Goal: Task Accomplishment & Management: Complete application form

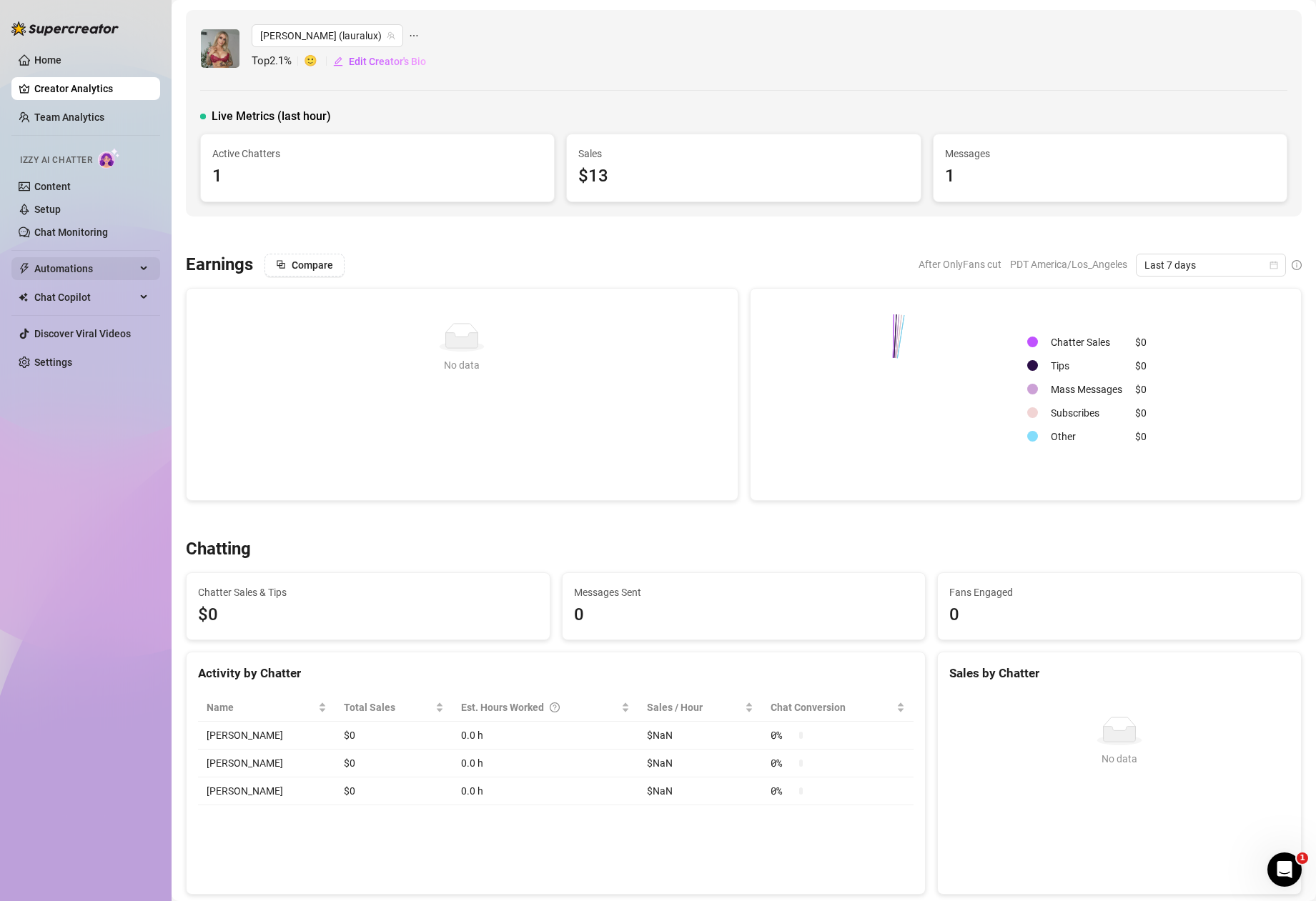
click at [80, 269] on span "Automations" at bounding box center [85, 268] width 102 height 23
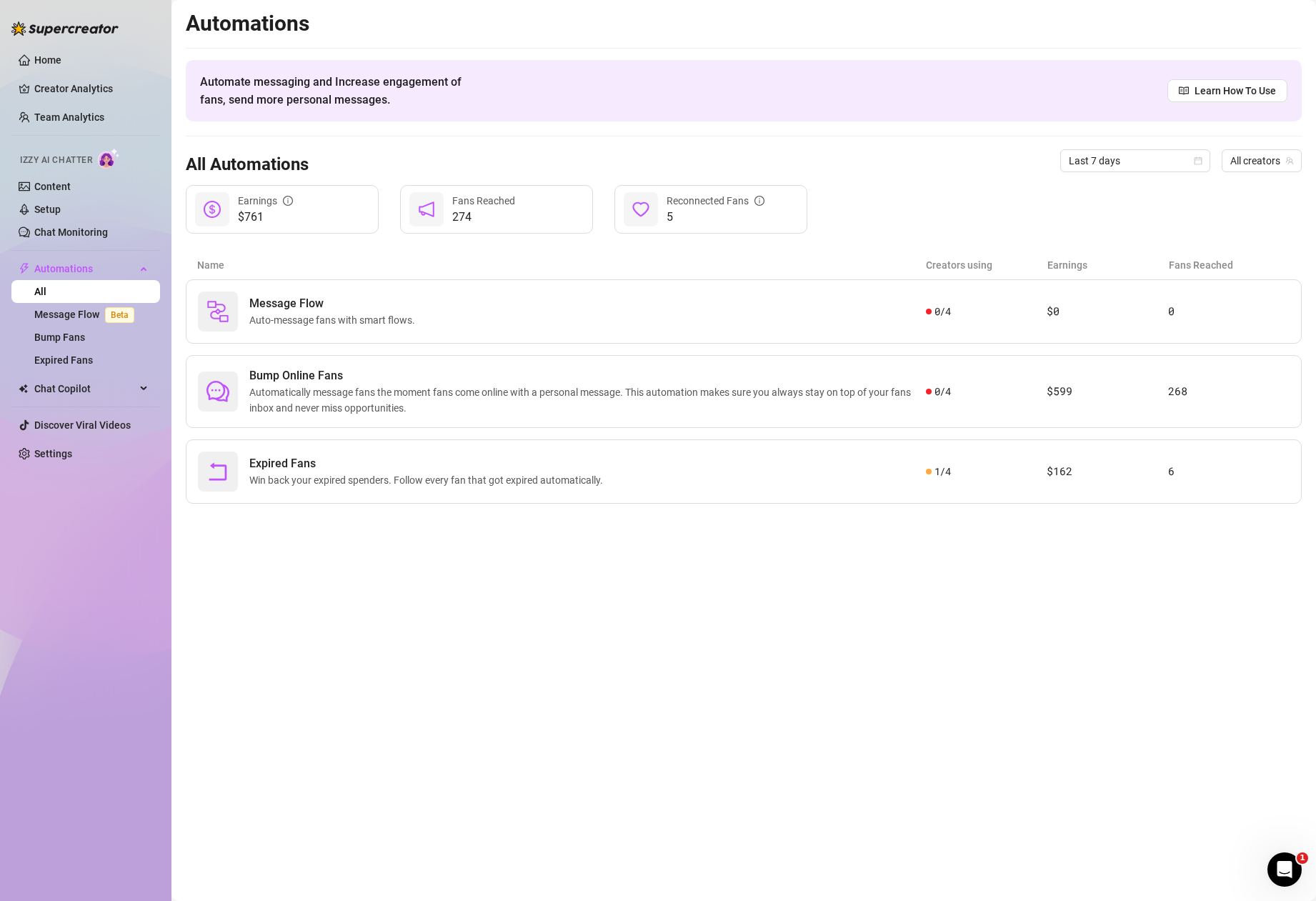
click at [68, 160] on span "Izzy AI Chatter" at bounding box center [56, 161] width 72 height 14
click at [90, 266] on span "Automations" at bounding box center [85, 268] width 101 height 23
click at [90, 265] on span "Automations" at bounding box center [85, 268] width 101 height 23
click at [63, 388] on span "Chat Copilot" at bounding box center [85, 388] width 101 height 23
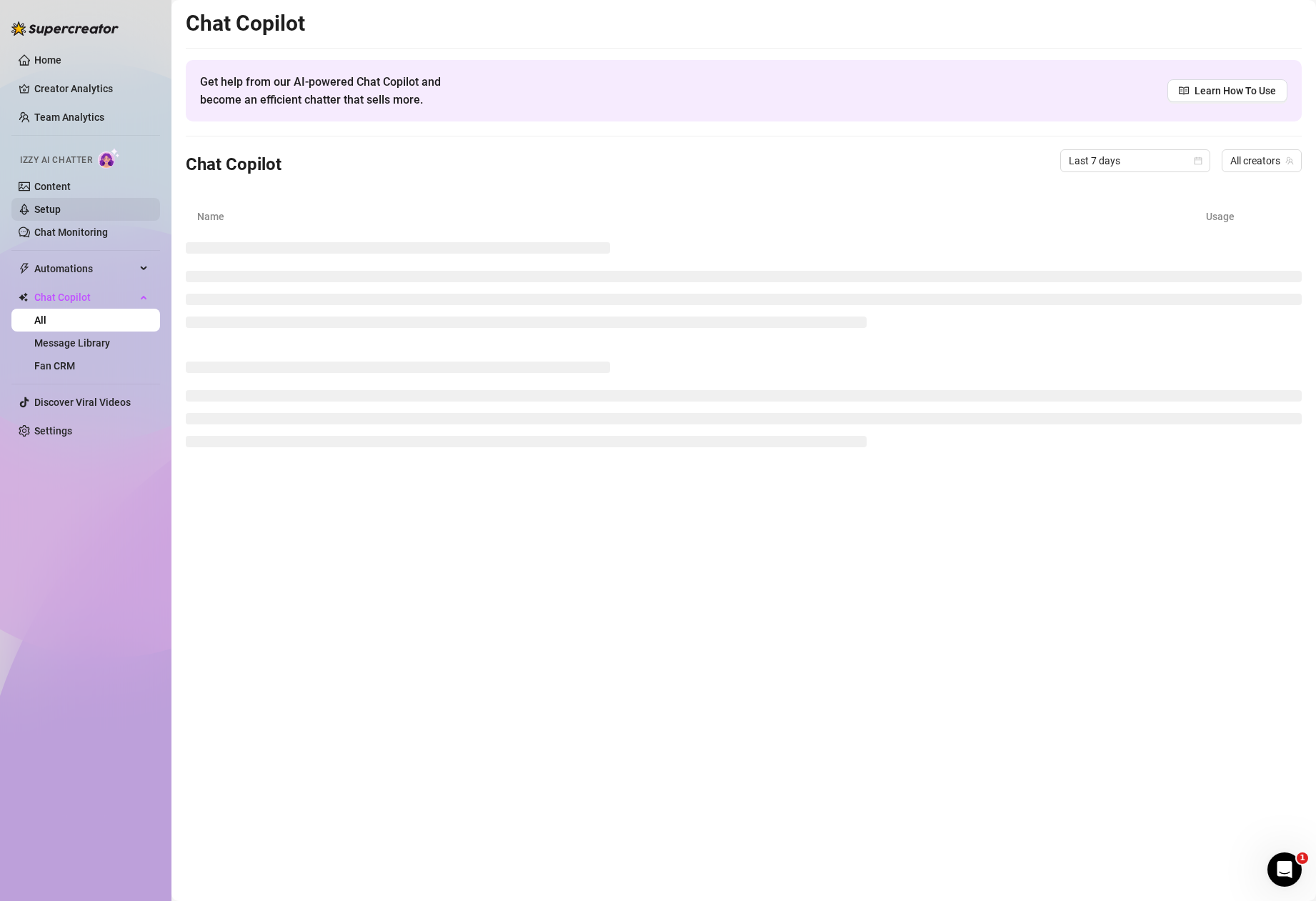
click at [56, 206] on link "Setup" at bounding box center [47, 210] width 26 height 12
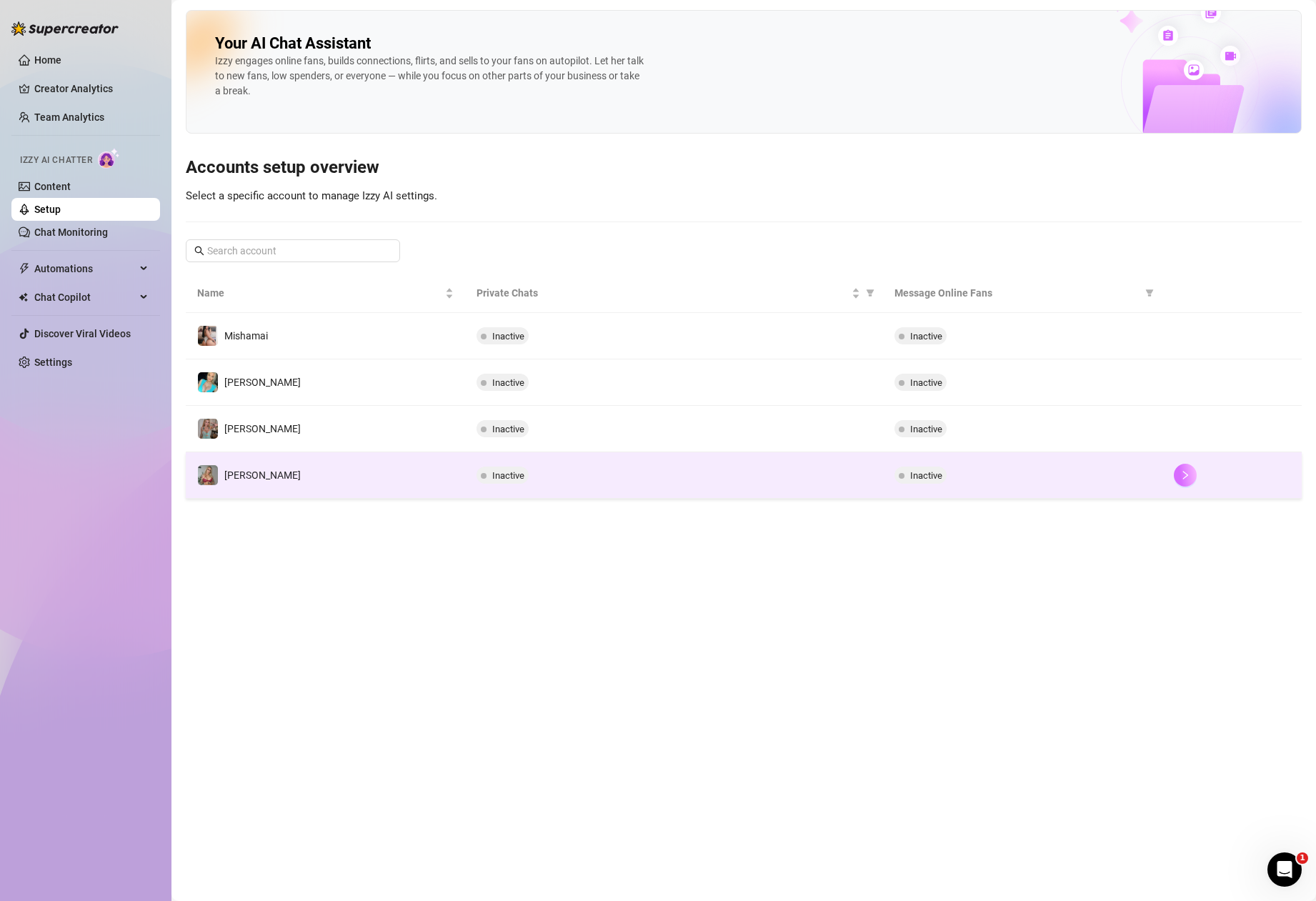
click at [1189, 485] on button "button" at bounding box center [1185, 475] width 23 height 23
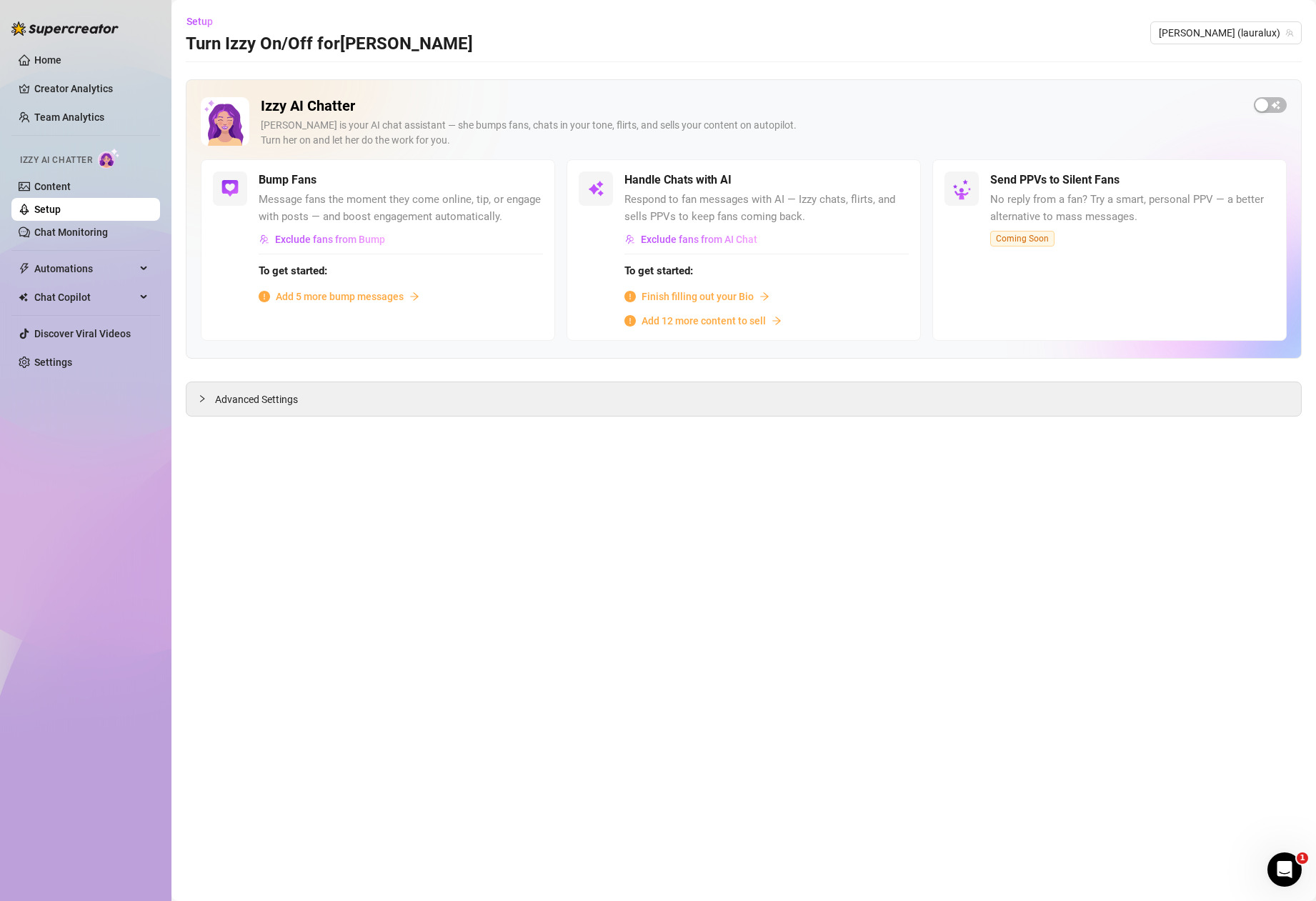
click at [690, 296] on span "Finish filling out your Bio" at bounding box center [697, 296] width 112 height 16
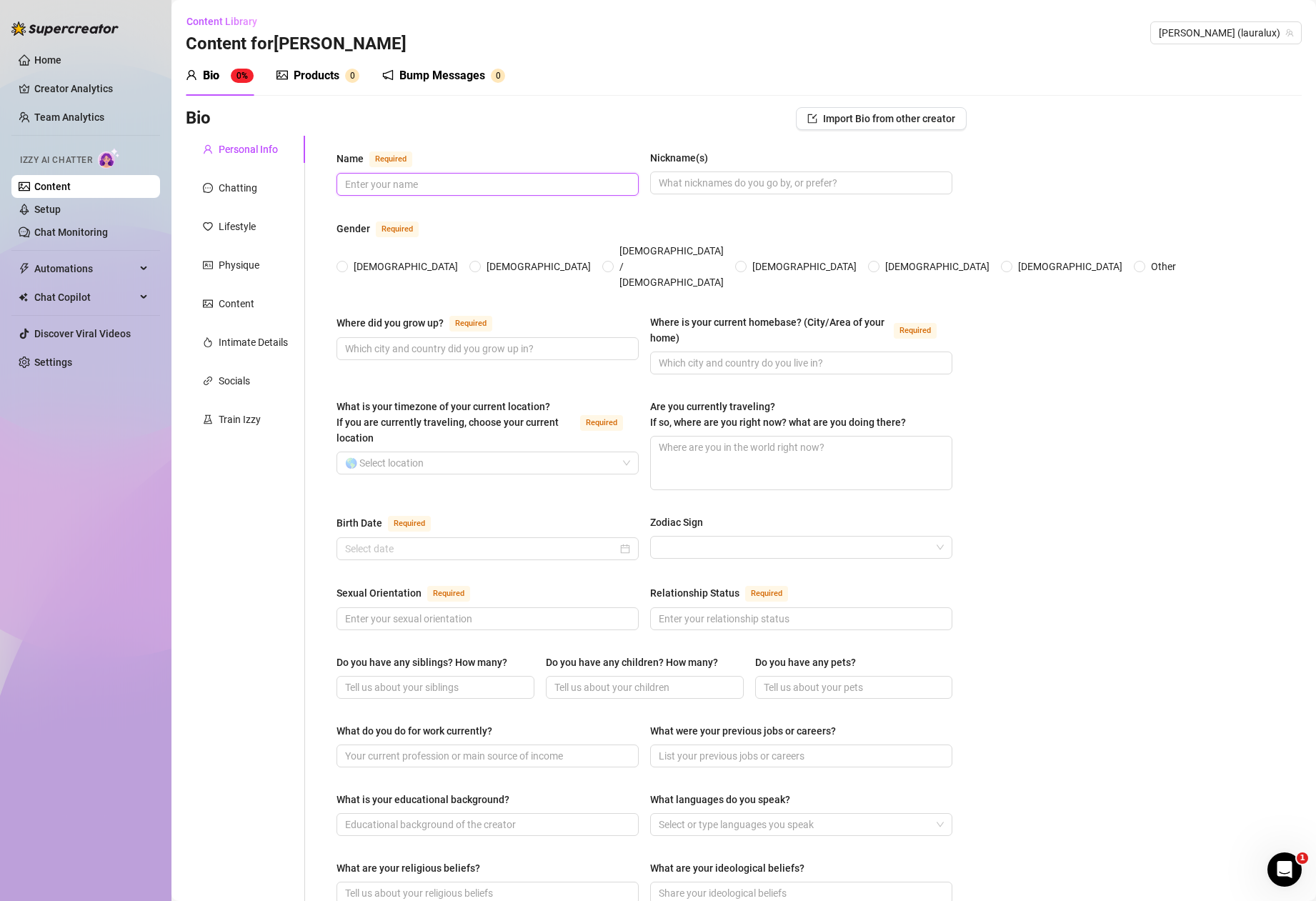
click at [541, 181] on input "Name Required" at bounding box center [486, 184] width 282 height 16
type input "[PERSON_NAME]"
click at [358, 259] on span "[DEMOGRAPHIC_DATA]" at bounding box center [405, 266] width 116 height 16
click at [346, 263] on input "[DEMOGRAPHIC_DATA]" at bounding box center [343, 267] width 6 height 9
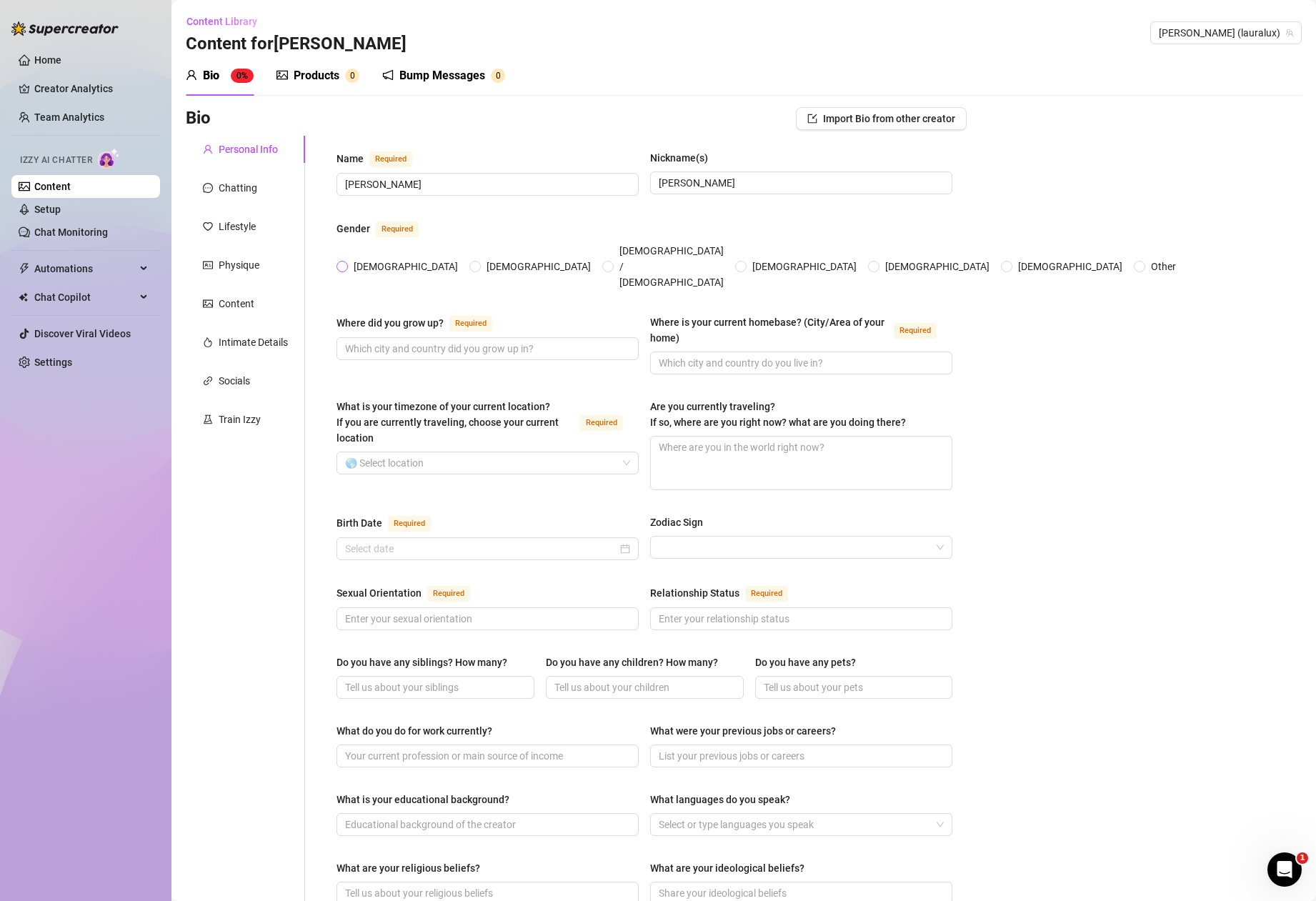
radio input "true"
click at [573, 341] on input "Where did you grow up? Required" at bounding box center [486, 349] width 282 height 16
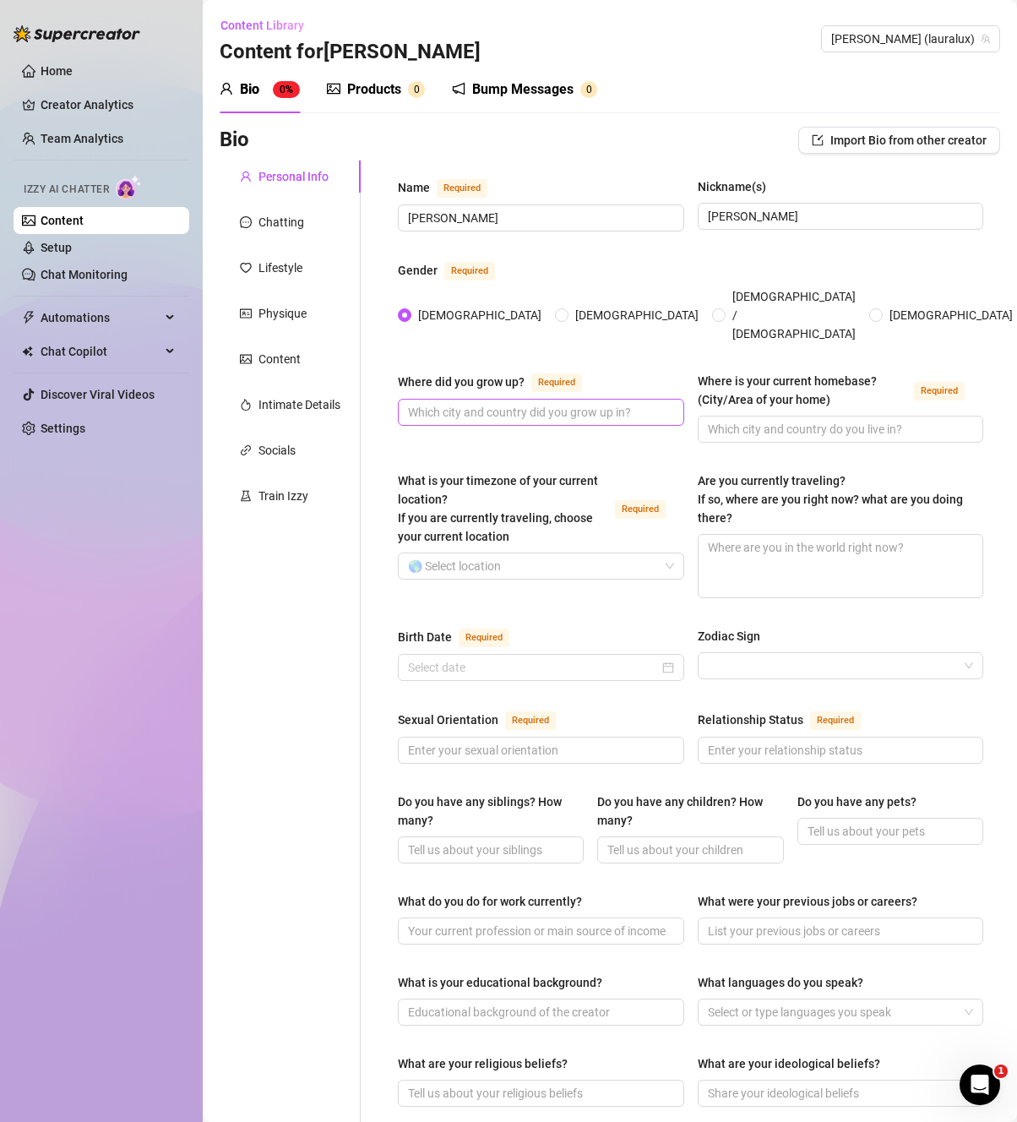
click at [504, 400] on span at bounding box center [541, 412] width 286 height 27
click at [508, 403] on input "Where did you grow up? Required" at bounding box center [539, 412] width 263 height 19
click at [448, 403] on input "Where did you grow up? Required" at bounding box center [539, 412] width 263 height 19
paste input "Flinders Ranges in rural [GEOGRAPHIC_DATA]"
type input "Flinders Ranges in rural [GEOGRAPHIC_DATA]"
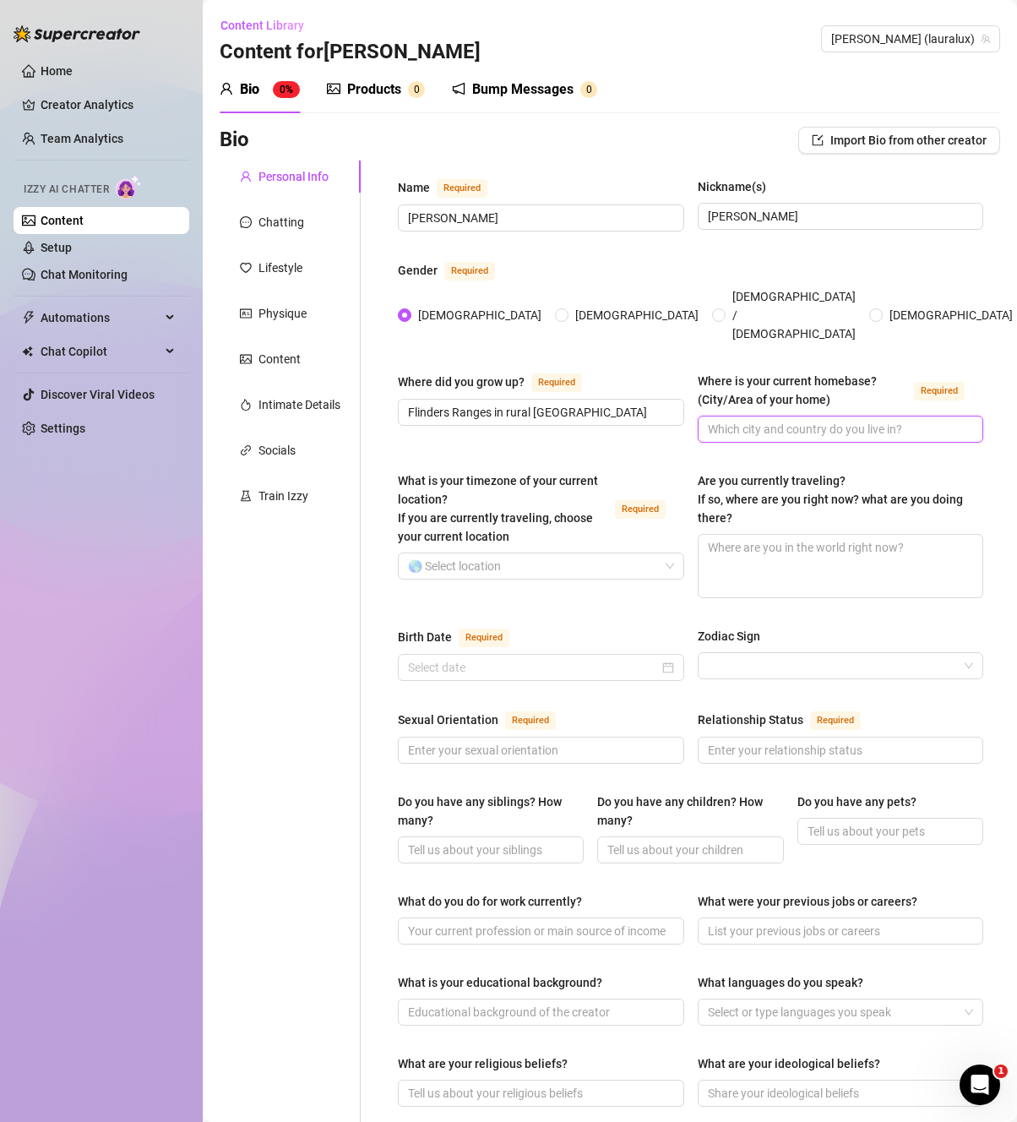
click at [862, 420] on input "Where is your current homebase? (City/Area of your home) Required" at bounding box center [839, 429] width 263 height 19
type input "[GEOGRAPHIC_DATA], [US_STATE]"
click at [614, 555] on input "What is your timezone of your current location? If you are currently traveling,…" at bounding box center [533, 565] width 251 height 25
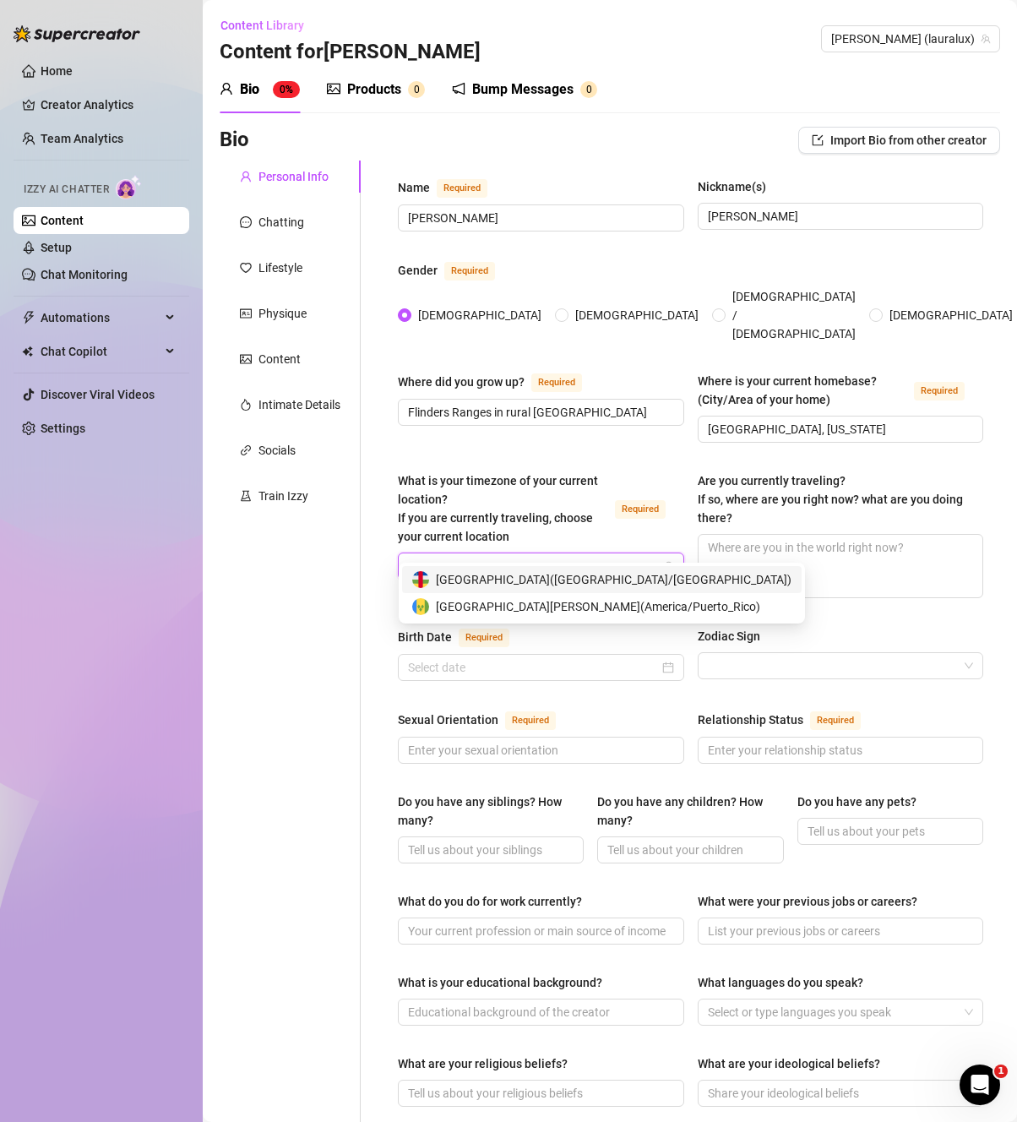
type input "c"
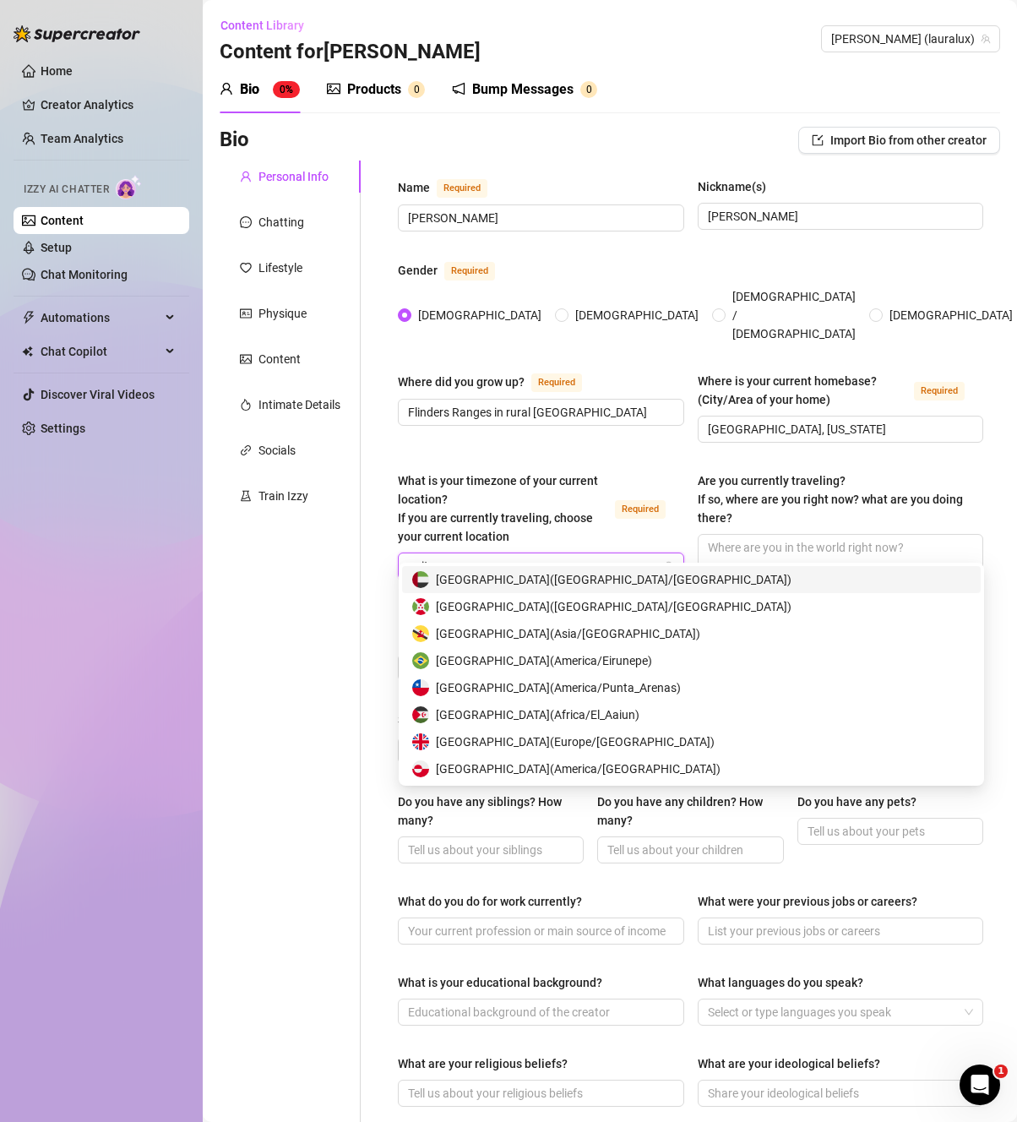
type input "unite"
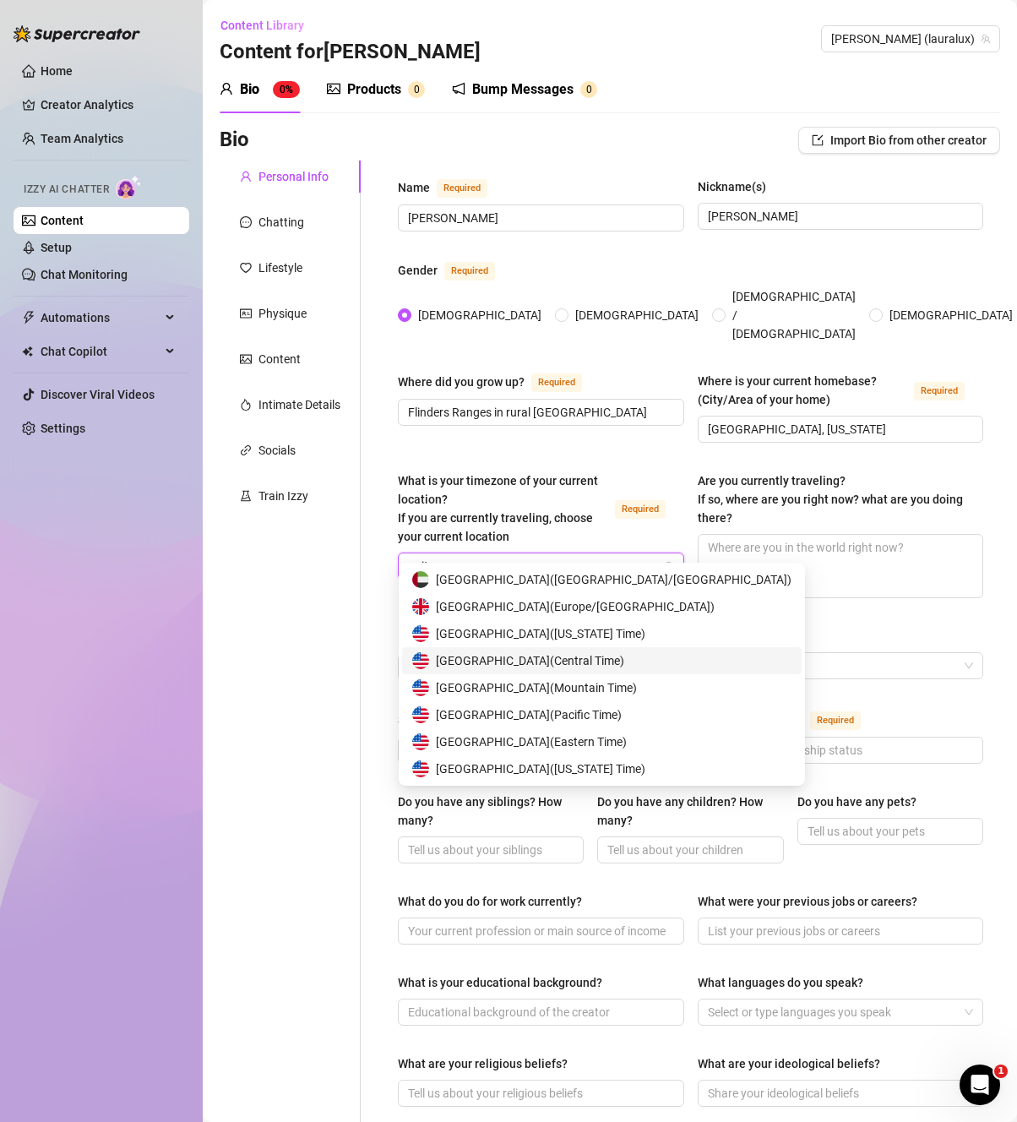
click at [653, 658] on div "[GEOGRAPHIC_DATA] ( Central Time )" at bounding box center [601, 660] width 379 height 19
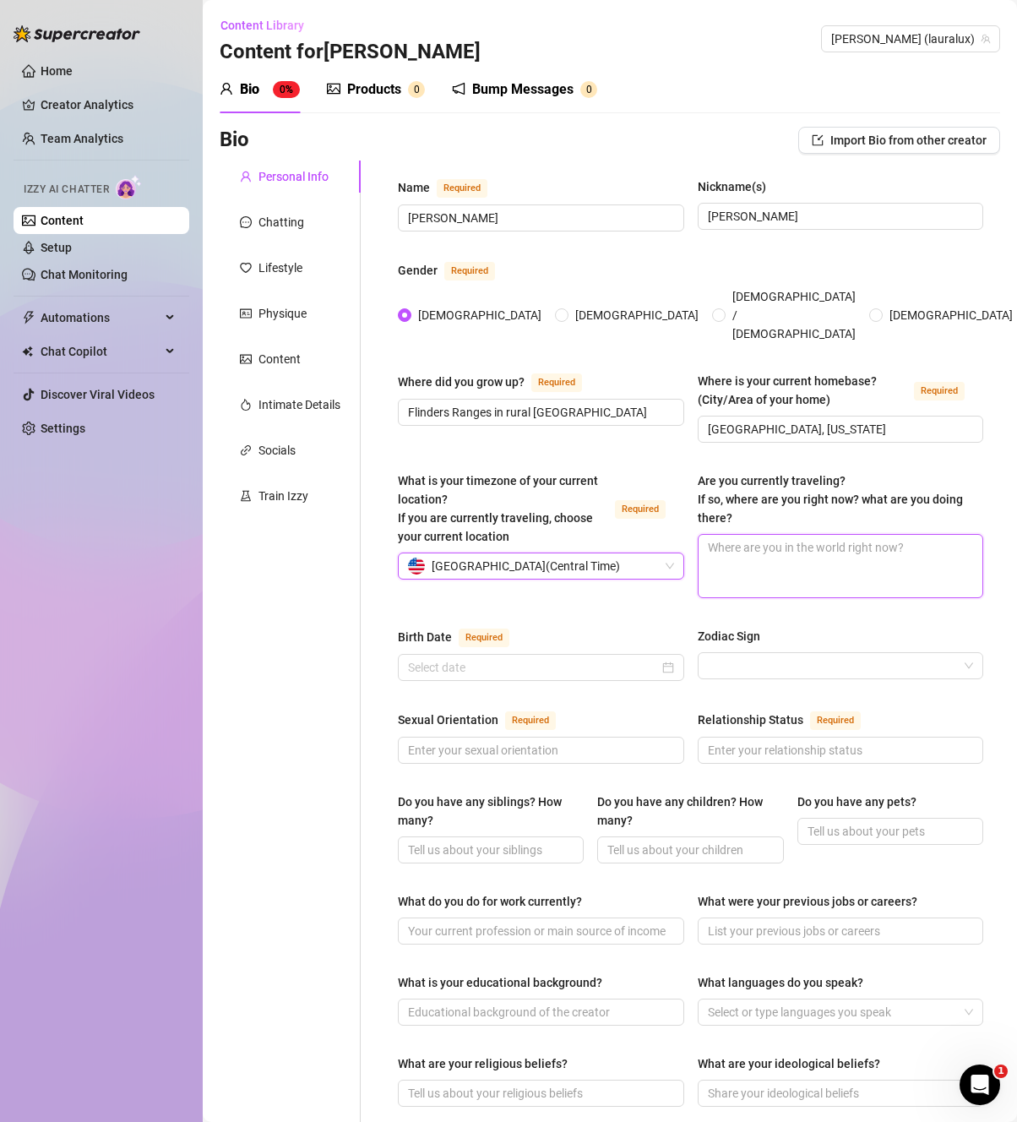
click at [924, 549] on textarea "Are you currently traveling? If so, where are you right now? what are you doing…" at bounding box center [841, 566] width 285 height 63
type textarea "I"
type textarea "I'"
type textarea "I'm"
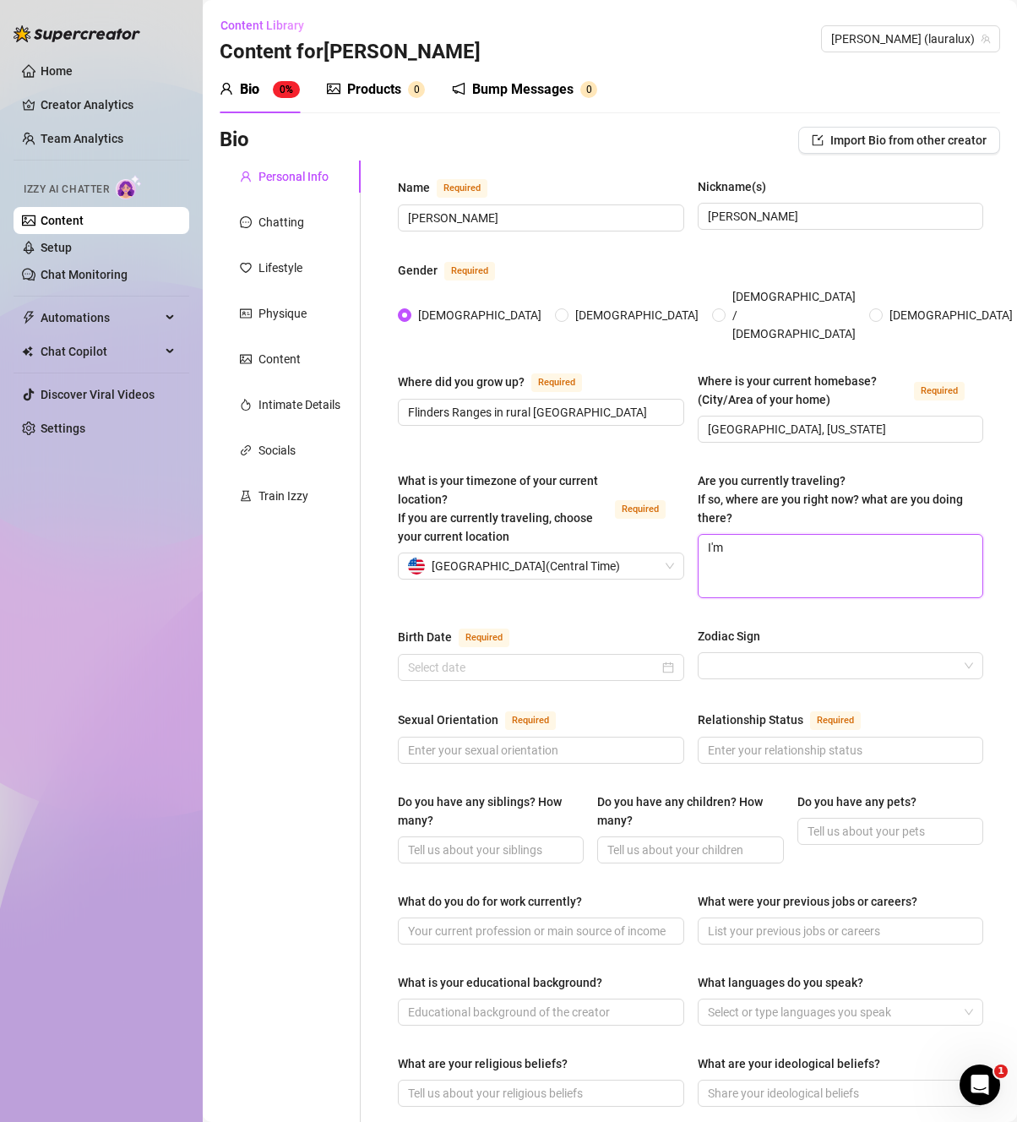
type textarea "I'm i"
type textarea "I'm in"
type textarea "I'm in a"
type textarea "I'm in am"
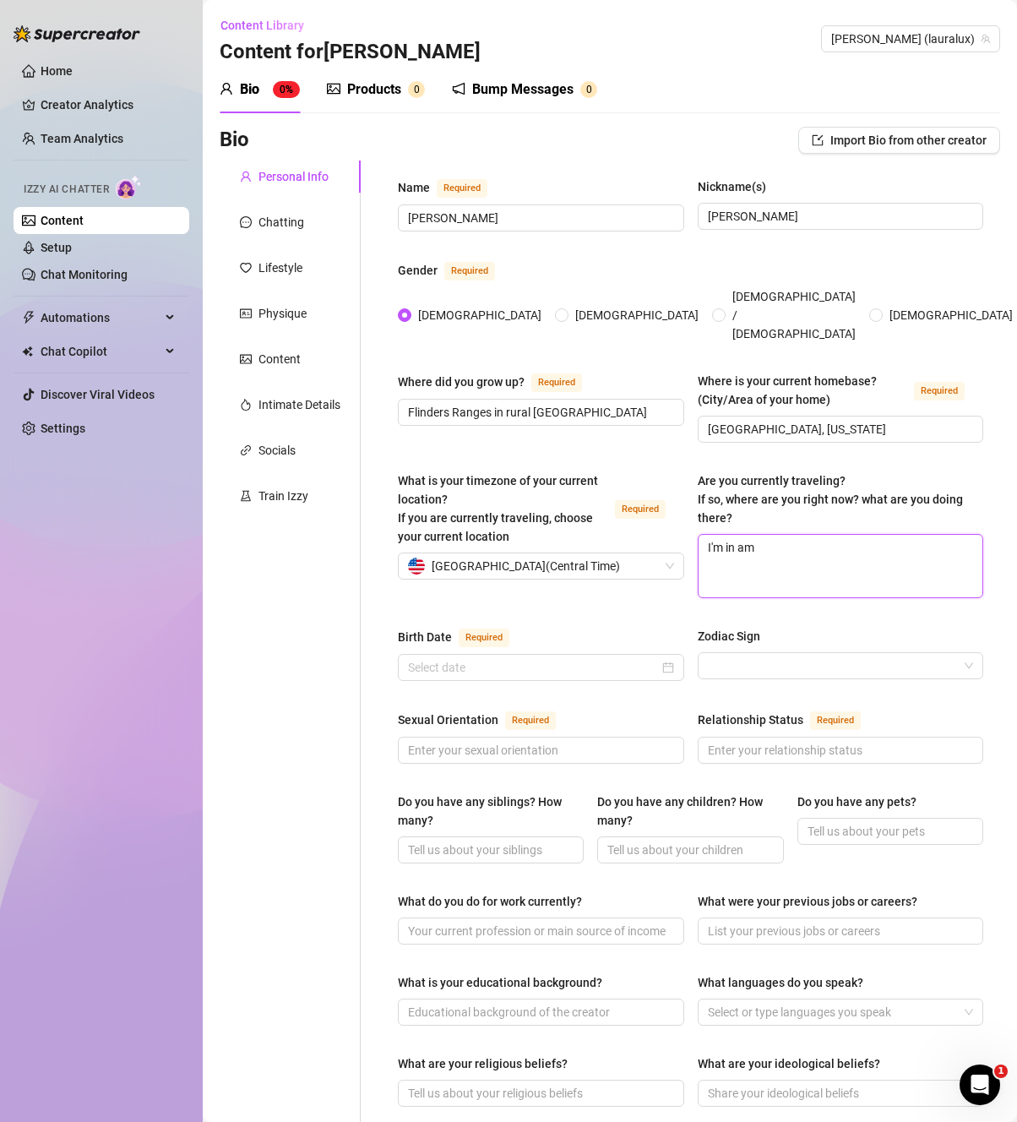
type textarea "I'm in ame"
type textarea "I'm in am"
type textarea "I'm in a"
type textarea "I'm in"
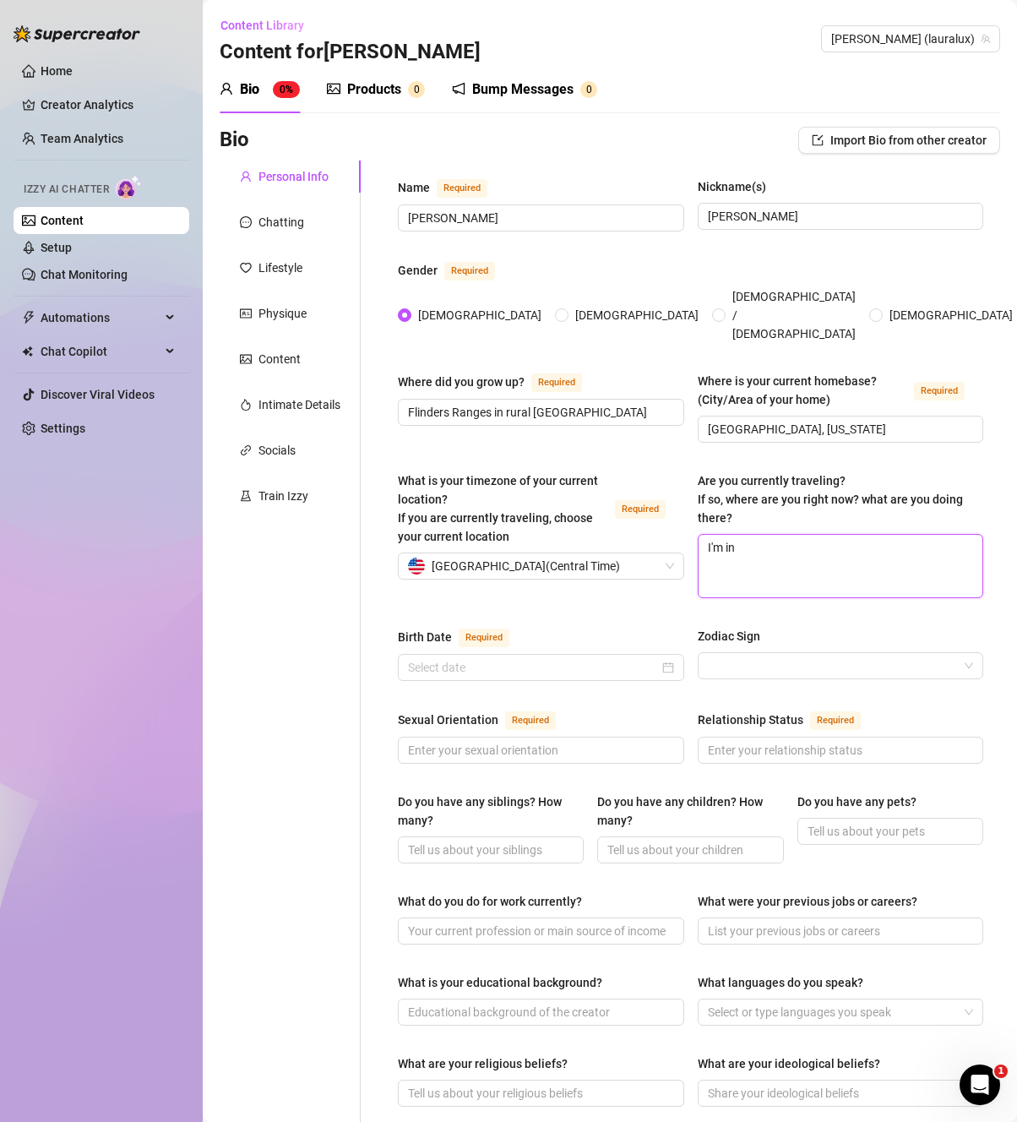
type textarea "I'm i"
type textarea "I'm"
type textarea "I'"
type textarea "I"
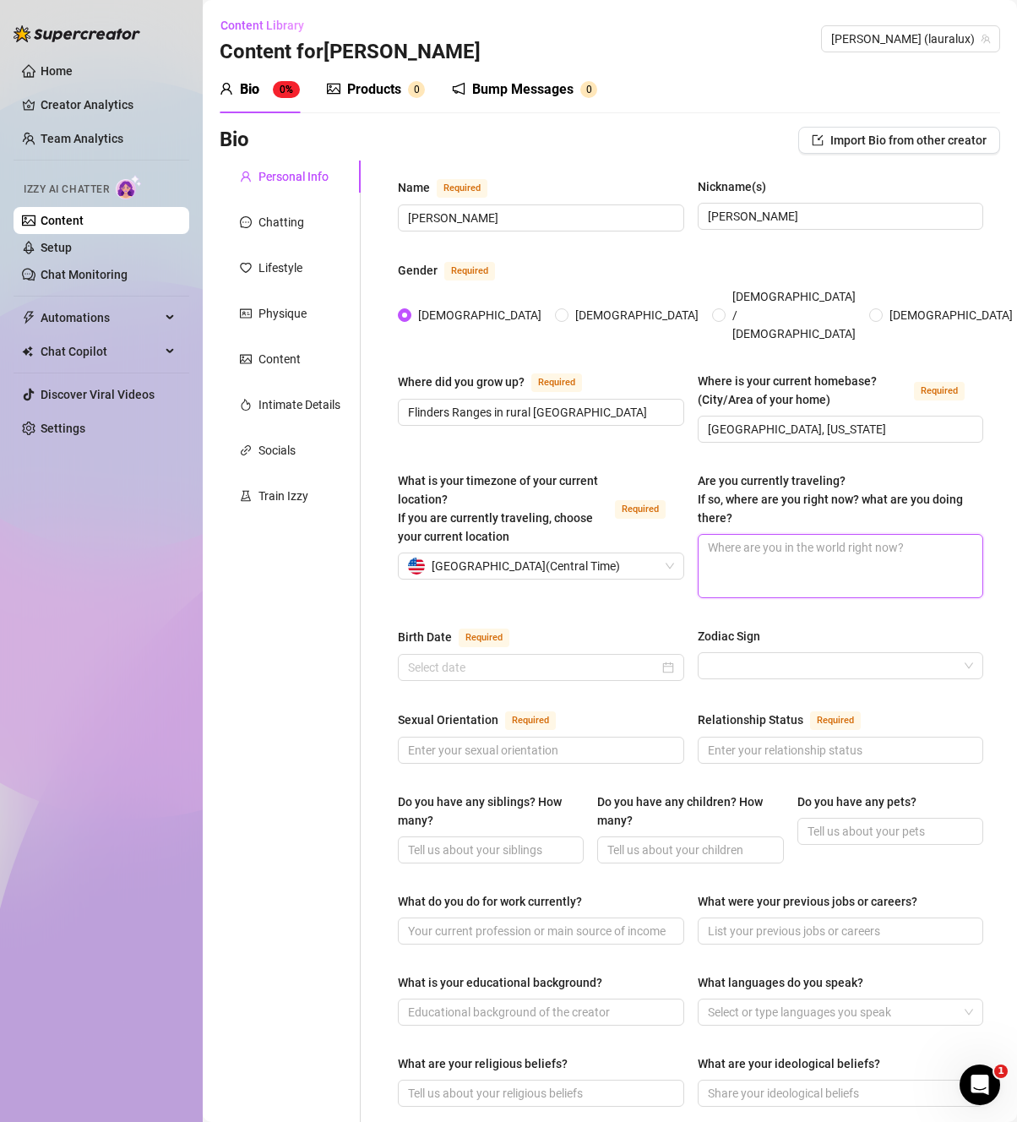
type textarea "N"
type textarea "No"
type textarea "No,"
type textarea "No, I"
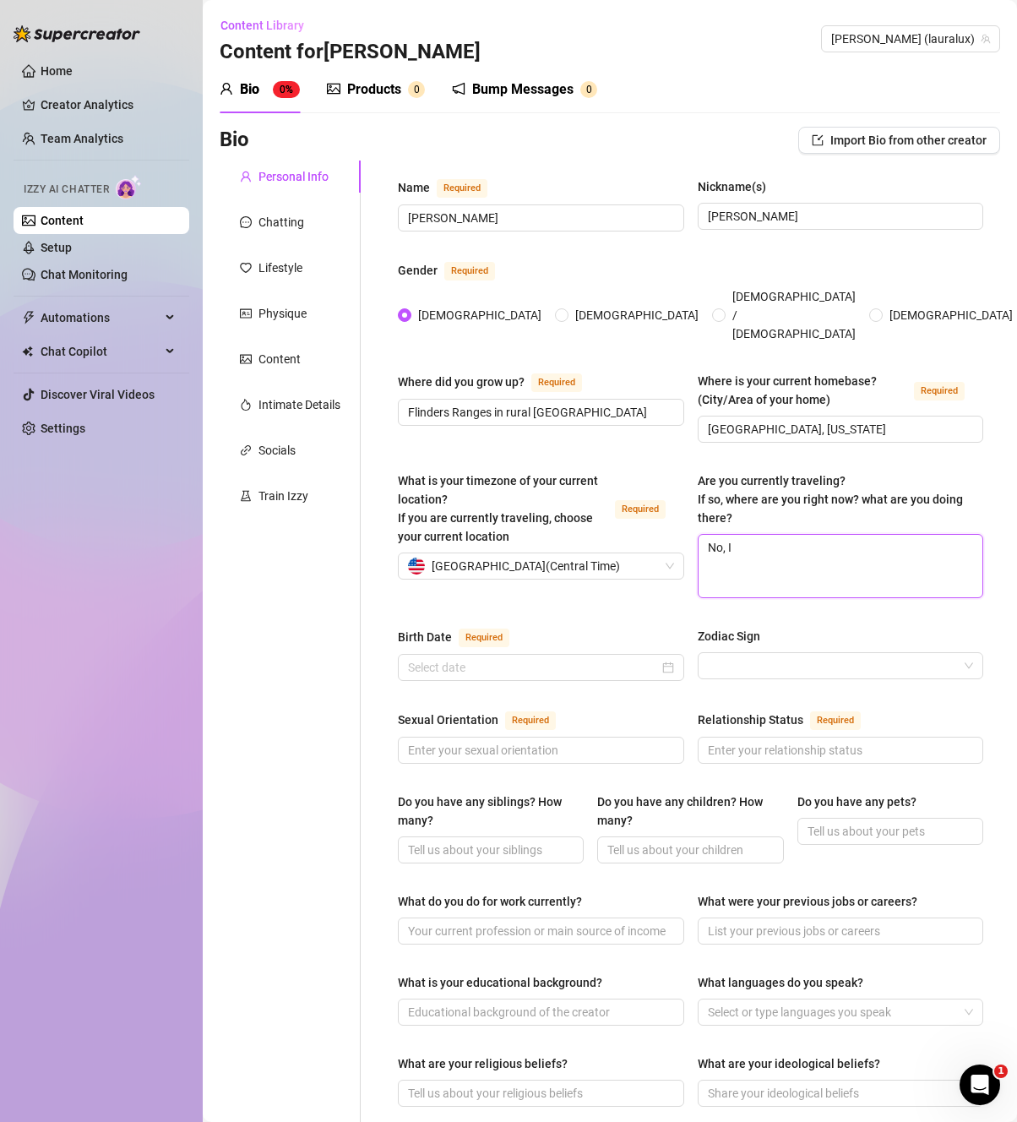
type textarea "No, I'"
type textarea "No, I'm"
type textarea "No, I'm i"
type textarea "No, I'm in"
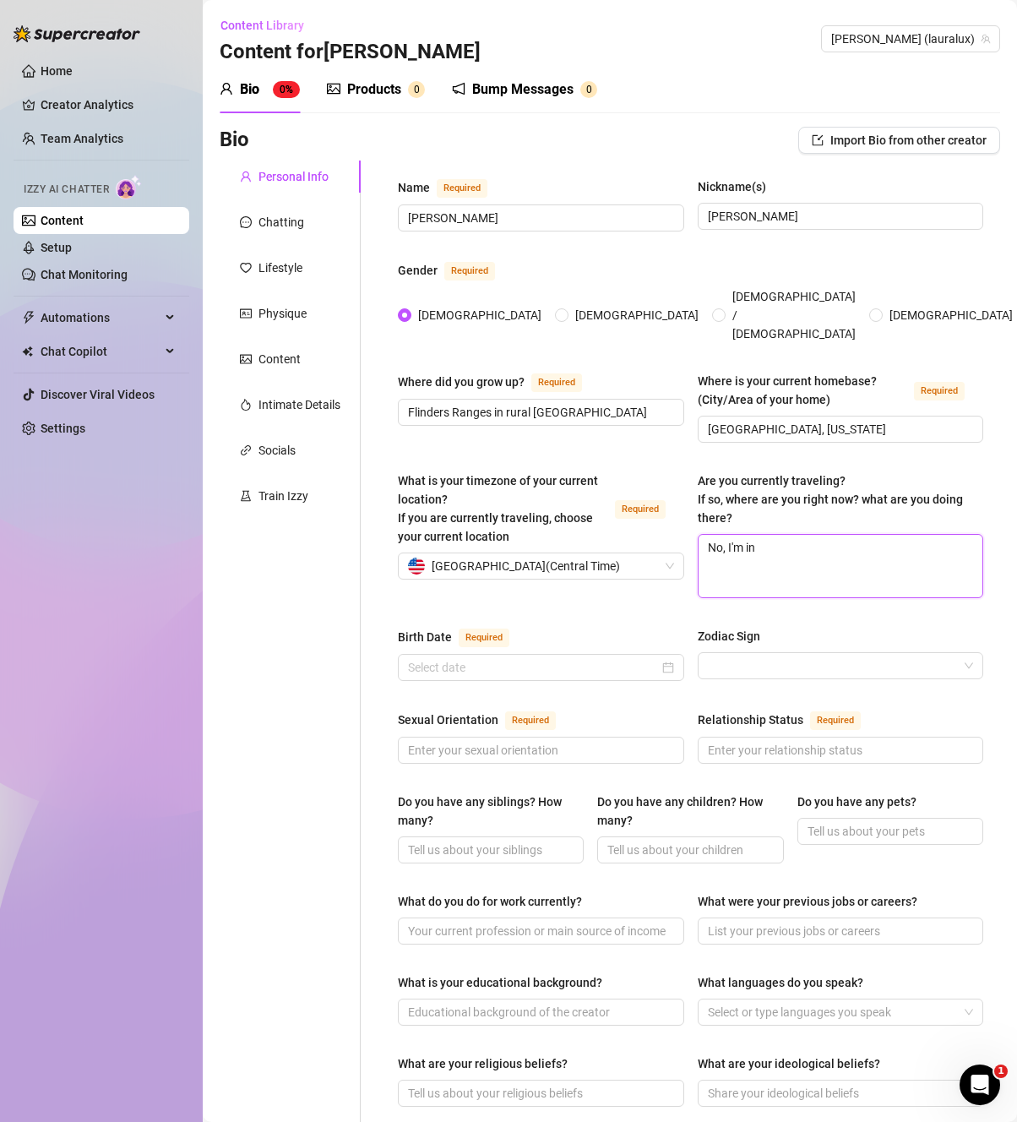
type textarea "No, I'm in"
type textarea "No, I'm in T"
type textarea "No, I'm in Te"
type textarea "No, I'm in Tex"
type textarea "No, I'm in [GEOGRAPHIC_DATA]"
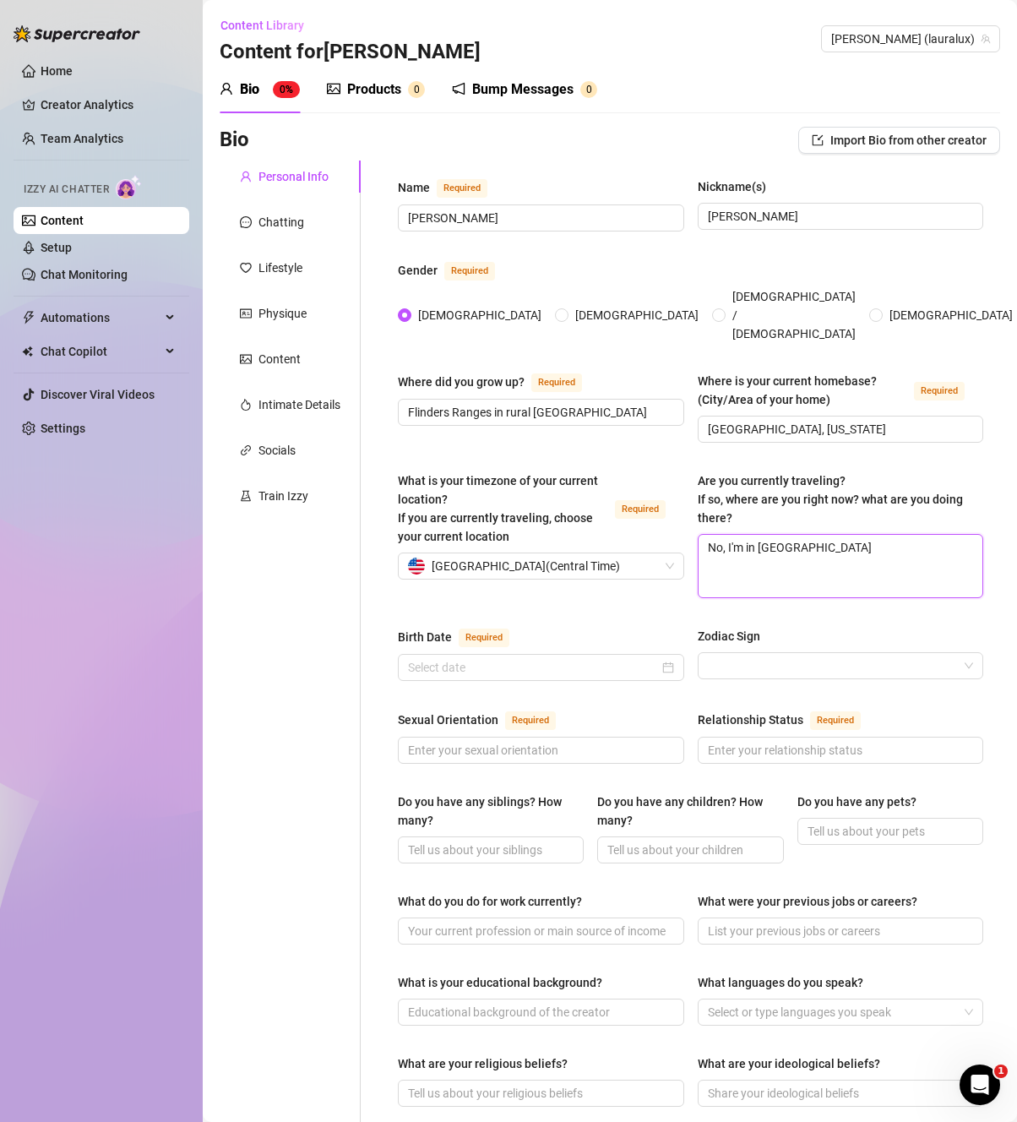
type textarea "No, I'm in [US_STATE]"
type textarea "No, I'm in [US_STATE] f"
type textarea "No, I'm in [US_STATE] fo"
type textarea "No, I'm in [US_STATE] for"
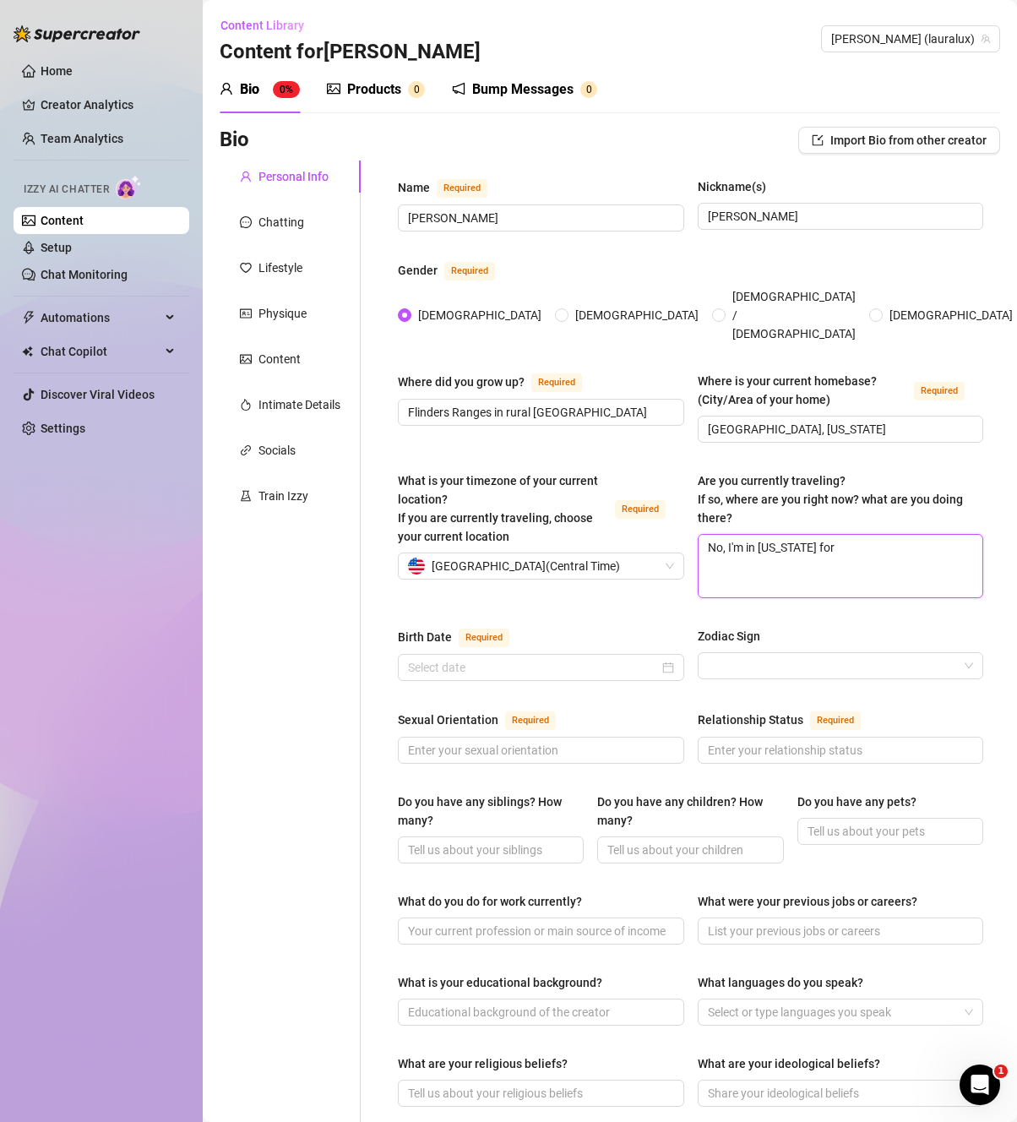
type textarea "No, I'm in [US_STATE] for a"
type textarea "No, I'm in [US_STATE] for a b"
type textarea "No, I'm in [US_STATE] for a bi"
type textarea "No, I'm in [US_STATE] for a bit"
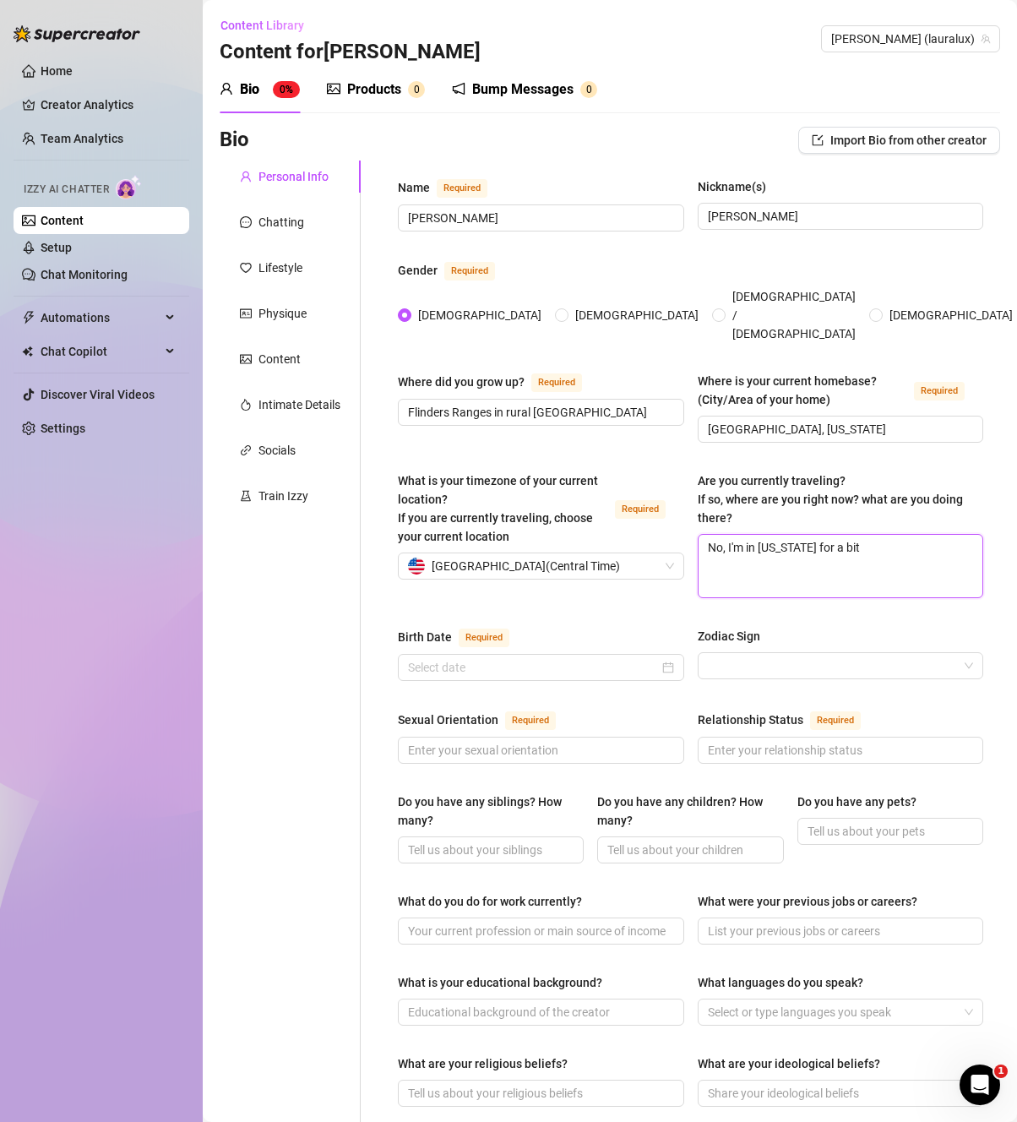
type textarea "No, I'm in [US_STATE] for a bit."
type textarea "No, I'm in [US_STATE] for a bit. J"
type textarea "No, I'm in [US_STATE] for a bit. Jus"
type textarea "No, I'm in [US_STATE] for a bit. Just"
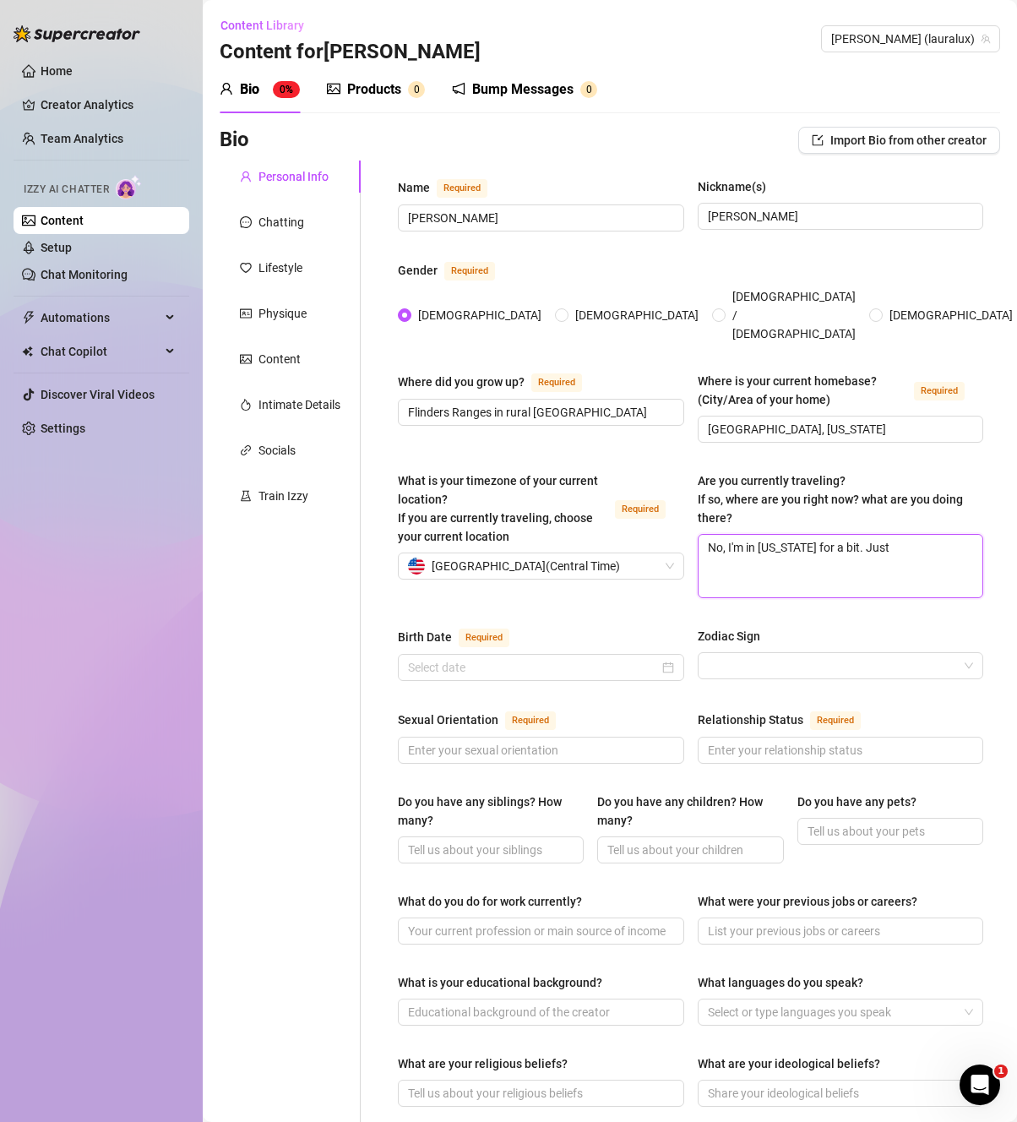
type textarea "No, I'm in [US_STATE] for a bit. Just"
type textarea "No, I'm in [US_STATE] for a bit. Just c"
type textarea "No, I'm in [US_STATE] for a bit. Just ca"
type textarea "No, I'm in [US_STATE] for a bit. Just cam"
type textarea "No, I'm in [US_STATE] for a bit. Just came"
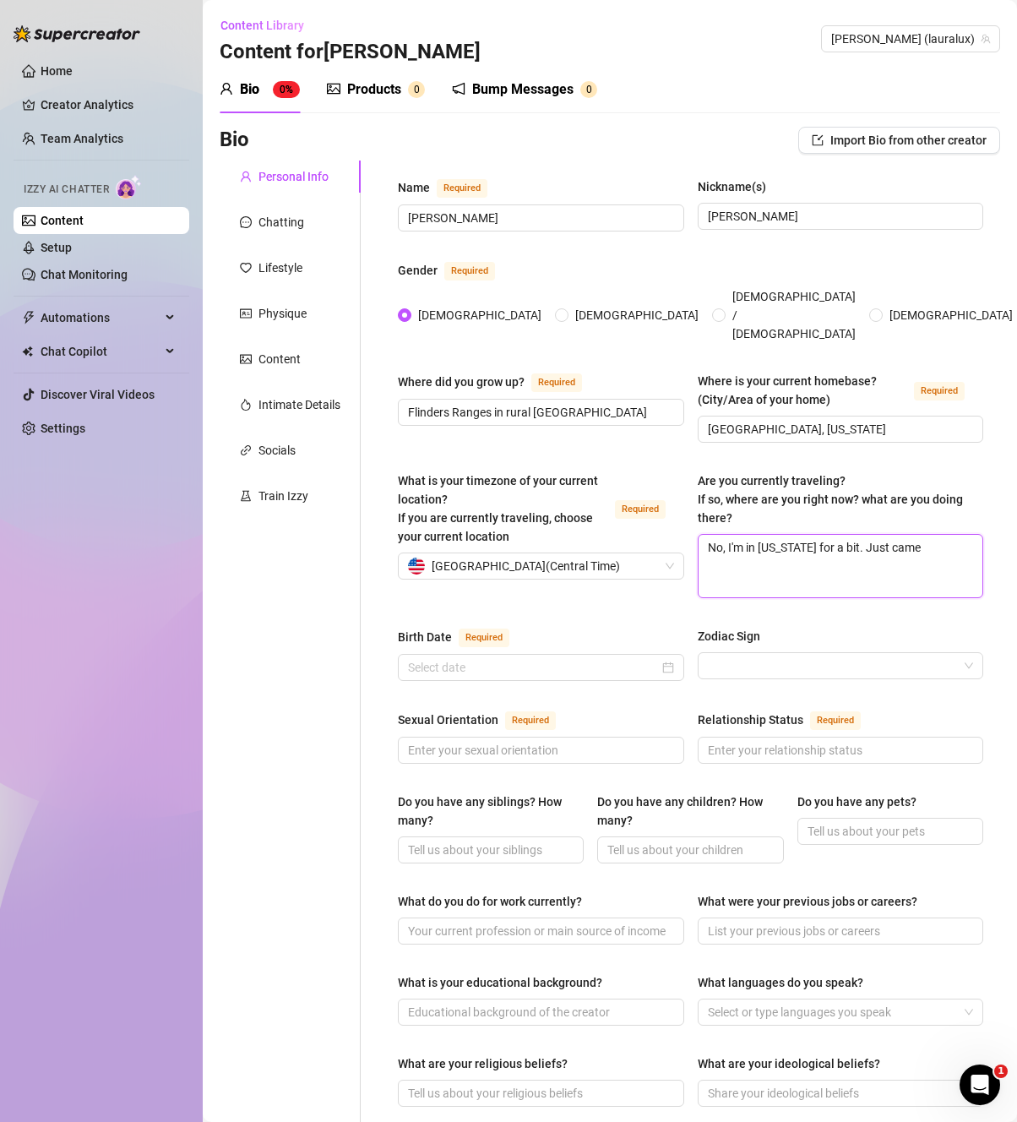
type textarea "No, I'm in [US_STATE] for a bit. Just came"
type textarea "No, I'm in [US_STATE] for a bit. Just came b"
type textarea "No, I'm in [US_STATE] for a bit. Just came ba"
type textarea "No, I'm in [US_STATE] for a bit. Just came bac"
type textarea "No, I'm in [US_STATE] for a bit. Just came back"
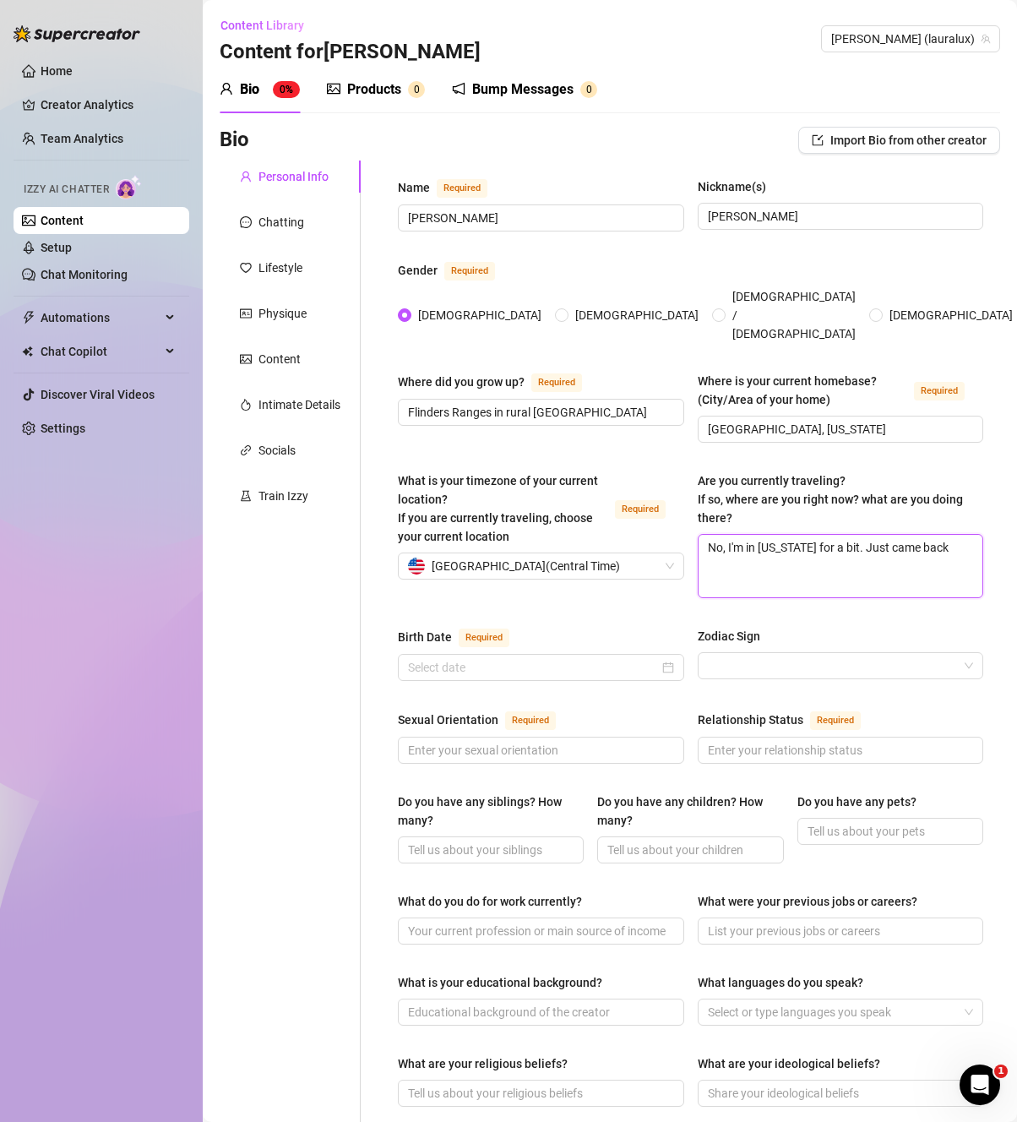
type textarea "No, I'm in [US_STATE] for a bit. Just came back"
type textarea "No, I'm in [US_STATE] for a bit. Just came back f"
type textarea "No, I'm in [US_STATE] for a bit. Just came back fr"
type textarea "No, I'm in [US_STATE] for a bit. Just came back fro"
type textarea "No, I'm in [US_STATE] for a bit. Just came back from"
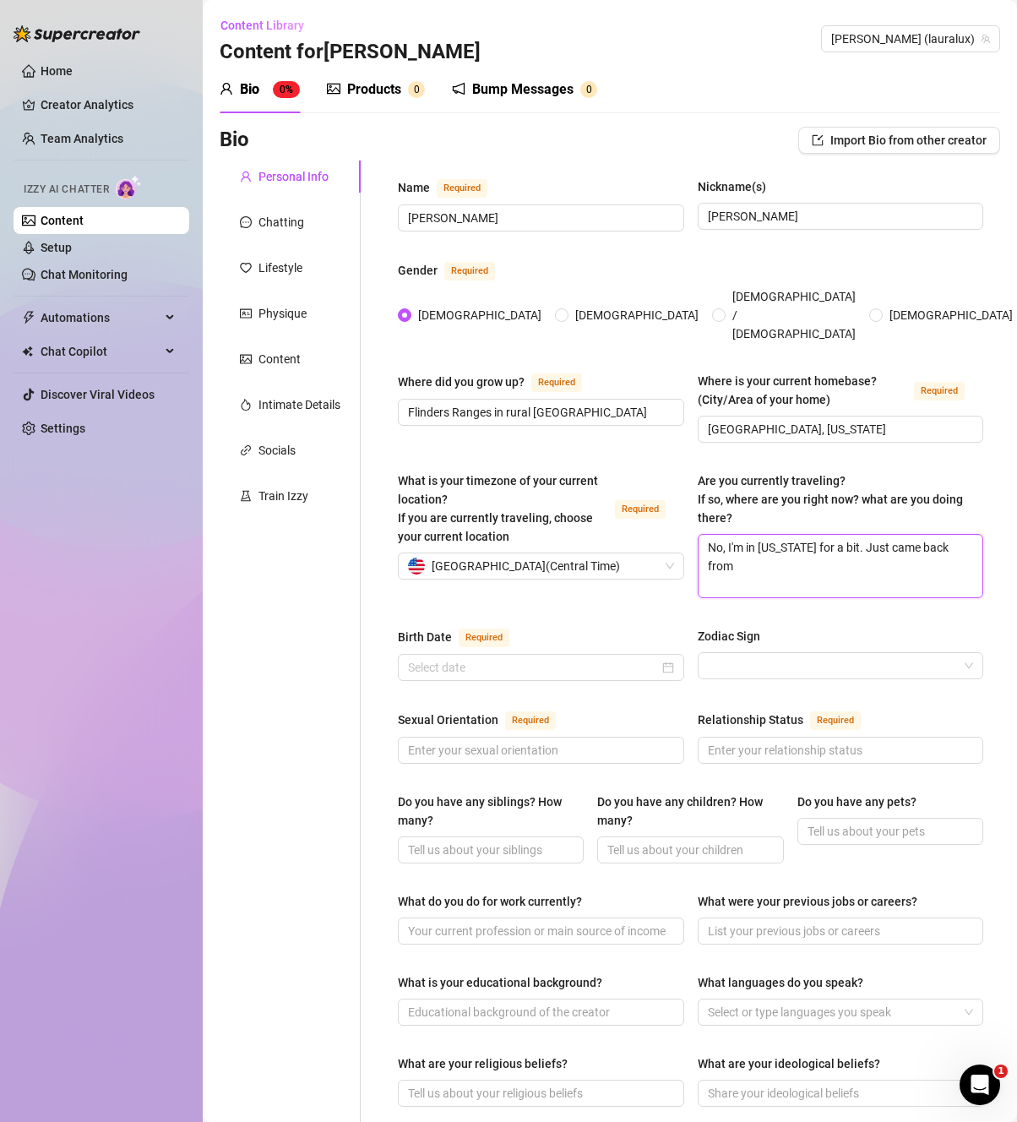
type textarea "No, I'm in [US_STATE] for a bit. Just came back from"
type textarea "No, I'm in [US_STATE] for a bit. Just came back from V"
type textarea "No, I'm in [US_STATE] for a bit. Just came back from [GEOGRAPHIC_DATA]"
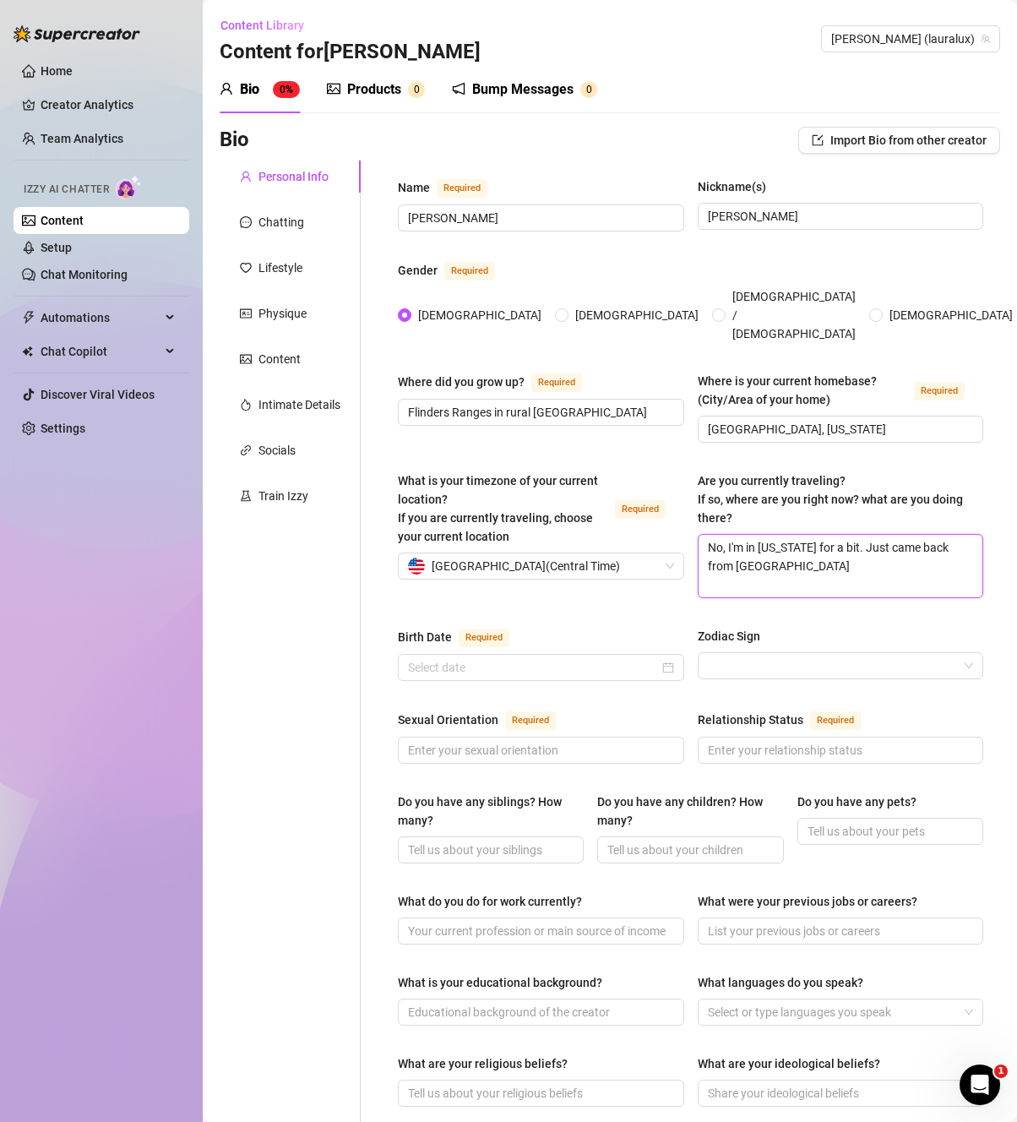
type textarea "No, I'm in [US_STATE] for a bit. Just came back from [GEOGRAPHIC_DATA]"
type textarea "No, I'm in [US_STATE] for a bit. Just came back from [GEOGRAPHIC_DATA] a"
type textarea "No, I'm in [US_STATE] for a bit. Just came back from [GEOGRAPHIC_DATA] a f"
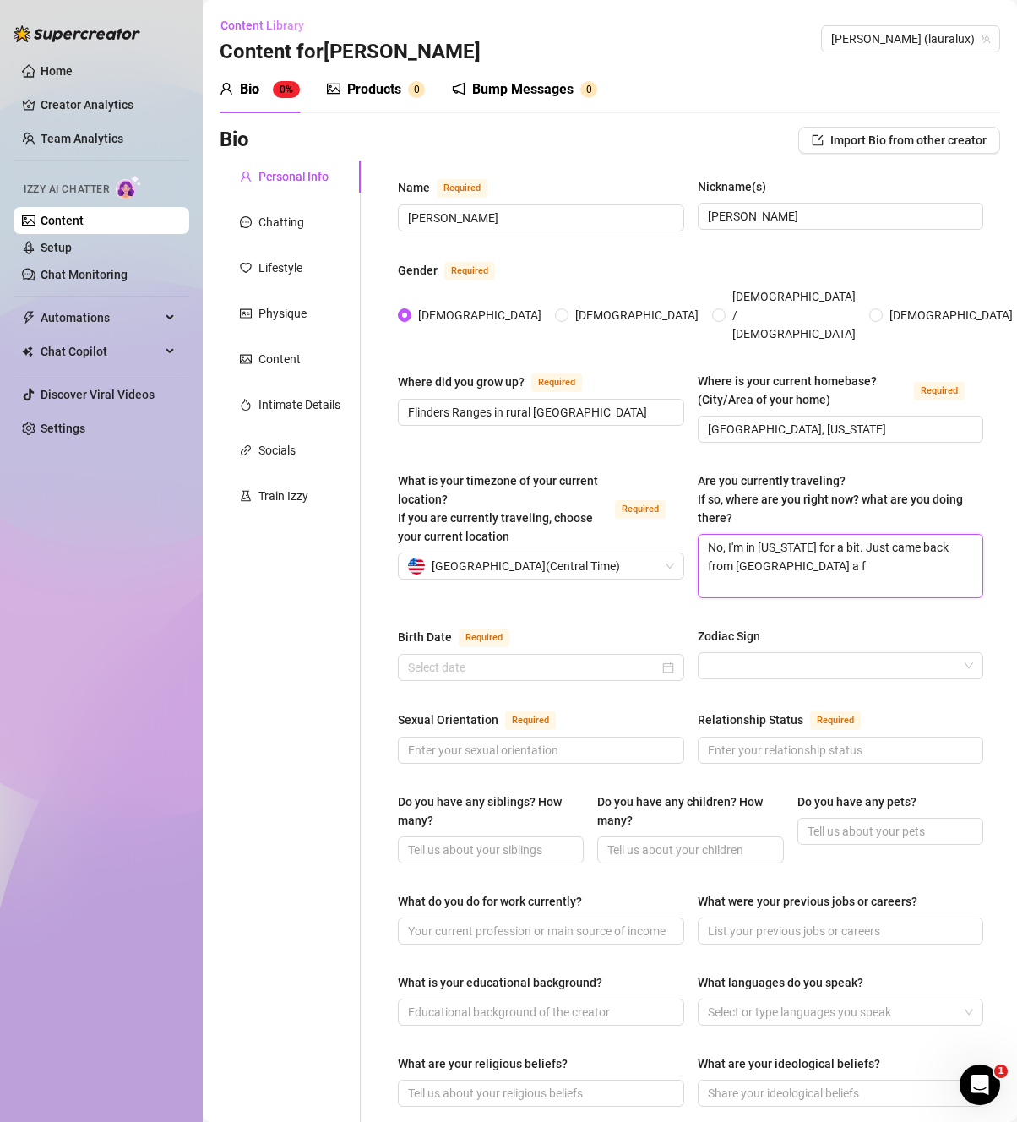
type textarea "No, I'm in [US_STATE] for a bit. Just came back from [GEOGRAPHIC_DATA] a fe"
type textarea "No, I'm in [US_STATE] for a bit. Just came back from [GEOGRAPHIC_DATA] a few"
type textarea "No, I'm in [US_STATE] for a bit. Just came back from [GEOGRAPHIC_DATA] a few w"
type textarea "No, I'm in [US_STATE] for a bit. Just came back from [GEOGRAPHIC_DATA] a few we"
type textarea "No, I'm in [US_STATE] for a bit. Just came back from [GEOGRAPHIC_DATA] a few wee"
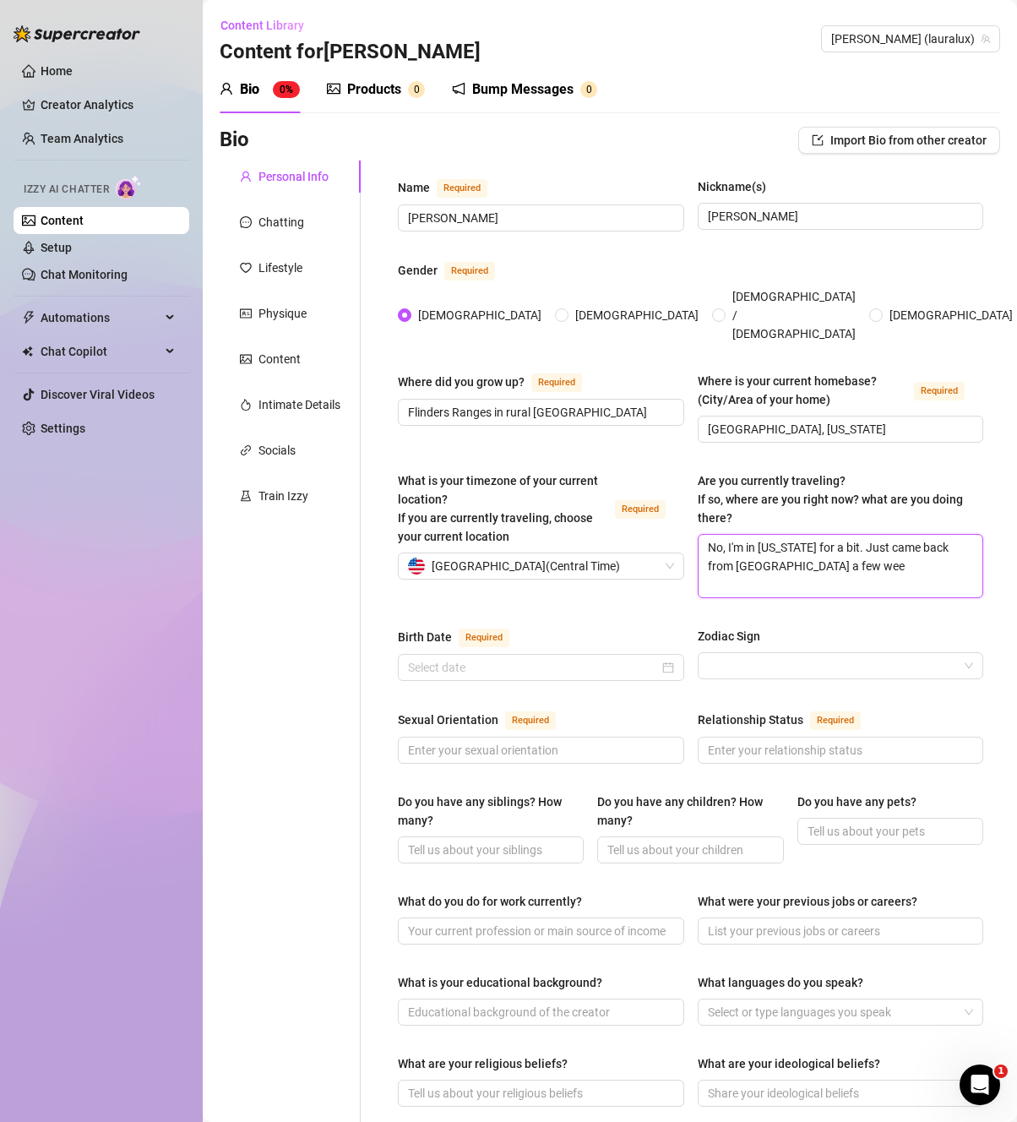
type textarea "No, I'm in [US_STATE] for a bit. Just came back from [GEOGRAPHIC_DATA] a few we…"
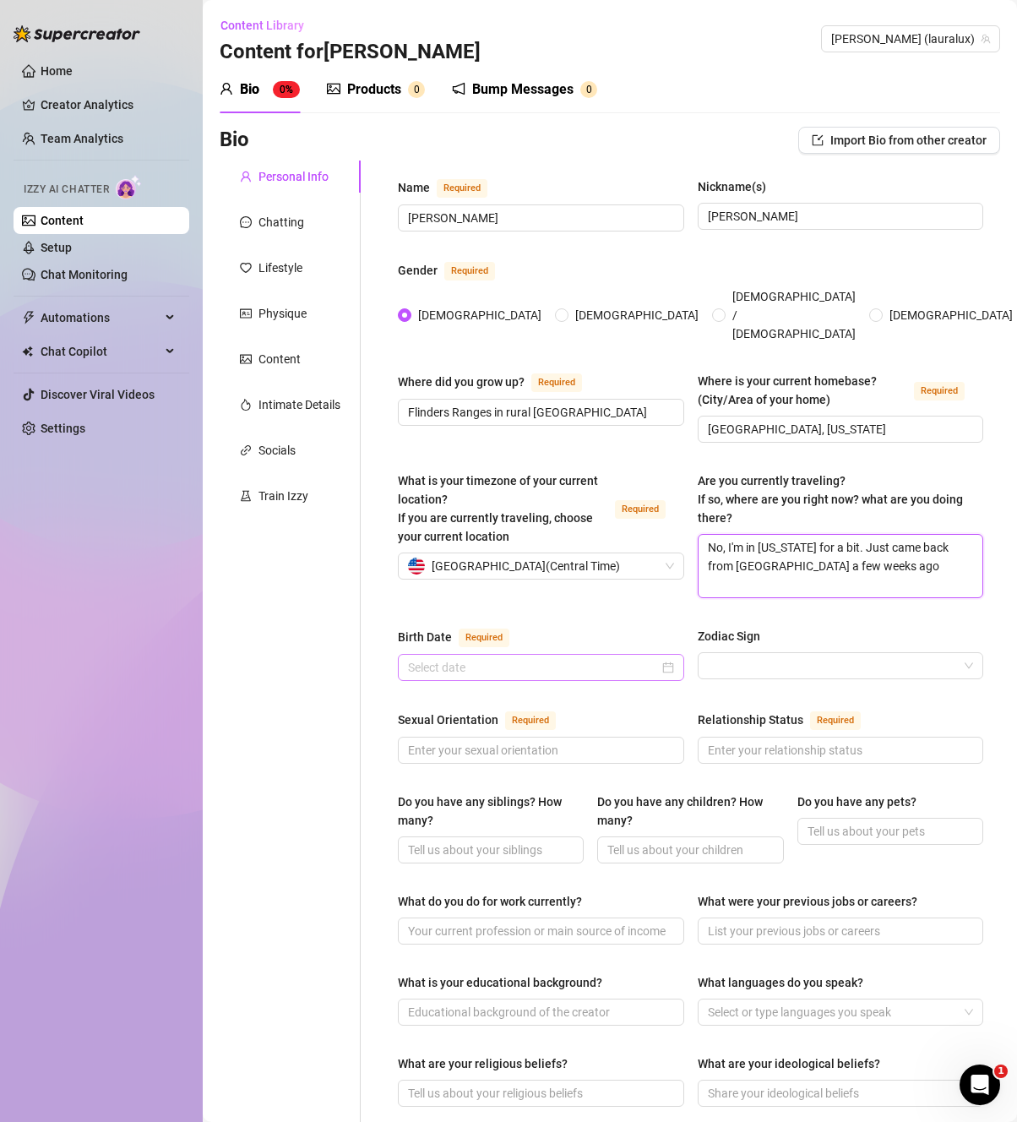
type textarea "No, I'm in [US_STATE] for a bit. Just came back from [GEOGRAPHIC_DATA] a few we…"
click at [522, 658] on input "Birth Date Required" at bounding box center [533, 667] width 251 height 19
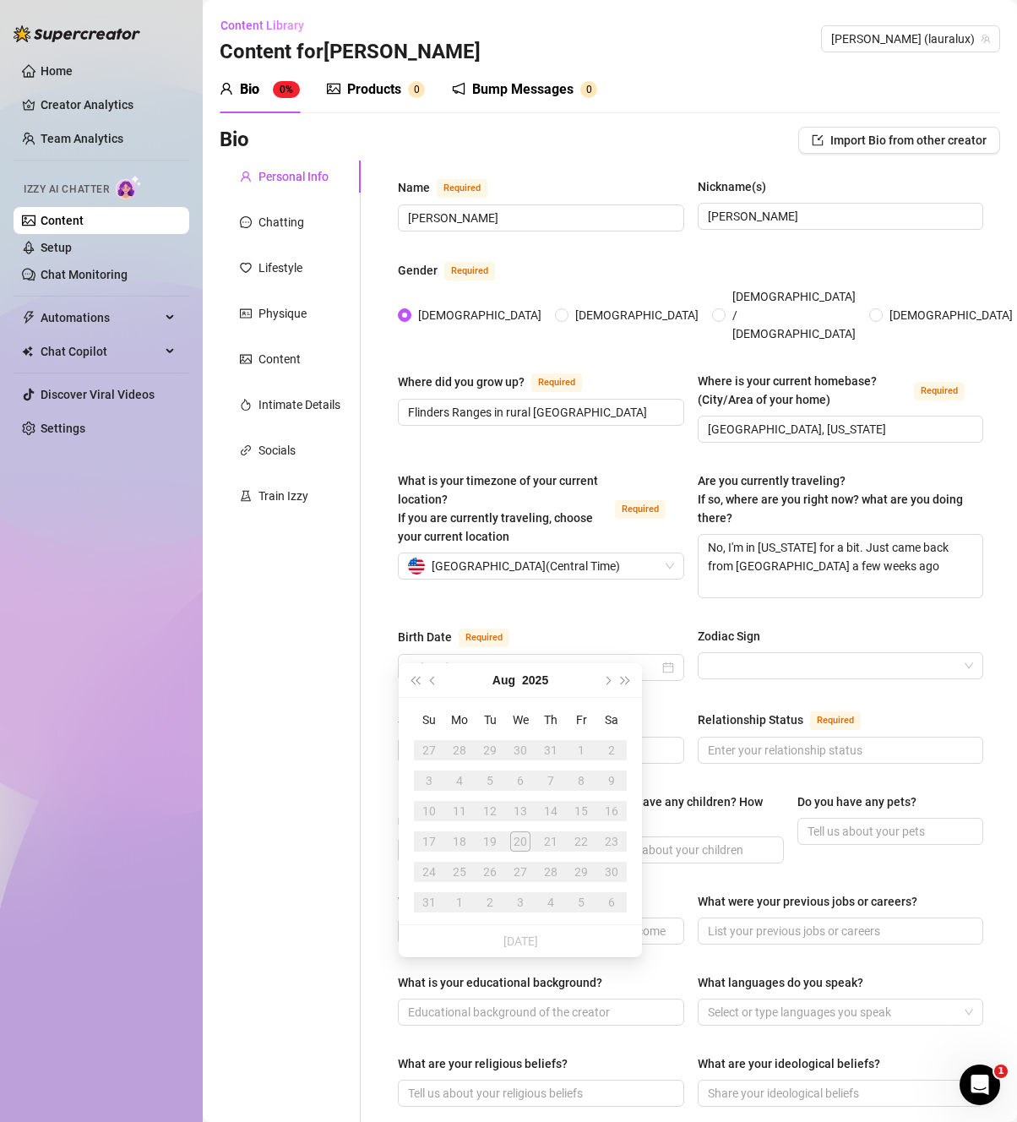
click at [617, 845] on div "23" at bounding box center [611, 841] width 20 height 20
click at [594, 658] on input "Birth Date Required" at bounding box center [533, 667] width 251 height 19
type input "[DATE]"
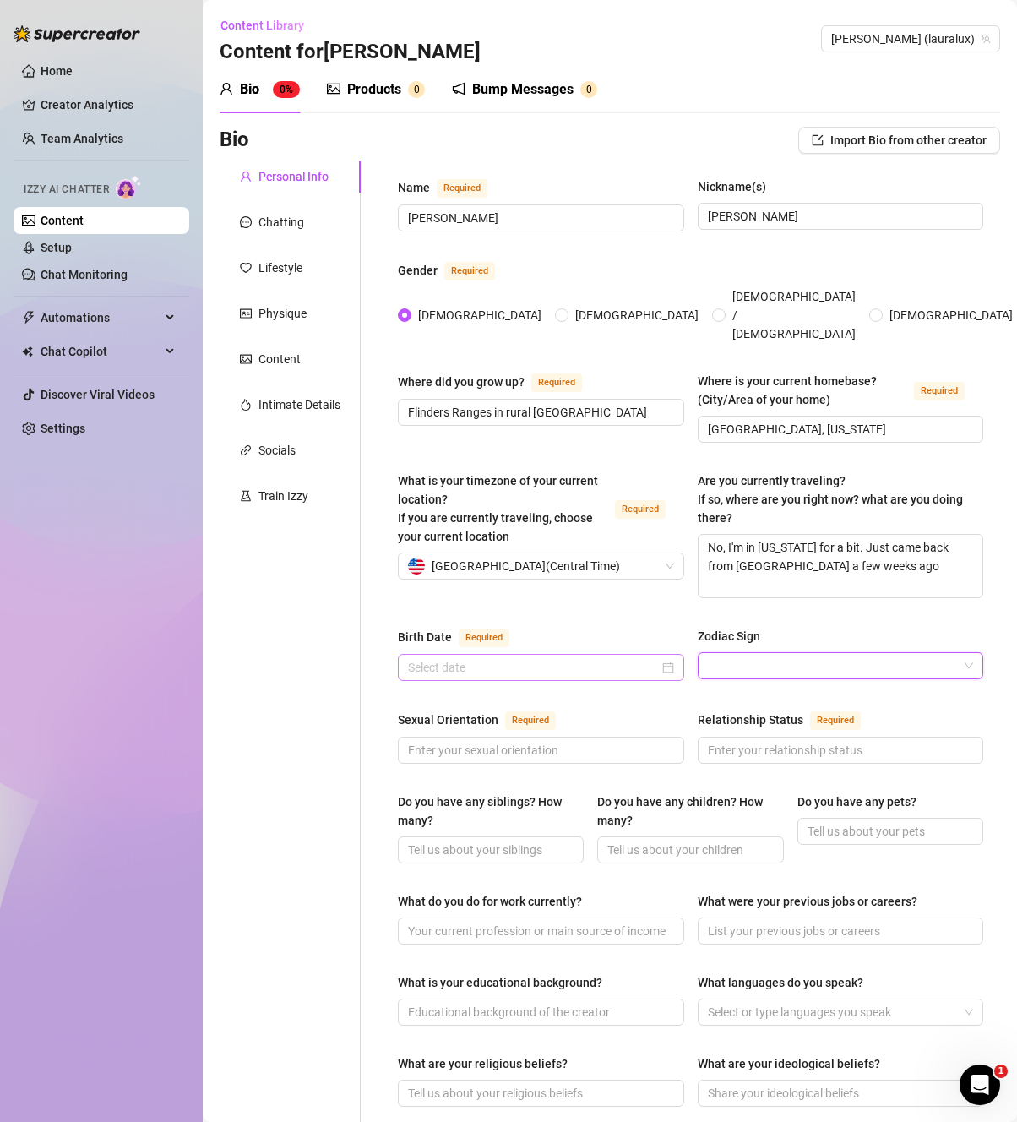
click at [665, 654] on div at bounding box center [541, 667] width 286 height 27
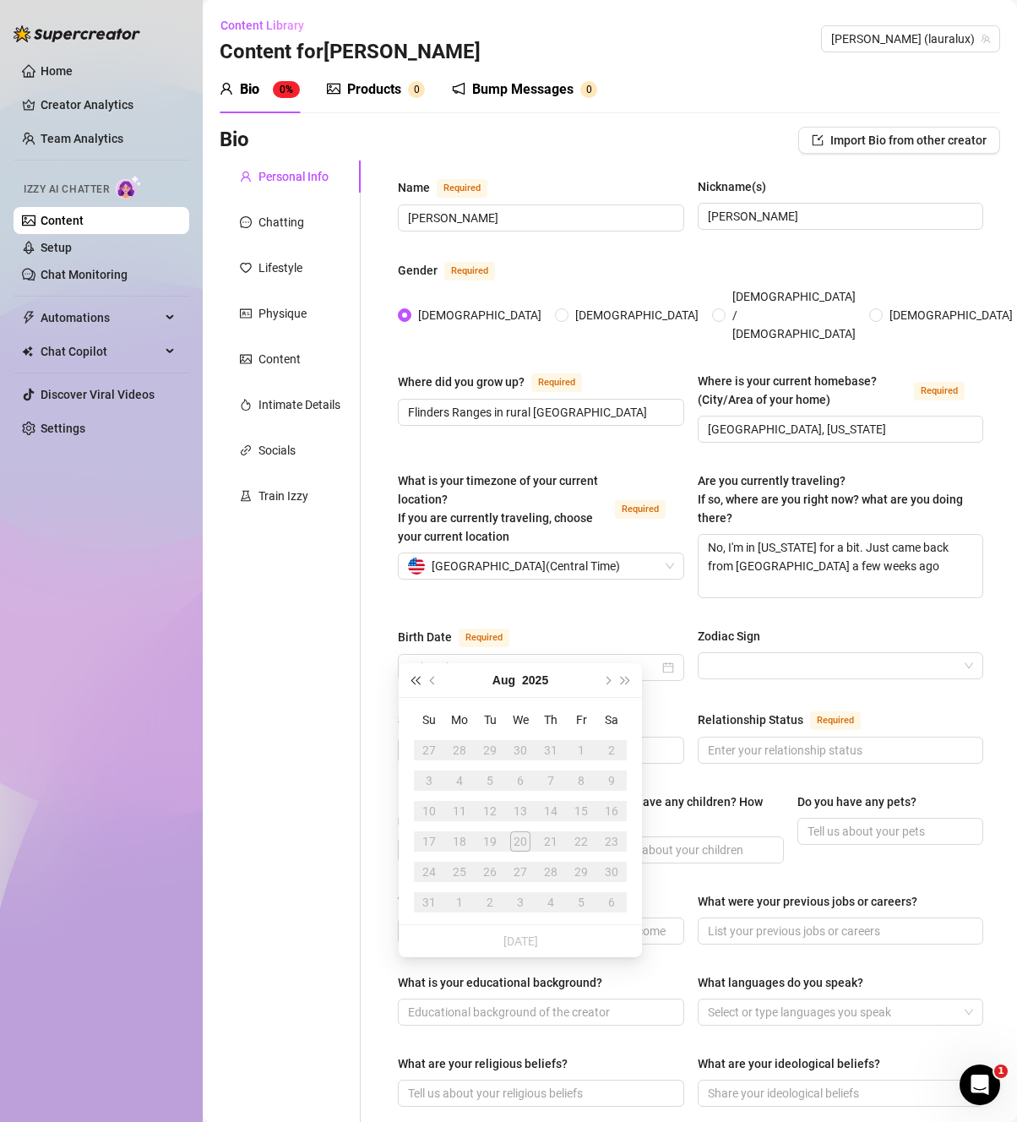
click at [420, 684] on button "Last year (Control + left)" at bounding box center [414, 680] width 19 height 34
click at [419, 684] on span "Last year (Control + left)" at bounding box center [415, 680] width 8 height 8
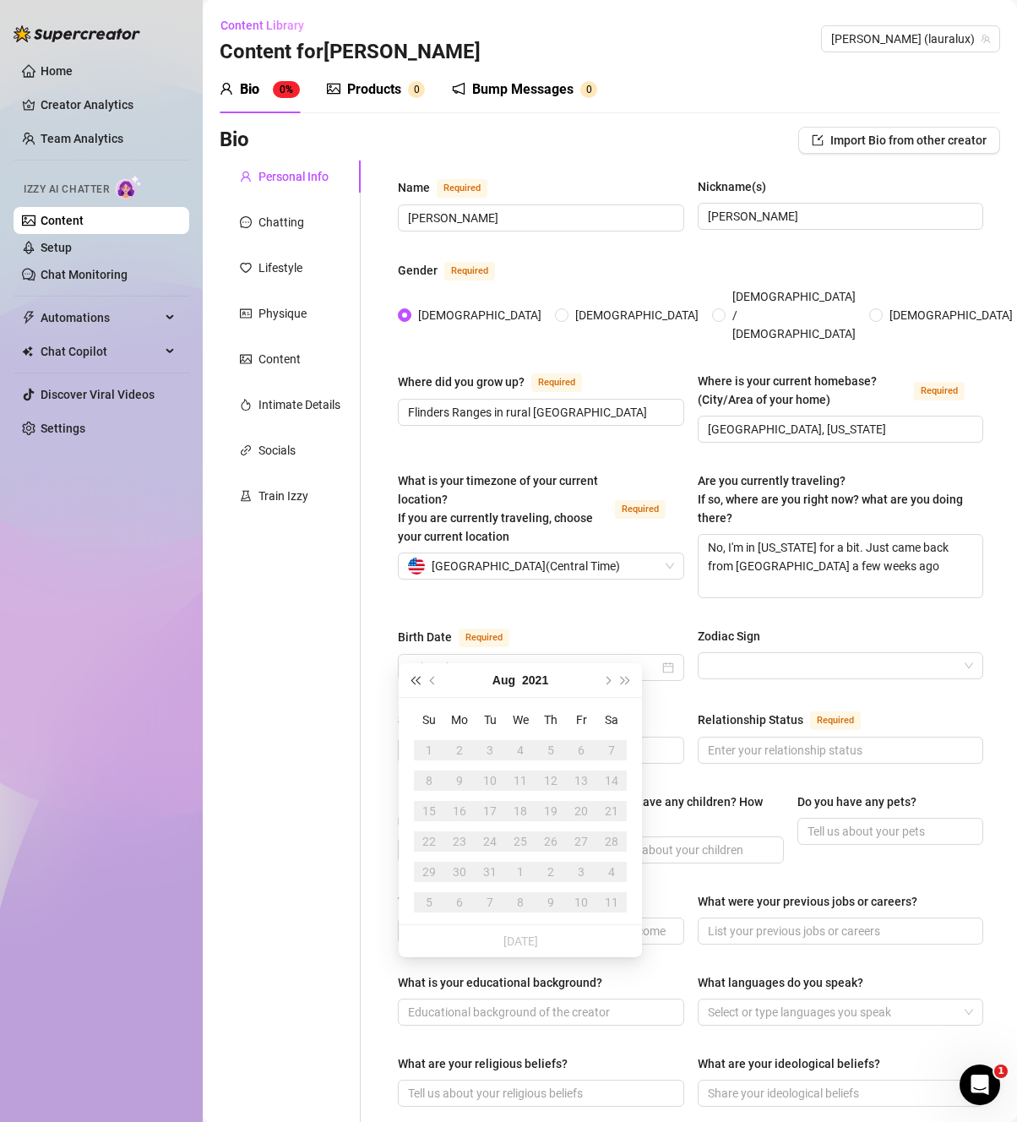
click at [419, 683] on span "Last year (Control + left)" at bounding box center [415, 680] width 8 height 8
click at [418, 683] on button "Last year (Control + left)" at bounding box center [414, 680] width 19 height 34
click at [417, 683] on button "Last year (Control + left)" at bounding box center [414, 680] width 19 height 34
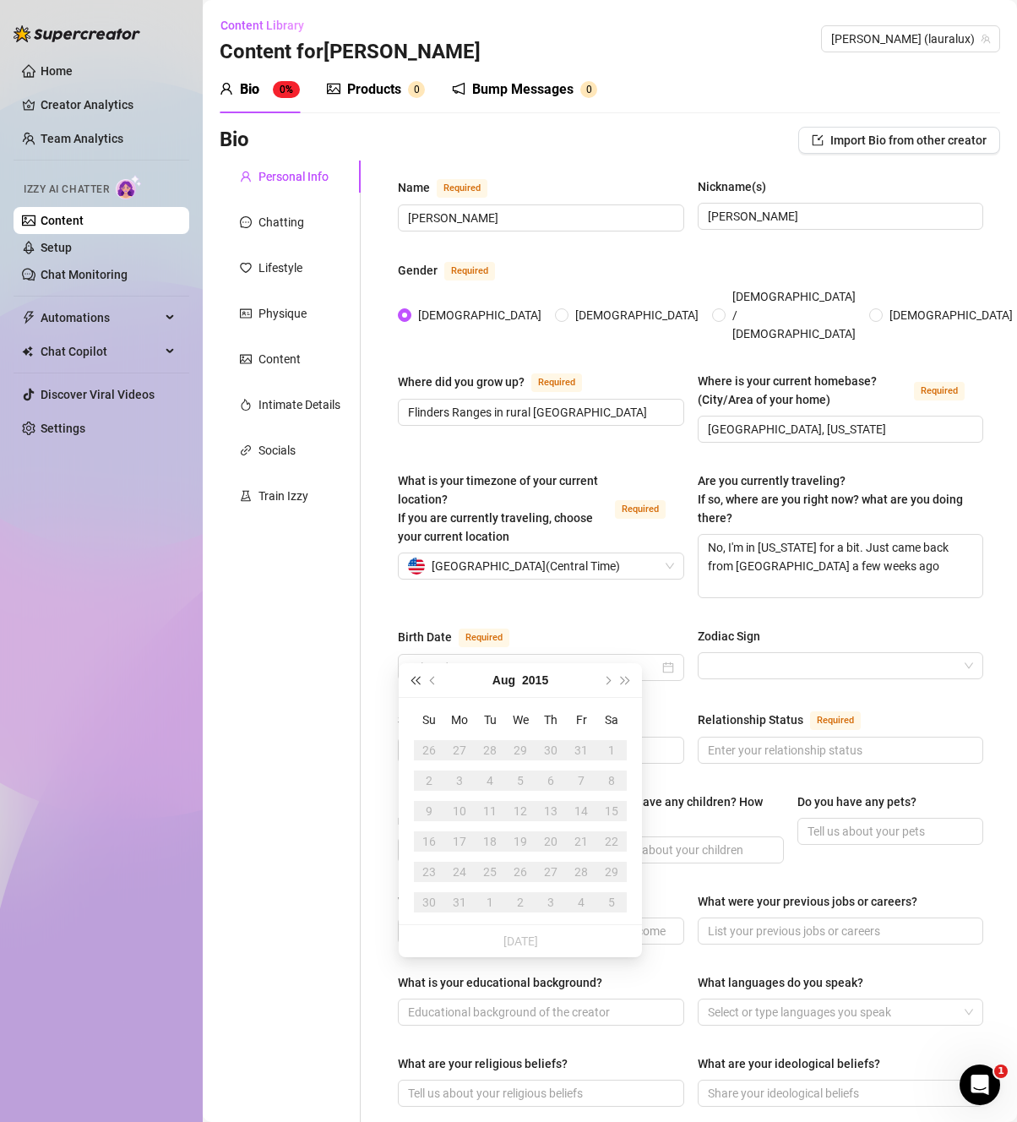
click at [417, 682] on button "Last year (Control + left)" at bounding box center [414, 680] width 19 height 34
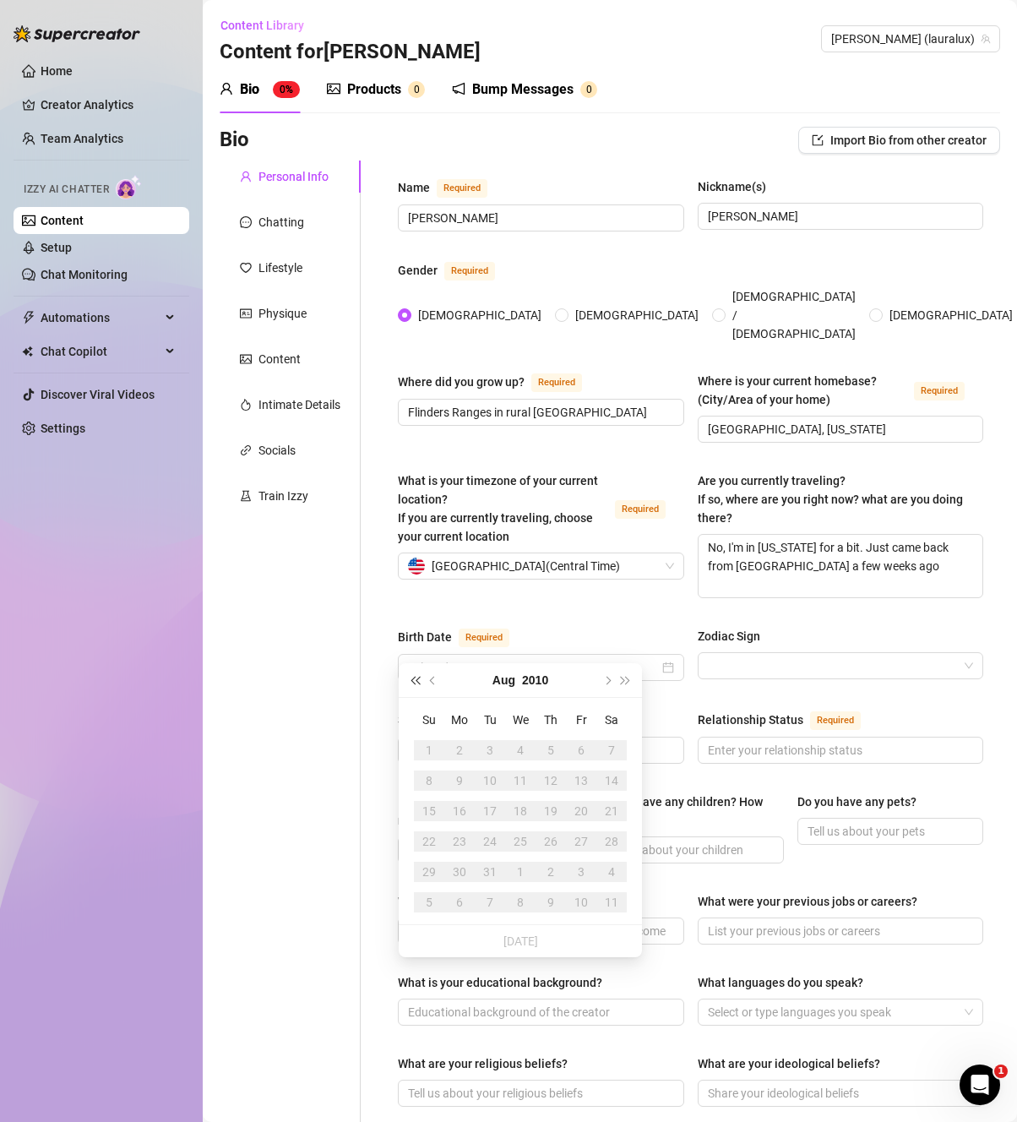
click at [417, 682] on button "Last year (Control + left)" at bounding box center [414, 680] width 19 height 34
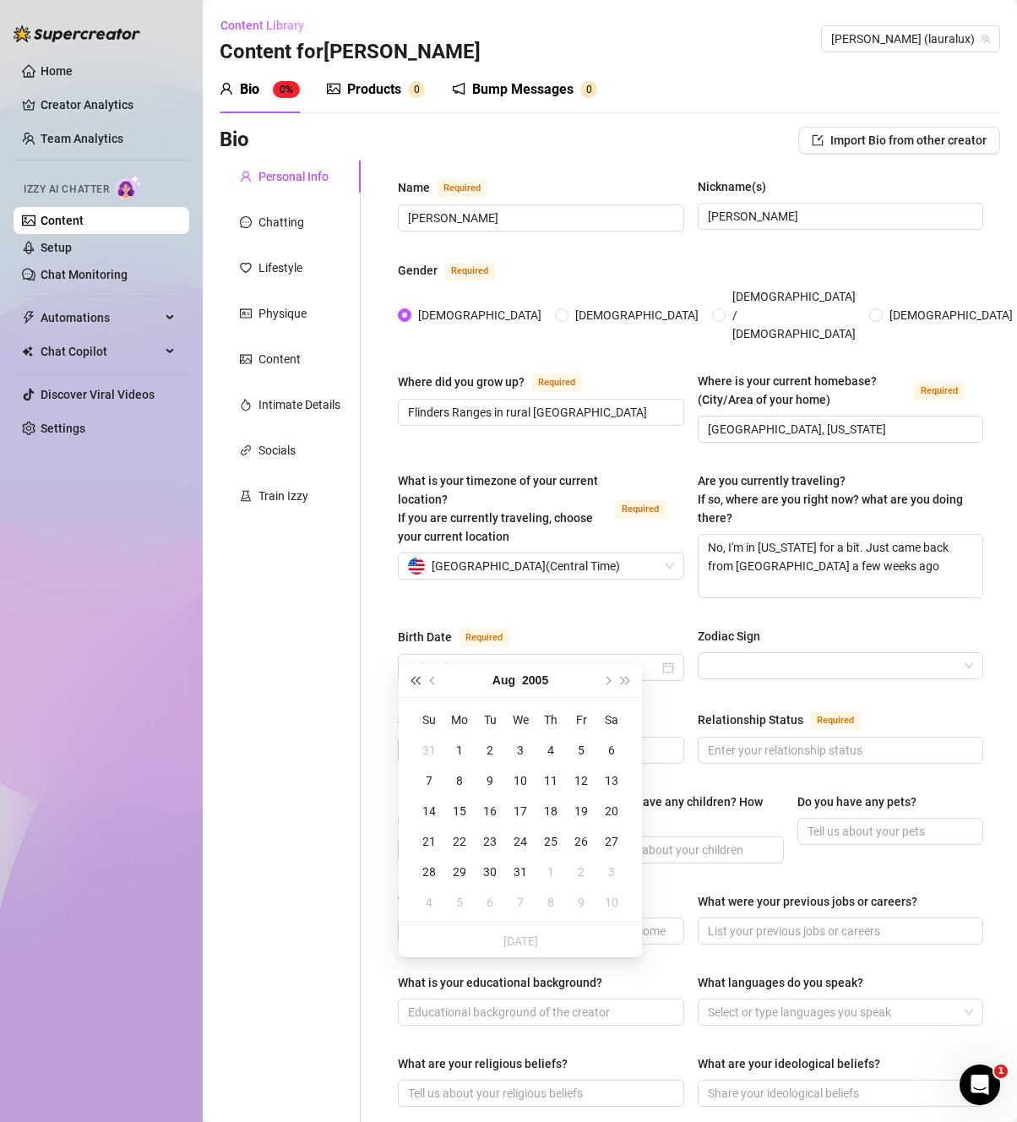
click at [417, 682] on button "Last year (Control + left)" at bounding box center [414, 680] width 19 height 34
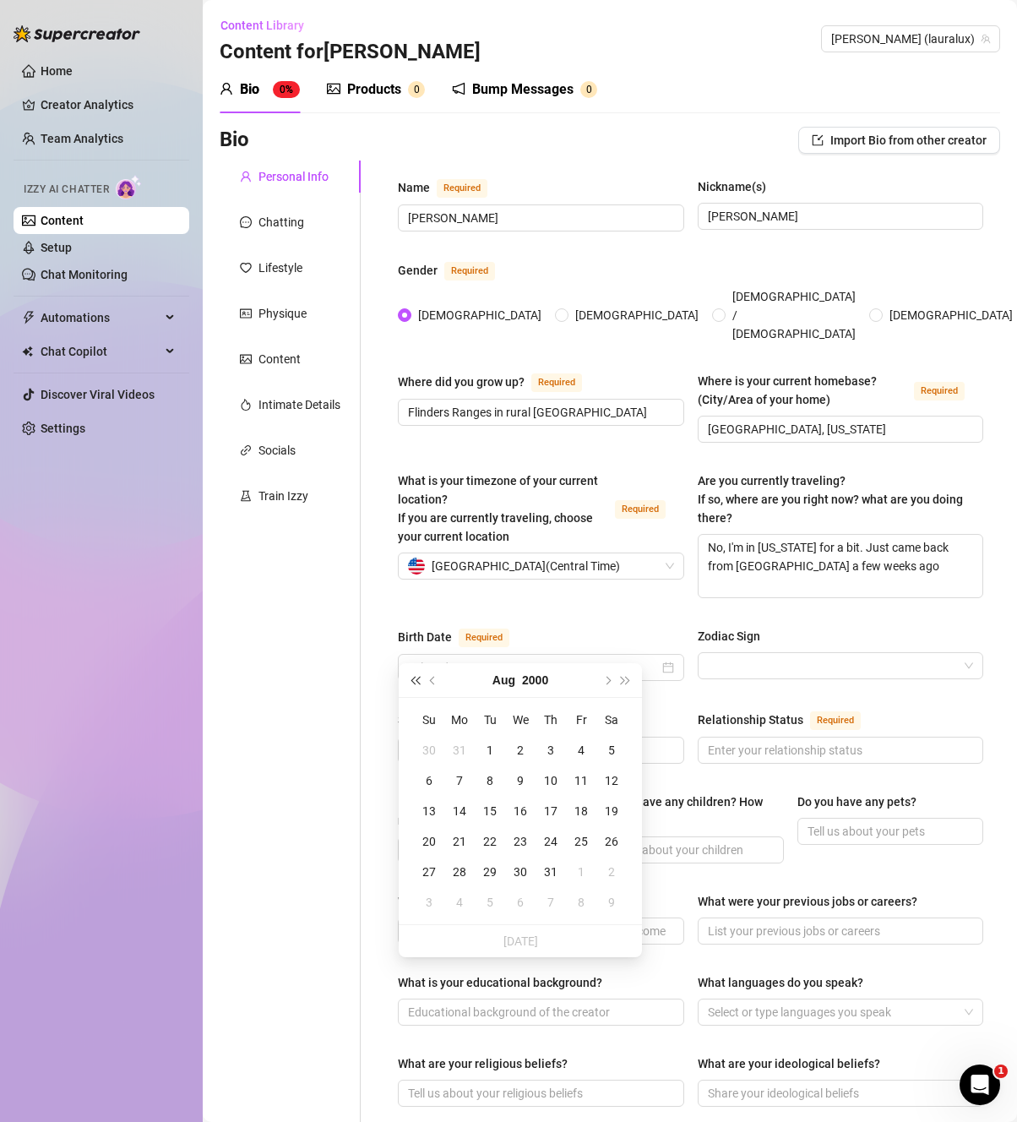
click at [417, 682] on button "Last year (Control + left)" at bounding box center [414, 680] width 19 height 34
click at [416, 682] on button "Last year (Control + left)" at bounding box center [414, 680] width 19 height 34
click at [415, 682] on span "Last year (Control + left)" at bounding box center [415, 680] width 8 height 8
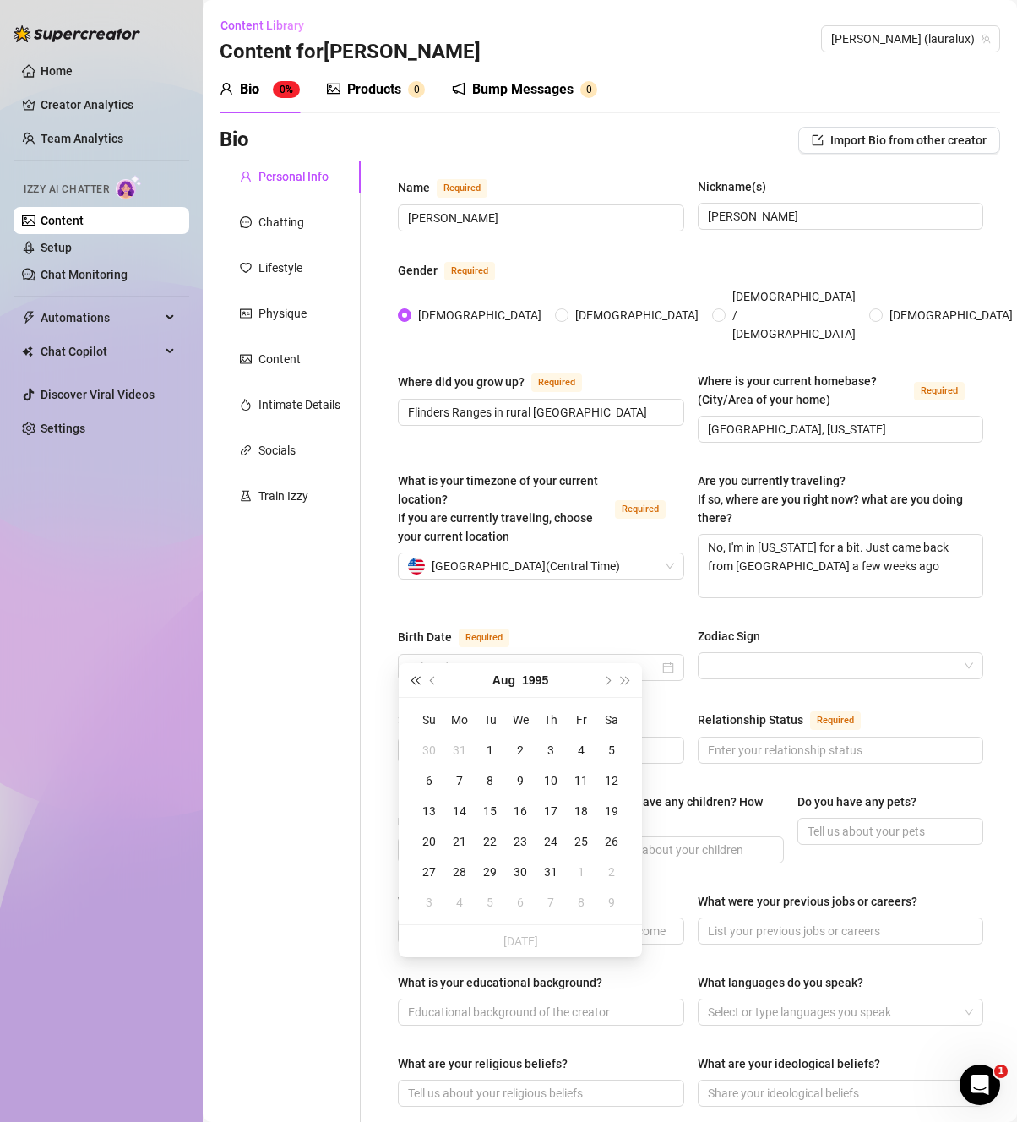
click at [415, 682] on span "Last year (Control + left)" at bounding box center [415, 680] width 8 height 8
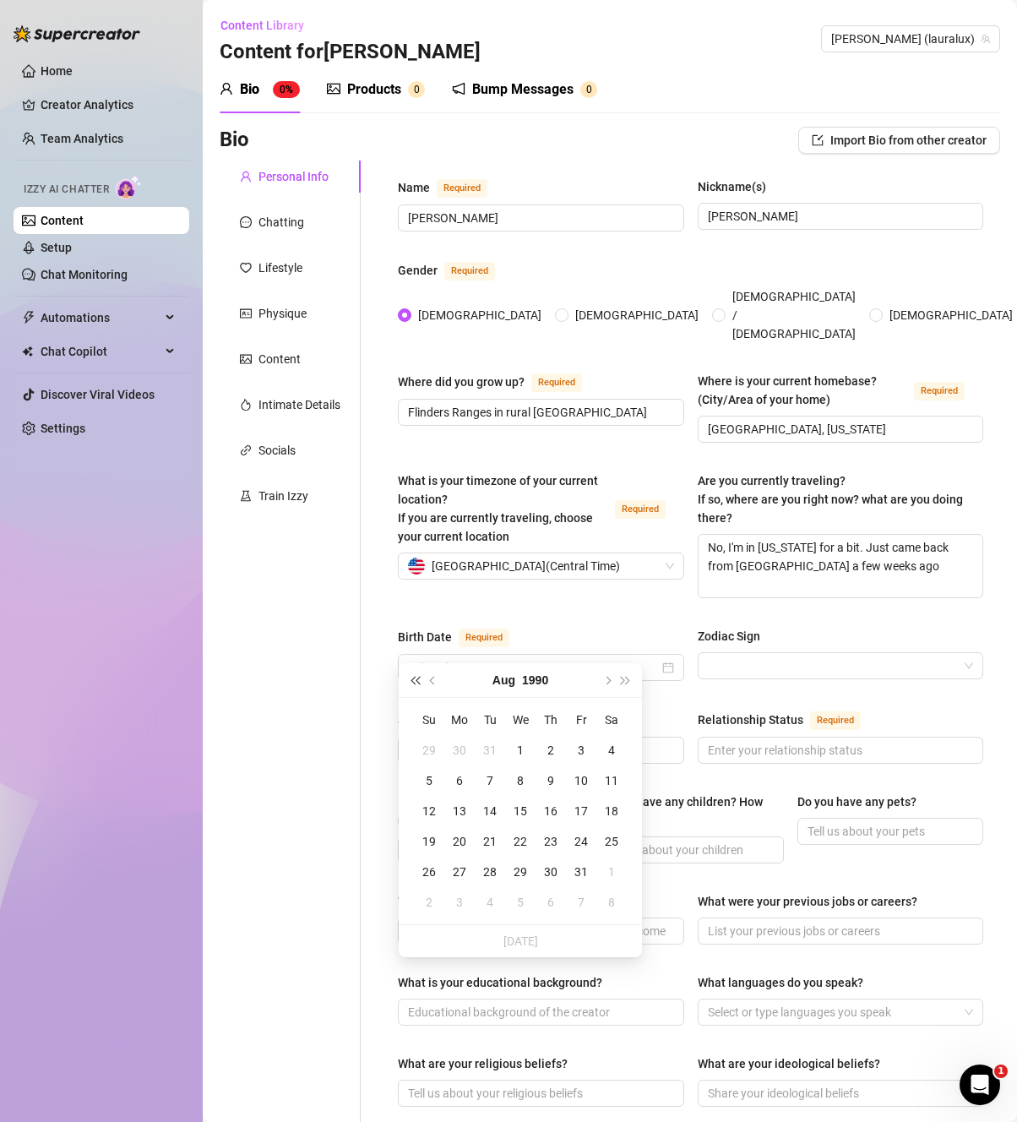
click at [415, 682] on span "Last year (Control + left)" at bounding box center [415, 680] width 8 height 8
type input "[DATE]"
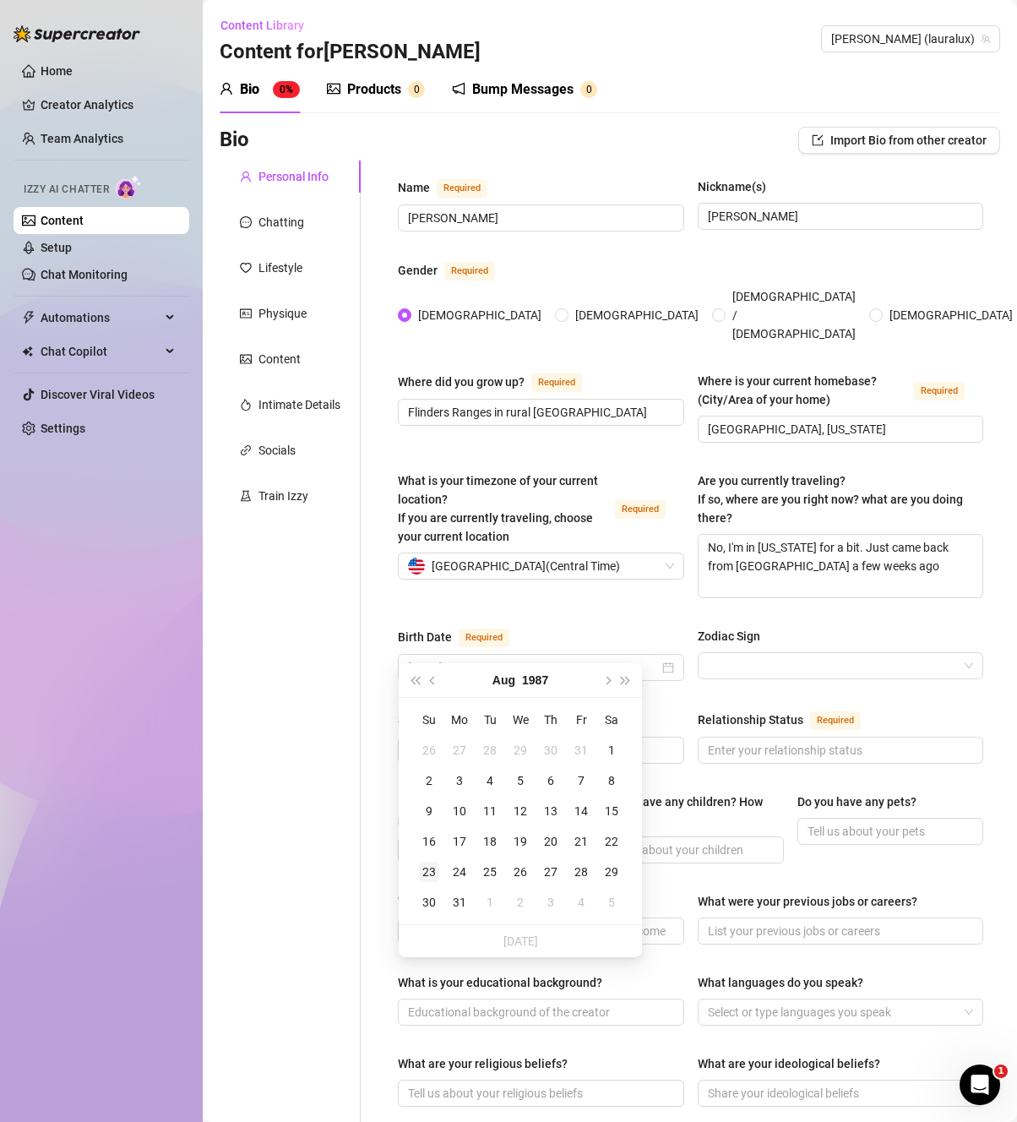
click at [433, 877] on div "23" at bounding box center [429, 872] width 20 height 20
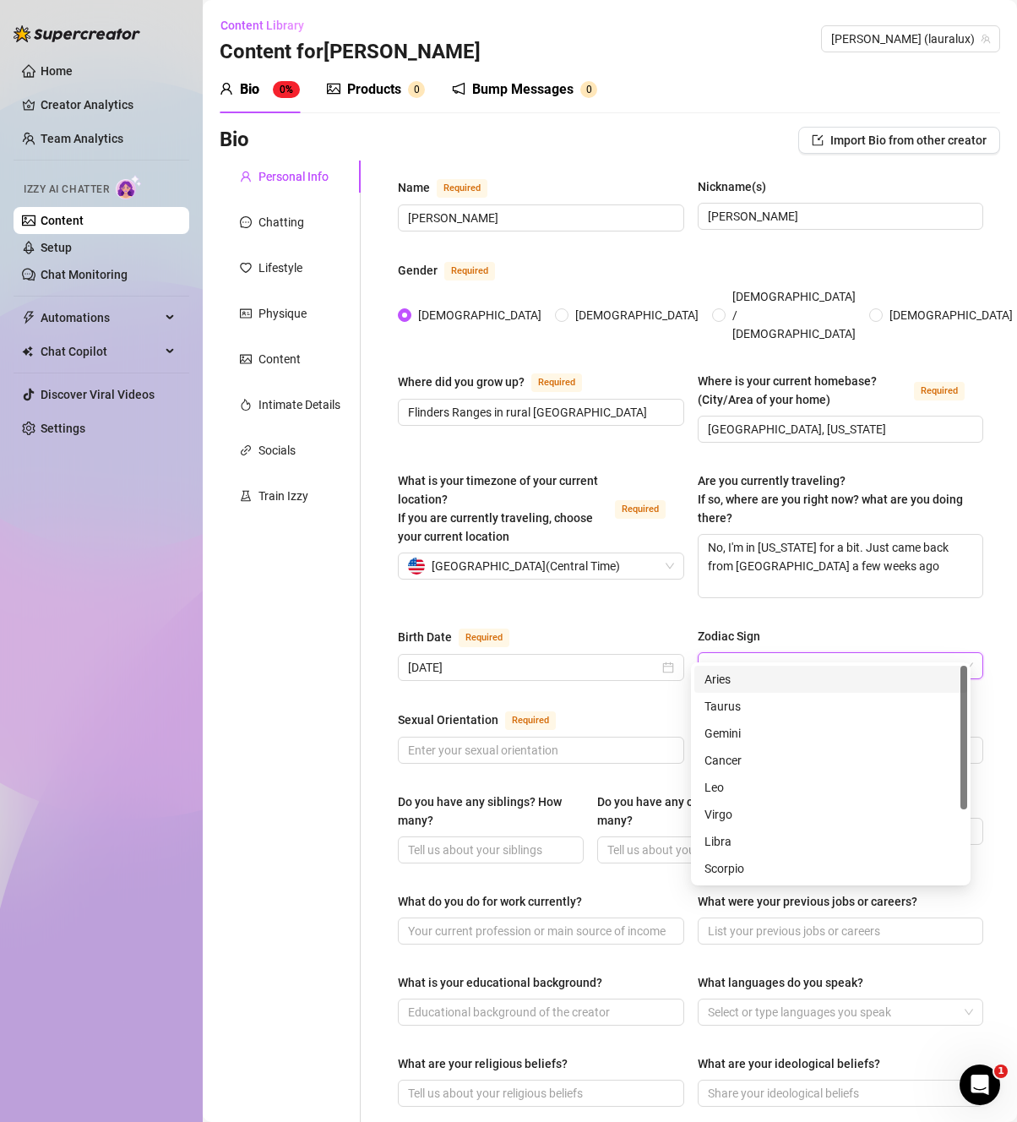
click at [792, 653] on input "Zodiac Sign" at bounding box center [833, 665] width 251 height 25
click at [764, 791] on div "Leo" at bounding box center [830, 787] width 253 height 19
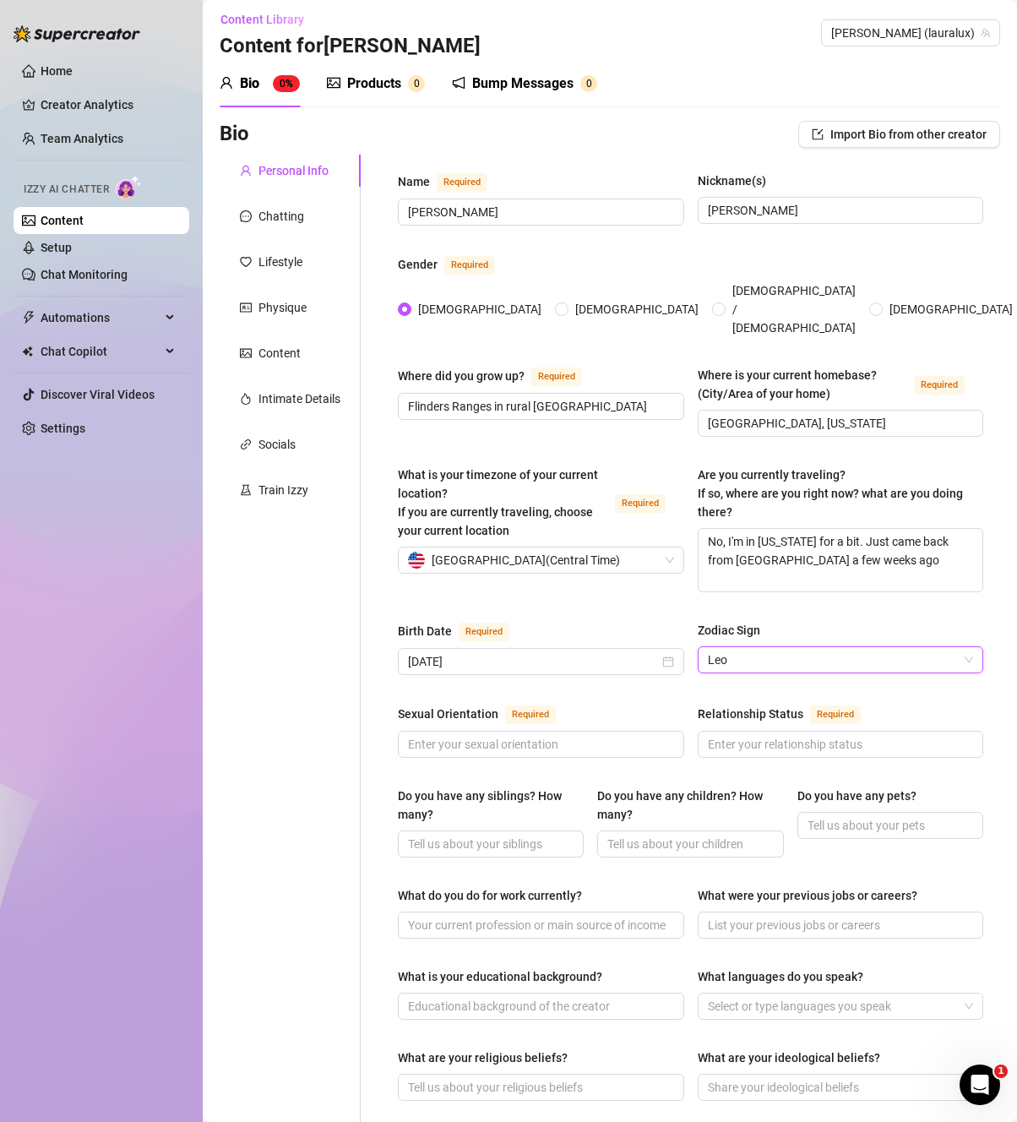
scroll to position [10, 0]
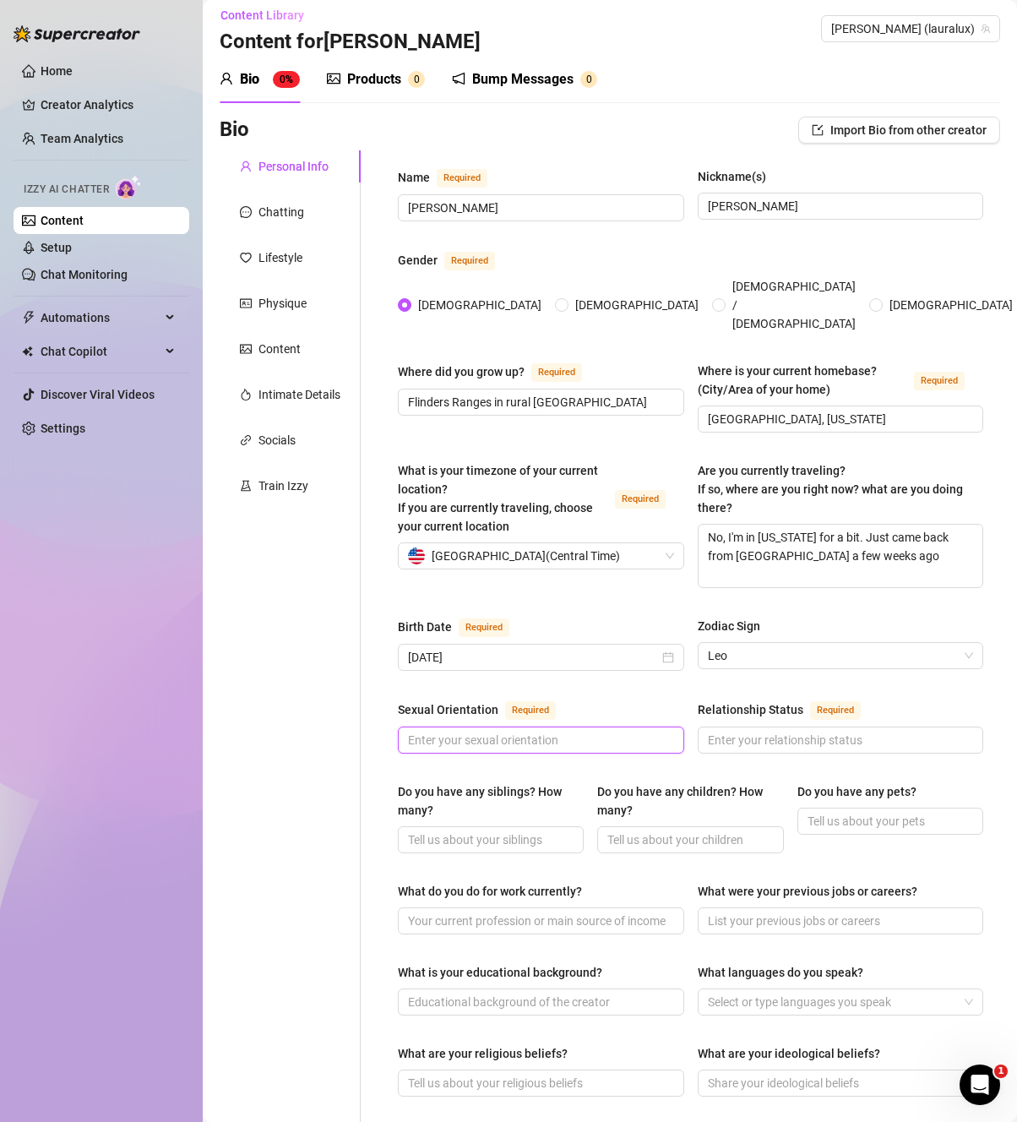
click at [616, 731] on input "Sexual Orientation Required" at bounding box center [539, 740] width 263 height 19
type input "Straight"
click at [798, 731] on input "Relationship Status Required" at bounding box center [839, 740] width 263 height 19
click at [818, 731] on input "Relationship Status Required" at bounding box center [839, 740] width 263 height 19
click at [820, 731] on input "Long" at bounding box center [839, 740] width 263 height 19
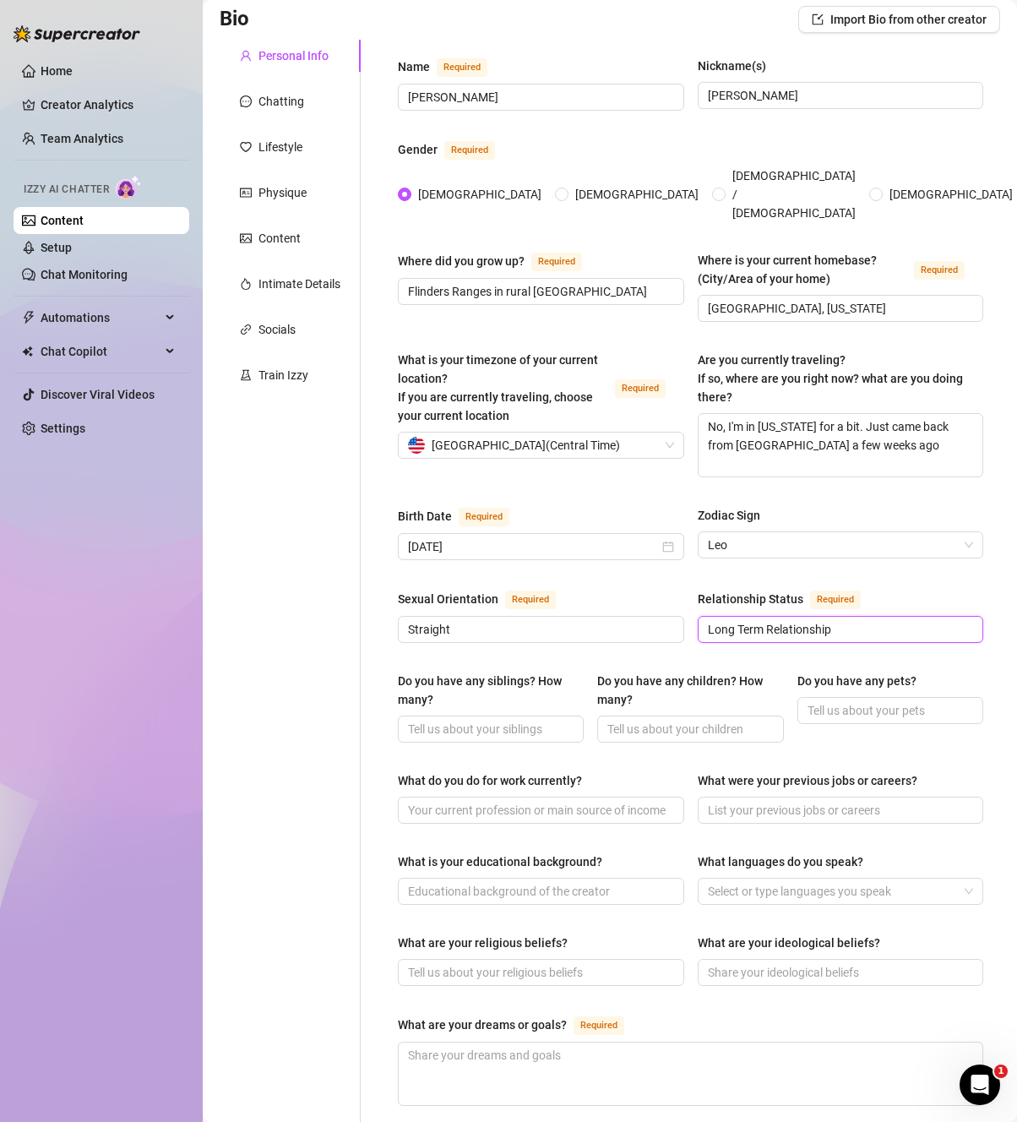
scroll to position [128, 0]
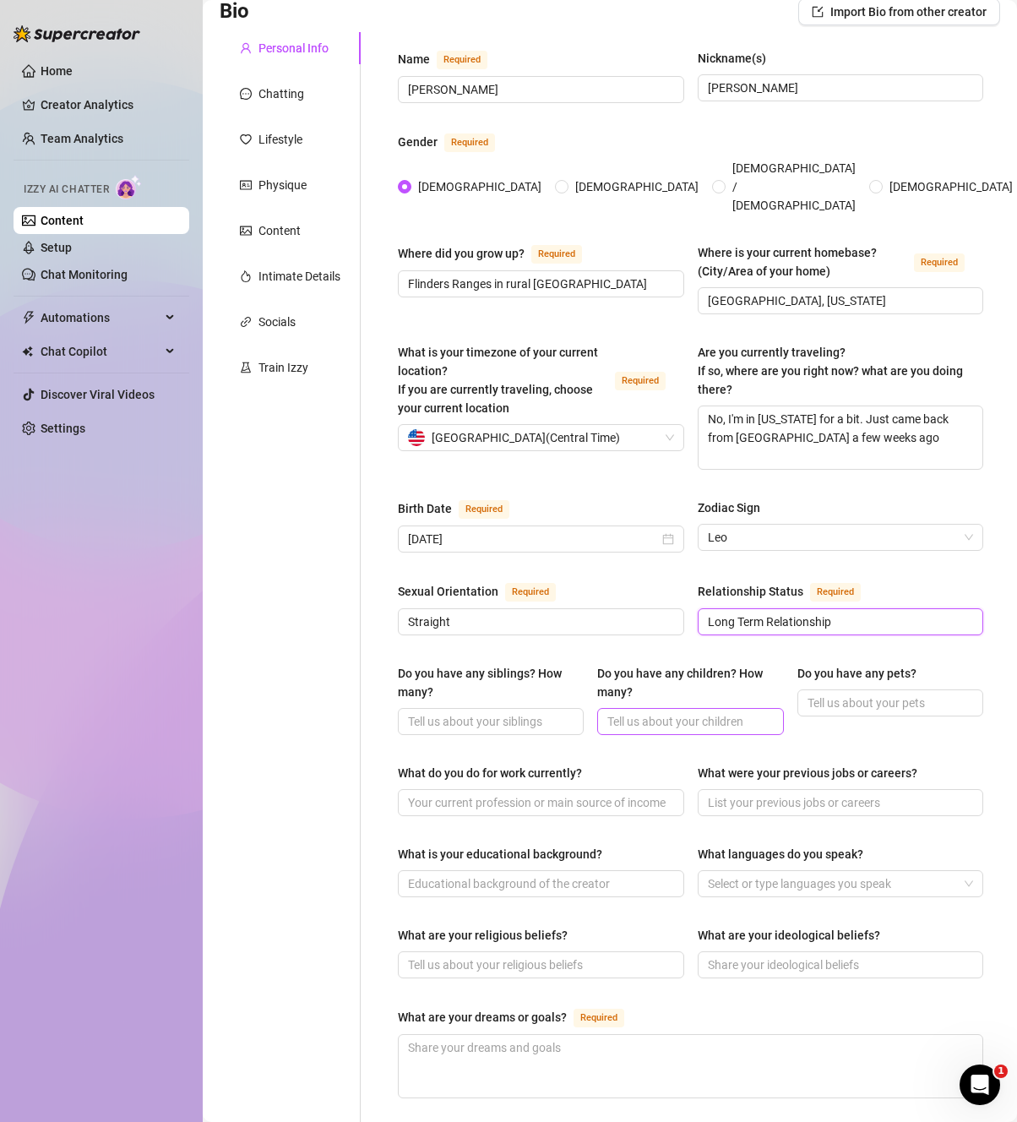
type input "Long Term Relationship"
click at [695, 712] on input "Do you have any children? How many?" at bounding box center [688, 721] width 162 height 19
type input "None"
click at [873, 693] on input "Do you have any pets?" at bounding box center [888, 702] width 162 height 19
click at [850, 693] on input "Do you have any pets?" at bounding box center [888, 702] width 162 height 19
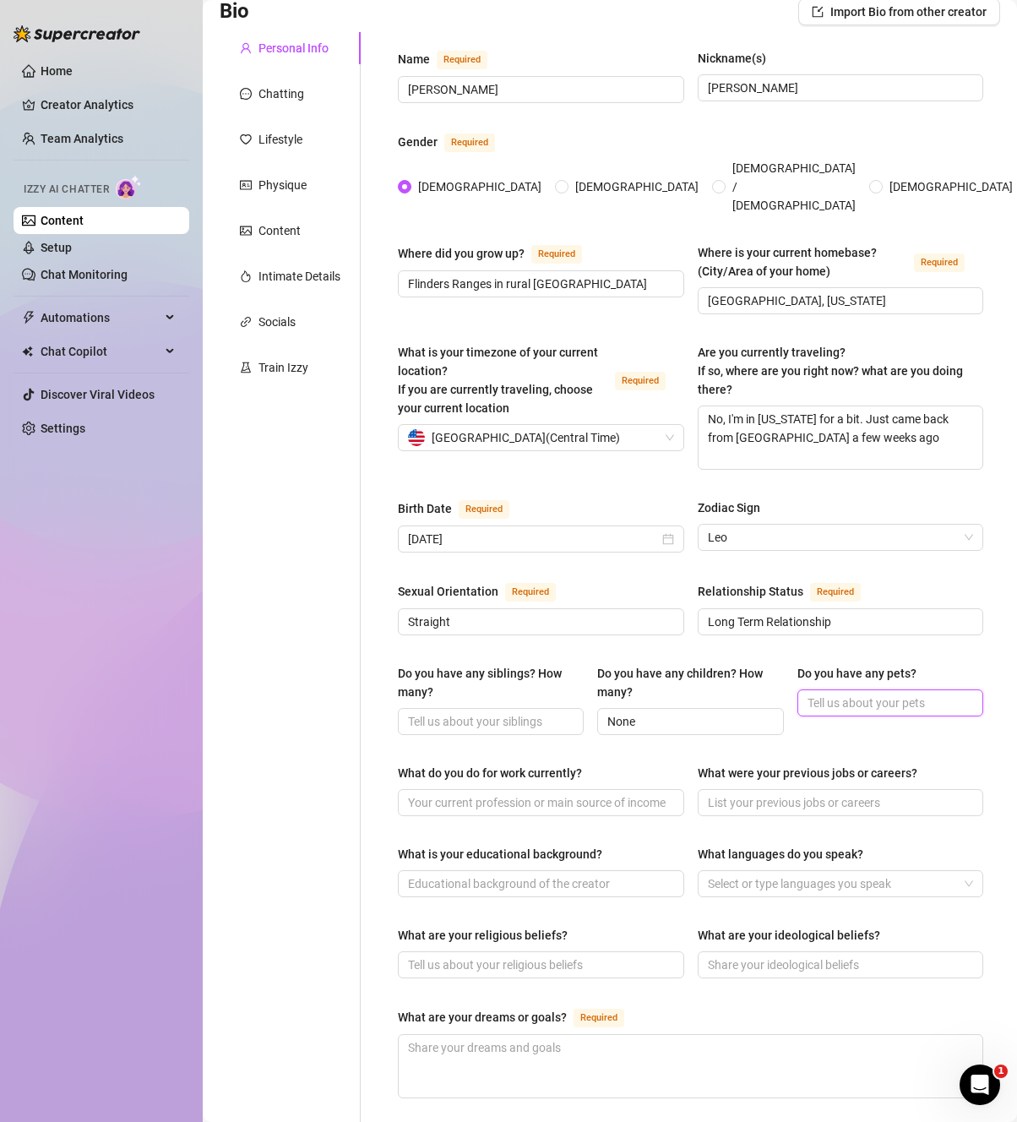
paste input "Aside from [PERSON_NAME], I also have 2 other cats - [PERSON_NAME] (giant orang…"
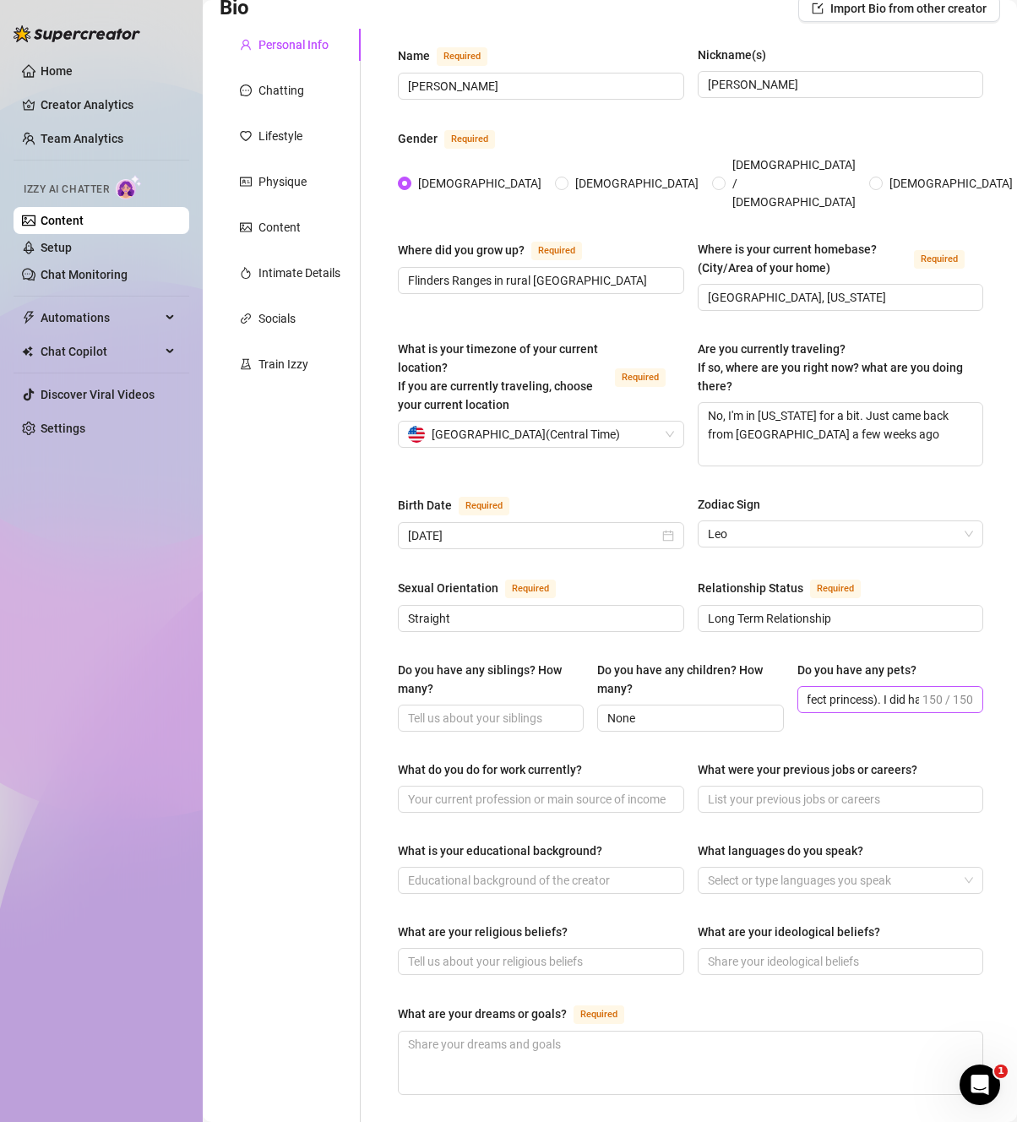
scroll to position [0, 0]
click at [906, 686] on span "Aside from [PERSON_NAME], I also have 2 other cats - [PERSON_NAME] (giant orang…" at bounding box center [890, 699] width 186 height 27
drag, startPoint x: 906, startPoint y: 677, endPoint x: 837, endPoint y: 678, distance: 69.3
click at [837, 686] on span "Aside from [PERSON_NAME], I also have 2 other cats - [PERSON_NAME] (giant orang…" at bounding box center [890, 699] width 186 height 27
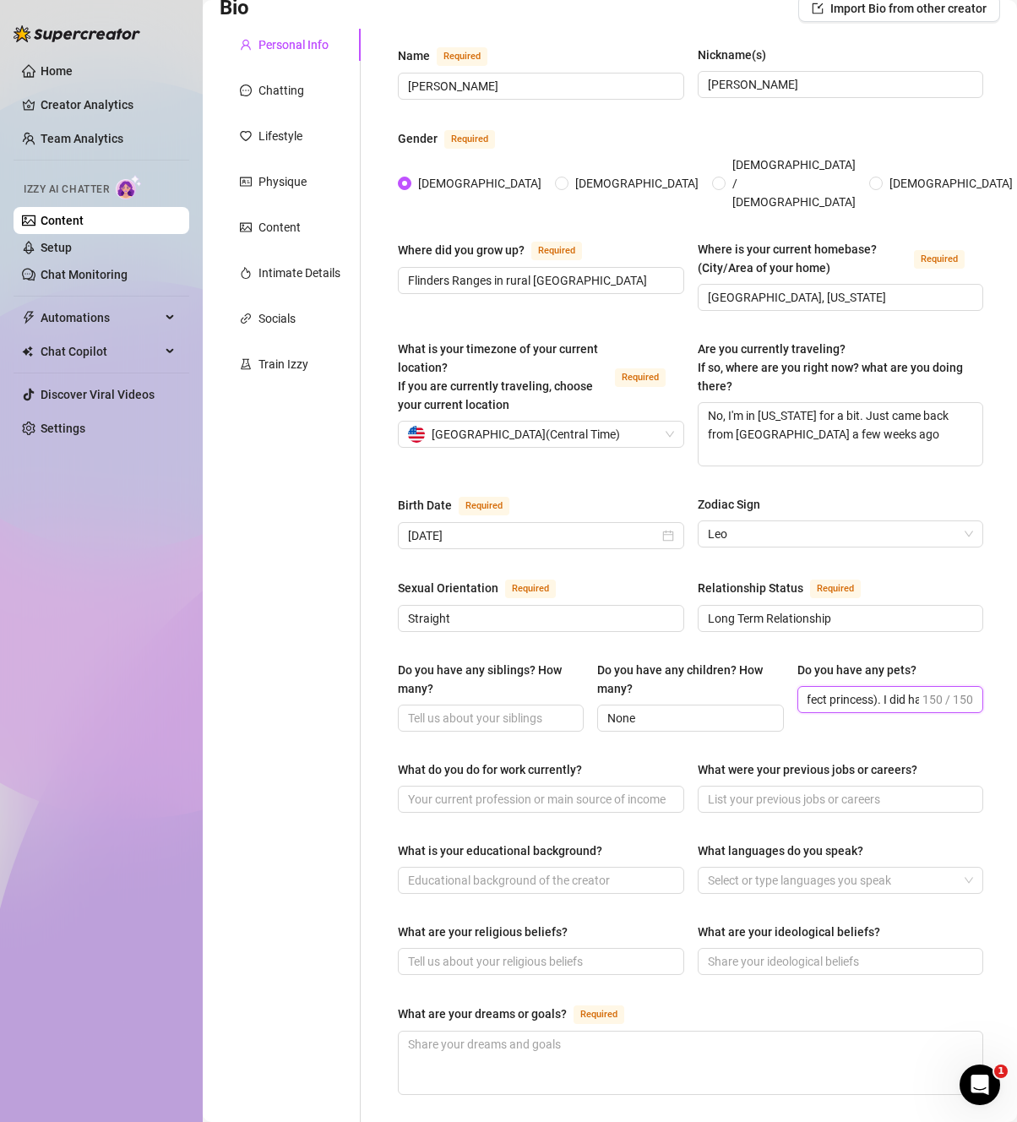
drag, startPoint x: 802, startPoint y: 678, endPoint x: 1089, endPoint y: 692, distance: 287.5
click at [1017, 692] on html "Home Creator Analytics Team Analytics Izzy AI Chatter Content Setup Chat Monito…" at bounding box center [508, 561] width 1017 height 1122
type input "Aside from [PERSON_NAME], I also have 2 other cats - [PERSON_NAME] (giant orang…"
click at [845, 690] on input "Do you have any pets?" at bounding box center [888, 699] width 162 height 19
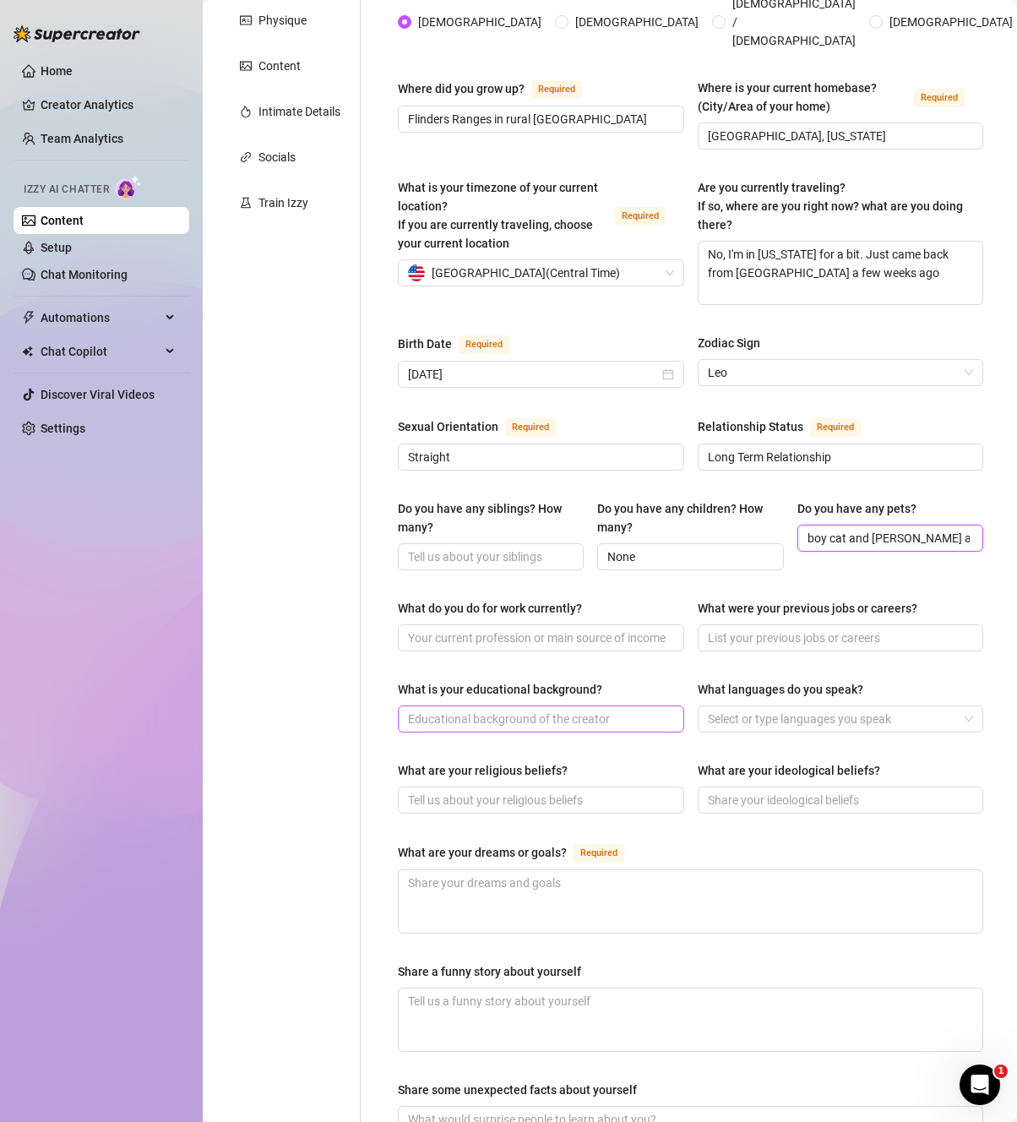
scroll to position [298, 0]
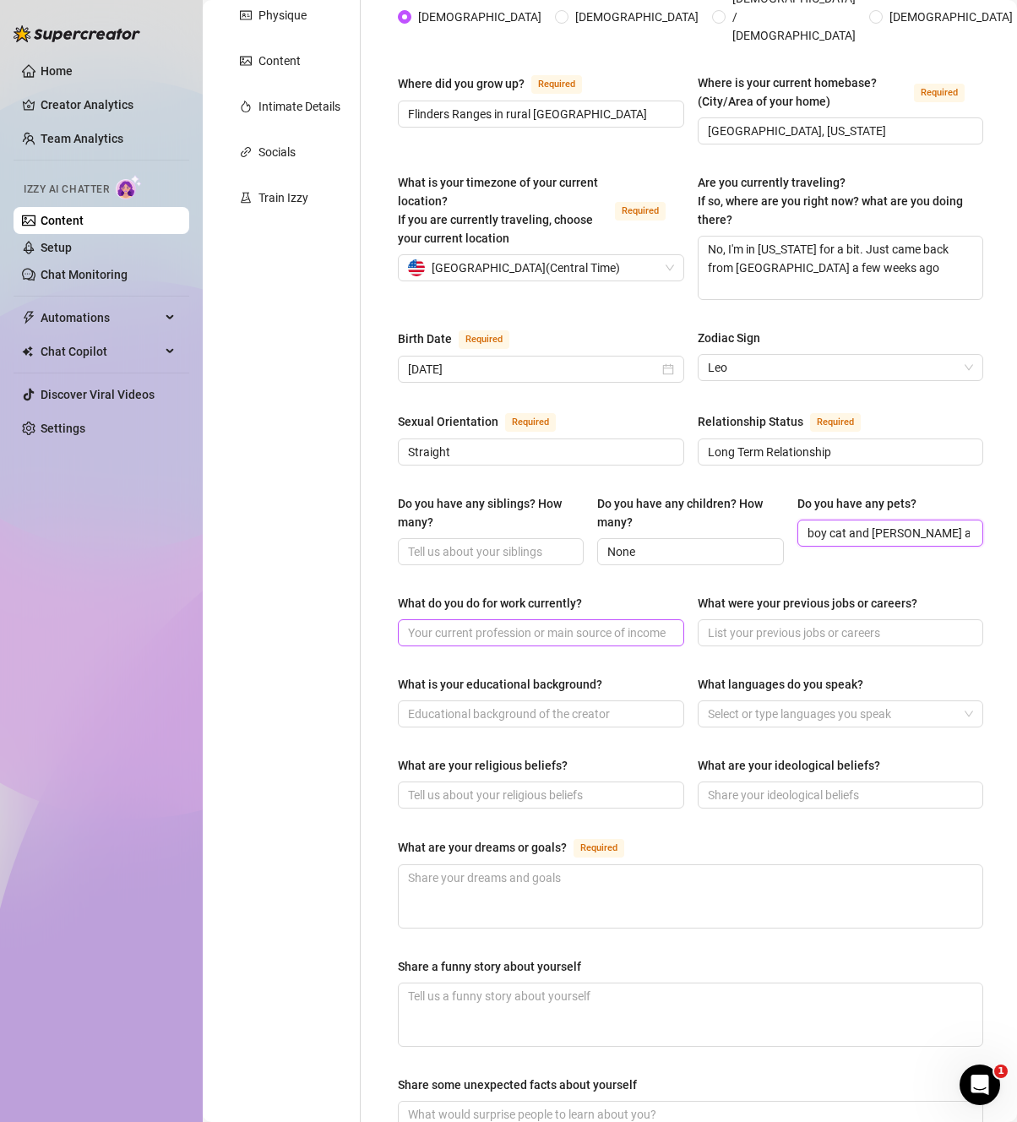
type input "[PERSON_NAME] is my blind girl cat. I also have 2 other cat [PERSON_NAME] a ora…"
click at [628, 623] on input "What do you do for work currently?" at bounding box center [539, 632] width 263 height 19
type input "I am a full time content creator. I stream on Twitch frequently and make conten…"
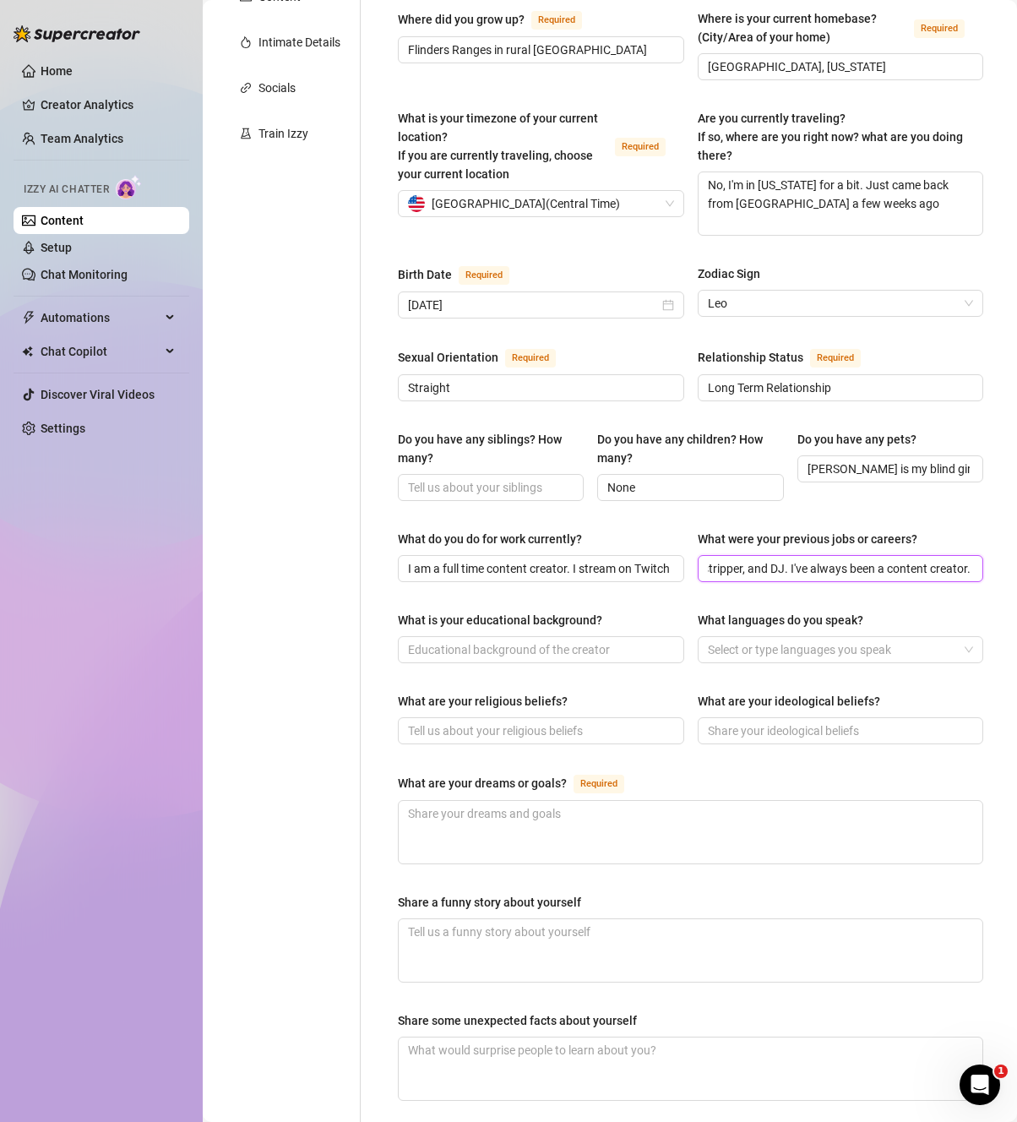
scroll to position [434, 0]
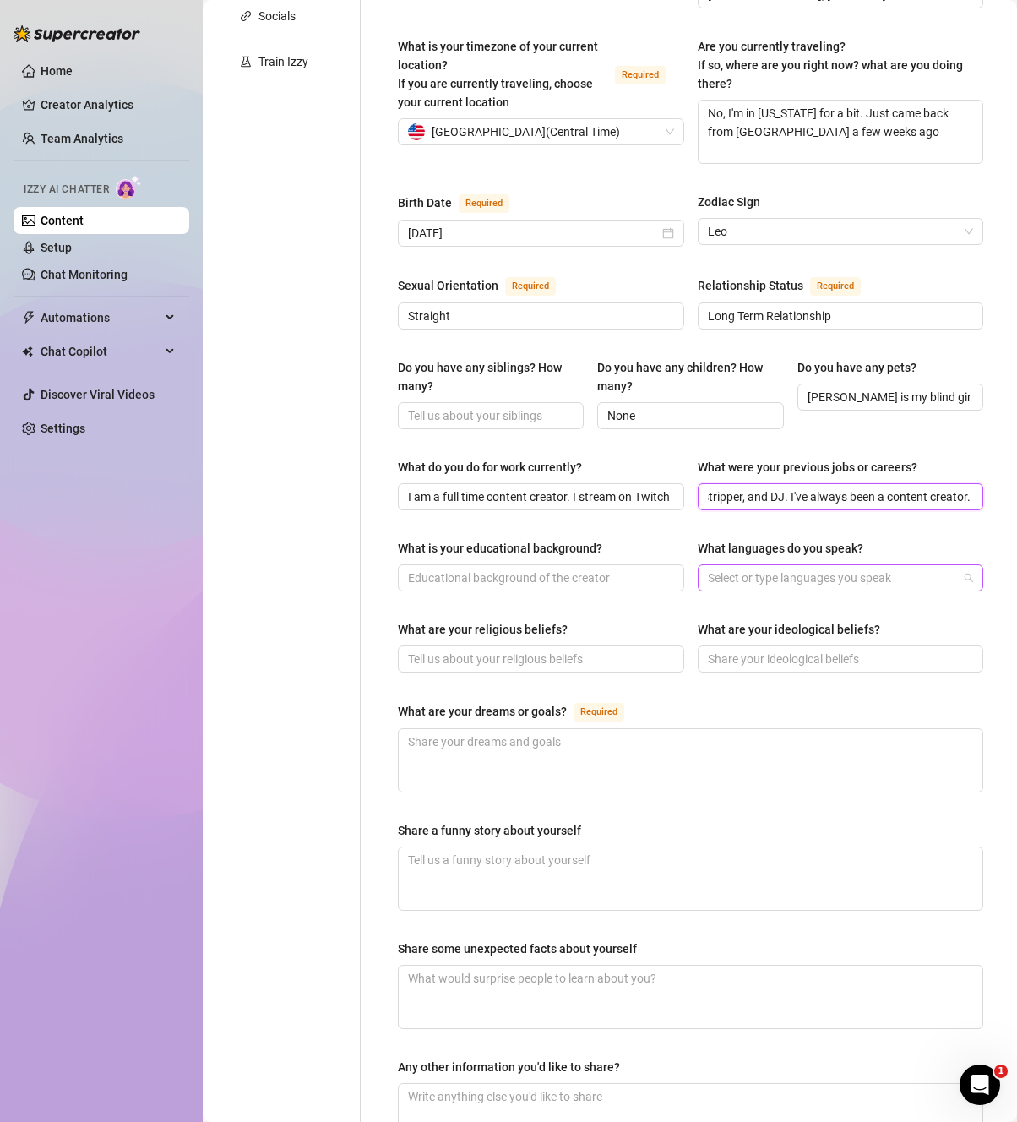
click at [807, 566] on div at bounding box center [832, 578] width 262 height 24
type input "I was a model, stripper, and DJ. I've always been a content creator."
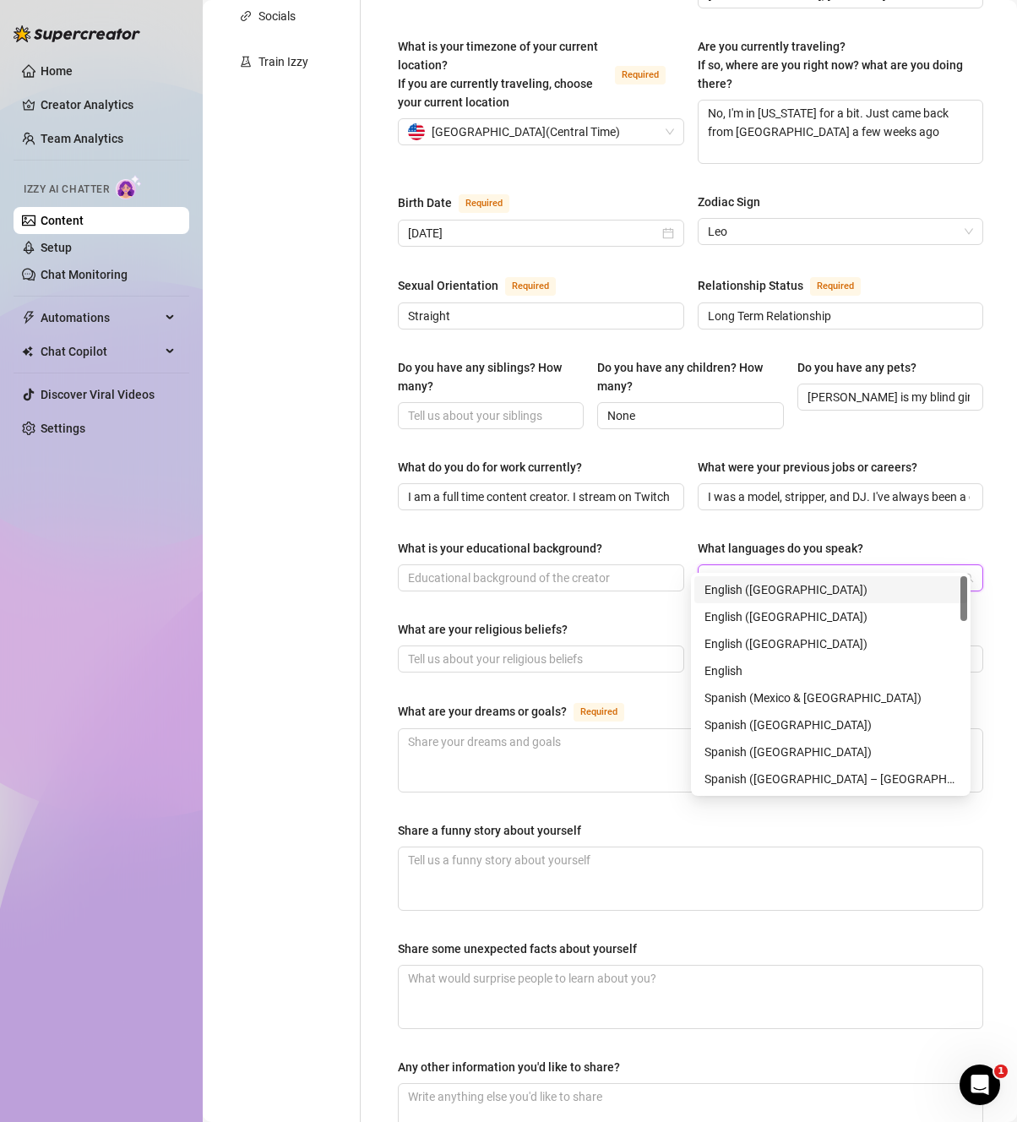
click at [791, 595] on div "English ([GEOGRAPHIC_DATA])" at bounding box center [830, 589] width 253 height 19
click at [773, 649] on div "English ([GEOGRAPHIC_DATA])" at bounding box center [830, 643] width 253 height 19
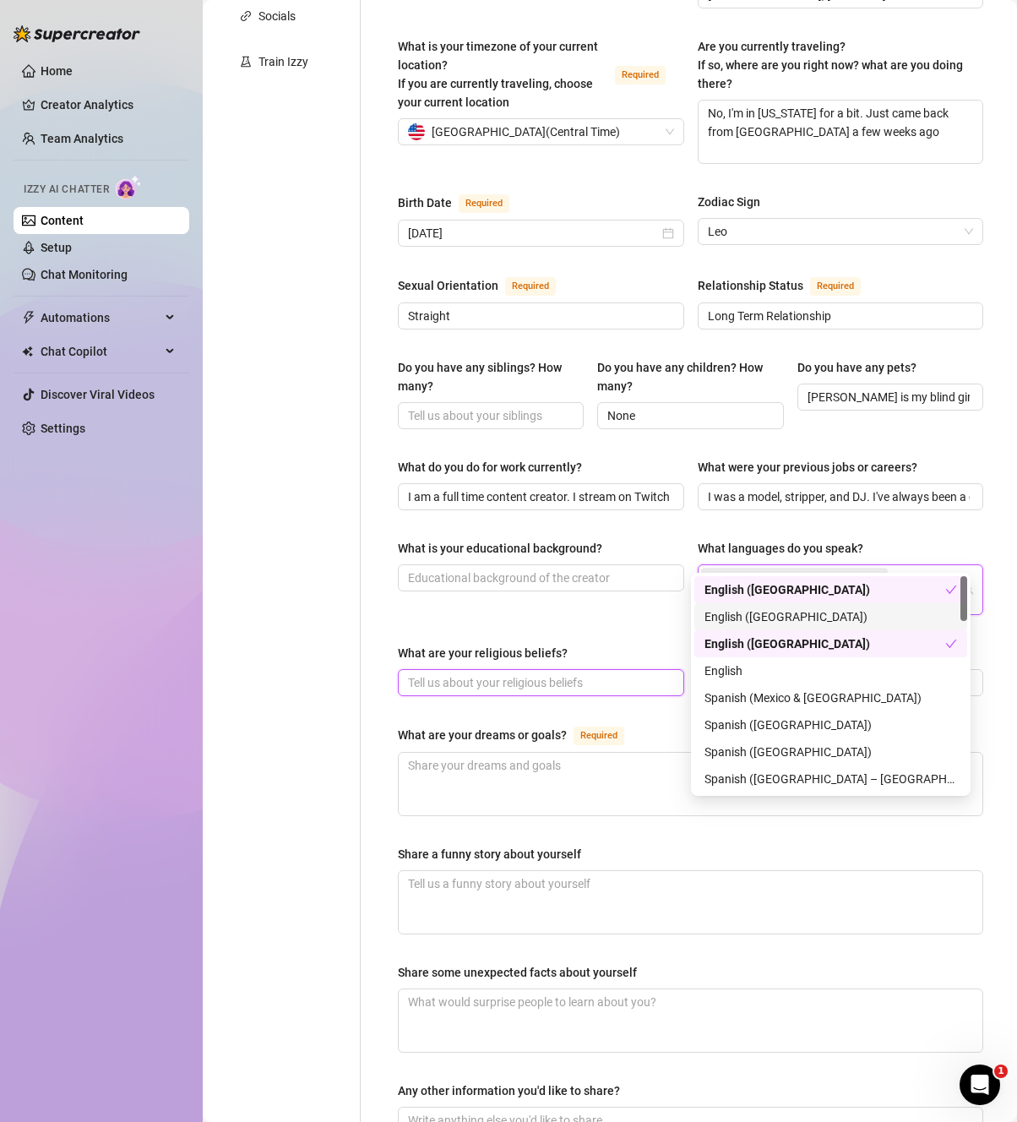
click at [611, 673] on input "What are your religious beliefs?" at bounding box center [539, 682] width 263 height 19
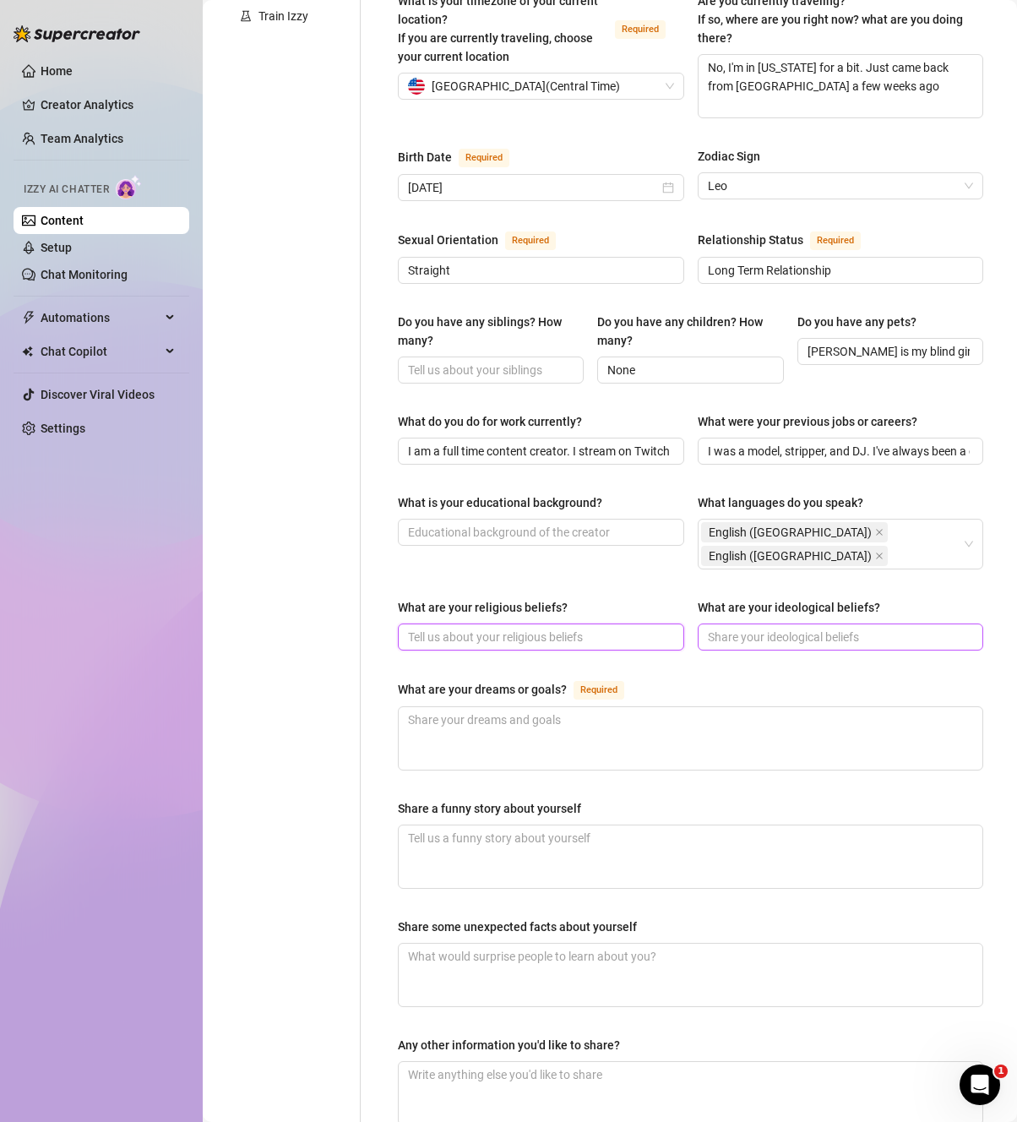
scroll to position [481, 0]
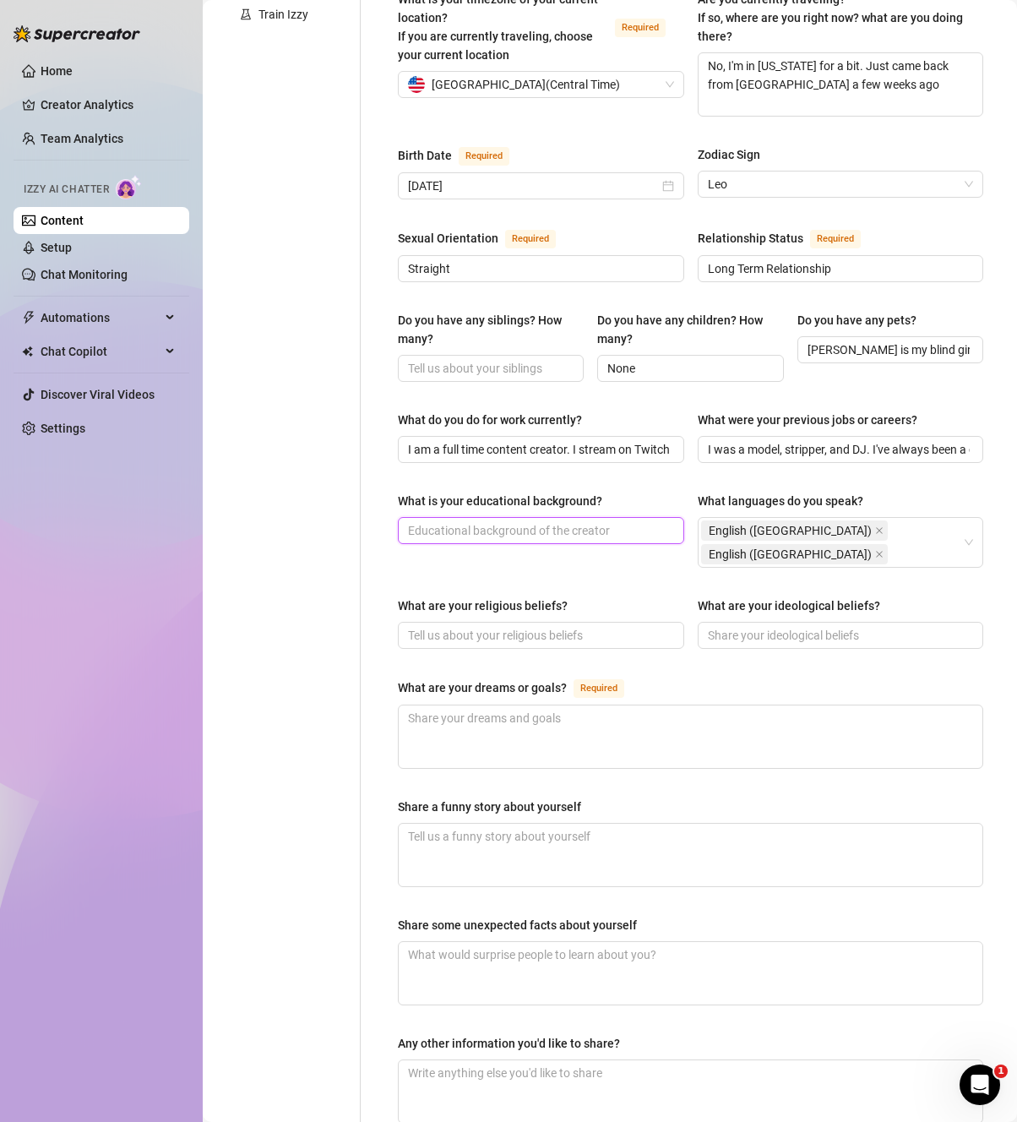
click at [641, 521] on input "What is your educational background?" at bounding box center [539, 530] width 263 height 19
type input "d"
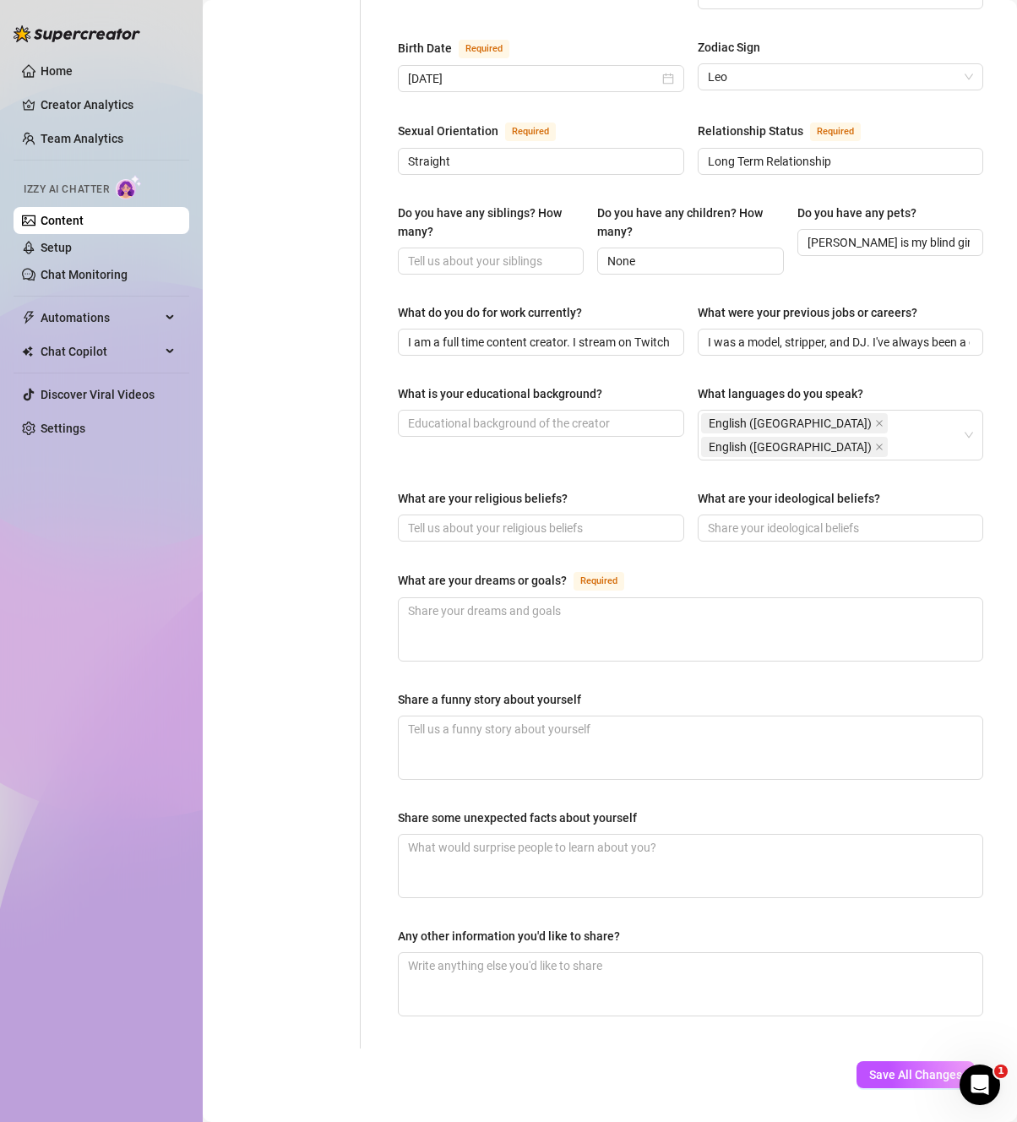
scroll to position [585, 0]
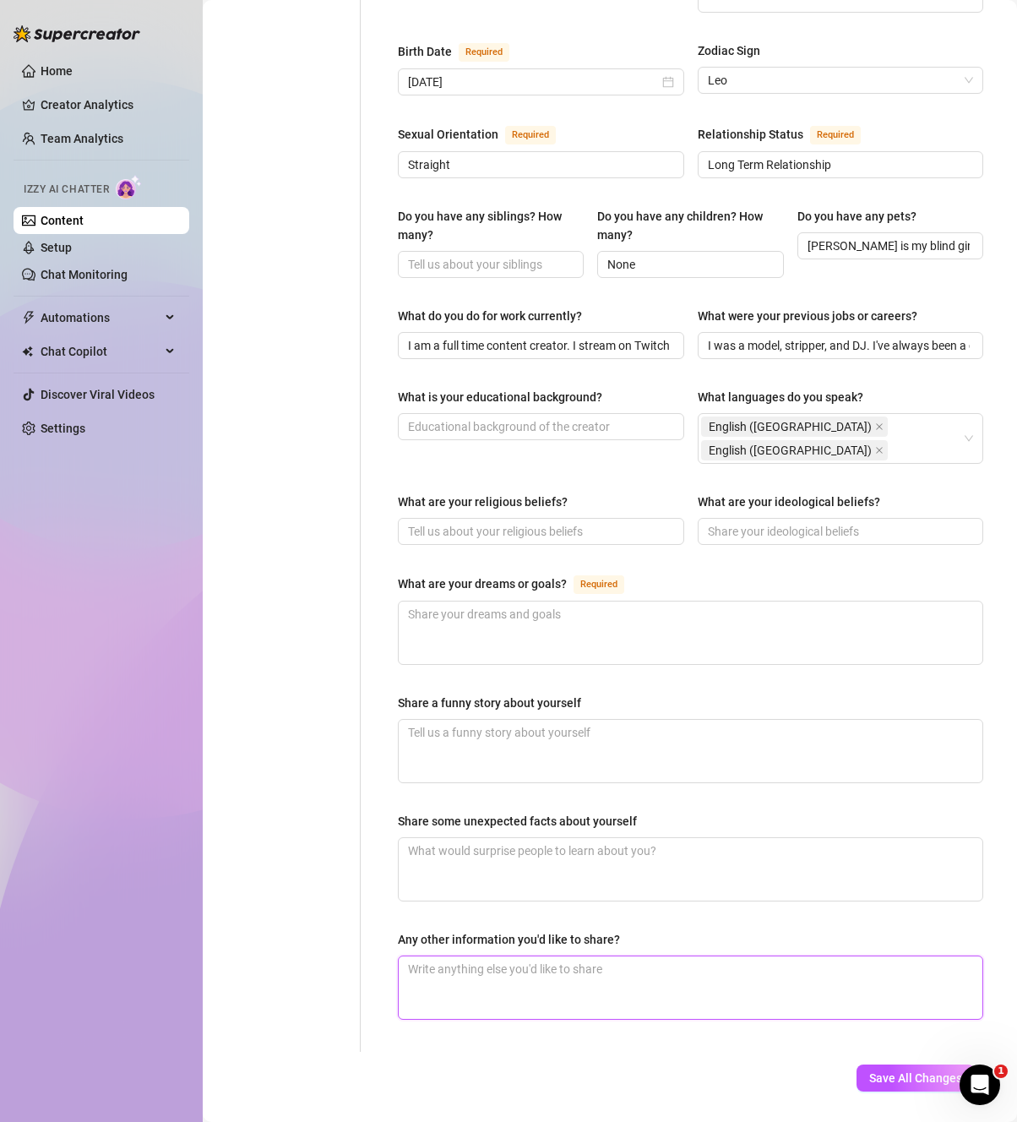
drag, startPoint x: 523, startPoint y: 938, endPoint x: 524, endPoint y: 929, distance: 8.5
click at [523, 956] on textarea "Any other information you'd like to share?" at bounding box center [691, 987] width 584 height 63
paste textarea "Favourite music - [PERSON_NAME], Led Zeppelin are my fav bands and I love count…"
type textarea "Favourite music - [PERSON_NAME], Led Zeppelin are my fav bands and I love count…"
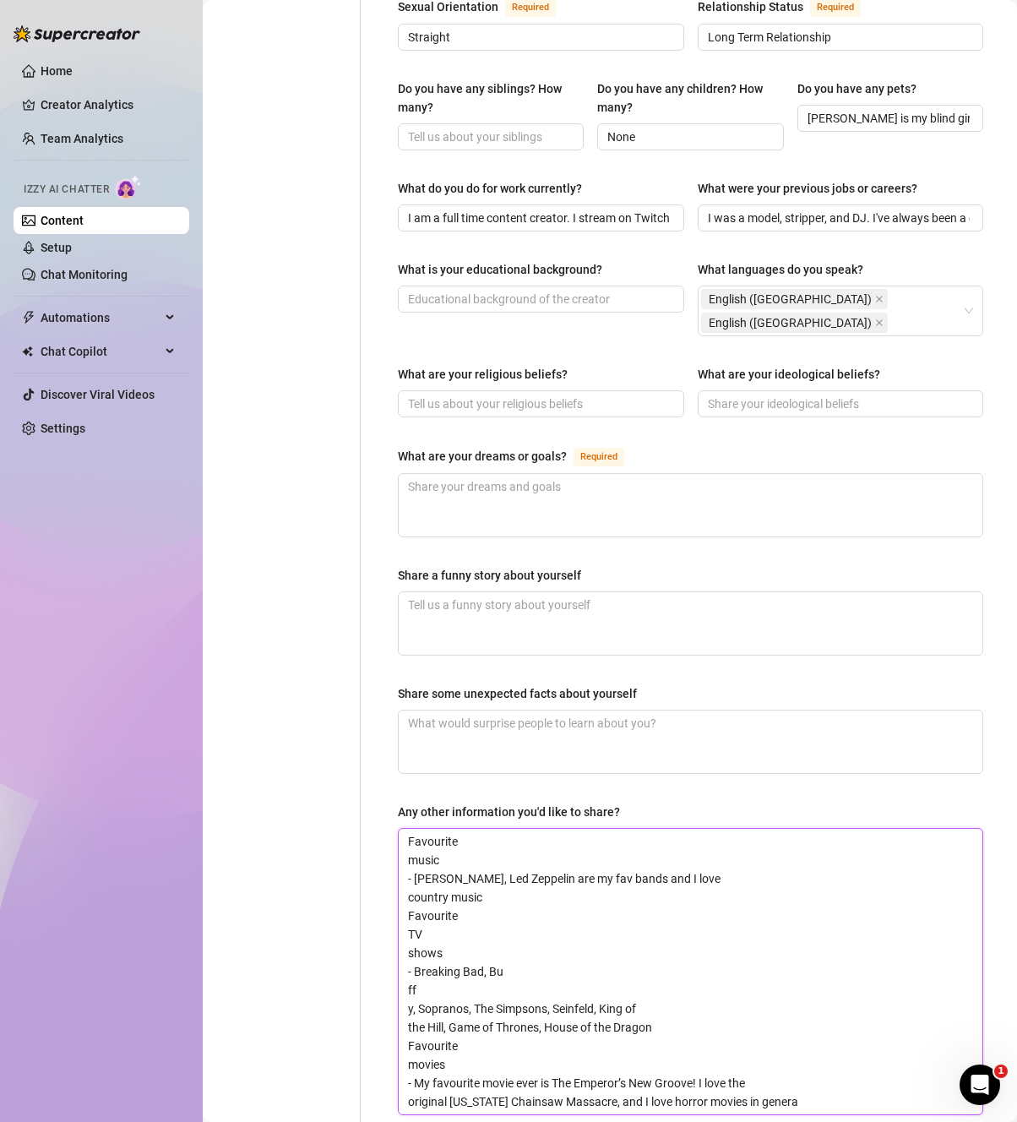
scroll to position [731, 0]
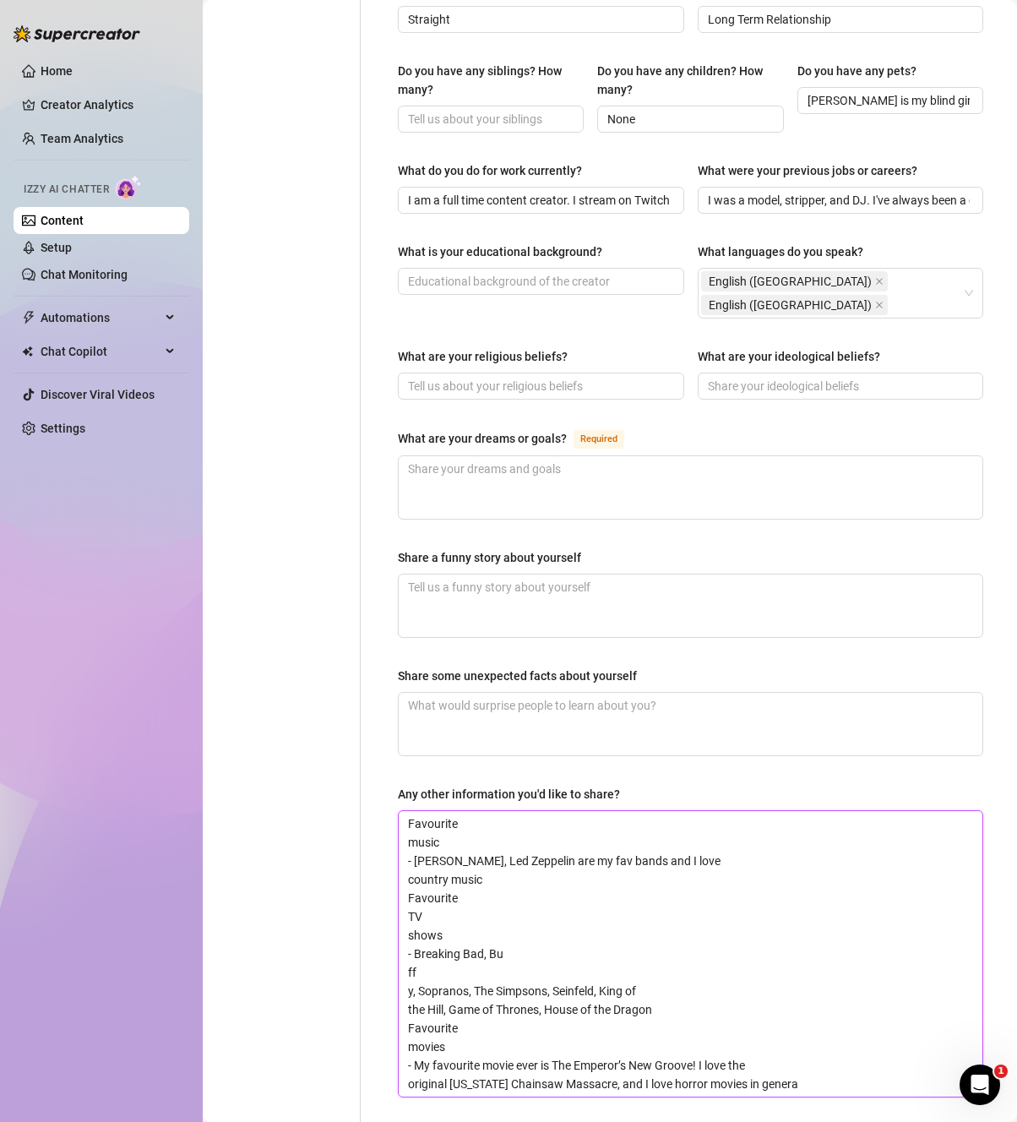
type textarea "Favourite music - [PERSON_NAME], Led Zeppelin are my fav bands and I love count…"
click at [453, 811] on textarea "Favourite music - [PERSON_NAME], Led Zeppelin are my fav bands and I love count…" at bounding box center [691, 953] width 584 height 285
type textarea "Favourite music: - [PERSON_NAME], Led Zeppelin are my fav bands and I love coun…"
type textarea "Favouritemusic: - [PERSON_NAME], Led Zeppelin are my fav bands and I love count…"
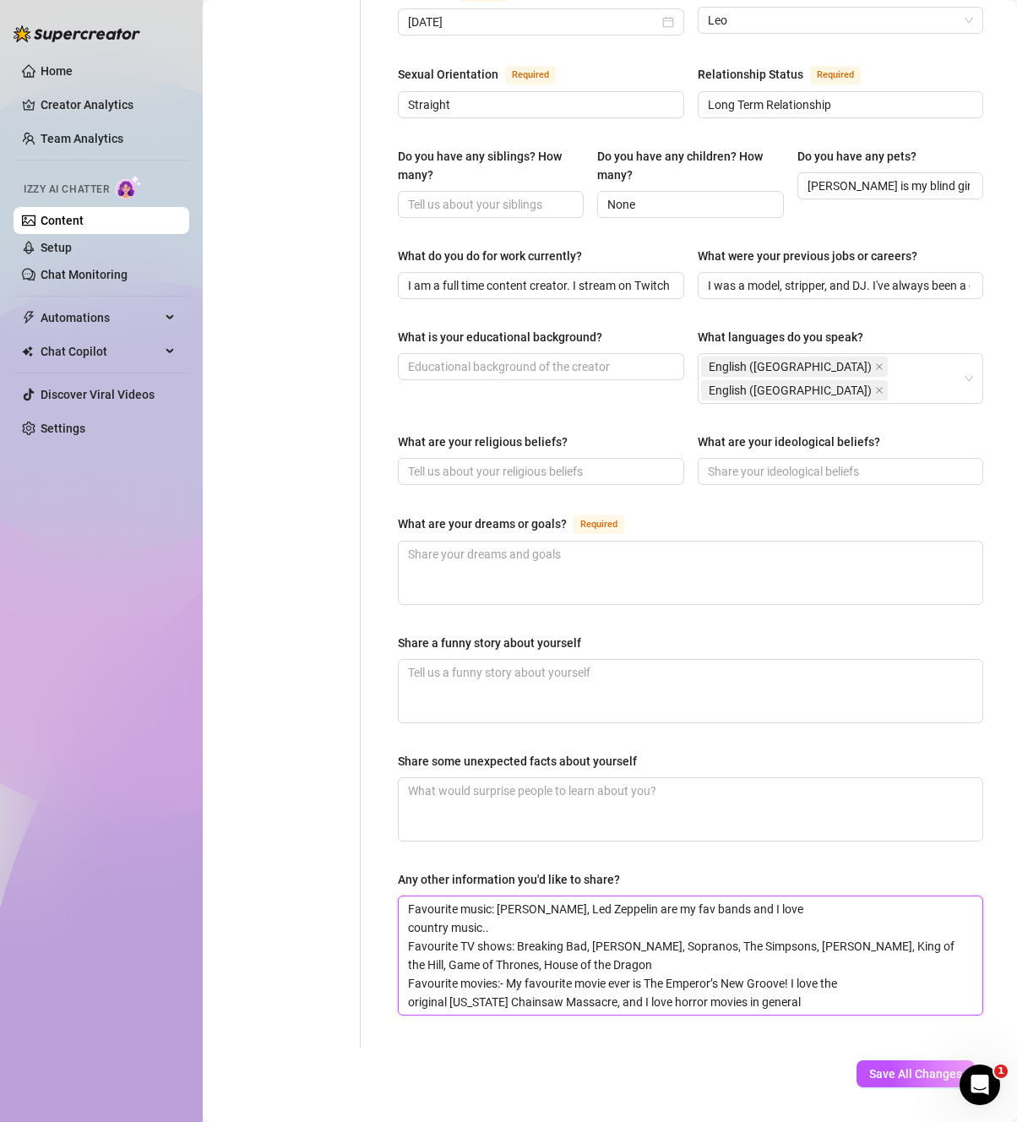
scroll to position [644, 0]
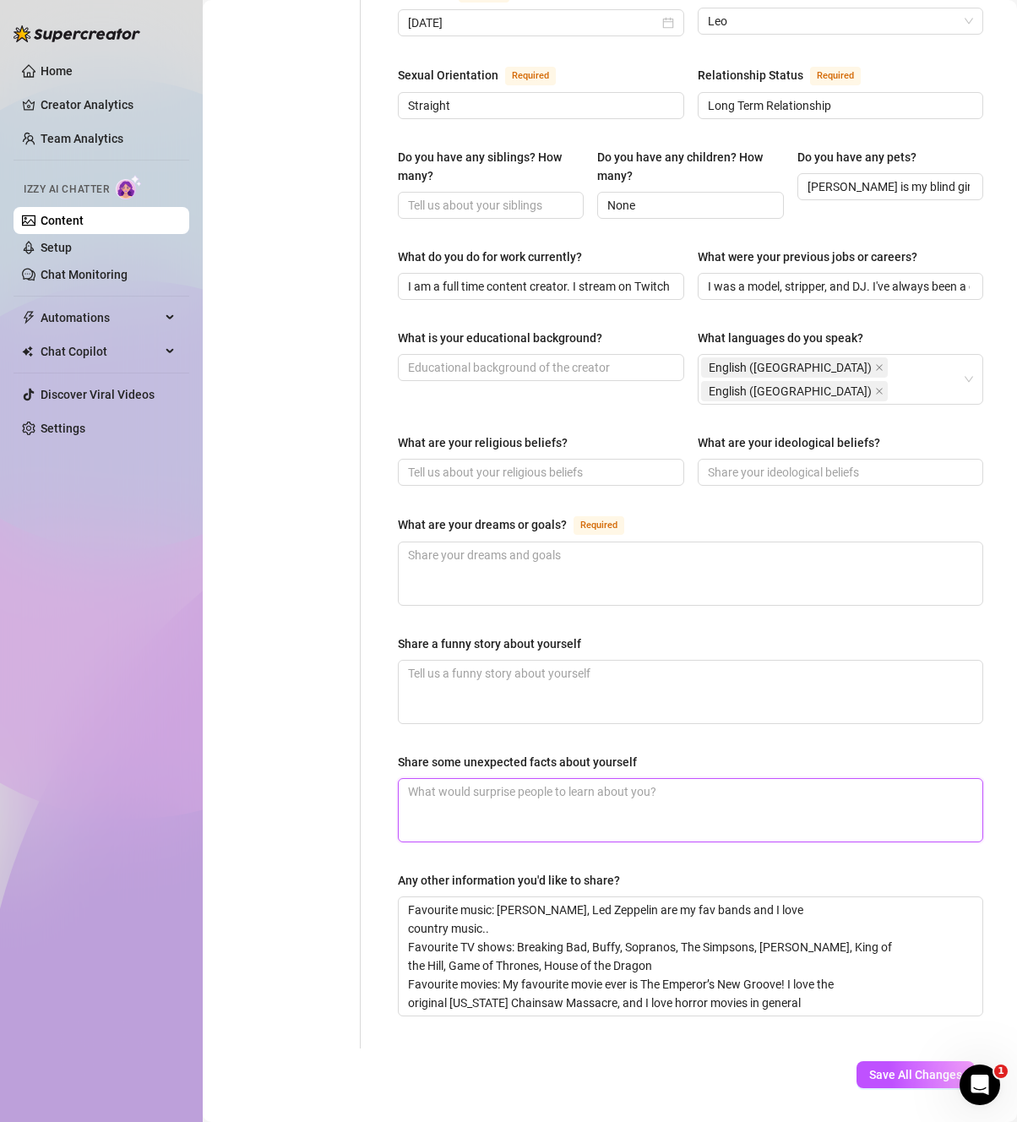
click at [470, 779] on textarea "Share some unexpected facts about yourself" at bounding box center [691, 810] width 584 height 63
paste textarea "ZOO WEEKLY - ZOO was an Australian magazine similar to Maxim/FHM that I was on …"
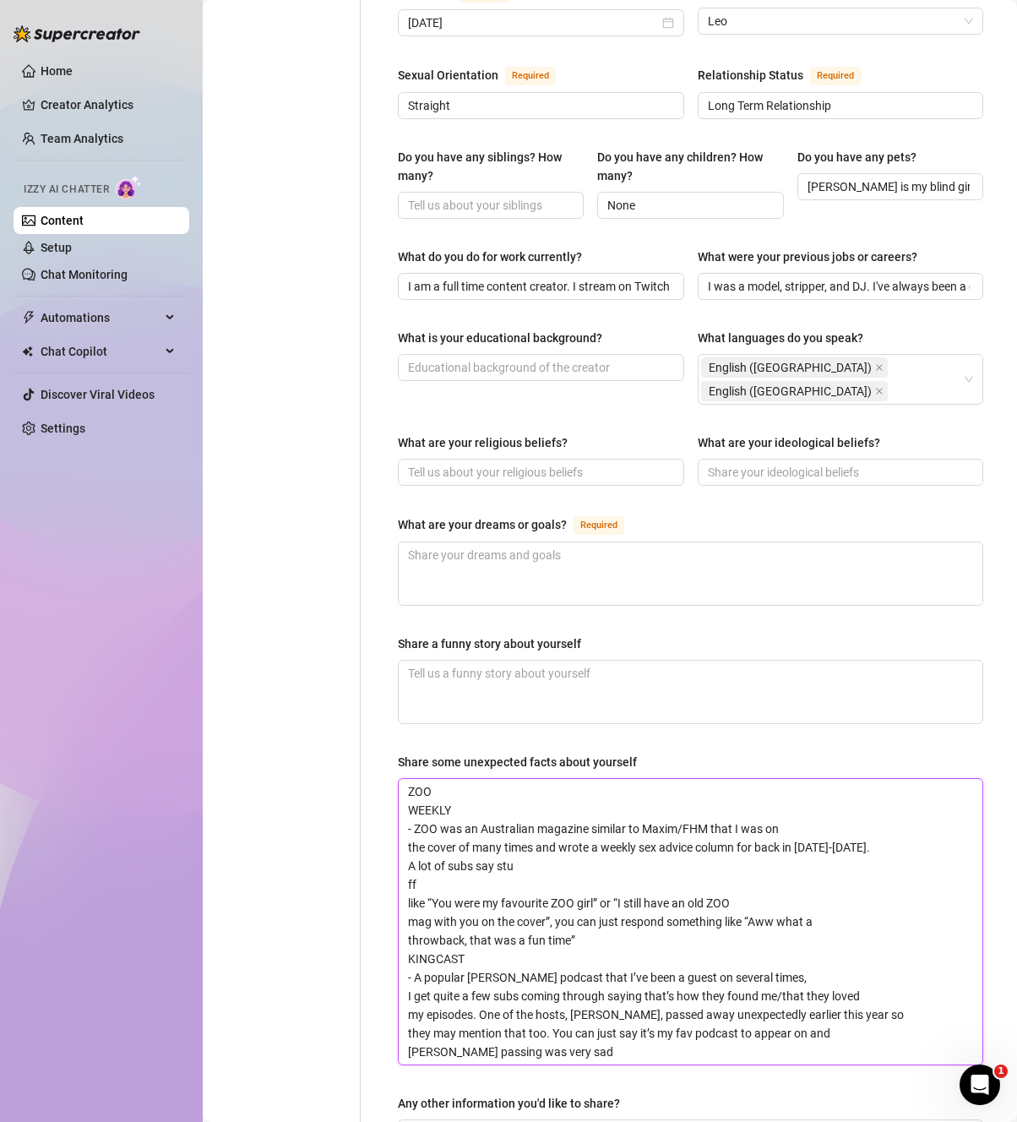
scroll to position [0, 0]
click at [408, 779] on textarea "ZOO WEEKLY - ZOO was an Australian magazine similar to Maxim/FHM that I was on …" at bounding box center [691, 921] width 584 height 285
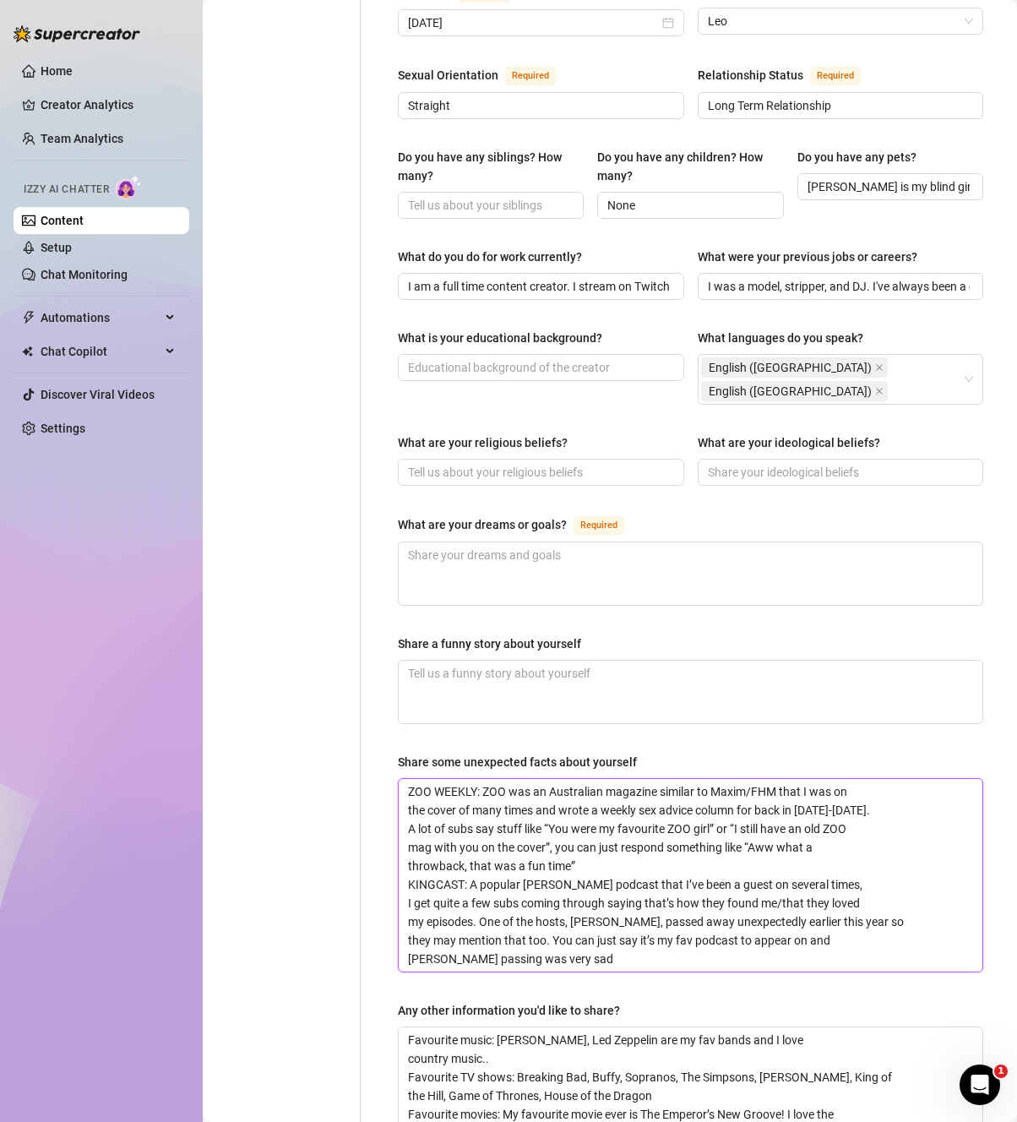
click at [590, 915] on textarea "ZOO WEEKLY: ZOO was an Australian magazine similar to Maxim/FHM that I was on t…" at bounding box center [691, 875] width 584 height 193
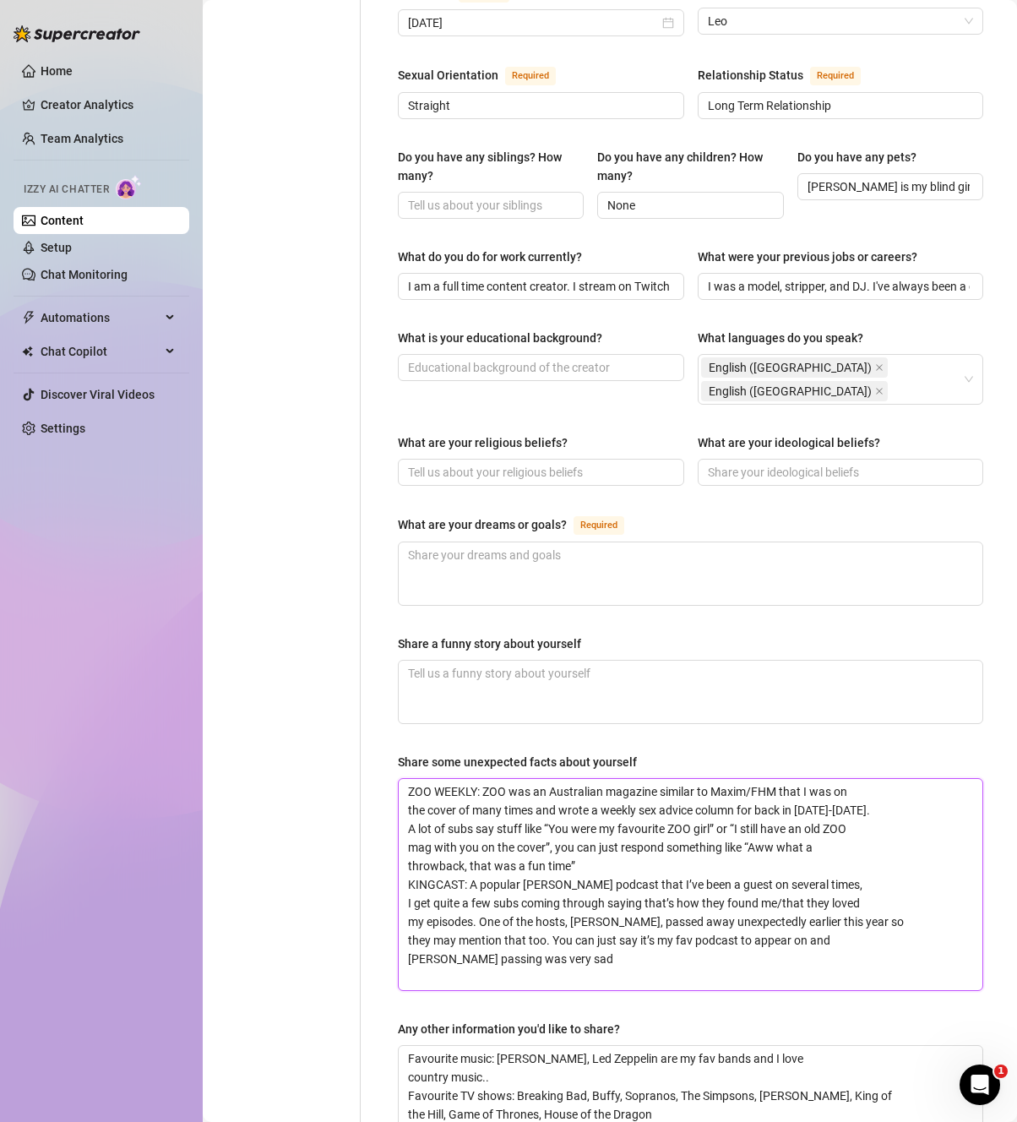
paste textarea "ENTHOUSE - I was the Austral"
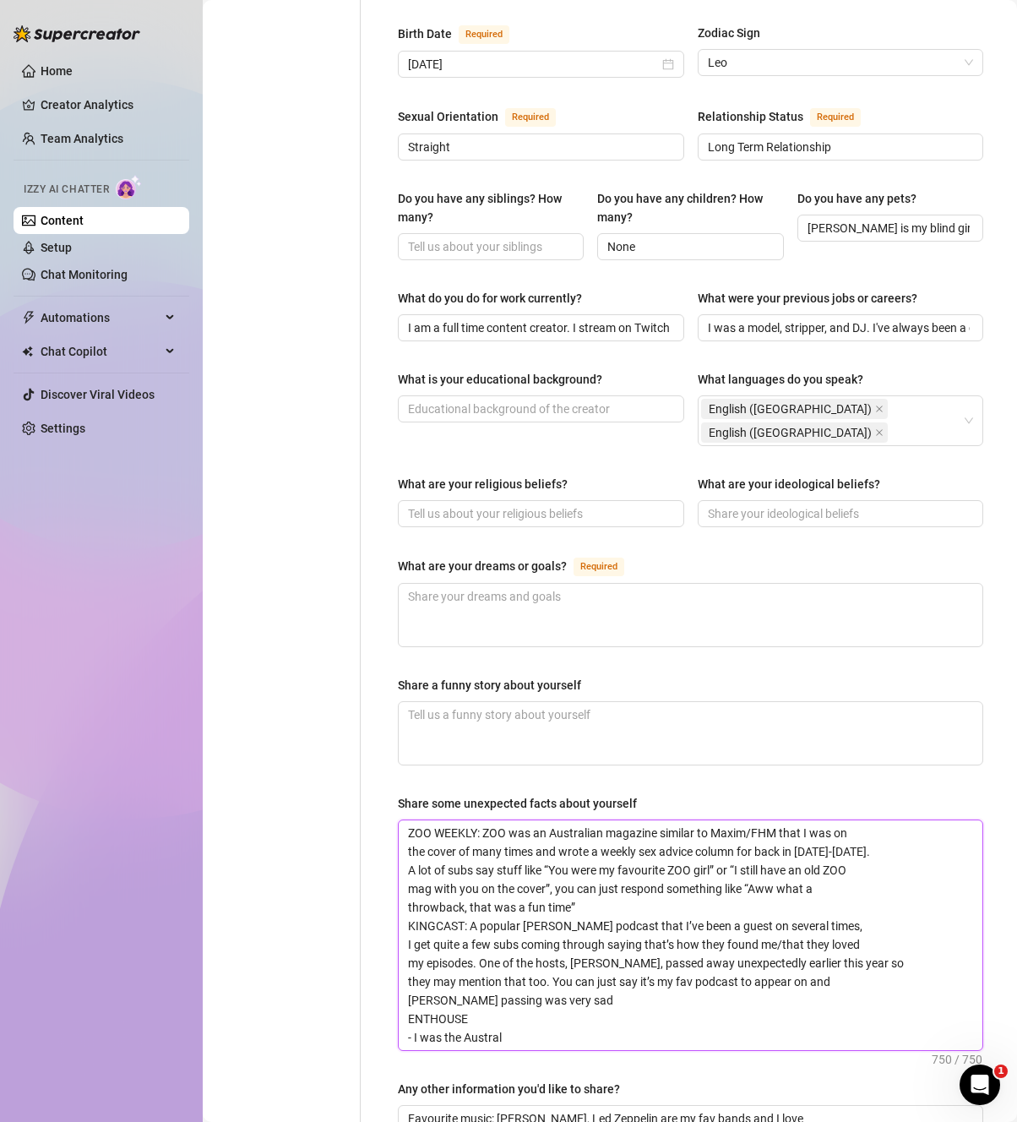
scroll to position [699, 0]
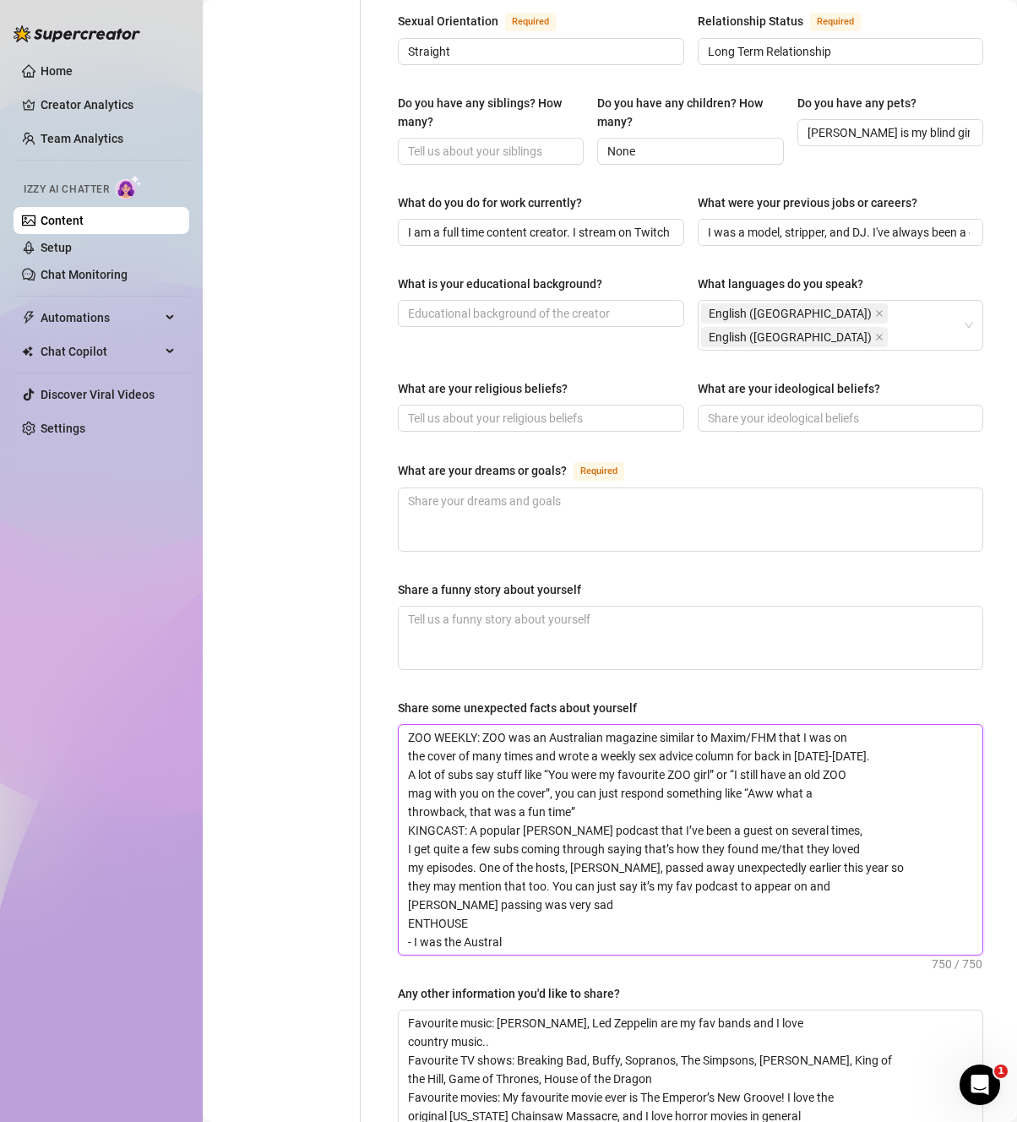
drag, startPoint x: 532, startPoint y: 902, endPoint x: 382, endPoint y: 884, distance: 151.5
click at [382, 884] on div "Name Required [PERSON_NAME] Nickname(s) [PERSON_NAME] Gender Required [DEMOGRAP…" at bounding box center [690, 311] width 619 height 1699
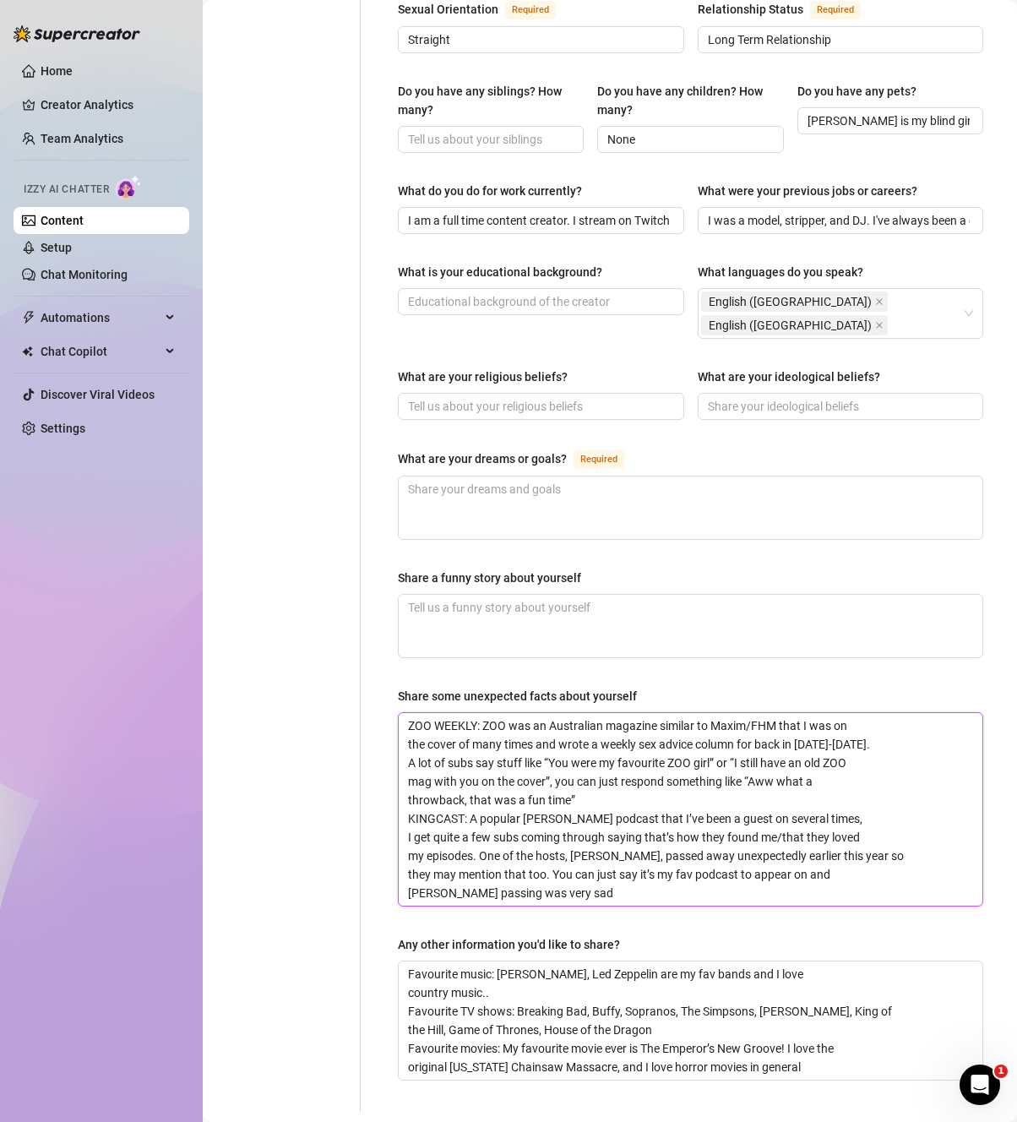
scroll to position [775, 0]
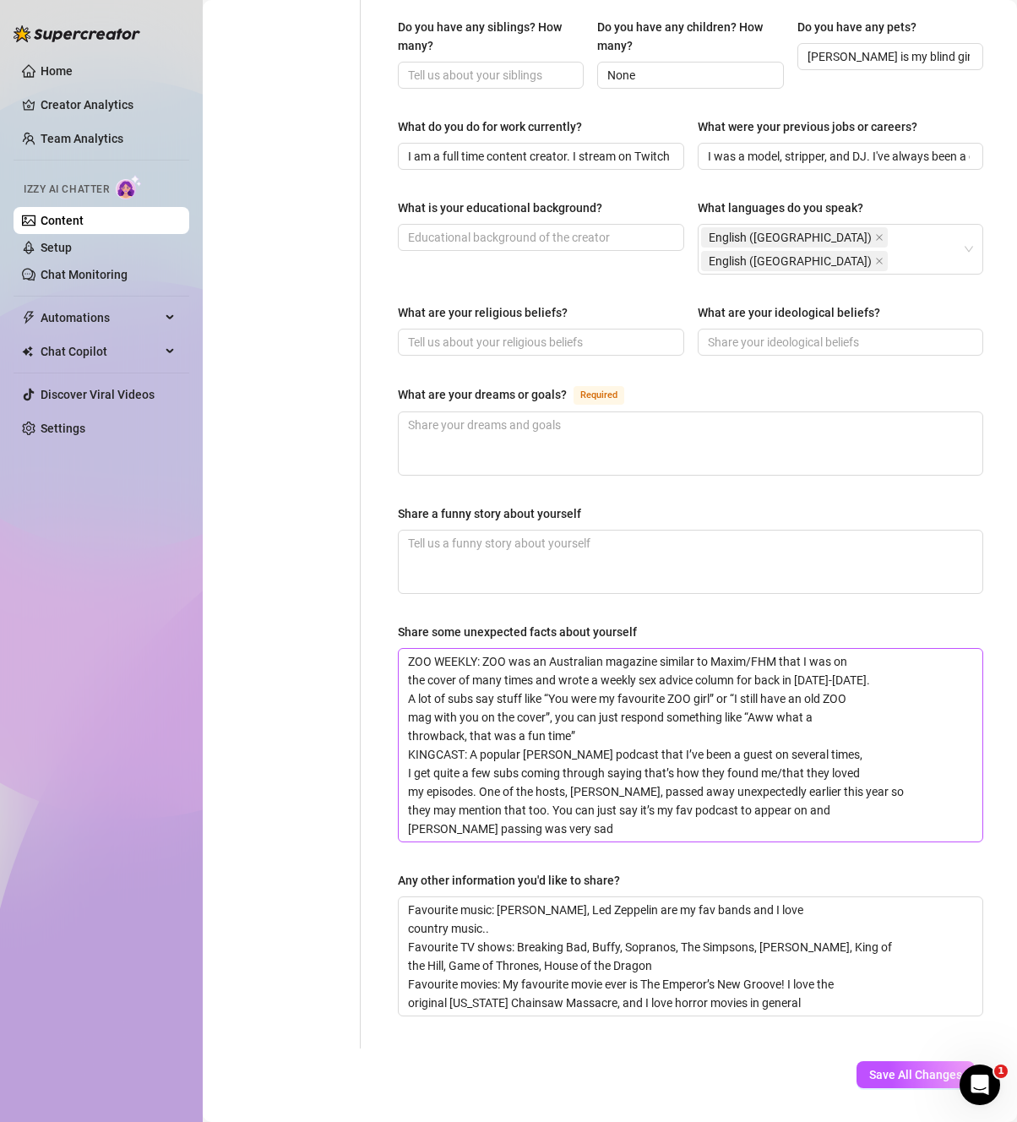
click at [623, 795] on span "ZOO WEEKLY: ZOO was an Australian magazine similar to Maxim/FHM that I was on t…" at bounding box center [690, 745] width 585 height 194
drag, startPoint x: 595, startPoint y: 791, endPoint x: 367, endPoint y: 582, distance: 309.1
click at [367, 582] on div "Name Required [PERSON_NAME] Nickname(s) [PERSON_NAME] Gender Required [DEMOGRAP…" at bounding box center [680, 217] width 639 height 1662
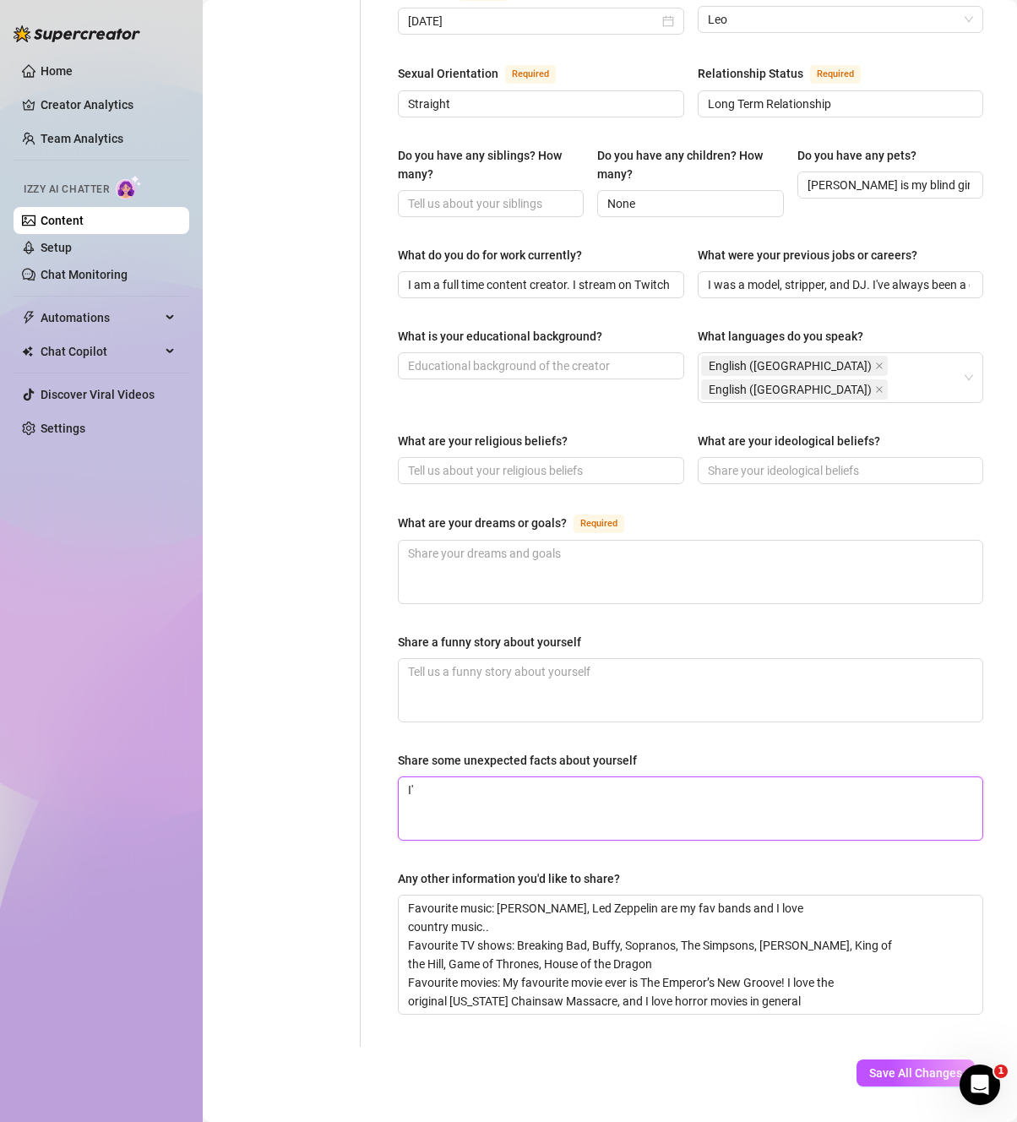
scroll to position [644, 0]
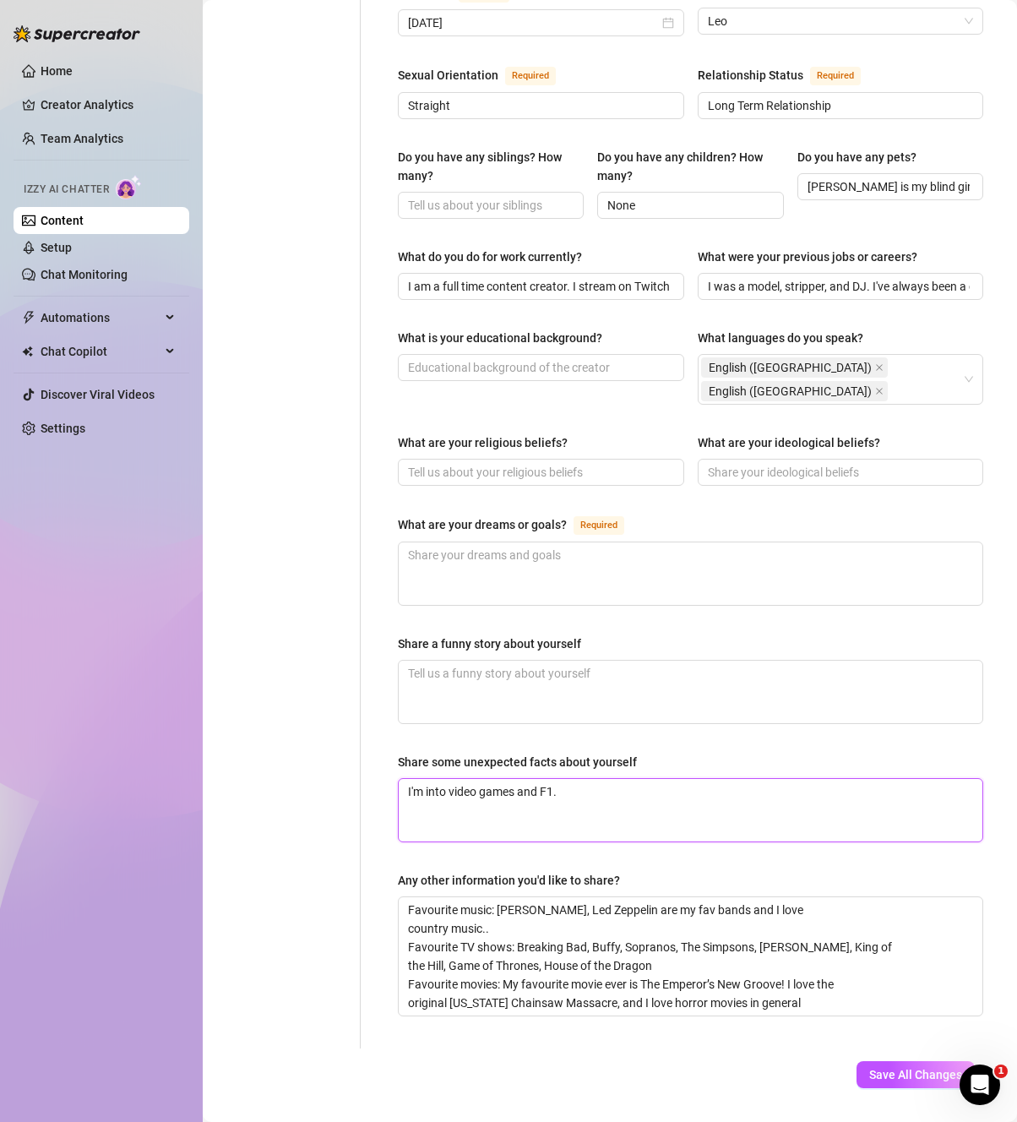
click at [635, 779] on textarea "I'm into video games and F1." at bounding box center [691, 810] width 584 height 63
paste textarea "My favourite driver is [PERSON_NAME] who drives for [PERSON_NAME] Racing, but I…"
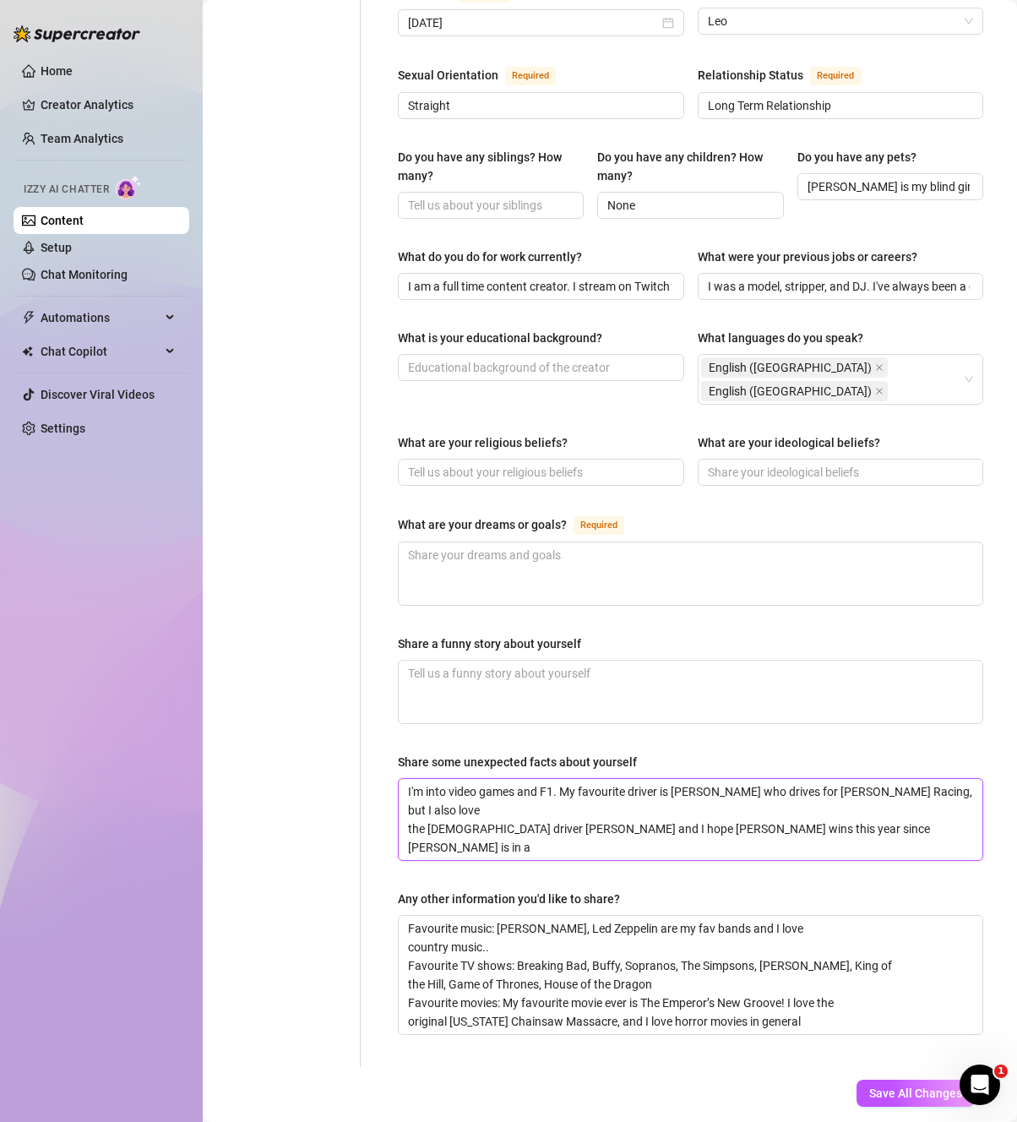
scroll to position [0, 0]
click at [607, 779] on textarea "I'm into video games and F1. My favourite driver is [PERSON_NAME] who drives fo…" at bounding box center [691, 819] width 584 height 81
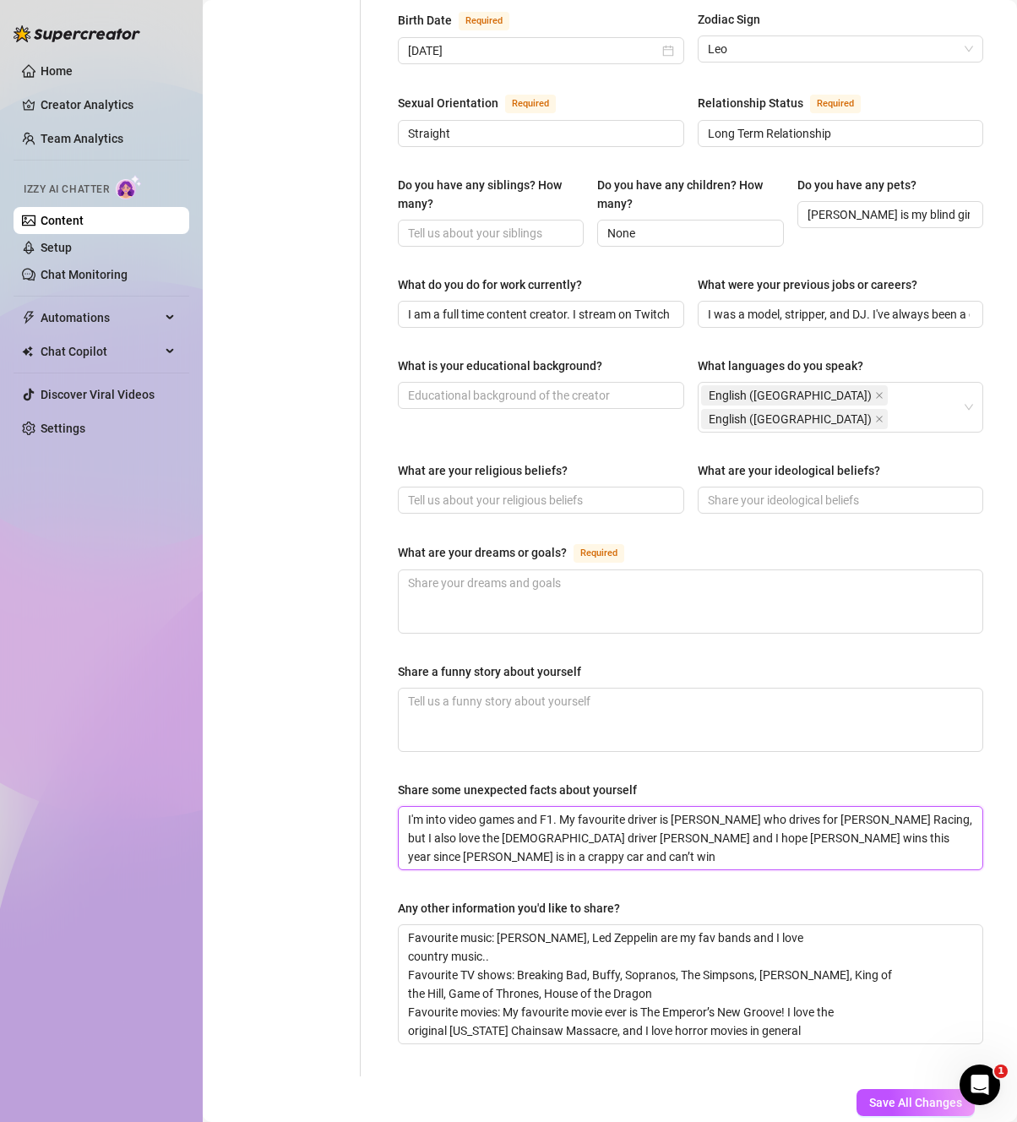
scroll to position [644, 0]
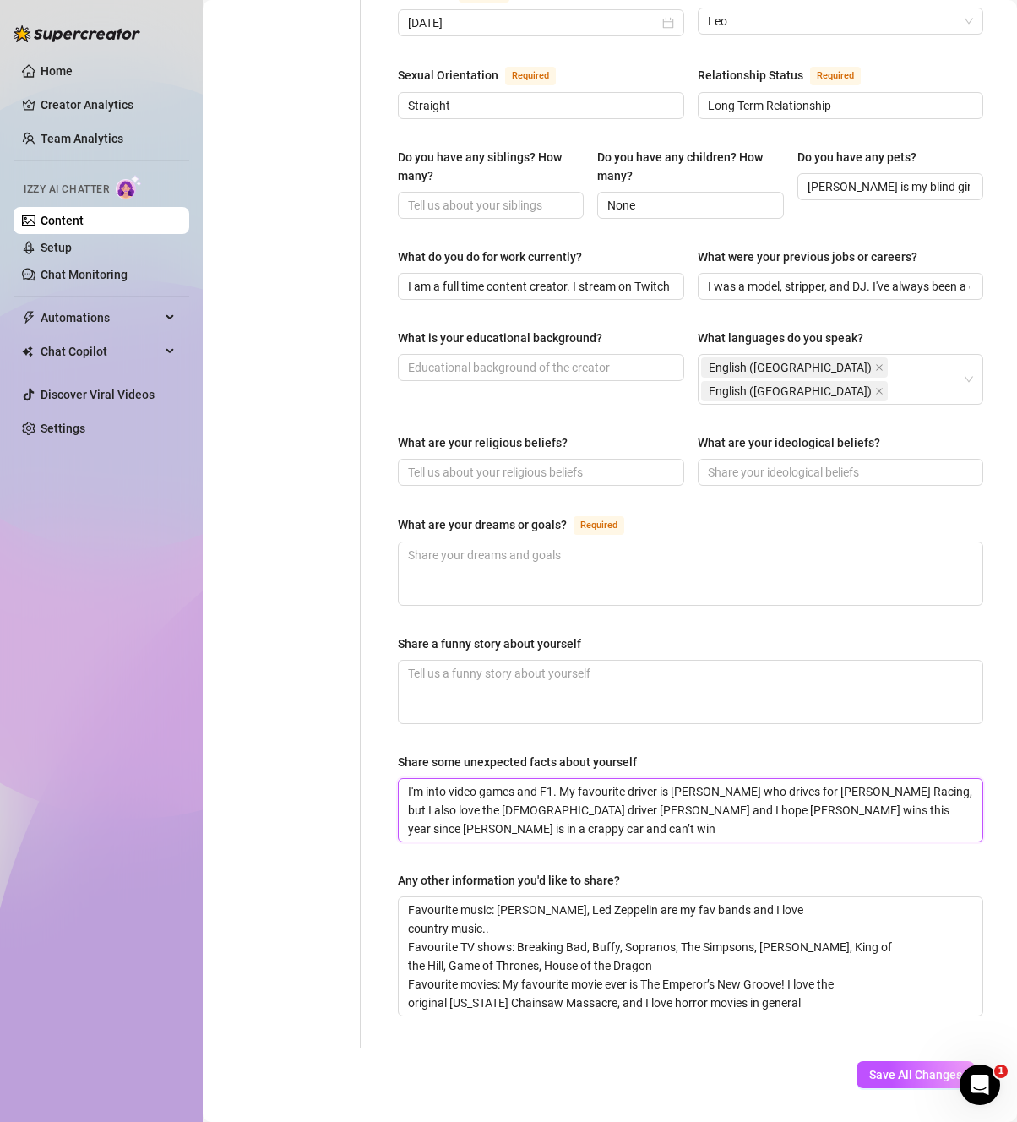
drag, startPoint x: 474, startPoint y: 784, endPoint x: 384, endPoint y: 743, distance: 98.3
click at [384, 743] on div "Name Required [PERSON_NAME] Nickname(s) [PERSON_NAME] Gender Required [DEMOGRAP…" at bounding box center [690, 282] width 619 height 1532
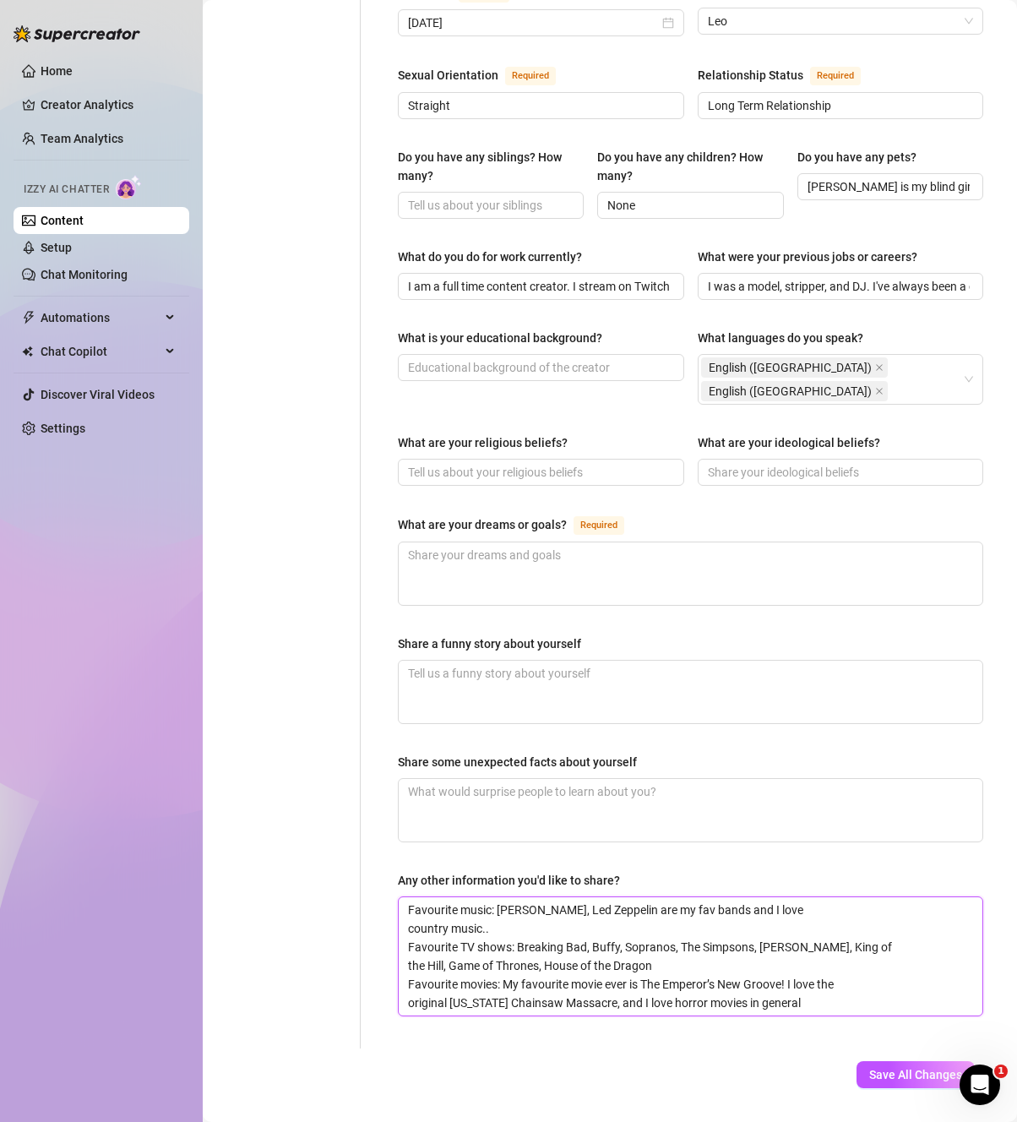
drag, startPoint x: 405, startPoint y: 860, endPoint x: 838, endPoint y: 1021, distance: 461.6
click at [838, 1021] on form "Personal Info Chatting Lifestyle Physique Content Intimate Details Socials Trai…" at bounding box center [610, 316] width 780 height 1601
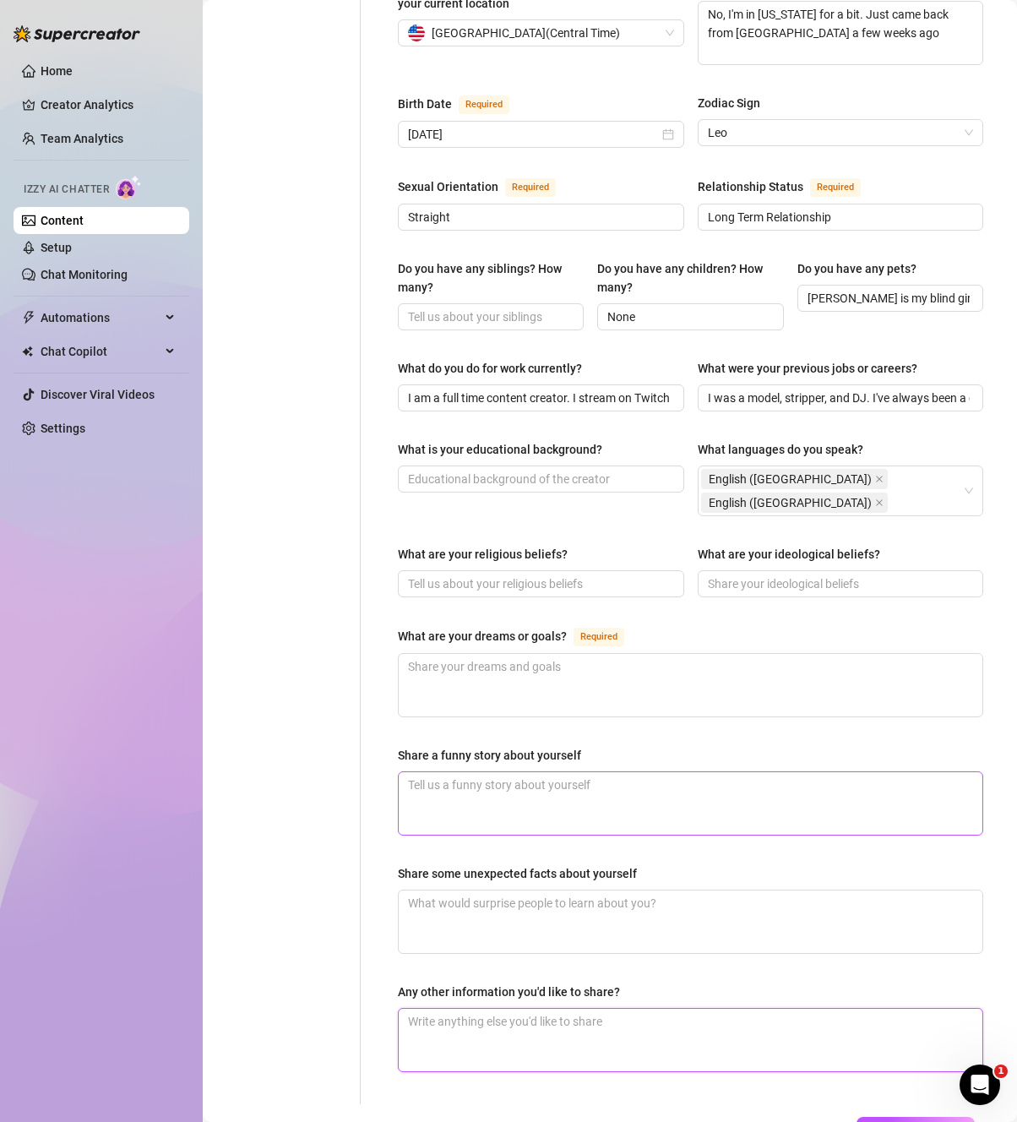
scroll to position [509, 0]
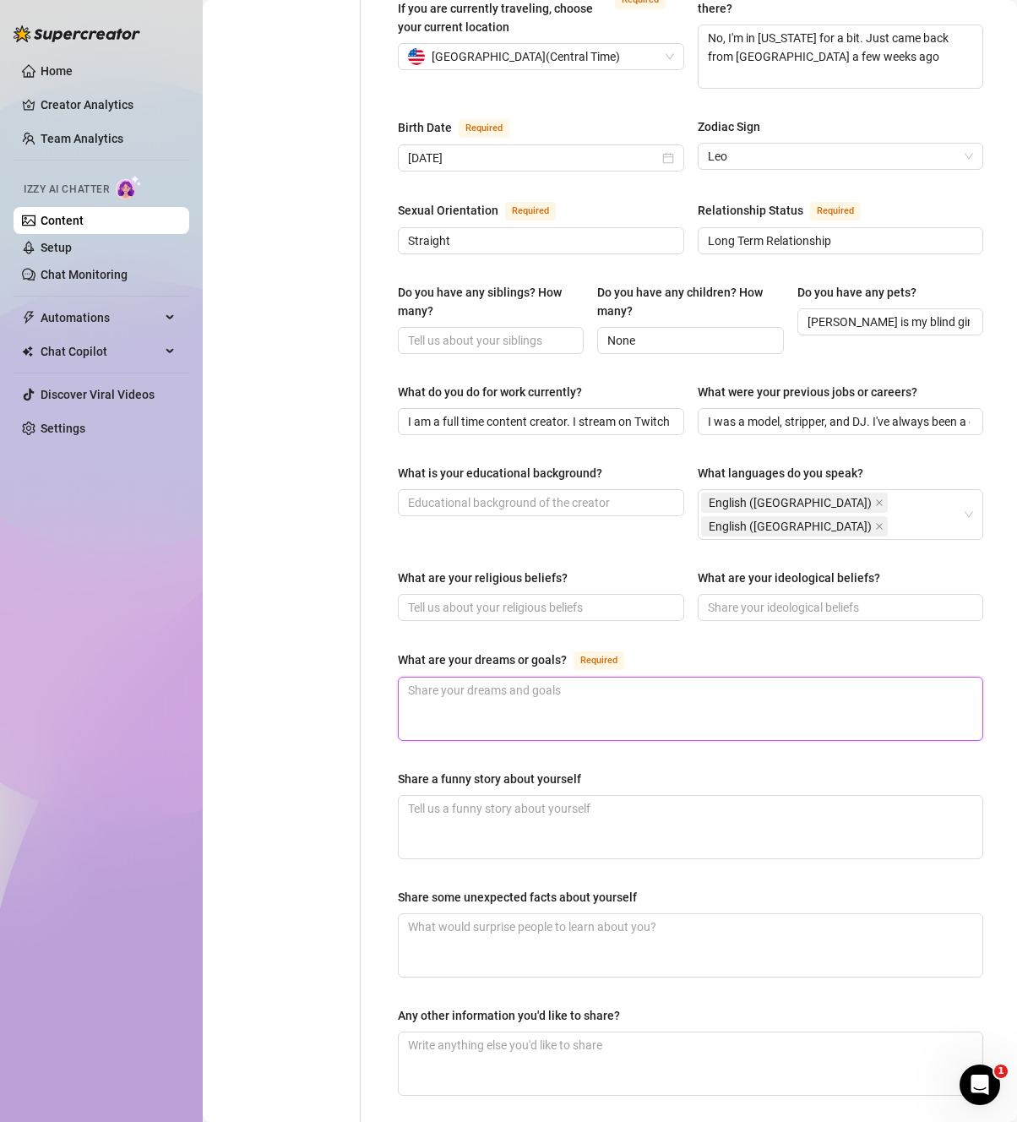
click at [536, 677] on textarea "What are your dreams or goals? Required" at bounding box center [691, 708] width 584 height 63
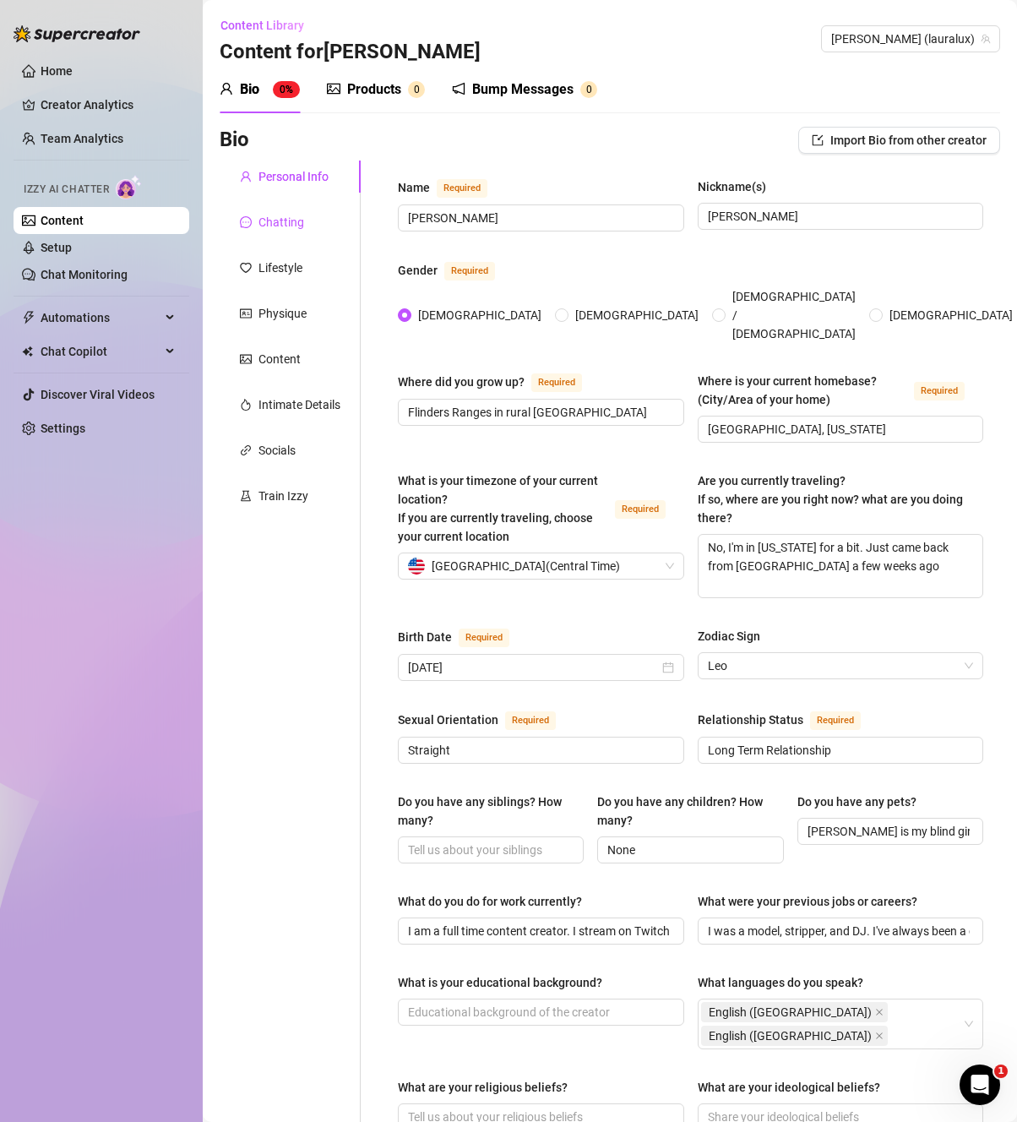
click at [286, 229] on div "Chatting" at bounding box center [281, 222] width 46 height 19
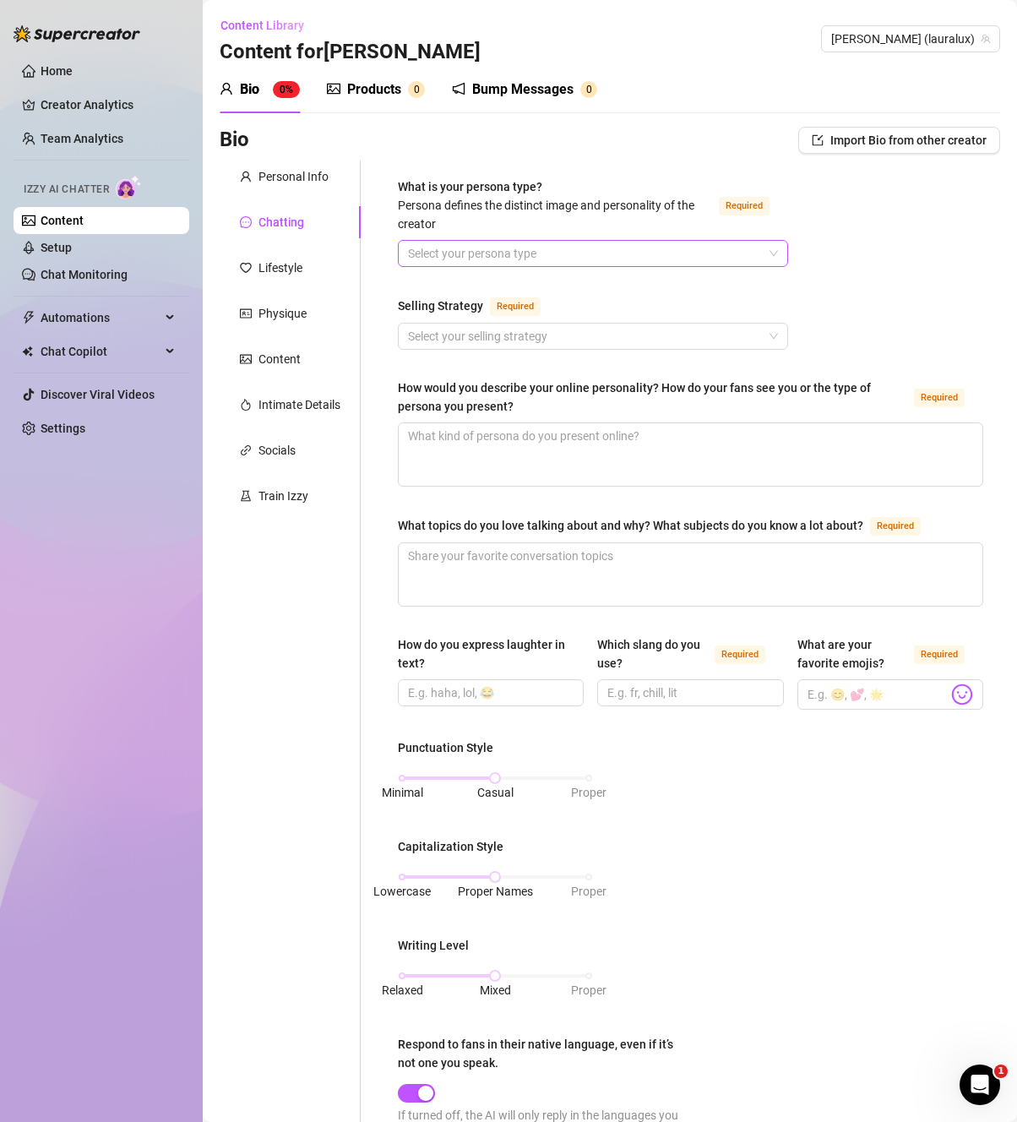
click at [464, 262] on input "What is your persona type? [PERSON_NAME] defines the distinct image and persona…" at bounding box center [585, 253] width 355 height 25
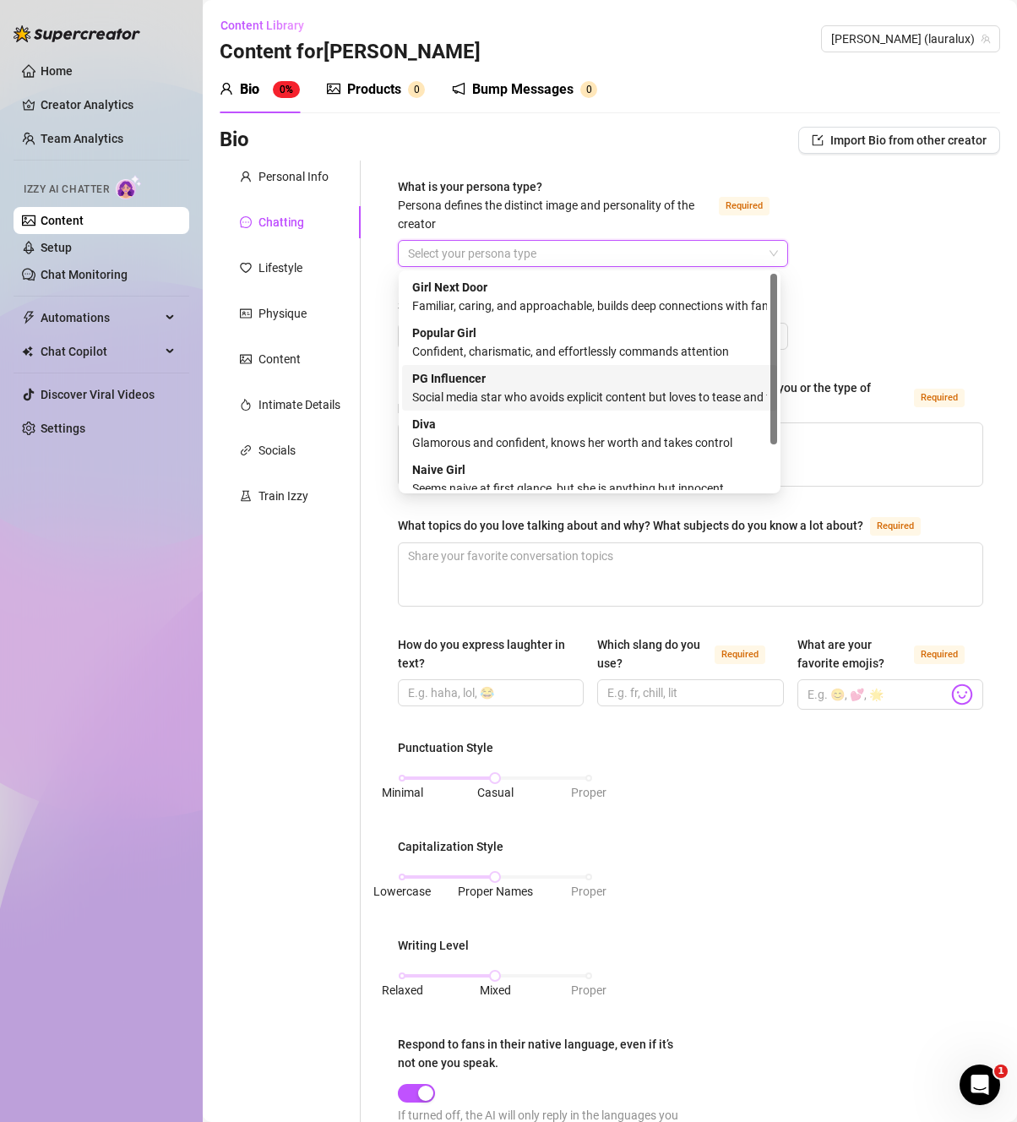
click at [609, 394] on div "Social media star who avoids explicit content but loves to tease and flirt" at bounding box center [589, 397] width 355 height 19
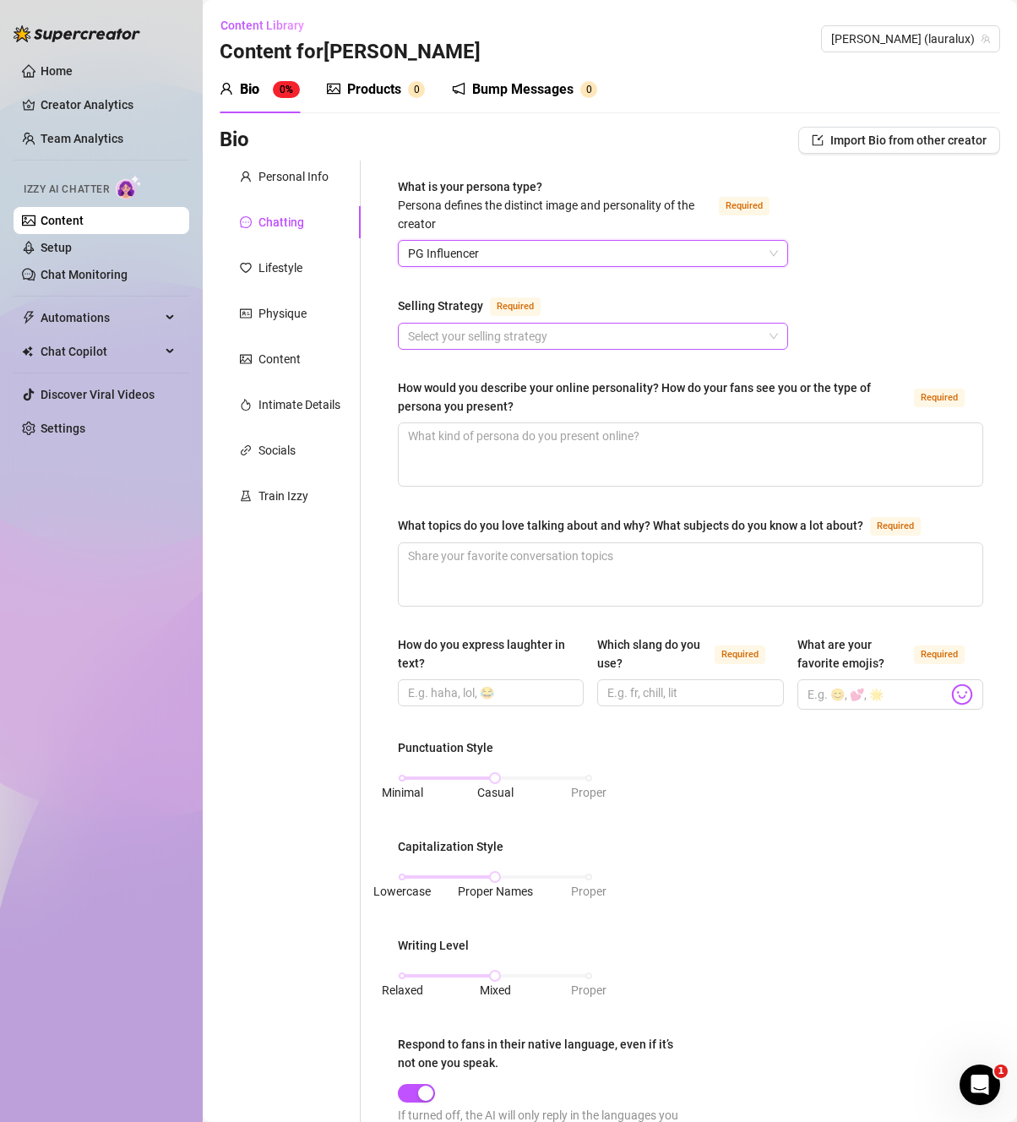
click at [480, 345] on input "Selling Strategy Required" at bounding box center [585, 336] width 355 height 25
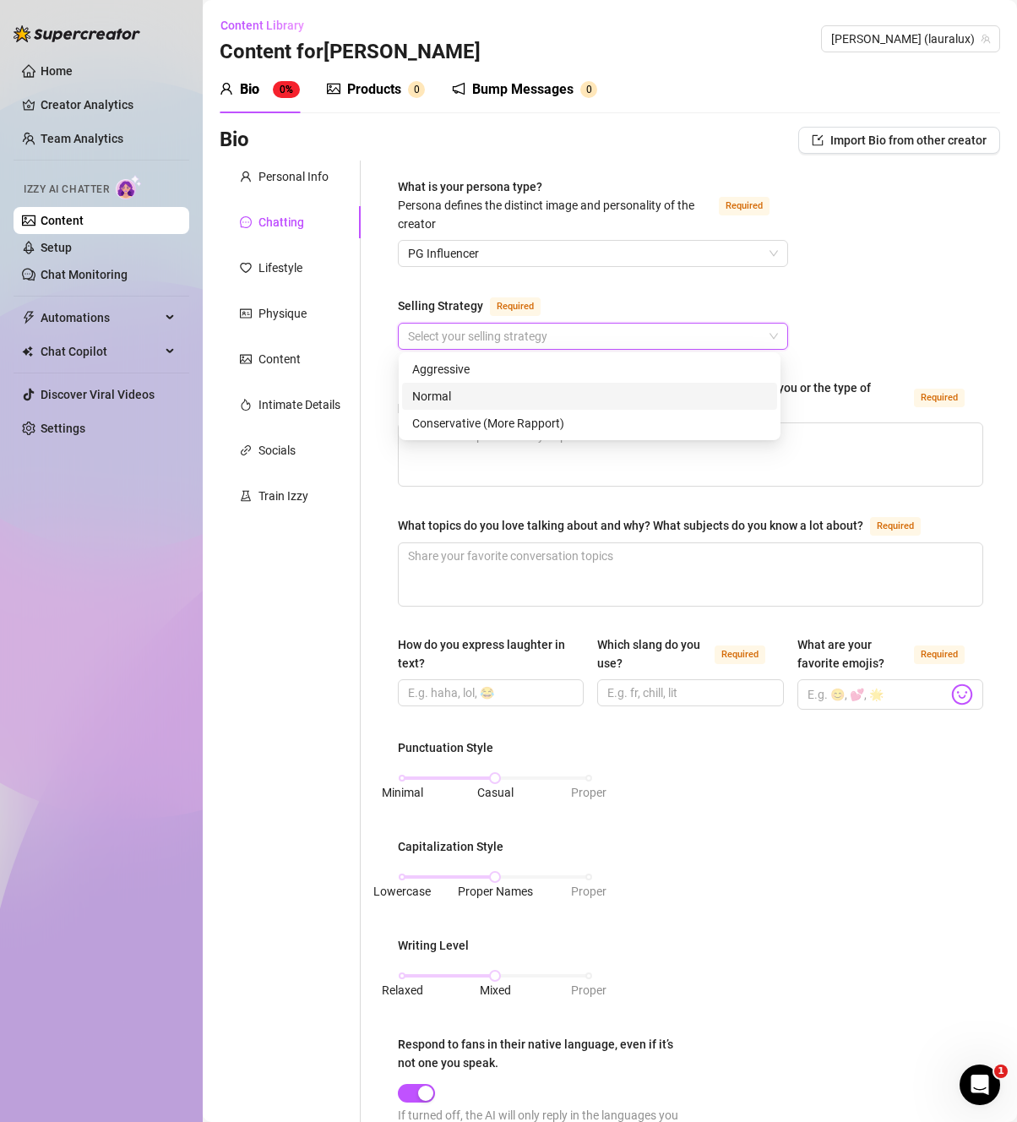
click at [487, 393] on div "Normal" at bounding box center [589, 396] width 355 height 19
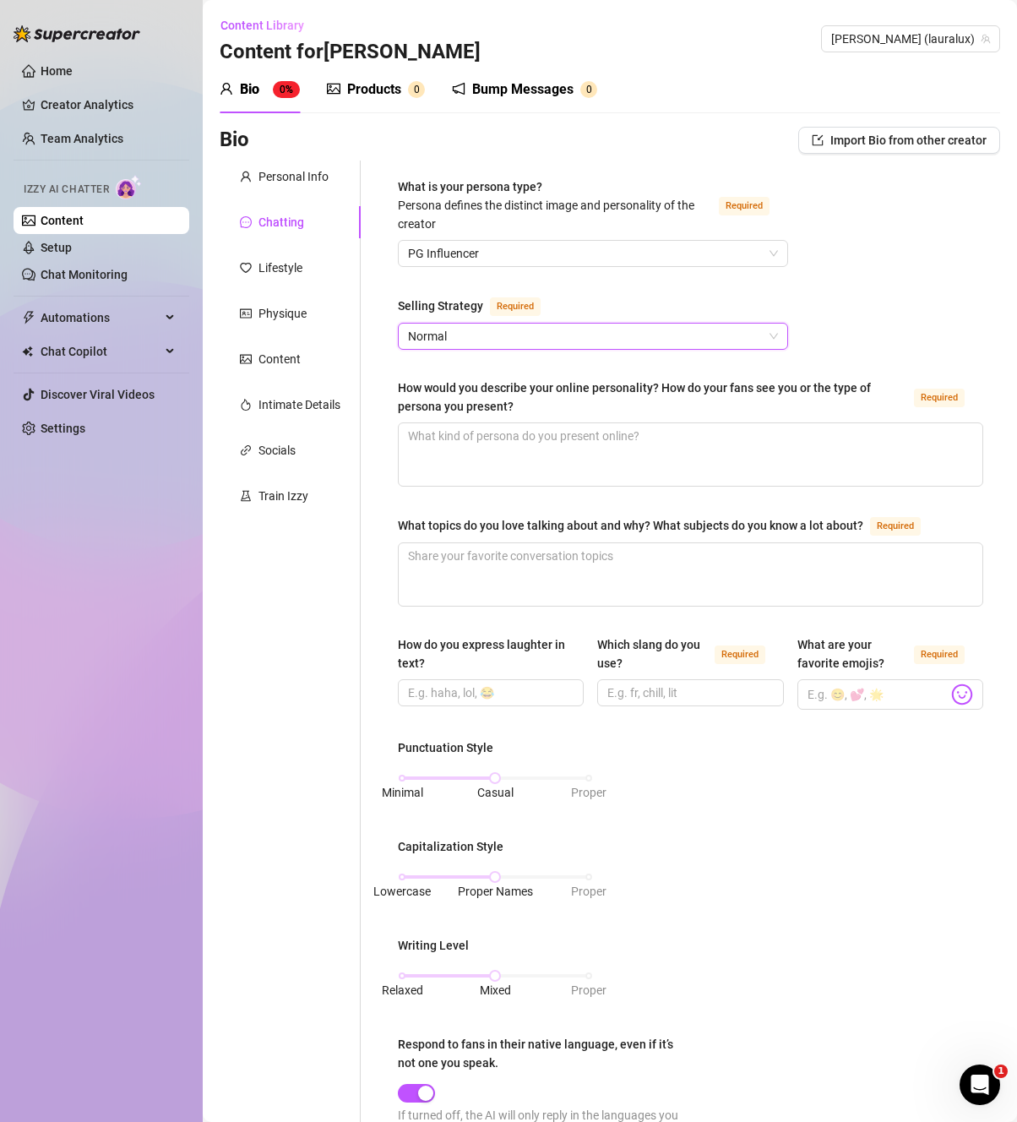
click at [483, 338] on span "Normal" at bounding box center [593, 336] width 370 height 25
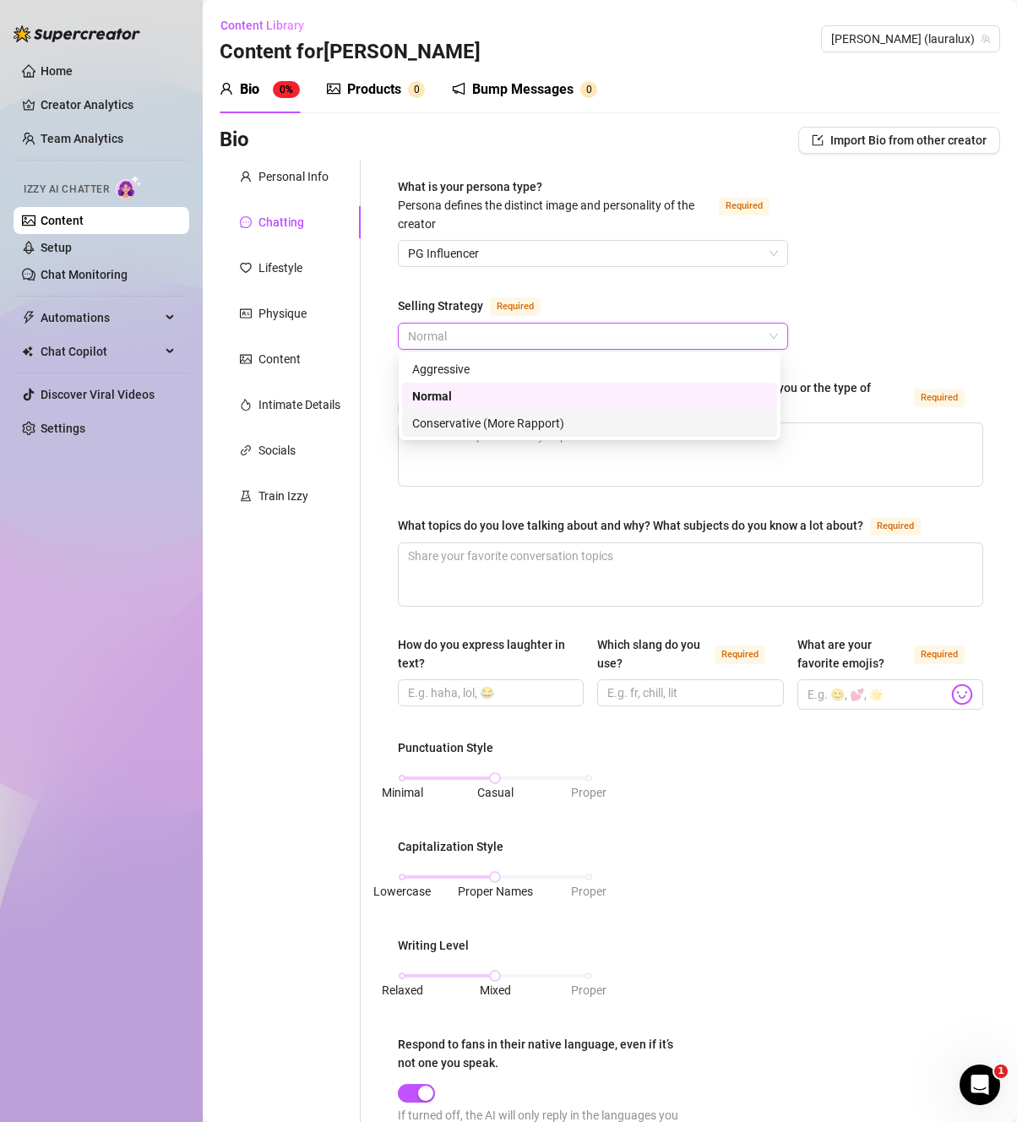
click at [491, 425] on div "Conservative (More Rapport)" at bounding box center [589, 423] width 355 height 19
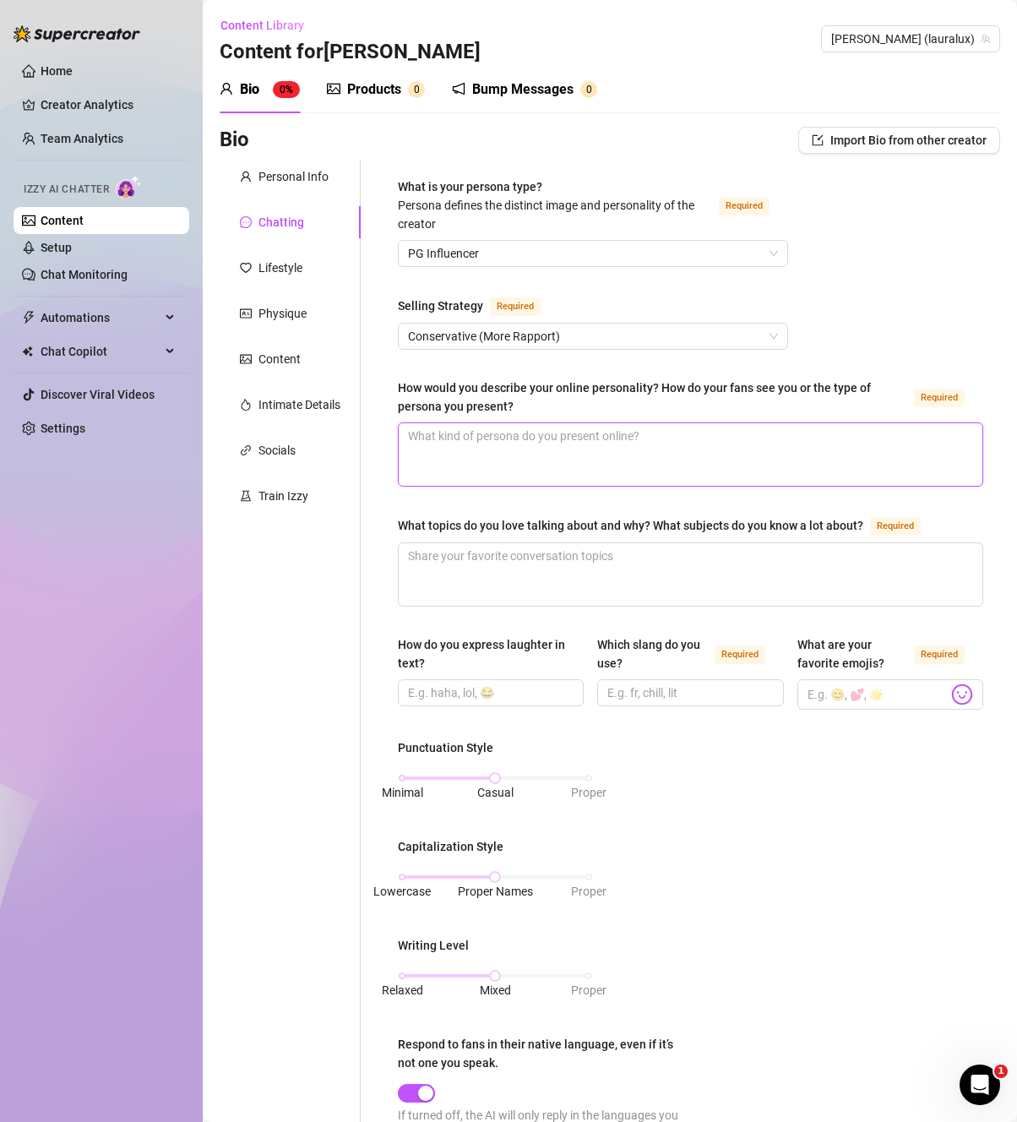
click at [577, 463] on textarea "How would you describe your online personality? How do your fans see you or the…" at bounding box center [691, 454] width 584 height 63
click at [264, 179] on div "Personal Info" at bounding box center [293, 176] width 70 height 19
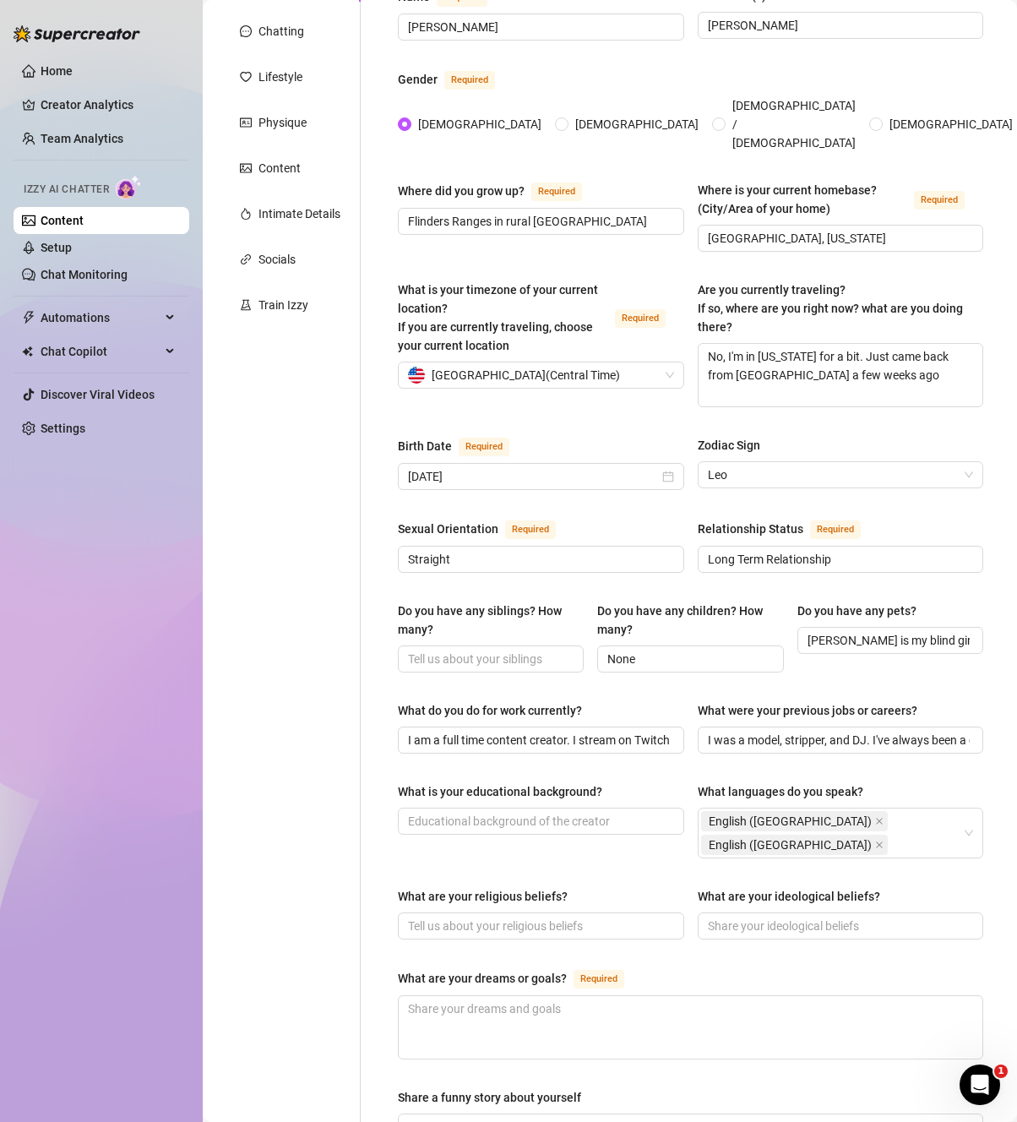
scroll to position [298, 0]
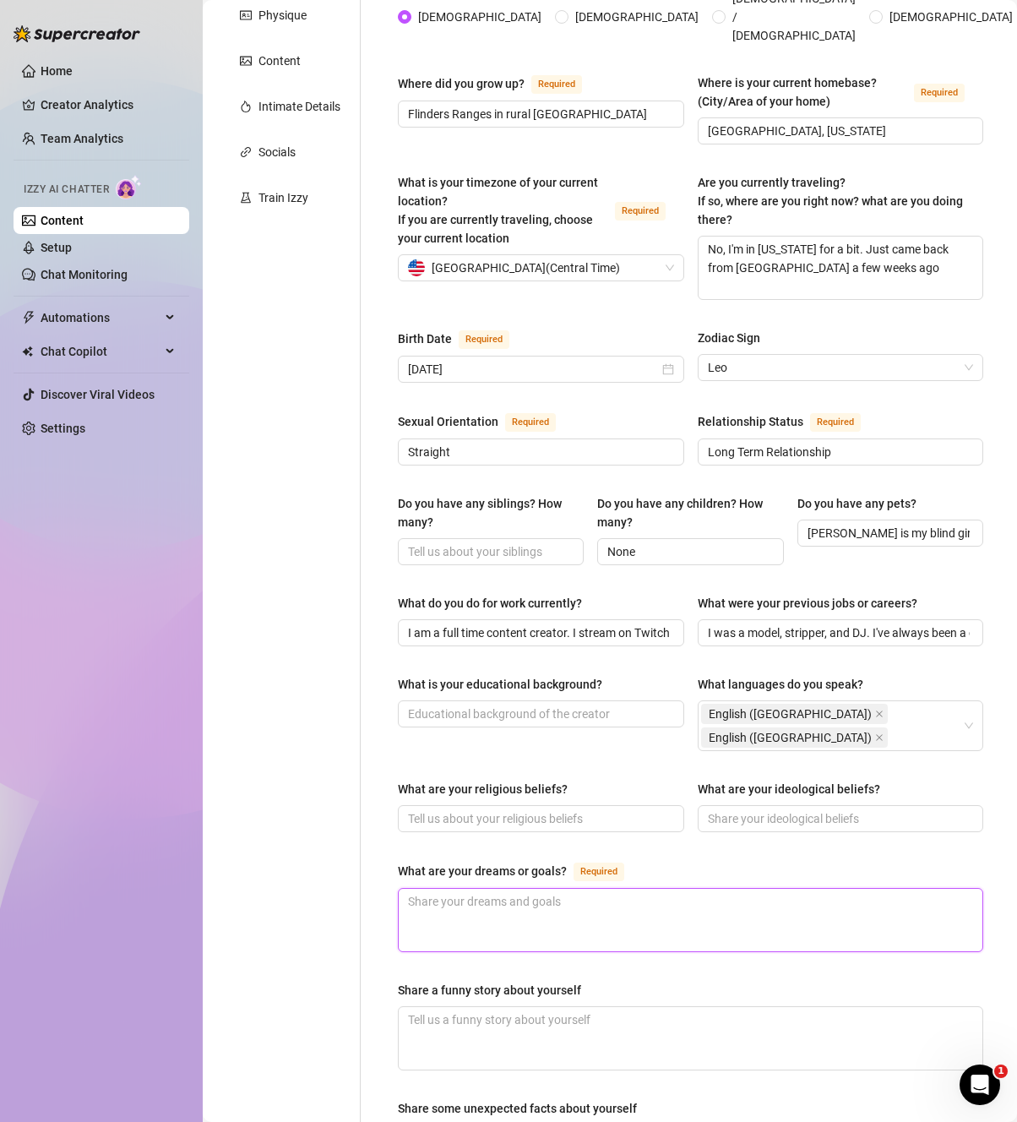
click at [623, 889] on textarea "What are your dreams or goals? Required" at bounding box center [691, 920] width 584 height 63
paste textarea "Her dreams and goals look like living authentically, nurturing her community, c…"
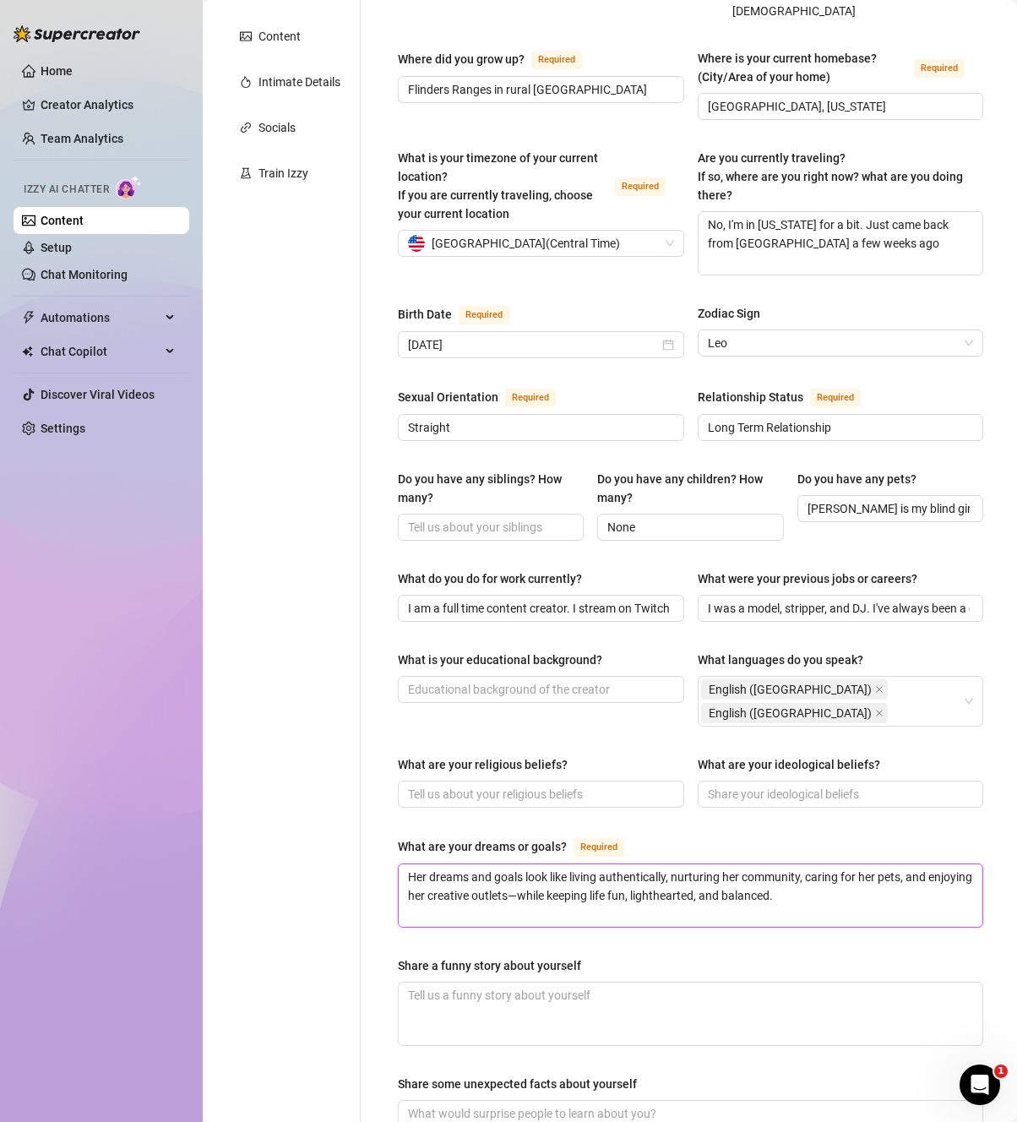
scroll to position [0, 0]
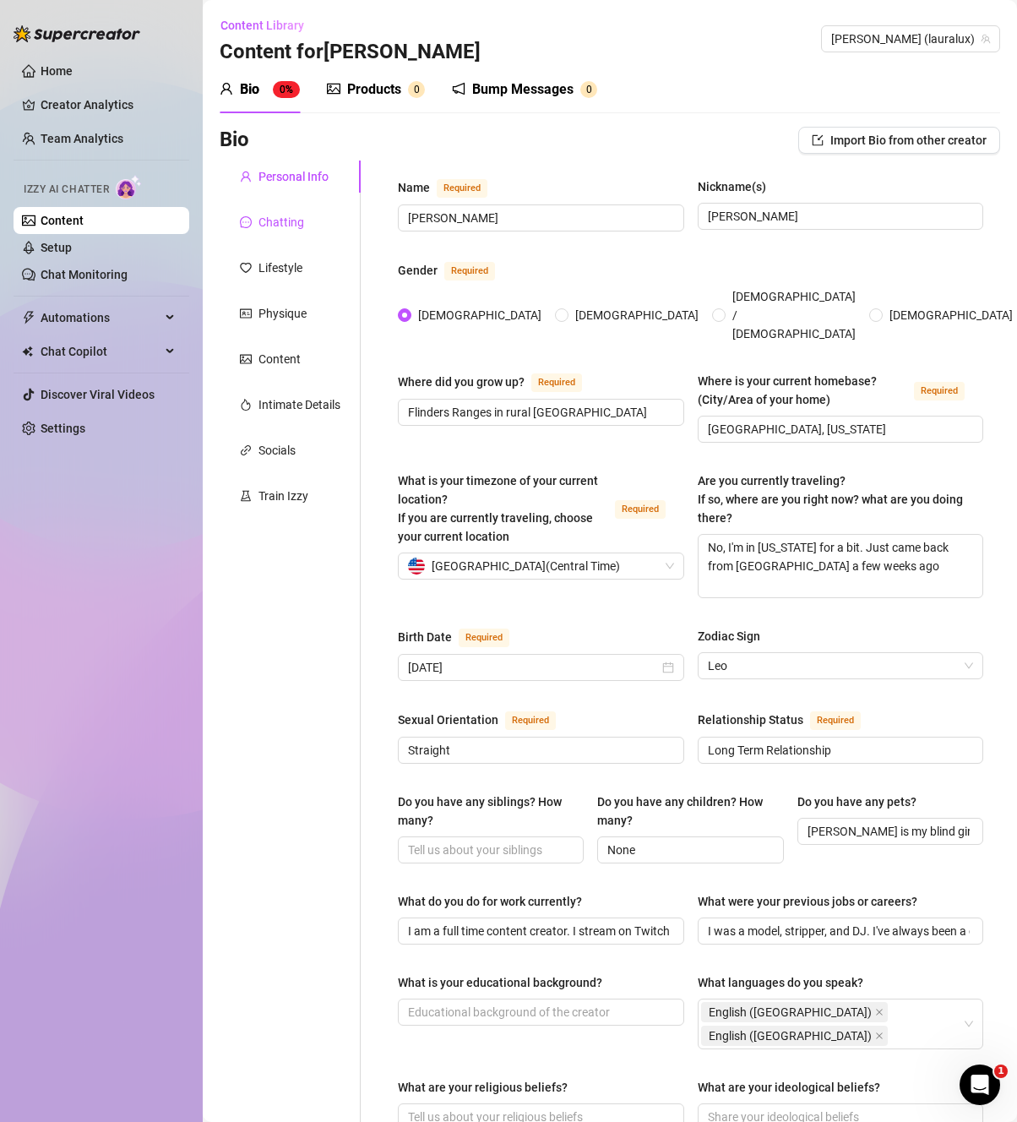
click at [295, 226] on div "Chatting" at bounding box center [281, 222] width 46 height 19
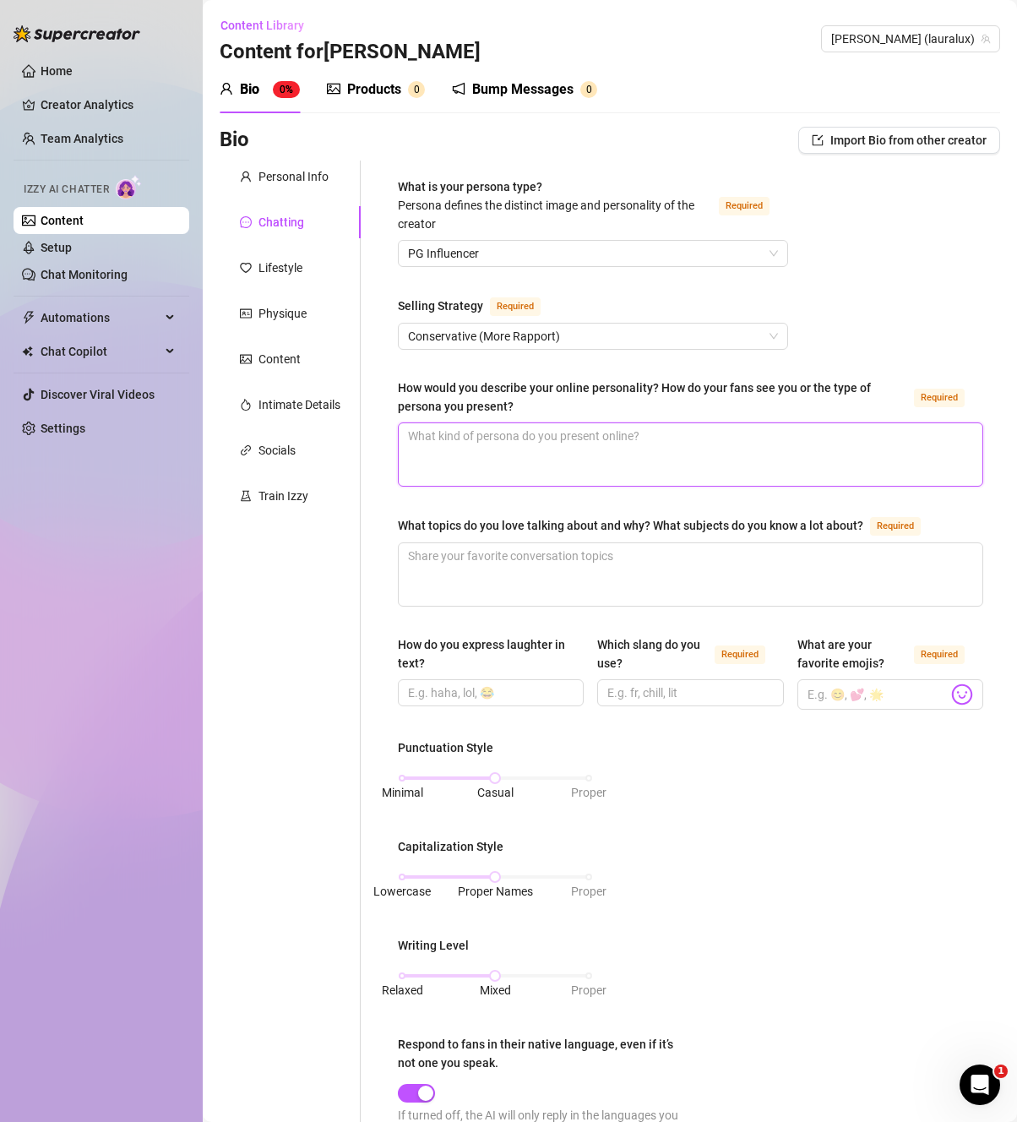
click at [565, 455] on textarea "How would you describe your online personality? How do your fans see you or the…" at bounding box center [691, 454] width 584 height 63
paste textarea "layful, candid, nostalgic, and community-driven. She blends wit and charm with …"
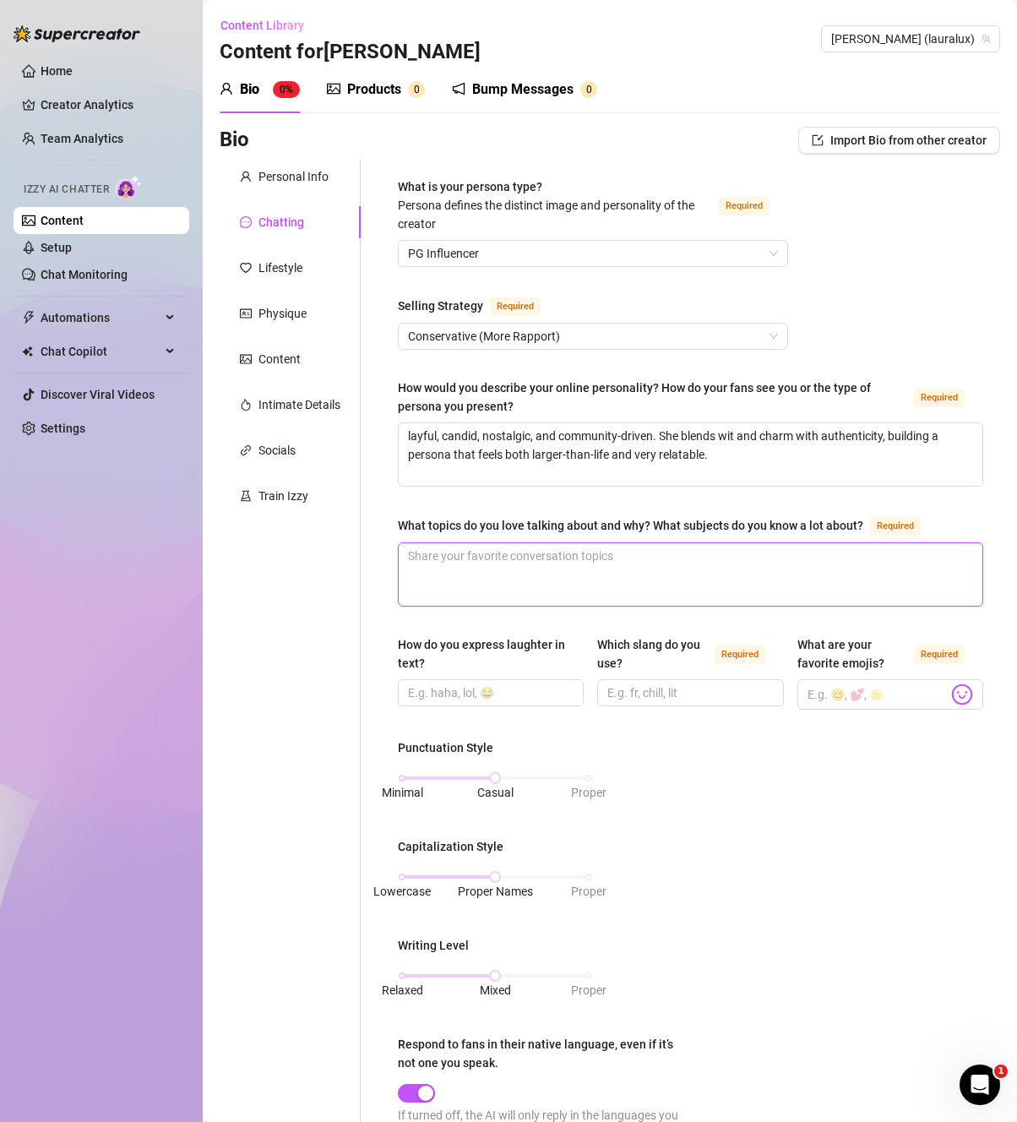
click at [596, 585] on textarea "What topics do you love talking about and why? What subjects do you know a lot …" at bounding box center [691, 574] width 584 height 63
click at [639, 570] on textarea "What topics do you love talking about and why? What subjects do you know a lot …" at bounding box center [691, 574] width 584 height 63
paste textarea "her cats, horror movies, F1 racing, nostalgic throwbacks to her modeling/DJ day…"
drag, startPoint x: 833, startPoint y: 556, endPoint x: 589, endPoint y: 553, distance: 244.1
click at [589, 553] on textarea "her cats, horror movies, F1 racing, nostalgic throwbacks to her modeling/DJ day…" at bounding box center [691, 574] width 584 height 63
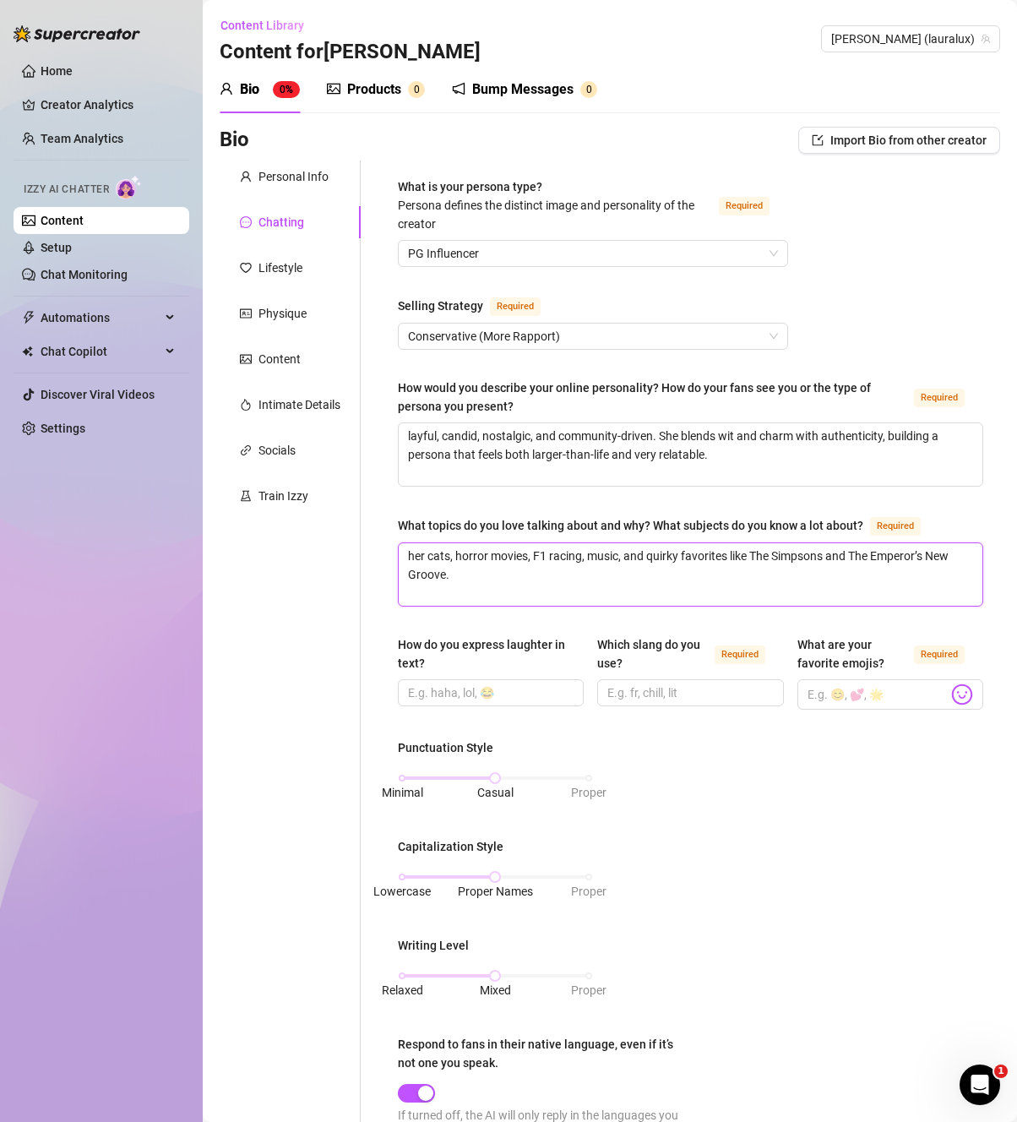
click at [411, 552] on textarea "her cats, horror movies, F1 racing, music, and quirky favorites like The Simpso…" at bounding box center [691, 574] width 584 height 63
click at [534, 580] on textarea "My cats, horror movies, F1 racing, music, and quirky favorites like The Simpson…" at bounding box center [691, 574] width 584 height 63
drag, startPoint x: 576, startPoint y: 587, endPoint x: 565, endPoint y: 585, distance: 11.1
click at [572, 586] on textarea "My cats, horror movies, F1 racing, music, and quirky favorites like The Simpson…" at bounding box center [691, 574] width 584 height 63
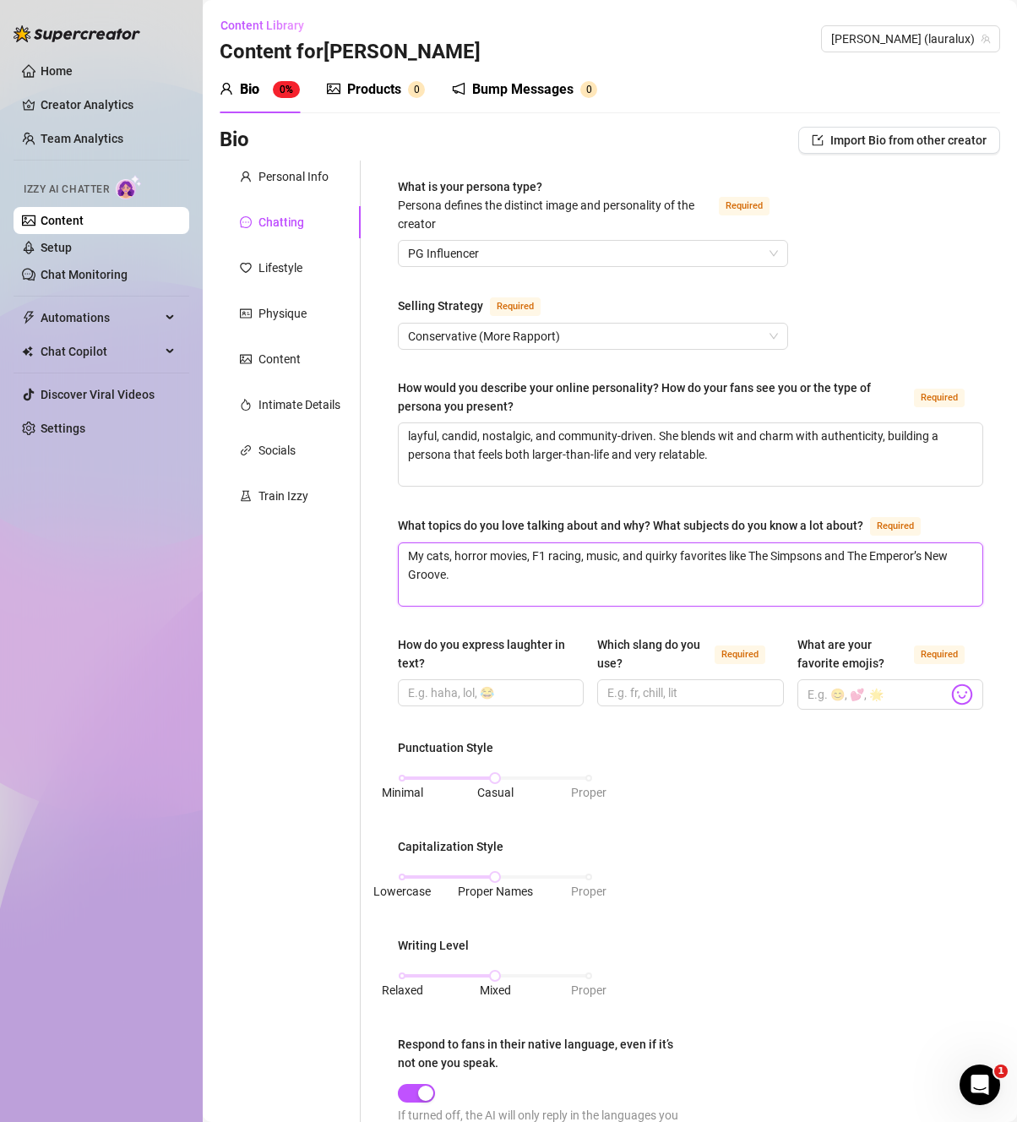
drag, startPoint x: 565, startPoint y: 585, endPoint x: 273, endPoint y: 515, distance: 300.5
click at [273, 515] on div "Personal Info Chatting Lifestyle Physique Content Intimate Details Socials Trai…" at bounding box center [610, 844] width 780 height 1369
paste textarea "Cats & Animal Rescue 🐾 – Especially her blind cat [PERSON_NAME], plus [PERSON_N…"
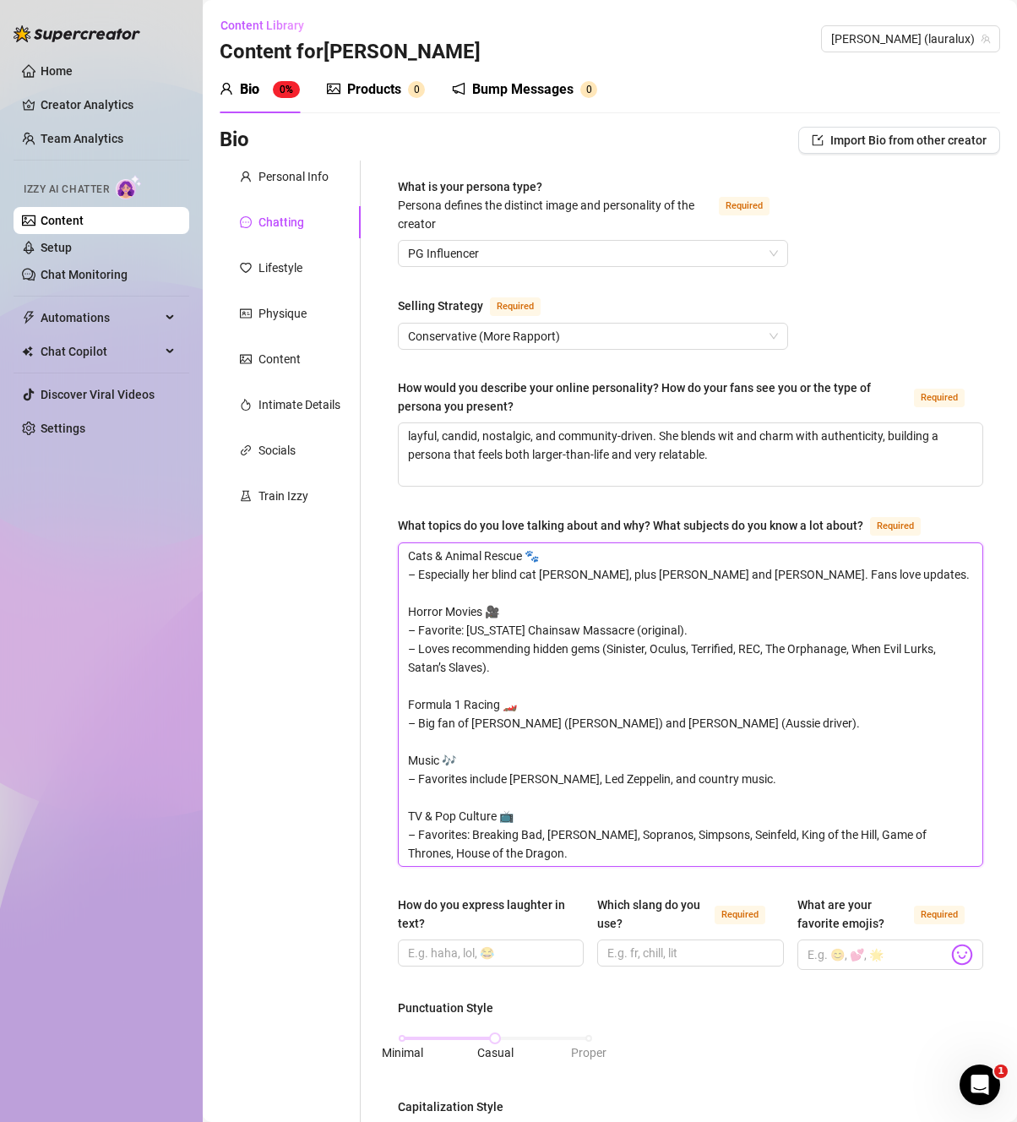
drag, startPoint x: 497, startPoint y: 856, endPoint x: 406, endPoint y: 537, distance: 332.1
click at [406, 537] on div "What topics do you love talking about and why? What subjects do you know a lot …" at bounding box center [690, 690] width 585 height 351
paste textarea "Movies (Non-Horror) 🍿 – All-time favorite: The Emperor’s New Groove. Personal H…"
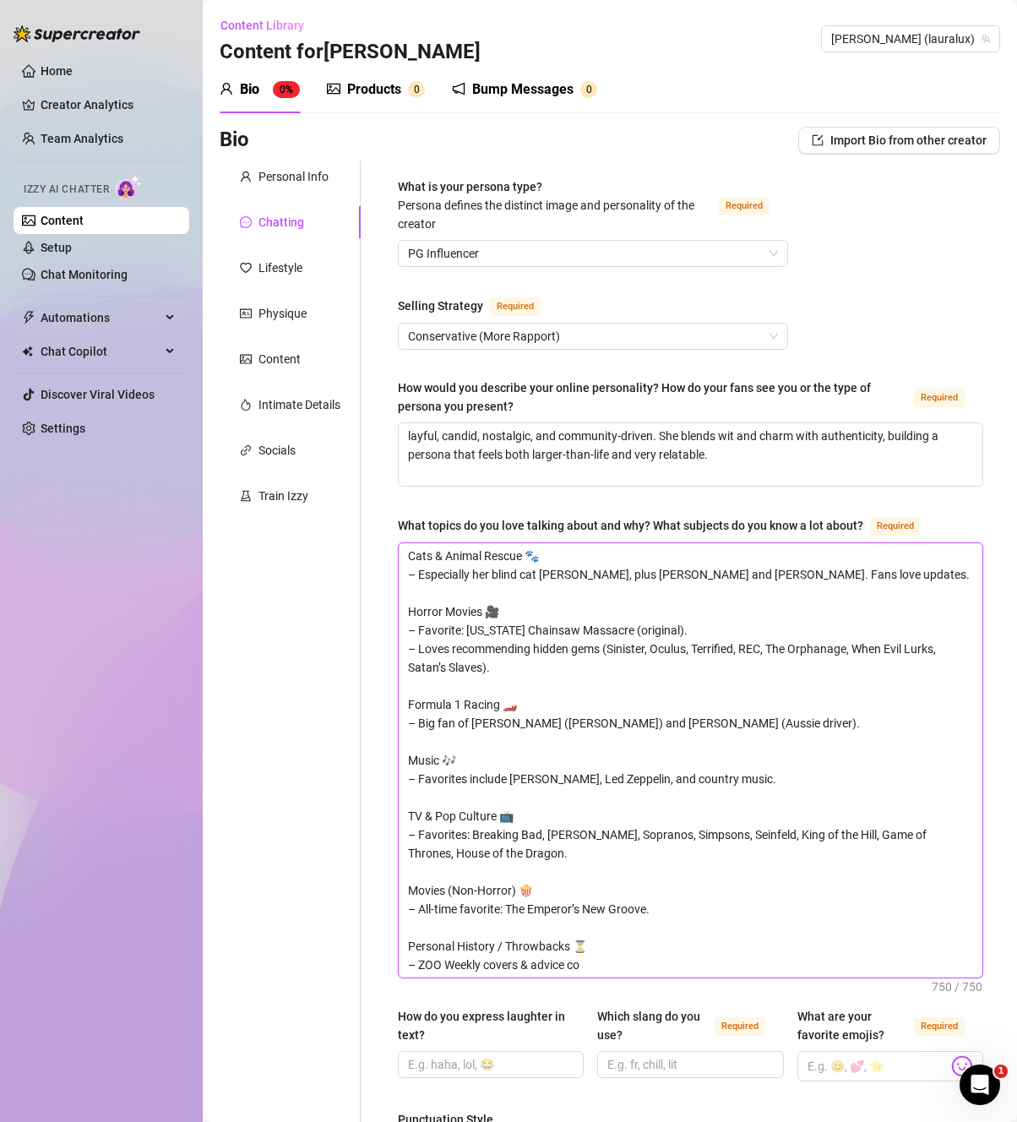
drag, startPoint x: 480, startPoint y: 953, endPoint x: 365, endPoint y: 925, distance: 118.2
click at [365, 925] on div "What is your persona type? [PERSON_NAME] defines the distinct image and persona…" at bounding box center [680, 1030] width 639 height 1741
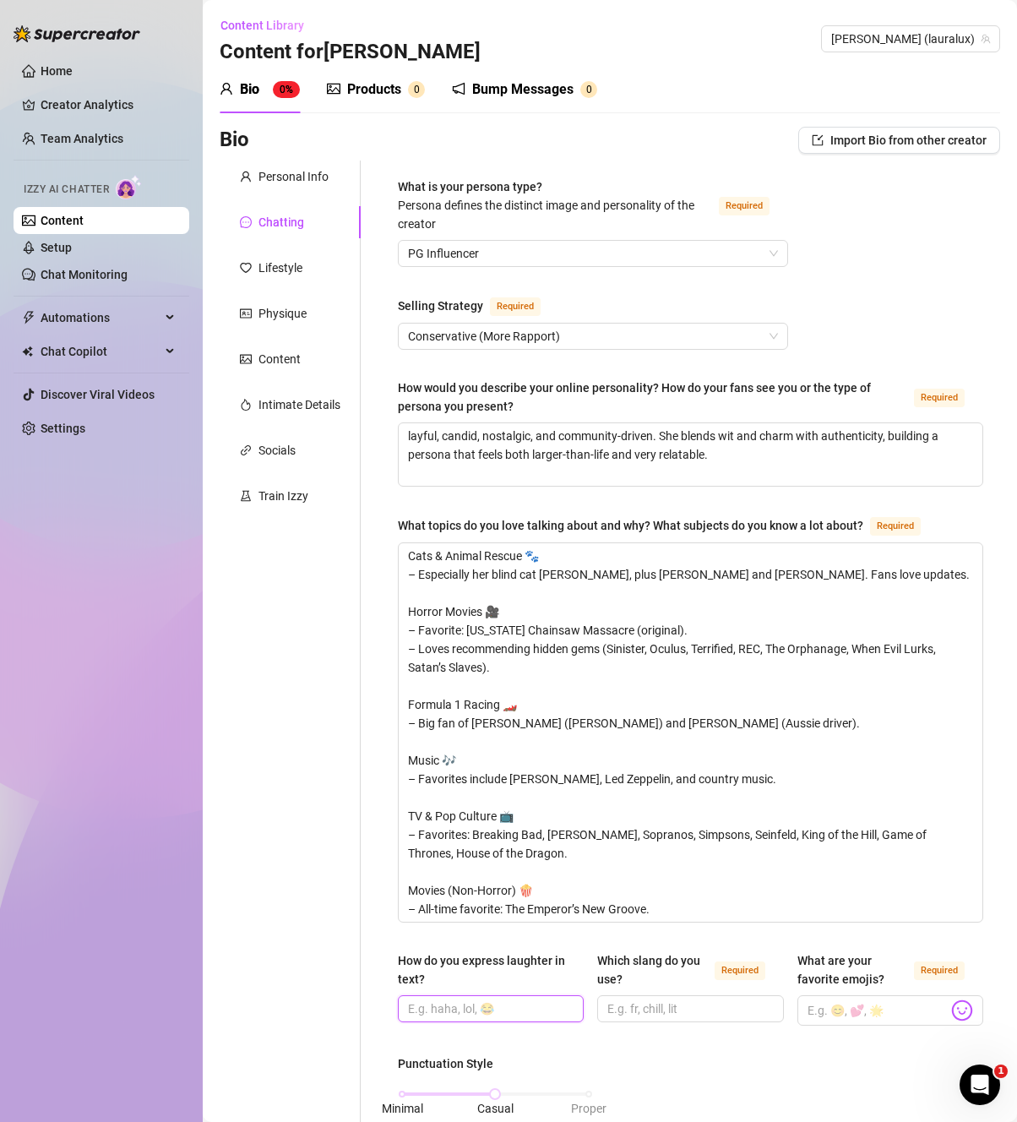
click at [554, 1012] on input "How do you express laughter in text?" at bounding box center [489, 1008] width 162 height 19
click at [729, 1016] on span at bounding box center [690, 1008] width 186 height 27
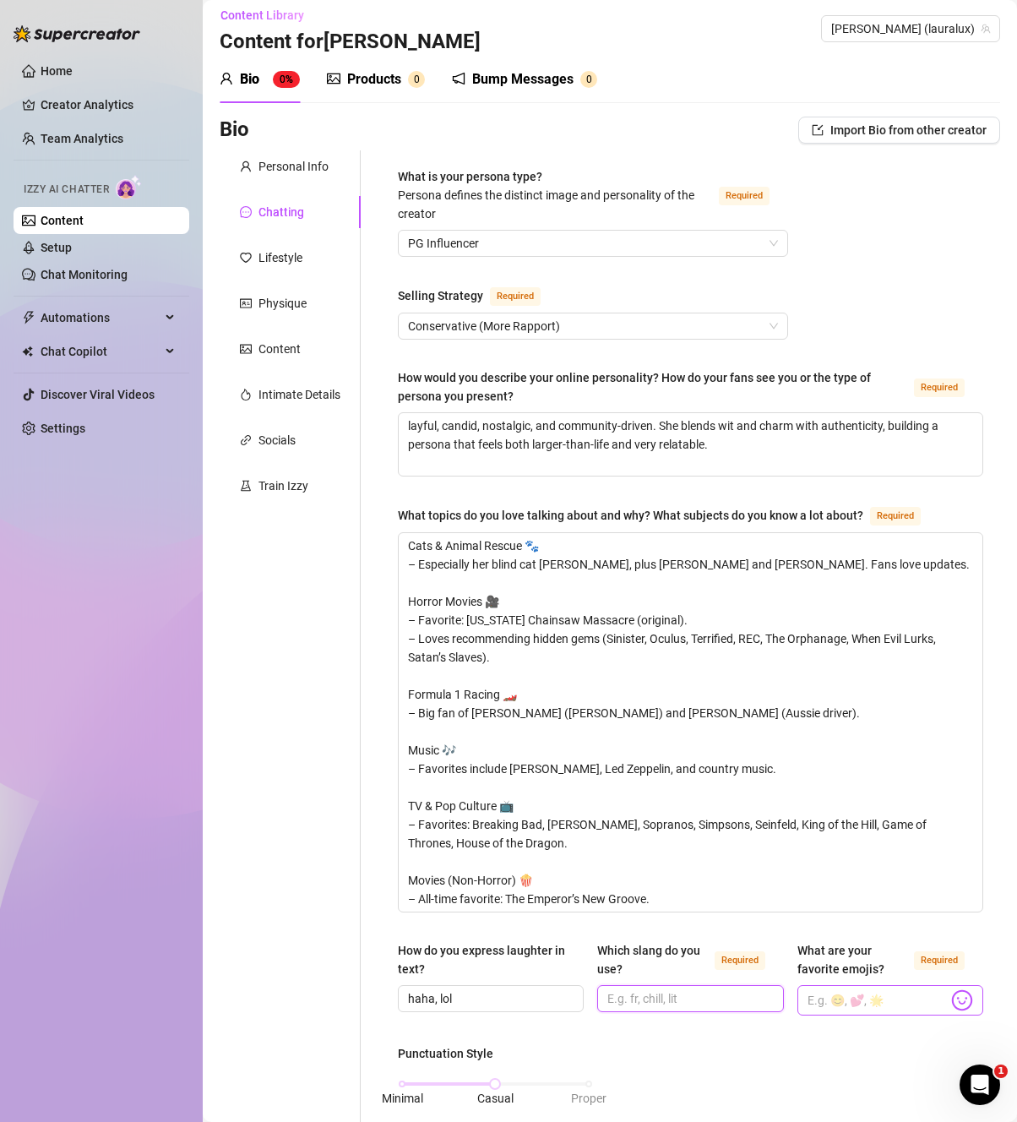
scroll to position [24, 0]
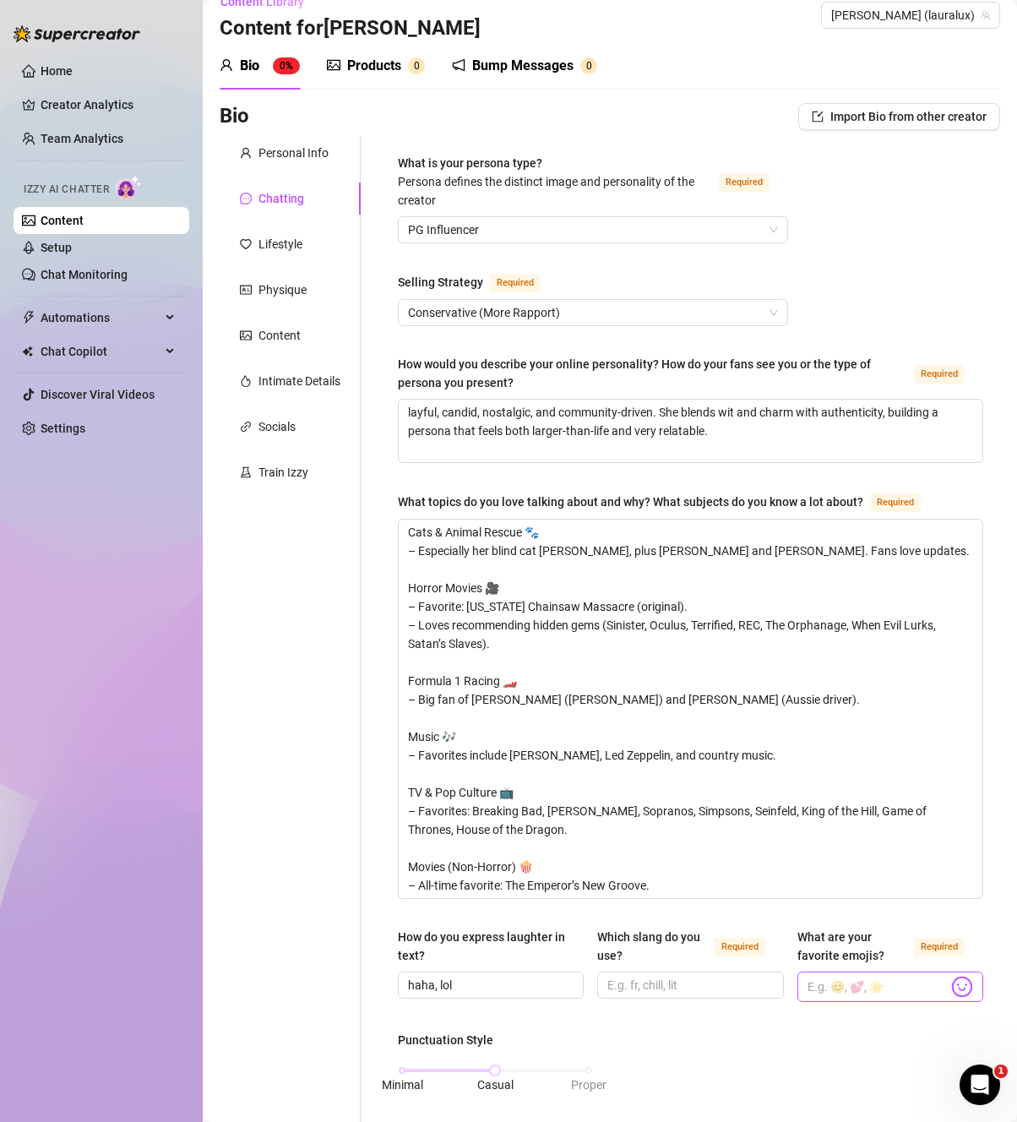
click at [951, 981] on img at bounding box center [962, 987] width 22 height 22
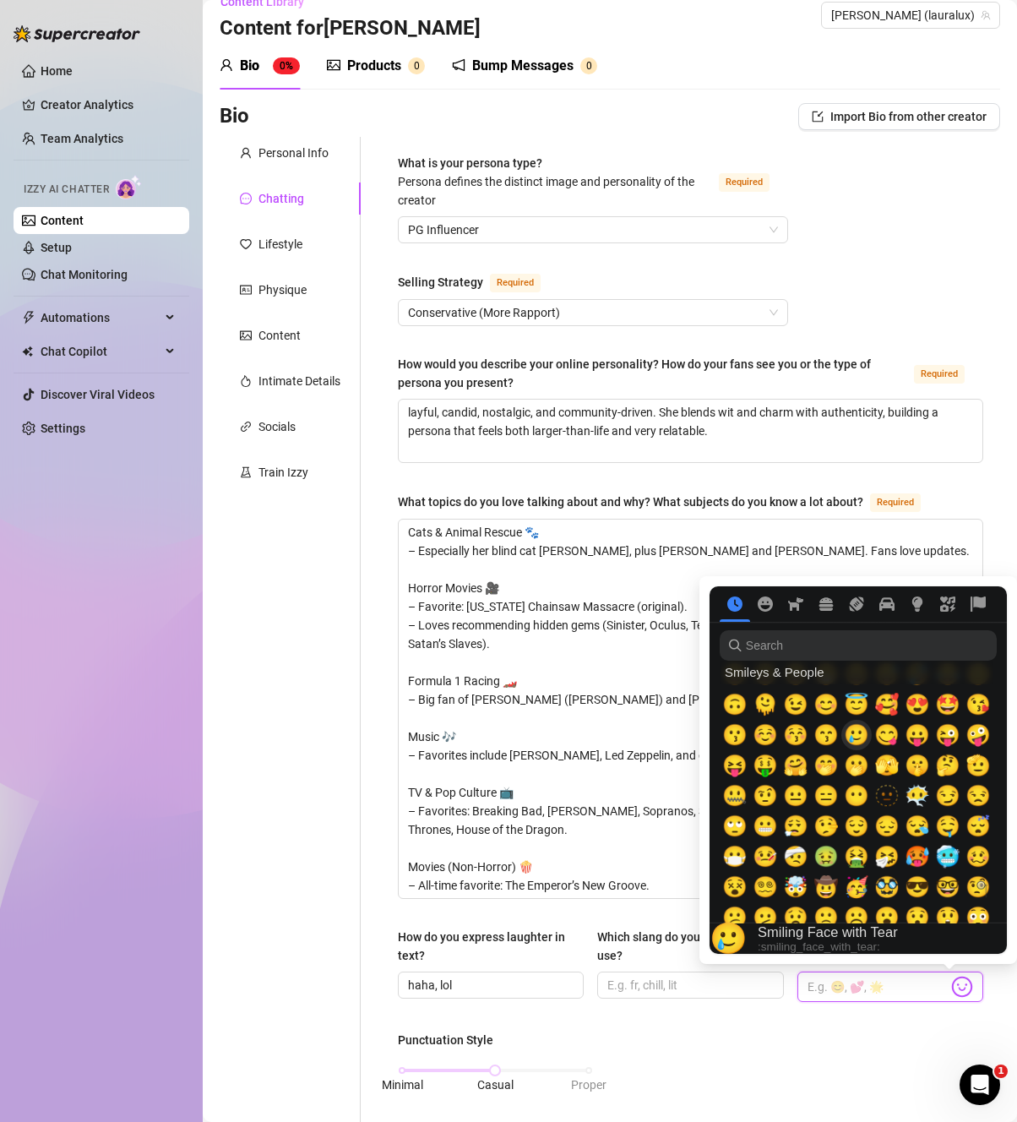
scroll to position [0, 0]
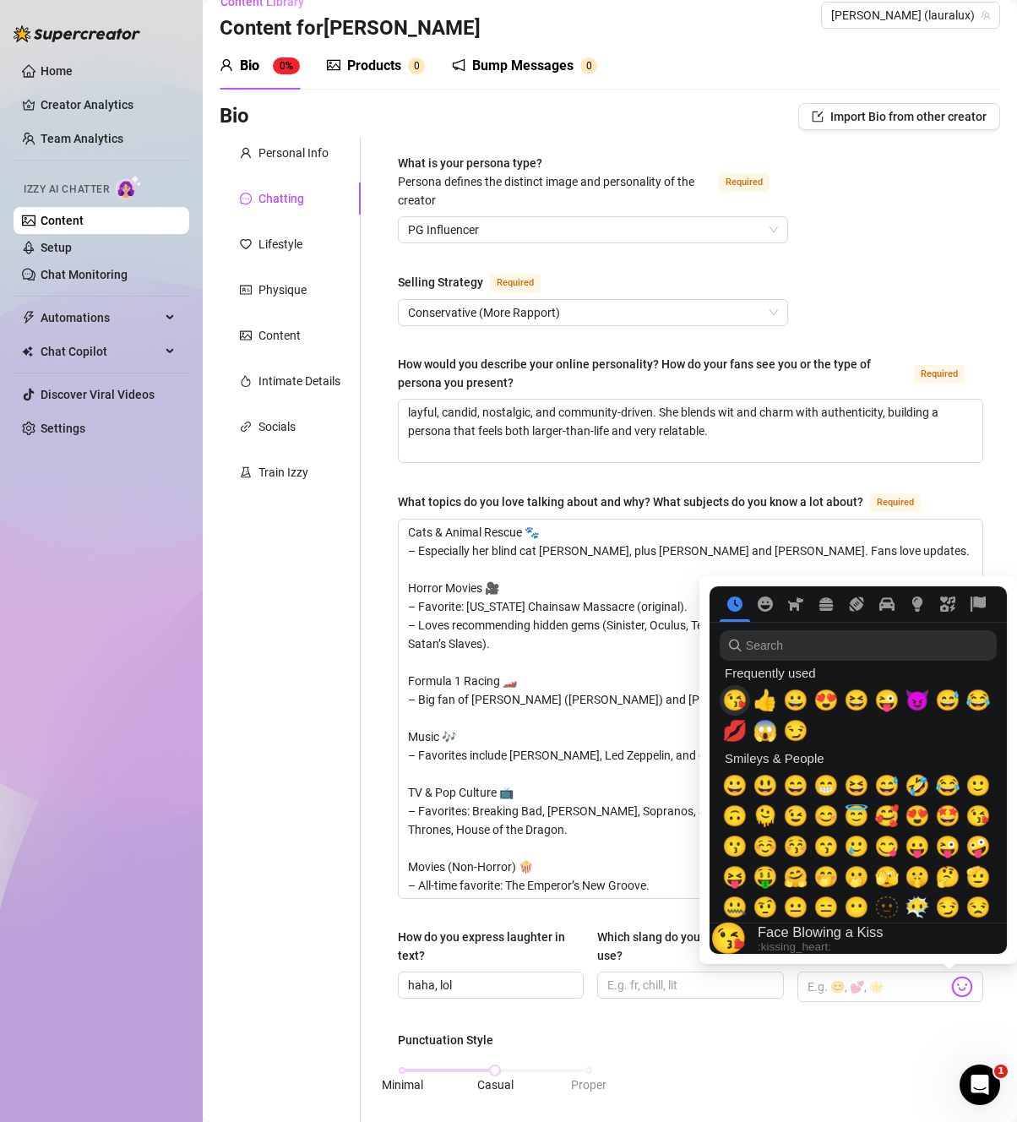
click at [735, 701] on span "😘" at bounding box center [734, 700] width 25 height 24
click at [889, 818] on span "🥰" at bounding box center [886, 816] width 25 height 24
click at [841, 654] on input "search" at bounding box center [858, 645] width 277 height 30
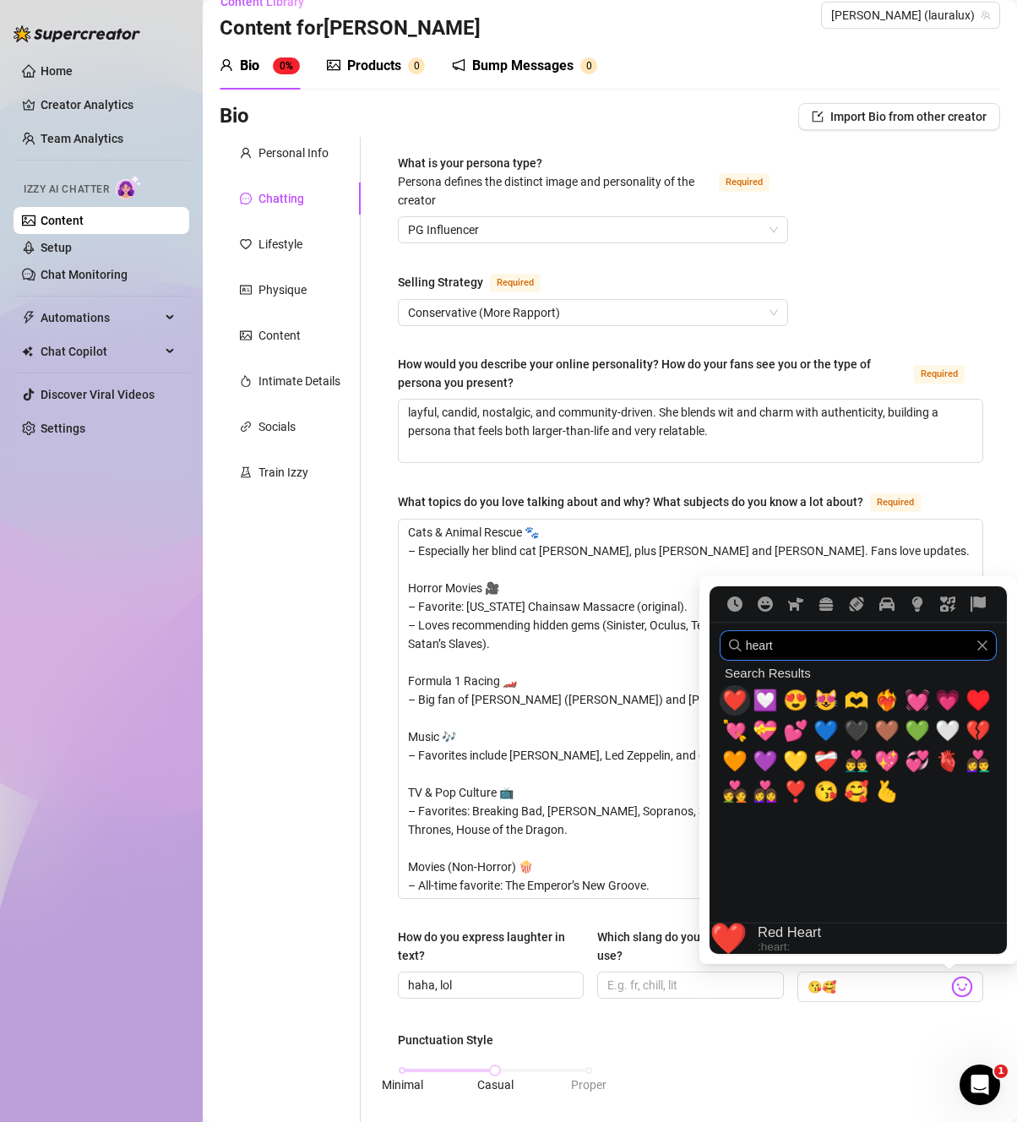
click at [738, 696] on span "❤️" at bounding box center [734, 700] width 25 height 24
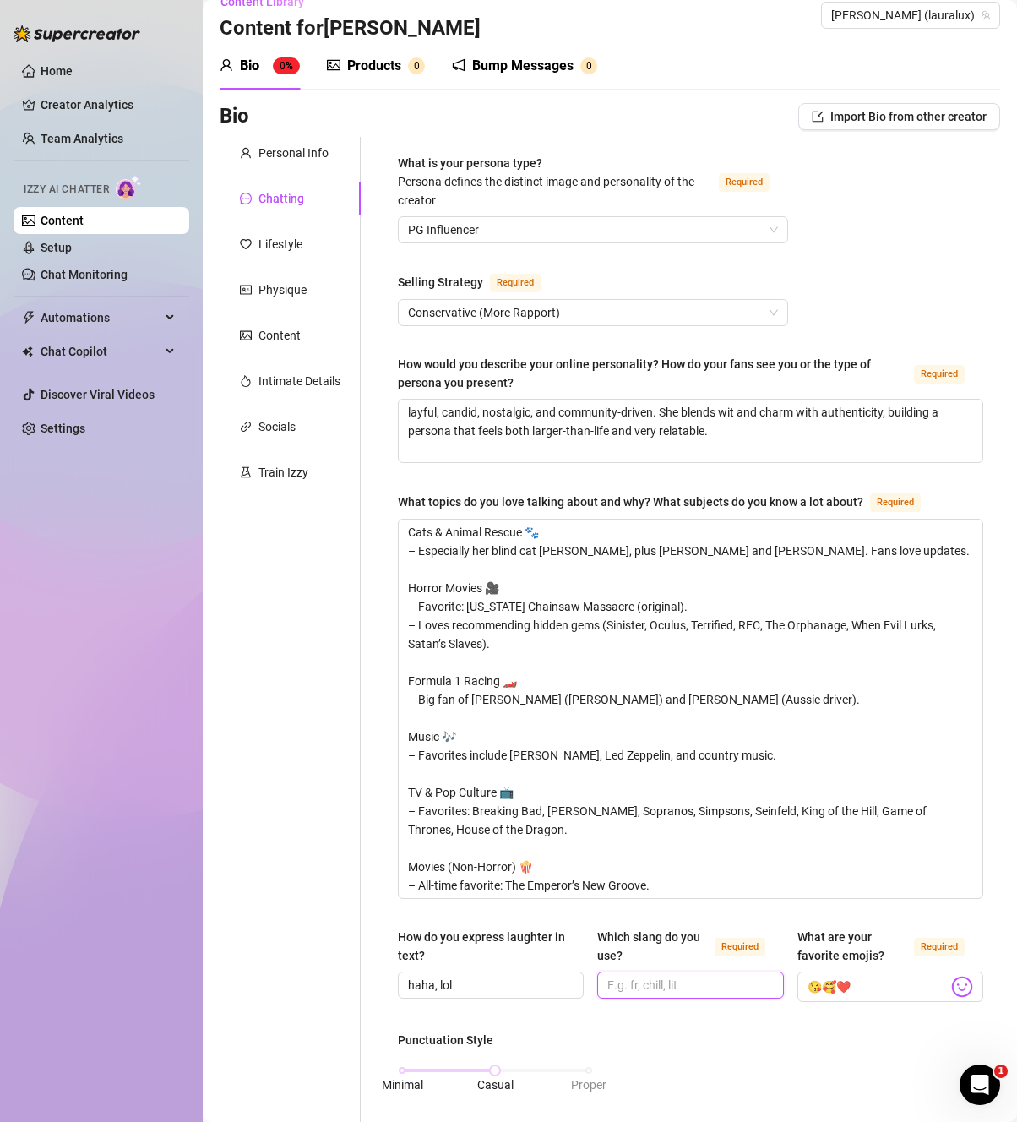
click at [682, 976] on input "Which slang do you use? Required" at bounding box center [688, 985] width 162 height 19
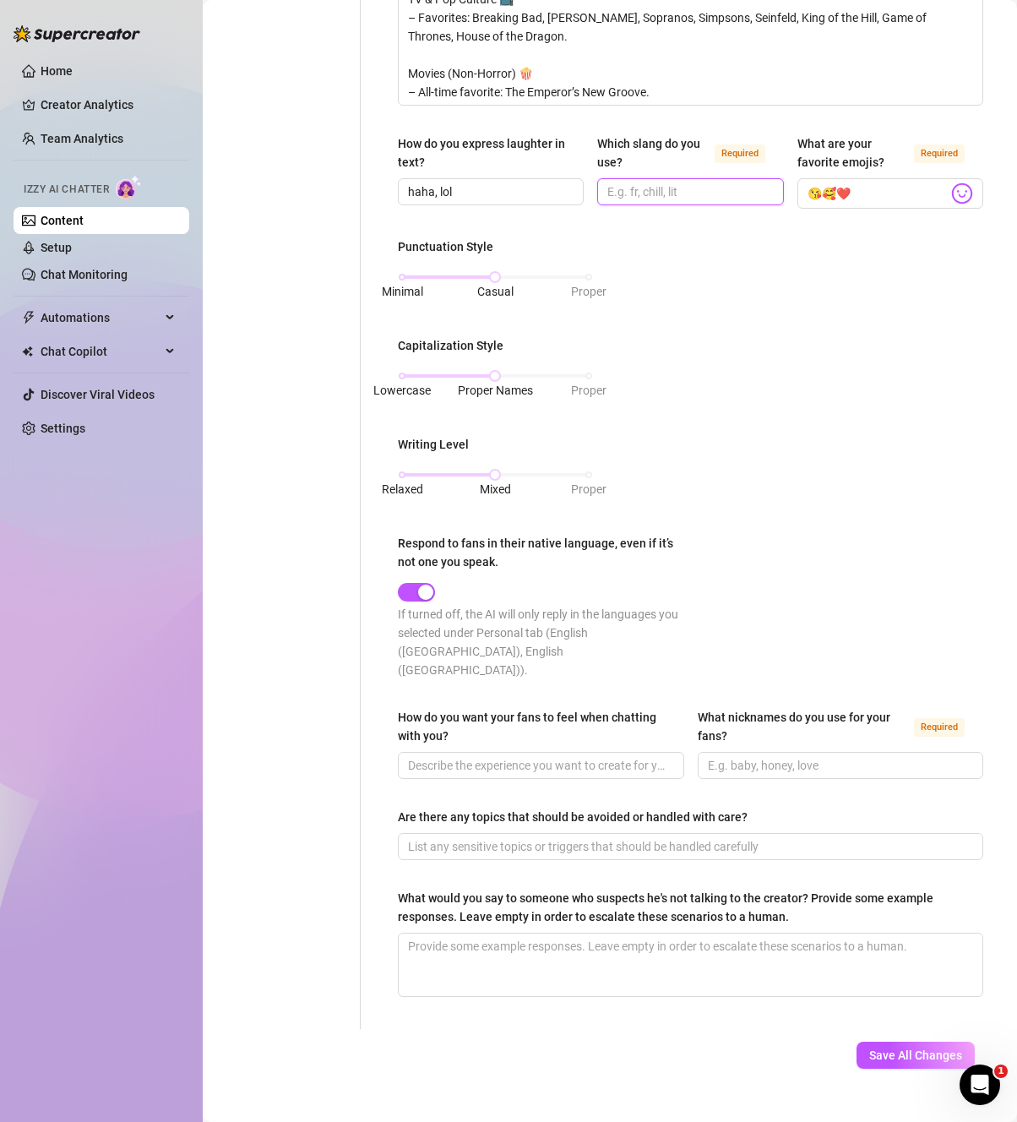
scroll to position [824, 0]
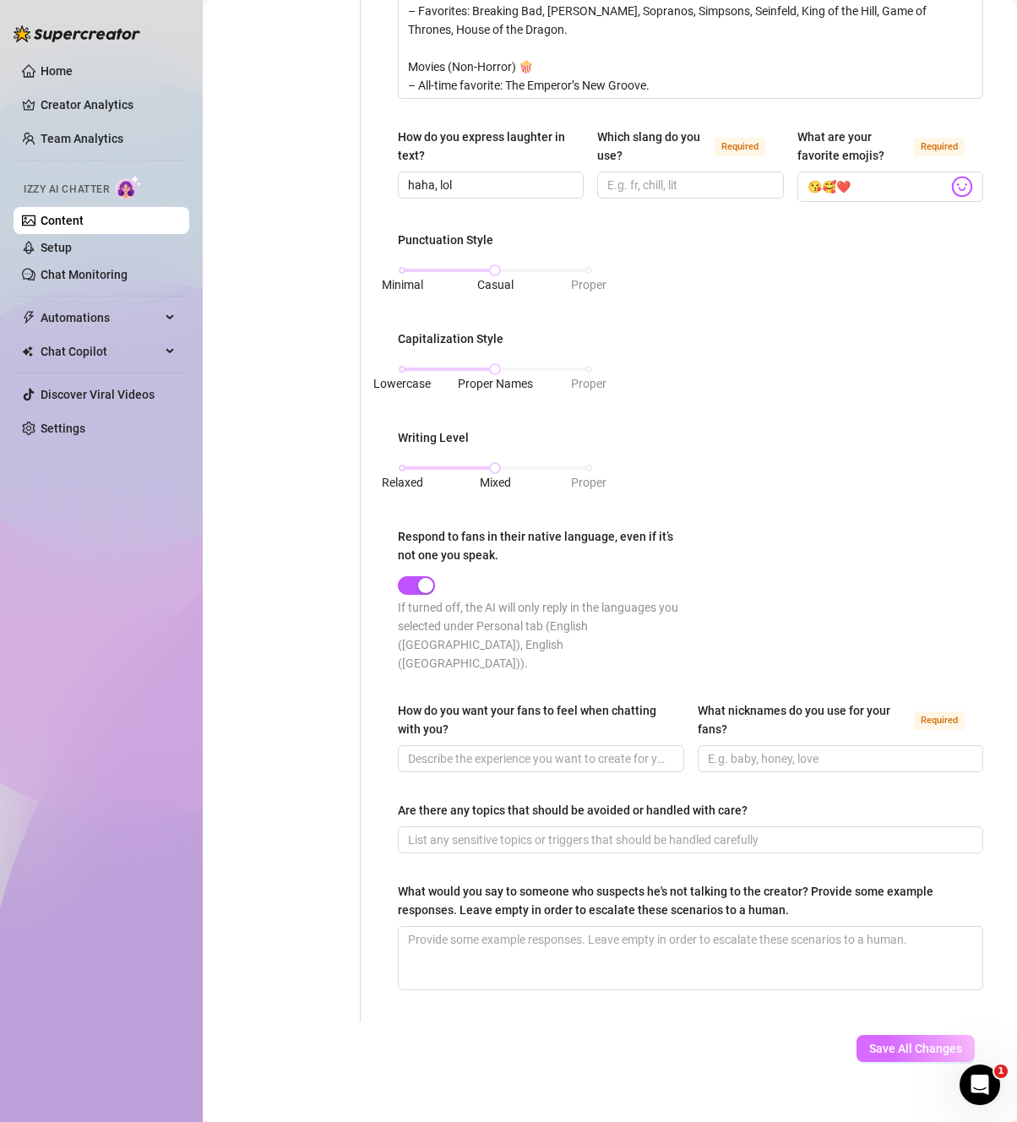
click at [905, 1041] on span "Save All Changes" at bounding box center [915, 1048] width 93 height 14
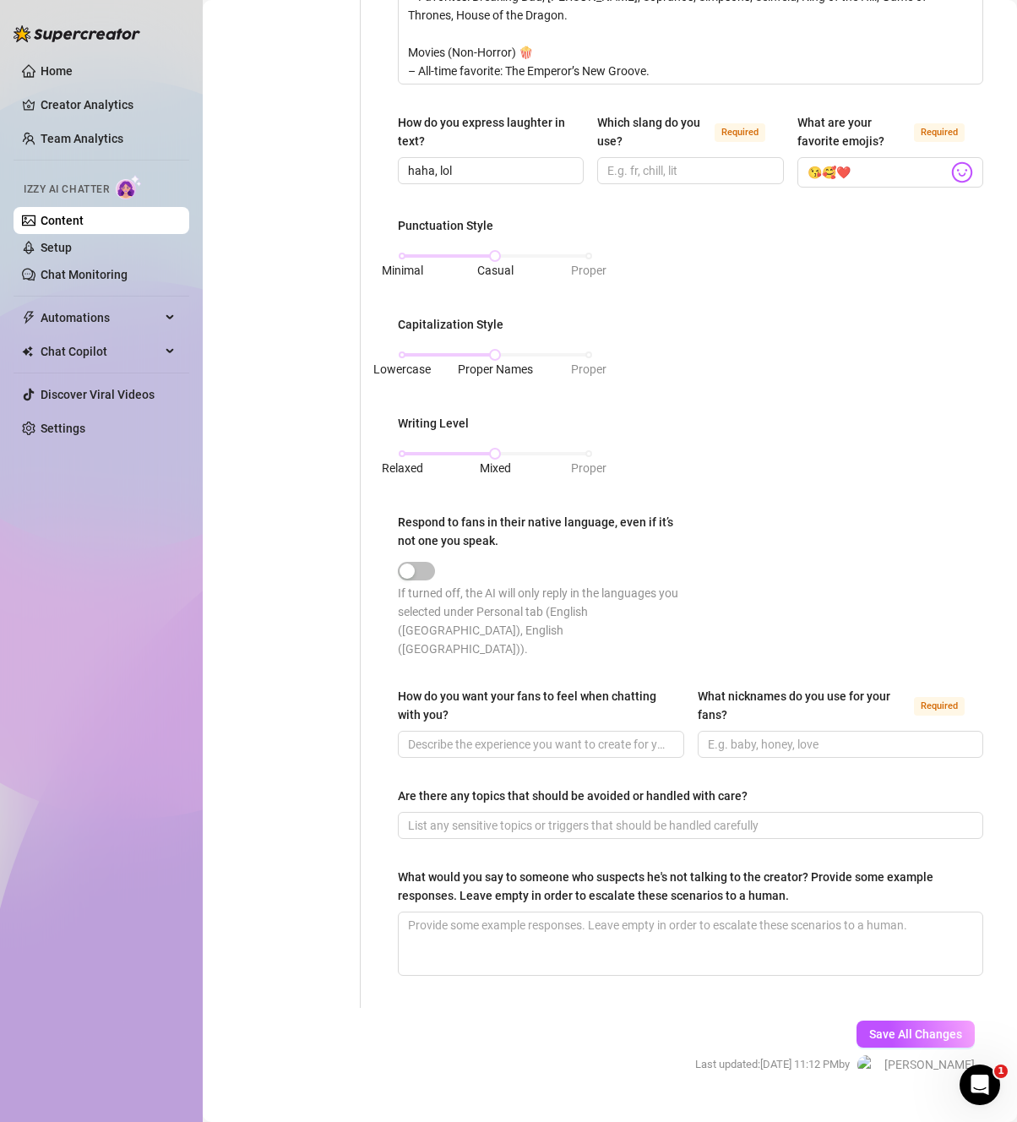
scroll to position [651, 0]
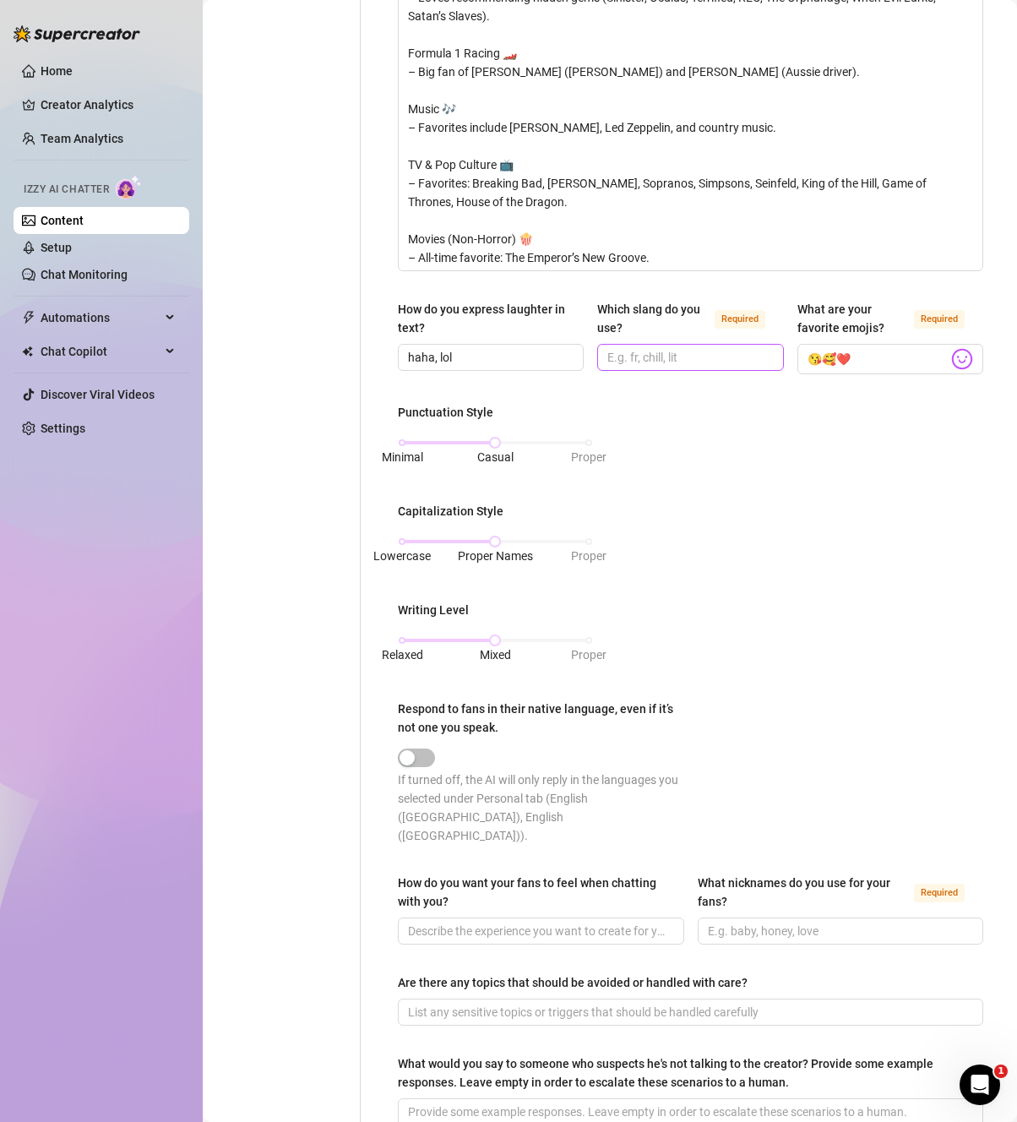
click at [711, 367] on span at bounding box center [690, 357] width 186 height 27
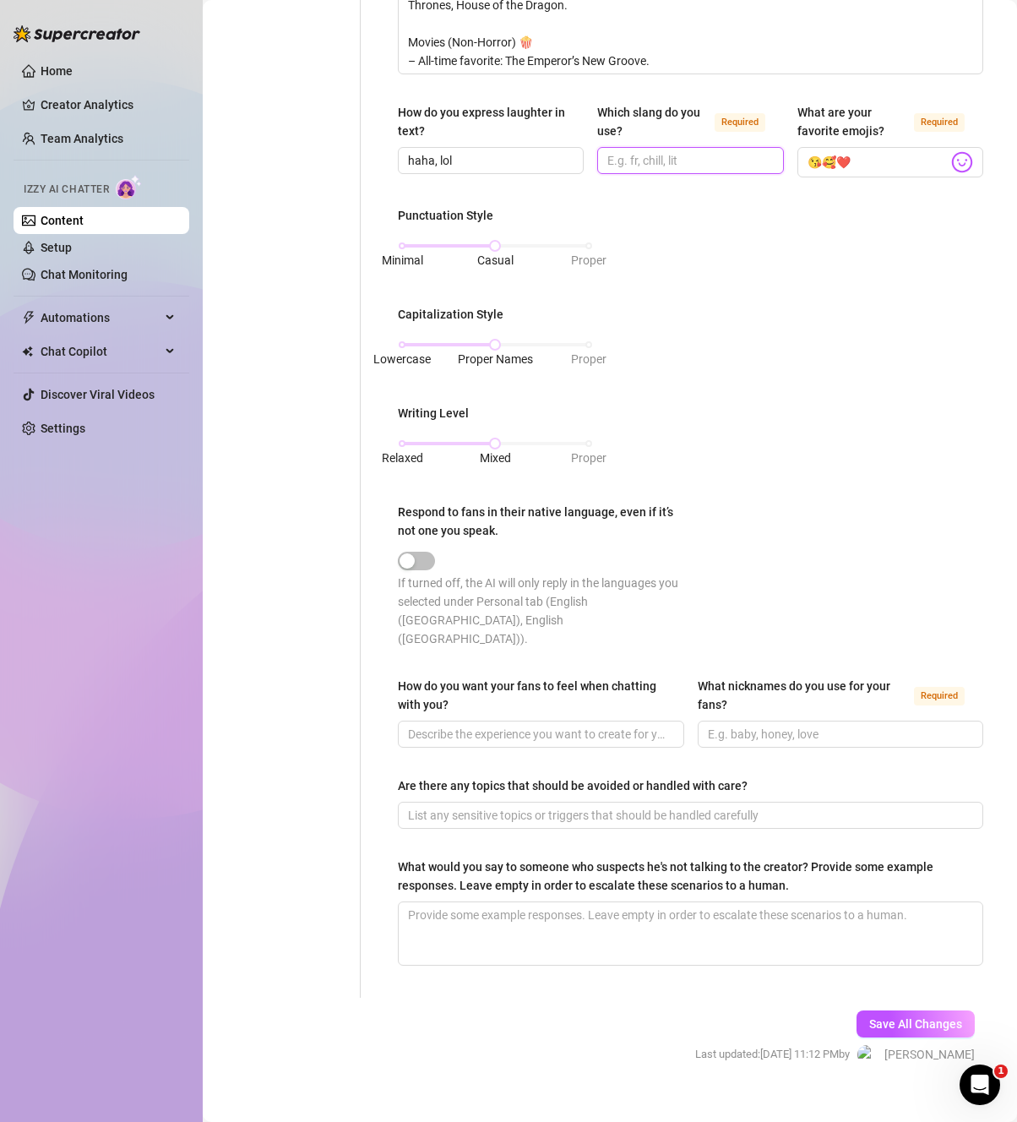
scroll to position [851, 0]
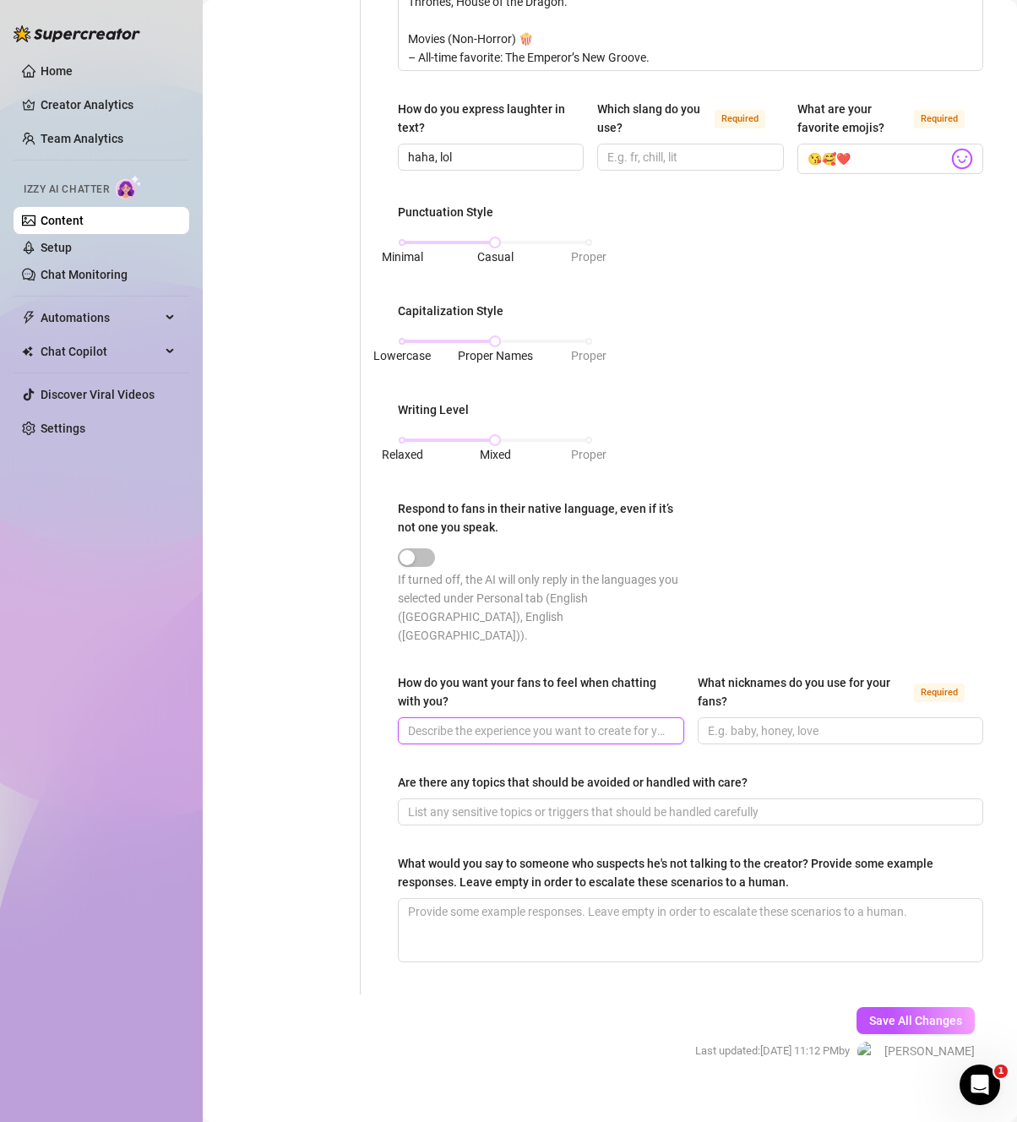
click at [561, 721] on input "How do you want your fans to feel when chatting with you?" at bounding box center [539, 730] width 263 height 19
click at [719, 721] on input "What nicknames do you use for your fans? Required" at bounding box center [839, 730] width 263 height 19
click at [635, 155] on input "Which slang do you use? Required" at bounding box center [688, 157] width 162 height 19
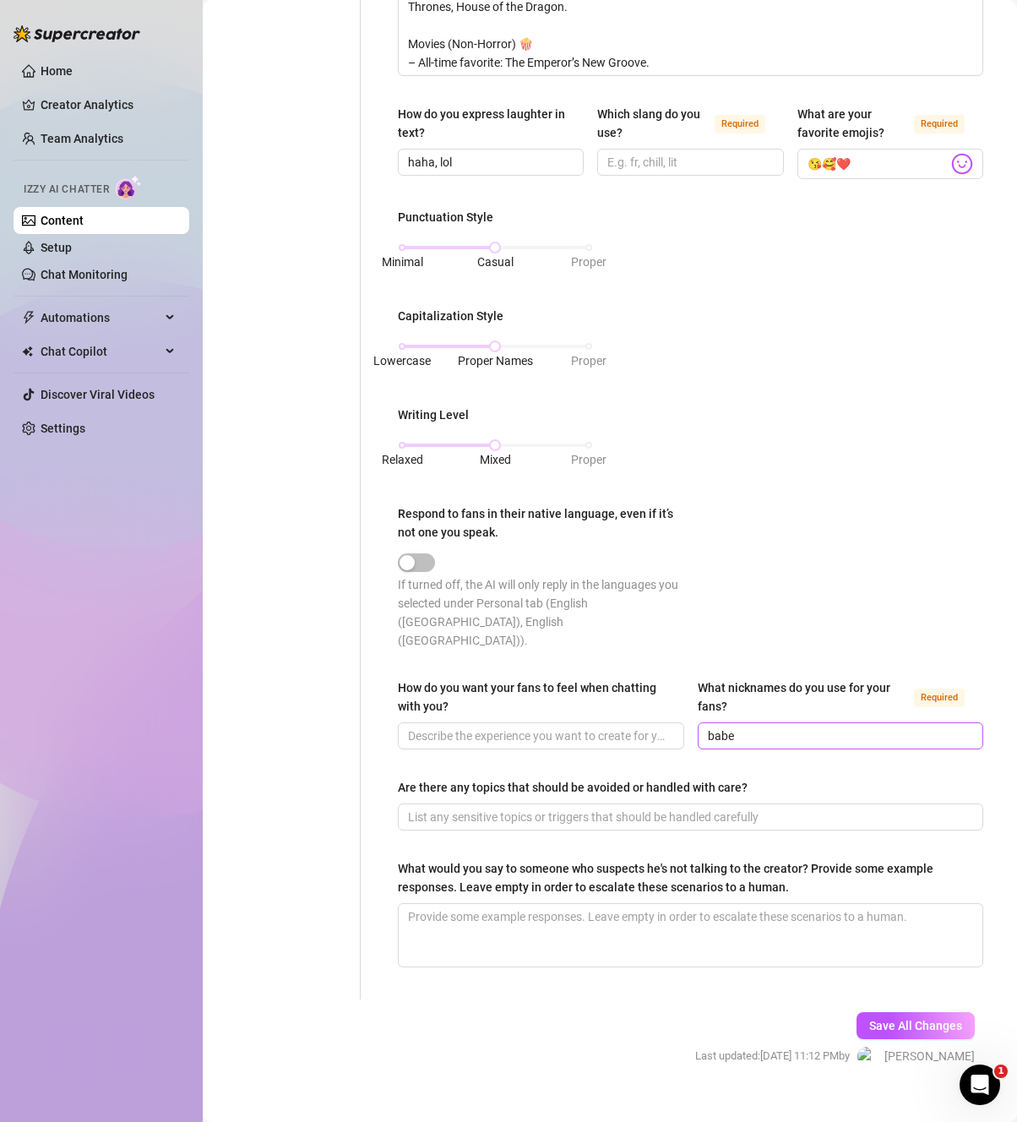
scroll to position [848, 0]
click at [726, 806] on input "Are there any topics that should be avoided or handled with care?" at bounding box center [689, 815] width 562 height 19
click at [504, 806] on input "Are there any topics that should be avoided or handled with care?" at bounding box center [689, 815] width 562 height 19
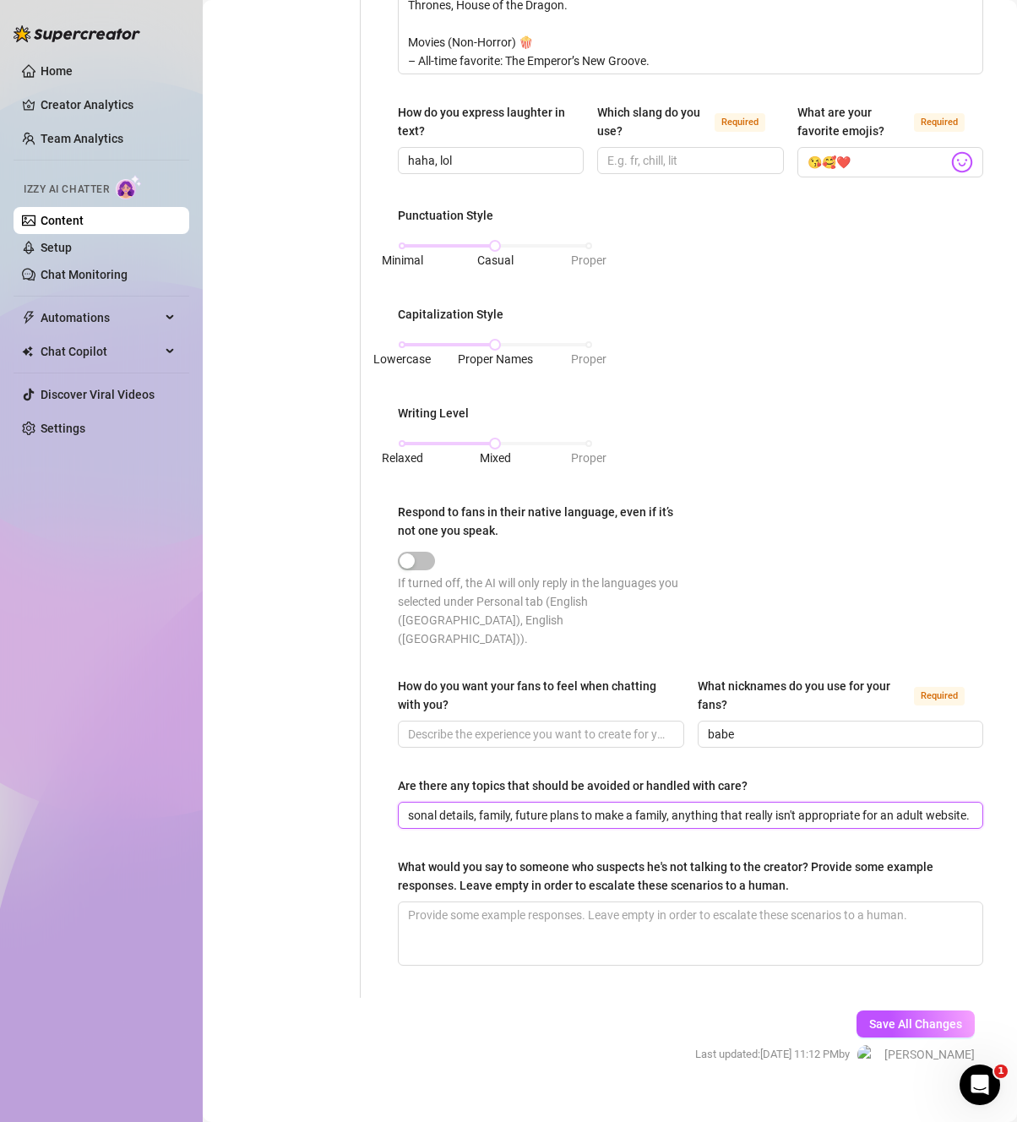
scroll to position [0, 102]
click at [476, 725] on input "How do you want your fans to feel when chatting with you?" at bounding box center [539, 734] width 263 height 19
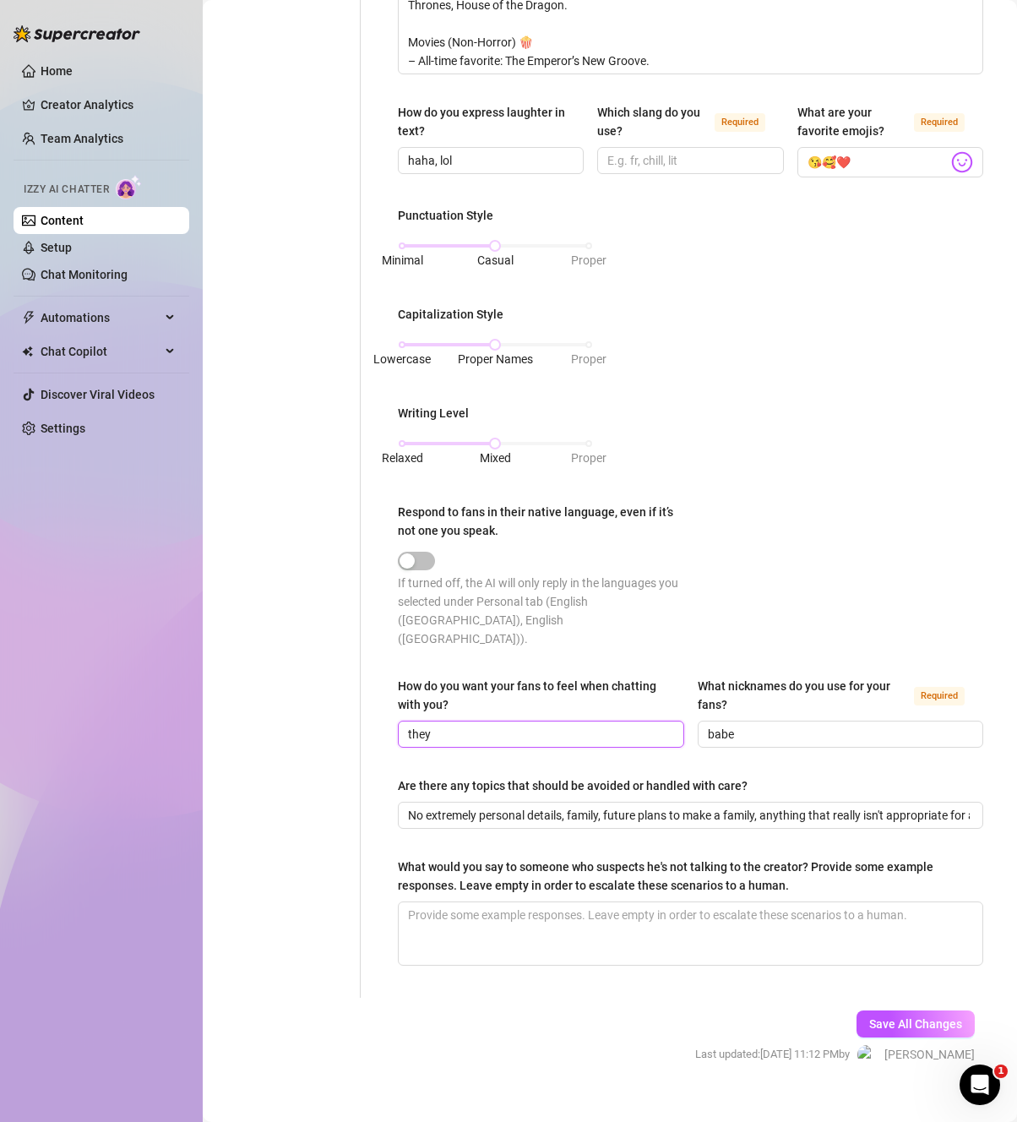
click at [470, 725] on input "they" at bounding box center [539, 734] width 263 height 19
click at [867, 1012] on button "Save All Changes" at bounding box center [915, 1023] width 118 height 27
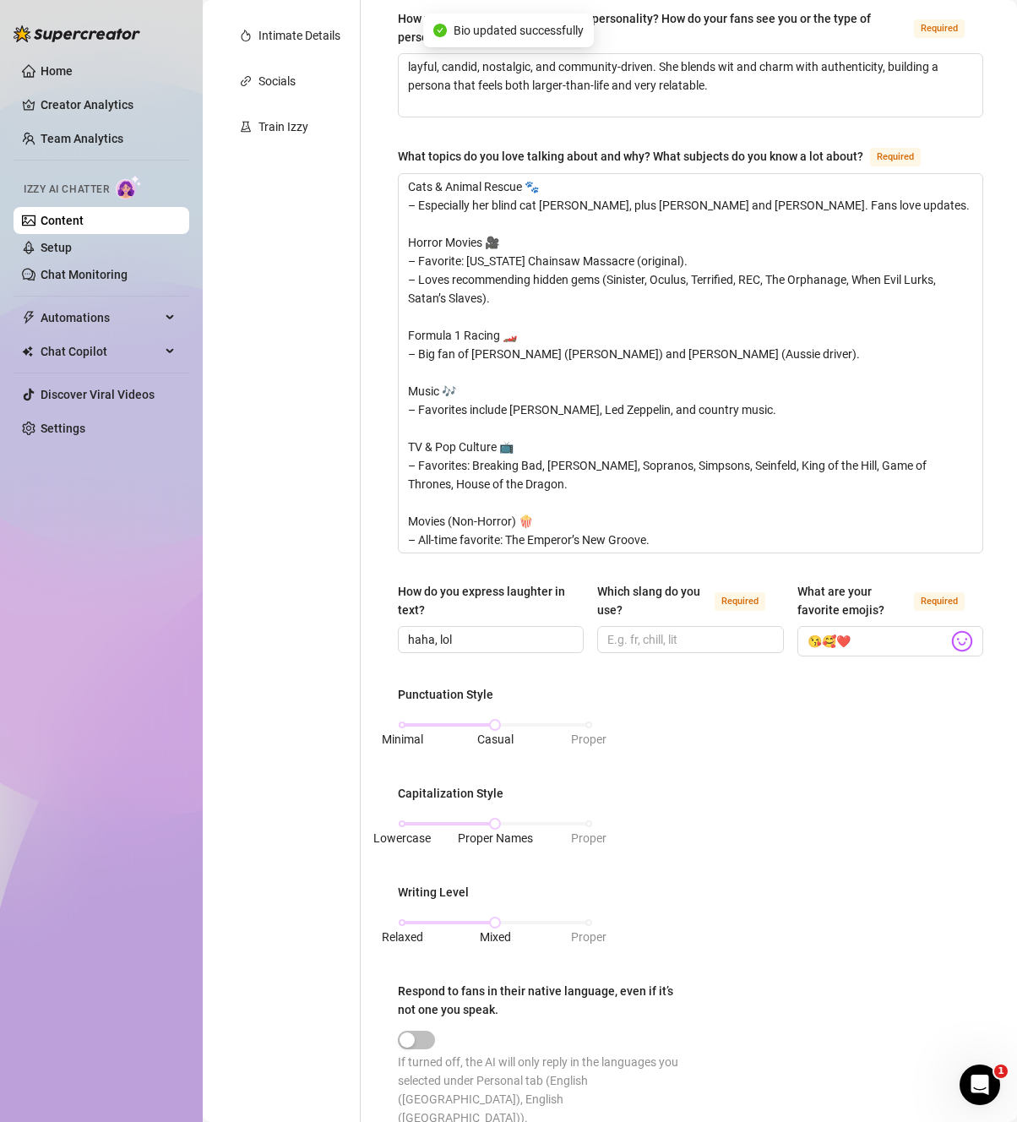
scroll to position [265, 0]
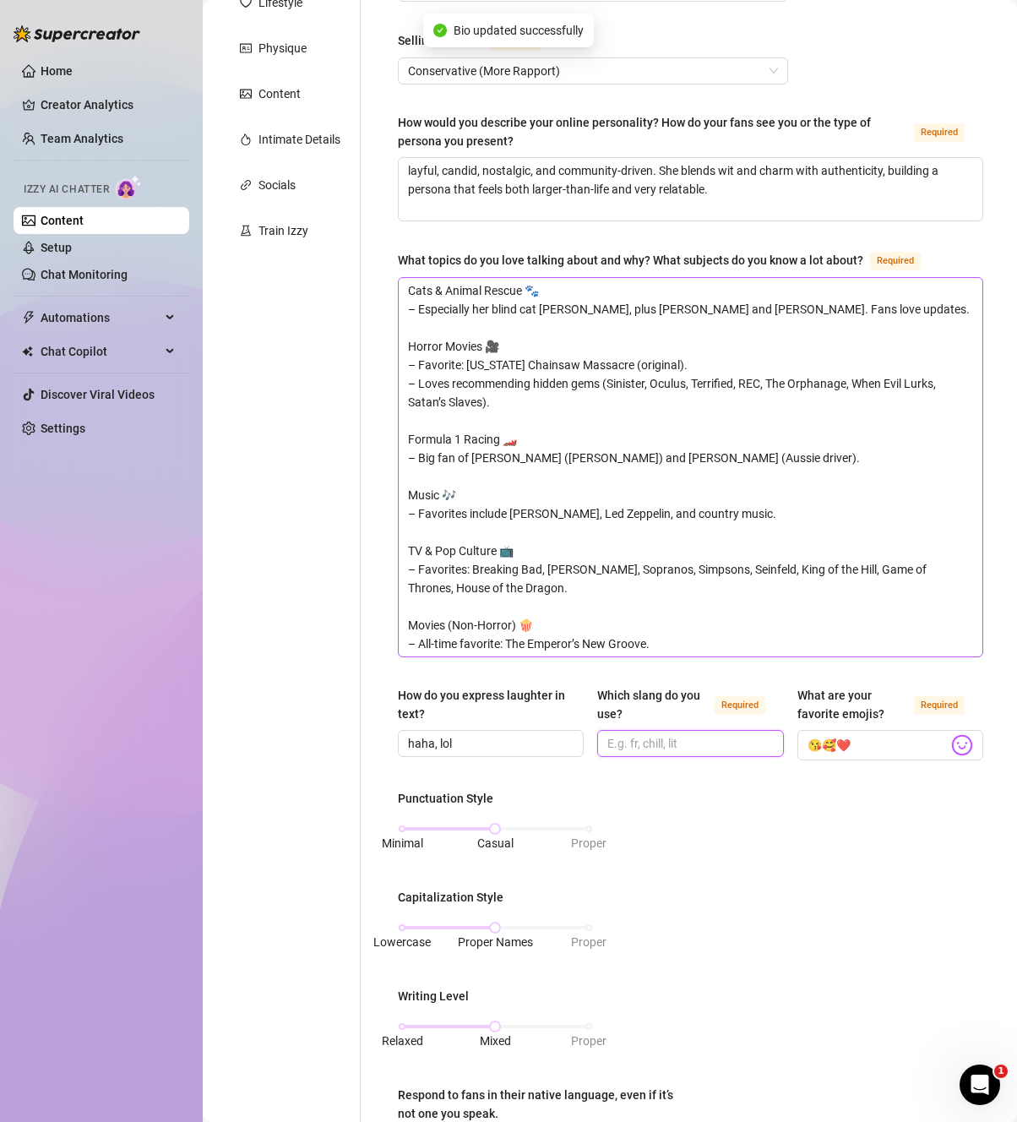
click at [697, 757] on div "What is your persona type? [PERSON_NAME] defines the distinct image and persona…" at bounding box center [690, 737] width 585 height 1651
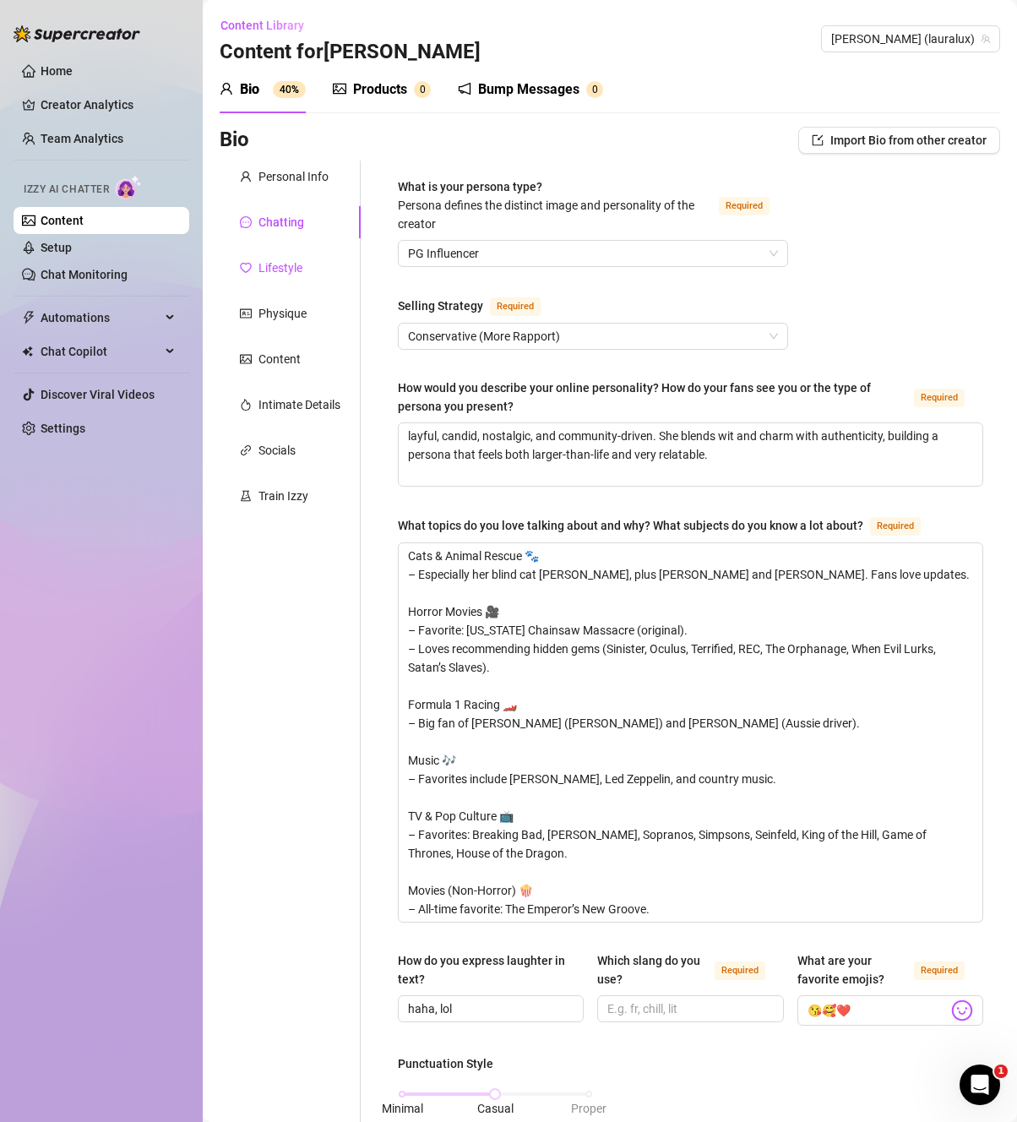
click at [300, 273] on div "Lifestyle" at bounding box center [280, 267] width 44 height 19
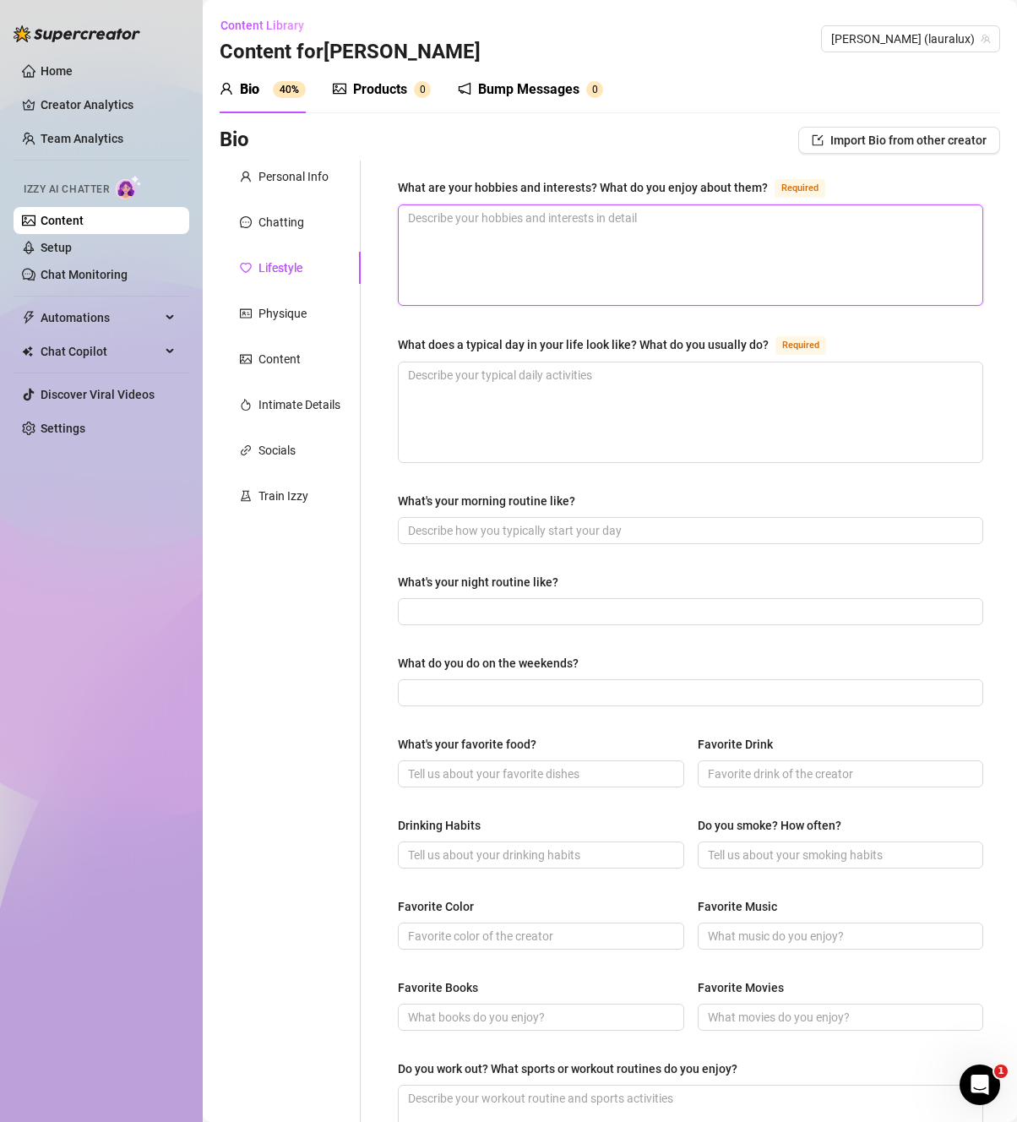
click at [602, 269] on textarea "What are your hobbies and interests? What do you enjoy about them? Required" at bounding box center [691, 255] width 584 height 100
click at [318, 217] on div "Chatting" at bounding box center [290, 222] width 141 height 32
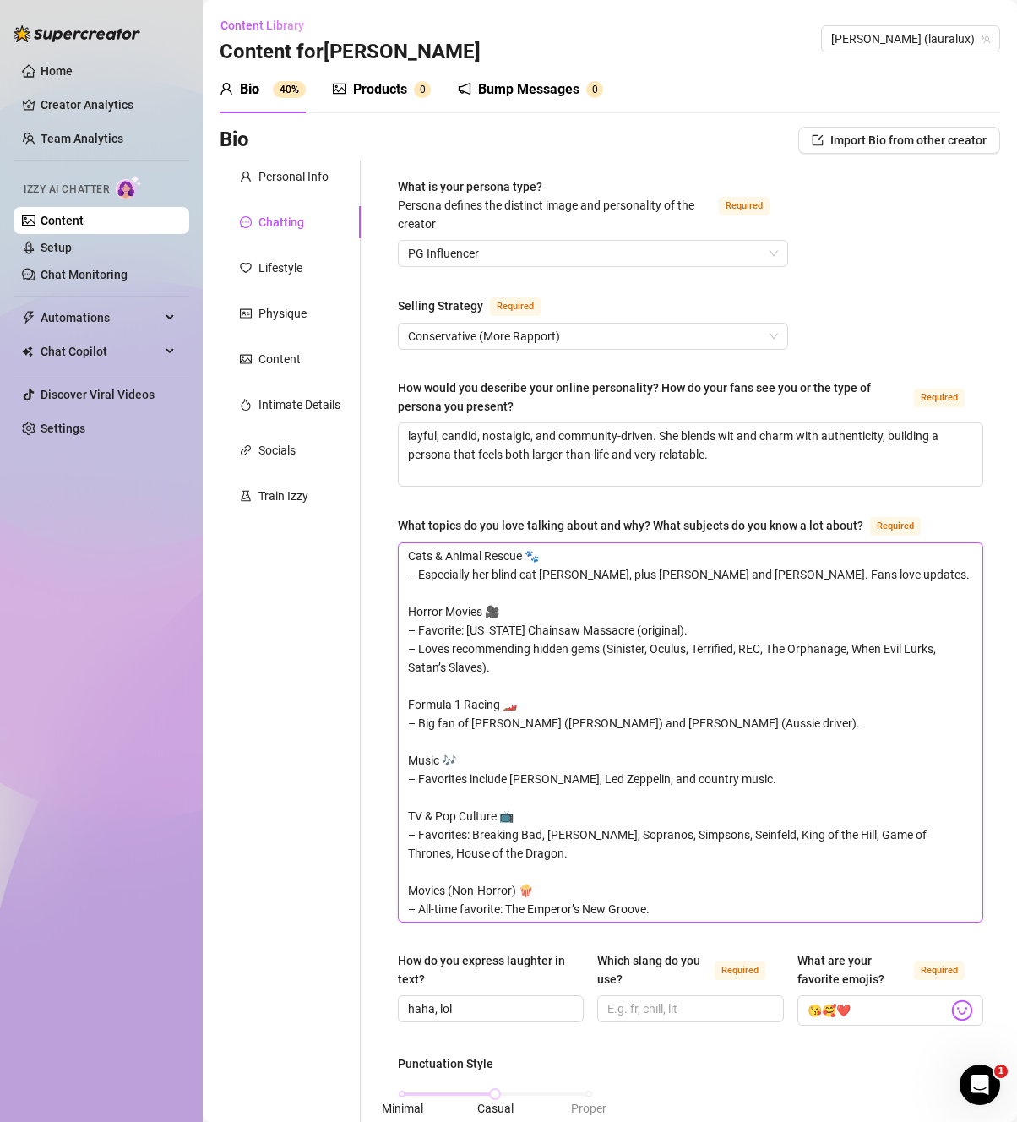
click at [900, 568] on textarea "Cats & Animal Rescue 🐾 – Especially her blind cat [PERSON_NAME], plus [PERSON_N…" at bounding box center [691, 732] width 584 height 378
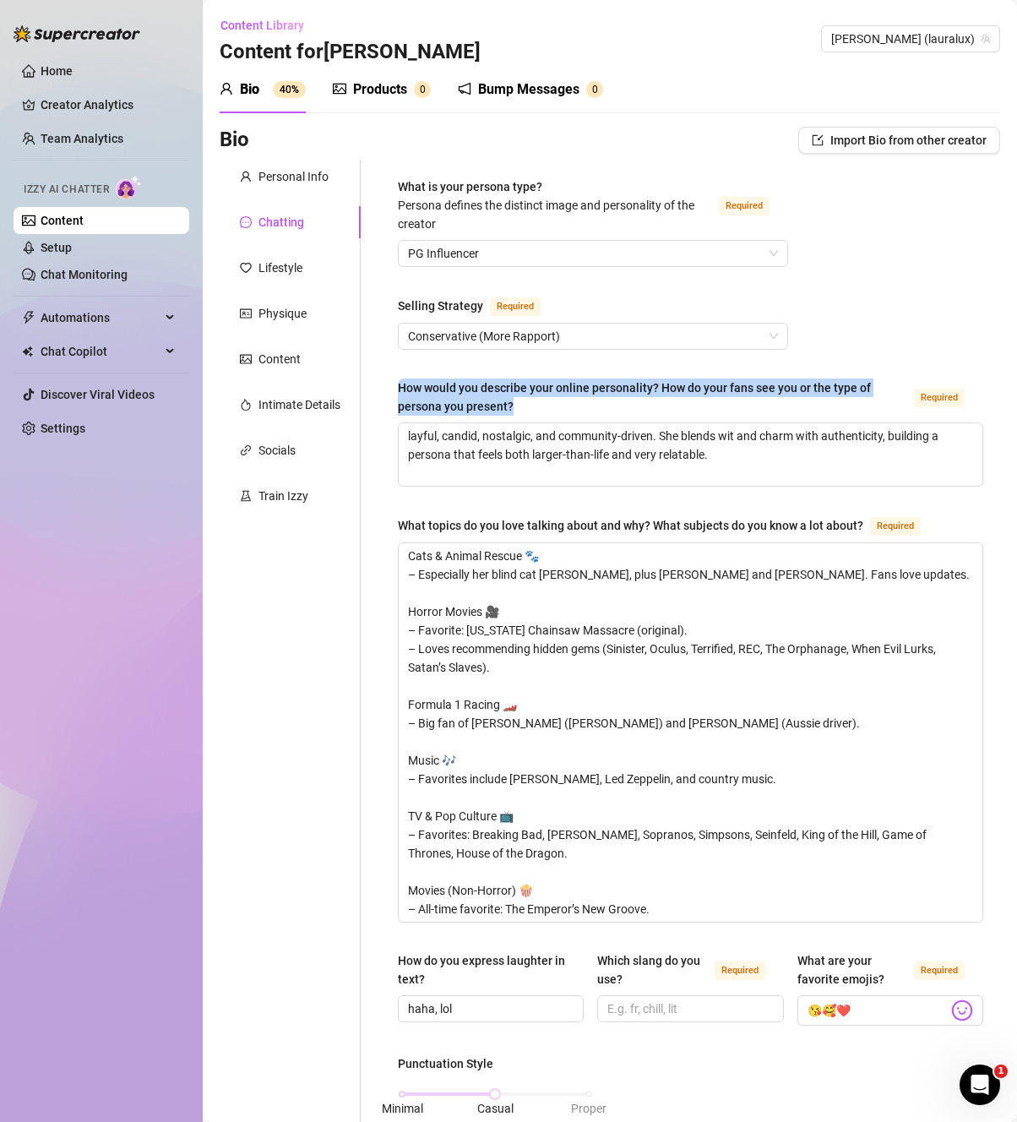
drag, startPoint x: 541, startPoint y: 406, endPoint x: 394, endPoint y: 387, distance: 148.2
click at [394, 387] on div "What is your persona type? [PERSON_NAME] defines the distinct image and persona…" at bounding box center [690, 1002] width 619 height 1685
copy div "How would you describe your online personality? How do your fans see you or the…"
click at [519, 535] on div "What topics do you love talking about and why? What subjects do you know a lot …" at bounding box center [690, 528] width 585 height 27
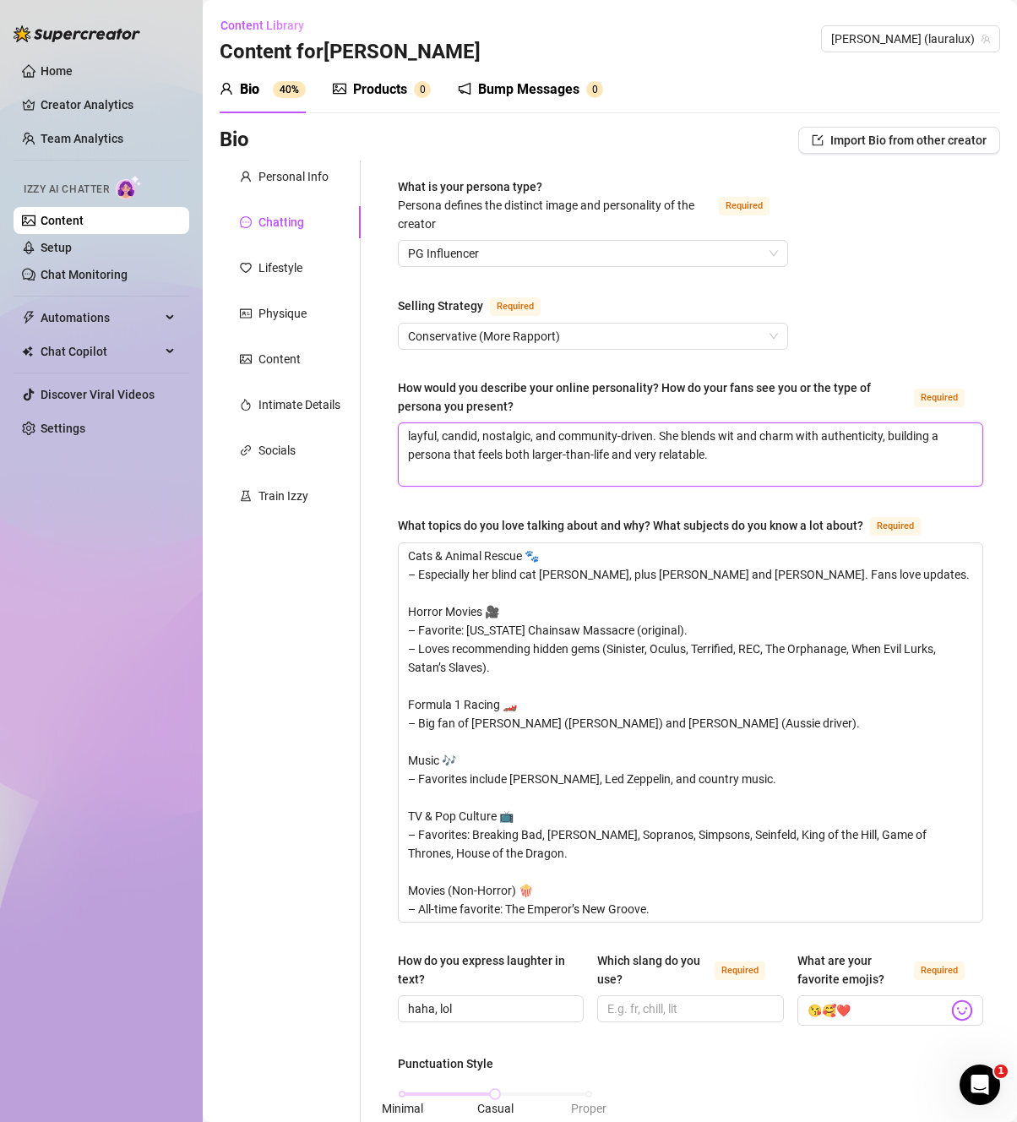
click at [408, 428] on textarea "layful, candid, nostalgic, and community-driven. She blends wit and charm with …" at bounding box center [691, 454] width 584 height 63
click at [572, 519] on div "What topics do you love talking about and why? What subjects do you know a lot …" at bounding box center [630, 525] width 465 height 19
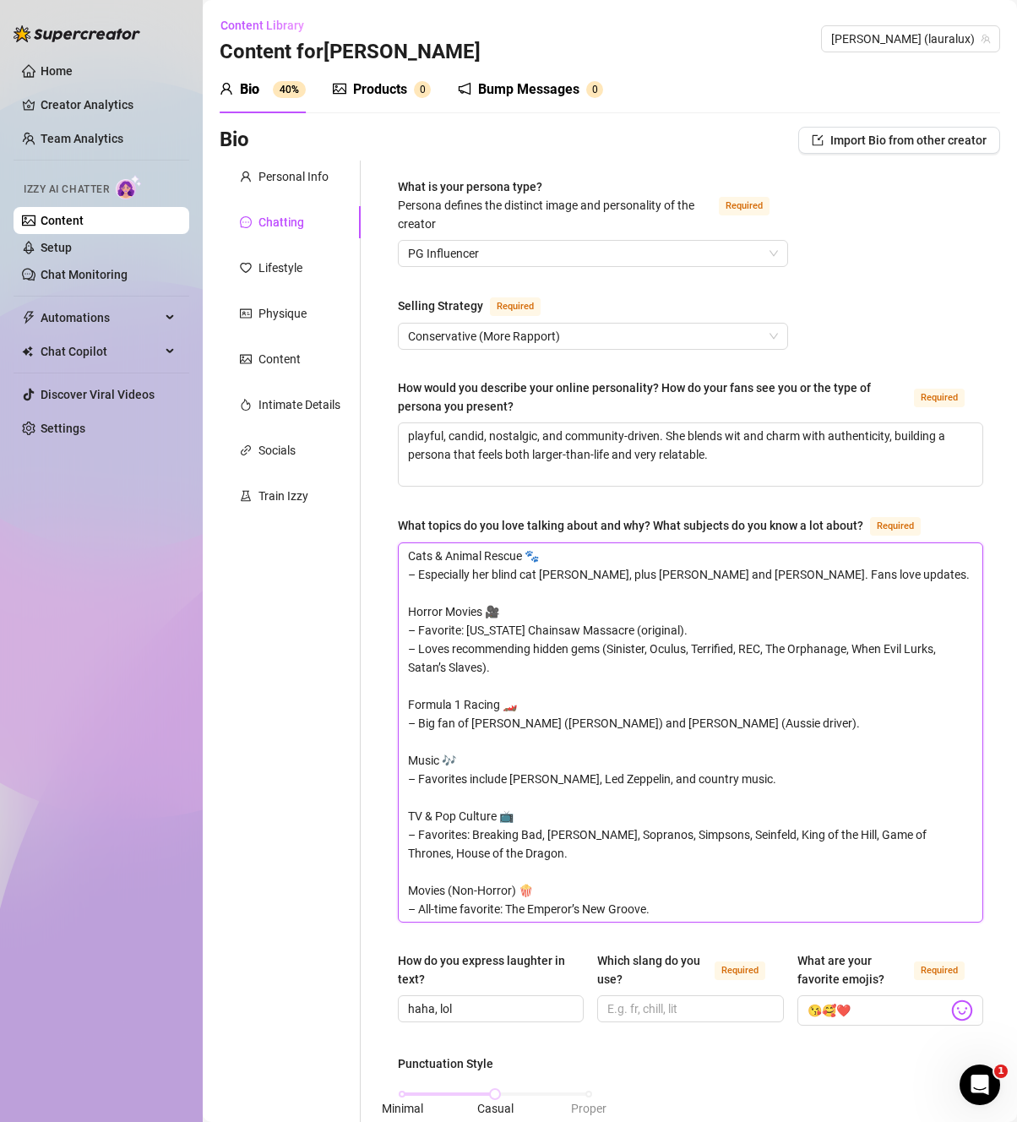
click at [572, 543] on textarea "Cats & Animal Rescue 🐾 – Especially her blind cat [PERSON_NAME], plus [PERSON_N…" at bounding box center [691, 732] width 584 height 378
click at [572, 519] on div "What topics do you love talking about and why? What subjects do you know a lot …" at bounding box center [630, 525] width 465 height 19
click at [572, 543] on textarea "Cats & Animal Rescue 🐾 – Especially her blind cat [PERSON_NAME], plus [PERSON_N…" at bounding box center [691, 732] width 584 height 378
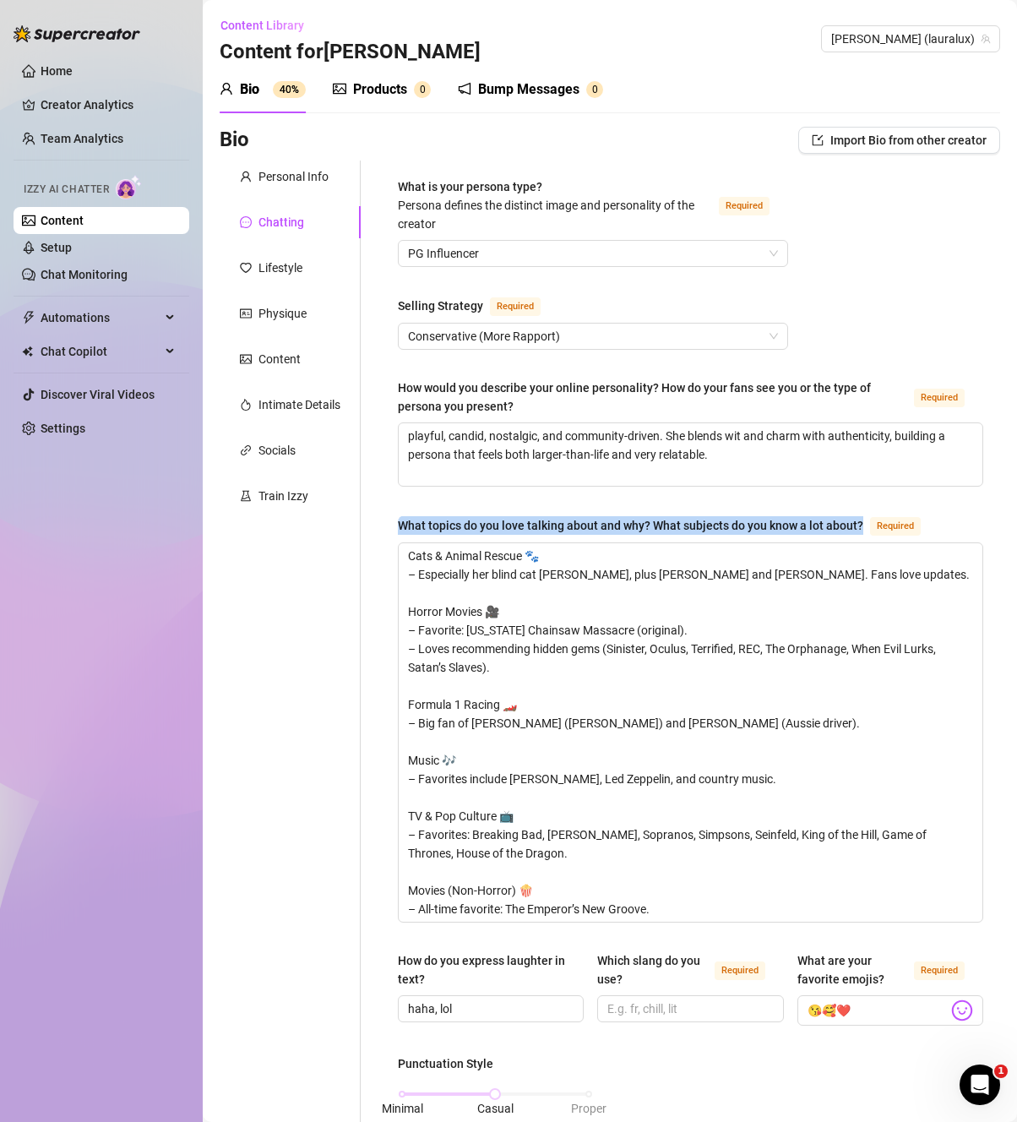
click at [572, 519] on div "What topics do you love talking about and why? What subjects do you know a lot …" at bounding box center [630, 525] width 465 height 19
click at [572, 543] on textarea "Cats & Animal Rescue 🐾 – Especially her blind cat [PERSON_NAME], plus [PERSON_N…" at bounding box center [691, 732] width 584 height 378
copy div "What topics do you love talking about and why? What subjects do you know a lot …"
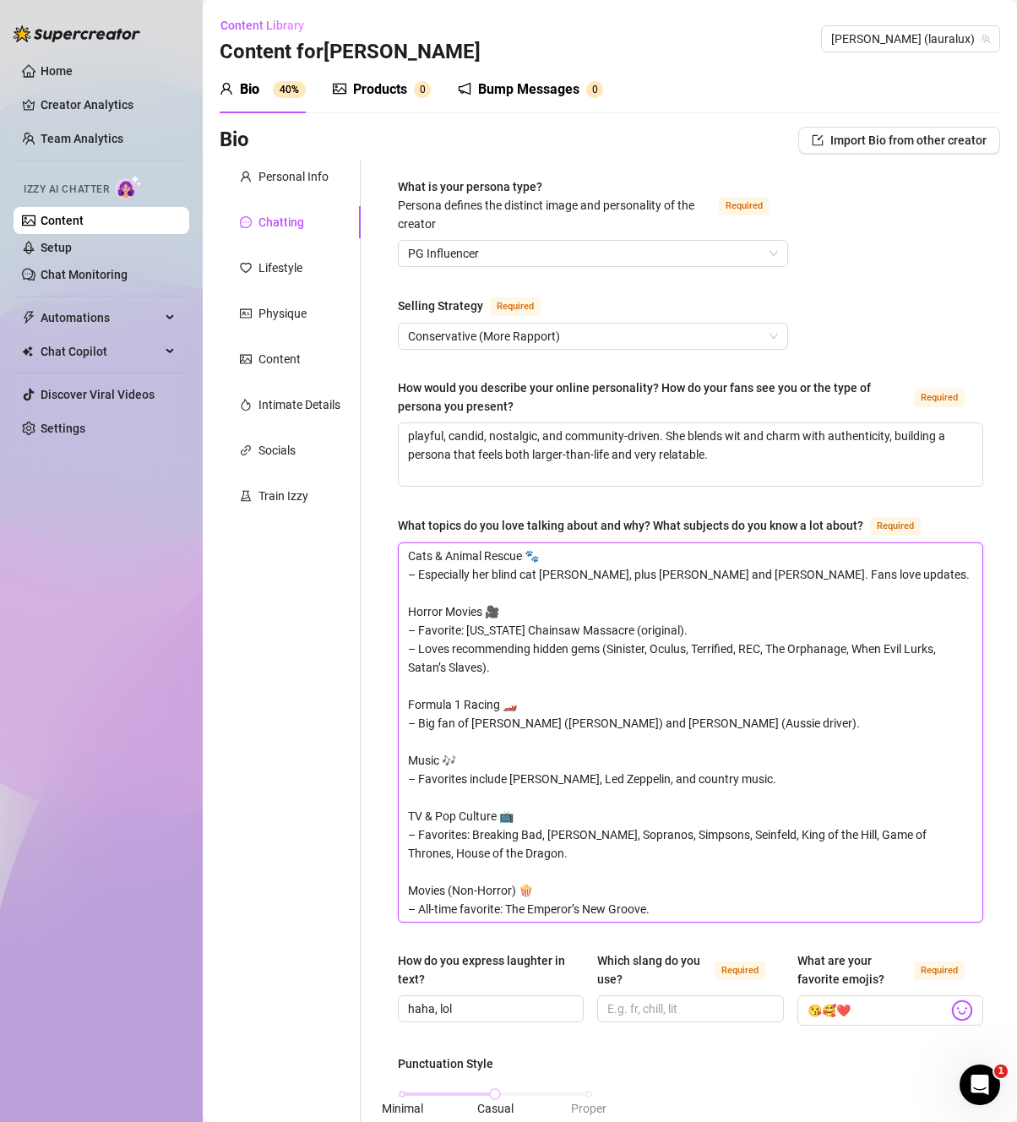
drag, startPoint x: 674, startPoint y: 907, endPoint x: 382, endPoint y: 537, distance: 471.5
click at [382, 537] on div "What is your persona type? [PERSON_NAME] defines the distinct image and persona…" at bounding box center [690, 1002] width 619 height 1685
paste textarea ": I love sharing stories about my cats (especially [PERSON_NAME], my blind resc…"
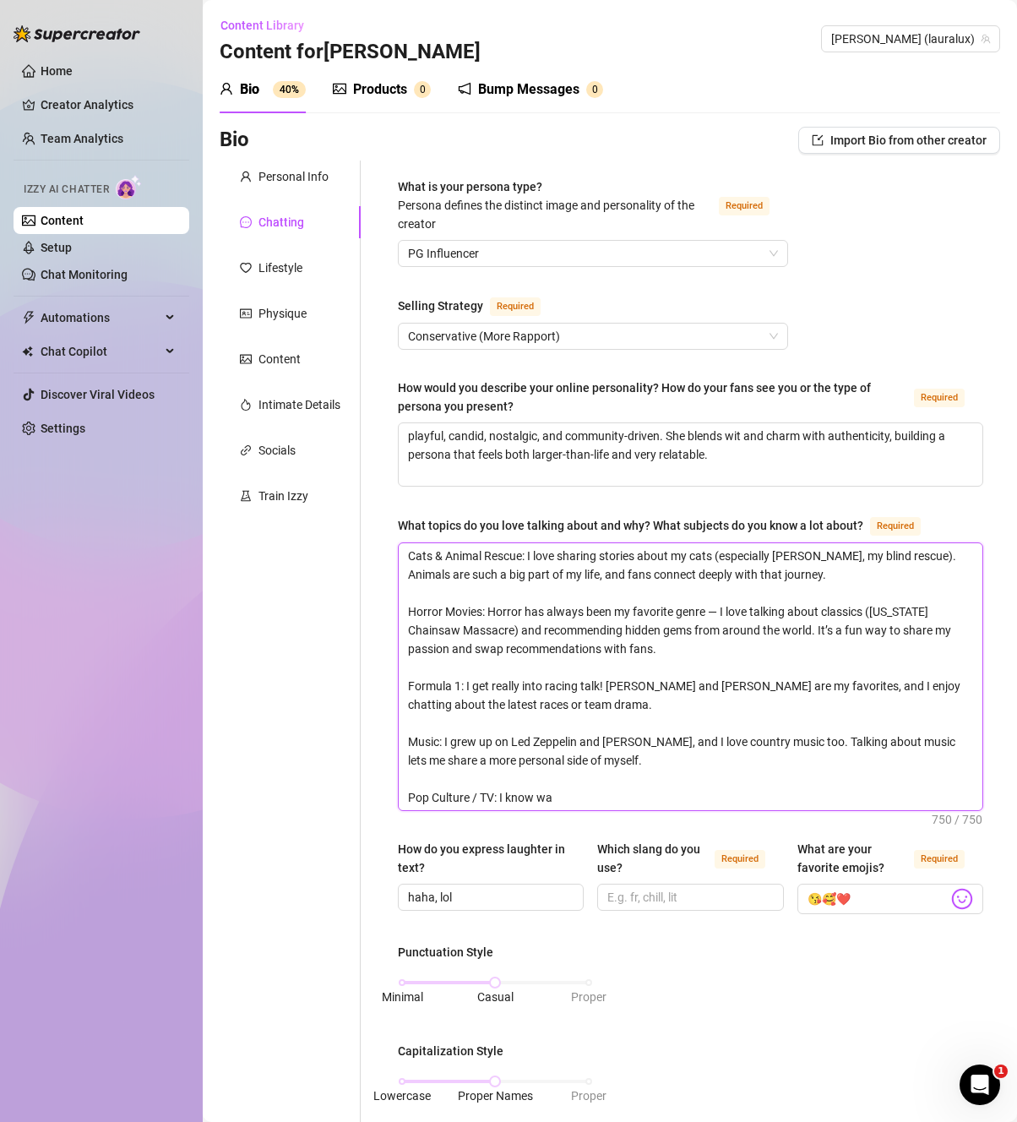
drag, startPoint x: 580, startPoint y: 791, endPoint x: 379, endPoint y: 538, distance: 322.8
click at [379, 538] on div "What is your persona type? [PERSON_NAME] defines the distinct image and persona…" at bounding box center [680, 947] width 639 height 1574
paste textarea
click at [438, 599] on textarea "Cats & Animal Rescue: I love sharing stories about my cats (especially [PERSON_…" at bounding box center [691, 676] width 584 height 267
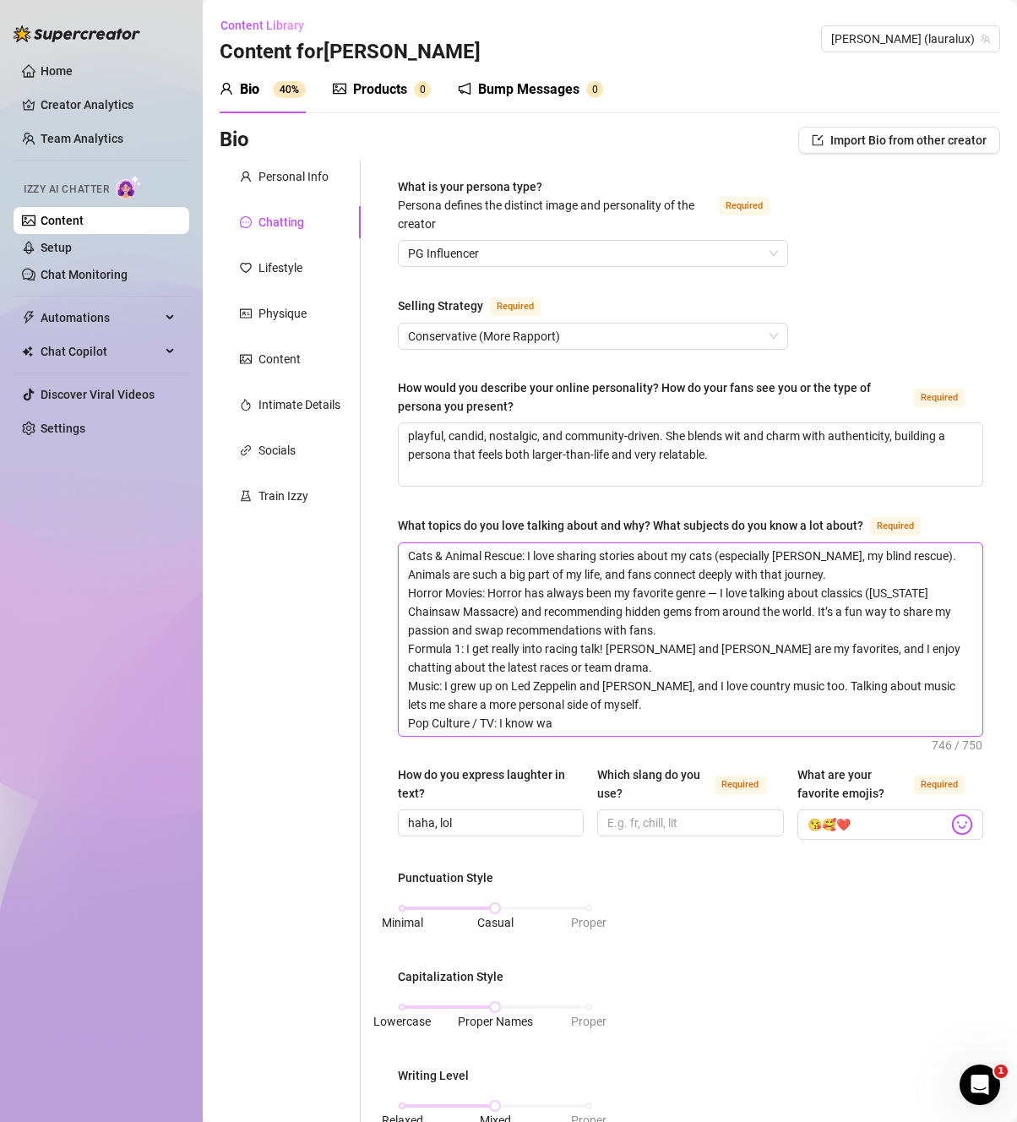
drag, startPoint x: 562, startPoint y: 721, endPoint x: 514, endPoint y: 720, distance: 48.2
click at [514, 720] on textarea "Cats & Animal Rescue: I love sharing stories about my cats (especially [PERSON_…" at bounding box center [691, 639] width 584 height 193
click at [573, 722] on textarea "Cats & Animal Rescue: I love sharing stories about my cats (especially [PERSON_…" at bounding box center [691, 639] width 584 height 193
drag, startPoint x: 537, startPoint y: 725, endPoint x: 565, endPoint y: 722, distance: 28.0
click at [565, 722] on textarea "Cats & Animal Rescue: I love sharing stories about my cats (especially [PERSON_…" at bounding box center [691, 639] width 584 height 193
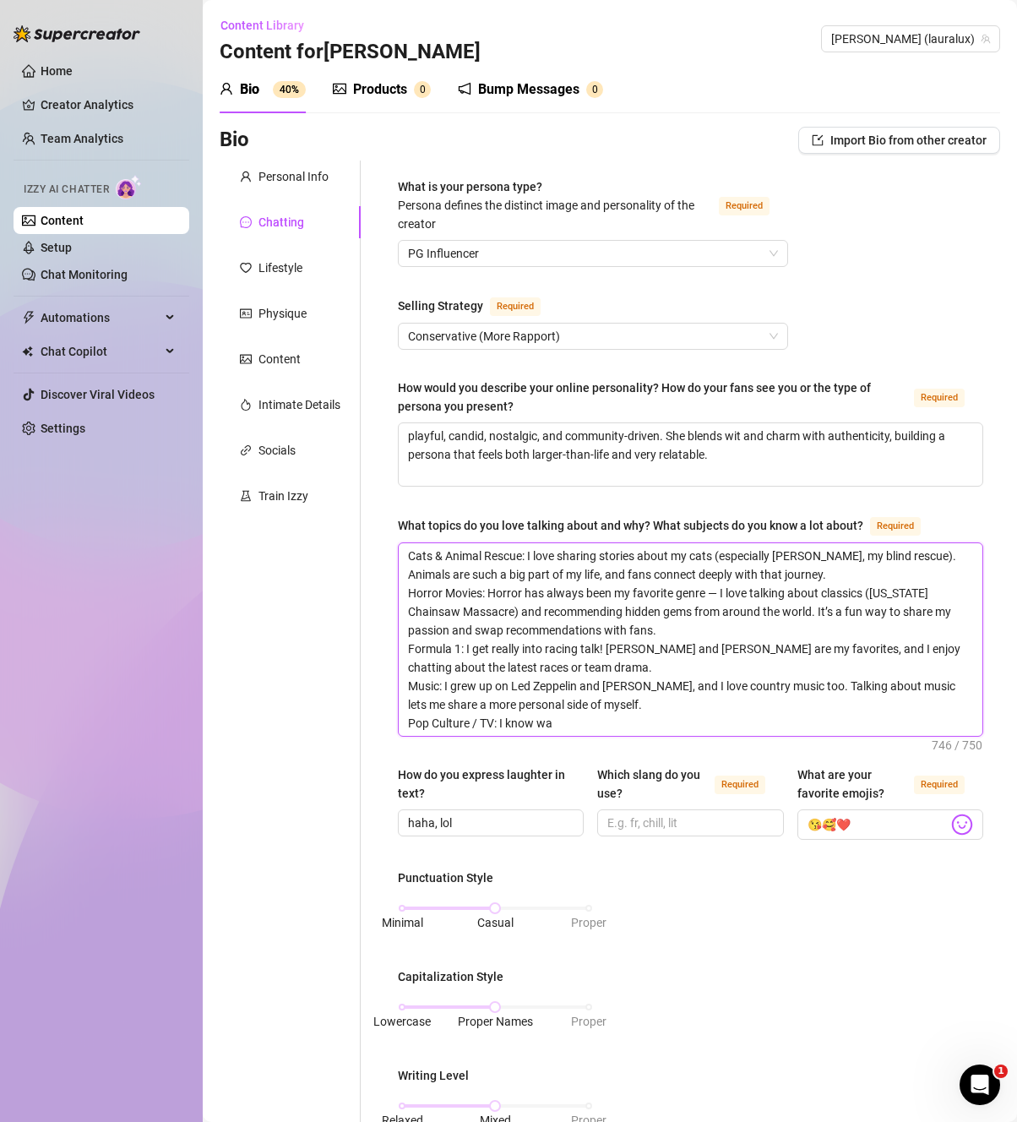
paste textarea "y to"
click at [785, 573] on textarea "Cats & Animal Rescue: I love sharing stories about my cats (especially [PERSON_…" at bounding box center [691, 639] width 584 height 193
click at [803, 619] on textarea "Cats & Animal Rescue: I love sharing stories about my cats (especially [PERSON_…" at bounding box center [691, 639] width 584 height 193
click at [788, 698] on textarea "Cats & Animal Rescue: I love sharing stories about my cats (especially [PERSON_…" at bounding box center [691, 639] width 584 height 193
click at [717, 704] on textarea "Cats & Animal Rescue: I love sharing stories about my cats (especially [PERSON_…" at bounding box center [691, 639] width 584 height 193
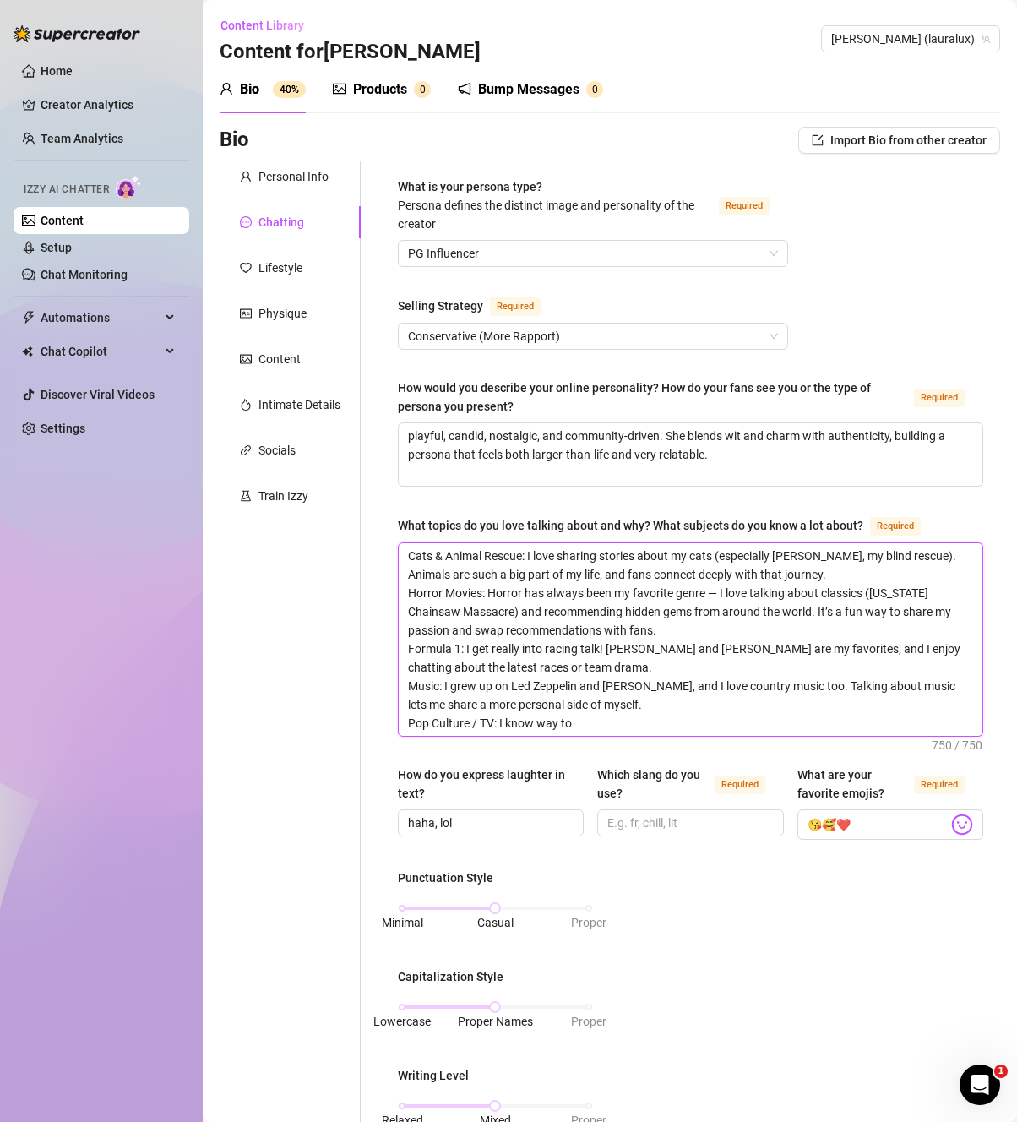
click at [637, 726] on textarea "Cats & Animal Rescue: I love sharing stories about my cats (especially [PERSON_…" at bounding box center [691, 639] width 584 height 193
drag, startPoint x: 637, startPoint y: 726, endPoint x: 388, endPoint y: 720, distance: 249.2
click at [388, 720] on div "What is your persona type? [PERSON_NAME] defines the distinct image and persona…" at bounding box center [690, 909] width 619 height 1499
click at [647, 725] on textarea "Cats & Animal Rescue: I love sharing stories about my cats (especially [PERSON_…" at bounding box center [691, 639] width 584 height 193
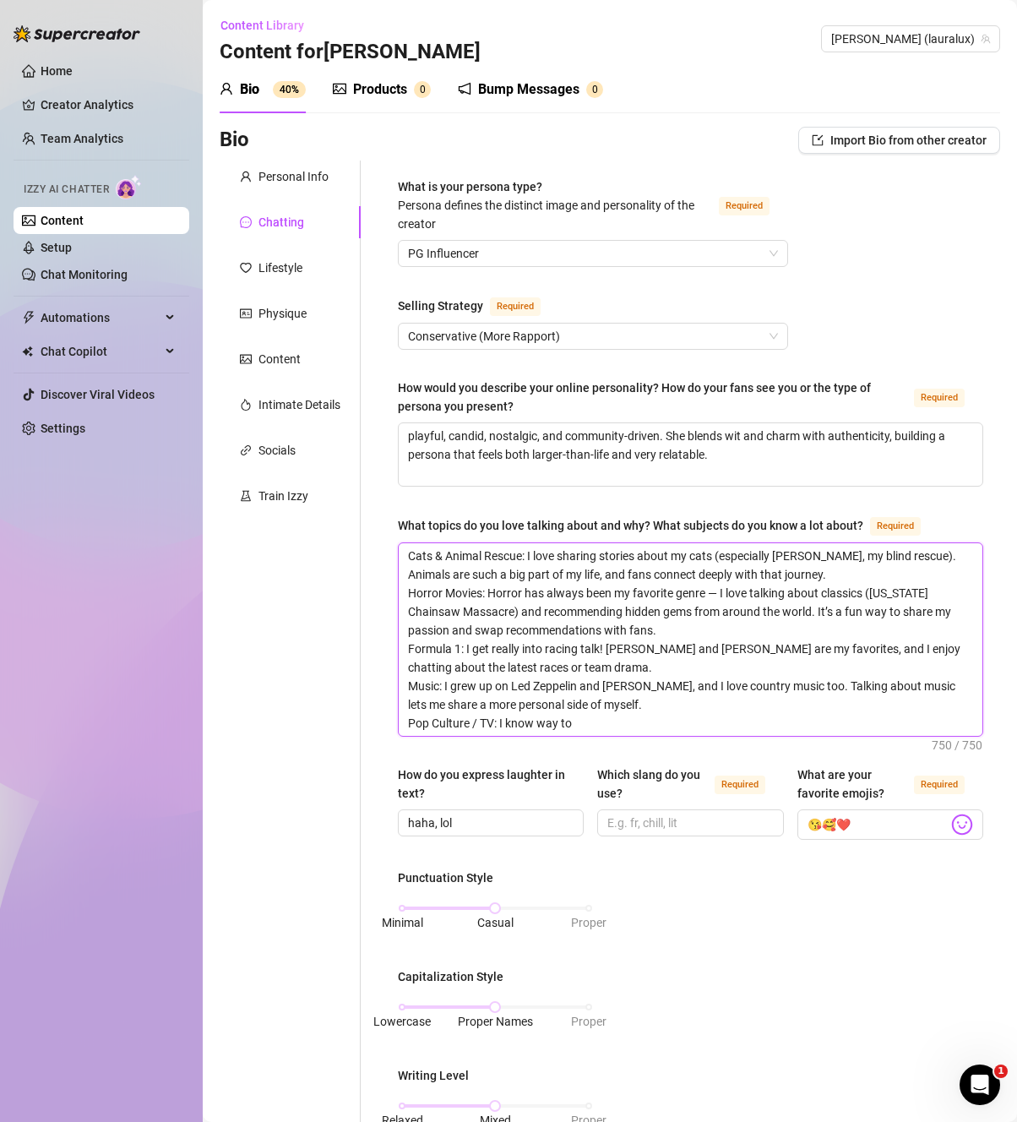
click at [588, 729] on textarea "Cats & Animal Rescue: I love sharing stories about my cats (especially [PERSON_…" at bounding box center [691, 639] width 584 height 193
click at [608, 723] on textarea "Cats & Animal Rescue: I love sharing stories about my cats (especially [PERSON_…" at bounding box center [691, 639] width 584 height 193
drag, startPoint x: 608, startPoint y: 723, endPoint x: 1011, endPoint y: 732, distance: 403.0
click at [459, 713] on textarea "Cats & Animal Rescue: I love sharing stories about my cats (especially [PERSON_…" at bounding box center [691, 639] width 584 height 193
click at [582, 720] on textarea "Cats & Animal Rescue: I love sharing stories about my cats (especially [PERSON_…" at bounding box center [691, 639] width 584 height 193
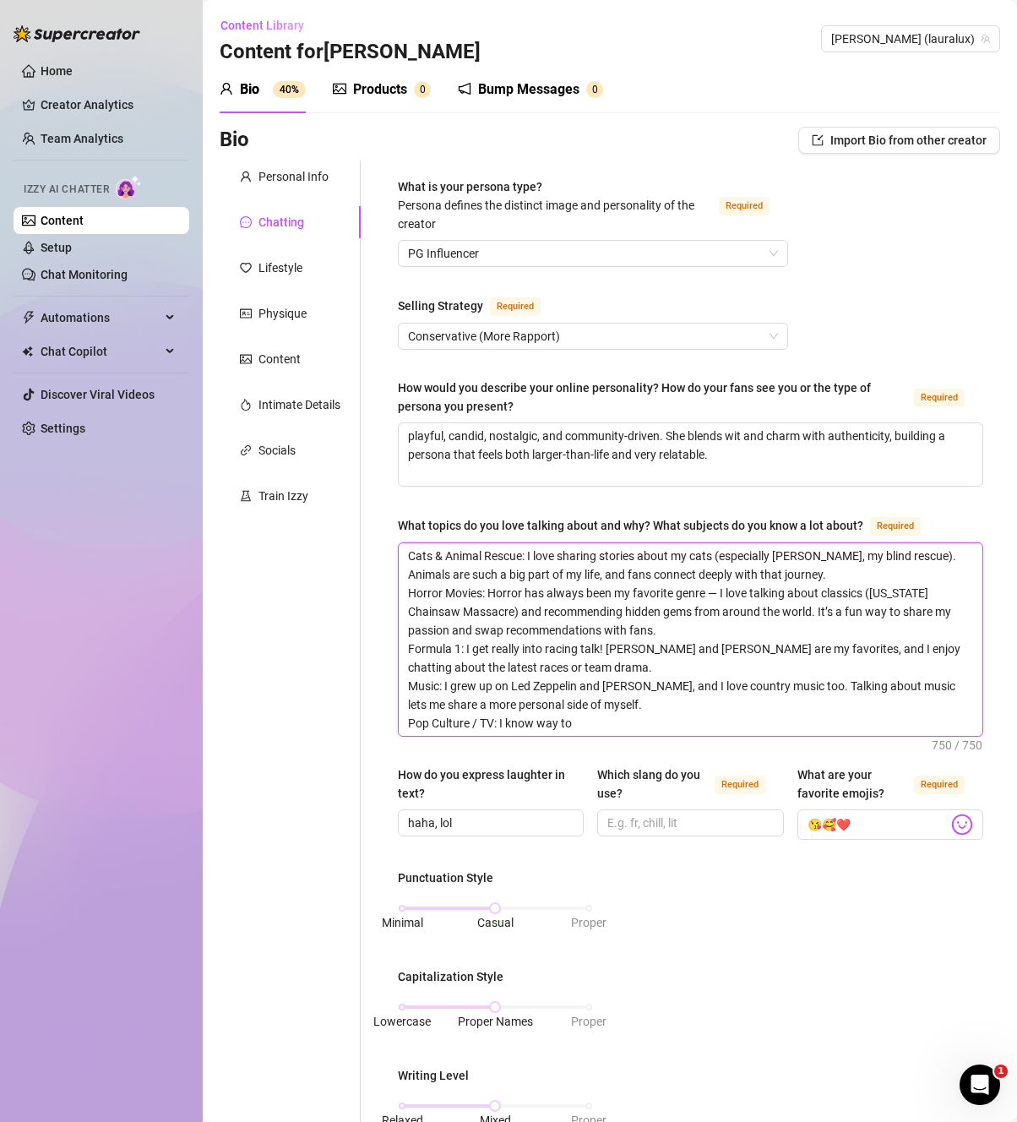
drag, startPoint x: 601, startPoint y: 728, endPoint x: 498, endPoint y: 727, distance: 102.2
click at [498, 727] on textarea "Cats & Animal Rescue: I love sharing stories about my cats (especially [PERSON_…" at bounding box center [691, 639] width 584 height 193
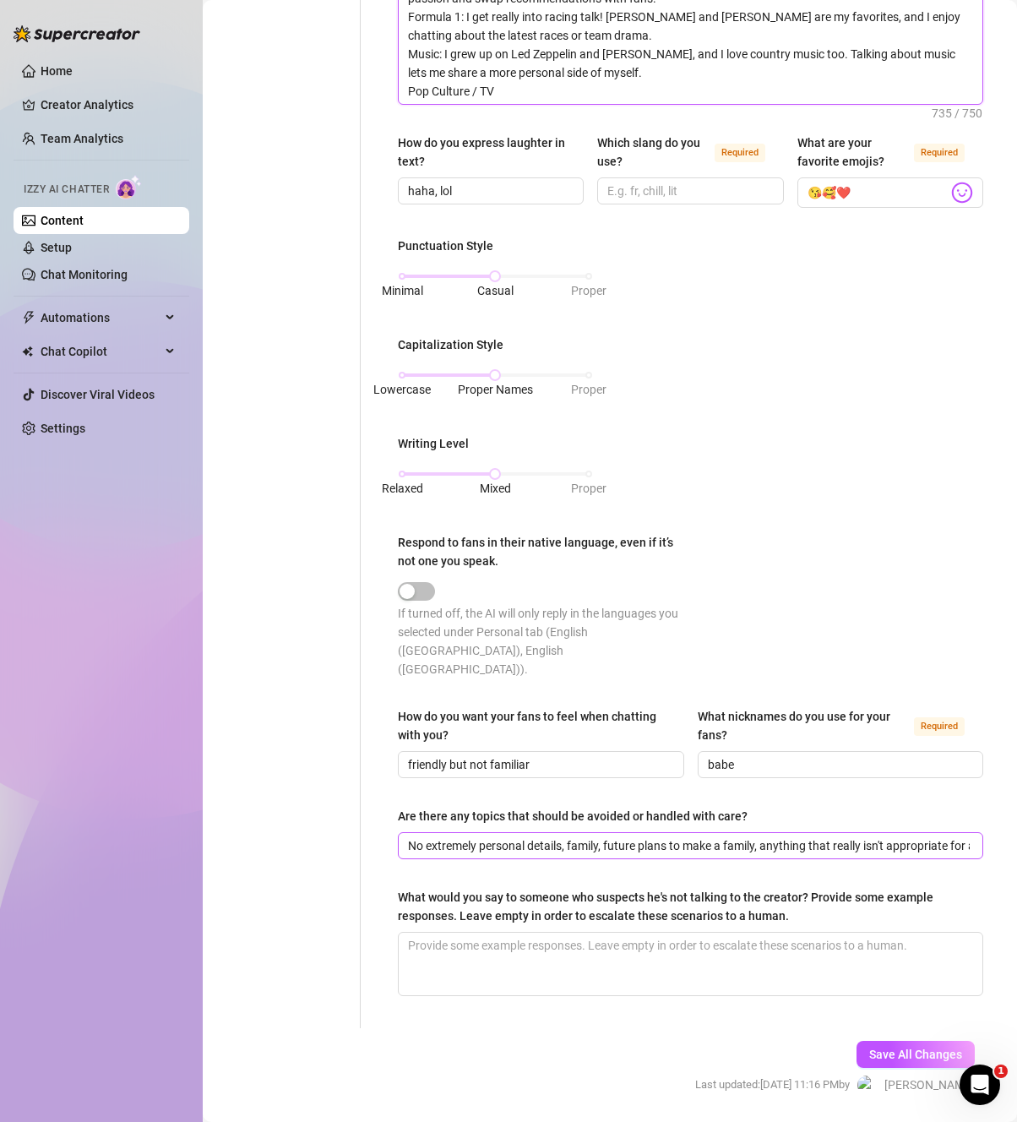
scroll to position [666, 0]
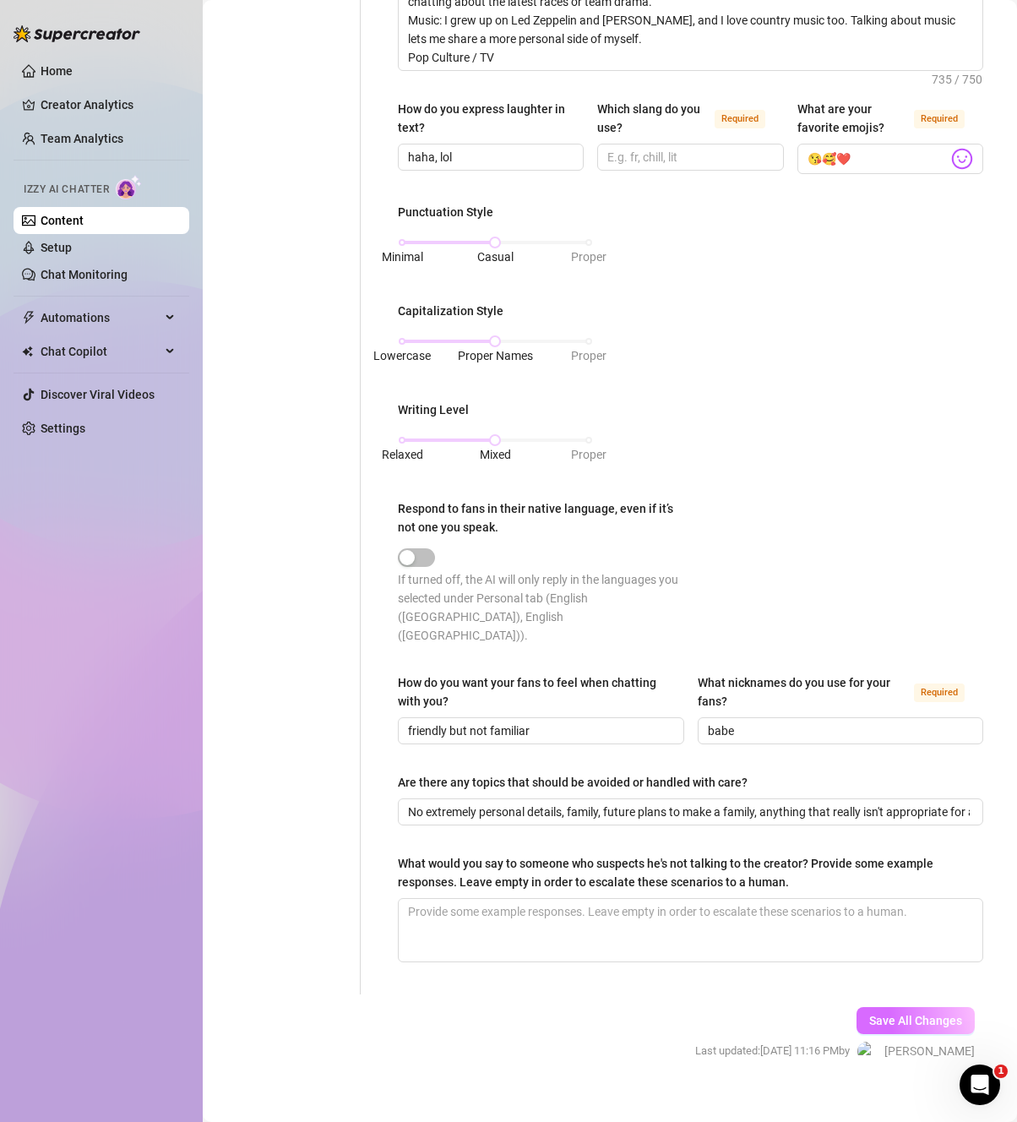
click at [889, 1014] on span "Save All Changes" at bounding box center [915, 1021] width 93 height 14
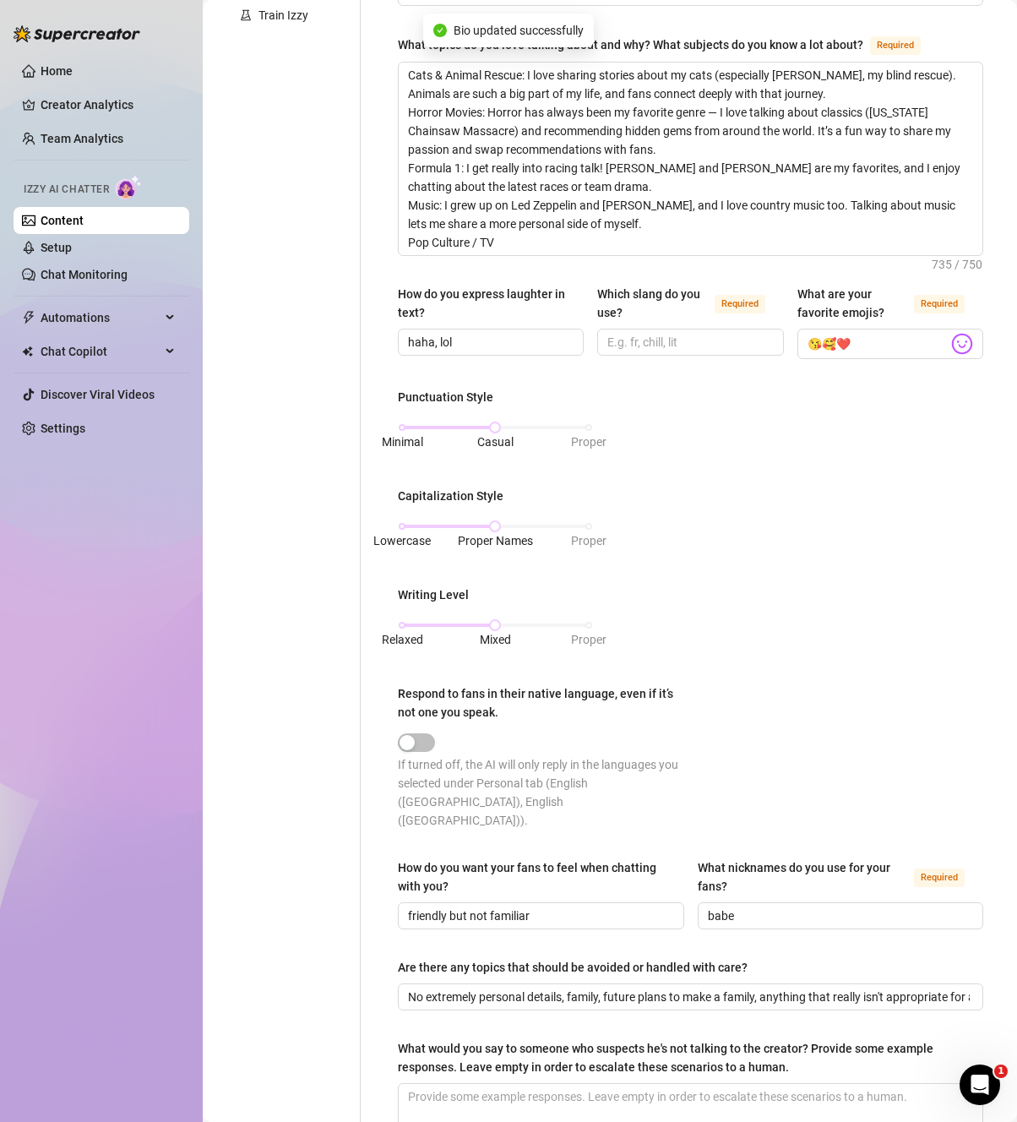
scroll to position [0, 0]
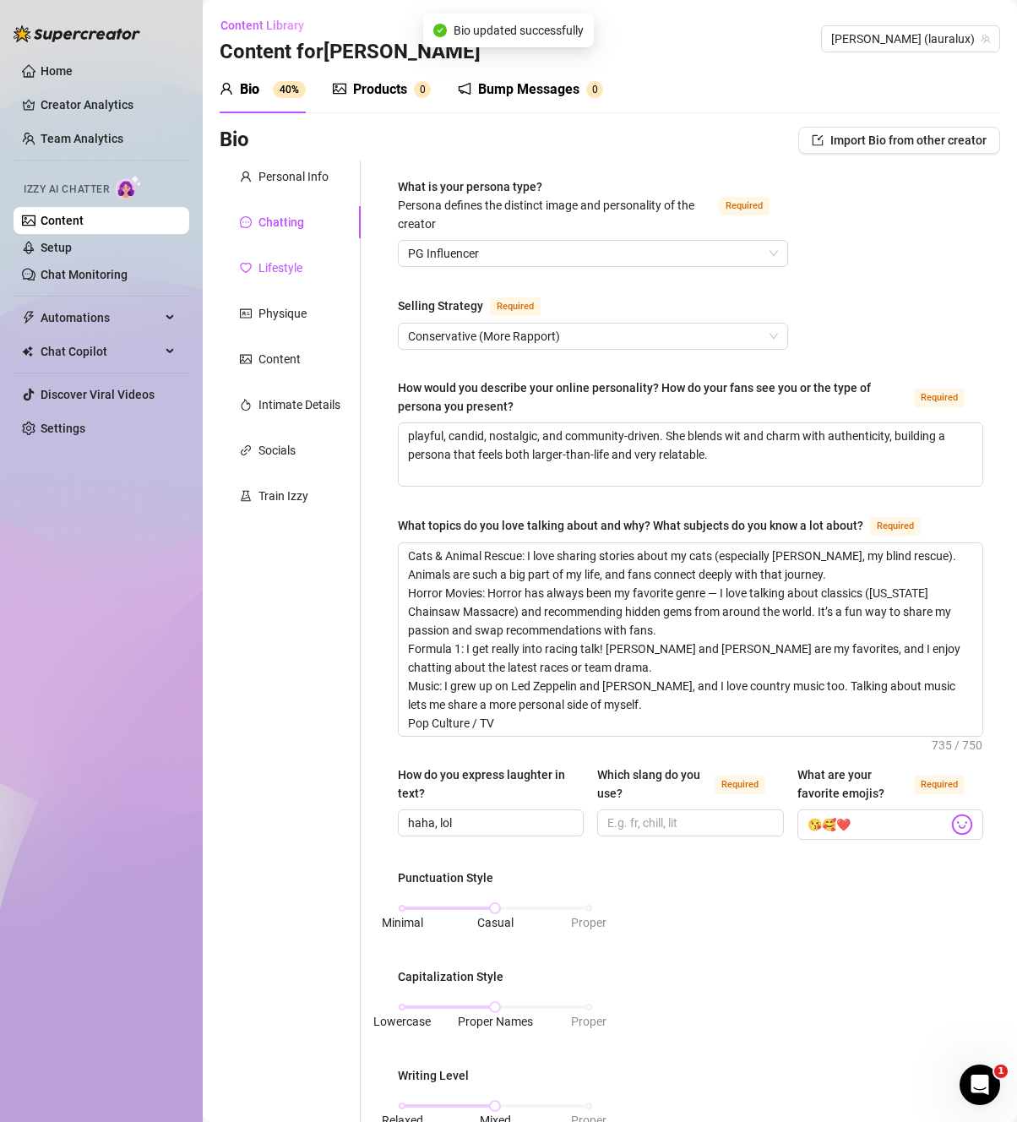
click at [265, 262] on div "Lifestyle" at bounding box center [280, 267] width 44 height 19
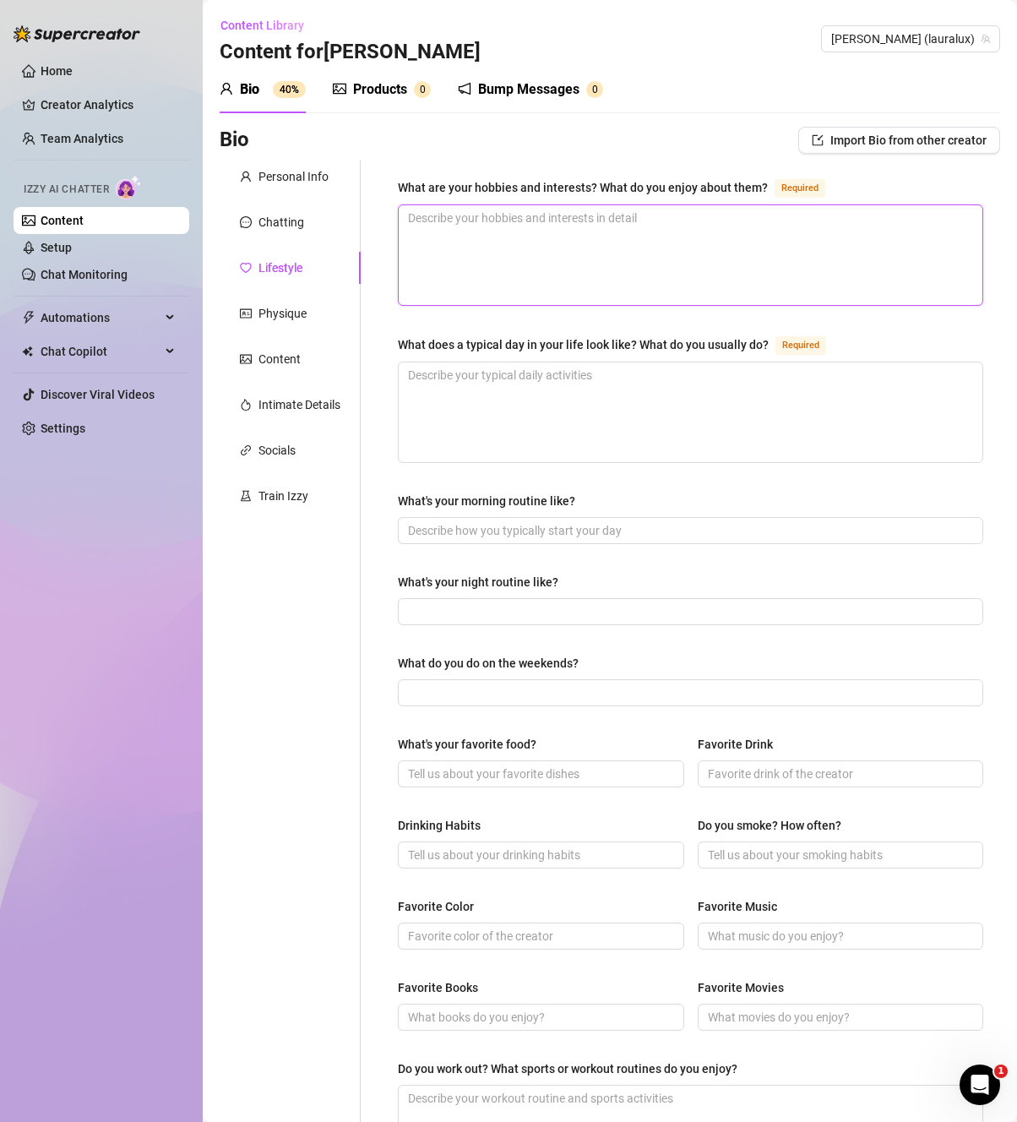
click at [650, 281] on textarea "What are your hobbies and interests? What do you enjoy about them? Required" at bounding box center [691, 255] width 584 height 100
click at [761, 182] on div "What are your hobbies and interests? What do you enjoy about them?" at bounding box center [583, 187] width 370 height 19
click at [761, 205] on textarea "What are your hobbies and interests? What do you enjoy about them? Required" at bounding box center [691, 255] width 584 height 100
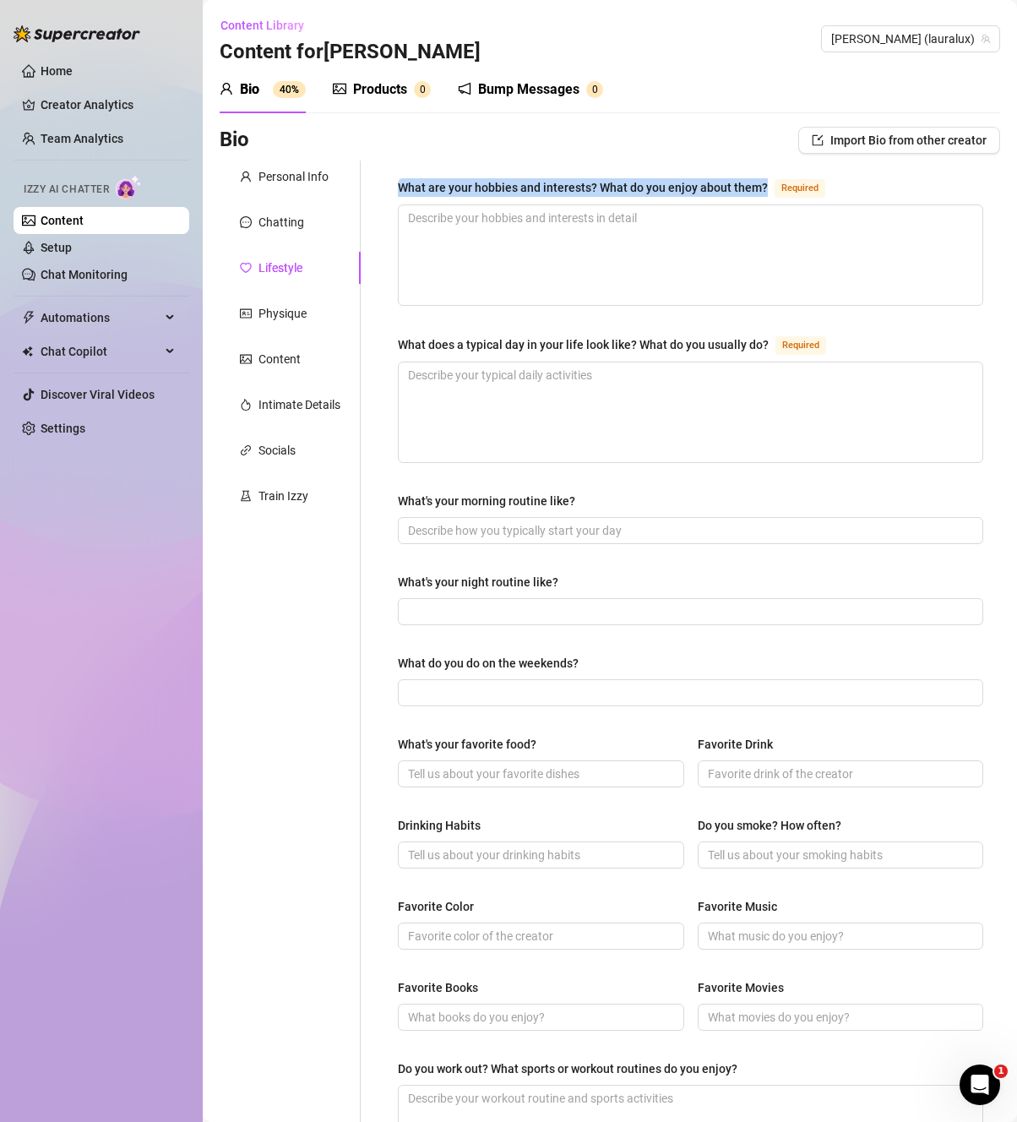
drag, startPoint x: 764, startPoint y: 188, endPoint x: 399, endPoint y: 187, distance: 365.7
click at [399, 187] on div "What are your hobbies and interests? What do you enjoy about them? Required" at bounding box center [615, 187] width 434 height 20
copy div "What are your hobbies and interests? What do you enjoy about them?"
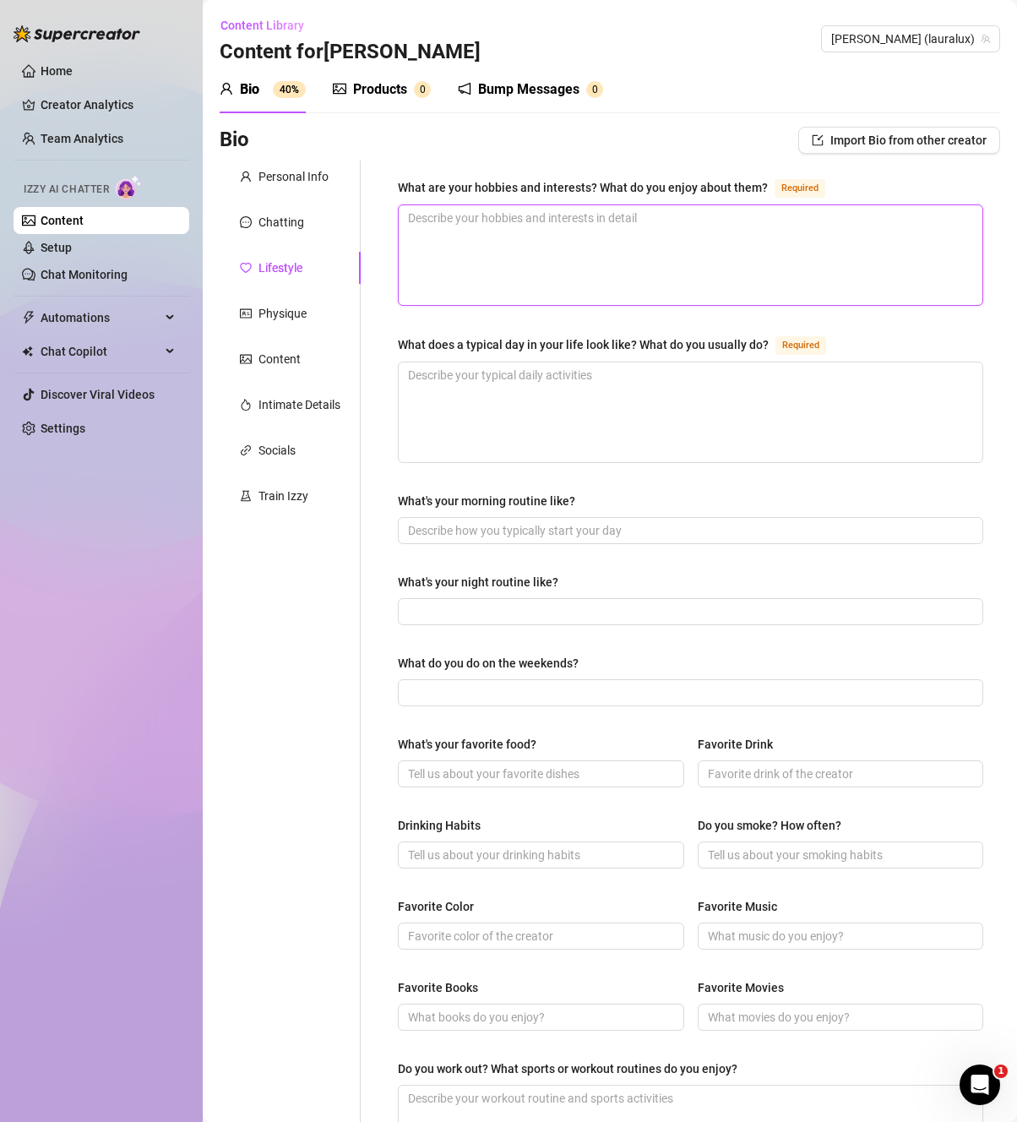
click at [679, 231] on textarea "What are your hobbies and interests? What do you enjoy about them? Required" at bounding box center [691, 255] width 584 height 100
paste textarea "Caring for My Cats 🐾 – I spend a lot of time with [PERSON_NAME], [PERSON_NAME],…"
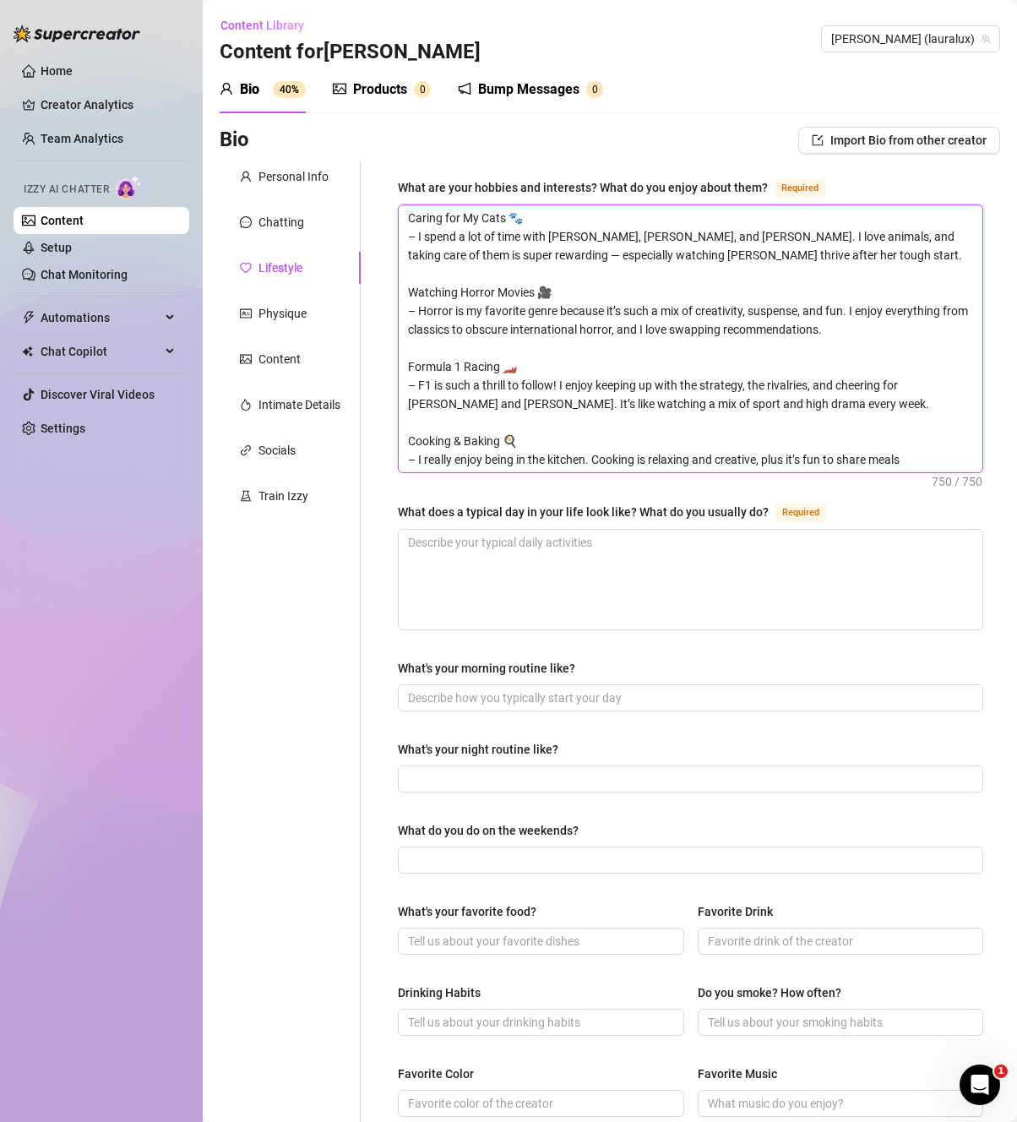
click at [539, 425] on textarea "Caring for My Cats 🐾 – I spend a lot of time with [PERSON_NAME], [PERSON_NAME],…" at bounding box center [691, 338] width 584 height 267
click at [556, 270] on textarea "Caring for My Cats 🐾 – I spend a lot of time with [PERSON_NAME], [PERSON_NAME],…" at bounding box center [691, 338] width 584 height 267
drag, startPoint x: 826, startPoint y: 431, endPoint x: 115, endPoint y: 123, distance: 774.8
click at [115, 123] on div "Home Creator Analytics Team Analytics Izzy AI Chatter Content Setup Chat Monito…" at bounding box center [508, 561] width 1017 height 1122
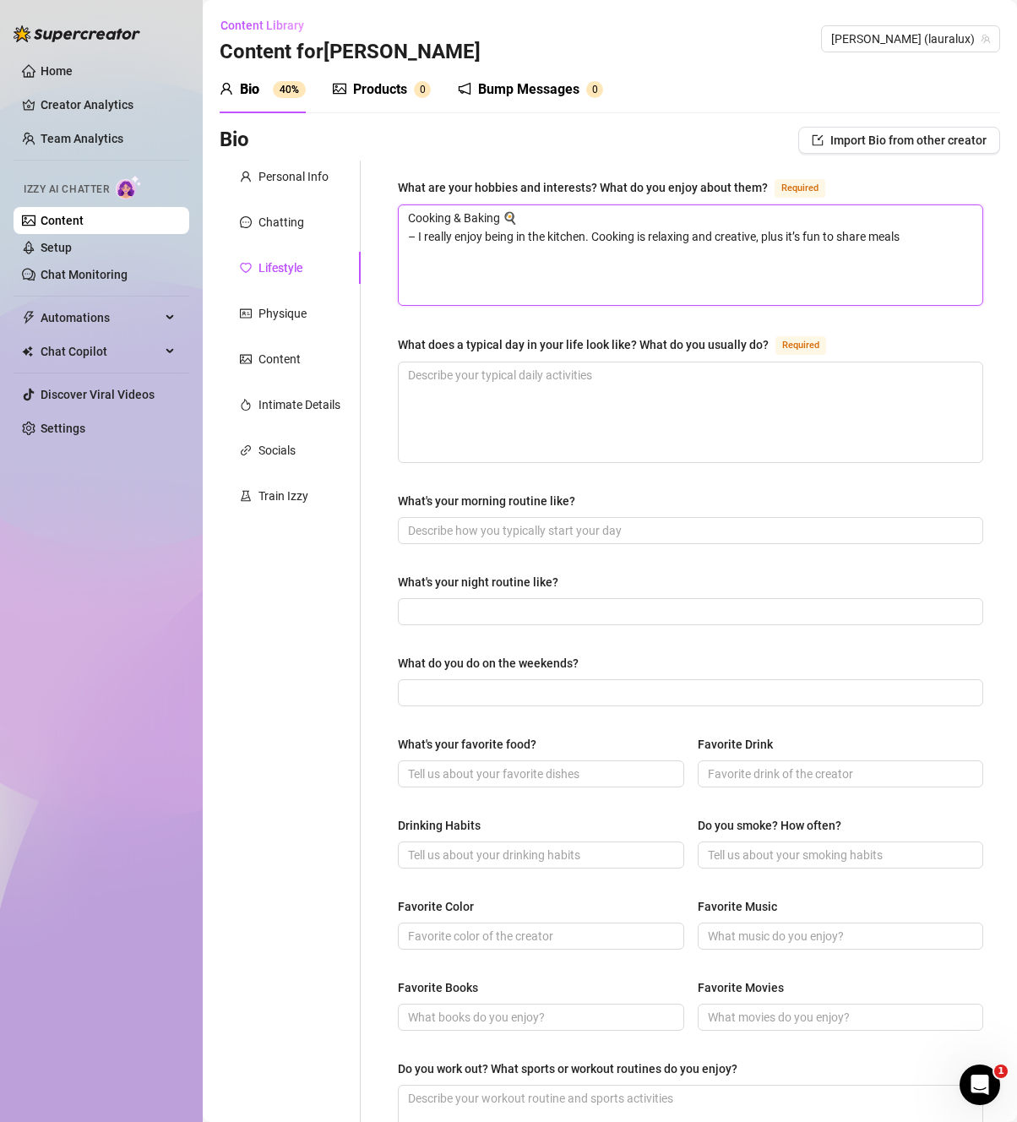
drag, startPoint x: 568, startPoint y: 282, endPoint x: 326, endPoint y: 201, distance: 254.8
click at [326, 201] on div "Personal Info Chatting Lifestyle Physique Content Intimate Details Socials Trai…" at bounding box center [610, 729] width 780 height 1139
paste textarea "(or Twitch streams) with others."
click at [454, 285] on textarea "Cooking & Baking 🍳 – I really enjoy being in the kitchen. Cooking is relaxing a…" at bounding box center [691, 255] width 584 height 100
click at [516, 215] on textarea "Cooking & Baking 🍳 – I really enjoy being in the kitchen. Cooking is relaxing a…" at bounding box center [691, 255] width 584 height 100
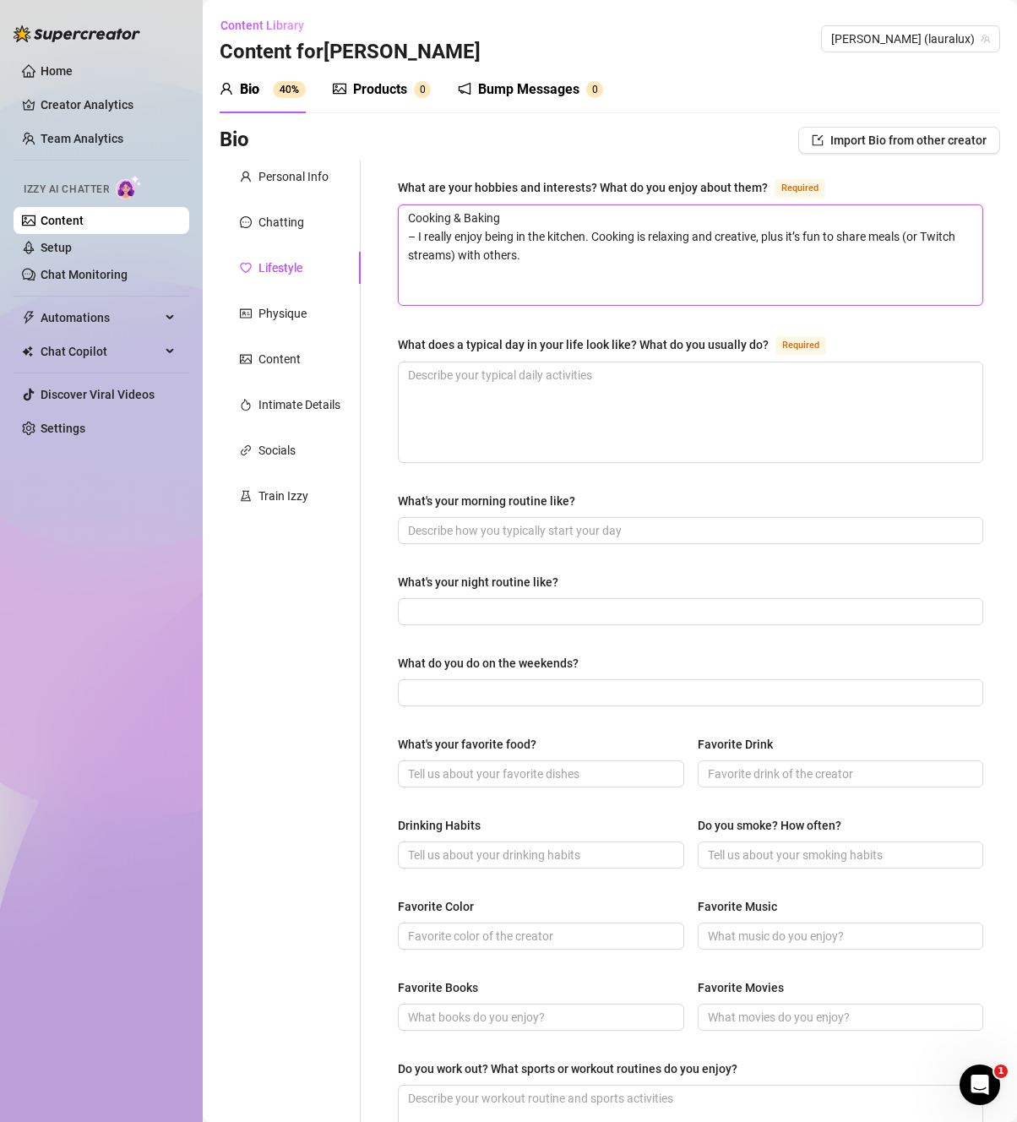
click at [555, 264] on textarea "Cooking & Baking – I really enjoy being in the kitchen. Cooking is relaxing and…" at bounding box center [691, 255] width 584 height 100
paste textarea "Fitness & Gym 🏋️‍♀️ – I love working out because it makes me feel strong and ke…"
click at [508, 278] on textarea "Cooking & Baking – I really enjoy being in the kitchen. Cooking is relaxing and…" at bounding box center [691, 255] width 584 height 100
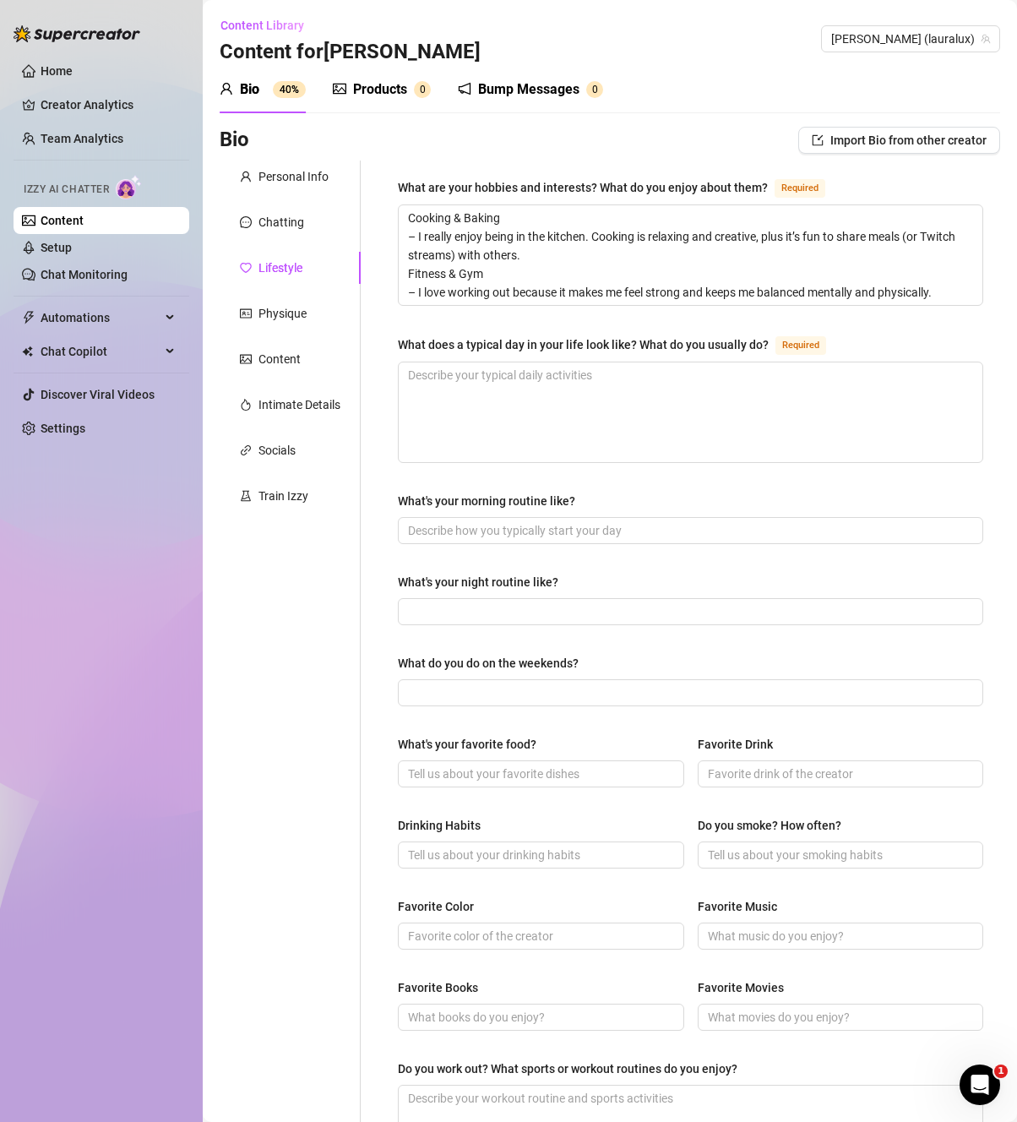
click at [972, 292] on div "What are your hobbies and interests? What do you enjoy about them? Required Coo…" at bounding box center [690, 729] width 619 height 1139
click at [956, 288] on textarea "Cooking & Baking – I really enjoy being in the kitchen. Cooking is relaxing and…" at bounding box center [691, 255] width 584 height 100
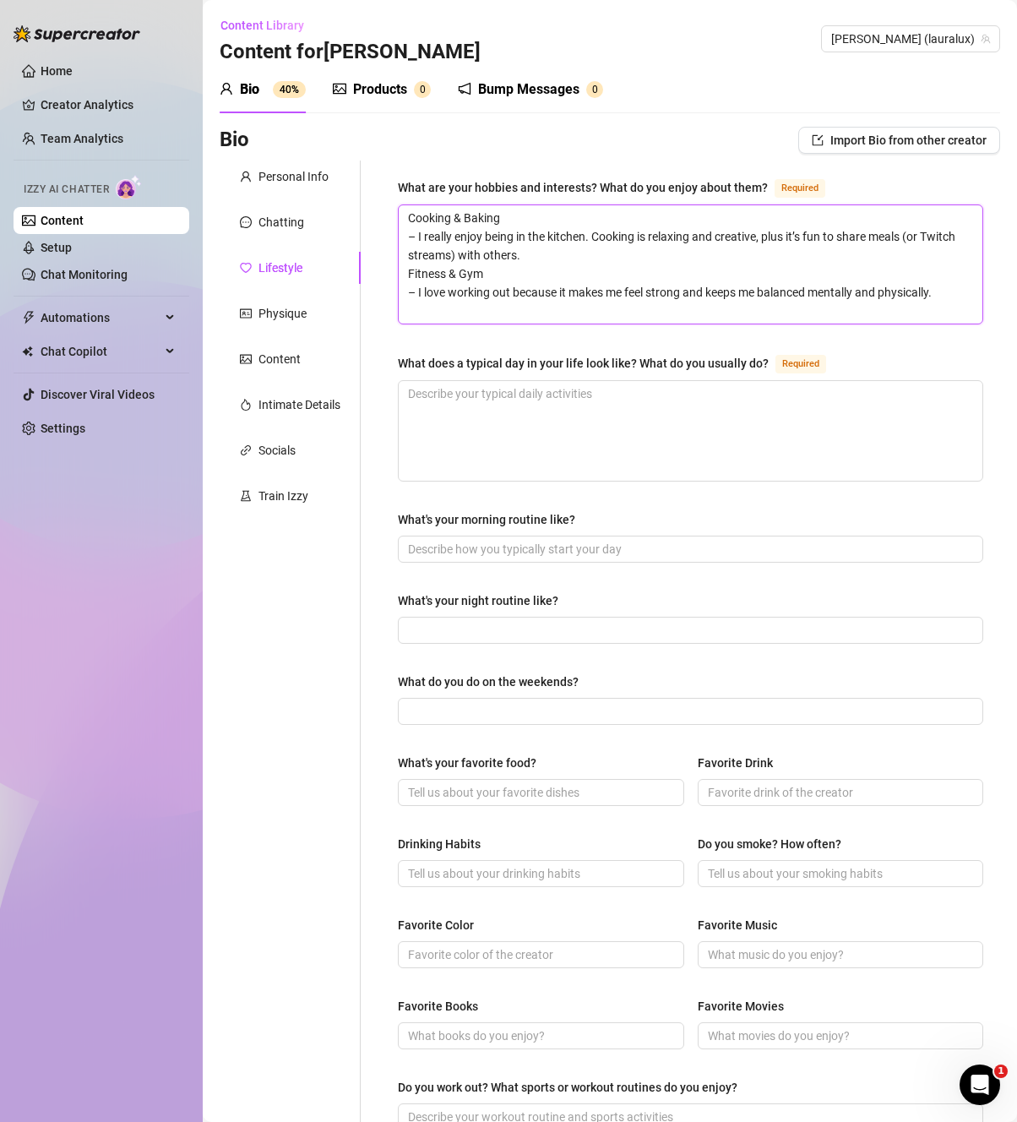
click at [492, 319] on textarea "Cooking & Baking – I really enjoy being in the kitchen. Cooking is relaxing and…" at bounding box center [691, 264] width 584 height 118
paste textarea "Streaming & Gaming 🎮 – I love streaming on Twitch because it combines so many o…"
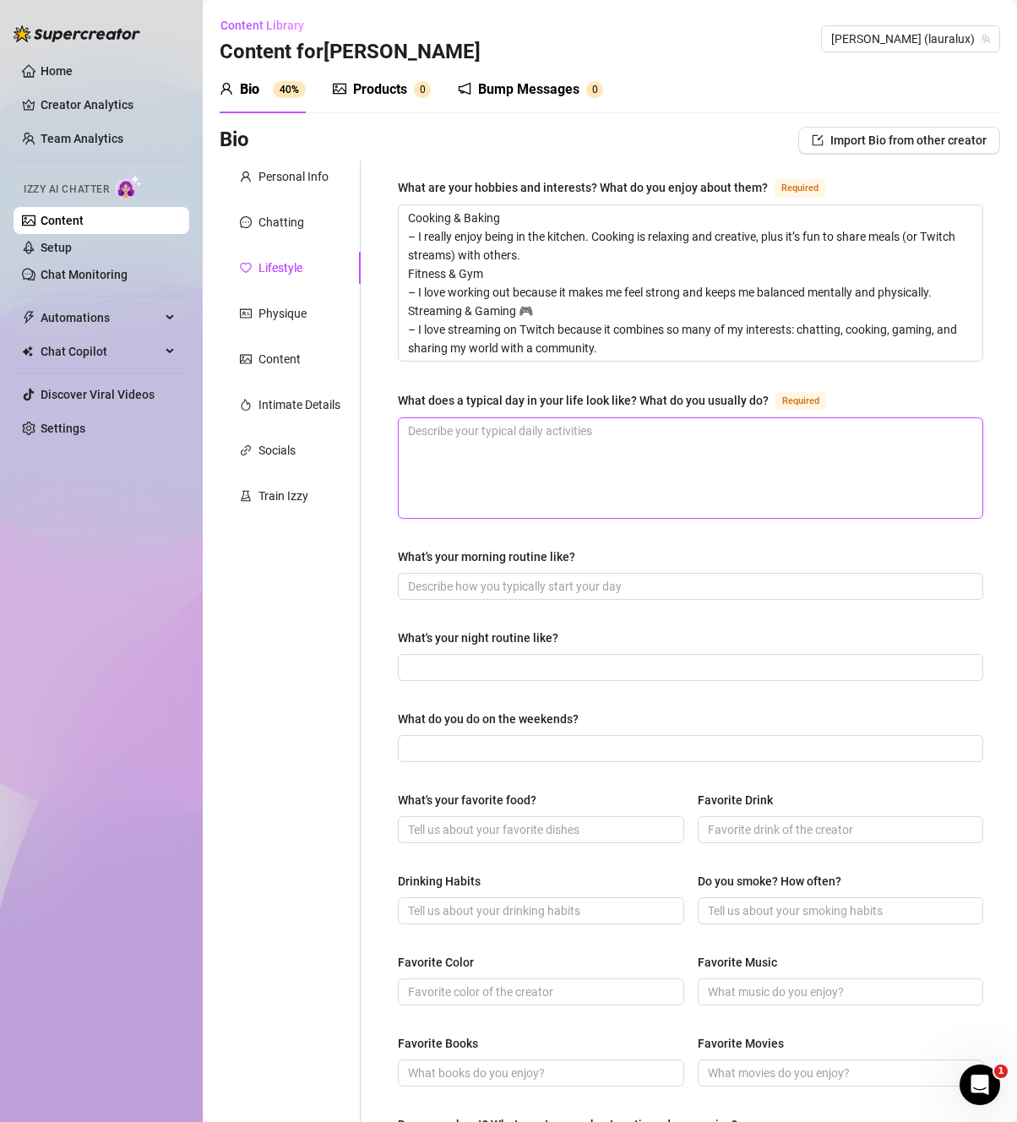
click at [711, 463] on textarea "What does a typical day in your life look like? What do you usually do? Required" at bounding box center [691, 468] width 584 height 100
click at [693, 398] on div "What does a typical day in your life look like? What do you usually do?" at bounding box center [583, 400] width 371 height 19
click at [693, 418] on textarea "Gym, cook, and stream." at bounding box center [691, 468] width 584 height 100
click at [693, 398] on div "What does a typical day in your life look like? What do you usually do?" at bounding box center [583, 400] width 371 height 19
click at [693, 418] on textarea "Gym, cook, and stream." at bounding box center [691, 468] width 584 height 100
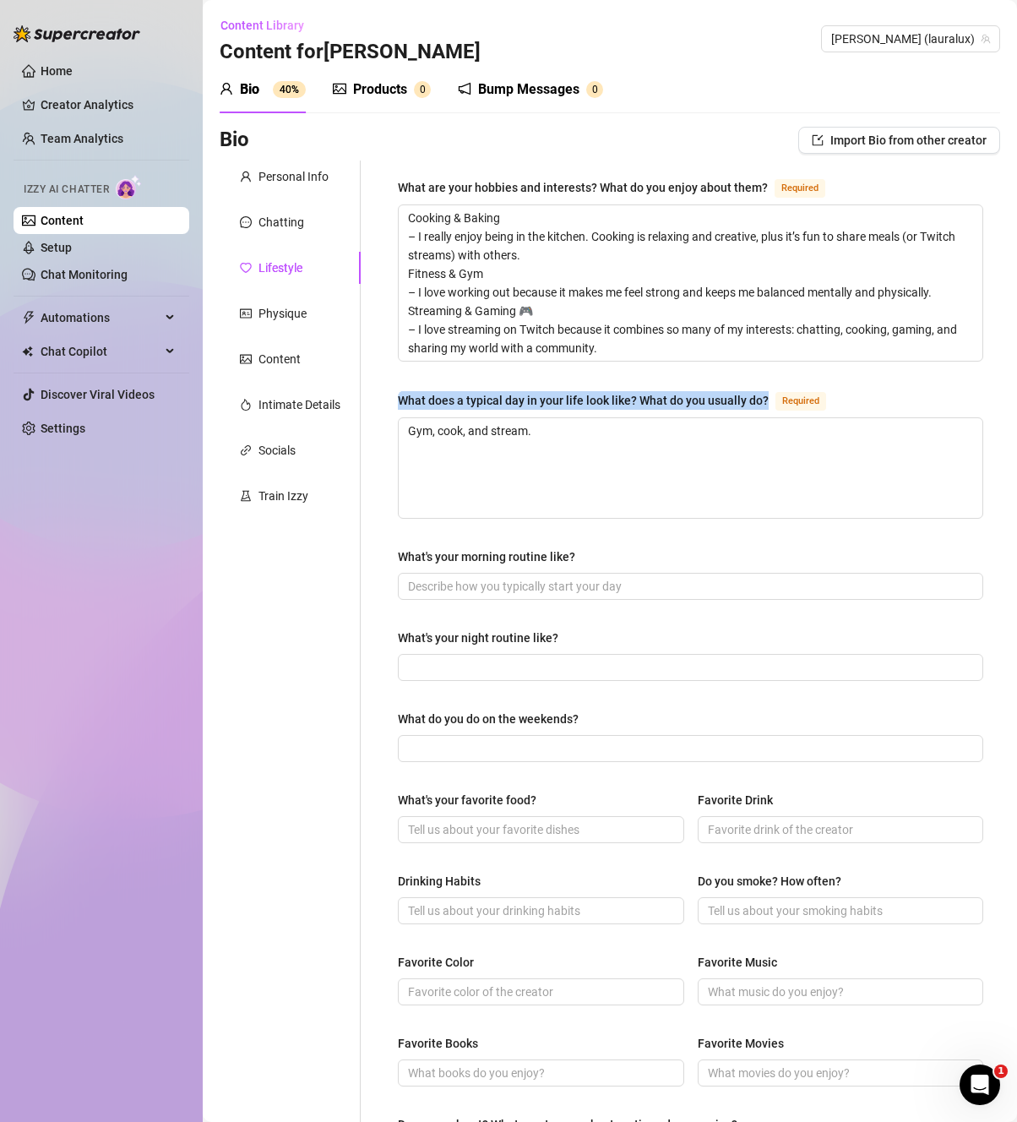
click at [693, 398] on div "What does a typical day in your life look like? What do you usually do?" at bounding box center [583, 400] width 371 height 19
click at [693, 418] on textarea "Gym, cook, and stream." at bounding box center [691, 468] width 584 height 100
copy div "What does a typical day in your life look like? What do you usually do?"
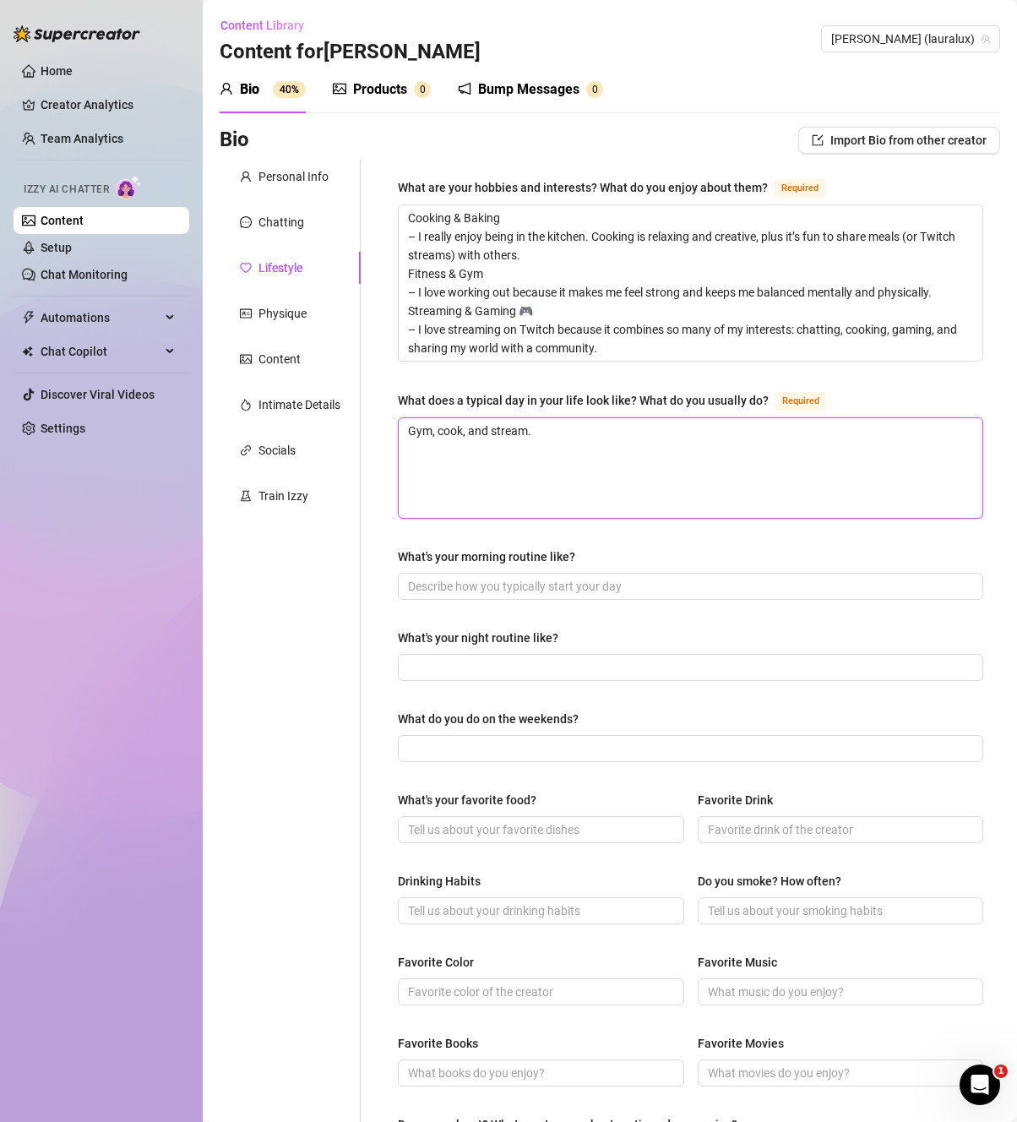
drag, startPoint x: 599, startPoint y: 438, endPoint x: 378, endPoint y: 414, distance: 222.6
click at [378, 414] on div "What are your hobbies and interests? What do you enjoy about them? Required Coo…" at bounding box center [680, 757] width 639 height 1194
paste textarea "My days usually start with my cats — they’re my alarm clock whether I like it o…"
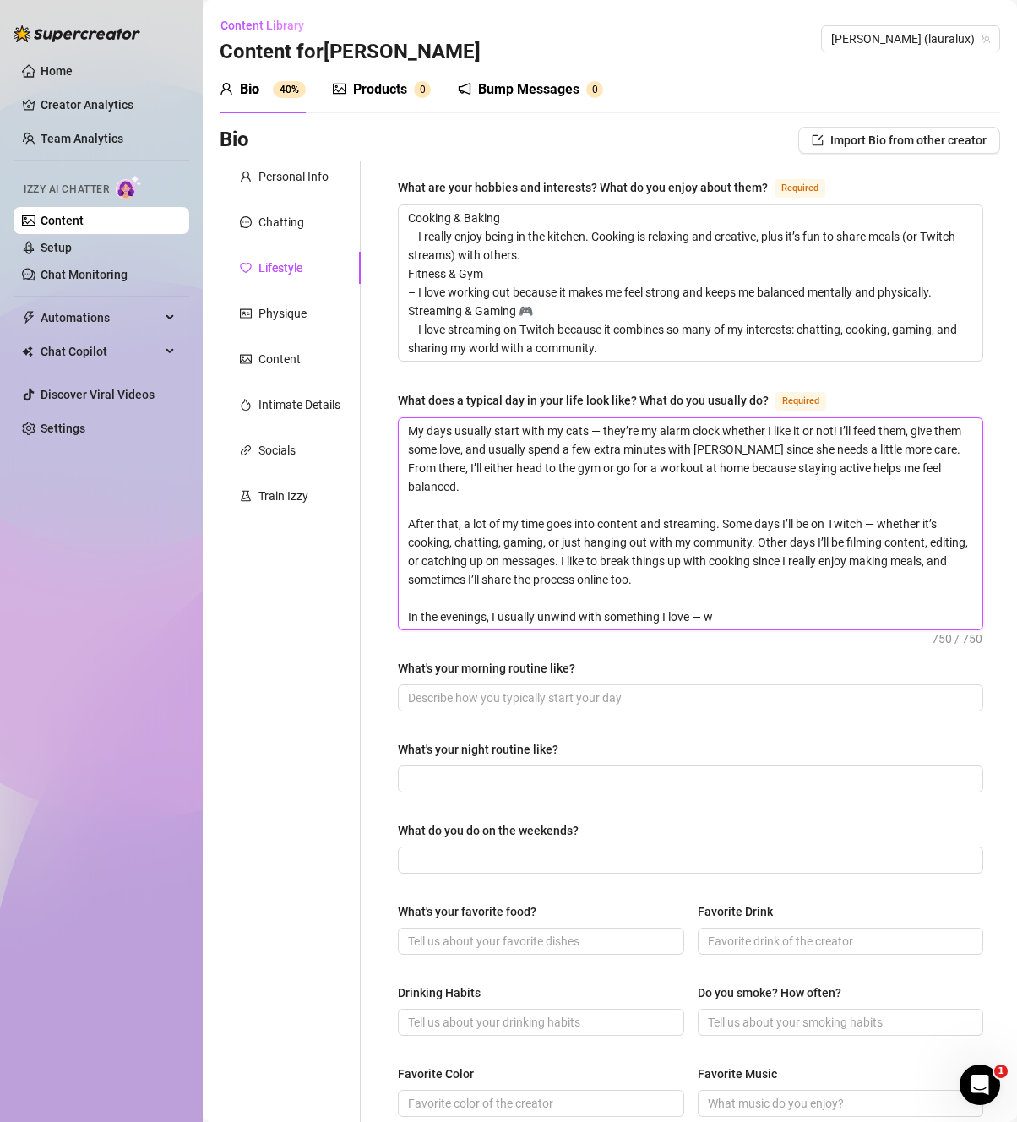
drag, startPoint x: 756, startPoint y: 620, endPoint x: 371, endPoint y: 430, distance: 429.5
click at [371, 430] on div "What are your hobbies and interests? What do you enjoy about them? Required Coo…" at bounding box center [680, 813] width 639 height 1306
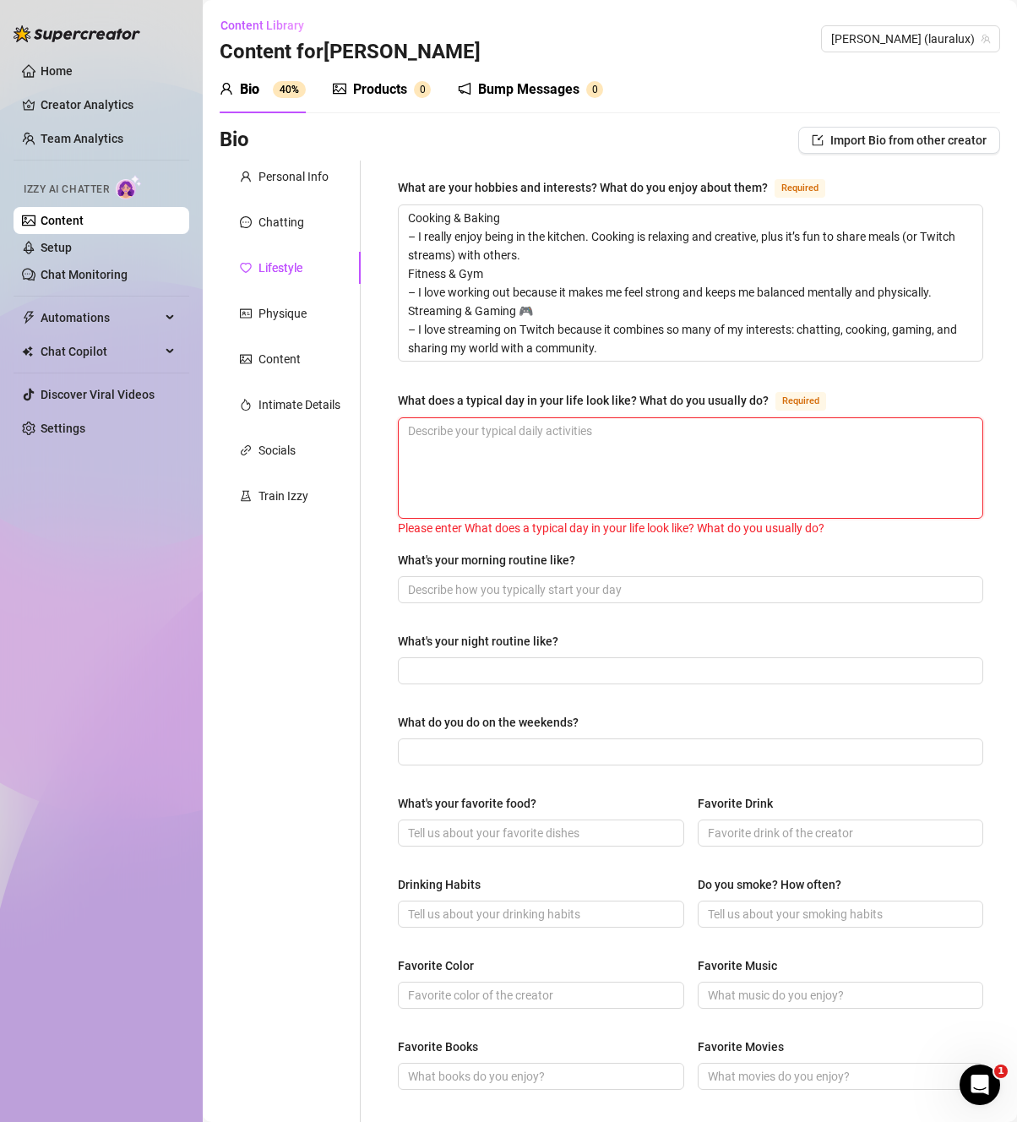
click at [590, 457] on textarea "What does a typical day in your life look like? What do you usually do? Required" at bounding box center [691, 468] width 584 height 100
paste textarea "A typical day for me usually starts with my cats — they’re always first in line…"
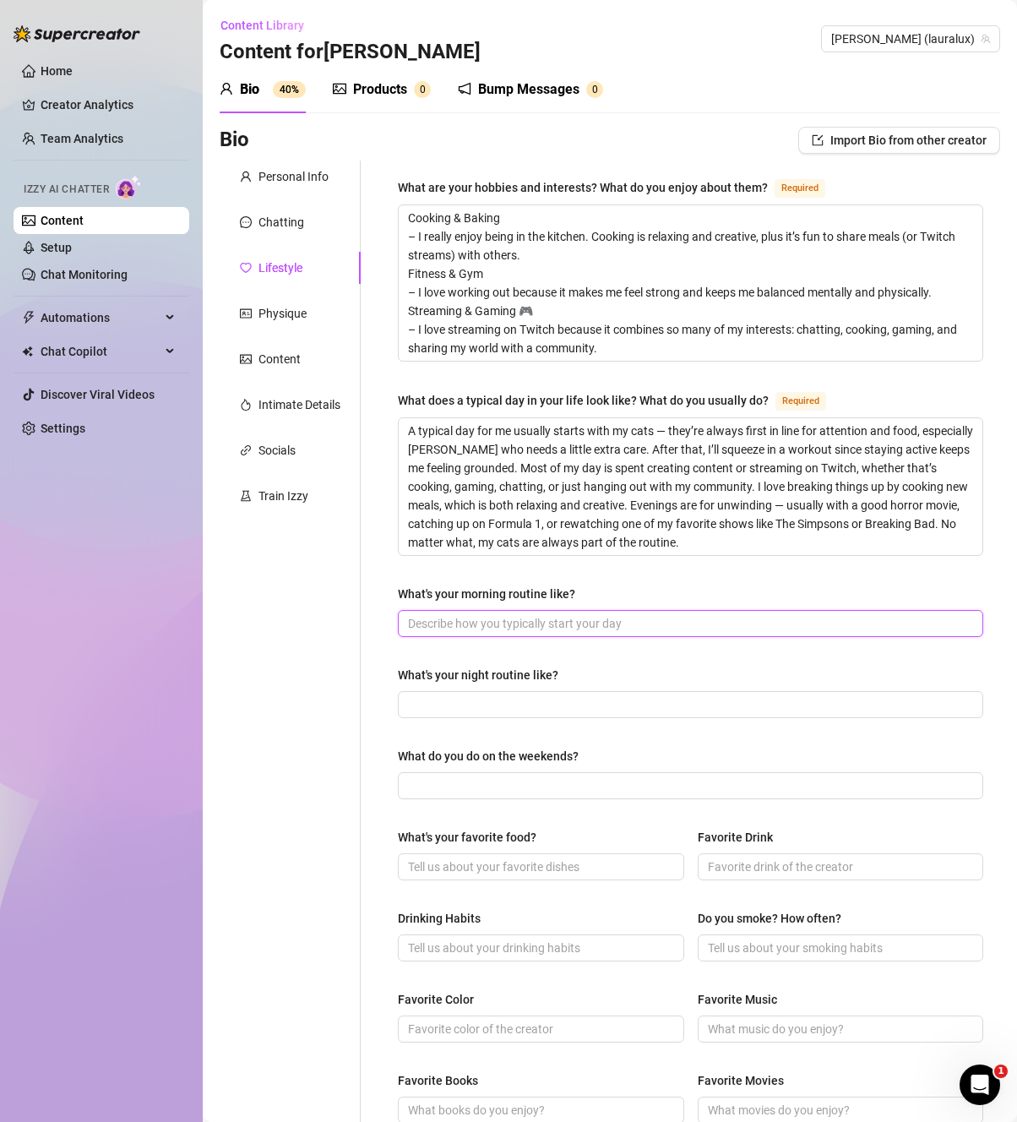
click at [677, 621] on input "What's your morning routine like?" at bounding box center [689, 623] width 562 height 19
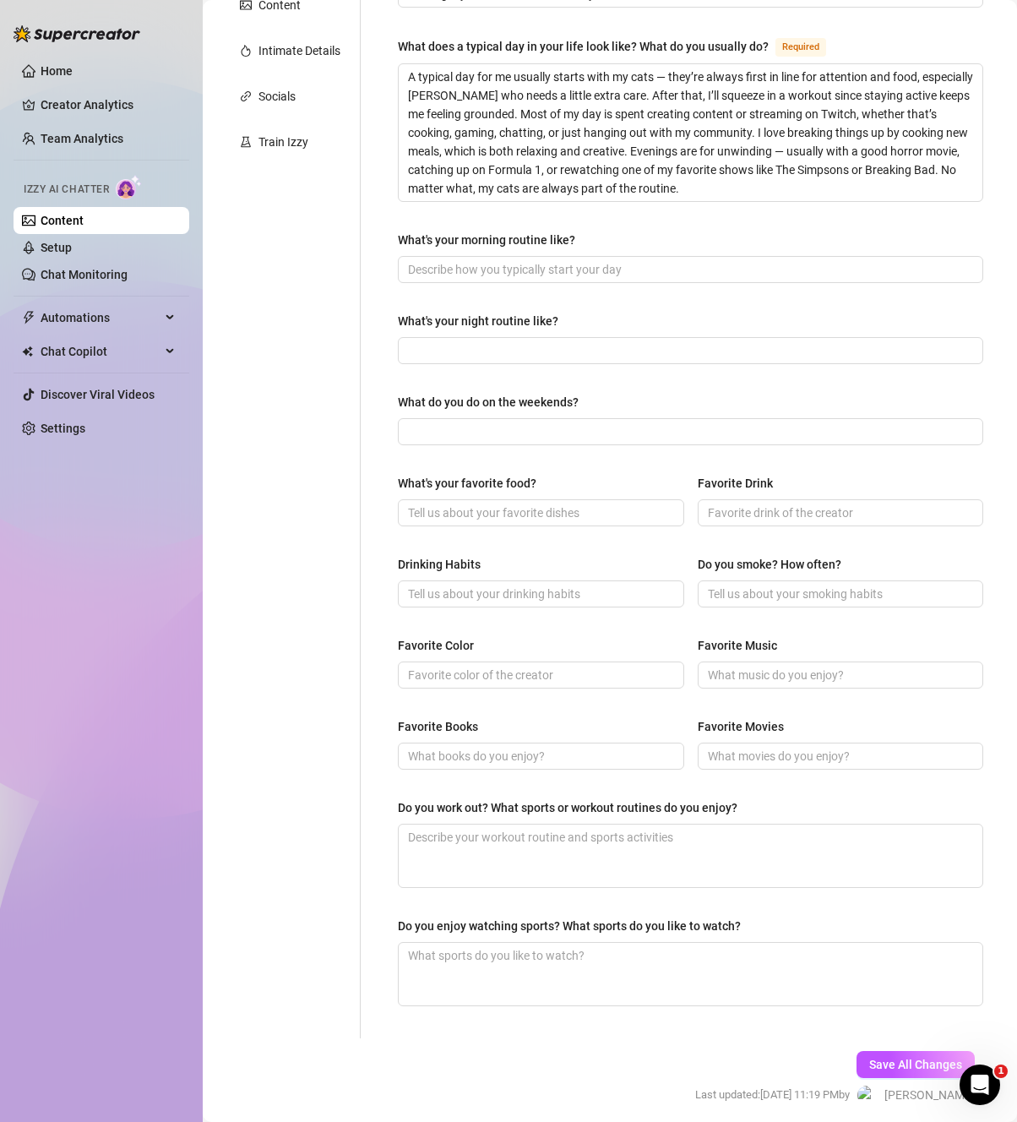
scroll to position [356, 0]
click at [737, 574] on div "Do you smoke? How often?" at bounding box center [841, 565] width 286 height 25
click at [747, 586] on input "Do you smoke? How often?" at bounding box center [839, 592] width 263 height 19
click at [792, 515] on input "Favorite Drink" at bounding box center [839, 511] width 263 height 19
click at [521, 598] on input "Drinking Habits" at bounding box center [539, 592] width 263 height 19
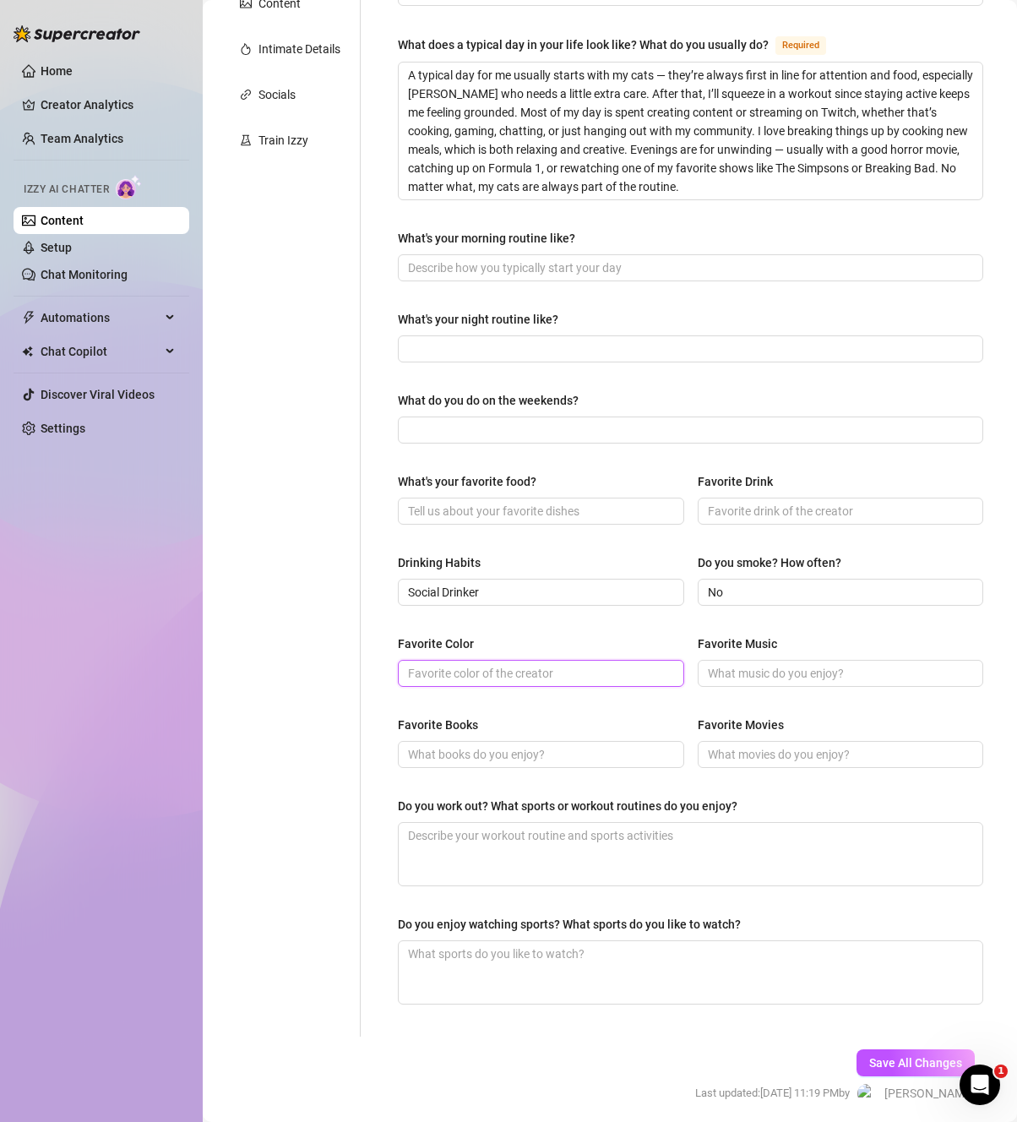
click at [544, 664] on input "Favorite Color" at bounding box center [539, 673] width 263 height 19
click at [807, 673] on input "Favorite Music" at bounding box center [839, 673] width 263 height 19
click at [763, 672] on input "Favorite Music" at bounding box center [839, 673] width 263 height 19
paste input "Favorites include [PERSON_NAME], Led Zeppelin, and country music."
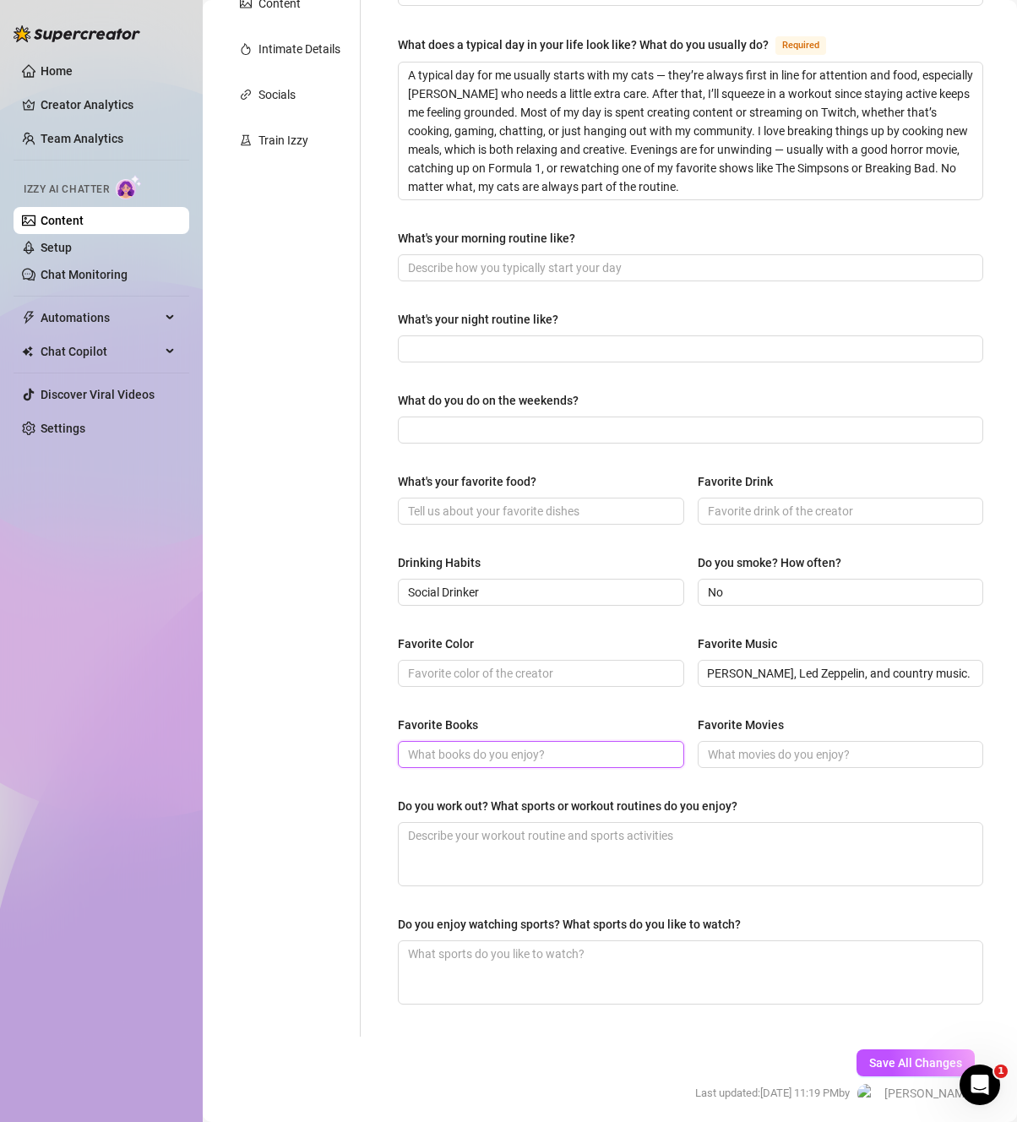
scroll to position [0, 0]
click at [630, 753] on input "Favorite Books" at bounding box center [539, 754] width 263 height 19
click at [755, 755] on input "Favorite Movies" at bounding box center [839, 754] width 263 height 19
paste input "Horror Movies 🎥 – Favorite: [US_STATE] Chainsaw Massacre (original). – Loves re…"
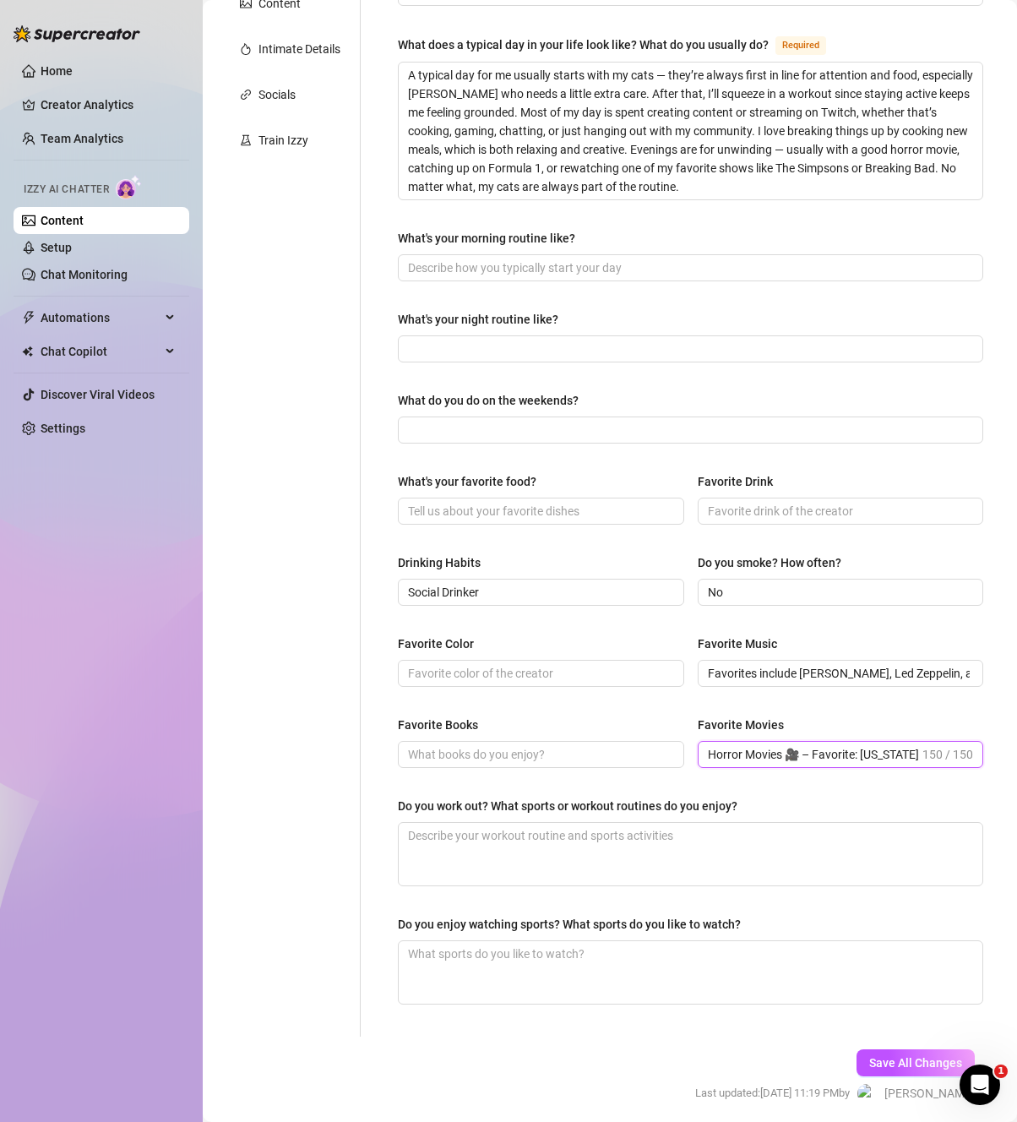
drag, startPoint x: 903, startPoint y: 750, endPoint x: 450, endPoint y: 720, distance: 453.7
click at [450, 720] on div "Favorite Books Favorite Movies Horror Movies 🎥 – Favorite: [US_STATE] Chainsaw …" at bounding box center [690, 749] width 585 height 68
click at [742, 751] on input "Favorite Movies" at bounding box center [839, 754] width 263 height 19
paste input "My favourite movie ever is The Emperor’s New Groove! I love the original [US_ST…"
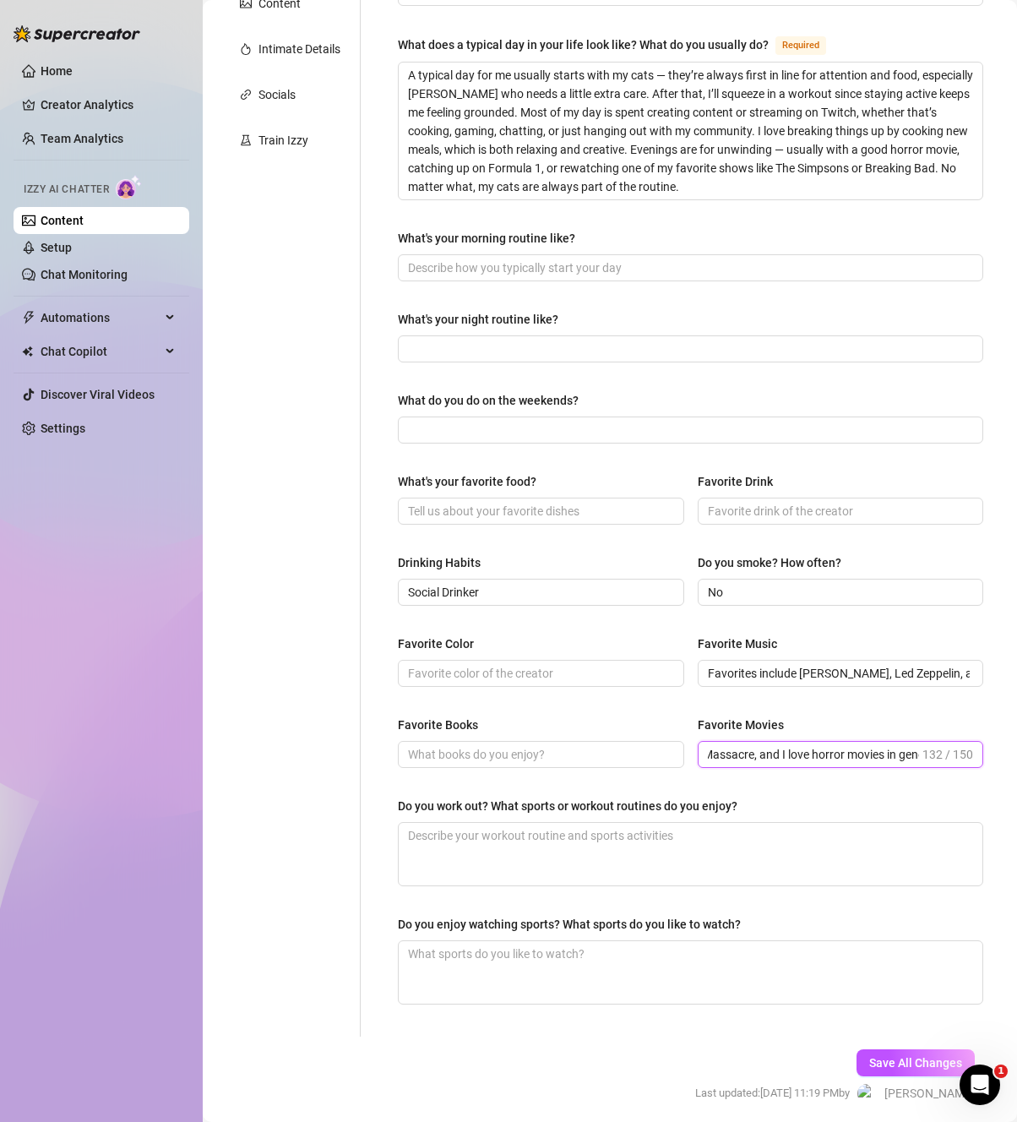
click at [833, 753] on input "My favourite movie ever is The Emperor’s New Groove! I love the original [US_ST…" at bounding box center [814, 754] width 212 height 19
click at [900, 758] on input "My favourite movie ever is The Emperor’s New Groove! I love the original [US_ST…" at bounding box center [814, 754] width 212 height 19
drag, startPoint x: 911, startPoint y: 753, endPoint x: 866, endPoint y: 754, distance: 44.8
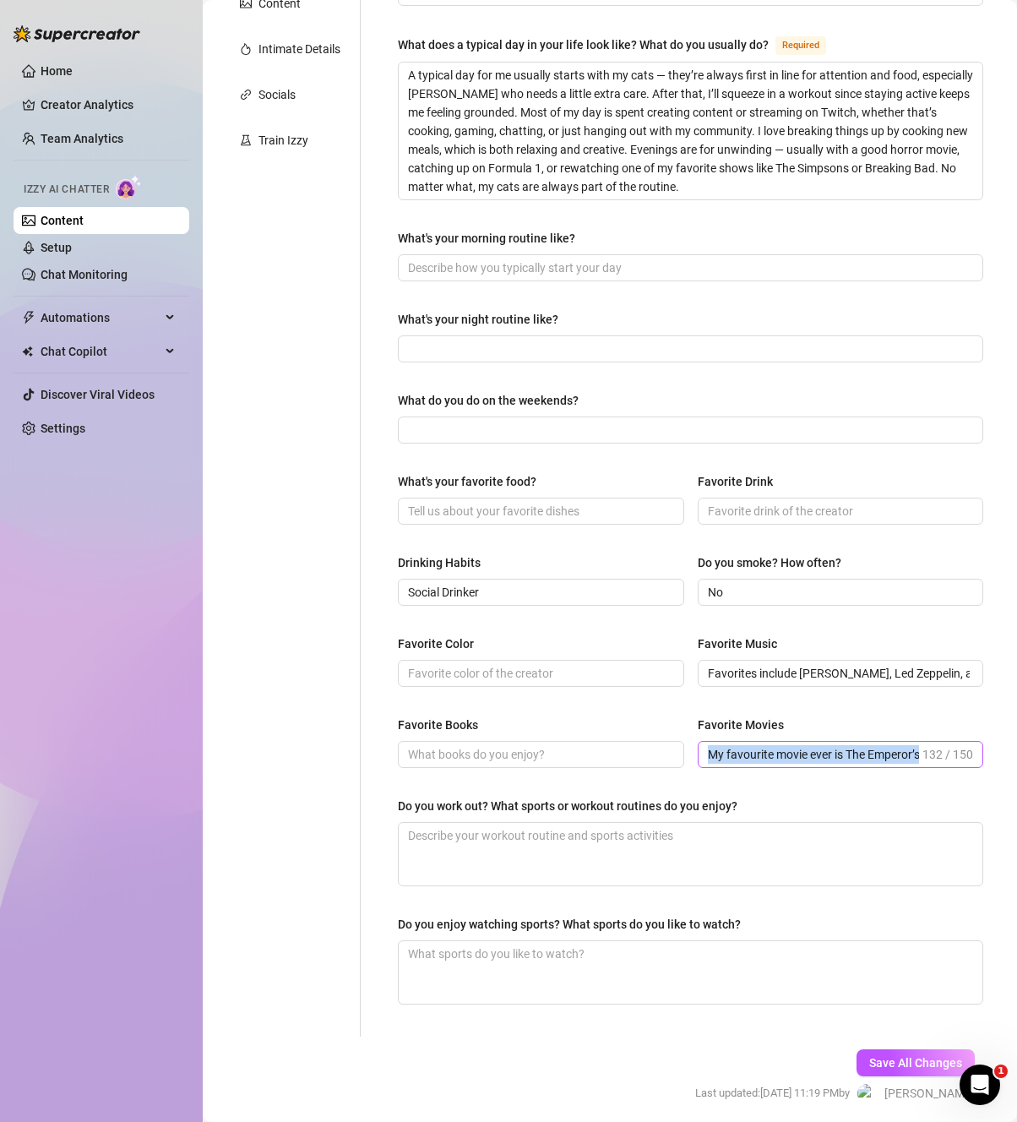
click at [866, 754] on span "My favourite movie ever is The Emperor’s New Groove! I love the original [US_ST…" at bounding box center [841, 754] width 286 height 27
drag, startPoint x: 846, startPoint y: 754, endPoint x: 1013, endPoint y: 761, distance: 166.5
click at [1006, 762] on div "Content Library Content for [PERSON_NAME] [PERSON_NAME] (lauralux) Bio 40% Prod…" at bounding box center [610, 561] width 814 height 1122
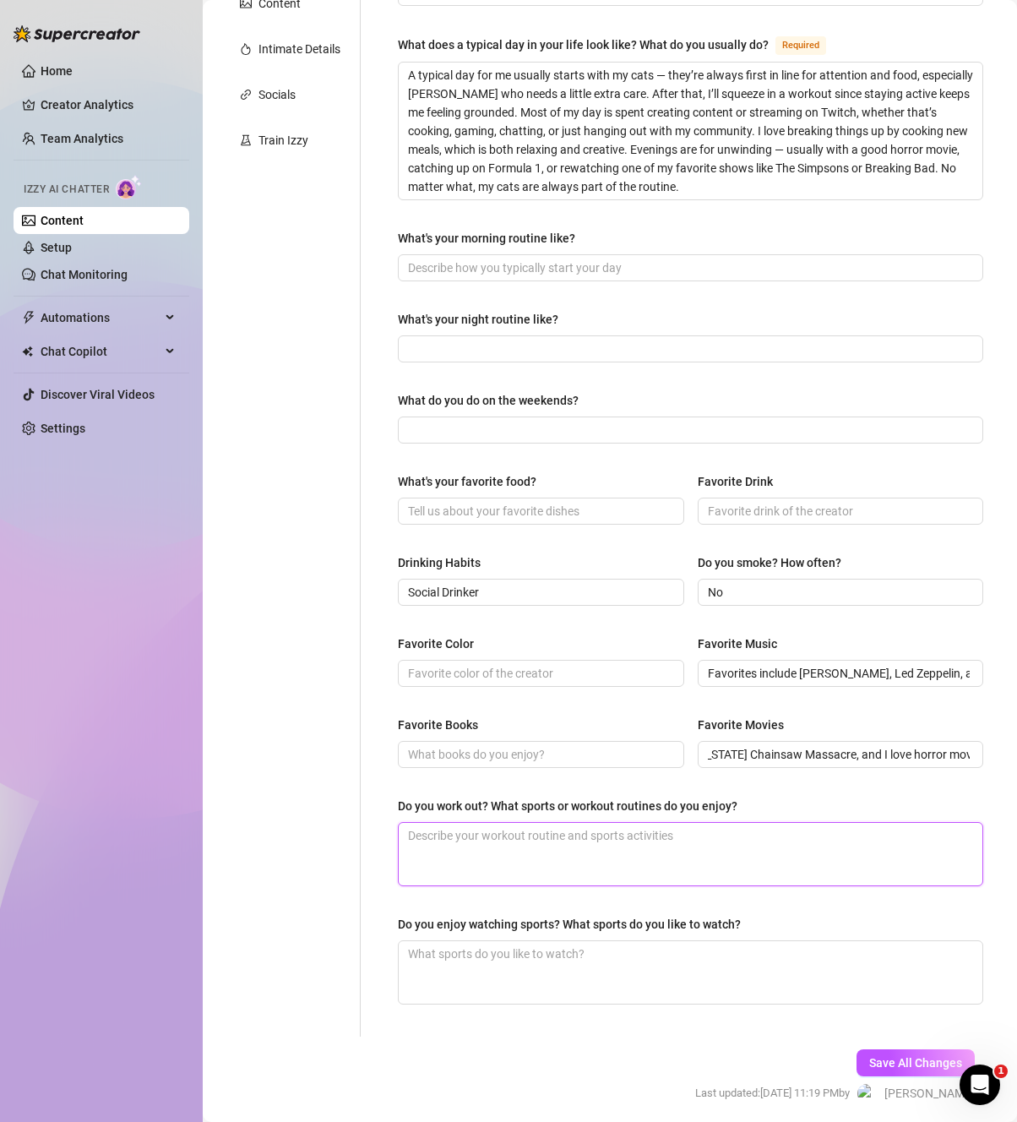
scroll to position [0, 0]
click at [696, 835] on textarea "Do you work out? What sports or workout routines do you enjoy?" at bounding box center [691, 854] width 584 height 63
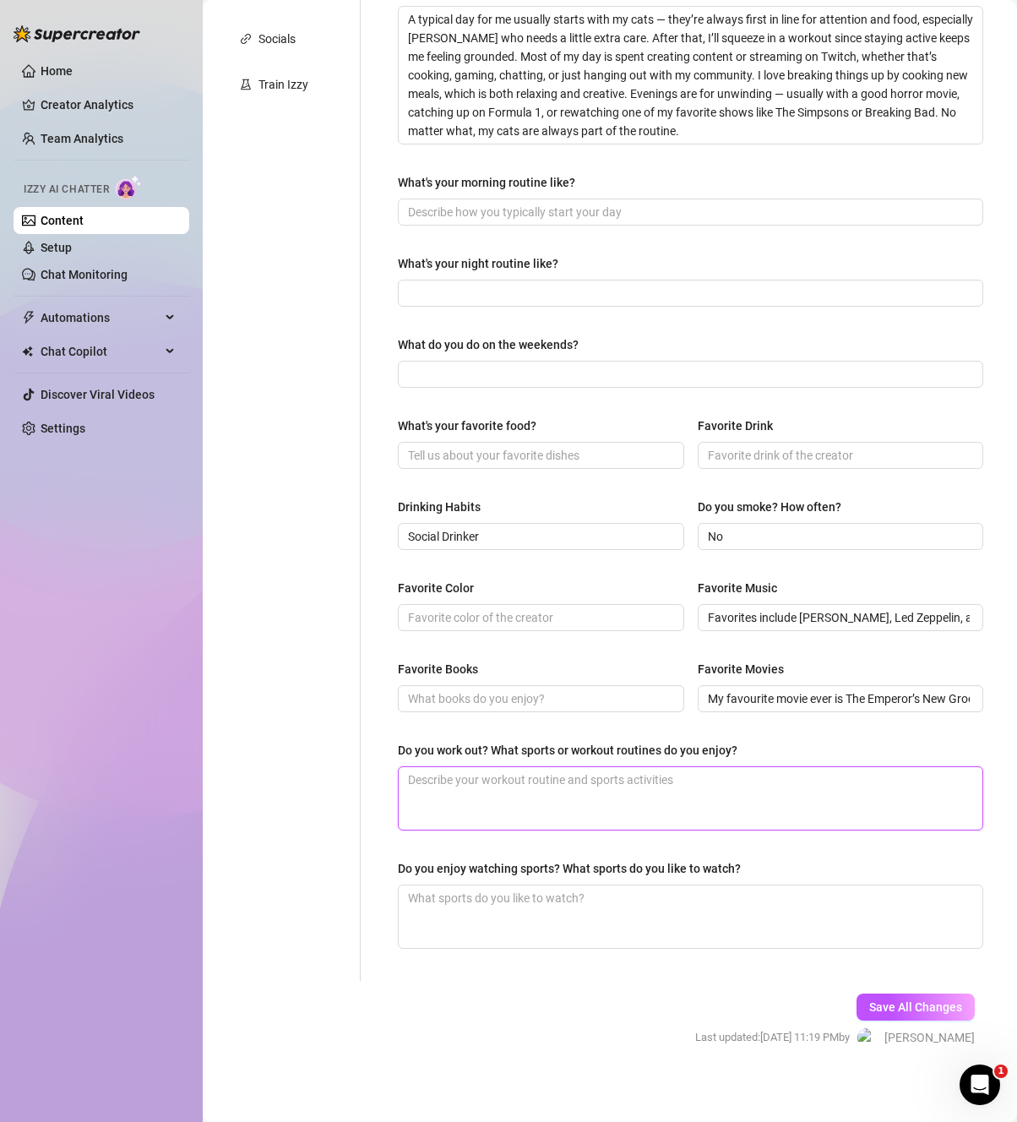
scroll to position [416, 0]
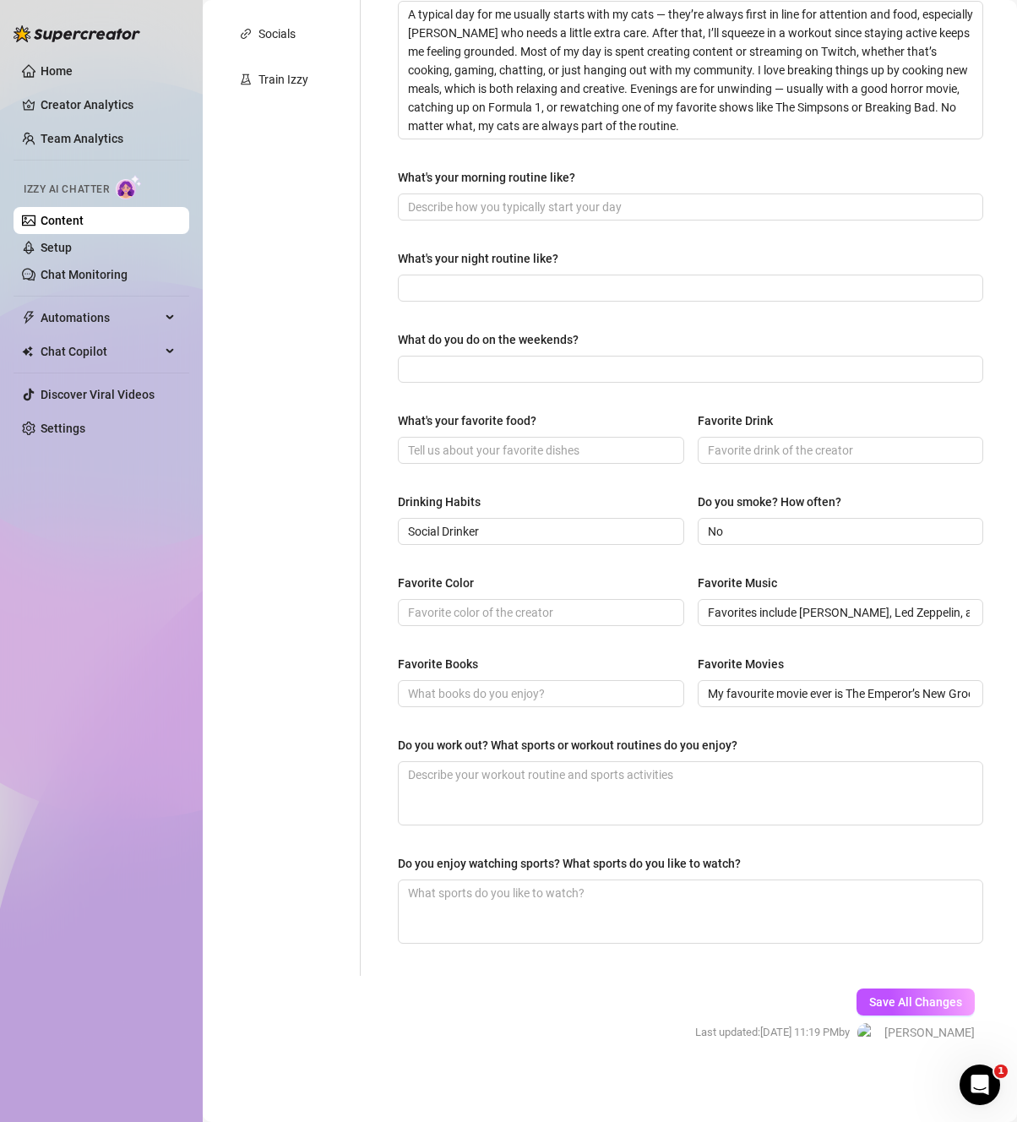
click at [638, 742] on div "Do you work out? What sports or workout routines do you enjoy?" at bounding box center [568, 745] width 340 height 19
click at [638, 762] on textarea "Do you work out? What sports or workout routines do you enjoy?" at bounding box center [691, 793] width 584 height 63
click at [638, 742] on div "Do you work out? What sports or workout routines do you enjoy?" at bounding box center [568, 745] width 340 height 19
click at [638, 762] on textarea "Do you work out? What sports or workout routines do you enjoy?" at bounding box center [691, 793] width 584 height 63
click at [637, 745] on div "Do you work out? What sports or workout routines do you enjoy?" at bounding box center [568, 745] width 340 height 19
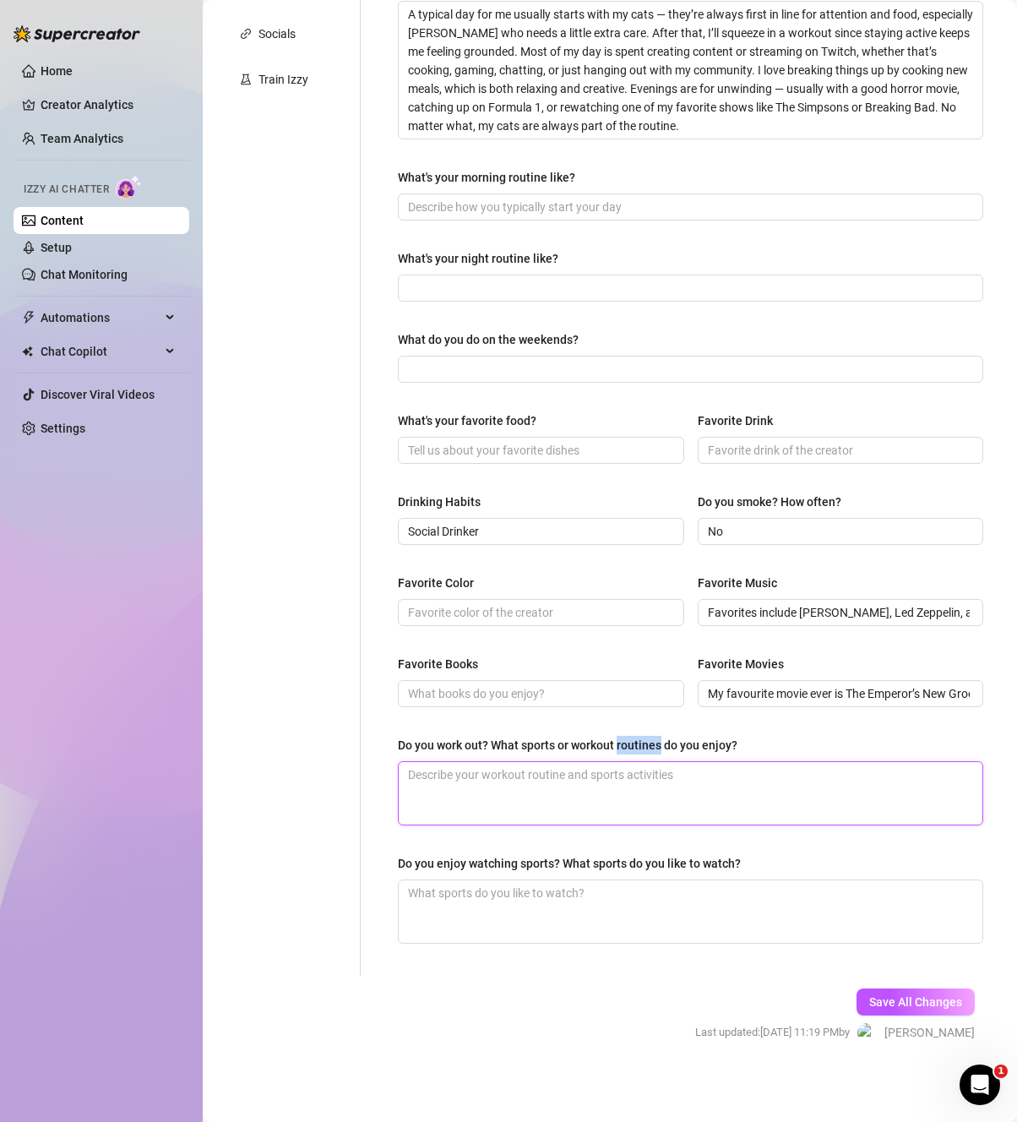
click at [637, 762] on textarea "Do you work out? What sports or workout routines do you enjoy?" at bounding box center [691, 793] width 584 height 63
click at [648, 730] on div "What are your hobbies and interests? What do you enjoy about them? Required Coo…" at bounding box center [690, 360] width 585 height 1198
click at [625, 753] on div "Do you work out? What sports or workout routines do you enjoy?" at bounding box center [690, 748] width 585 height 25
click at [624, 753] on div "Do you work out? What sports or workout routines do you enjoy?" at bounding box center [690, 748] width 585 height 25
click at [624, 752] on div "Do you work out? What sports or workout routines do you enjoy?" at bounding box center [690, 748] width 585 height 25
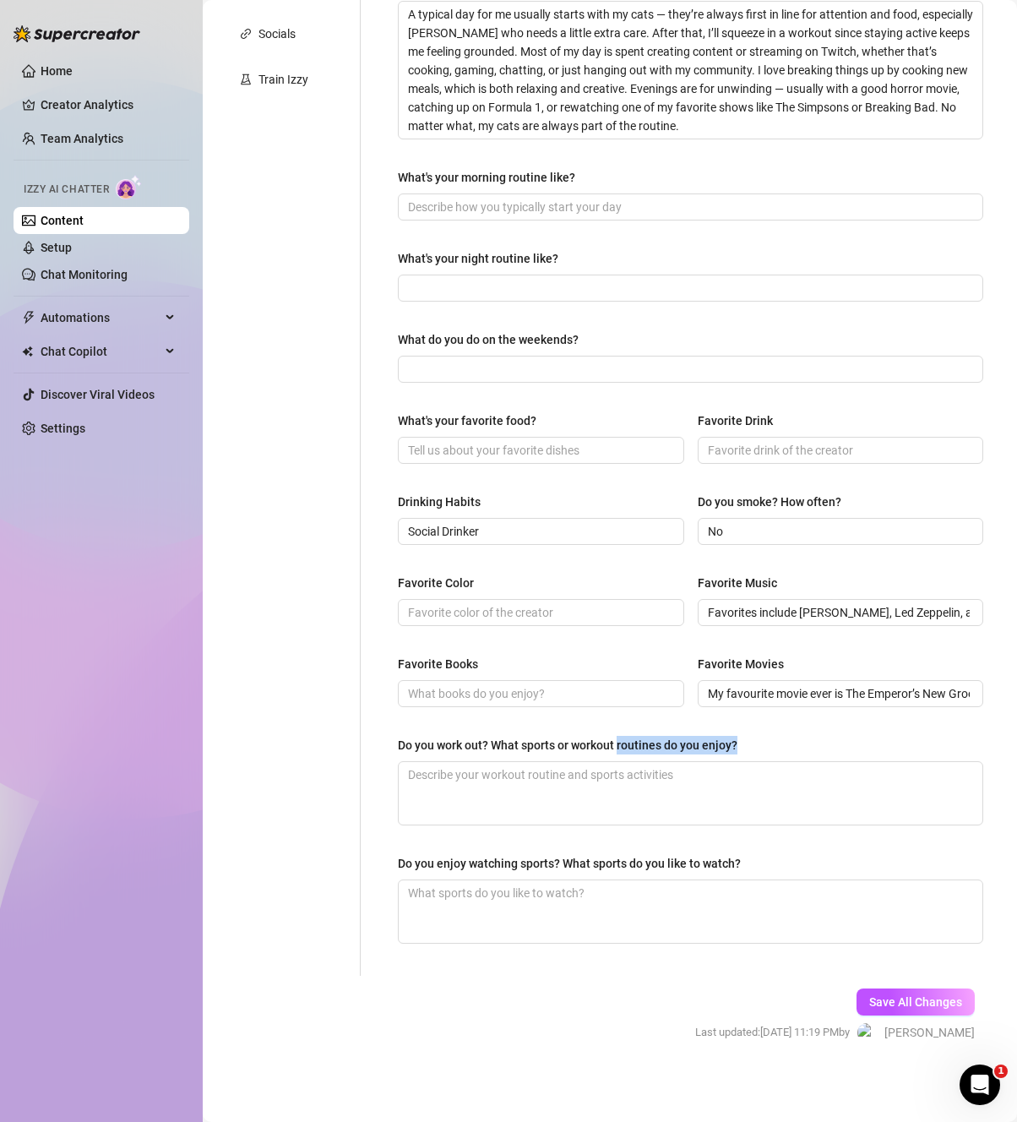
click at [625, 746] on div "Do you work out? What sports or workout routines do you enjoy?" at bounding box center [568, 745] width 340 height 19
click at [625, 762] on textarea "Do you work out? What sports or workout routines do you enjoy?" at bounding box center [691, 793] width 584 height 63
click at [625, 746] on div "Do you work out? What sports or workout routines do you enjoy?" at bounding box center [568, 745] width 340 height 19
click at [625, 762] on textarea "Do you work out? What sports or workout routines do you enjoy?" at bounding box center [691, 793] width 584 height 63
click at [625, 746] on div "Do you work out? What sports or workout routines do you enjoy?" at bounding box center [568, 745] width 340 height 19
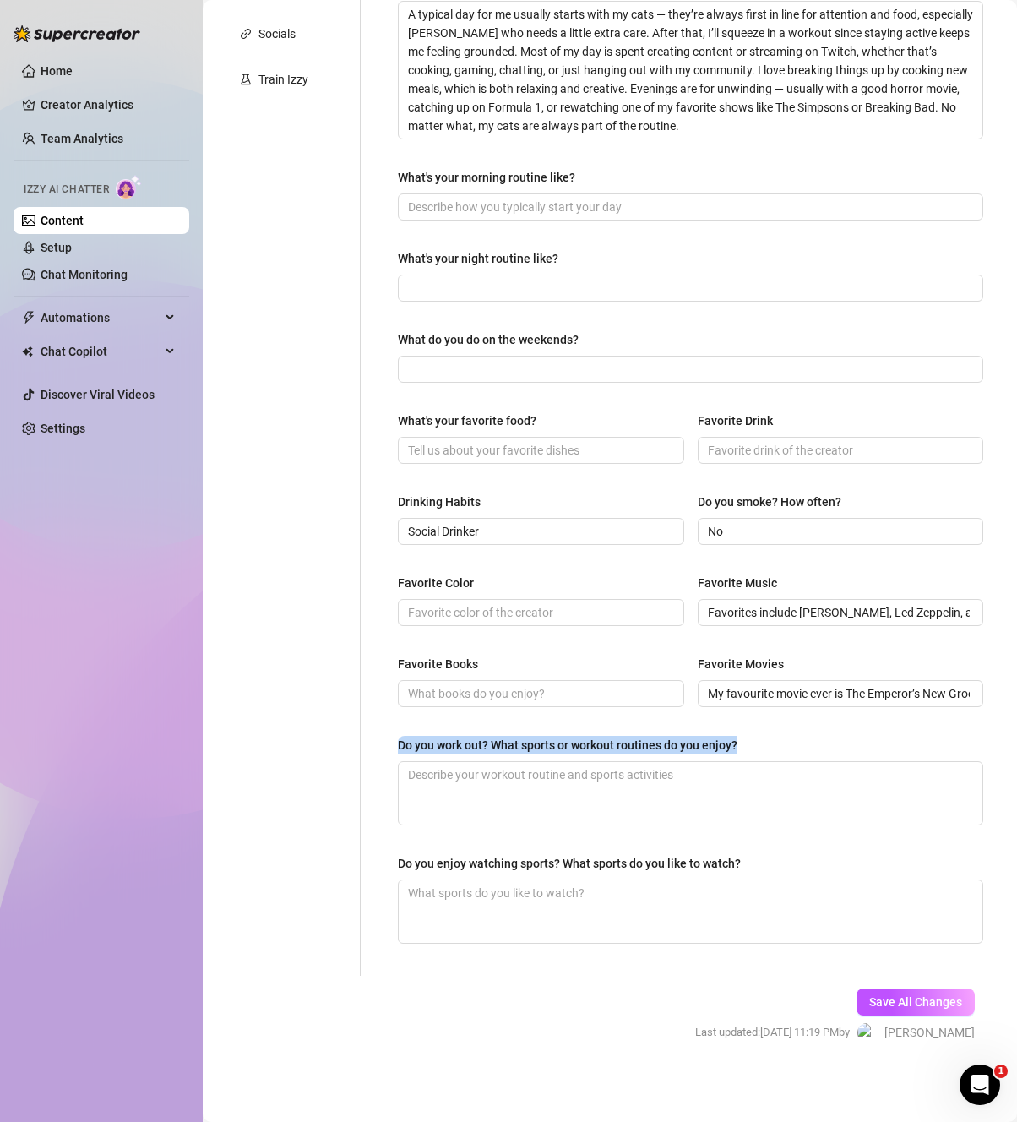
click at [625, 762] on textarea "Do you work out? What sports or workout routines do you enjoy?" at bounding box center [691, 793] width 584 height 63
copy div "Do you work out? What sports or workout routines do you enjoy?"
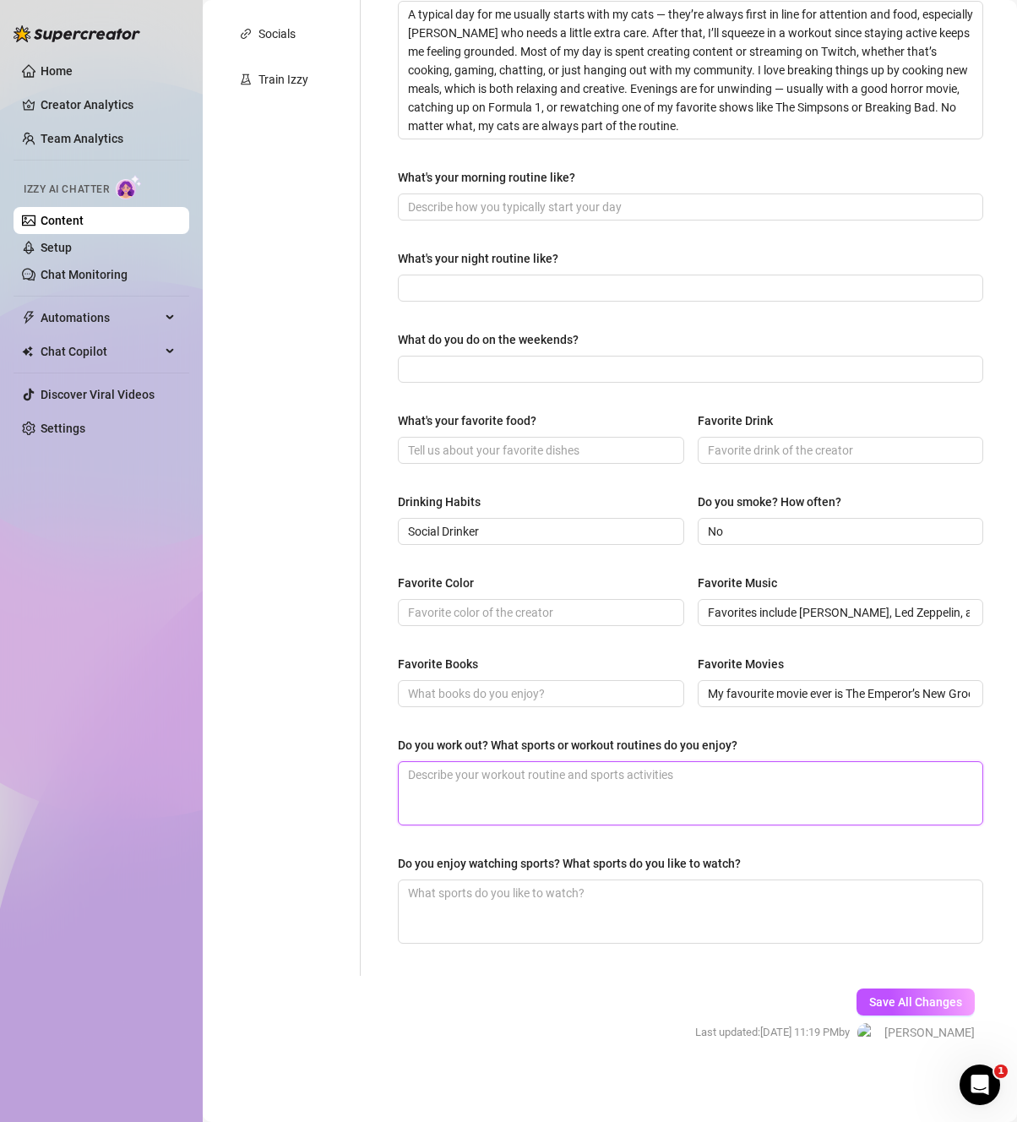
click at [507, 807] on textarea "Do you work out? What sports or workout routines do you enjoy?" at bounding box center [691, 793] width 584 height 63
paste textarea "Yes, I work out regularly — I’d definitely call myself a bit of a gym rat. I lo…"
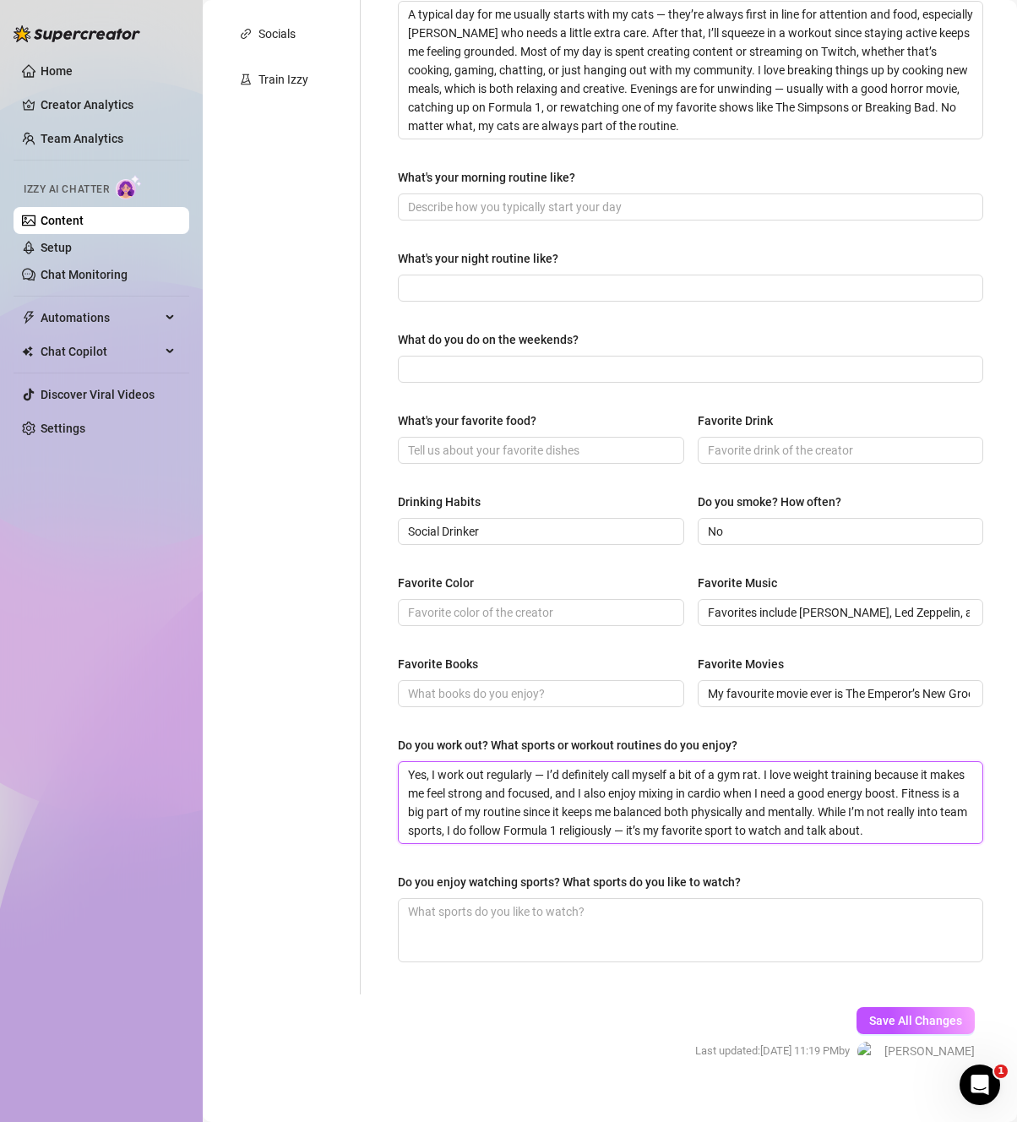
scroll to position [0, 0]
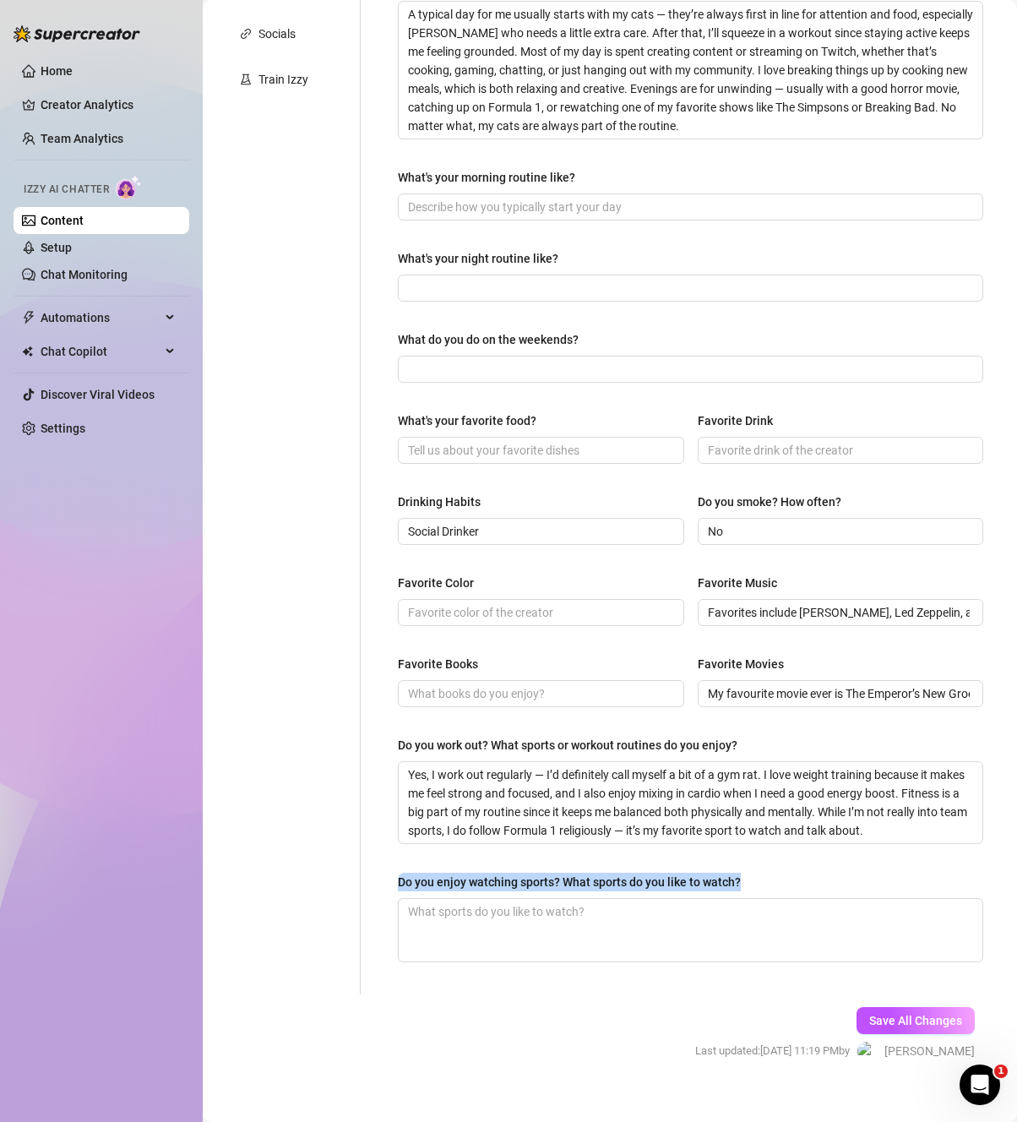
drag, startPoint x: 771, startPoint y: 884, endPoint x: 383, endPoint y: 886, distance: 388.5
click at [383, 886] on div "What are your hobbies and interests? What do you enjoy about them? Required Coo…" at bounding box center [690, 369] width 619 height 1250
copy div "Do you enjoy watching sports? What sports do you like to watch?"
click at [519, 922] on textarea "Do you enjoy watching sports? What sports do you like to watch?" at bounding box center [691, 930] width 584 height 63
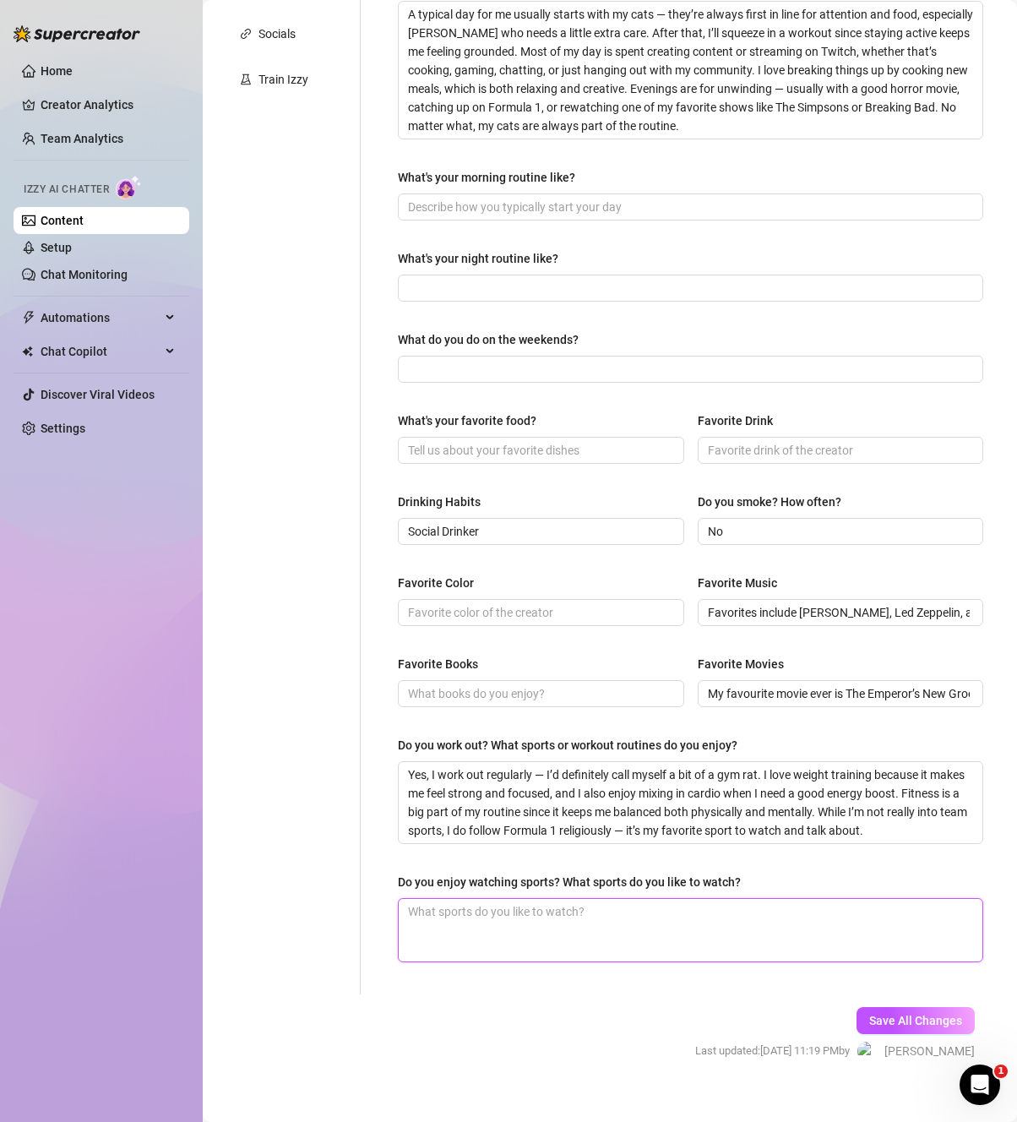
click at [519, 922] on textarea "Do you enjoy watching sports? What sports do you like to watch?" at bounding box center [691, 930] width 584 height 63
paste textarea "I do enjoy watching sports, though I’m definitely more of a spectator than a pl…"
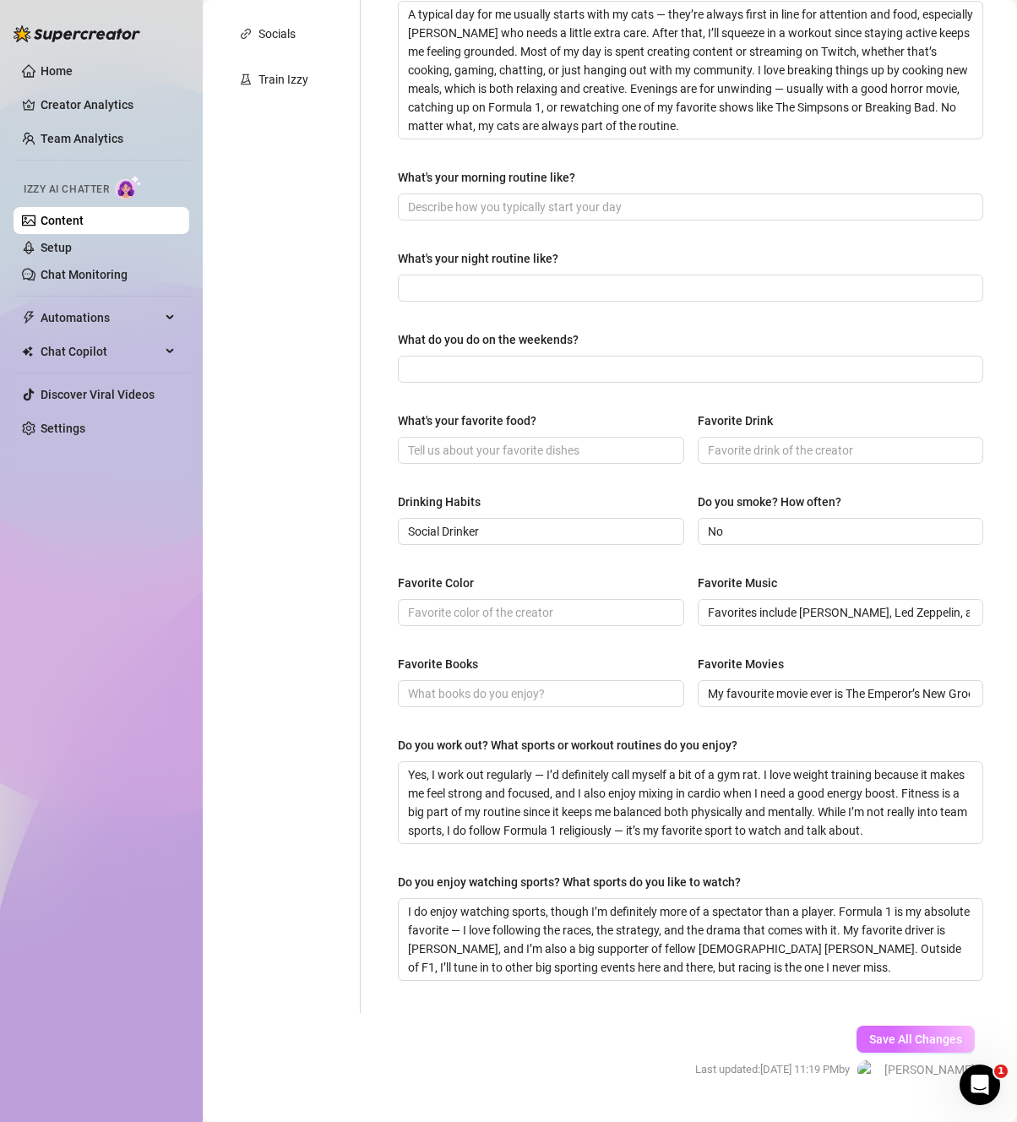
click at [880, 1034] on span "Save All Changes" at bounding box center [915, 1039] width 93 height 14
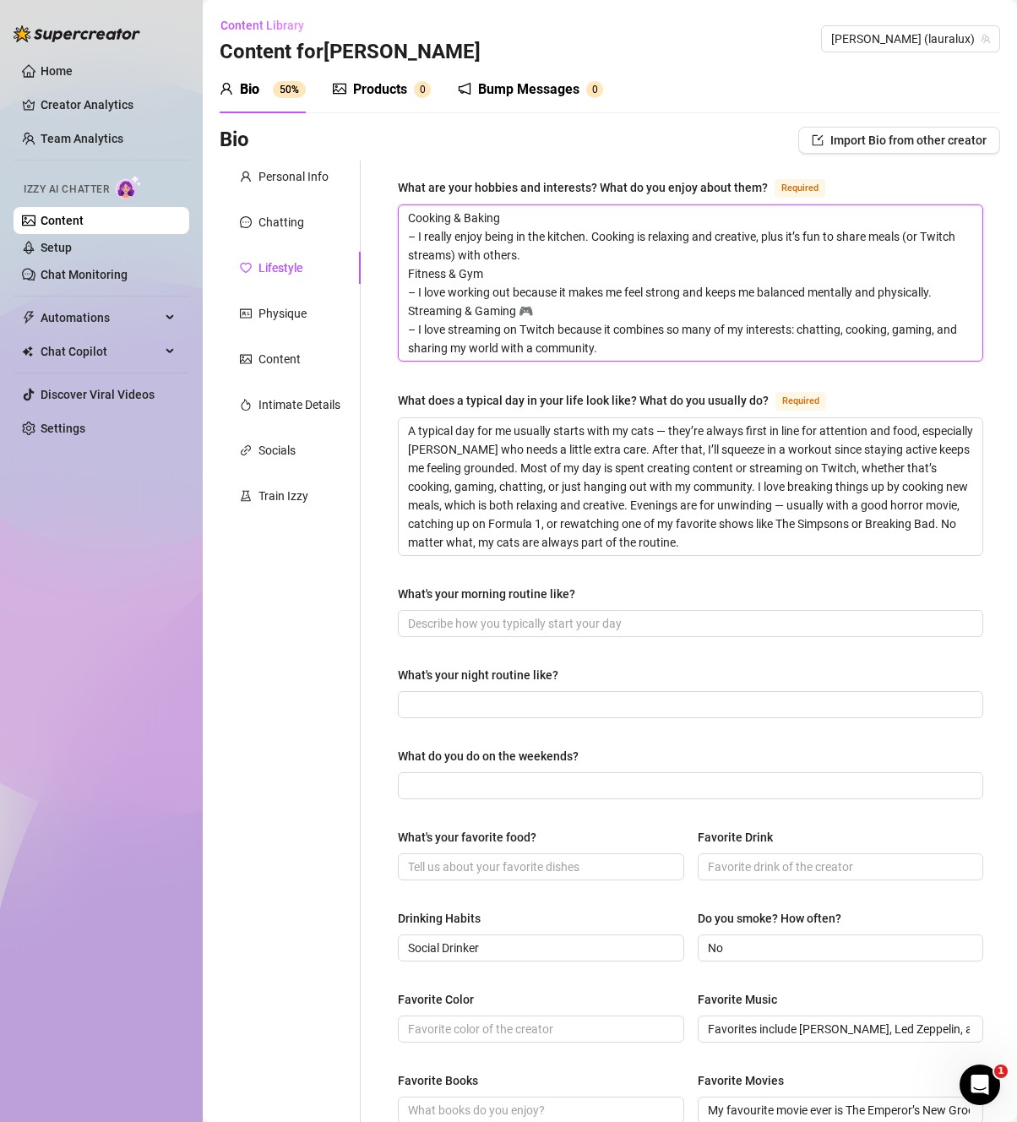
click at [548, 310] on textarea "Cooking & Baking – I really enjoy being in the kitchen. Cooking is relaxing and…" at bounding box center [691, 282] width 584 height 155
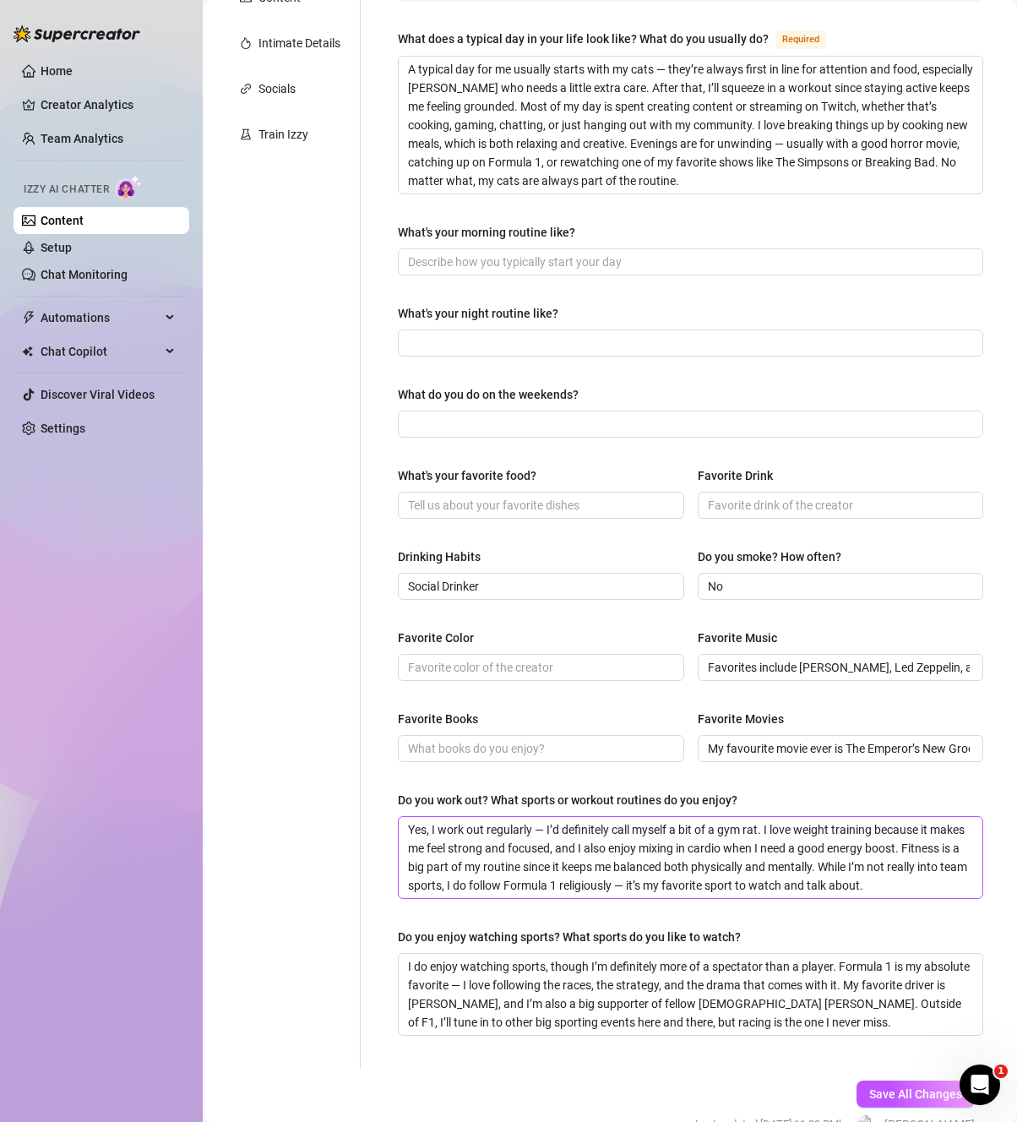
scroll to position [454, 0]
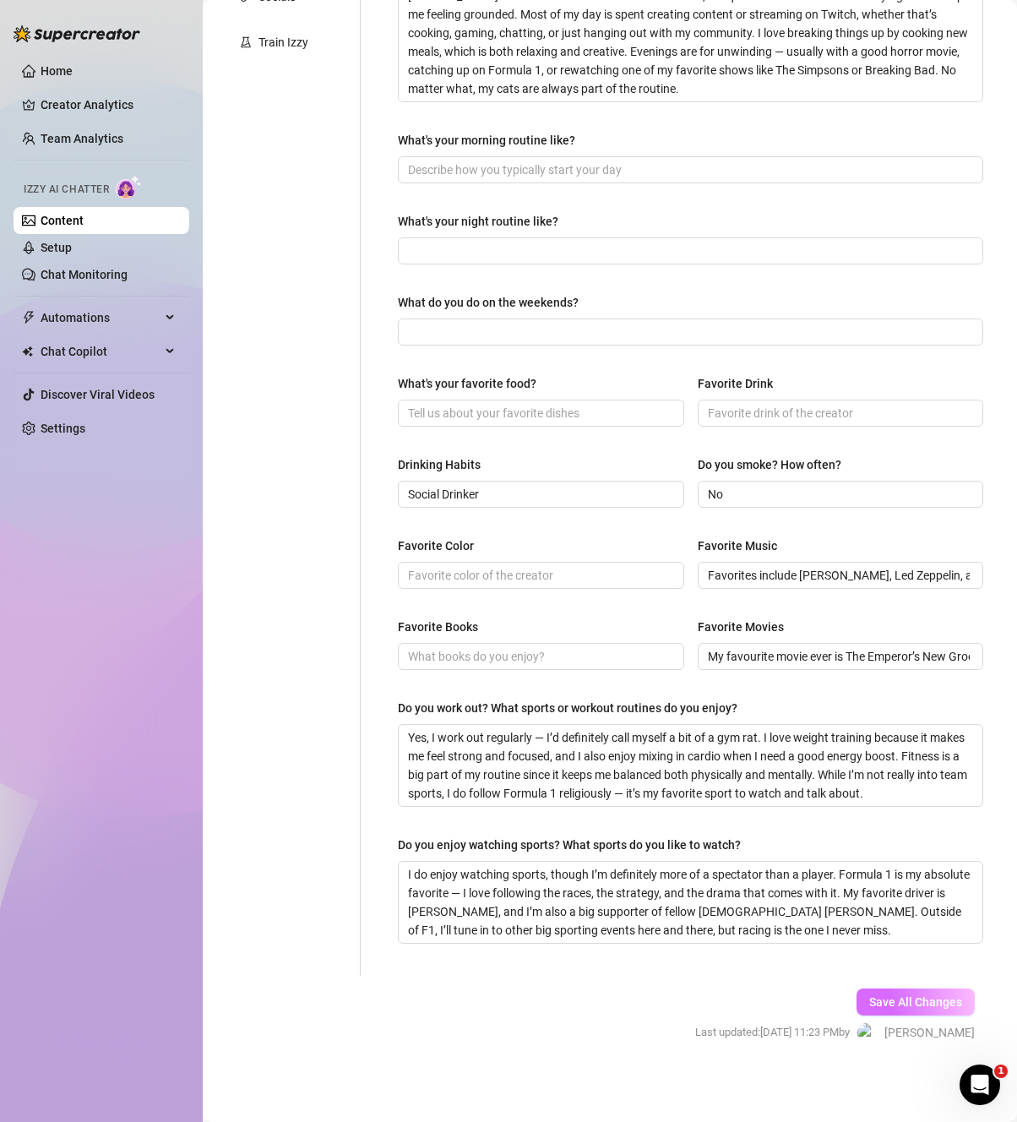
click at [917, 998] on span "Save All Changes" at bounding box center [915, 1002] width 93 height 14
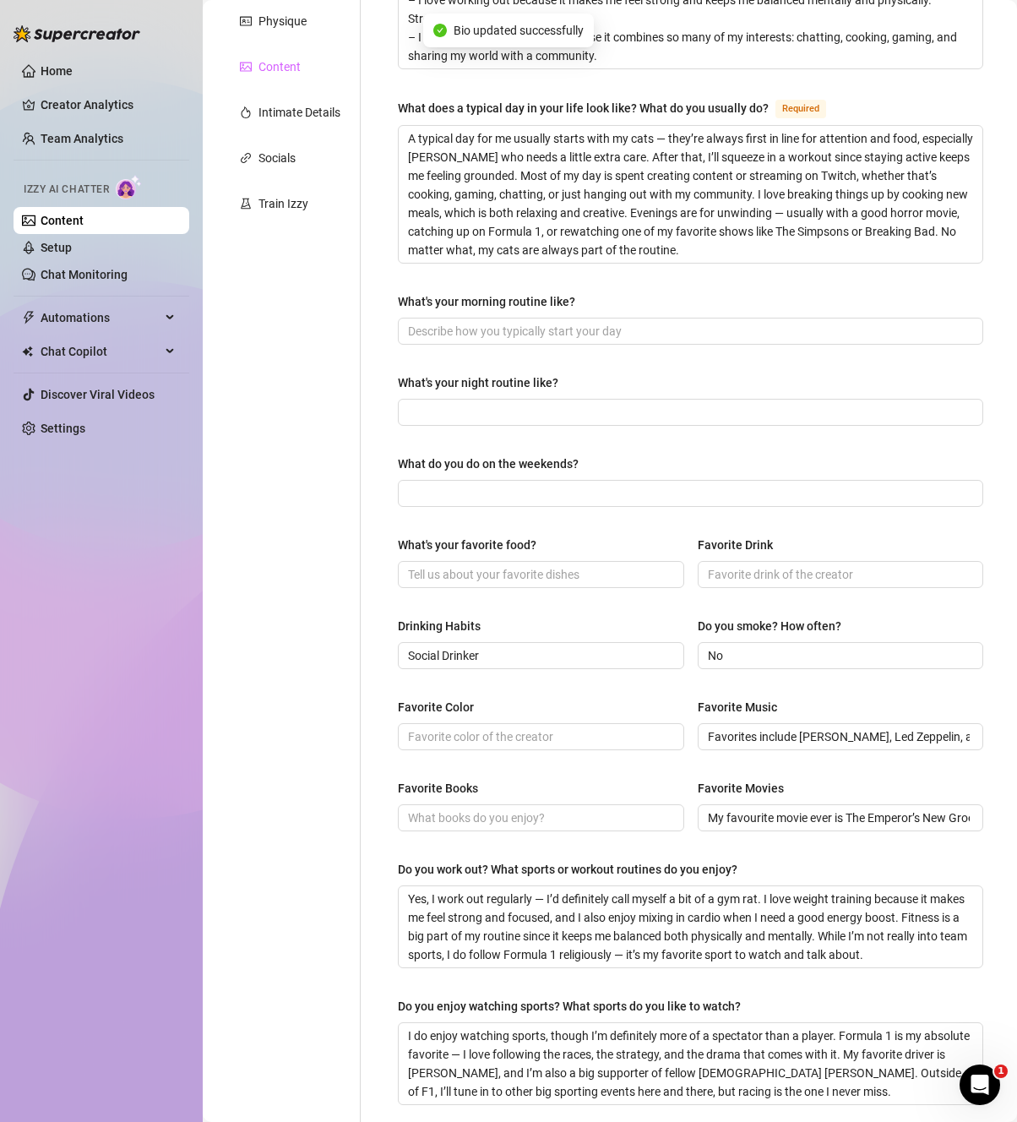
scroll to position [0, 0]
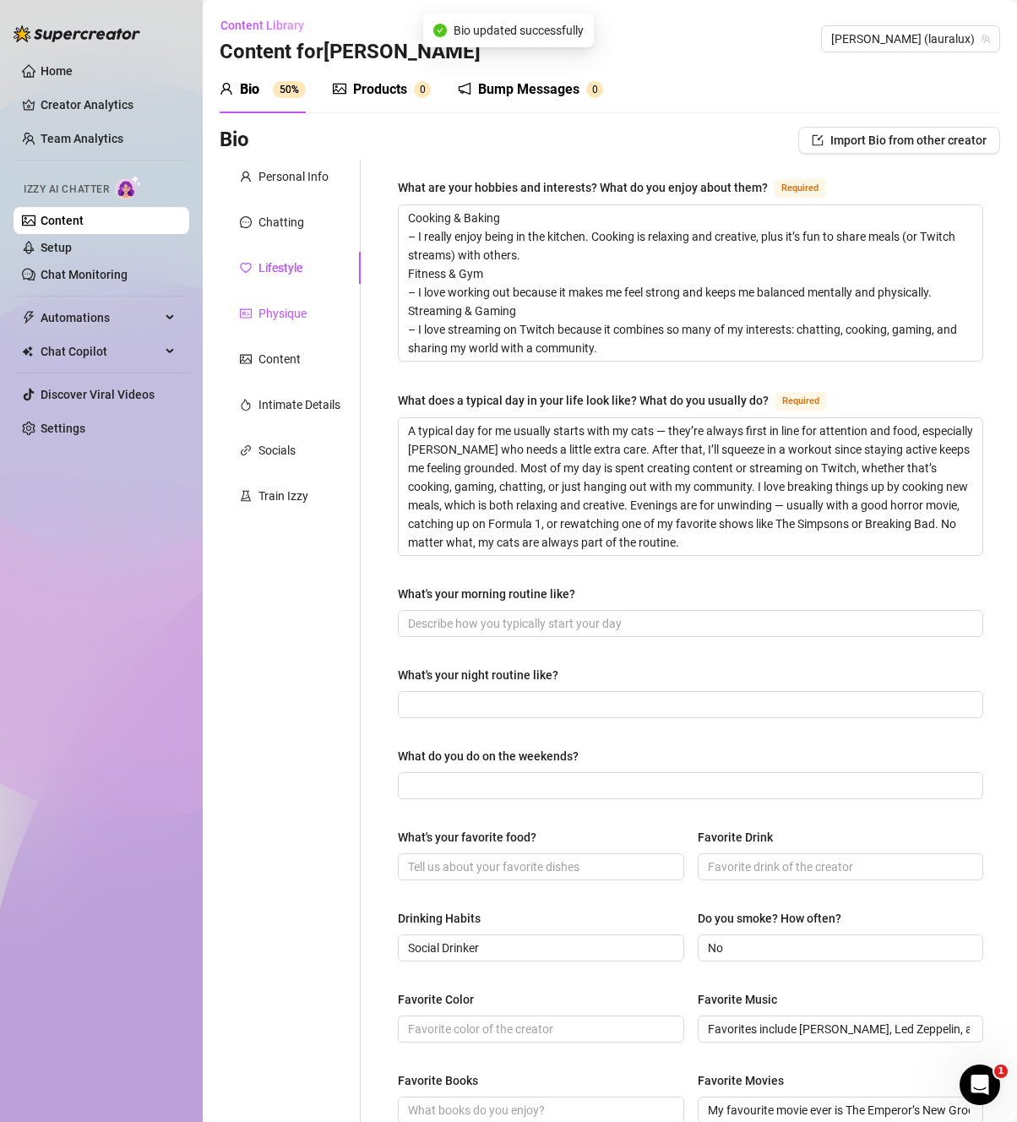
click at [281, 307] on div "Physique" at bounding box center [282, 313] width 48 height 19
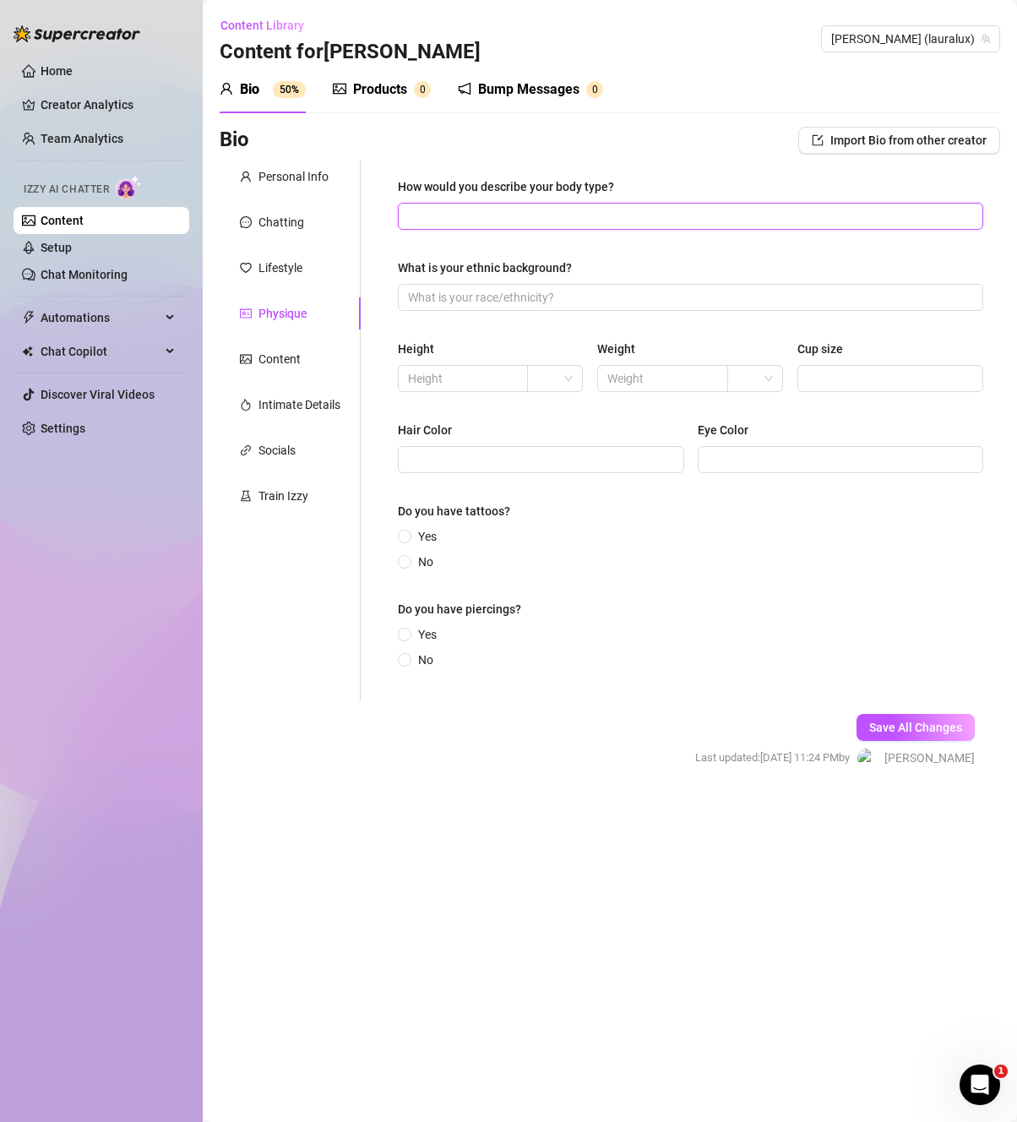
click at [629, 224] on input "How would you describe your body type?" at bounding box center [689, 216] width 562 height 19
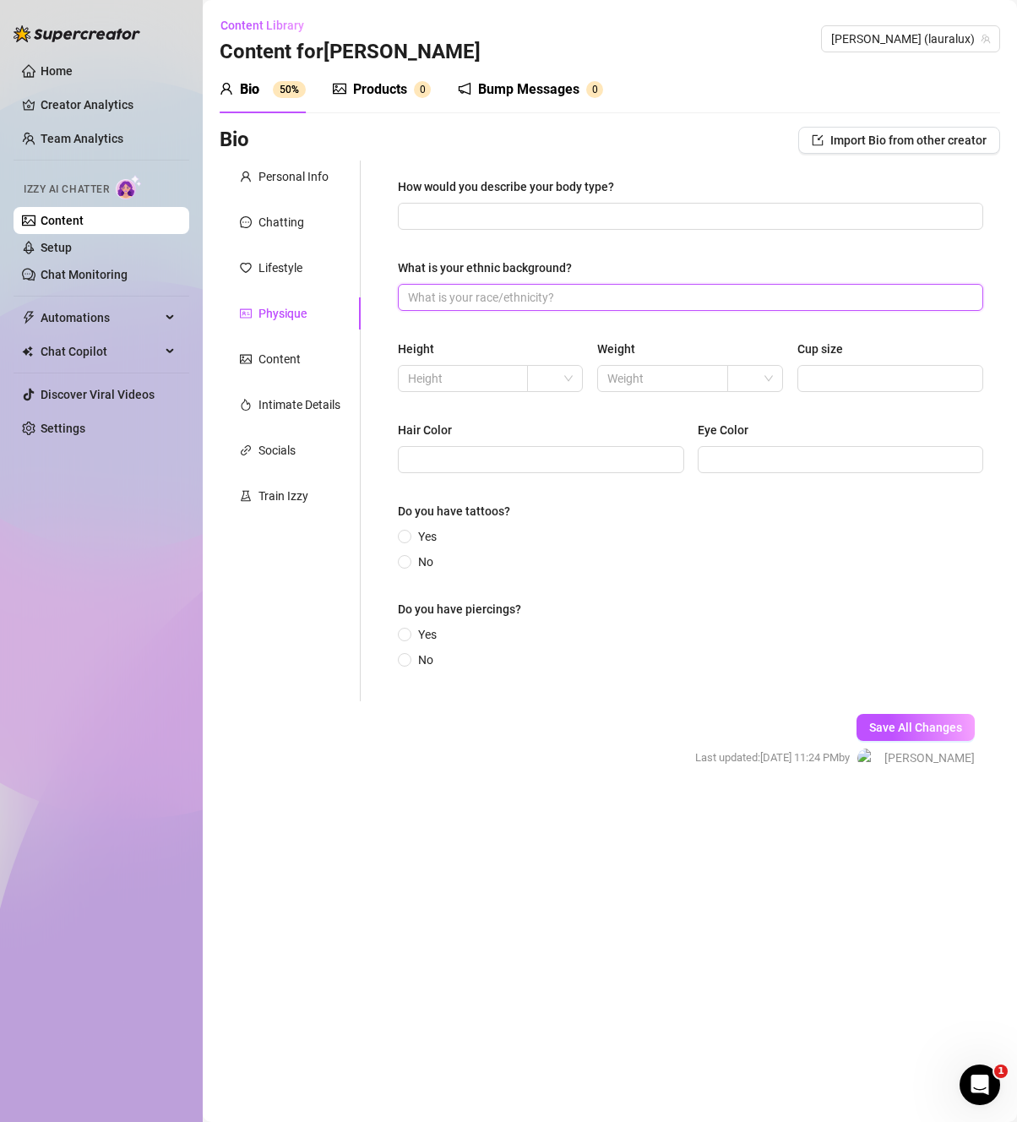
click at [600, 289] on input "What is your ethnic background?" at bounding box center [689, 297] width 562 height 19
click at [470, 371] on input "text" at bounding box center [461, 378] width 106 height 19
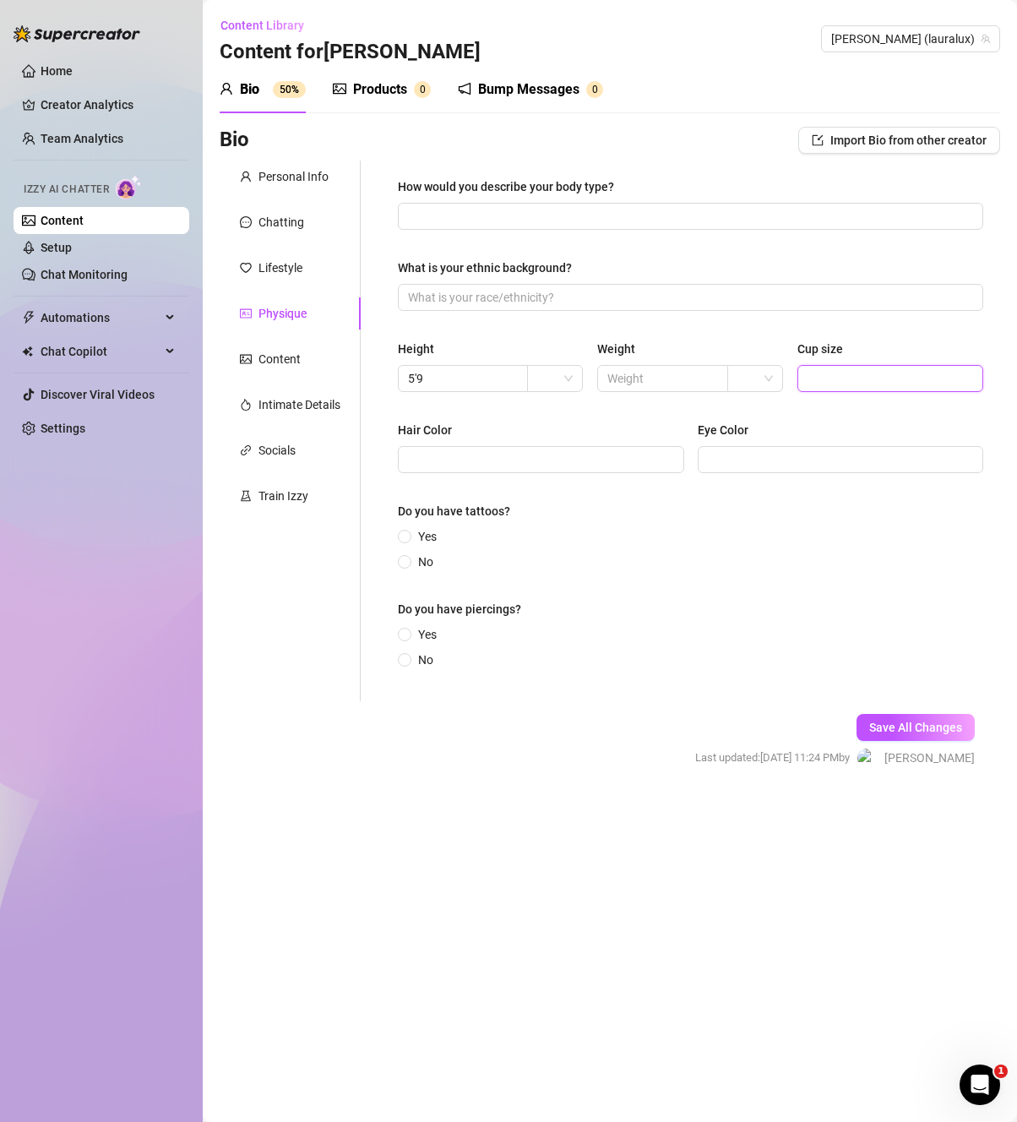
click at [825, 370] on input "Cup size" at bounding box center [888, 378] width 162 height 19
click at [523, 459] on input "Hair Color" at bounding box center [539, 459] width 263 height 19
click at [406, 530] on span at bounding box center [405, 537] width 14 height 14
click at [406, 532] on input "Yes" at bounding box center [405, 537] width 7 height 11
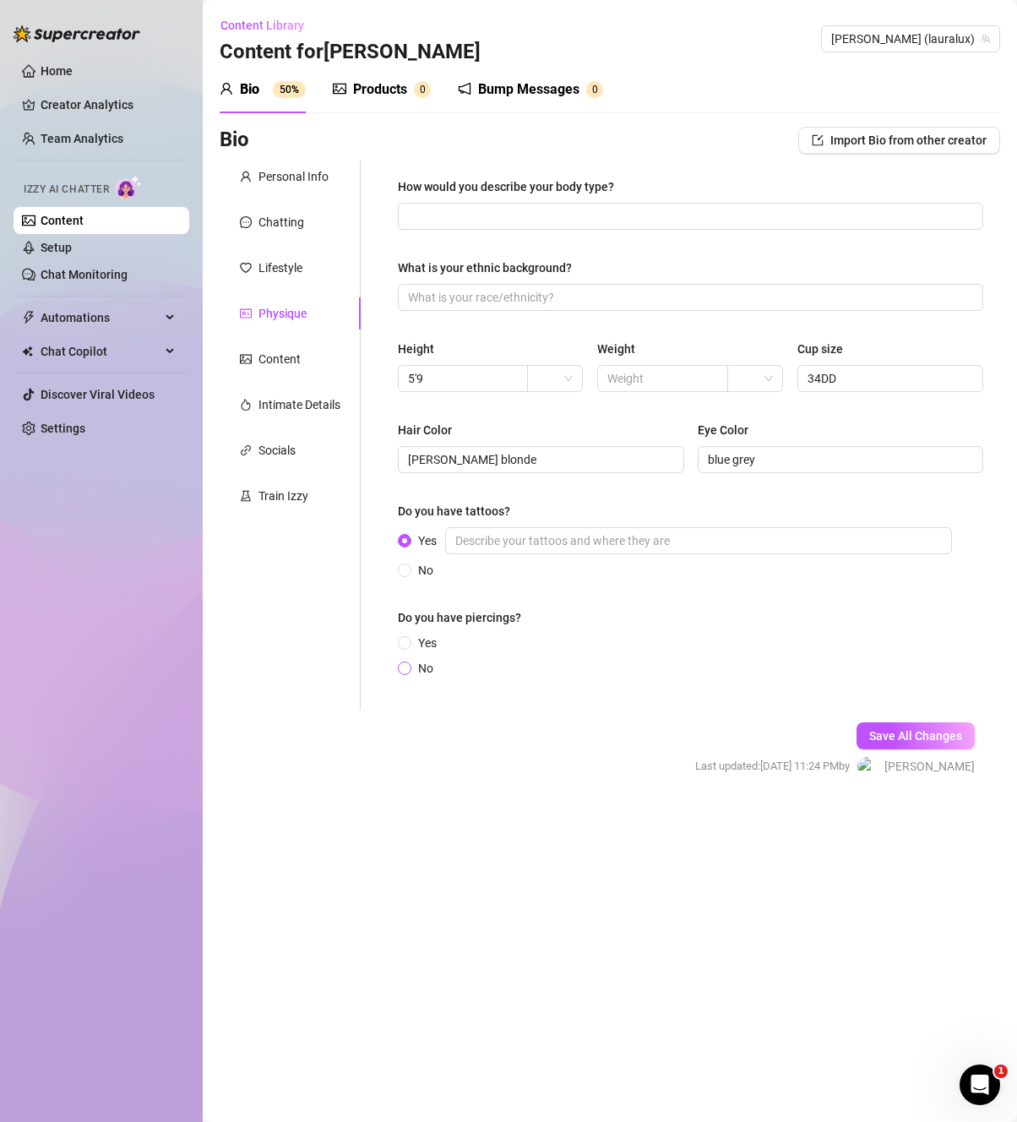
click at [417, 665] on span "No" at bounding box center [425, 668] width 29 height 19
click at [409, 665] on input "No" at bounding box center [405, 669] width 7 height 11
click at [473, 219] on input "How would you describe your body type?" at bounding box center [689, 216] width 562 height 19
paste input "tall, athletic, and curvy."
click at [590, 301] on input "What is your ethnic background?" at bounding box center [689, 297] width 562 height 19
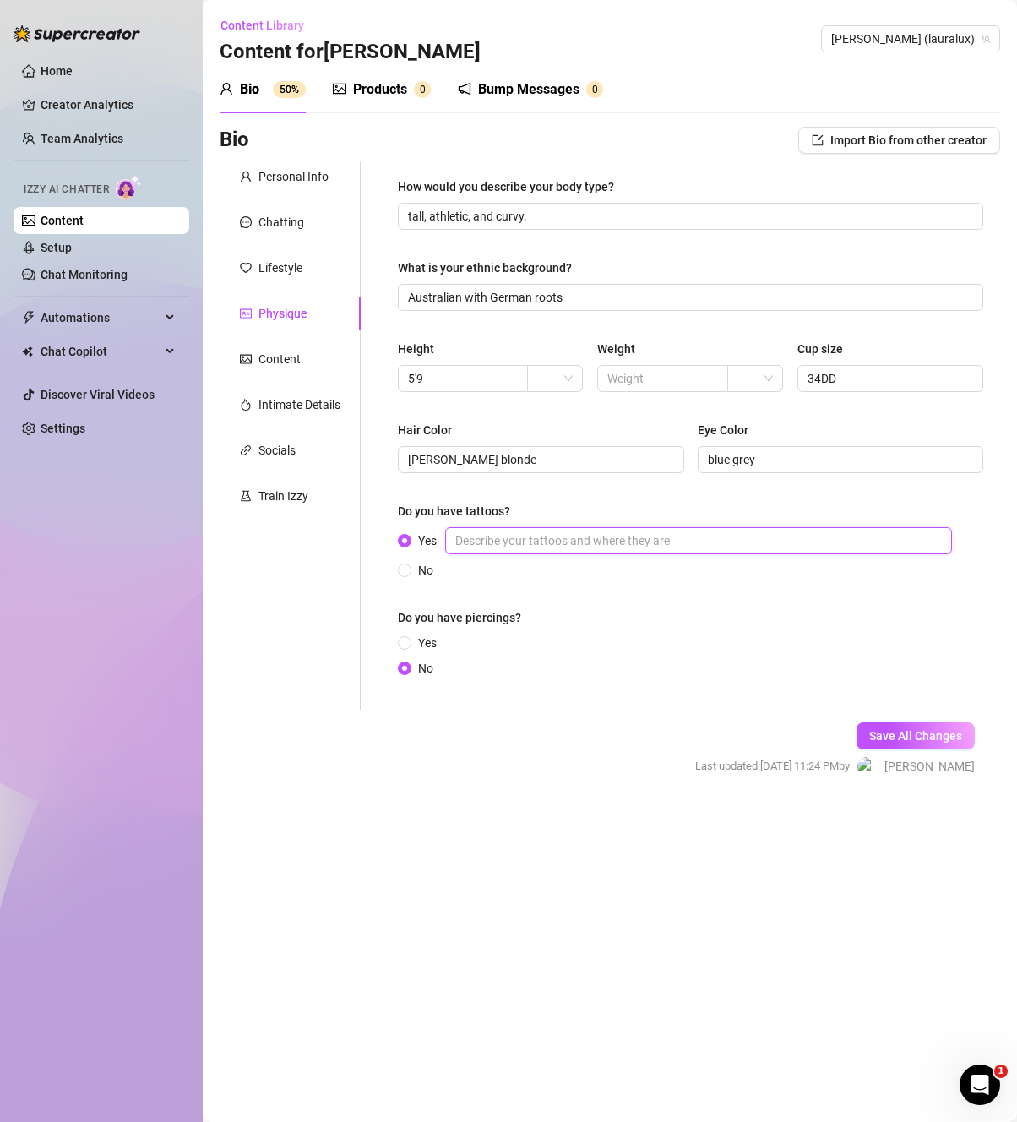
click at [628, 544] on input "Yes" at bounding box center [698, 540] width 507 height 27
click at [638, 540] on input "Yes" at bounding box center [698, 540] width 507 height 27
click at [919, 725] on button "Save All Changes" at bounding box center [915, 735] width 118 height 27
drag, startPoint x: 545, startPoint y: 544, endPoint x: 411, endPoint y: 533, distance: 134.7
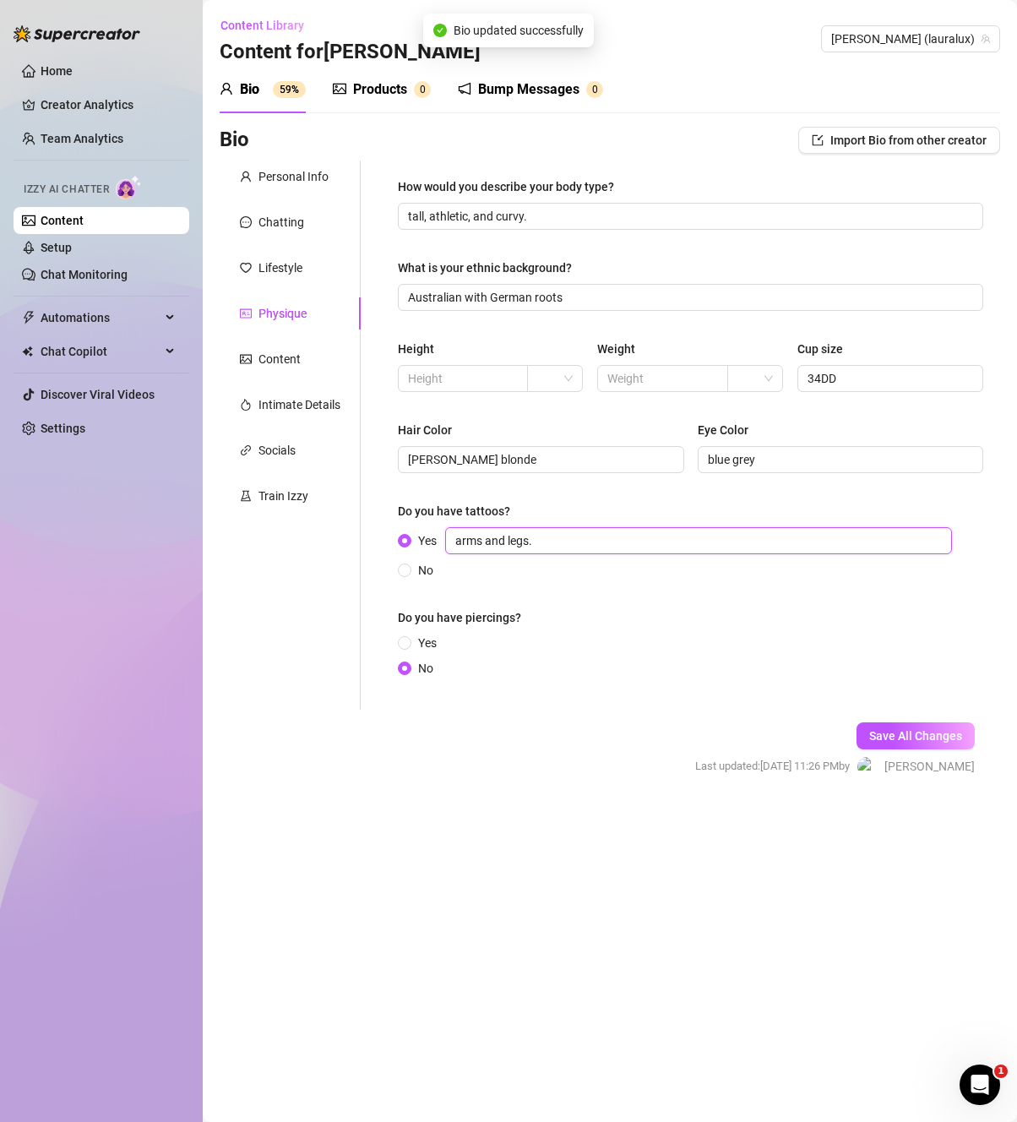
click at [411, 533] on label "Yes arms and legs." at bounding box center [678, 540] width 561 height 27
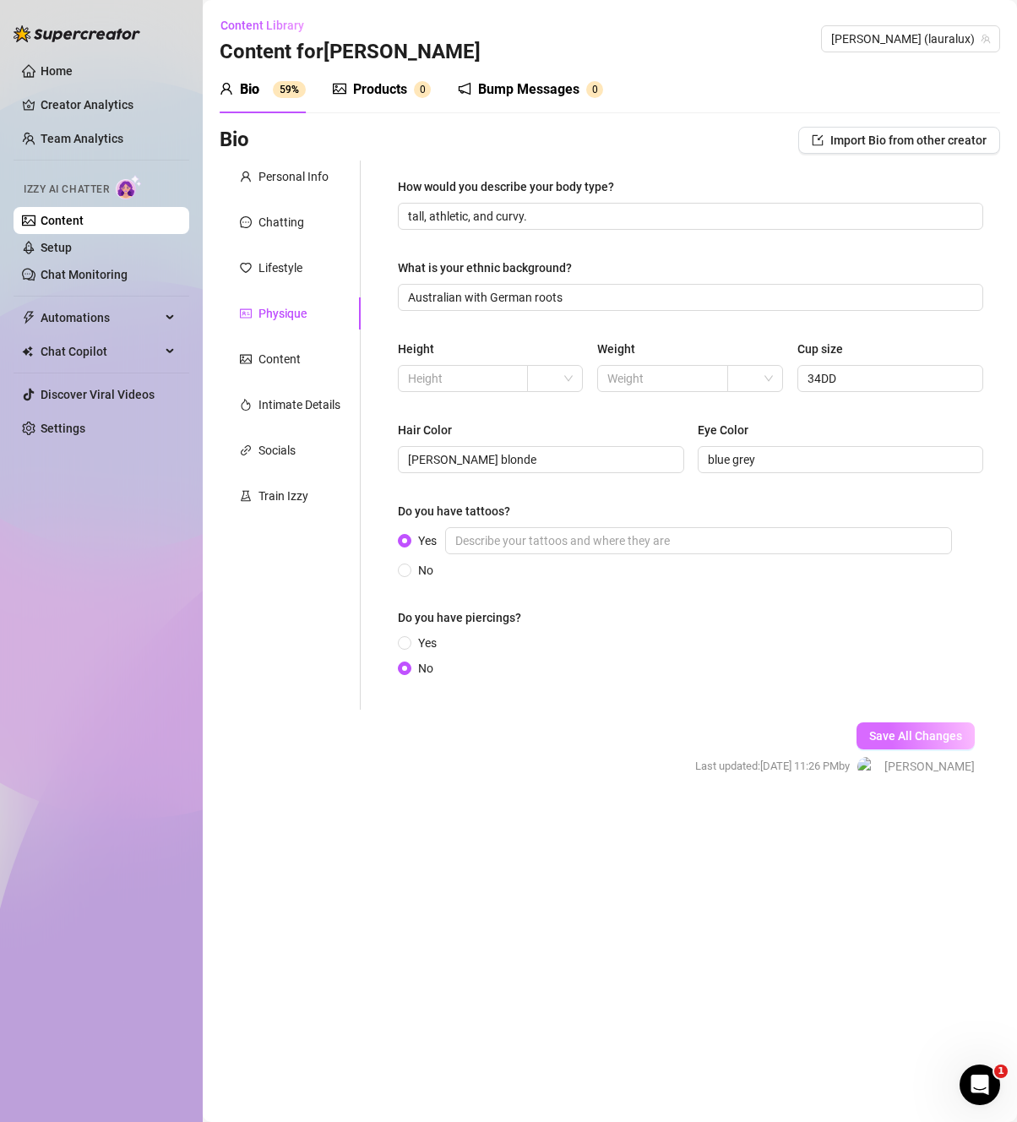
click at [894, 729] on span "Save All Changes" at bounding box center [915, 736] width 93 height 14
click at [291, 359] on div "Content" at bounding box center [279, 359] width 42 height 19
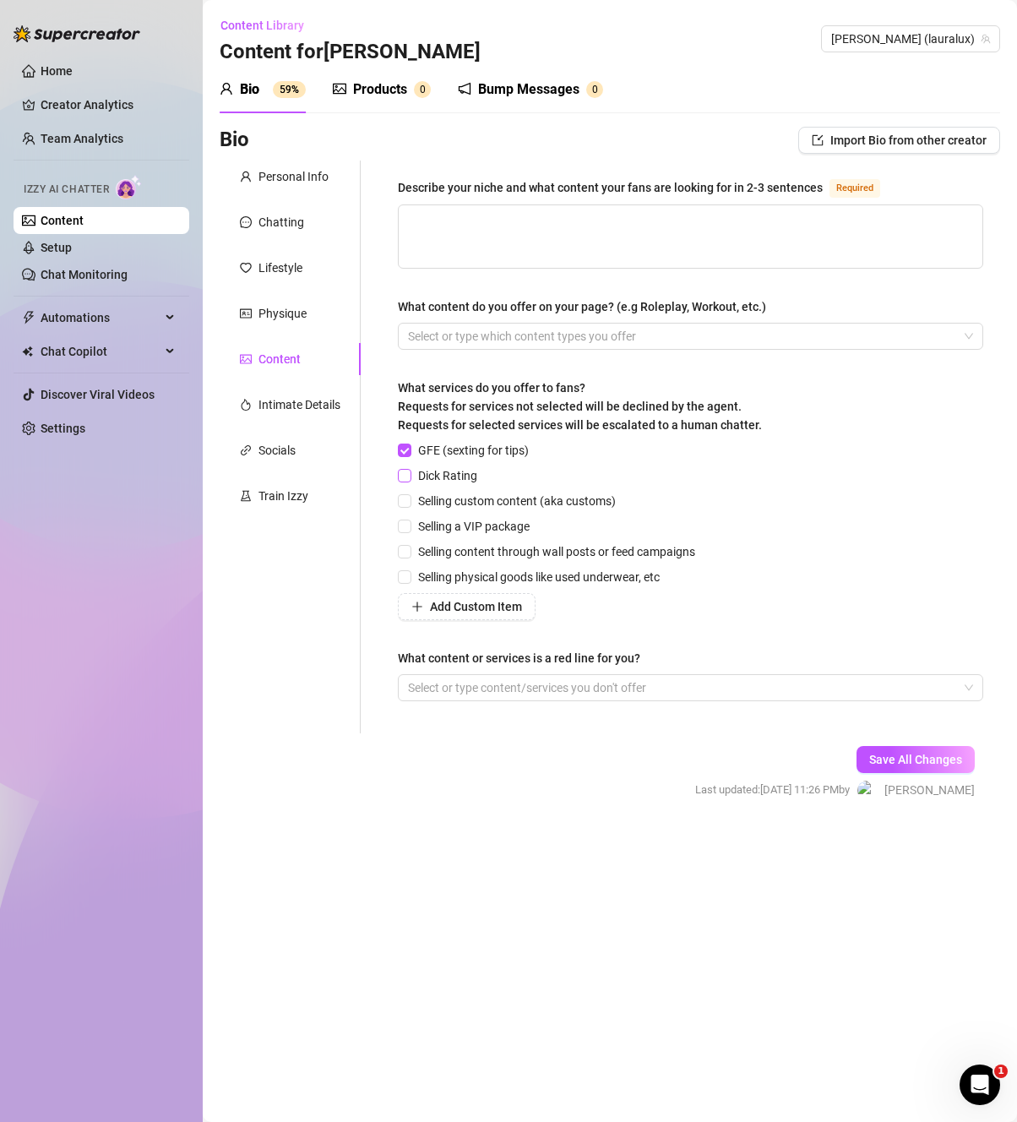
click at [454, 480] on span "Dick Rating" at bounding box center [447, 475] width 73 height 19
click at [410, 480] on input "Dick Rating" at bounding box center [404, 475] width 12 height 12
click at [552, 505] on span "Selling custom content (aka customs)" at bounding box center [516, 501] width 211 height 19
click at [410, 505] on input "Selling custom content (aka customs)" at bounding box center [404, 500] width 12 height 12
click at [568, 556] on span "Selling content through wall posts or feed campaigns" at bounding box center [556, 551] width 291 height 19
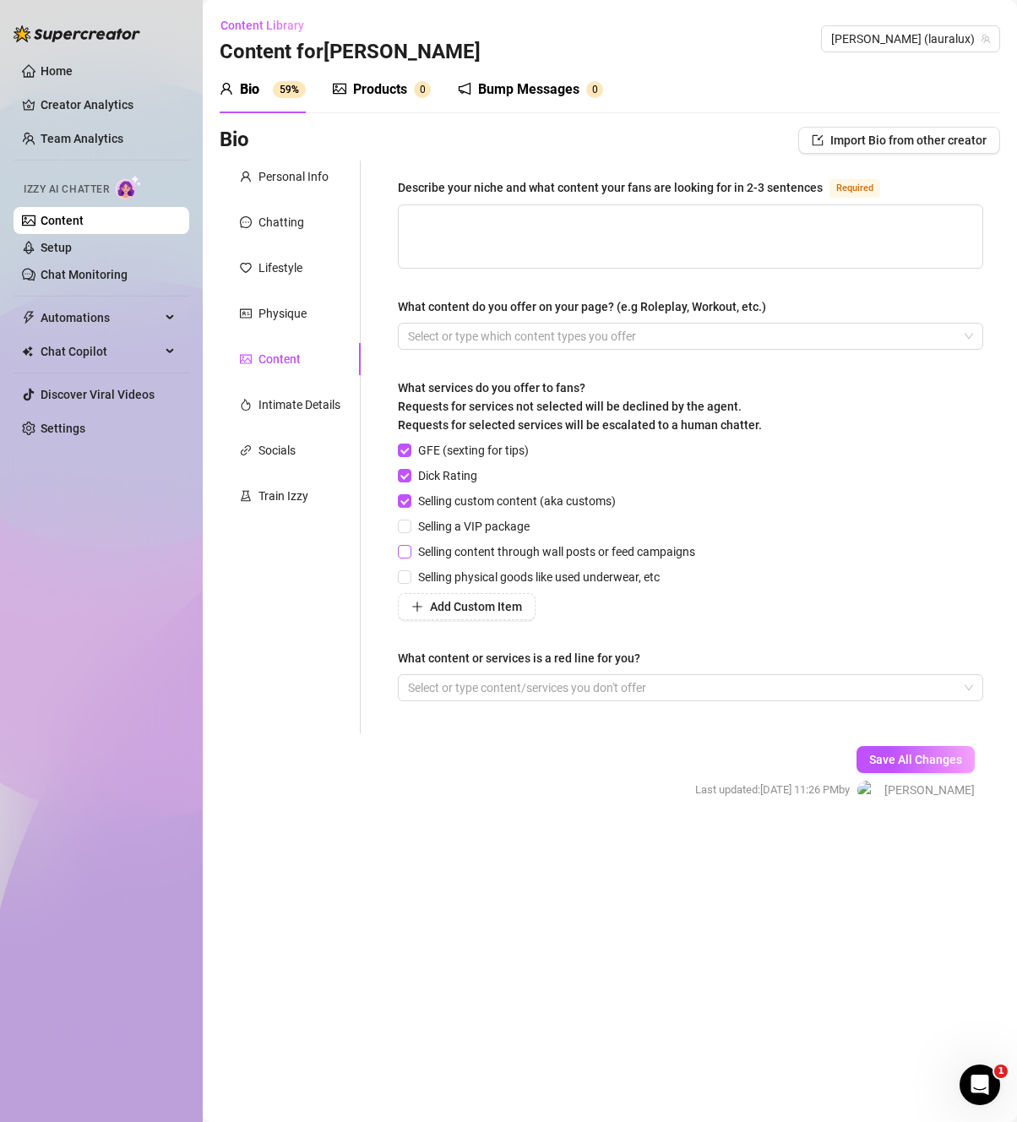
click at [410, 556] on input "Selling content through wall posts or feed campaigns" at bounding box center [404, 551] width 12 height 12
click at [710, 190] on div "Describe your niche and what content your fans are looking for in 2-3 sentences" at bounding box center [610, 187] width 425 height 19
click at [710, 205] on textarea "Describe your niche and what content your fans are looking for in 2-3 sentences…" at bounding box center [691, 236] width 584 height 63
click at [710, 190] on div "Describe your niche and what content your fans are looking for in 2-3 sentences" at bounding box center [610, 187] width 425 height 19
click at [710, 205] on textarea "Describe your niche and what content your fans are looking for in 2-3 sentences…" at bounding box center [691, 236] width 584 height 63
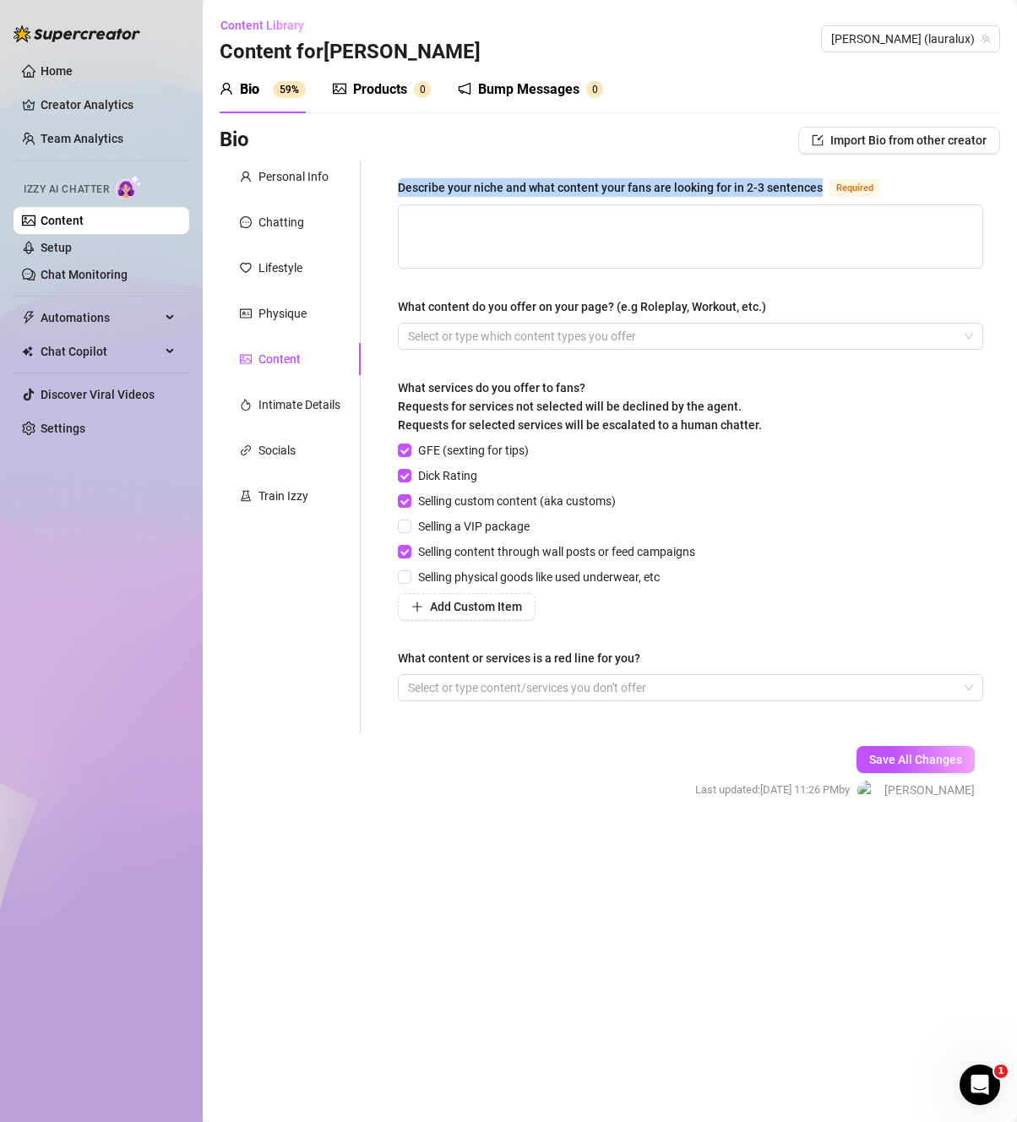
click at [710, 190] on div "Describe your niche and what content your fans are looking for in 2-3 sentences" at bounding box center [610, 187] width 425 height 19
click at [710, 205] on textarea "Describe your niche and what content your fans are looking for in 2-3 sentences…" at bounding box center [691, 236] width 584 height 63
copy div "Describe your niche and what content your fans are looking for in 2-3 sentences"
click at [551, 233] on textarea "Describe your niche and what content your fans are looking for in 2-3 sentences…" at bounding box center [691, 236] width 584 height 63
paste textarea "My niche is creating a space that blends authenticity with fun — I share a mix …"
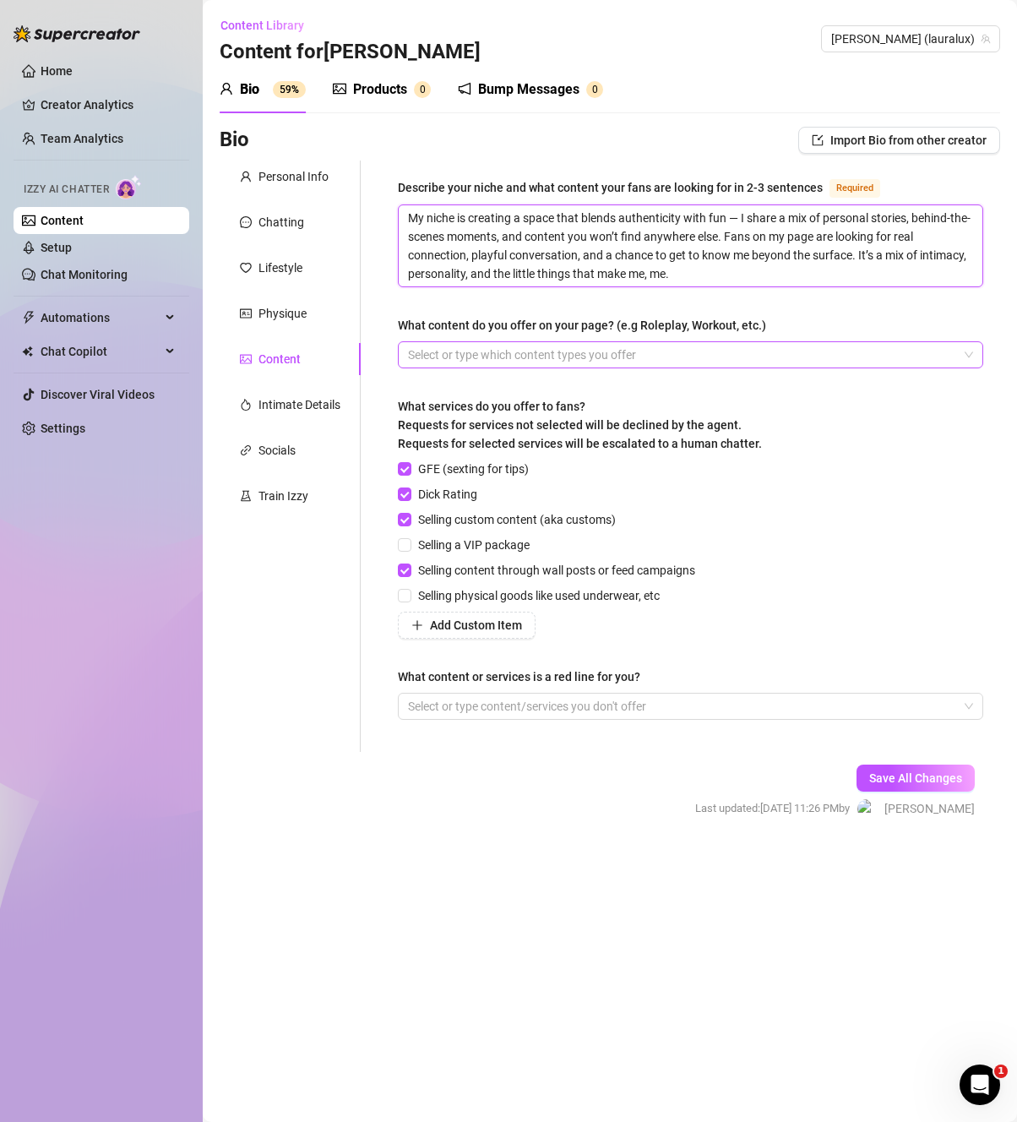
click at [840, 360] on div at bounding box center [681, 355] width 561 height 24
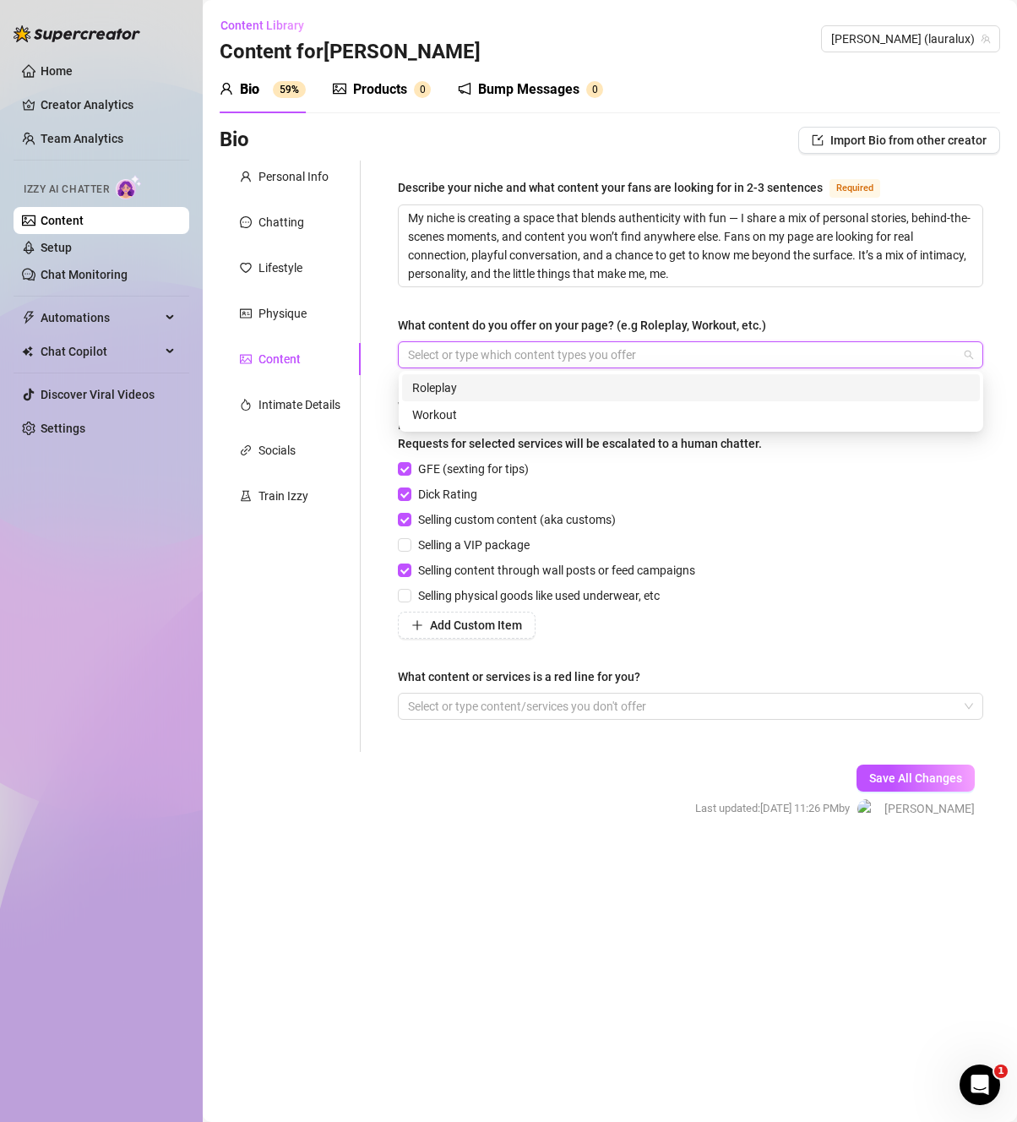
click at [814, 392] on div "Roleplay" at bounding box center [690, 387] width 557 height 19
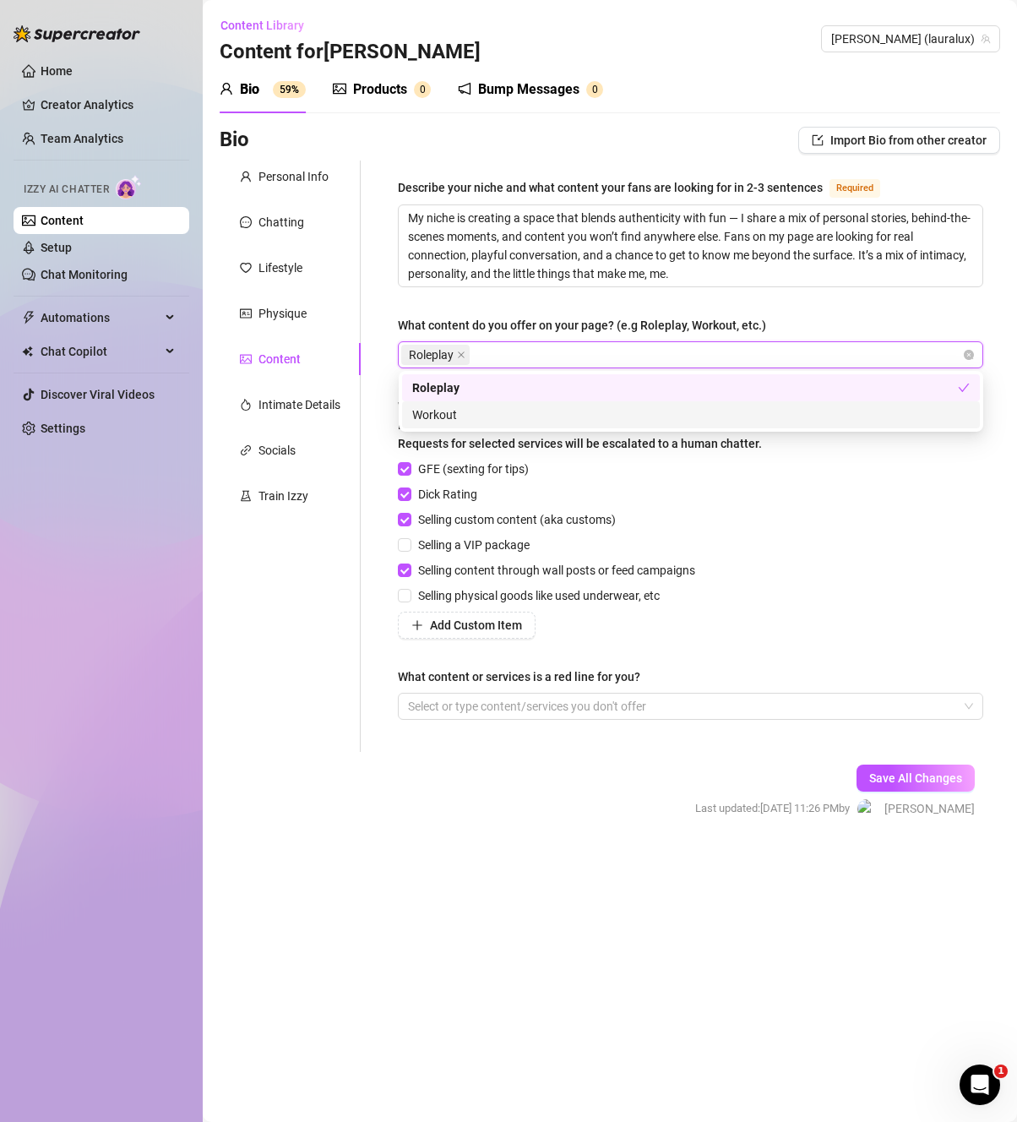
click at [757, 419] on div "Workout" at bounding box center [690, 414] width 557 height 19
click at [884, 498] on div "GFE (sexting for tips) Dick Rating Selling custom content (aka customs) Selling…" at bounding box center [690, 548] width 585 height 179
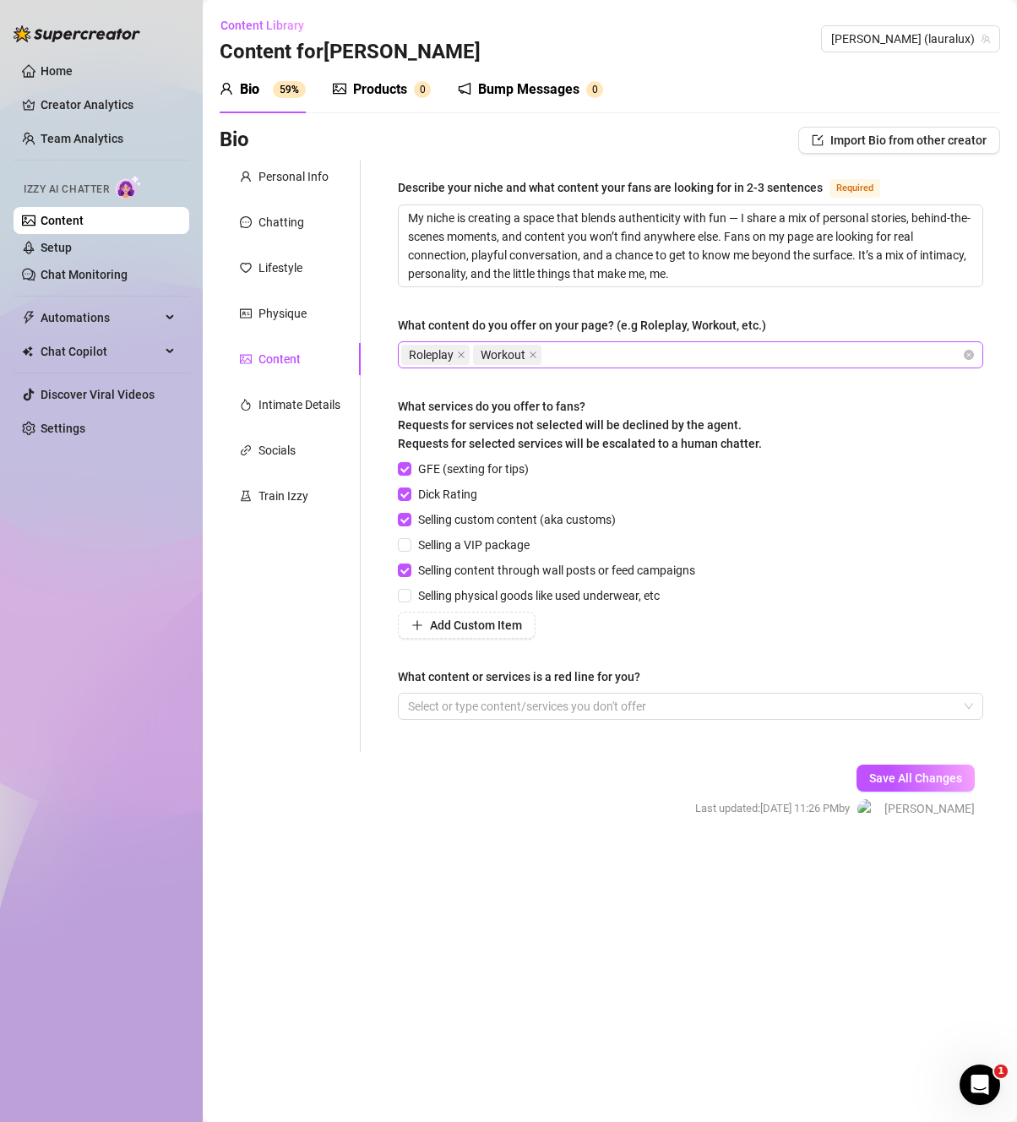
click at [716, 357] on div "Roleplay Workout" at bounding box center [681, 355] width 561 height 24
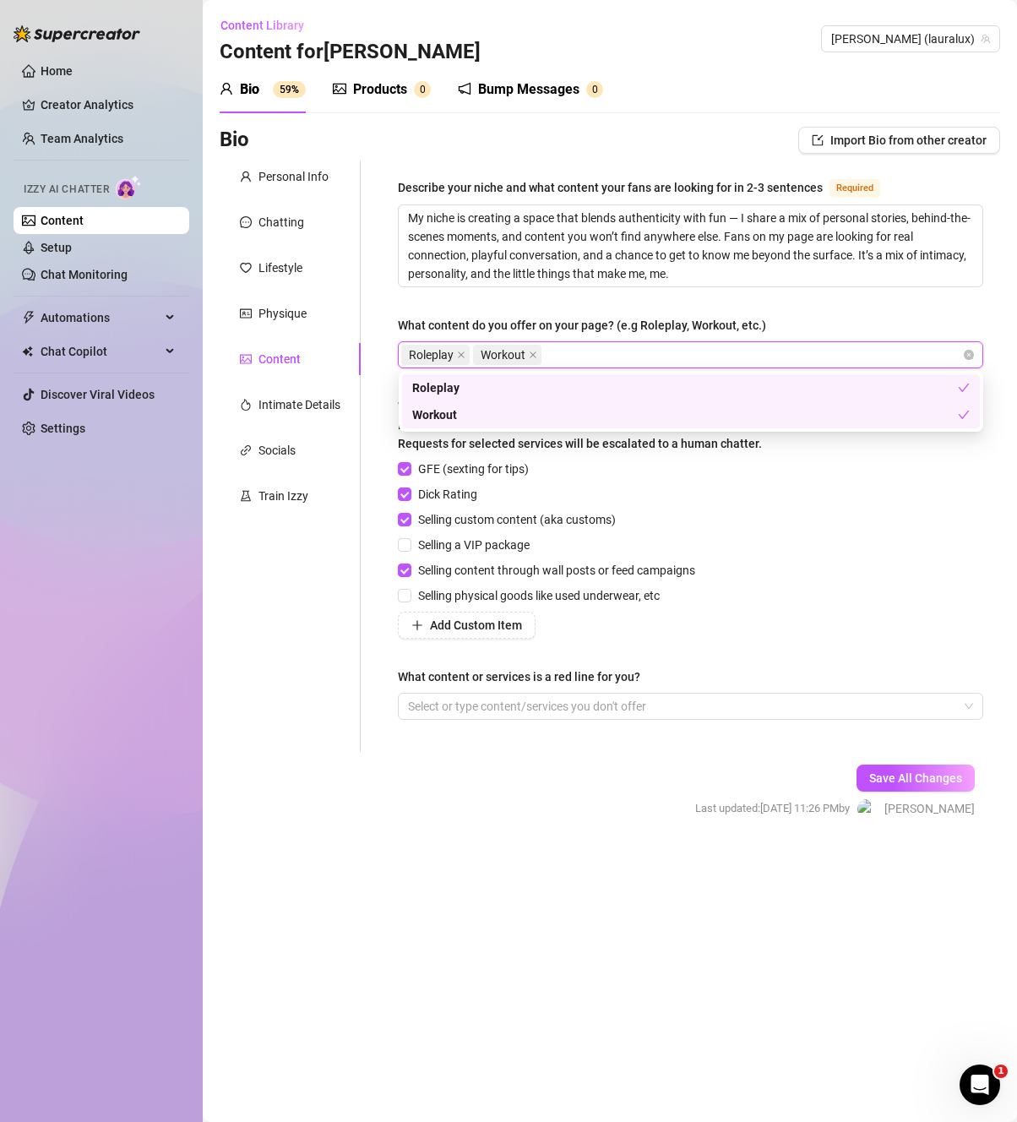
click at [907, 591] on div "GFE (sexting for tips) Dick Rating Selling custom content (aka customs) Selling…" at bounding box center [690, 548] width 585 height 179
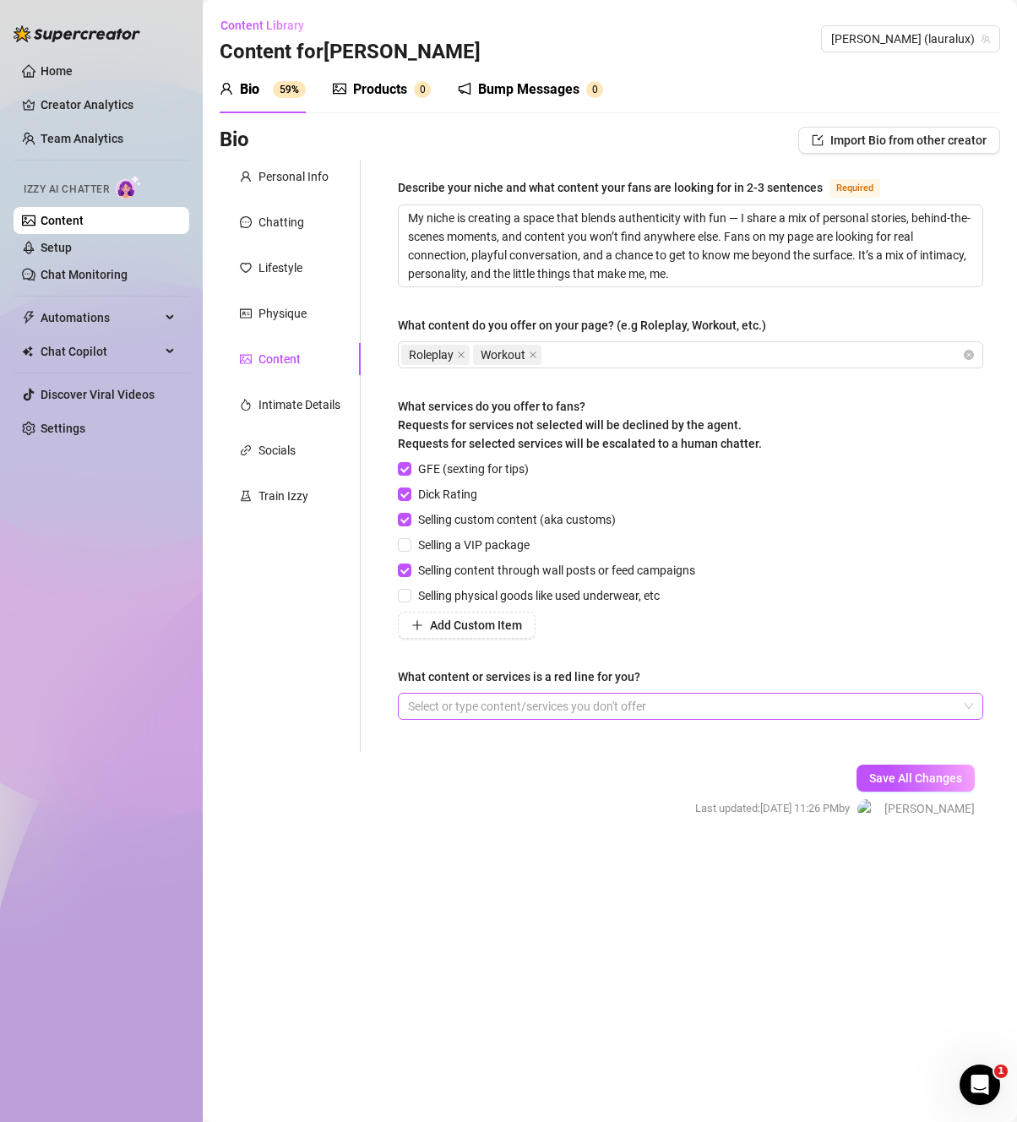
click at [675, 710] on div at bounding box center [681, 706] width 561 height 24
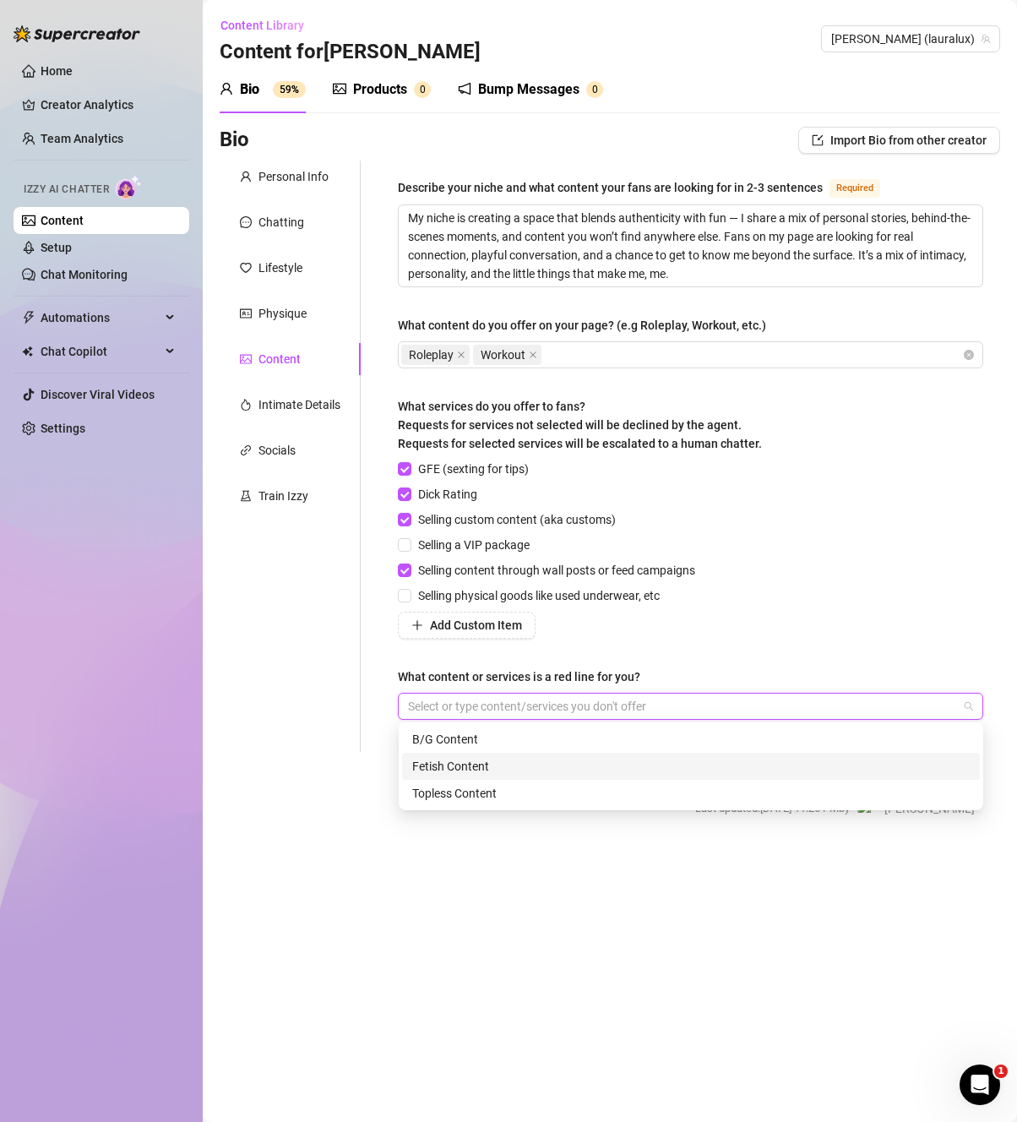
click at [461, 773] on div "Fetish Content" at bounding box center [690, 766] width 557 height 19
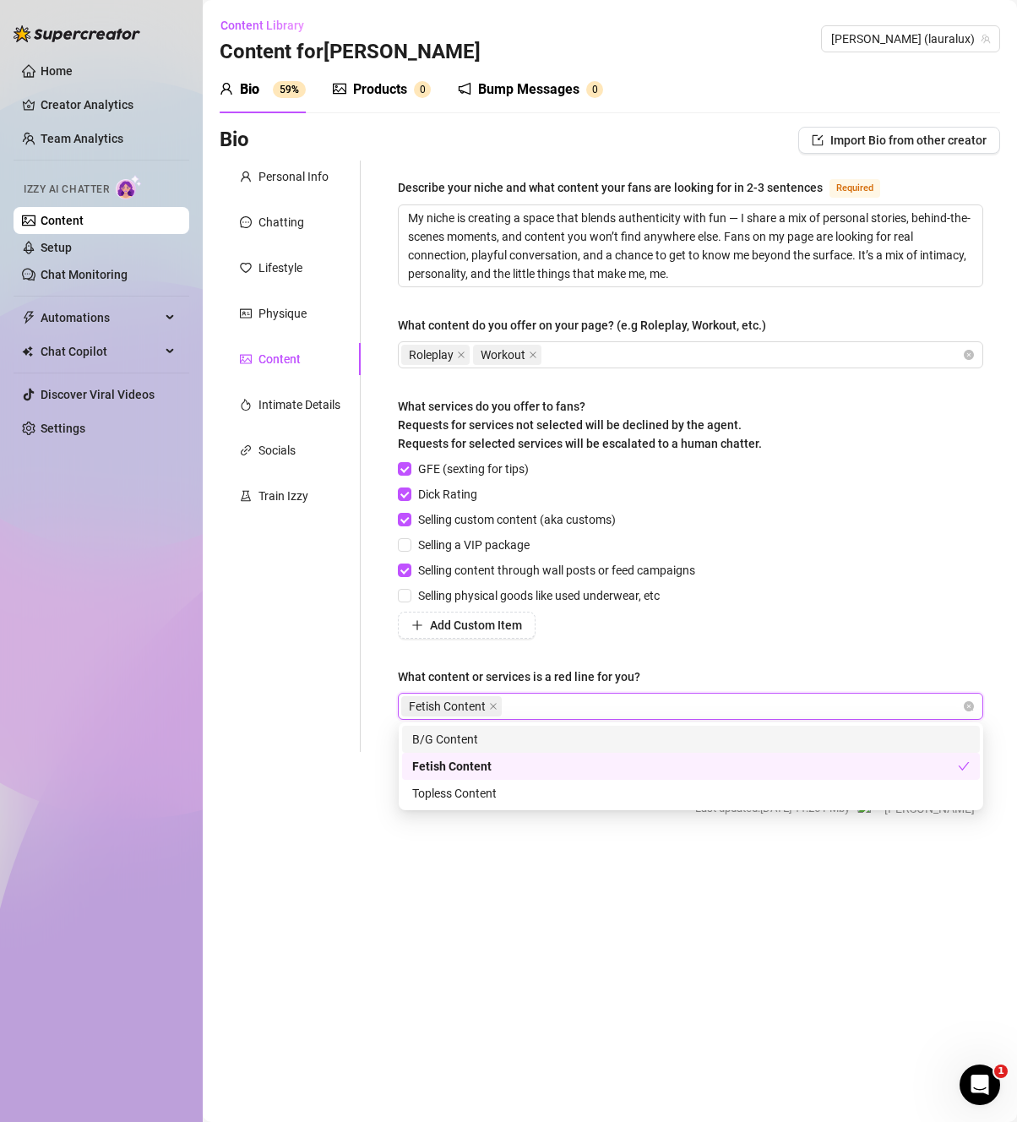
click at [501, 737] on div "B/G Content" at bounding box center [690, 739] width 557 height 19
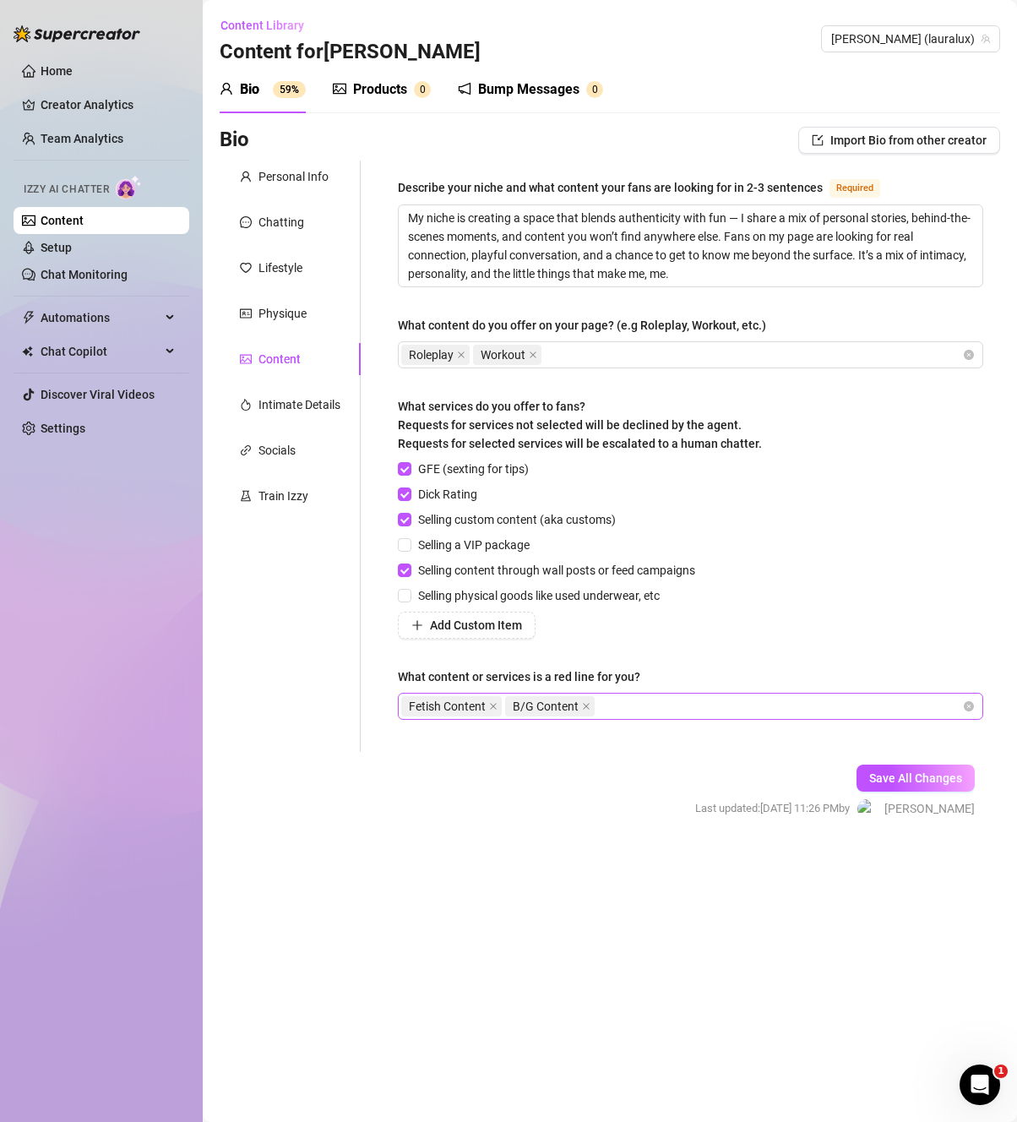
click at [660, 706] on div "Fetish Content B/G Content" at bounding box center [681, 706] width 561 height 24
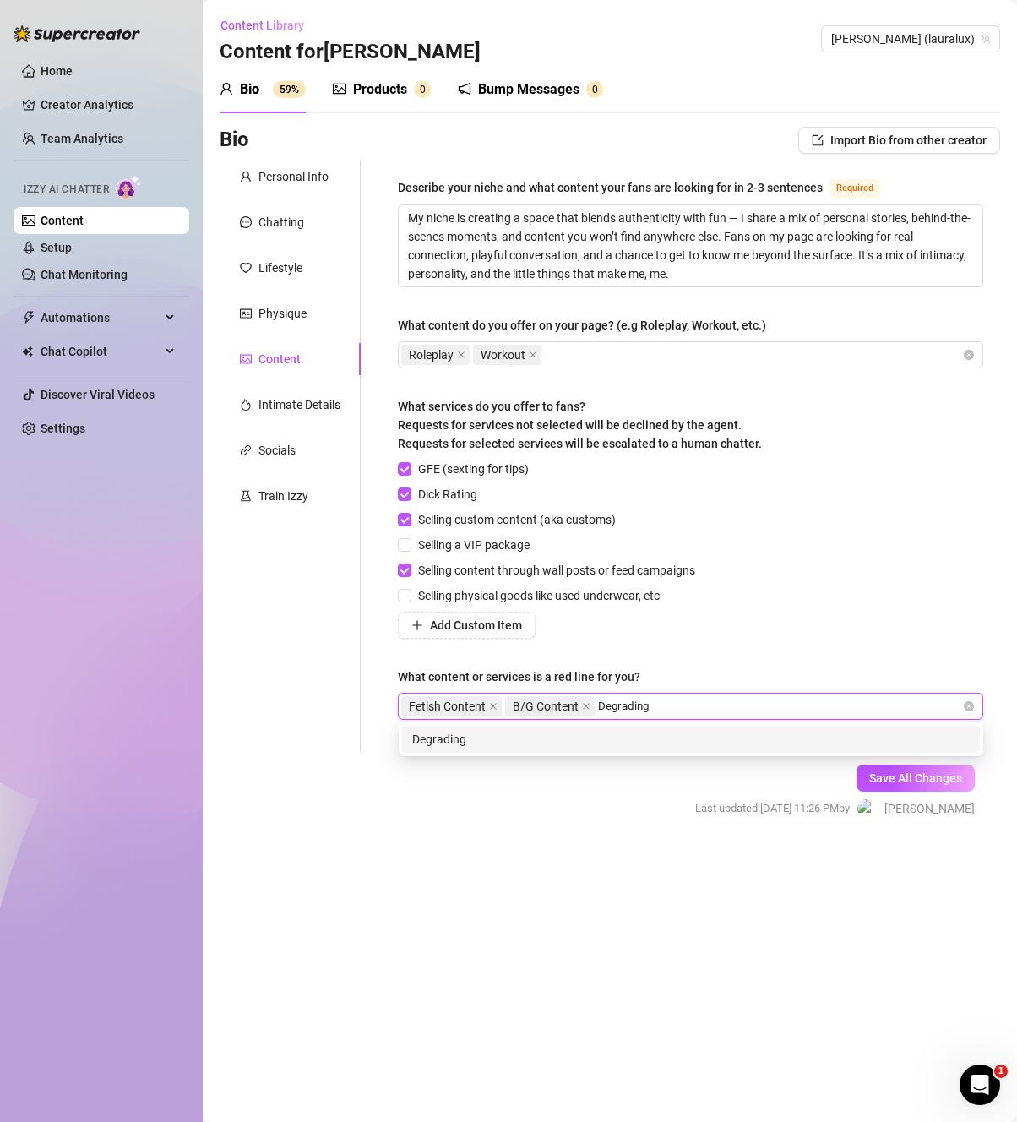
click at [648, 734] on div "Degrading" at bounding box center [690, 739] width 557 height 19
click at [609, 736] on div "Huge Dildos" at bounding box center [690, 739] width 557 height 19
click at [534, 745] on div "Stretching Pussy" at bounding box center [690, 739] width 557 height 19
click at [696, 743] on div "Anal" at bounding box center [690, 739] width 557 height 19
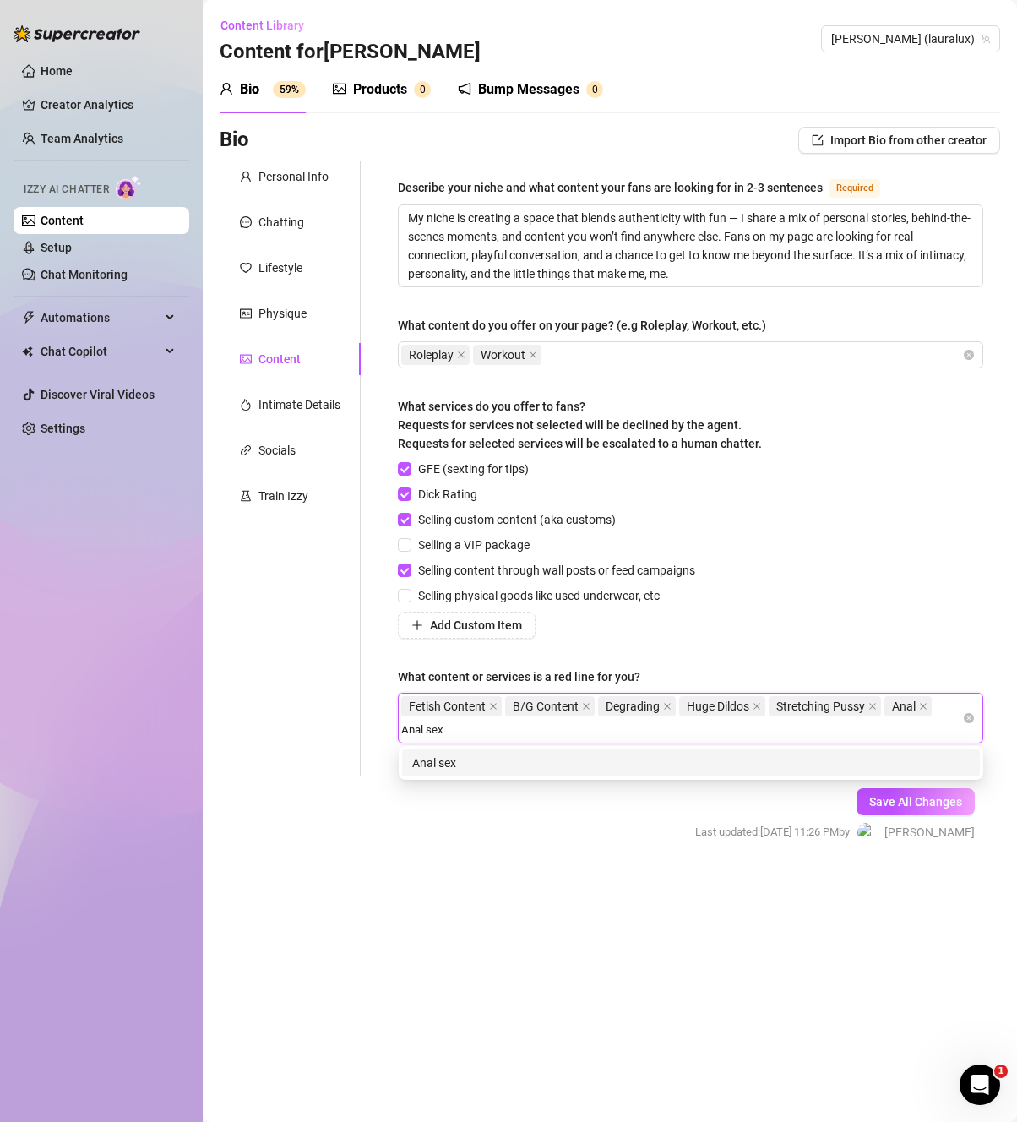
click at [811, 750] on div "Anal sex" at bounding box center [691, 762] width 578 height 27
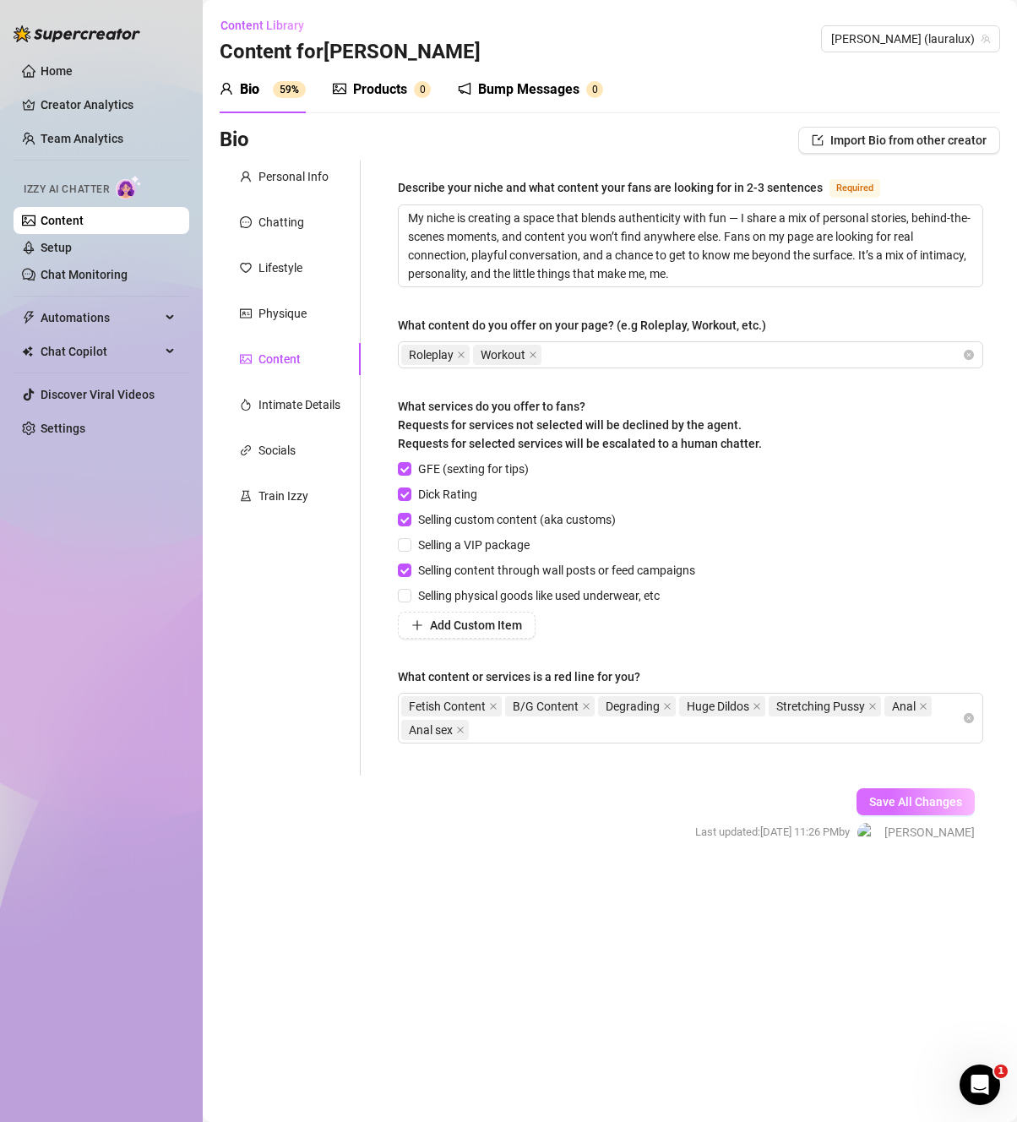
drag, startPoint x: 931, startPoint y: 797, endPoint x: 928, endPoint y: 789, distance: 8.8
click at [932, 797] on span "Save All Changes" at bounding box center [915, 802] width 93 height 14
click at [316, 405] on div "Intimate Details" at bounding box center [299, 404] width 82 height 19
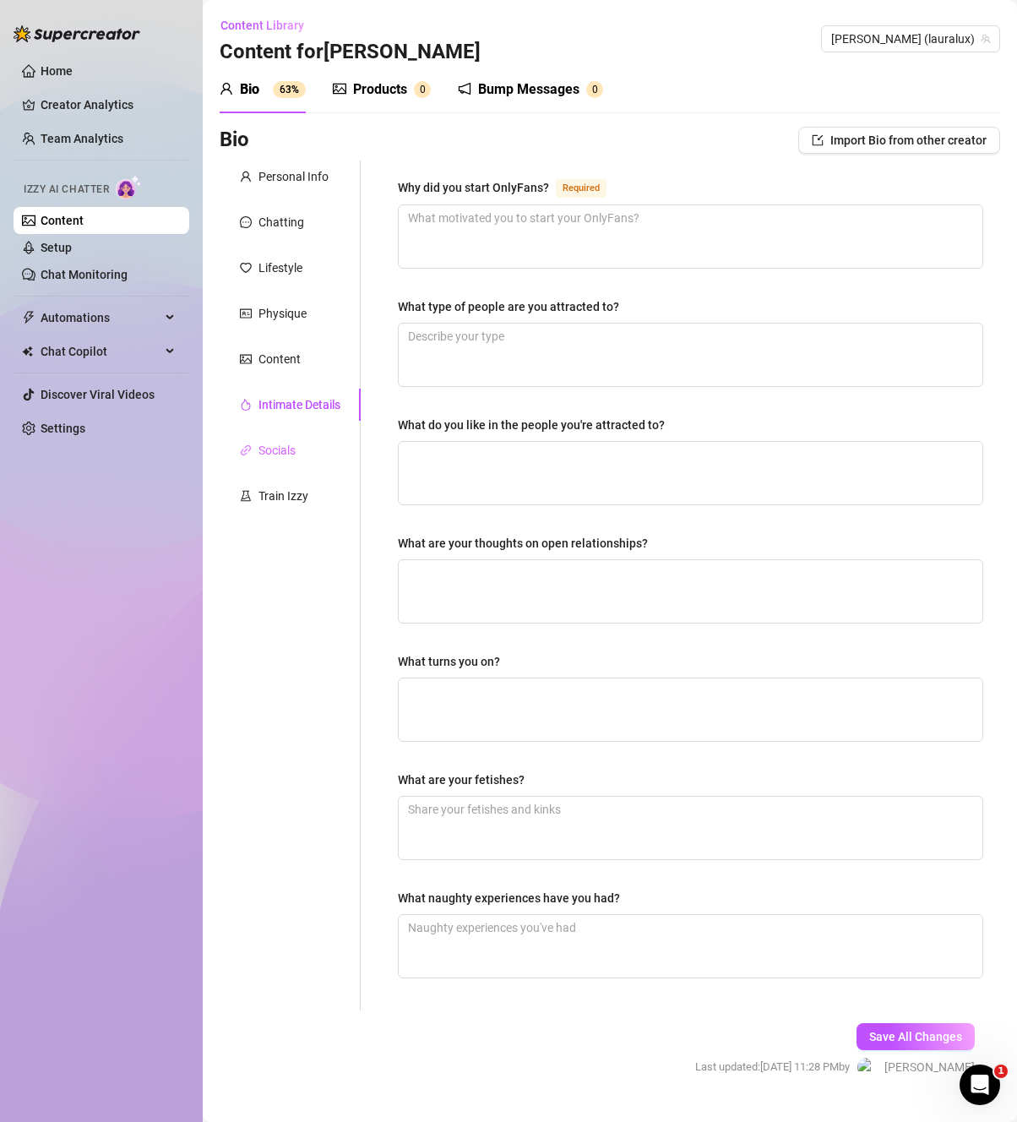
click at [340, 447] on div "Socials" at bounding box center [290, 450] width 141 height 32
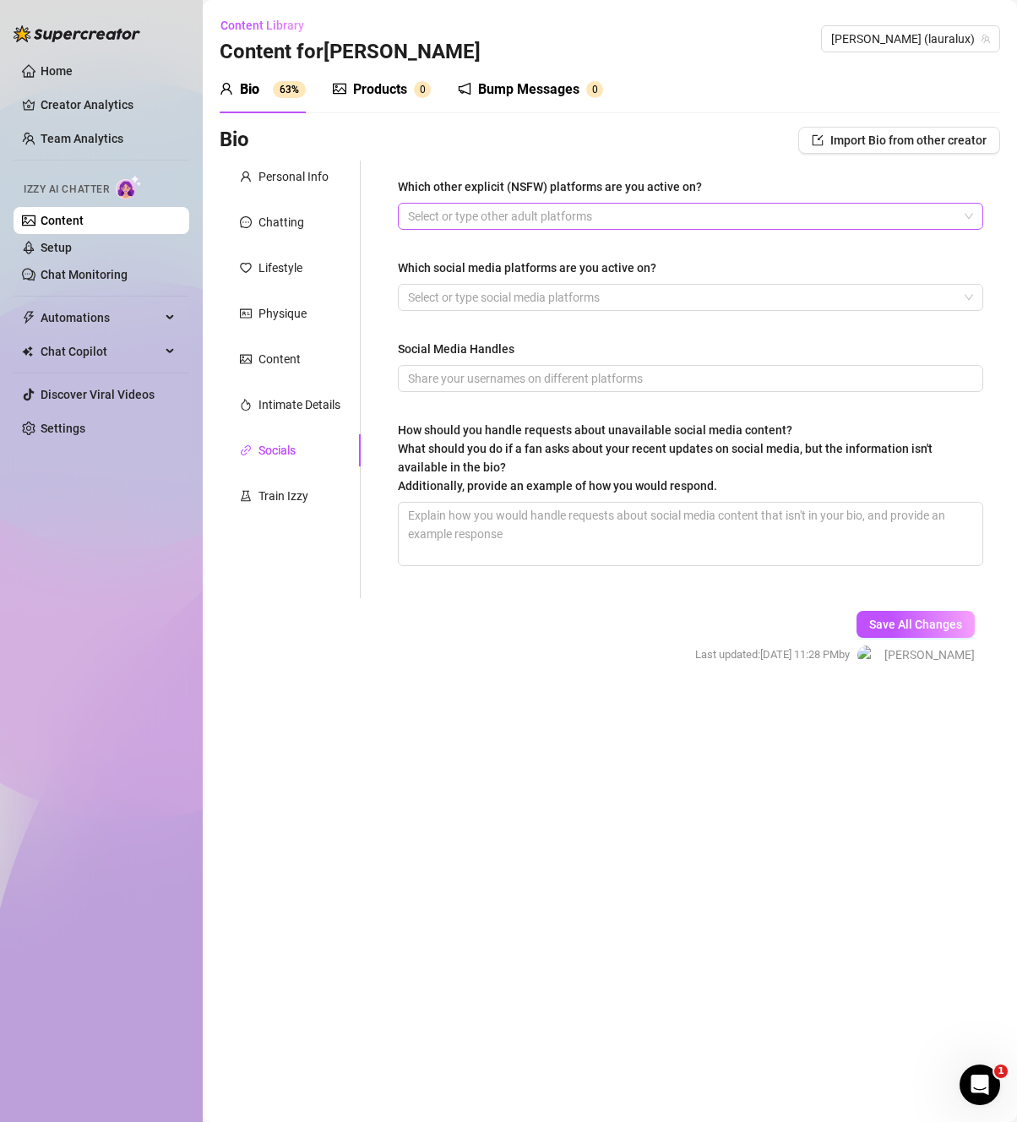
click at [557, 215] on div at bounding box center [681, 216] width 561 height 24
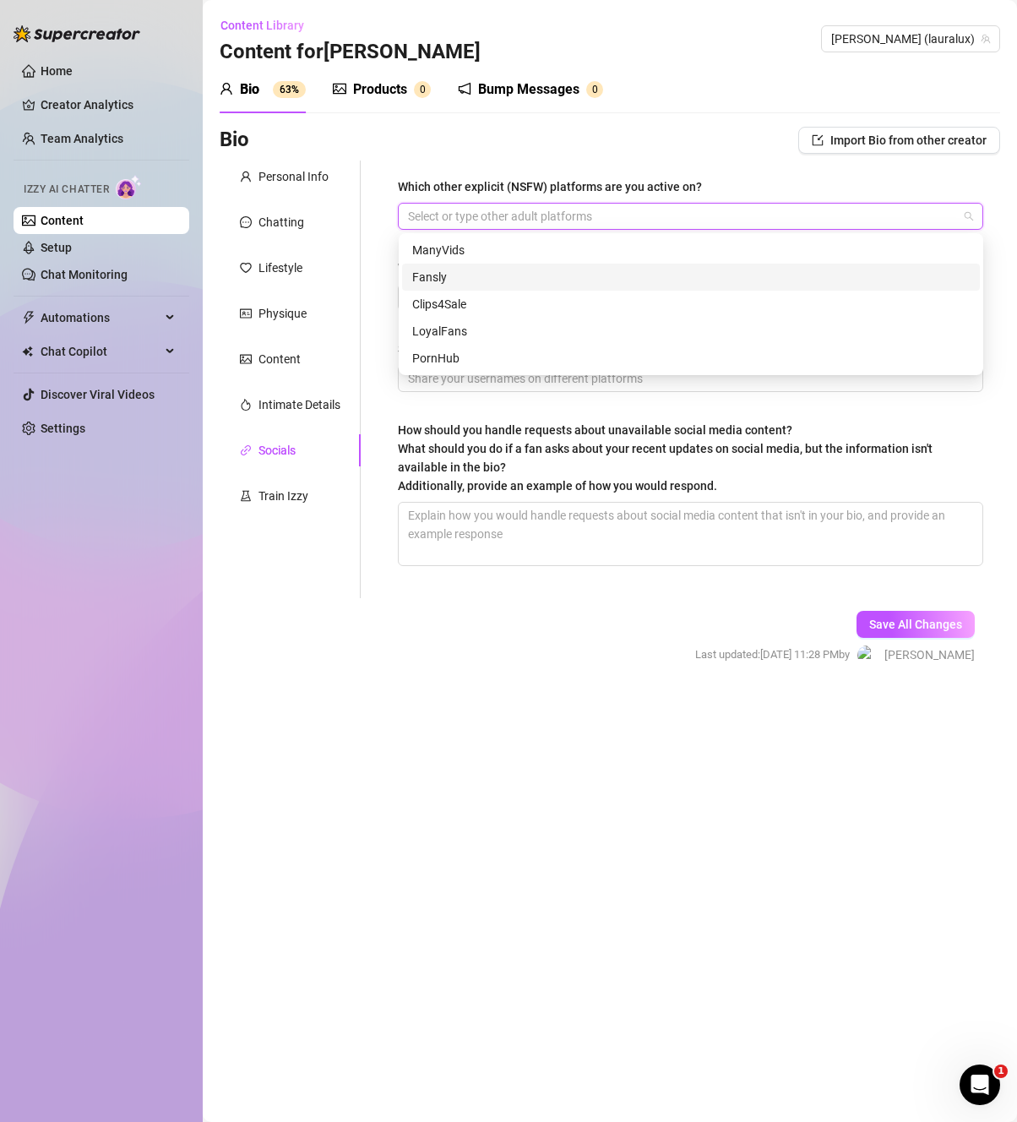
click at [371, 279] on div "Which other explicit (NSFW) platforms are you active on? Select or type other a…" at bounding box center [680, 379] width 639 height 438
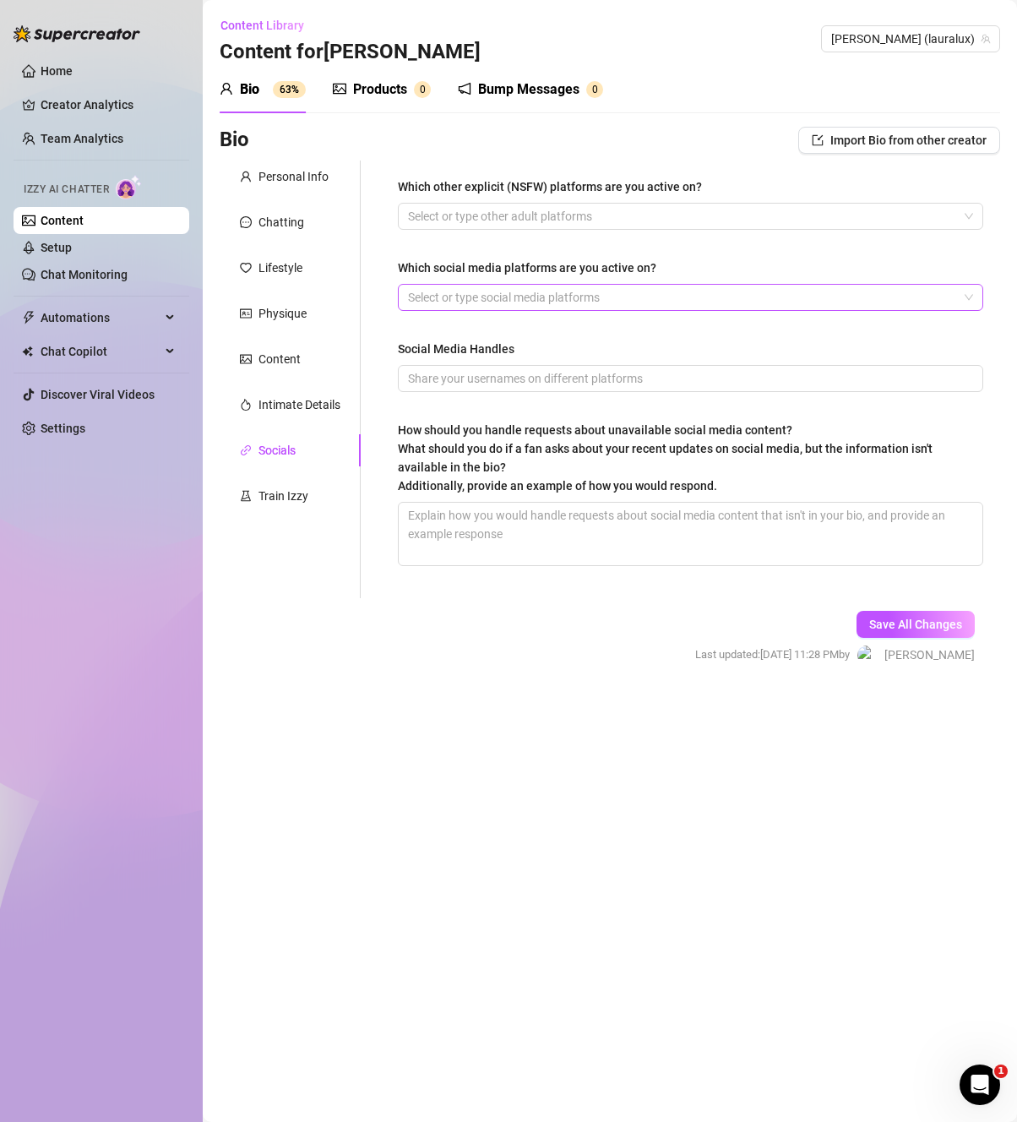
click at [427, 297] on div at bounding box center [681, 297] width 561 height 24
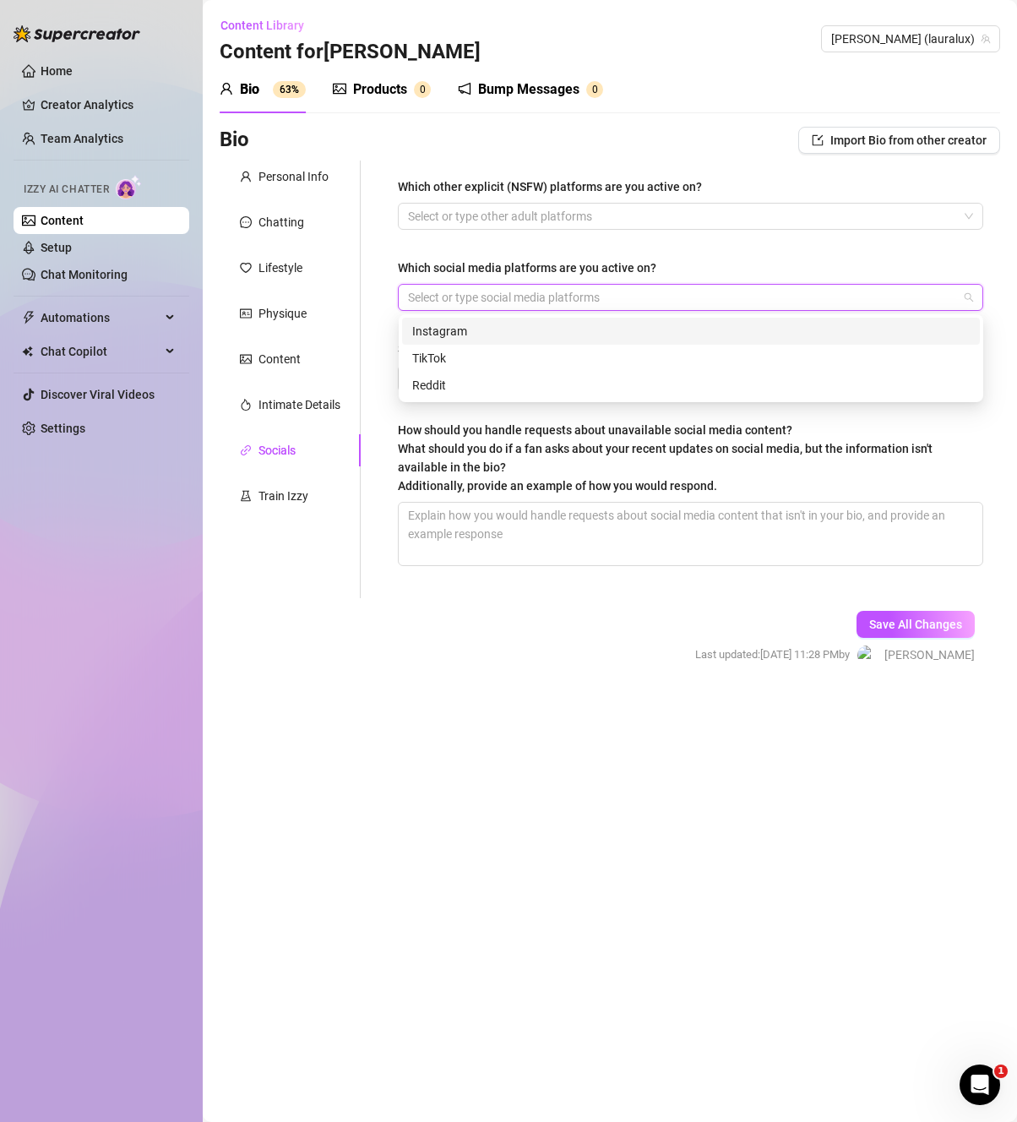
click at [448, 338] on div "Instagram" at bounding box center [690, 331] width 557 height 19
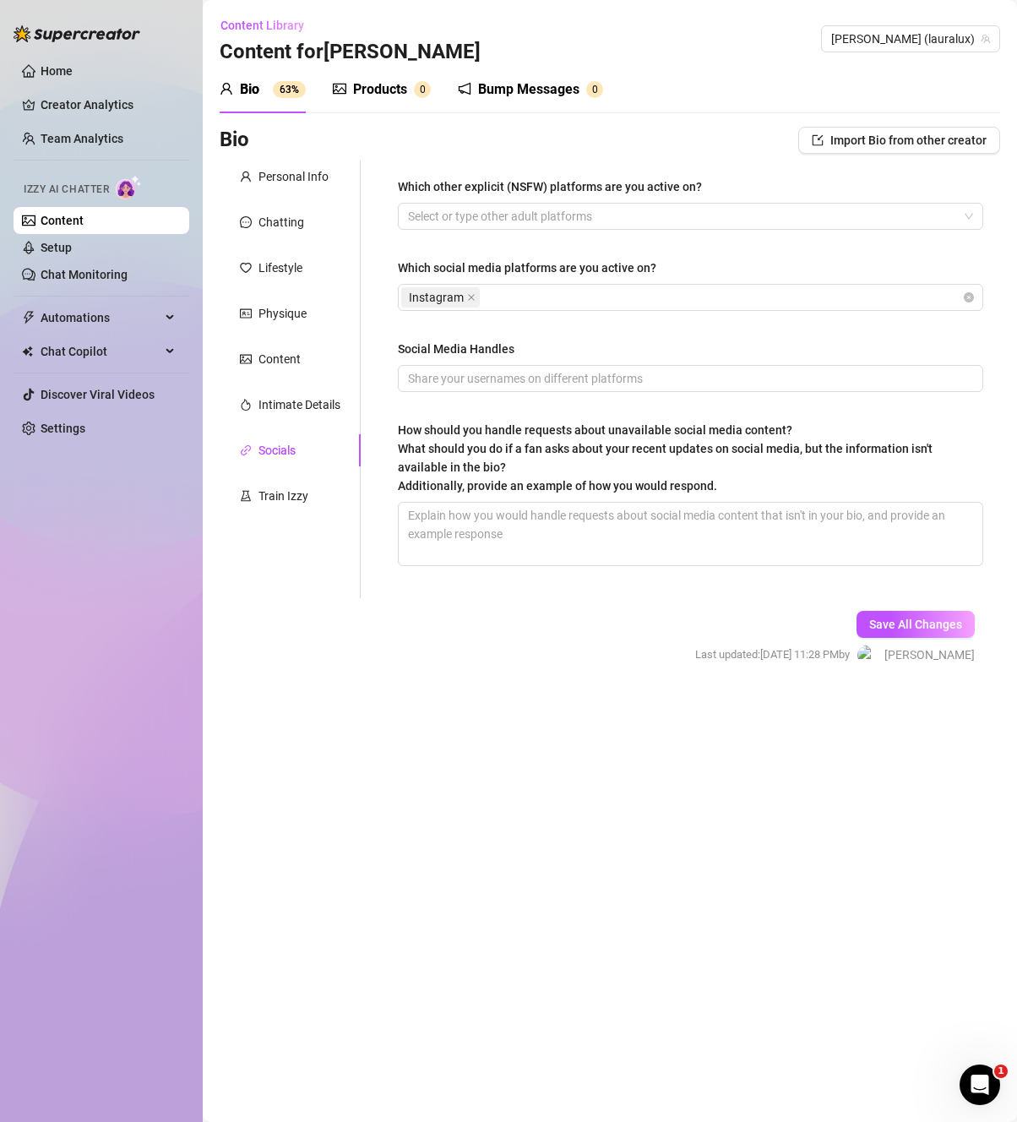
click at [375, 423] on div "Which other explicit (NSFW) platforms are you active on? Select or type other a…" at bounding box center [680, 379] width 639 height 438
click at [492, 365] on span at bounding box center [690, 378] width 585 height 27
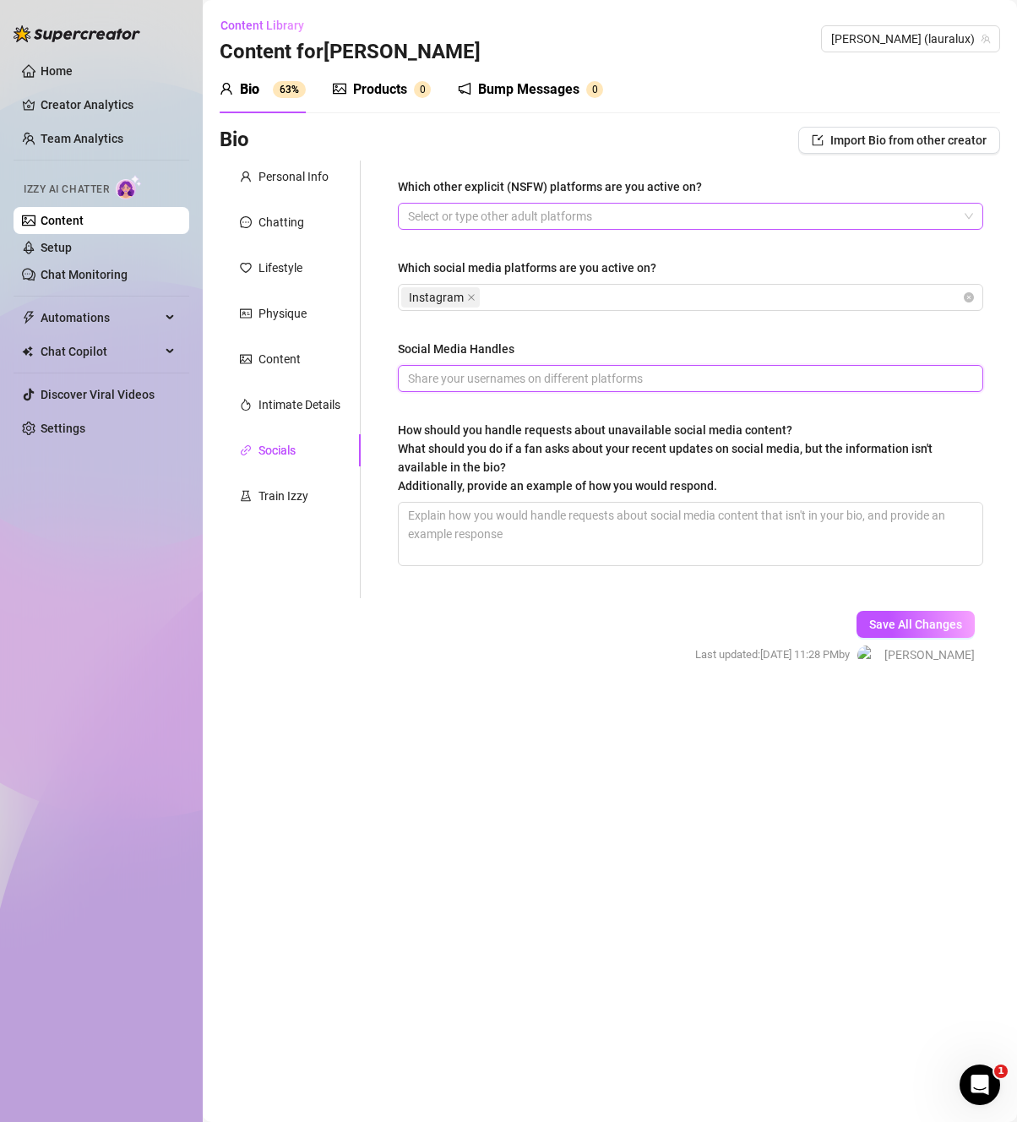
click at [570, 219] on div at bounding box center [681, 216] width 561 height 24
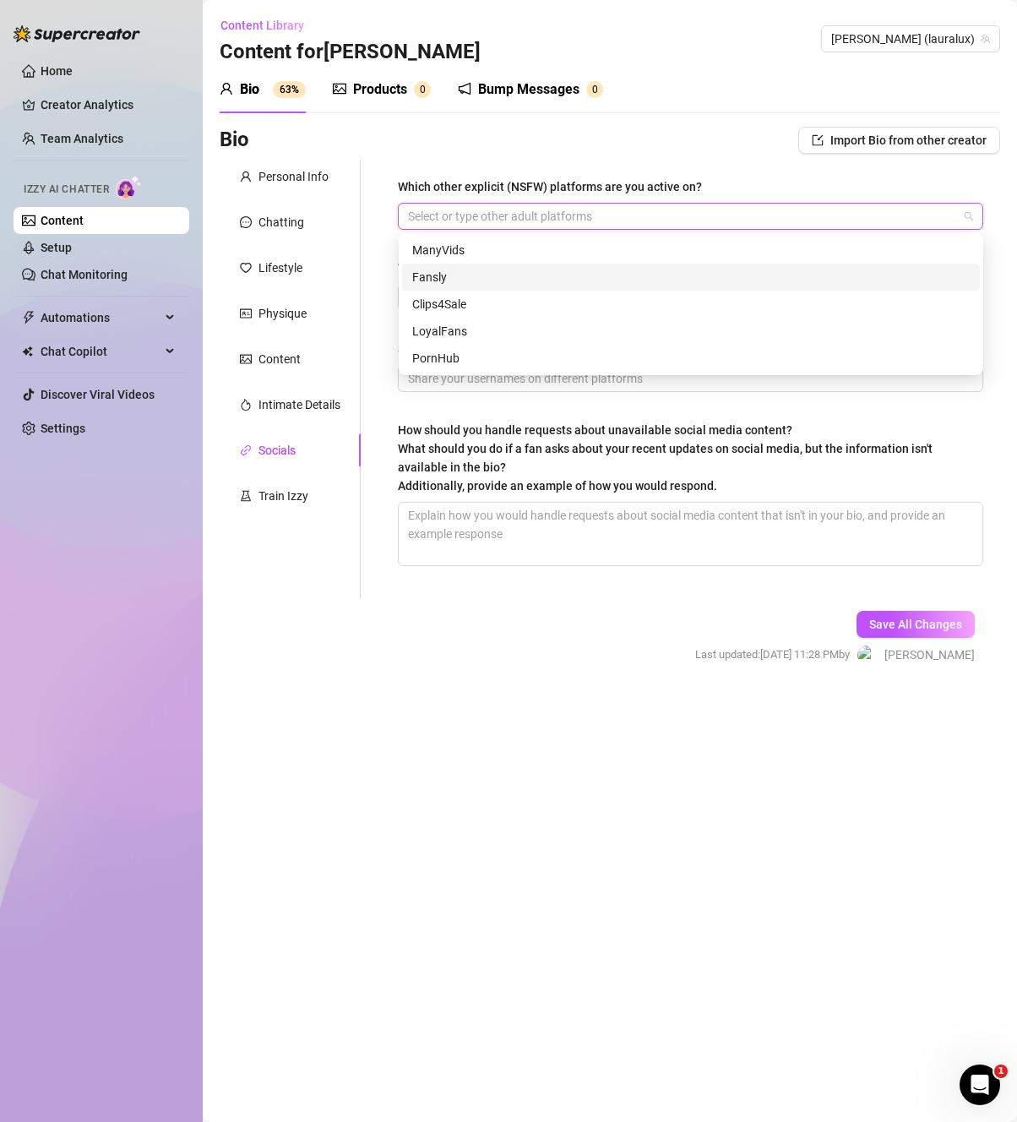
click at [570, 219] on div at bounding box center [681, 216] width 561 height 24
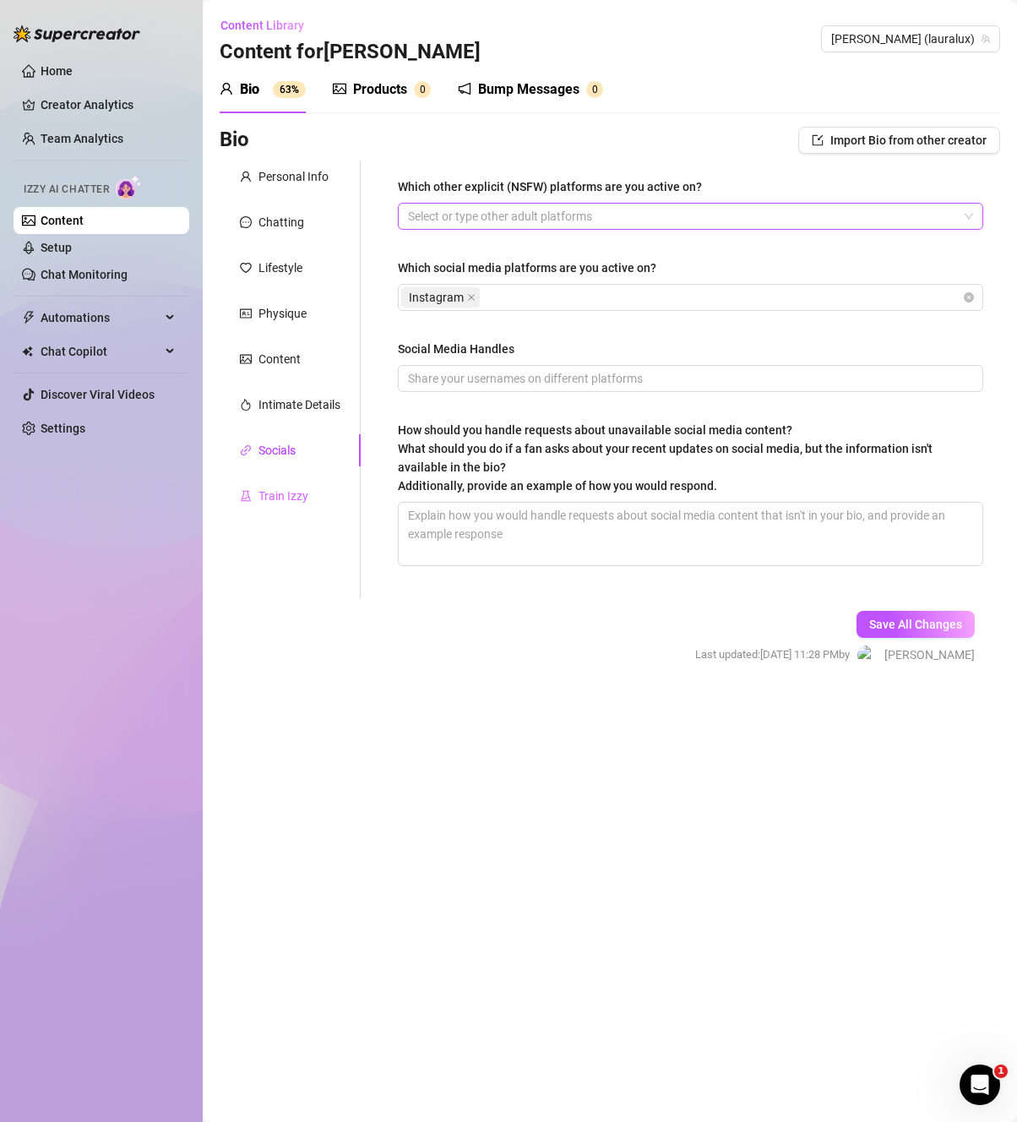
click at [330, 497] on div "Train Izzy" at bounding box center [290, 496] width 141 height 32
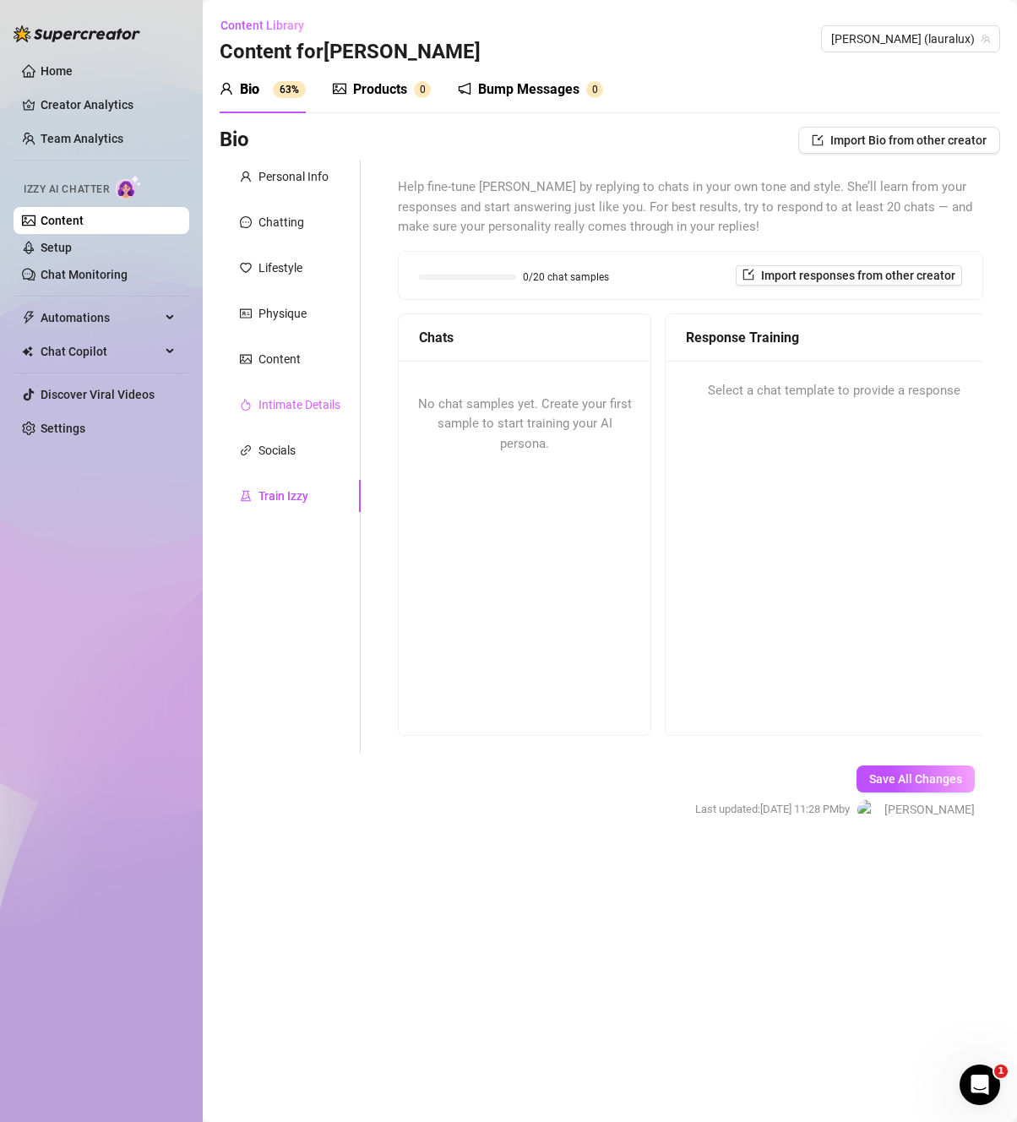
click at [341, 410] on div "Intimate Details" at bounding box center [290, 405] width 141 height 32
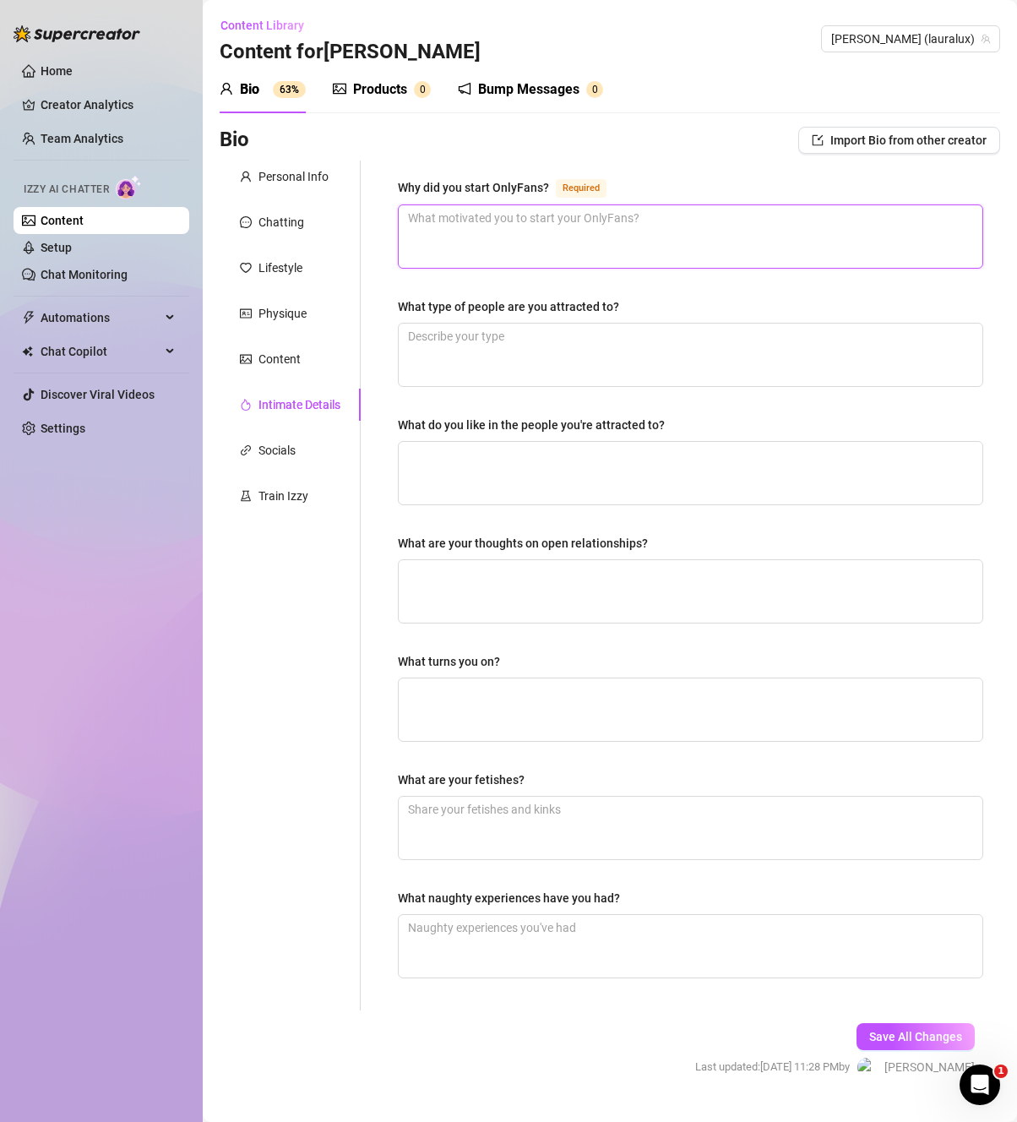
click at [497, 231] on textarea "Why did you start OnlyFans? Required" at bounding box center [691, 236] width 584 height 63
paste textarea "I started OnlyFans as a way to have more creative freedom and control over my c…"
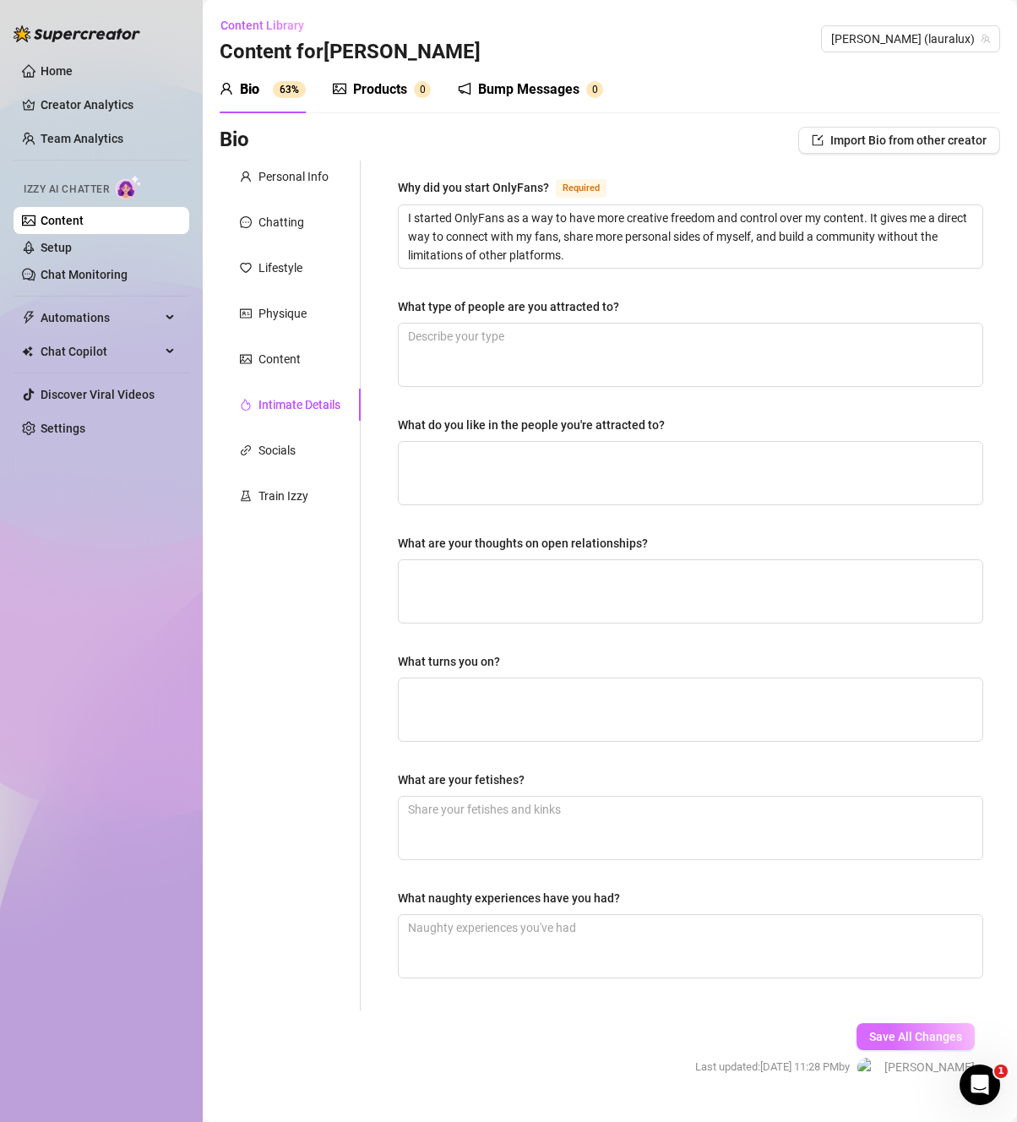
click at [898, 1030] on span "Save All Changes" at bounding box center [915, 1037] width 93 height 14
click at [296, 360] on div "Content" at bounding box center [279, 359] width 42 height 19
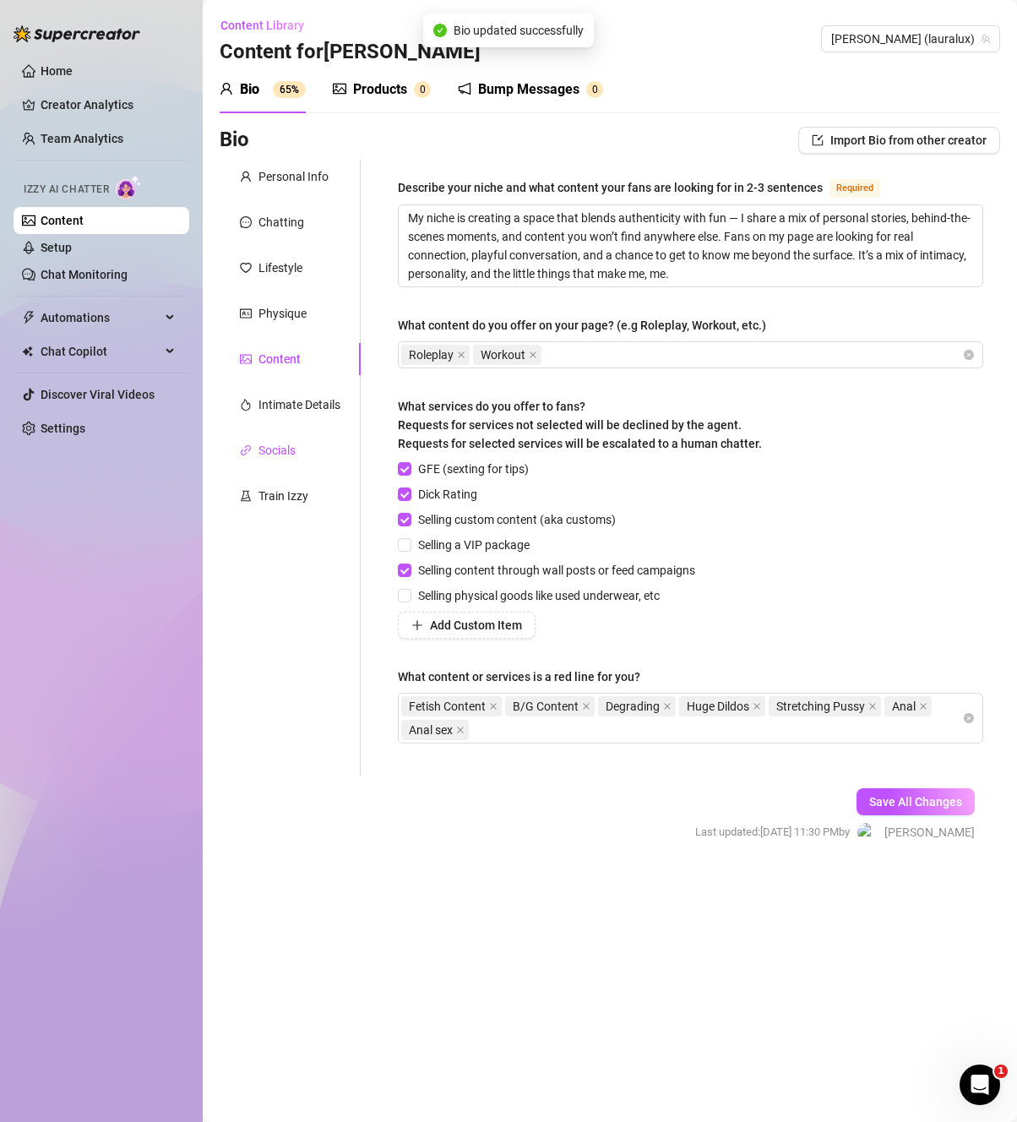
click at [294, 446] on div "Socials" at bounding box center [276, 450] width 37 height 19
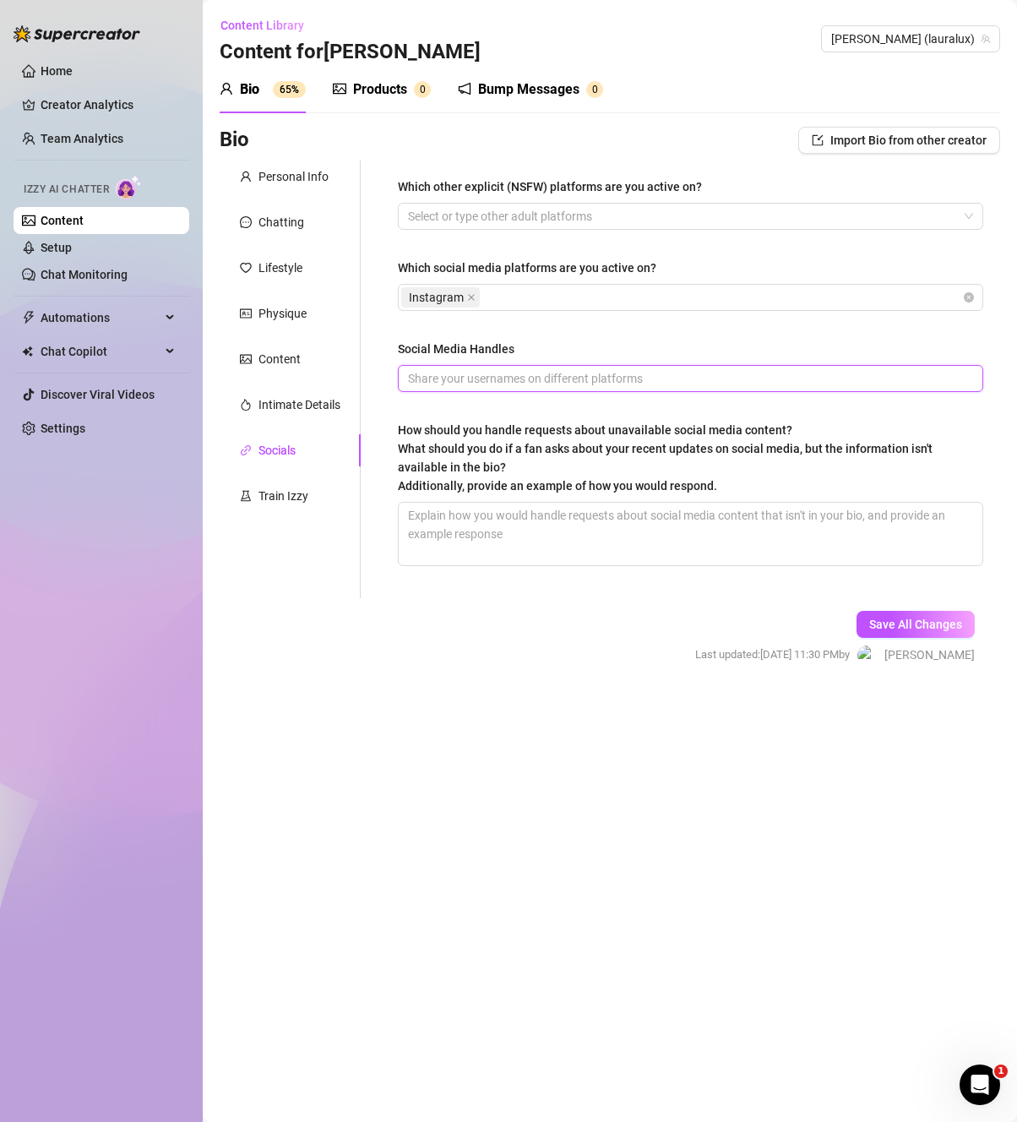
click at [629, 380] on input "Social Media Handles" at bounding box center [689, 378] width 562 height 19
paste input "lauralux"
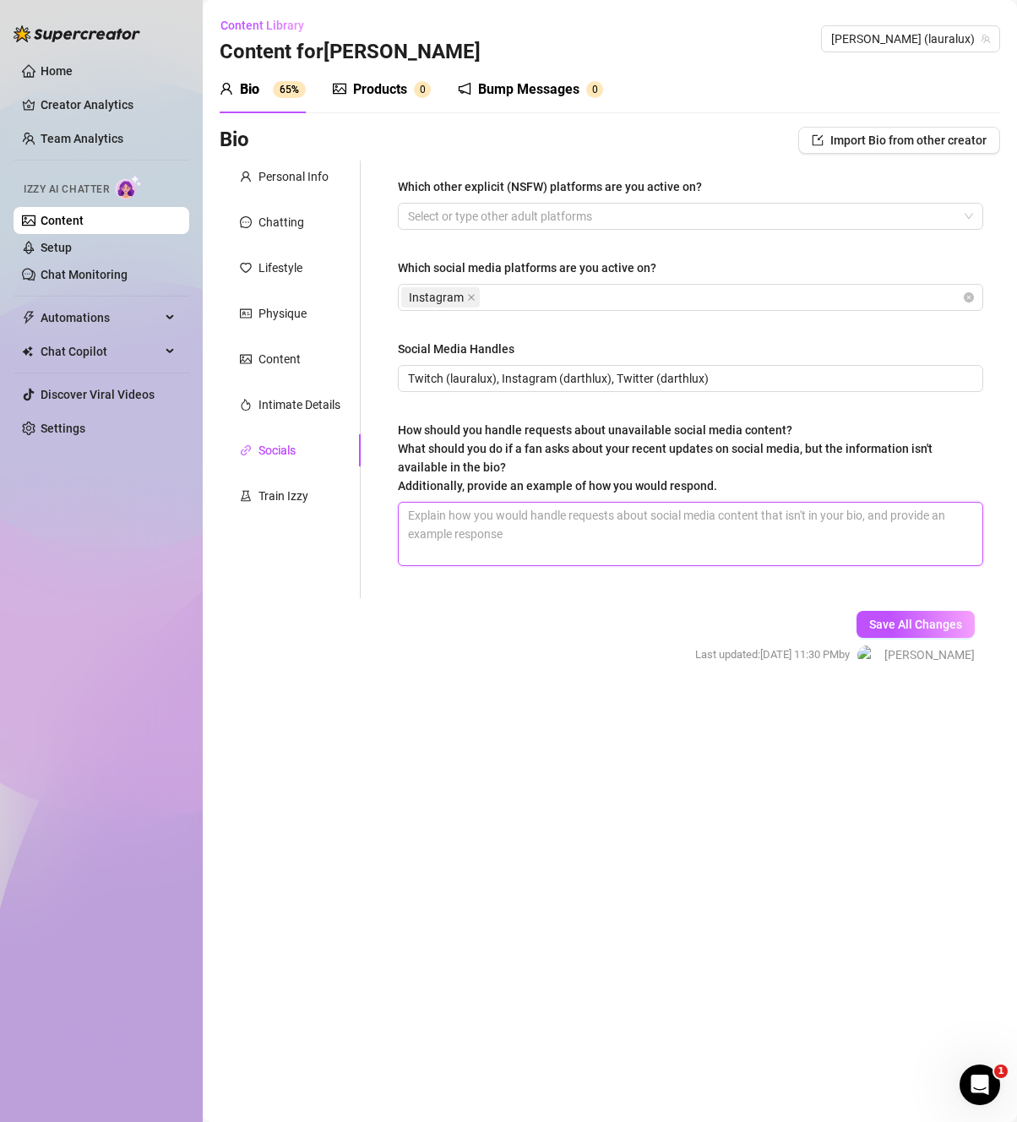
click at [728, 533] on textarea "How should you handle requests about unavailable social media content? What sho…" at bounding box center [691, 534] width 584 height 63
click at [573, 536] on textarea "How should you handle requests about unavailable social media content? What sho…" at bounding box center [691, 534] width 584 height 63
click at [878, 628] on span "Save All Changes" at bounding box center [915, 624] width 93 height 14
click at [298, 181] on div "Personal Info" at bounding box center [293, 176] width 70 height 19
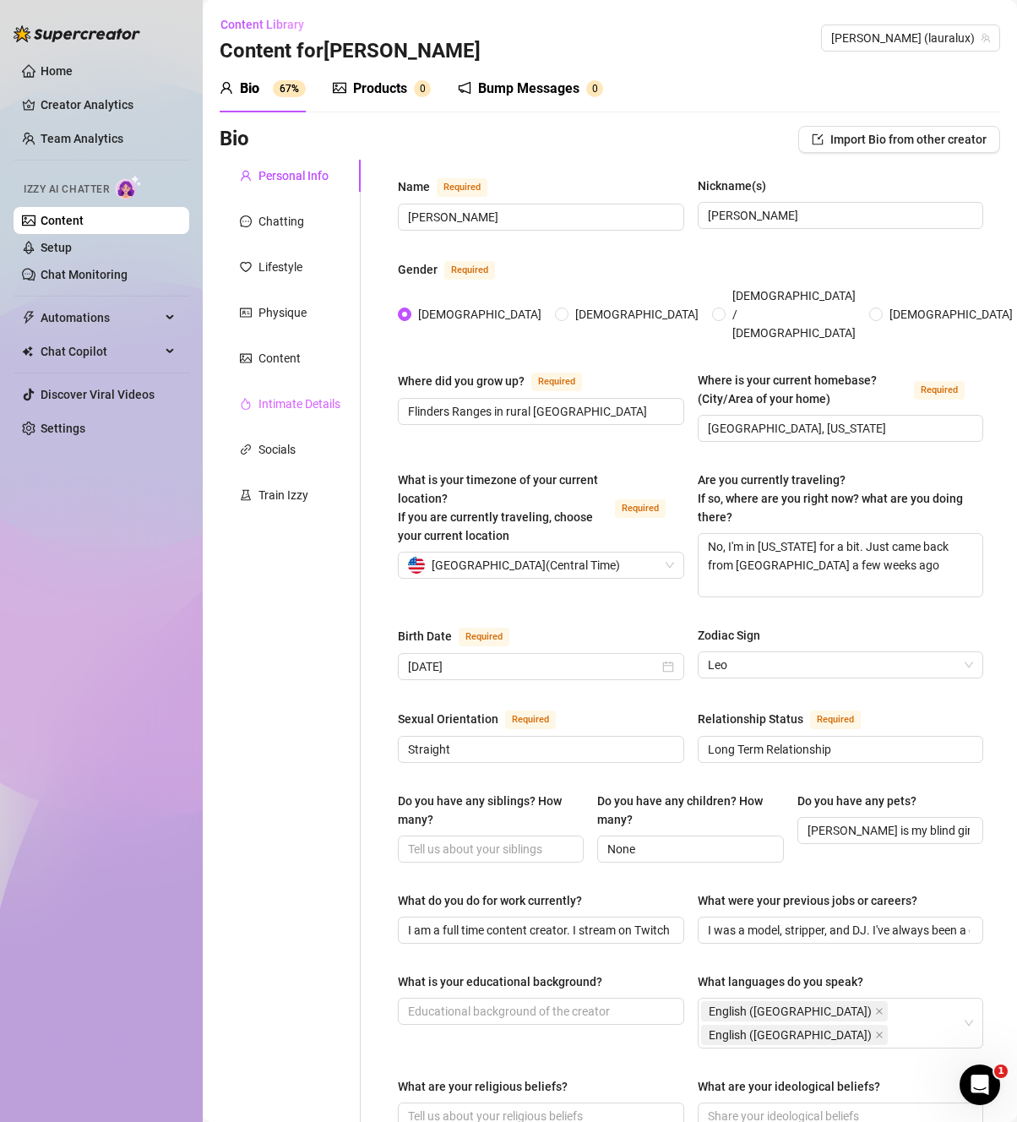
scroll to position [3, 0]
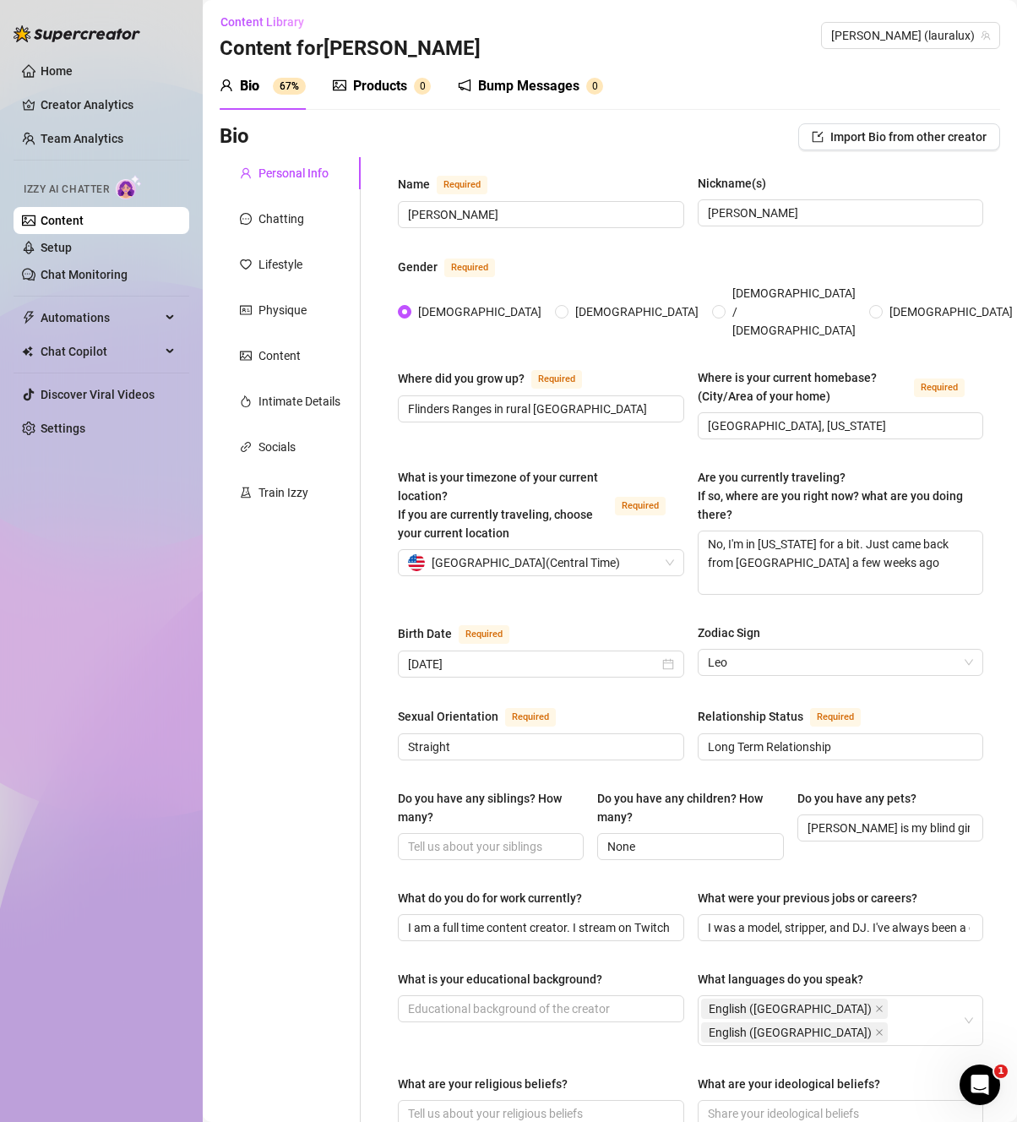
click at [270, 530] on div "Personal Info Chatting Lifestyle Physique Content Intimate Details Socials Trai…" at bounding box center [290, 895] width 141 height 1476
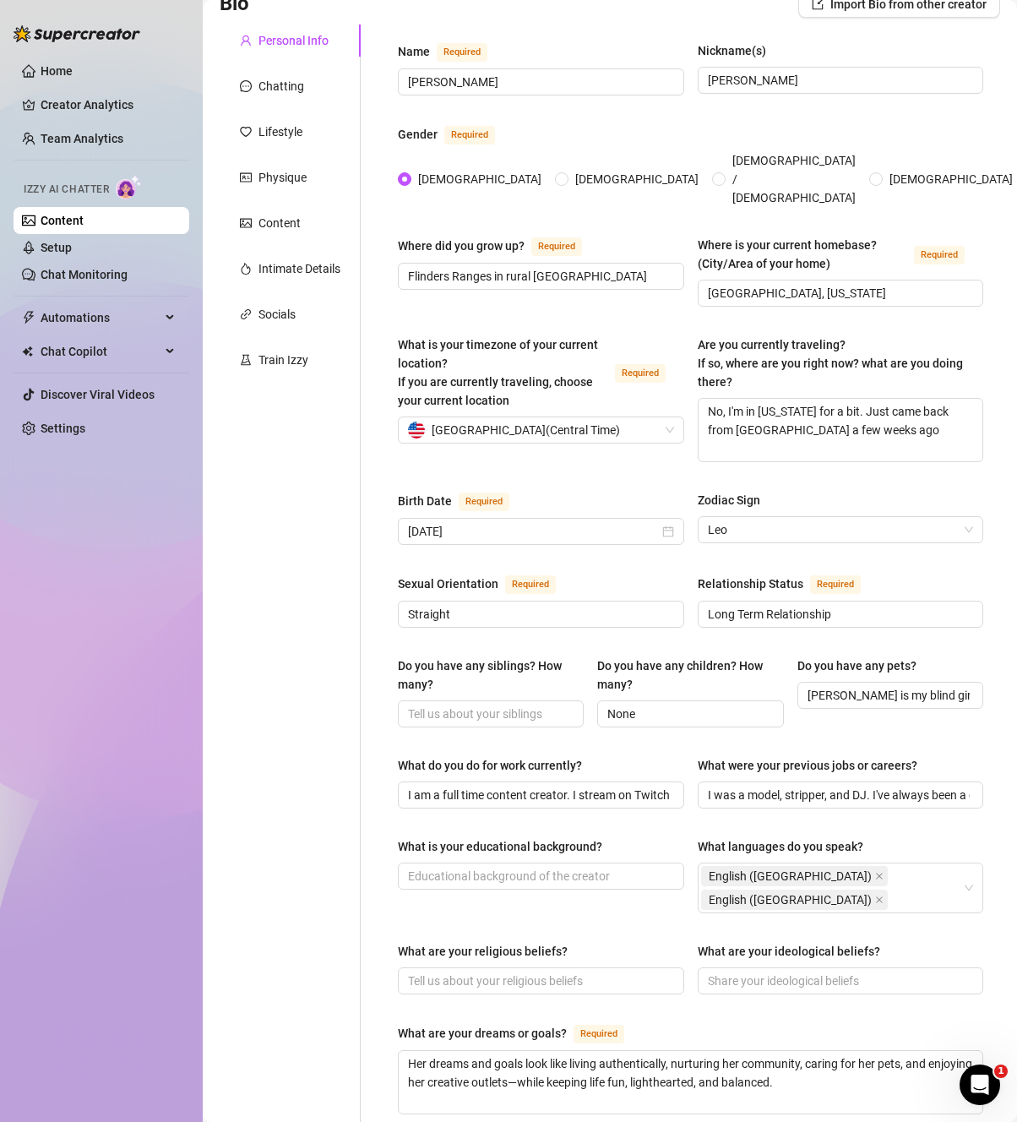
scroll to position [154, 0]
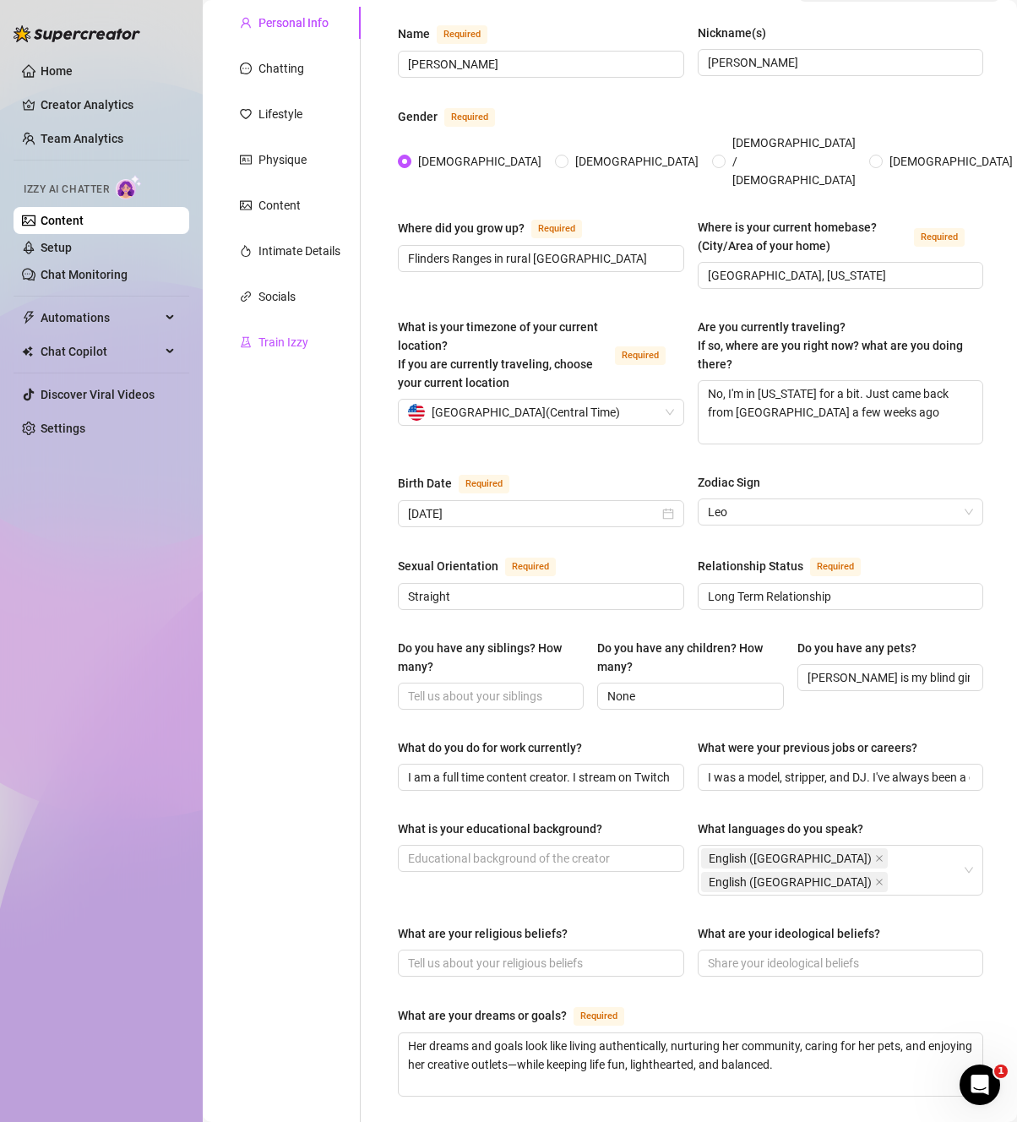
click at [261, 339] on div "Train Izzy" at bounding box center [283, 342] width 50 height 19
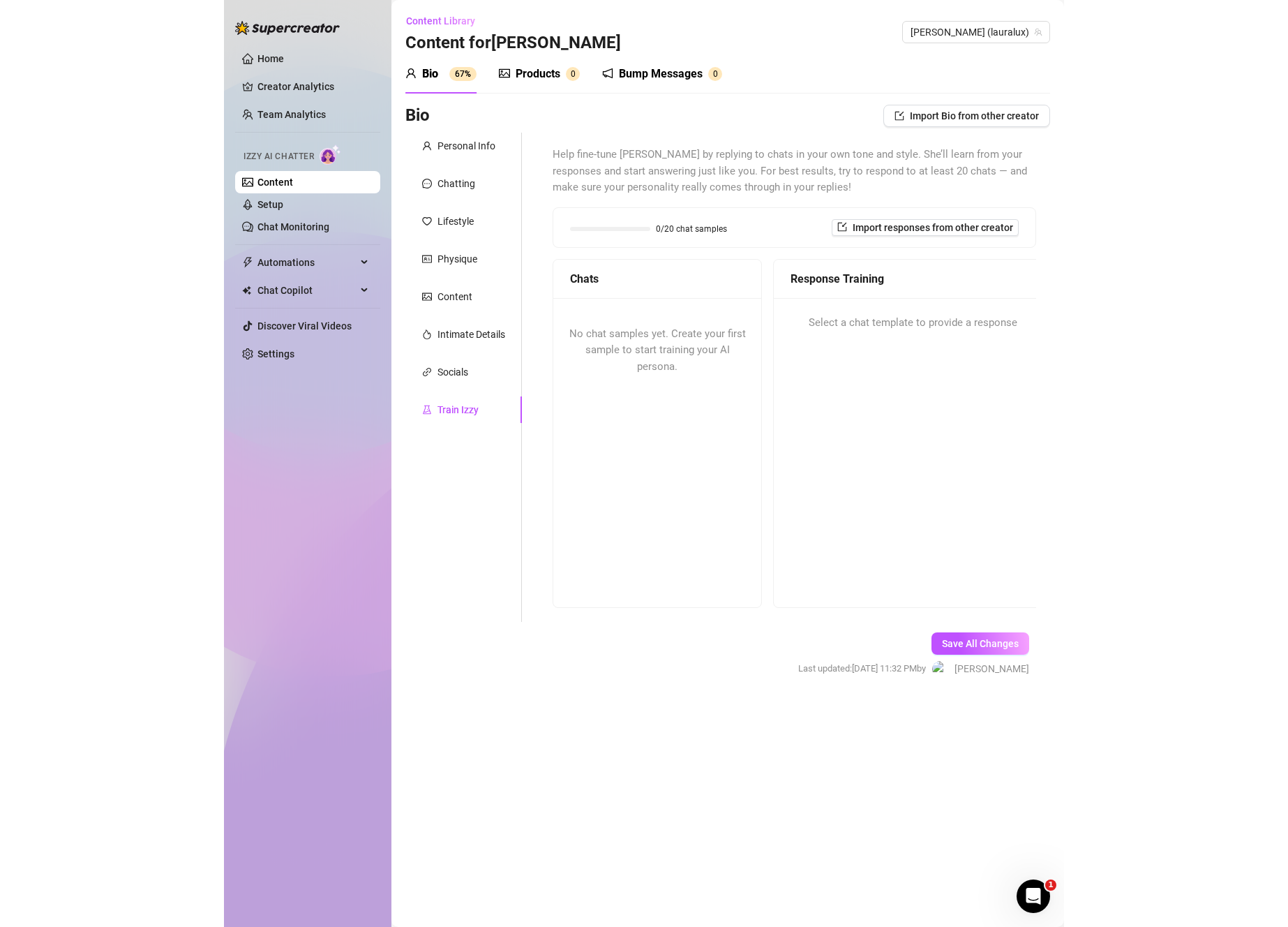
scroll to position [0, 0]
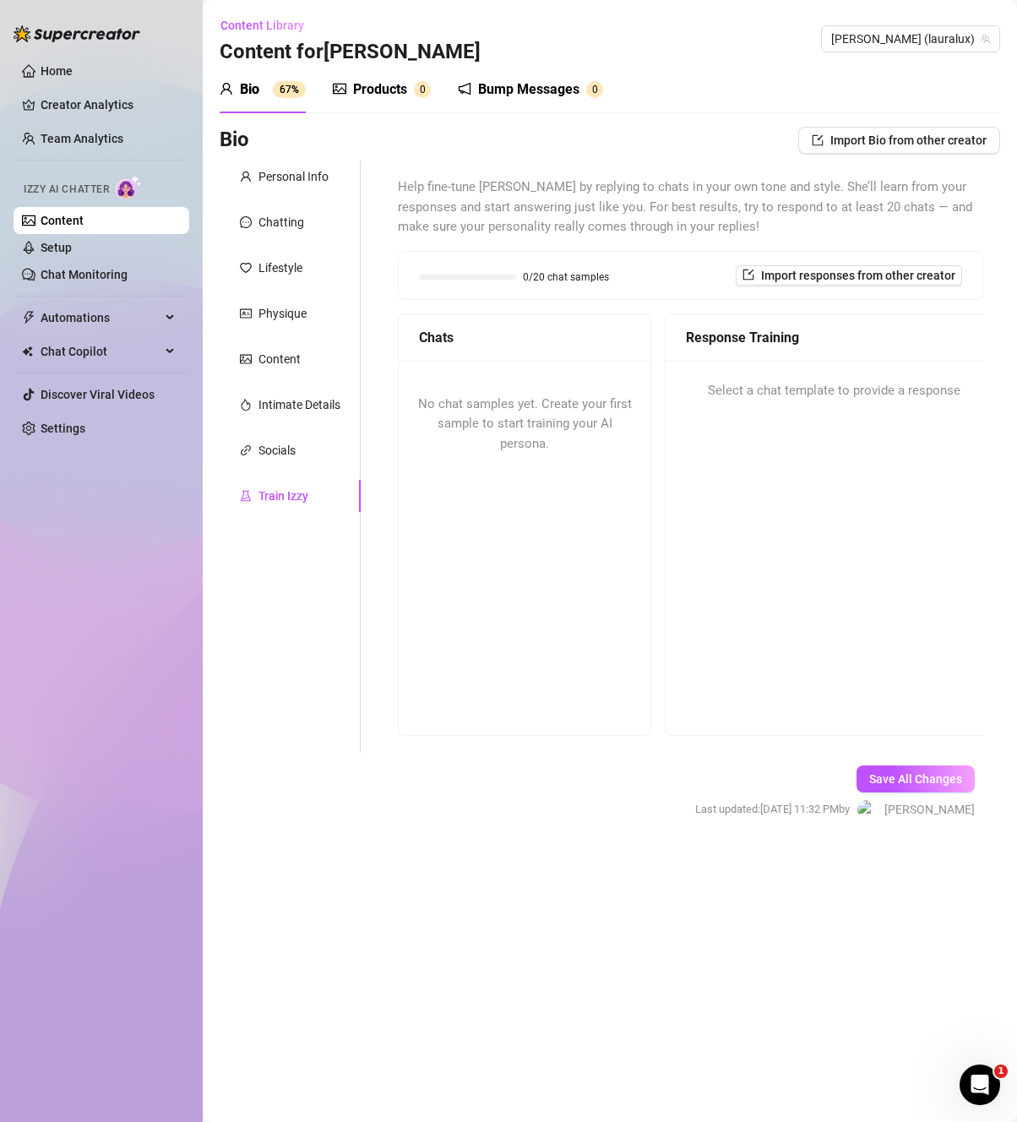
click at [573, 434] on div "No chat samples yet. Create your first sample to start training your AI persona." at bounding box center [525, 425] width 252 height 128
click at [437, 380] on div "No chat samples yet. Create your first sample to start training your AI persona." at bounding box center [525, 425] width 252 height 128
click at [324, 184] on div "Personal Info" at bounding box center [293, 176] width 70 height 19
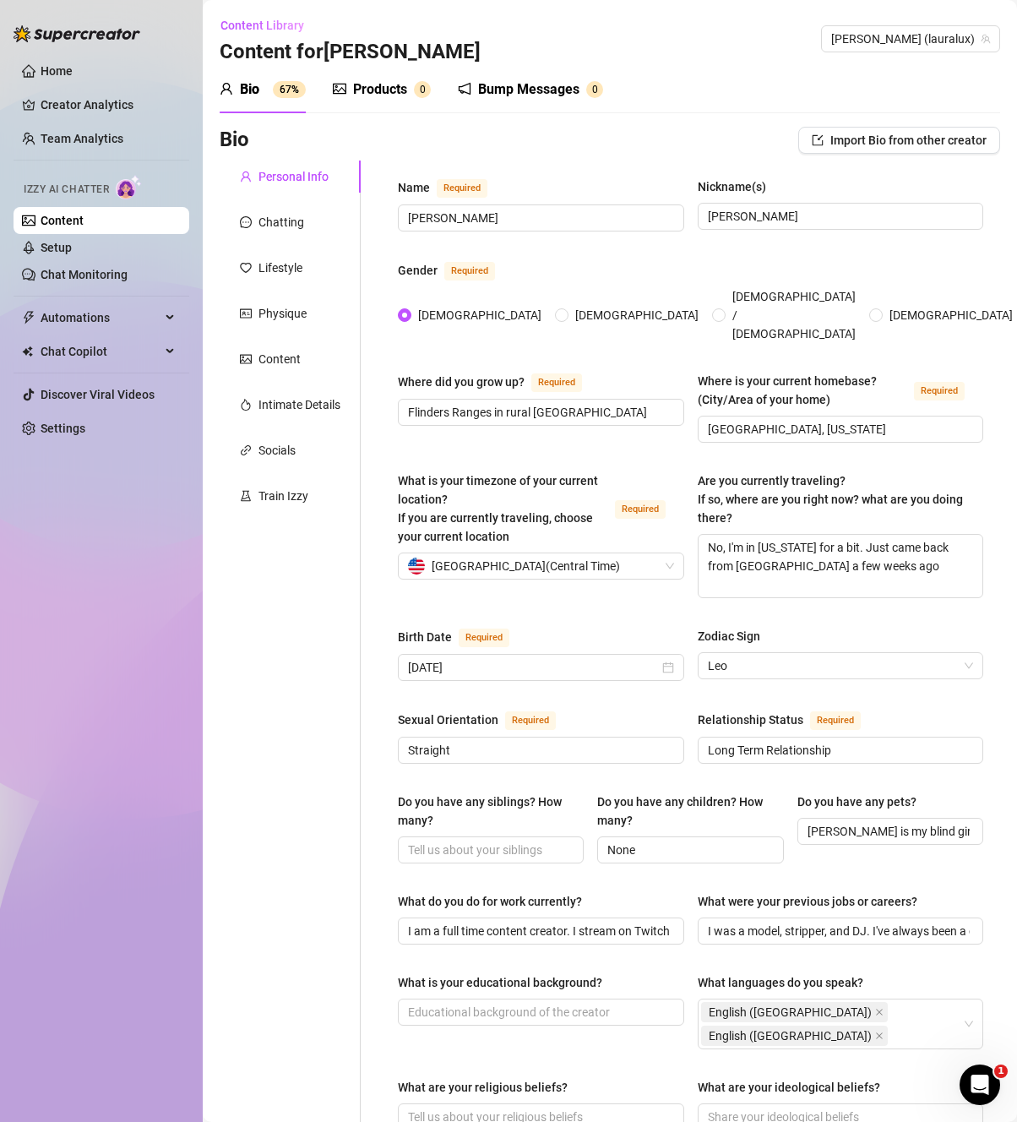
click at [422, 106] on div "Products 0" at bounding box center [382, 89] width 98 height 47
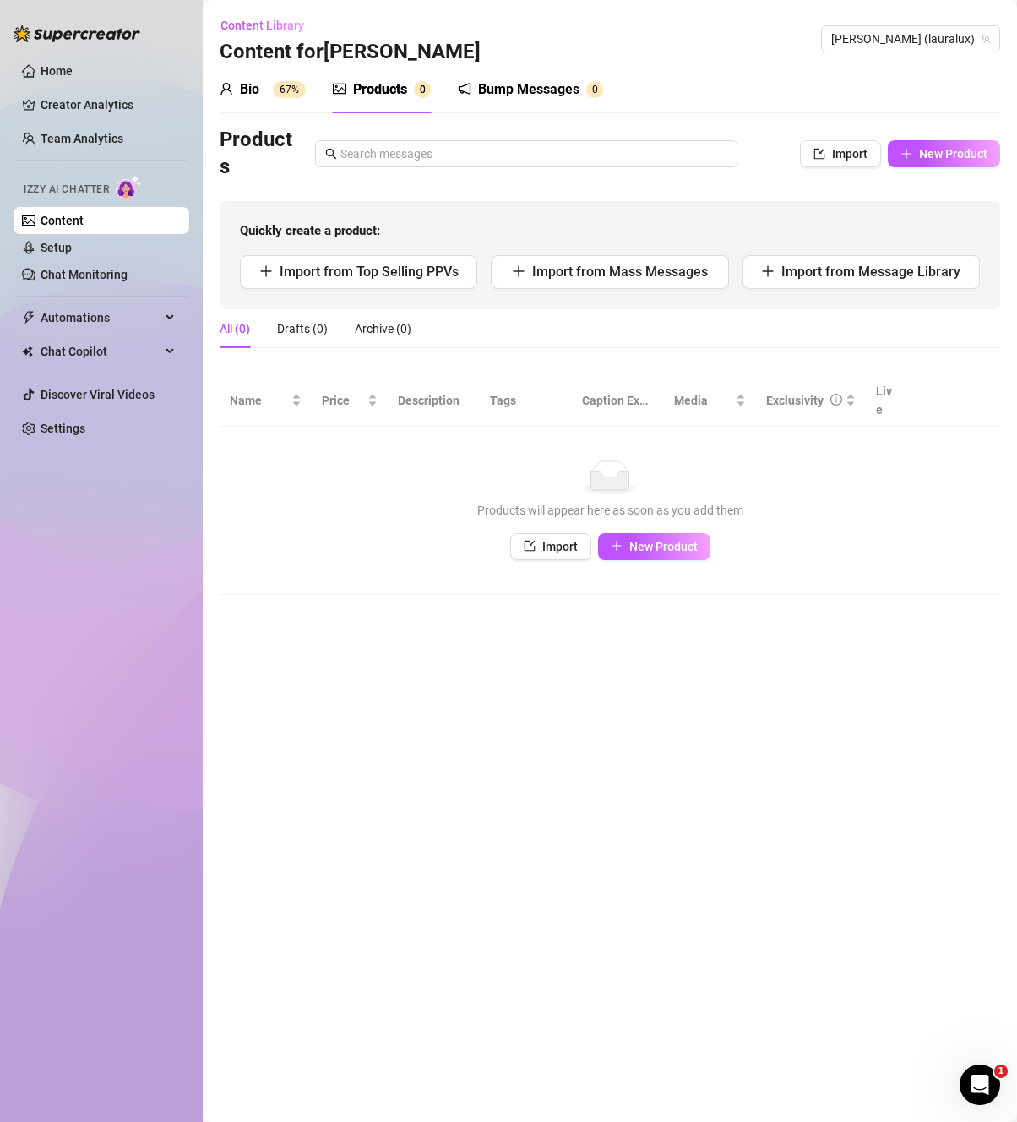
click at [271, 97] on div "Bio 67%" at bounding box center [263, 89] width 86 height 20
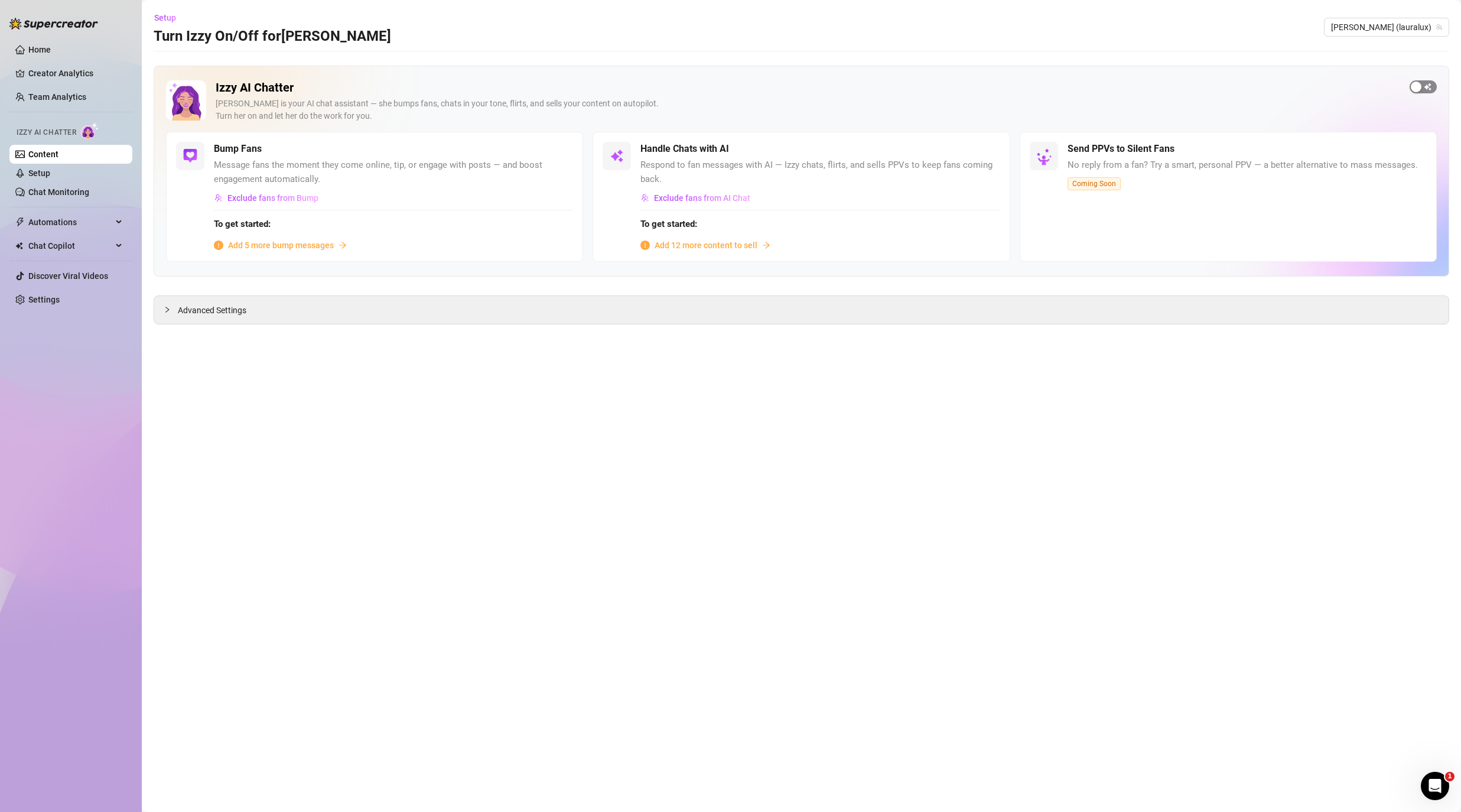
click at [1087, 90] on div "button" at bounding box center [1416, 87] width 10 height 10
click at [1087, 91] on h2 "Izzy AI Chatter" at bounding box center [808, 87] width 1185 height 15
click at [719, 197] on span "Exclude fans from AI Chat" at bounding box center [702, 198] width 97 height 10
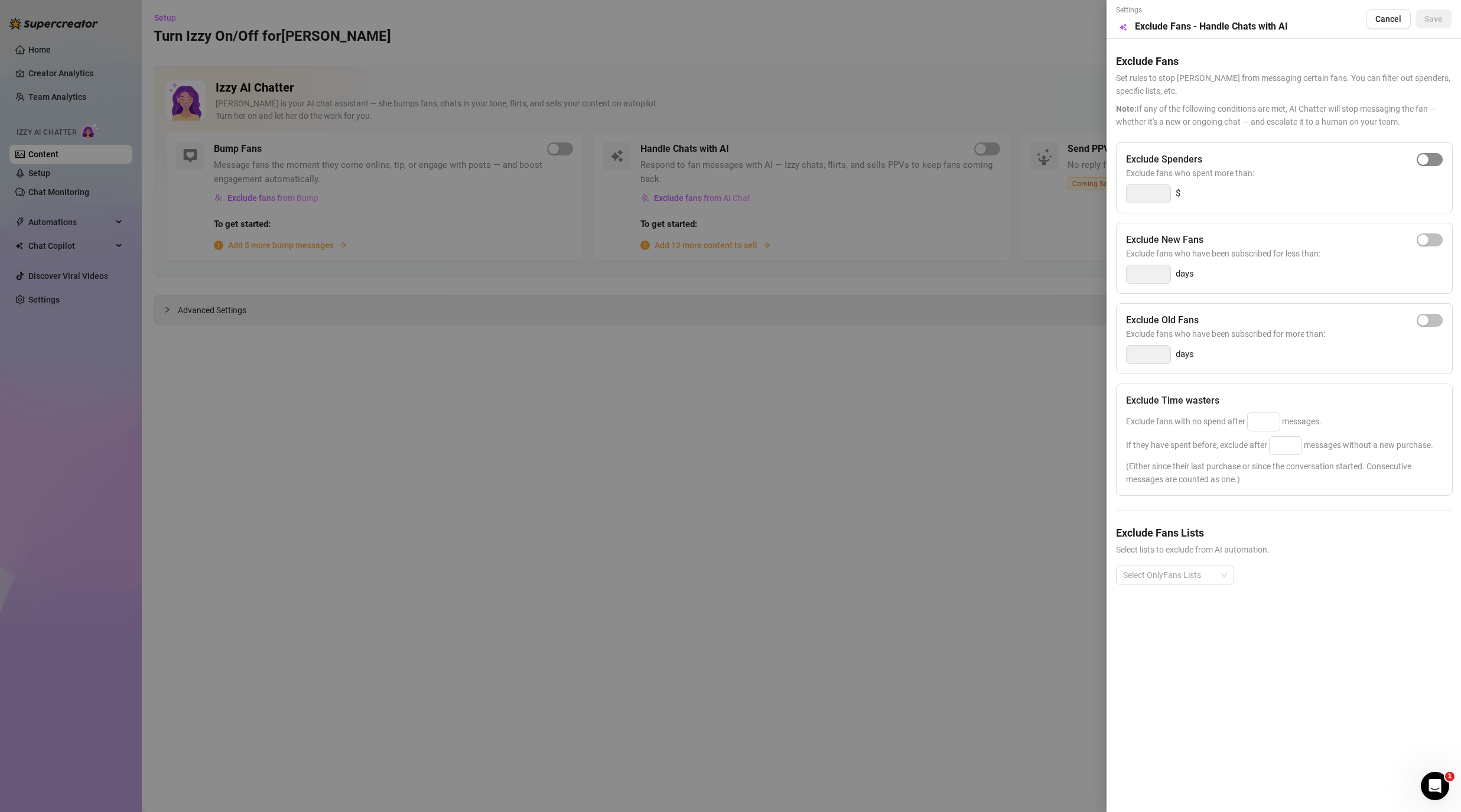
click at [1087, 161] on div "button" at bounding box center [1423, 159] width 10 height 10
click at [1087, 161] on span "button" at bounding box center [1429, 159] width 26 height 13
click at [1087, 20] on button "Cancel" at bounding box center [1388, 19] width 45 height 19
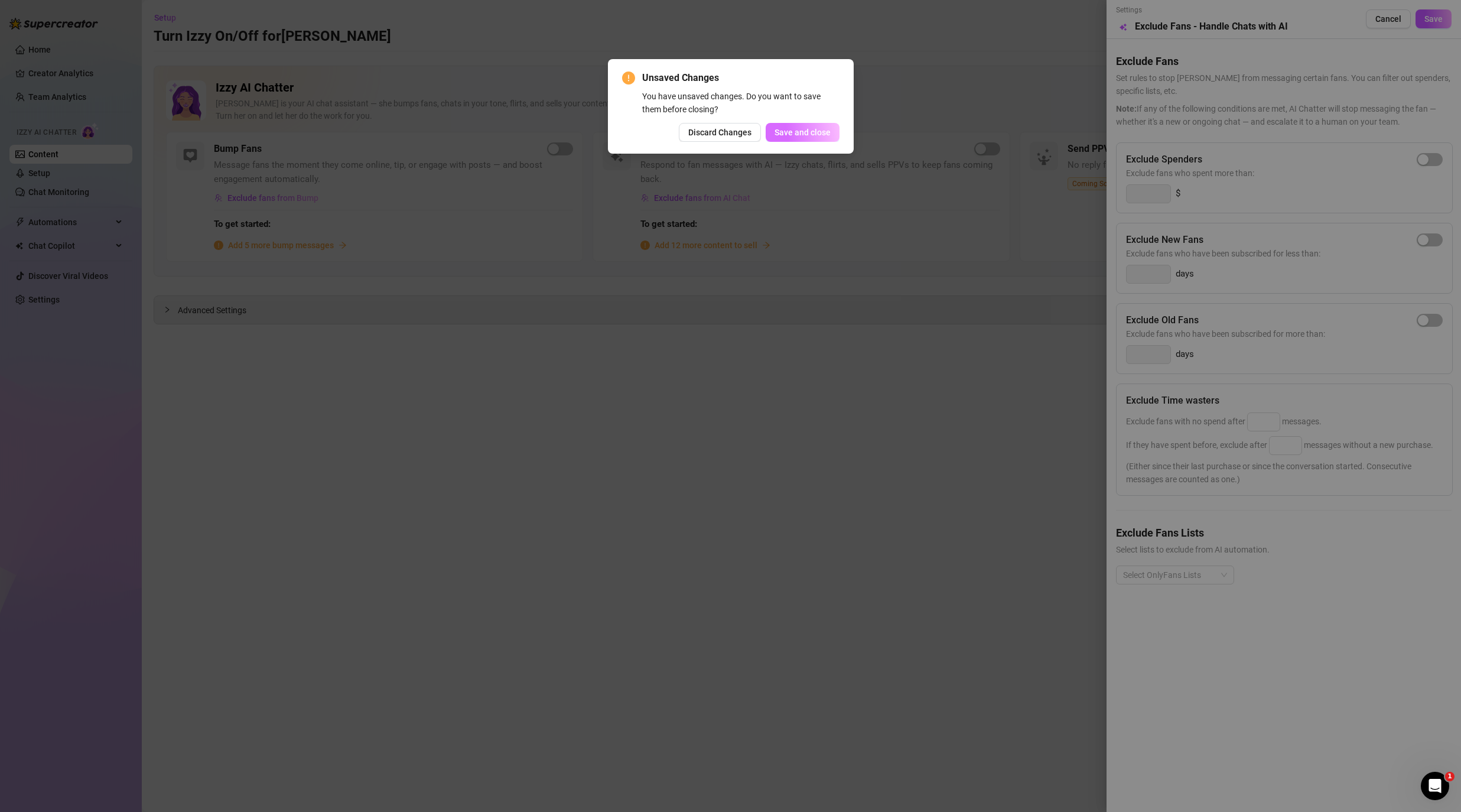
click at [811, 134] on span "Save and close" at bounding box center [802, 132] width 56 height 10
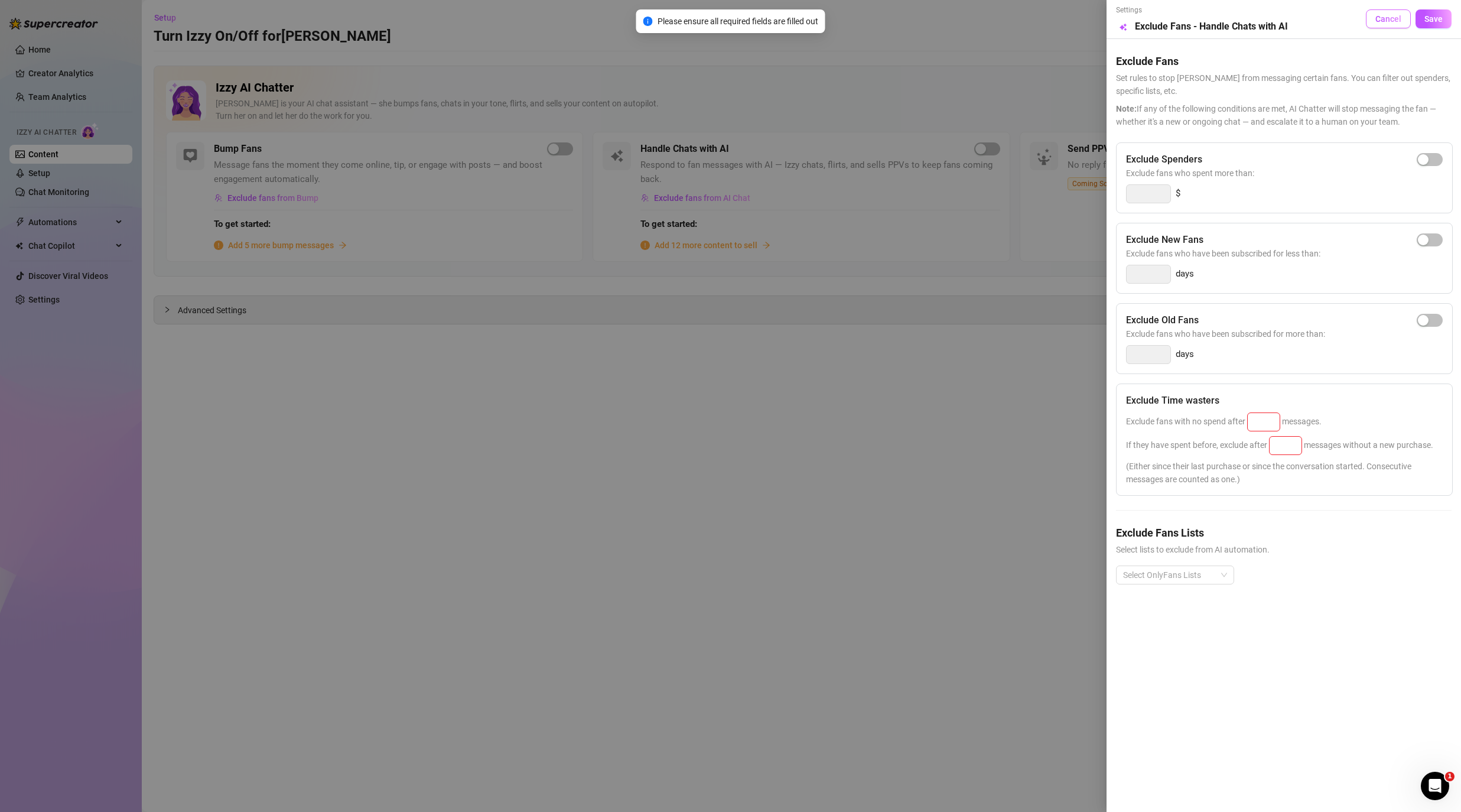
click at [1087, 24] on button "Cancel" at bounding box center [1388, 19] width 45 height 19
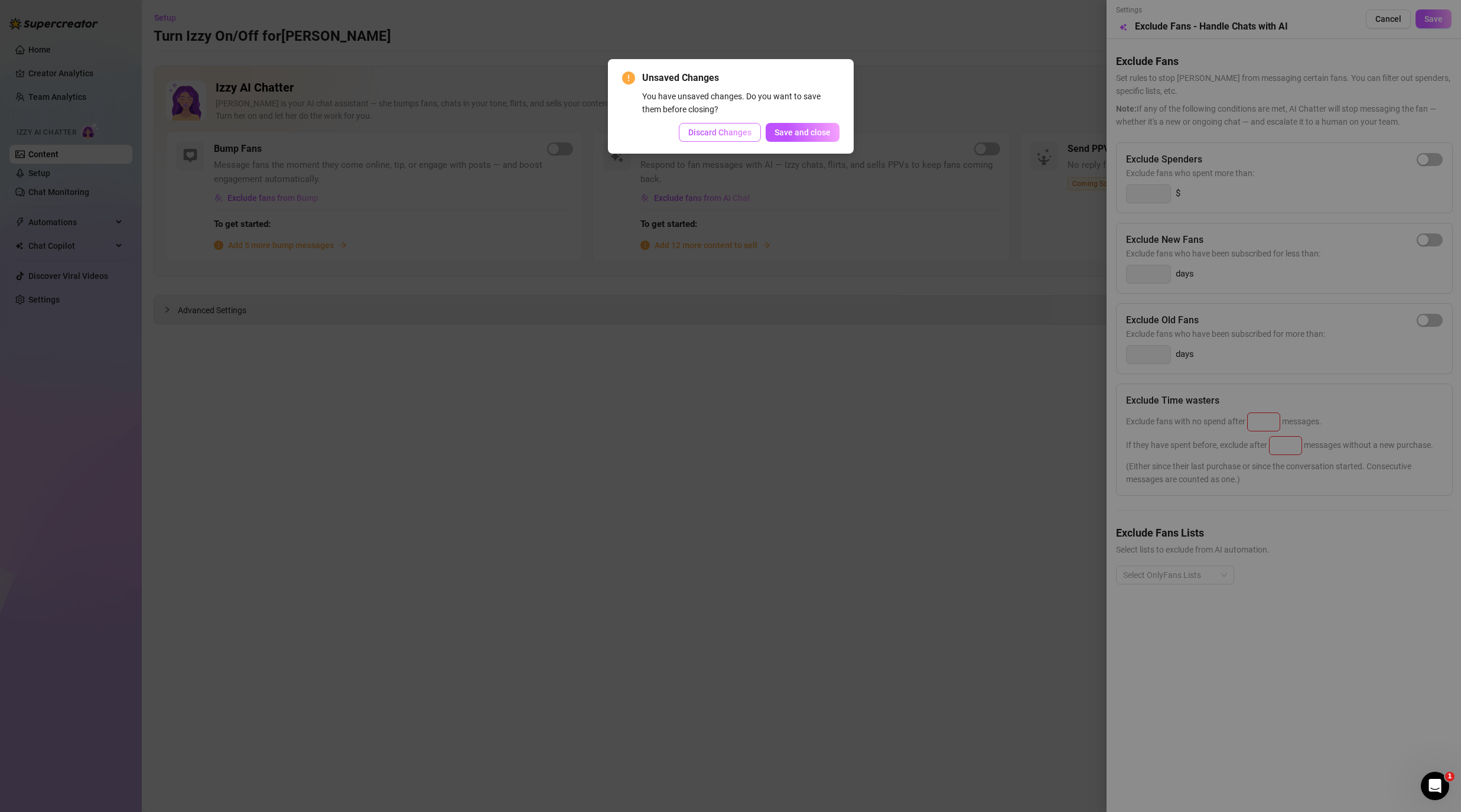
click at [723, 135] on span "Discard Changes" at bounding box center [720, 132] width 63 height 10
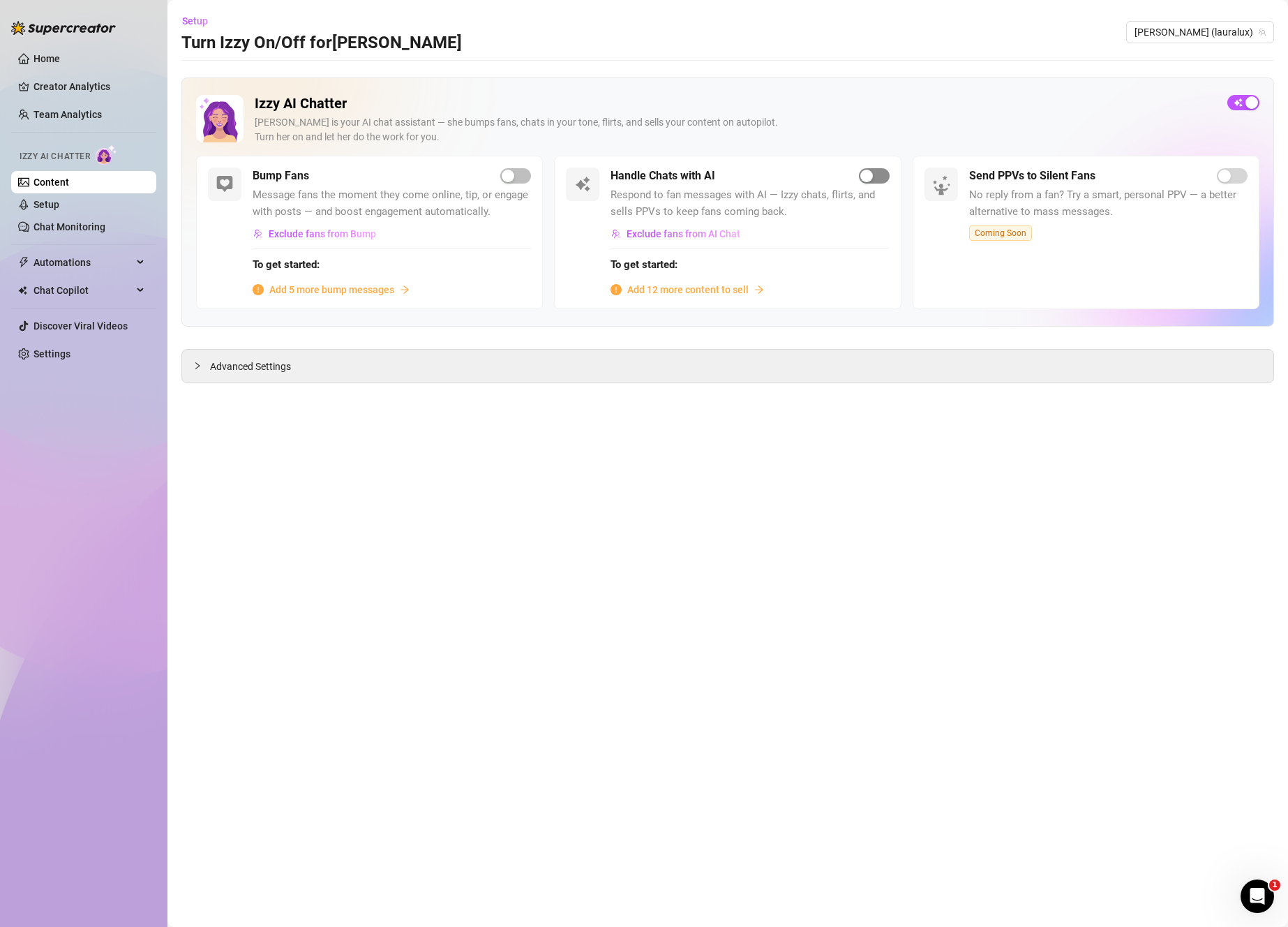
click at [883, 177] on span "button" at bounding box center [874, 176] width 31 height 16
click at [749, 295] on div "Add 12 more content to sell" at bounding box center [749, 289] width 278 height 16
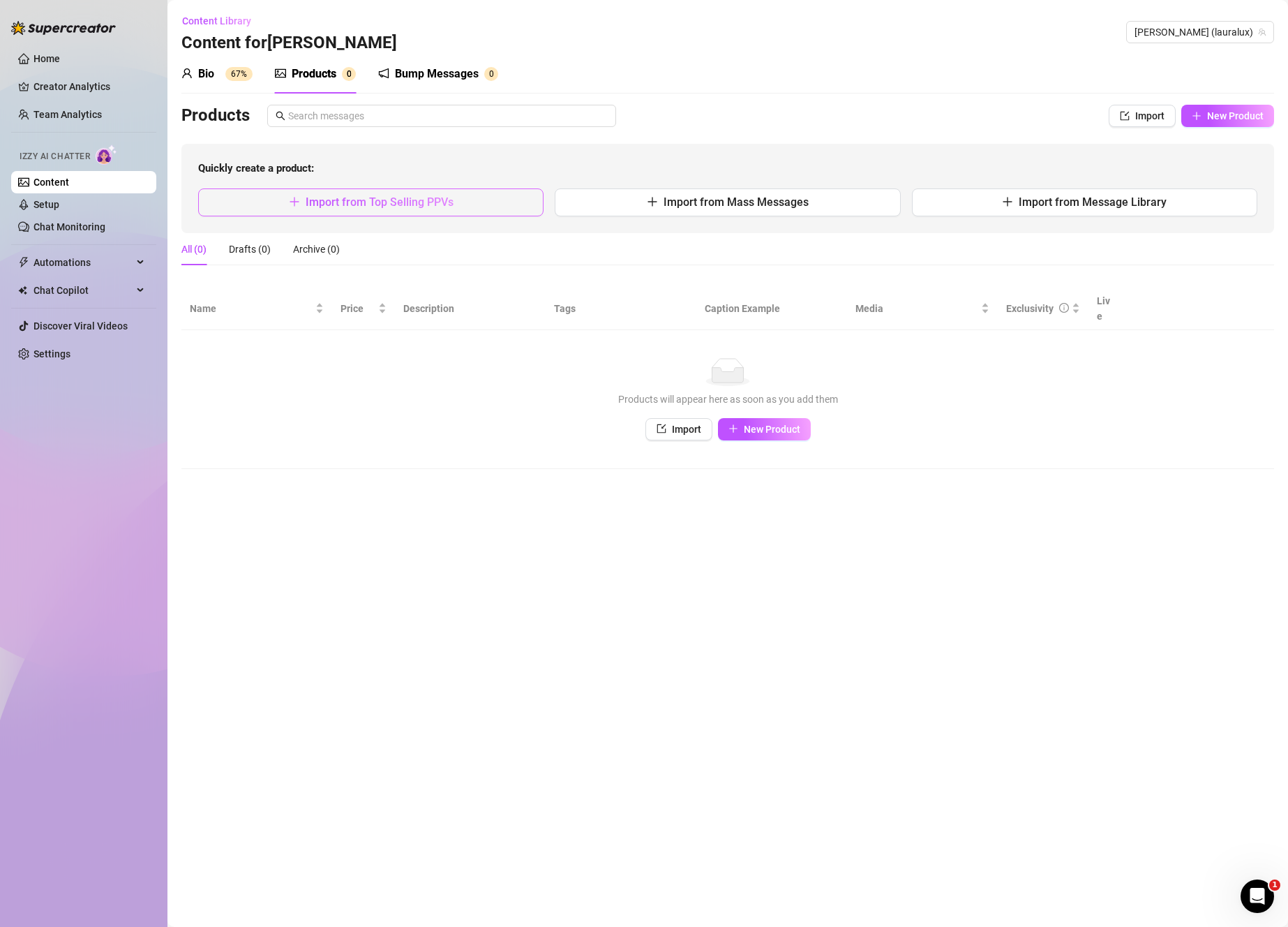
click at [515, 209] on button "Import from Top Selling PPVs" at bounding box center [371, 202] width 345 height 28
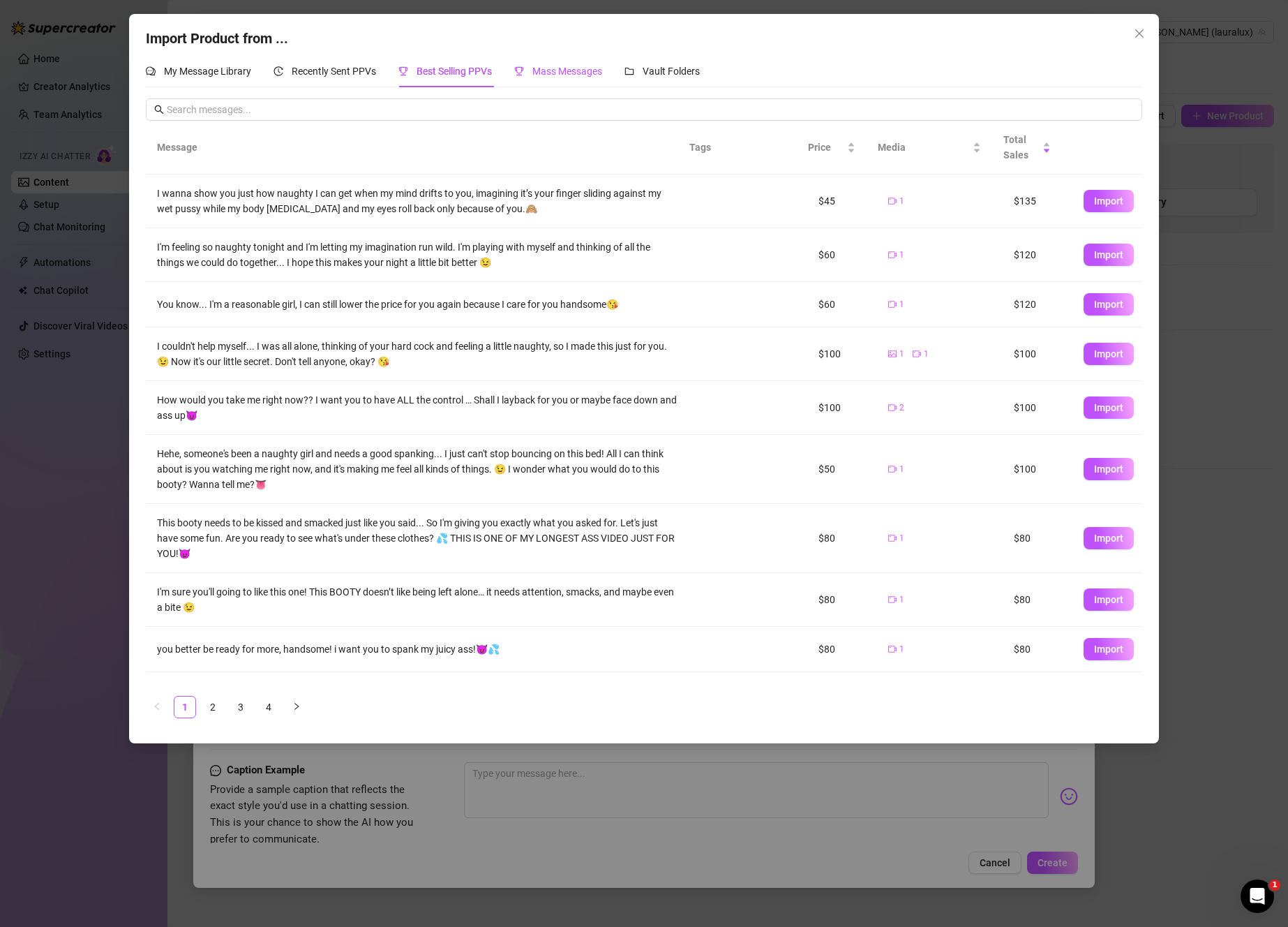
click at [568, 70] on span "Mass Messages" at bounding box center [567, 71] width 69 height 12
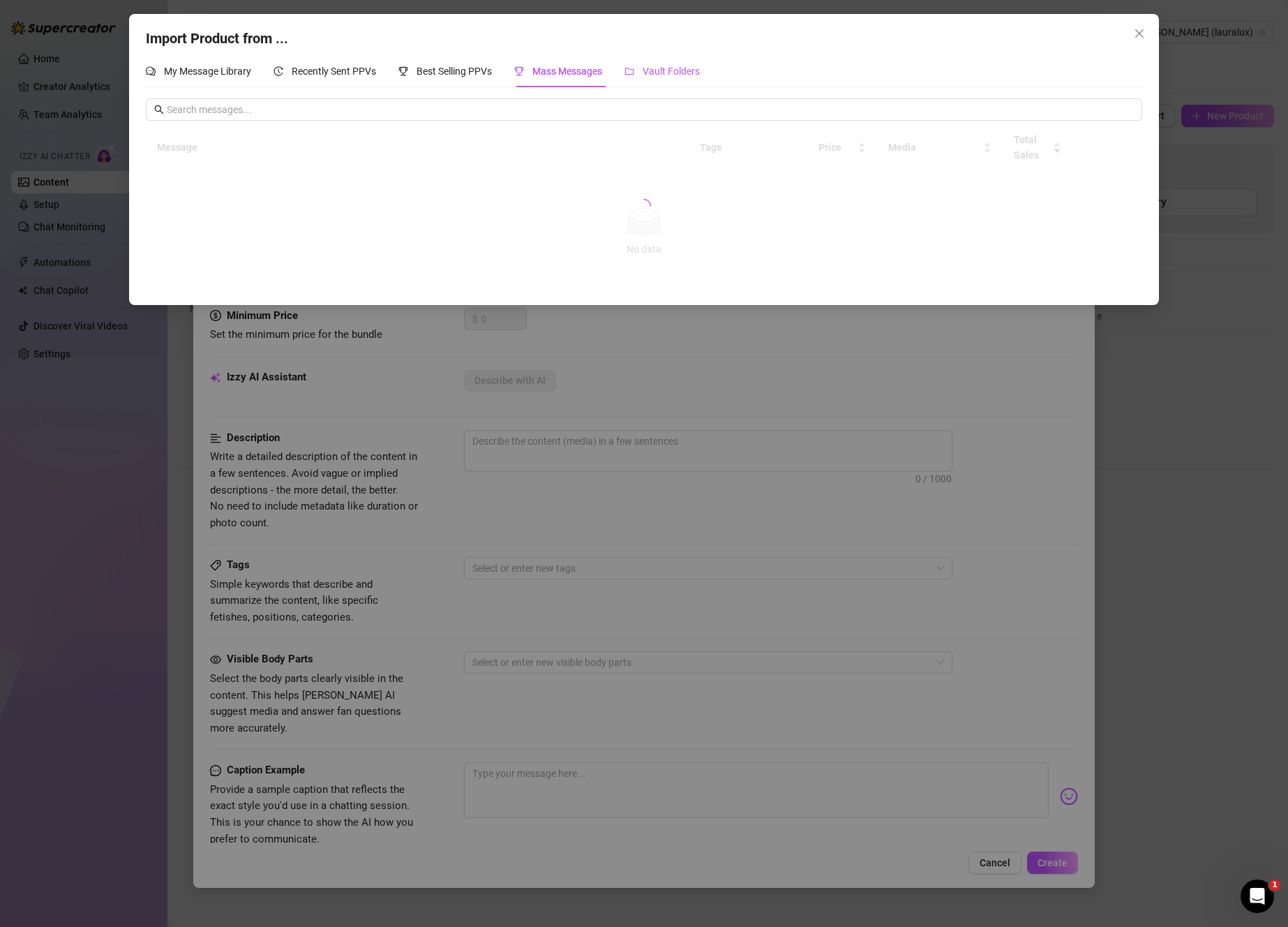
click at [640, 70] on div "Vault Folders" at bounding box center [662, 71] width 75 height 16
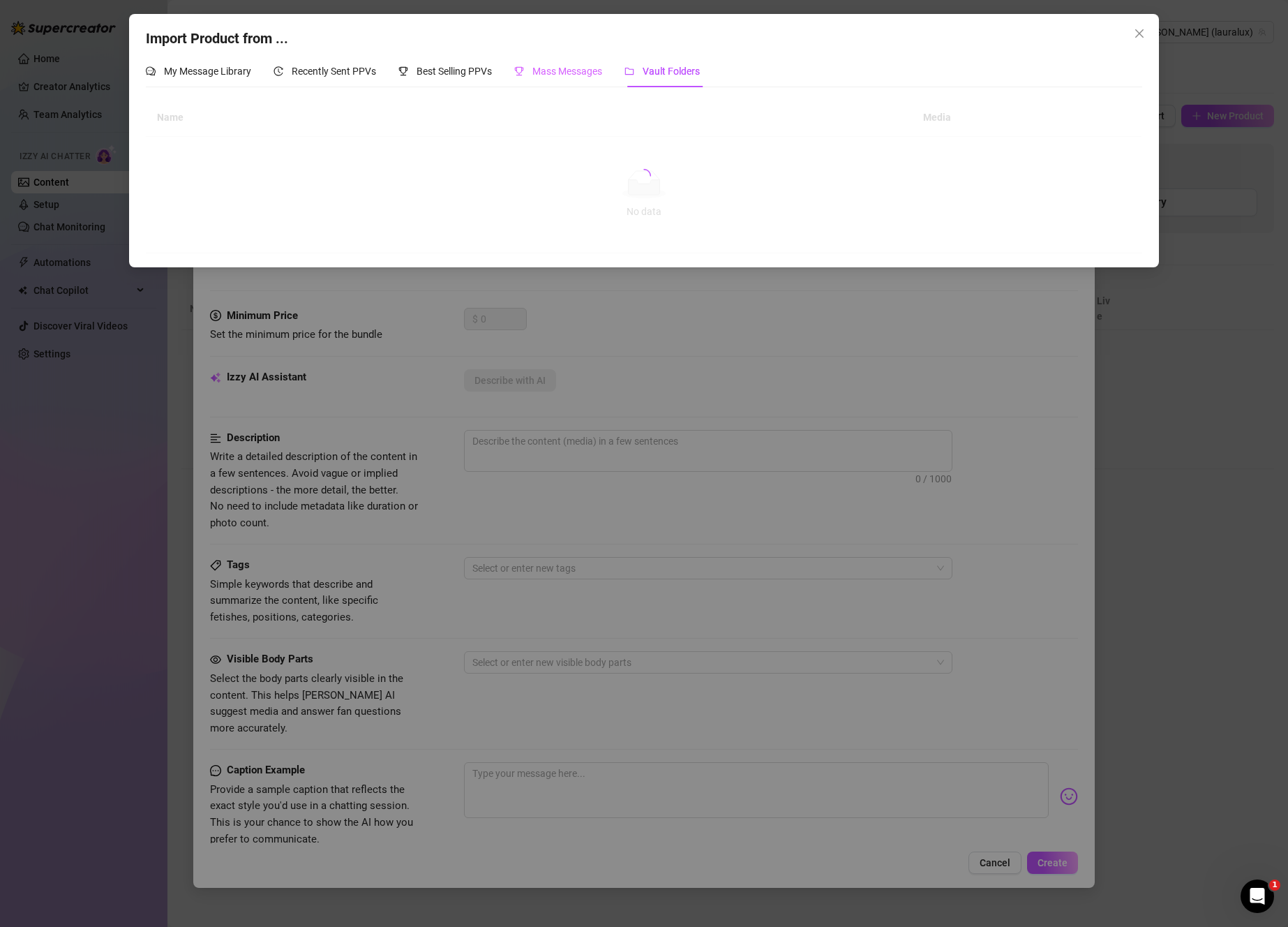
click at [589, 78] on div "Mass Messages" at bounding box center [558, 71] width 88 height 32
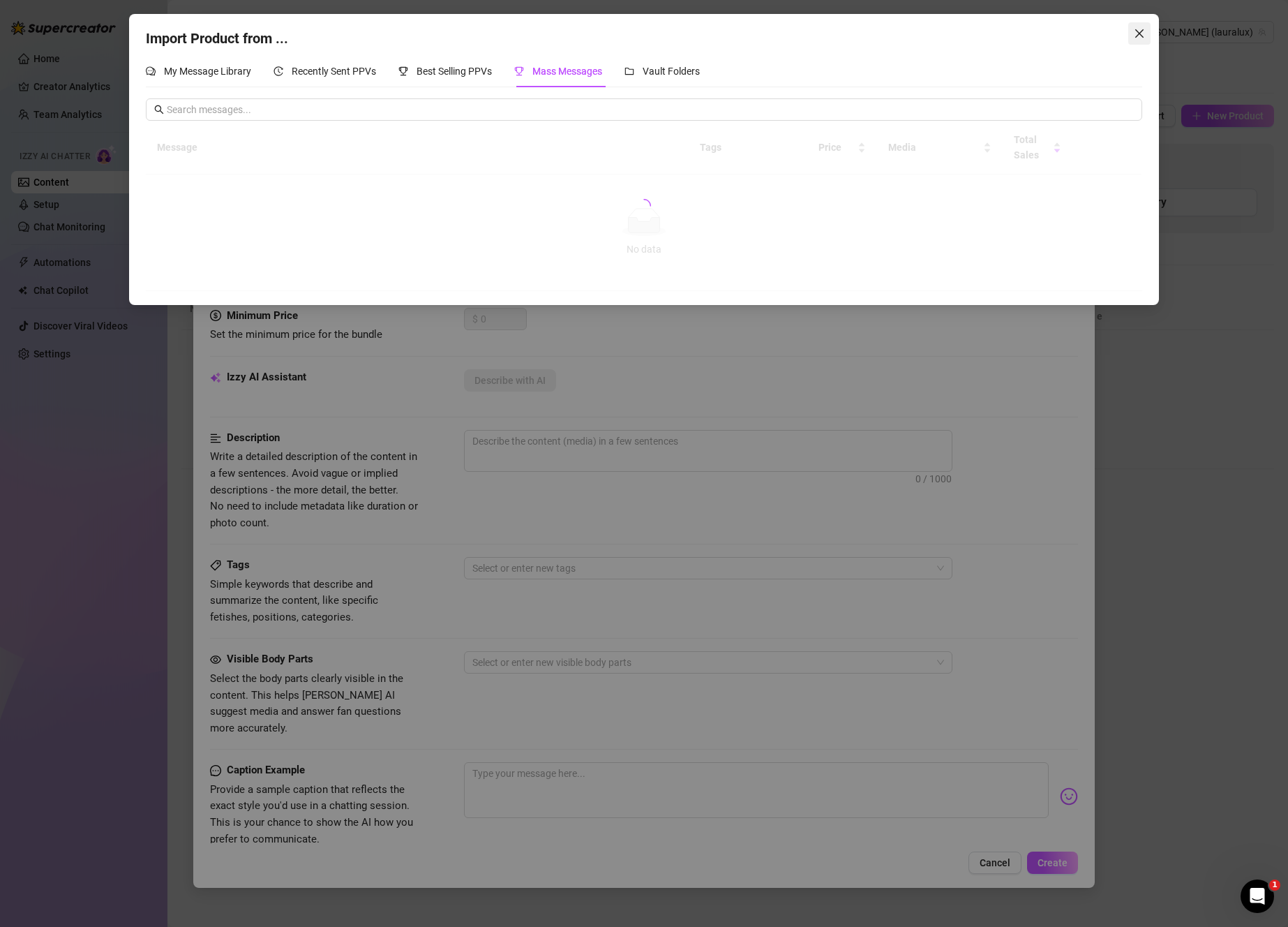
click at [1149, 34] on span "Close" at bounding box center [1139, 34] width 22 height 12
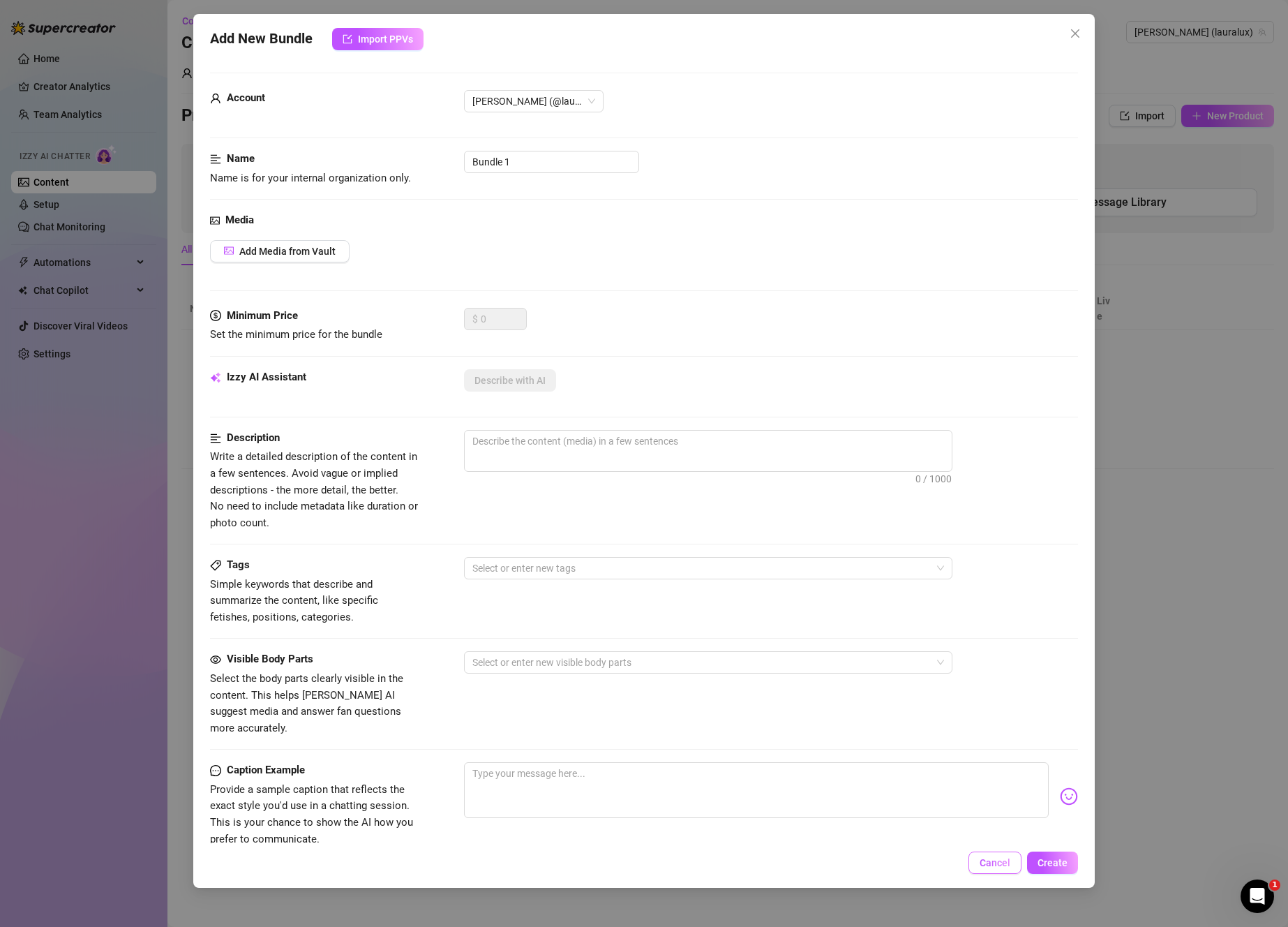
click at [995, 855] on button "Cancel" at bounding box center [995, 862] width 53 height 22
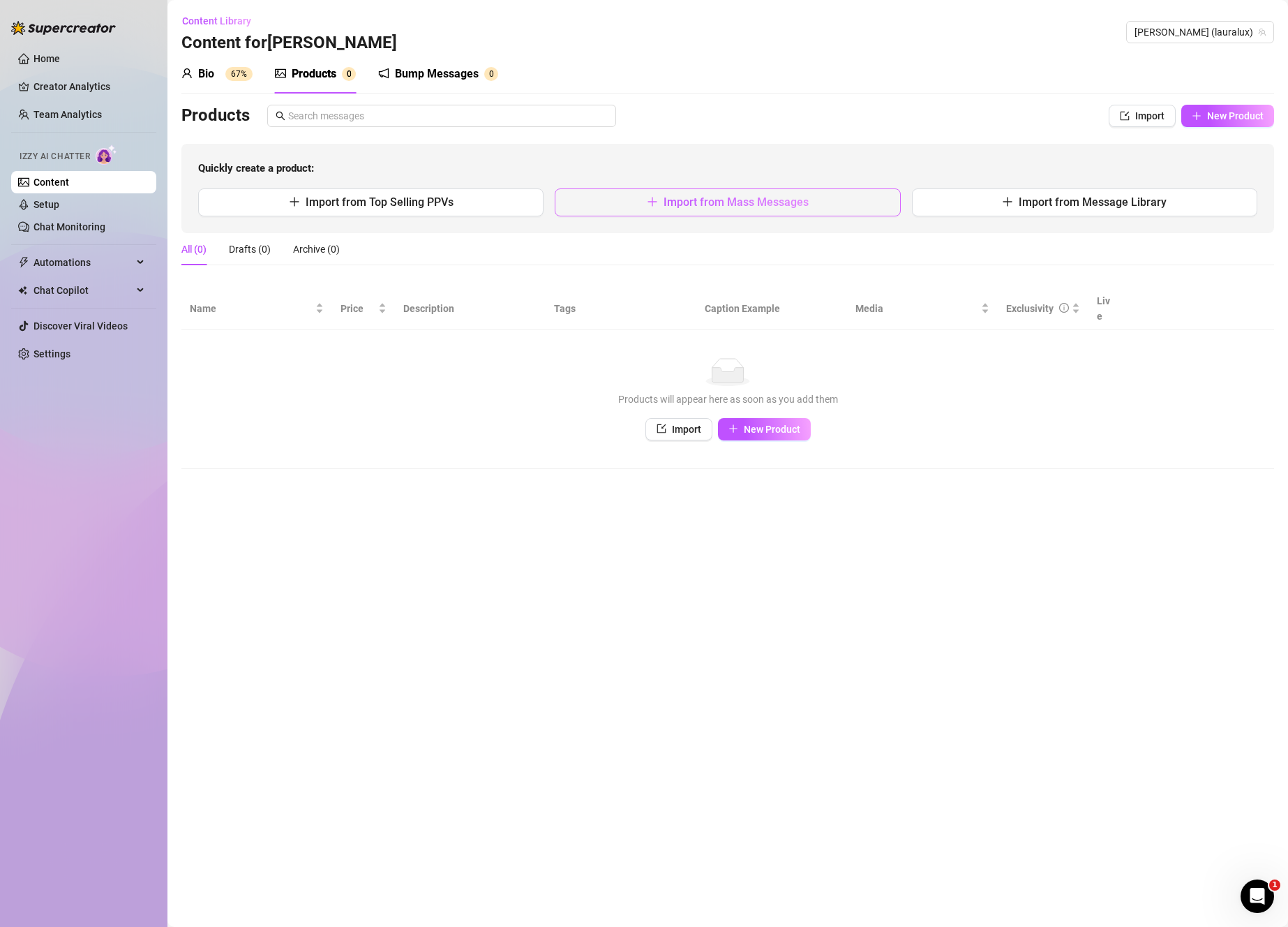
click at [712, 200] on span "Import from Mass Messages" at bounding box center [736, 202] width 145 height 13
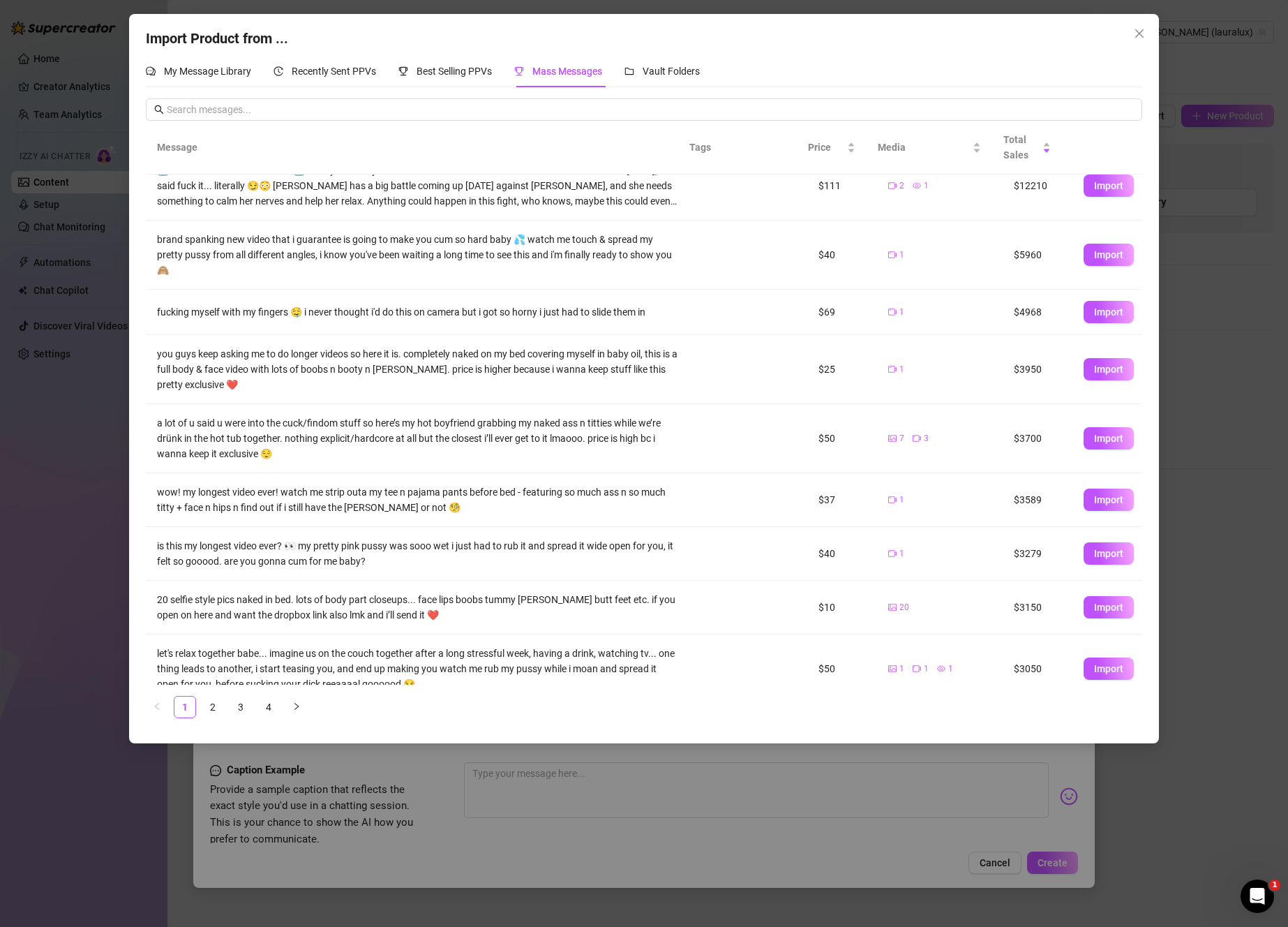
scroll to position [111, 0]
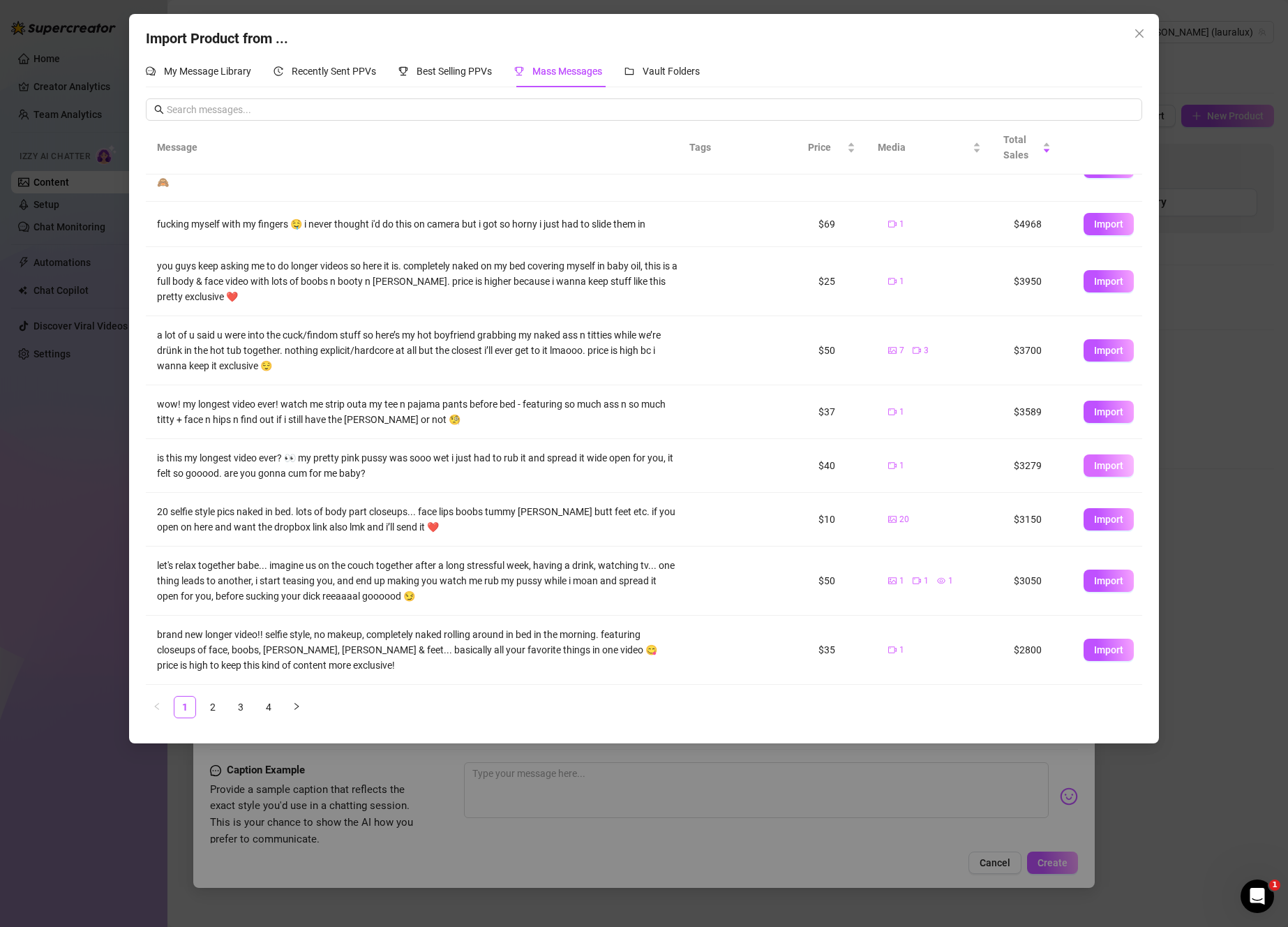
click at [1094, 464] on span "Import" at bounding box center [1108, 466] width 29 height 12
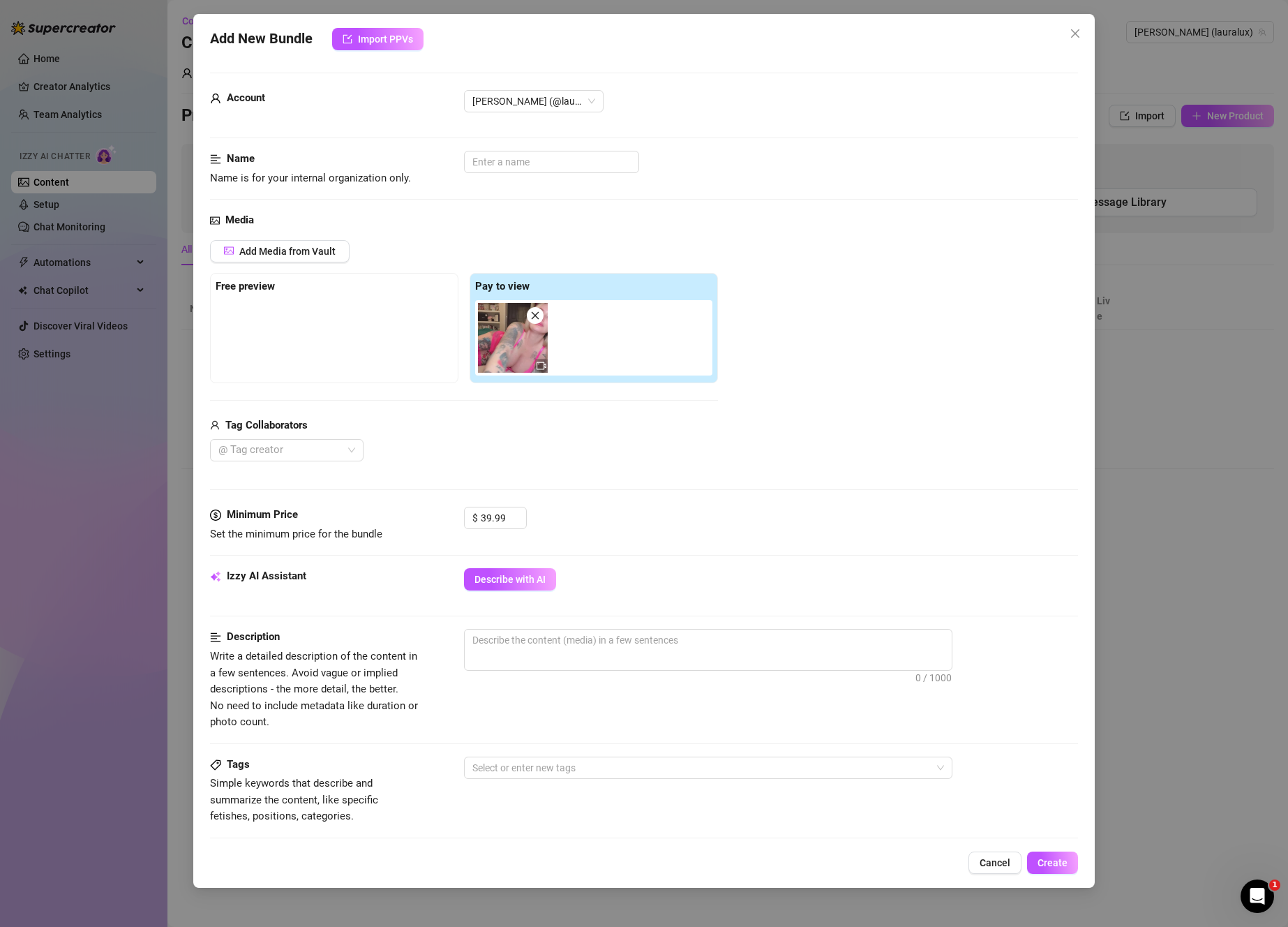
click at [514, 361] on img at bounding box center [513, 338] width 69 height 69
click at [511, 359] on img at bounding box center [513, 338] width 69 height 69
click at [537, 369] on icon "video-camera" at bounding box center [542, 366] width 10 height 10
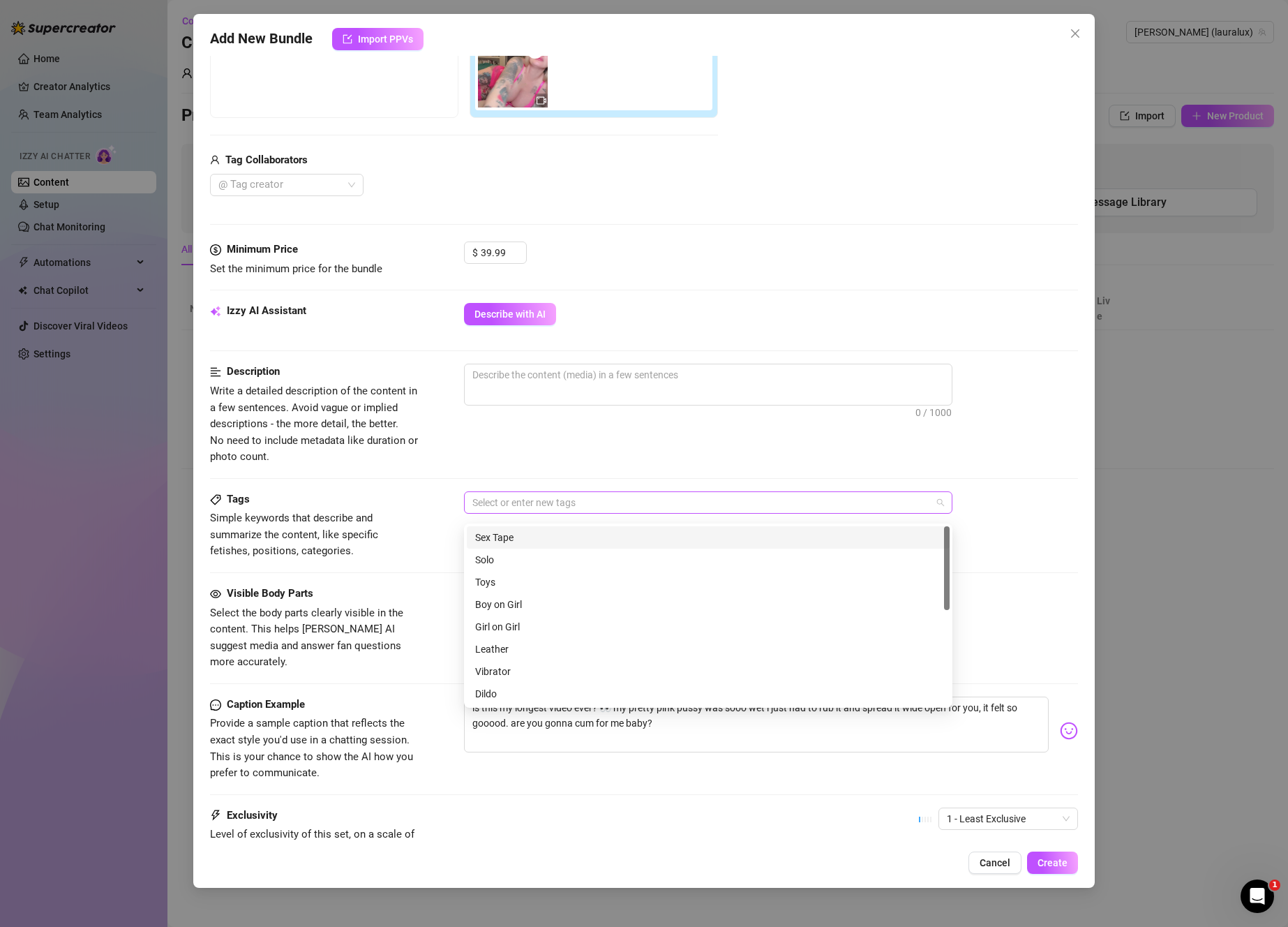
scroll to position [283, 0]
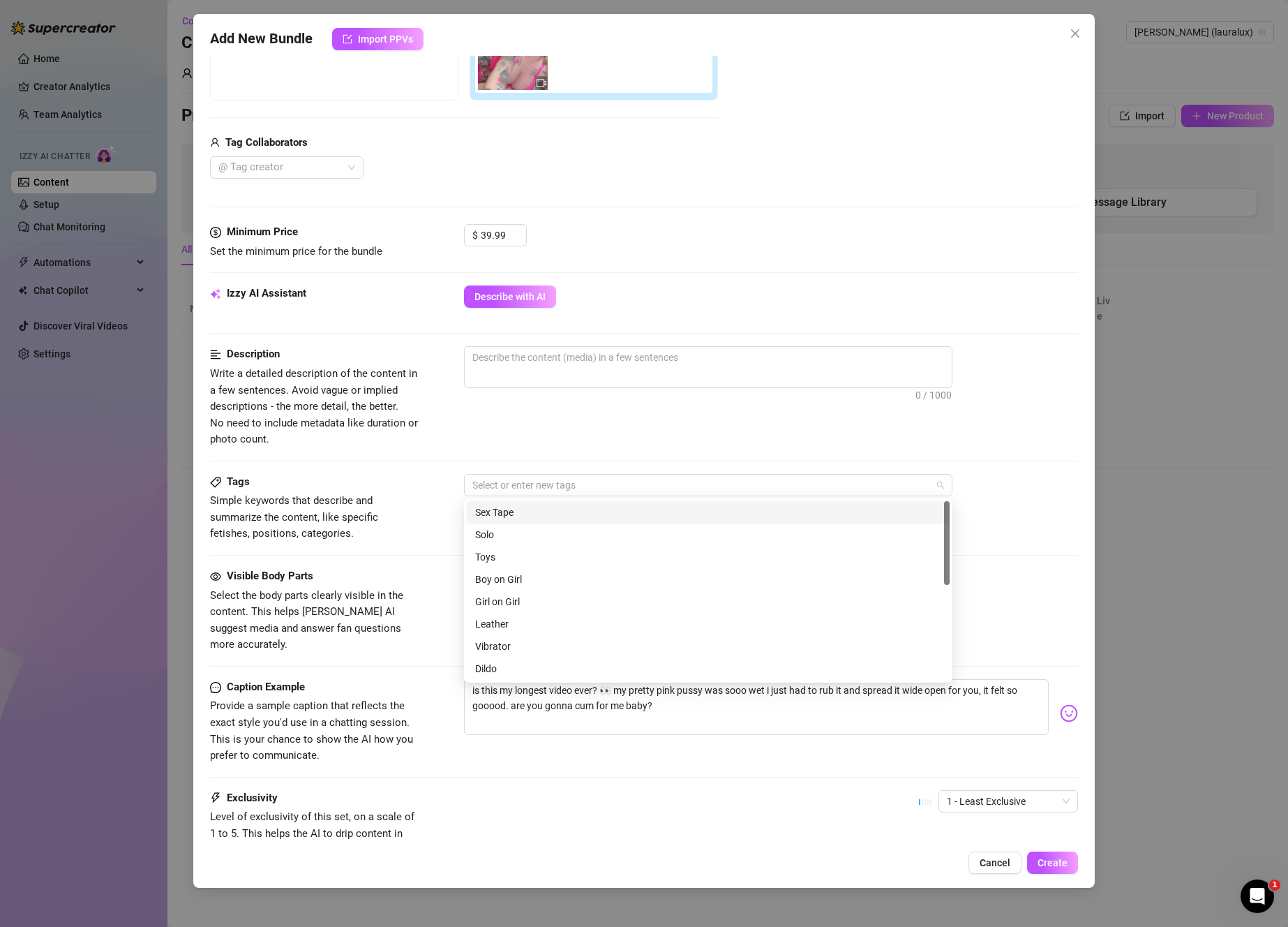
click at [426, 483] on div "Tags Simple keywords that describe and summarize the content, like specific fet…" at bounding box center [644, 508] width 868 height 69
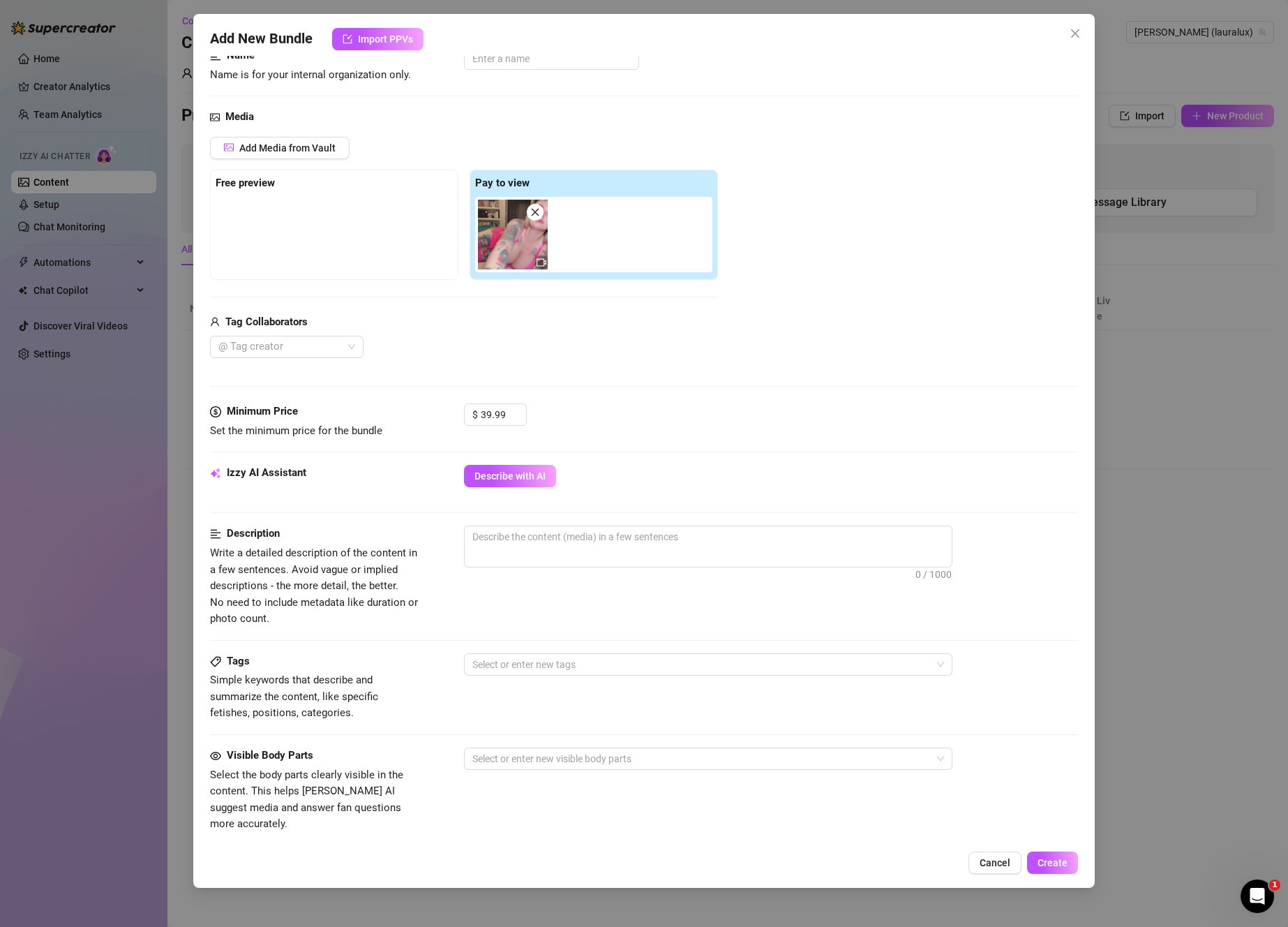
scroll to position [0, 0]
